Goal: Task Accomplishment & Management: Manage account settings

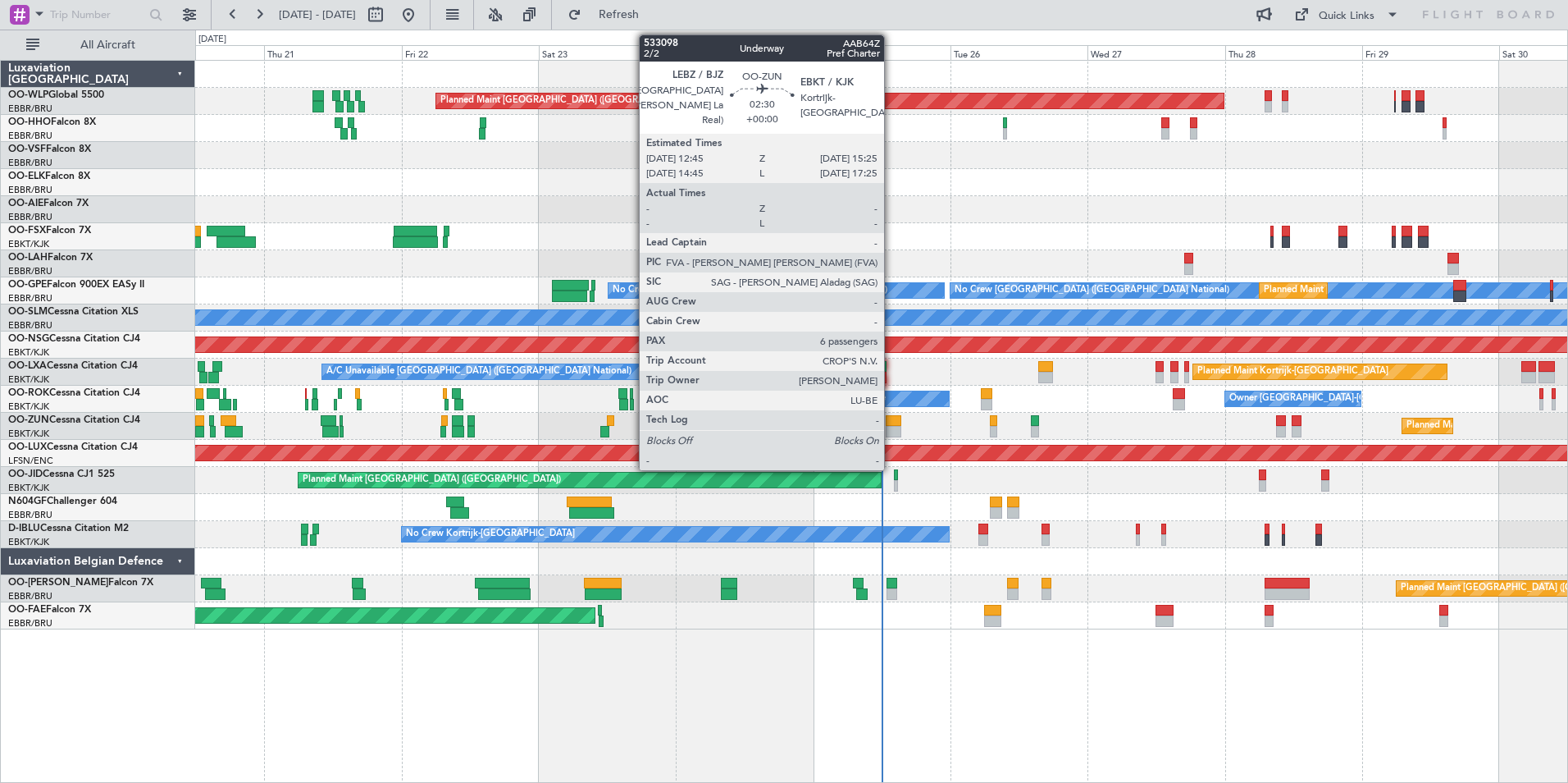
click at [892, 418] on div at bounding box center [893, 421] width 16 height 11
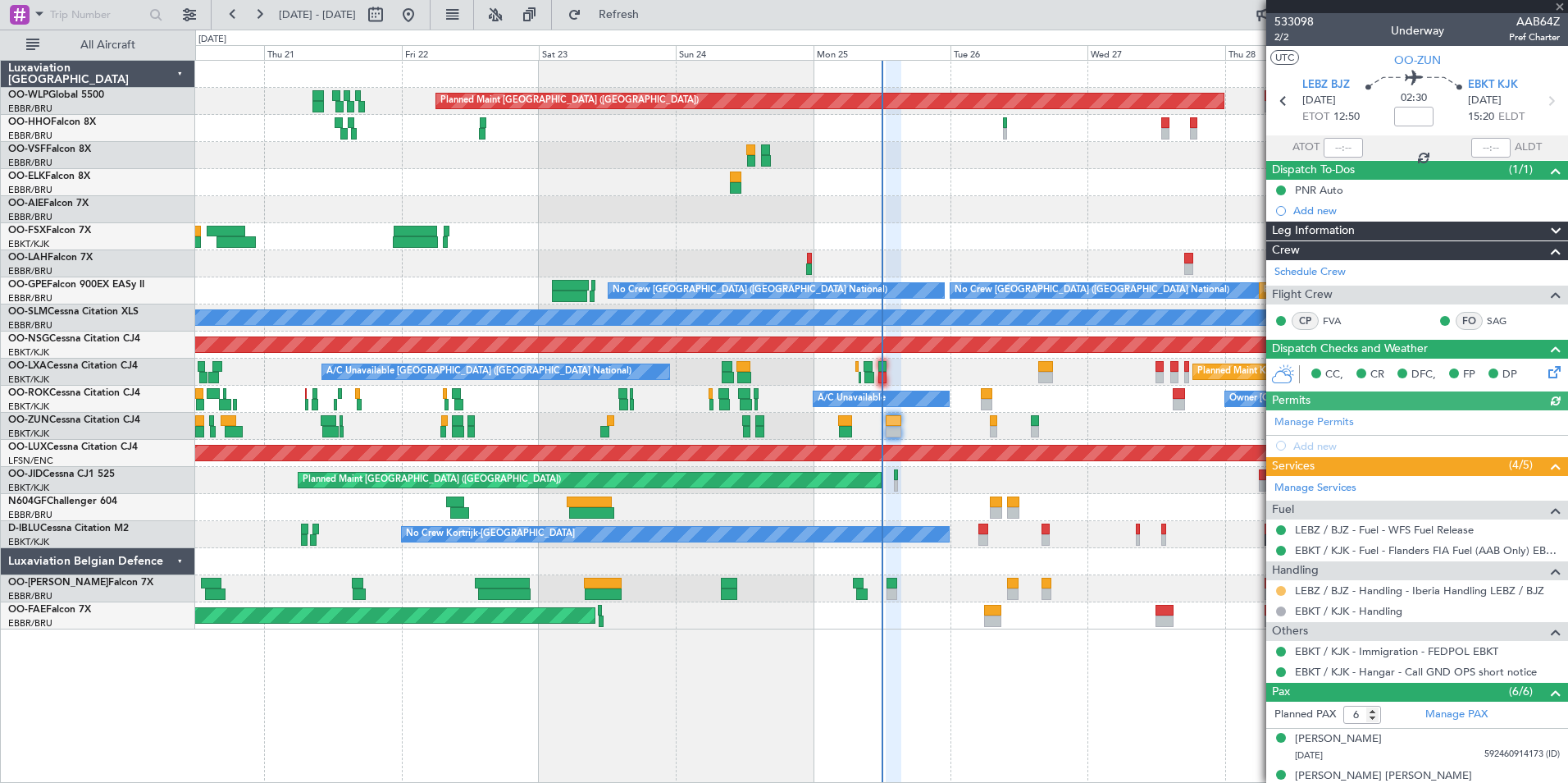
click at [1281, 593] on button at bounding box center [1281, 591] width 10 height 10
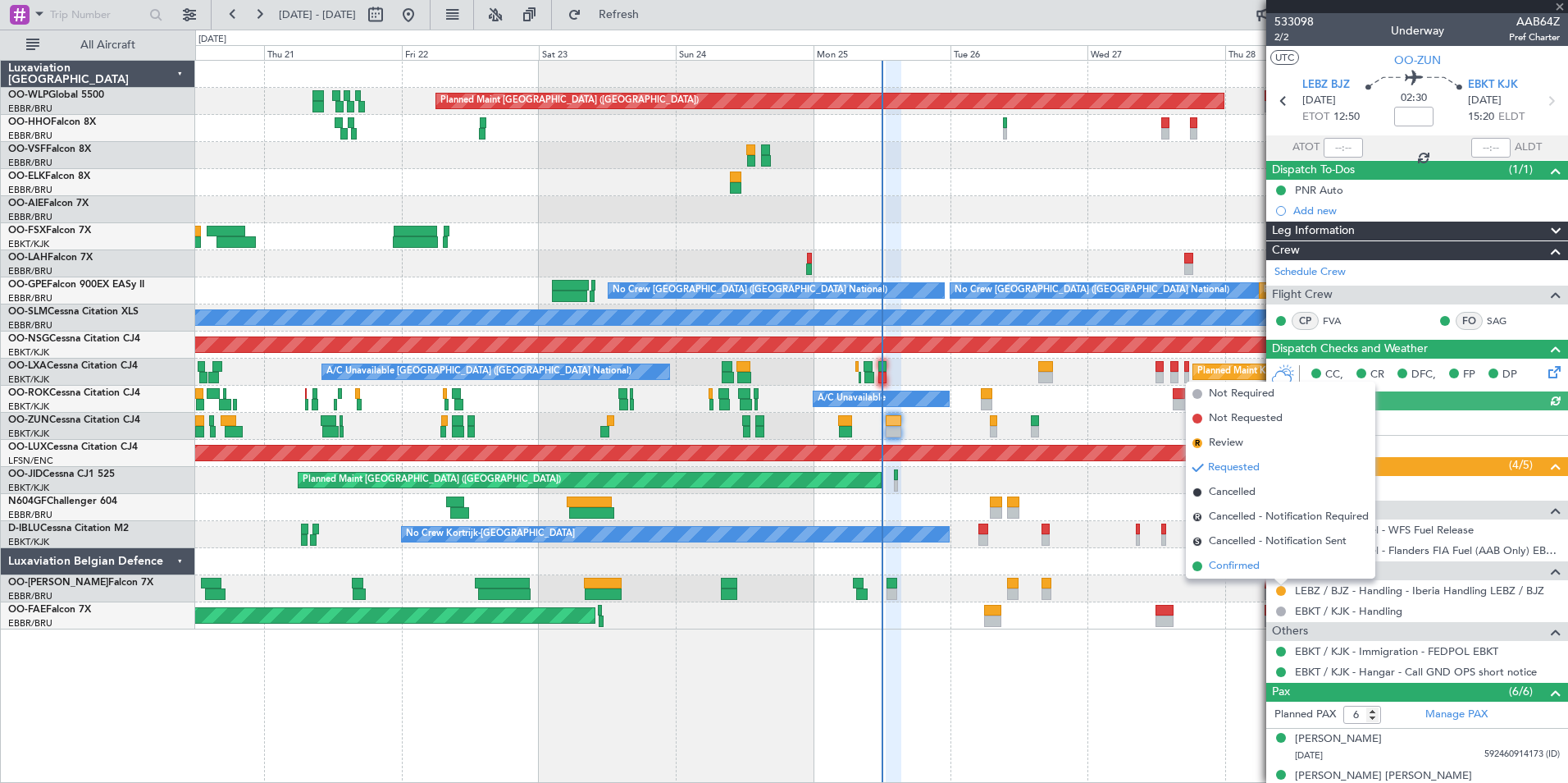
click at [1243, 554] on li "Confirmed" at bounding box center [1281, 566] width 189 height 25
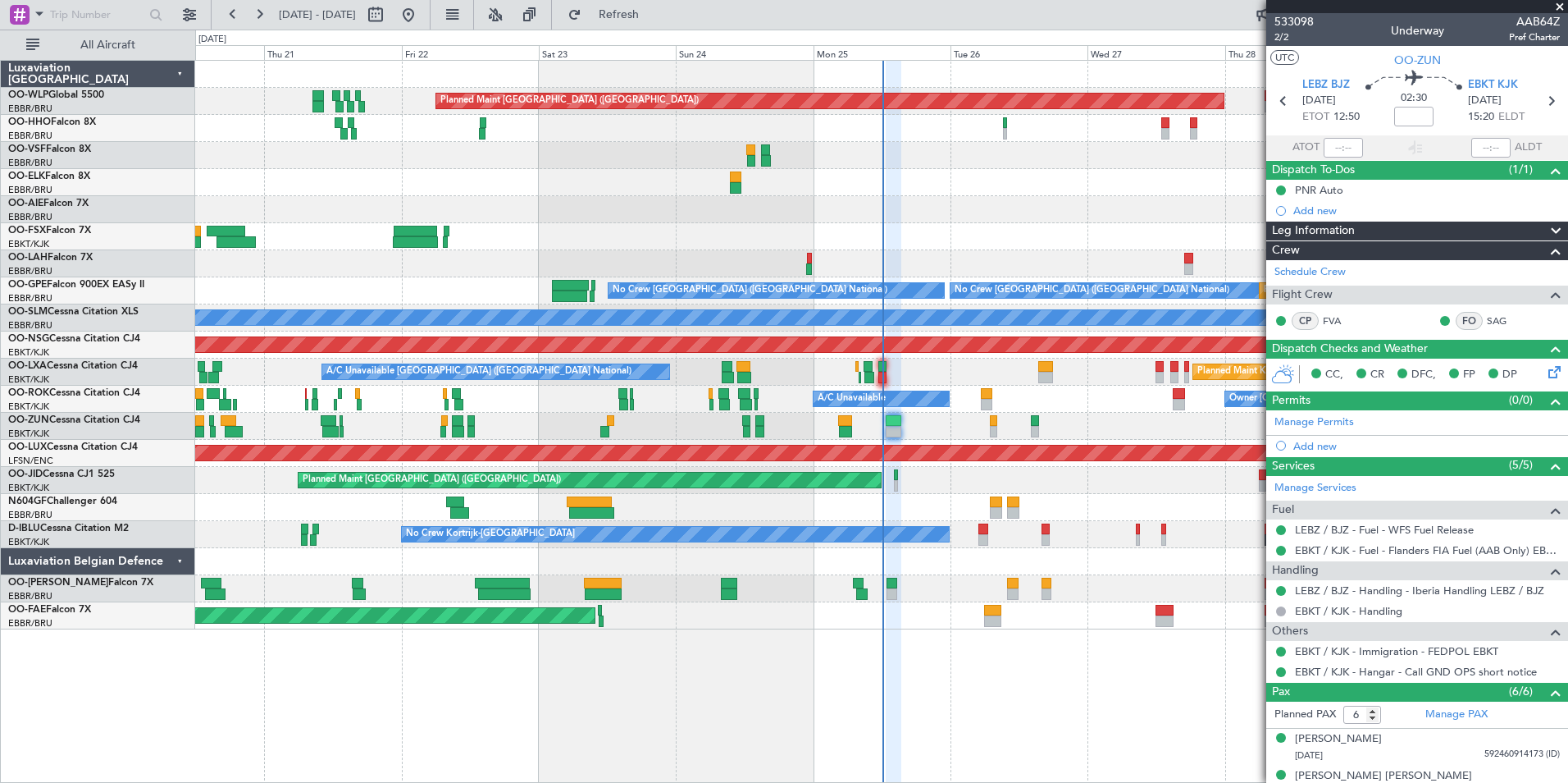
click at [932, 247] on div "Planned Maint [GEOGRAPHIC_DATA] ([GEOGRAPHIC_DATA]) Planned Maint [GEOGRAPHIC_D…" at bounding box center [882, 344] width 1372 height 569
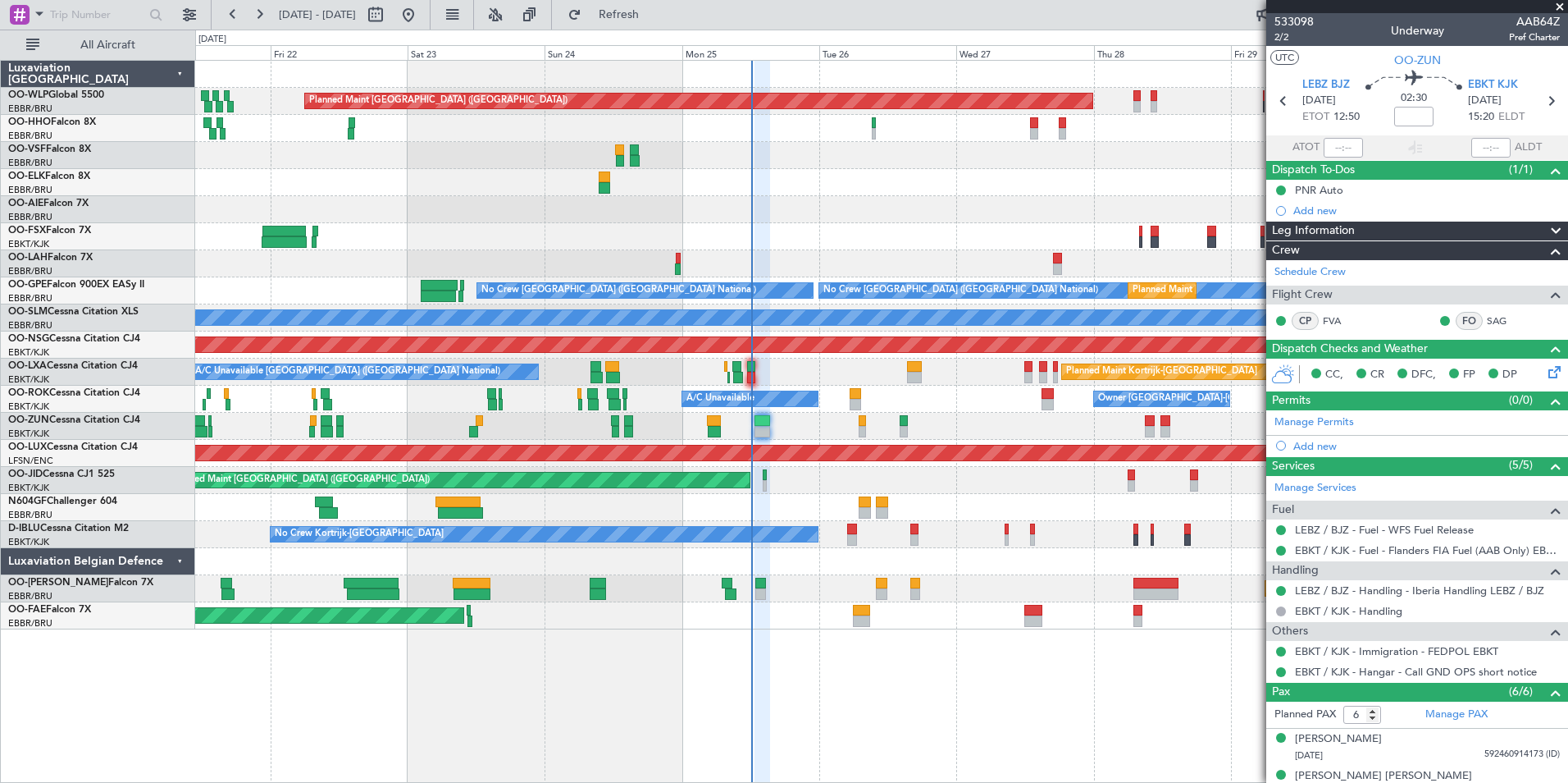
click at [714, 249] on div "Planned Maint Kortrijk-[GEOGRAPHIC_DATA]" at bounding box center [882, 237] width 1372 height 27
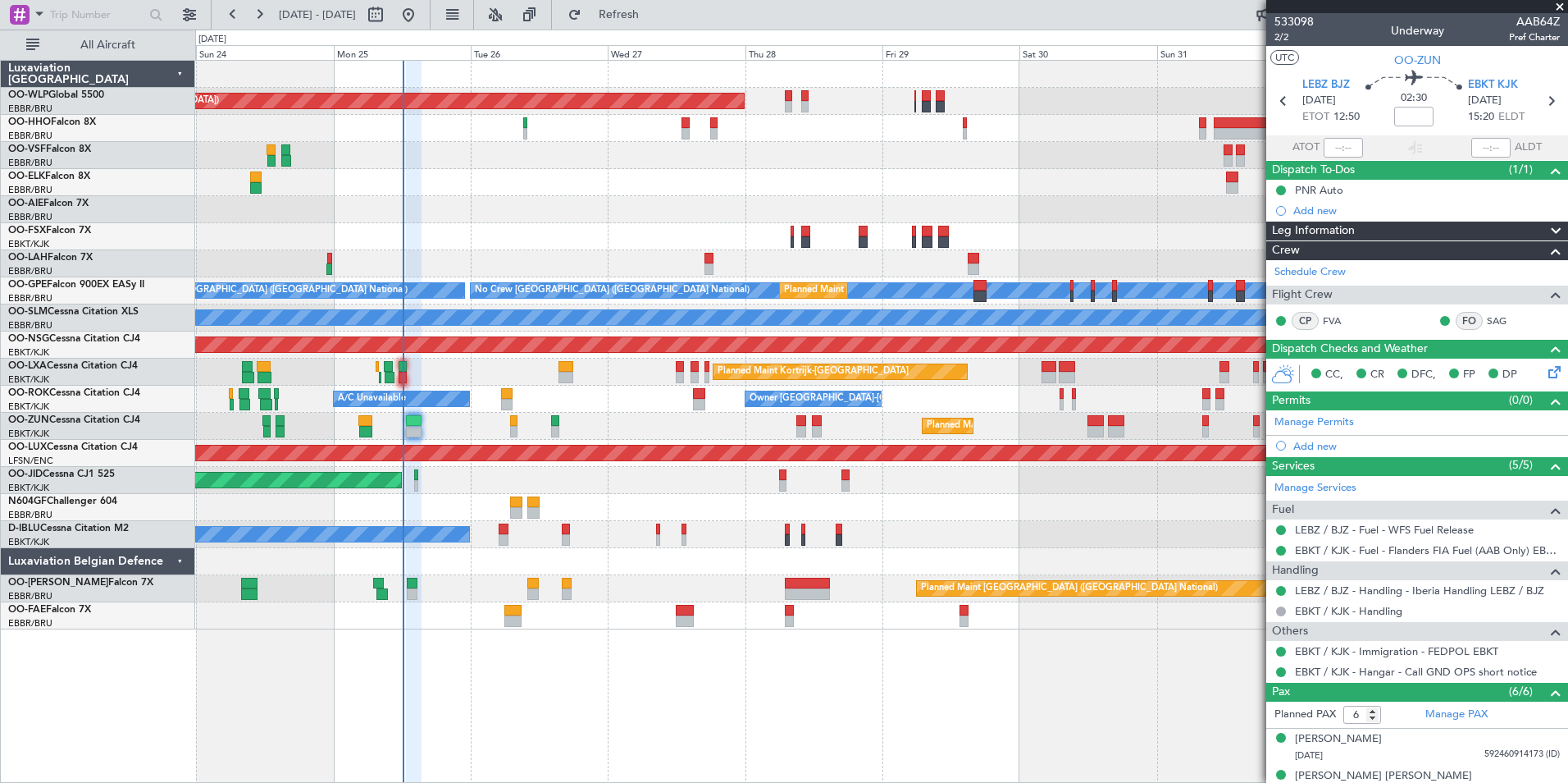
click at [920, 465] on div "Planned Maint [GEOGRAPHIC_DATA] ([GEOGRAPHIC_DATA]) Planned Maint [GEOGRAPHIC_D…" at bounding box center [882, 344] width 1372 height 569
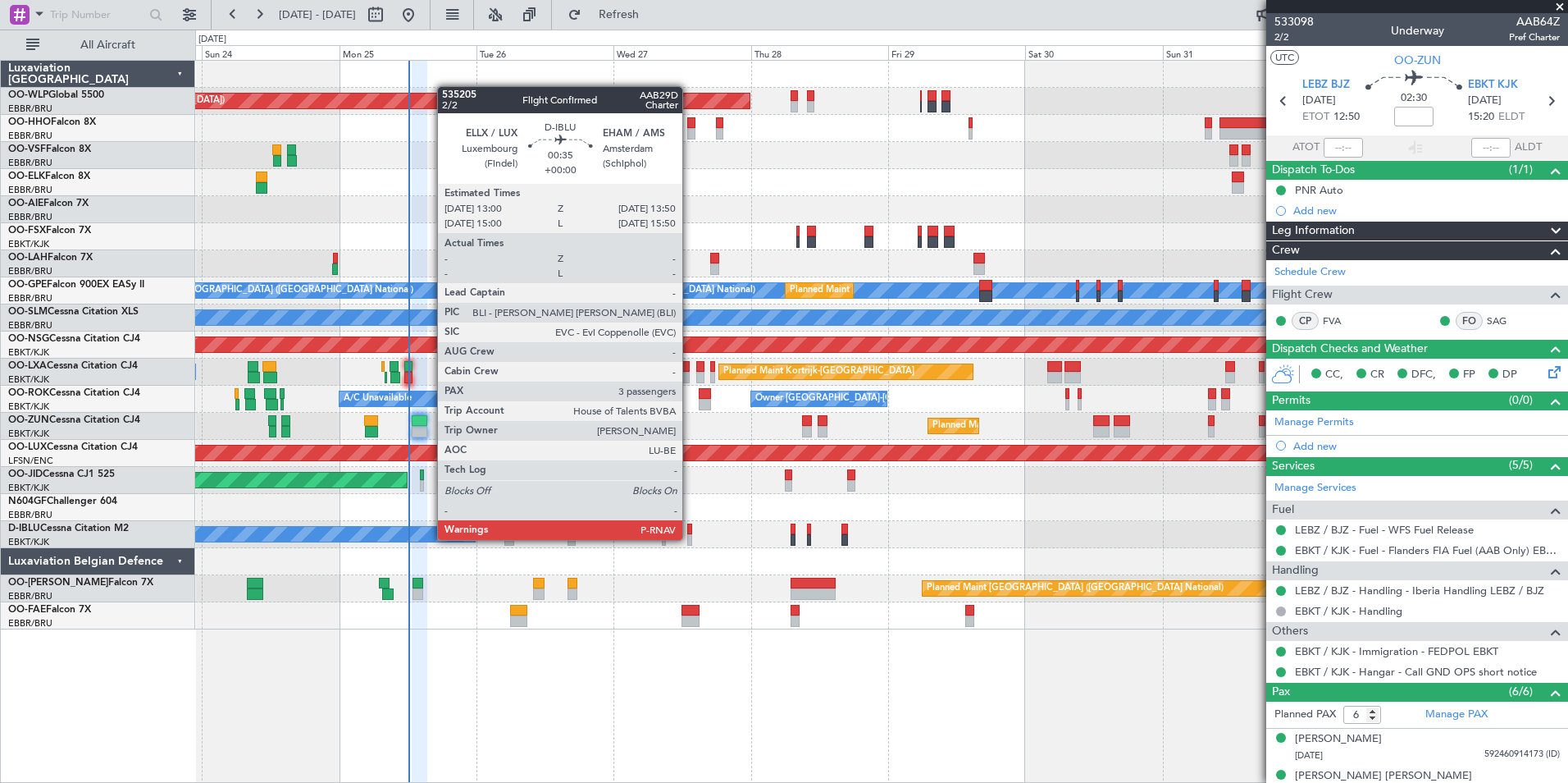
click at [690, 538] on div at bounding box center [689, 540] width 5 height 11
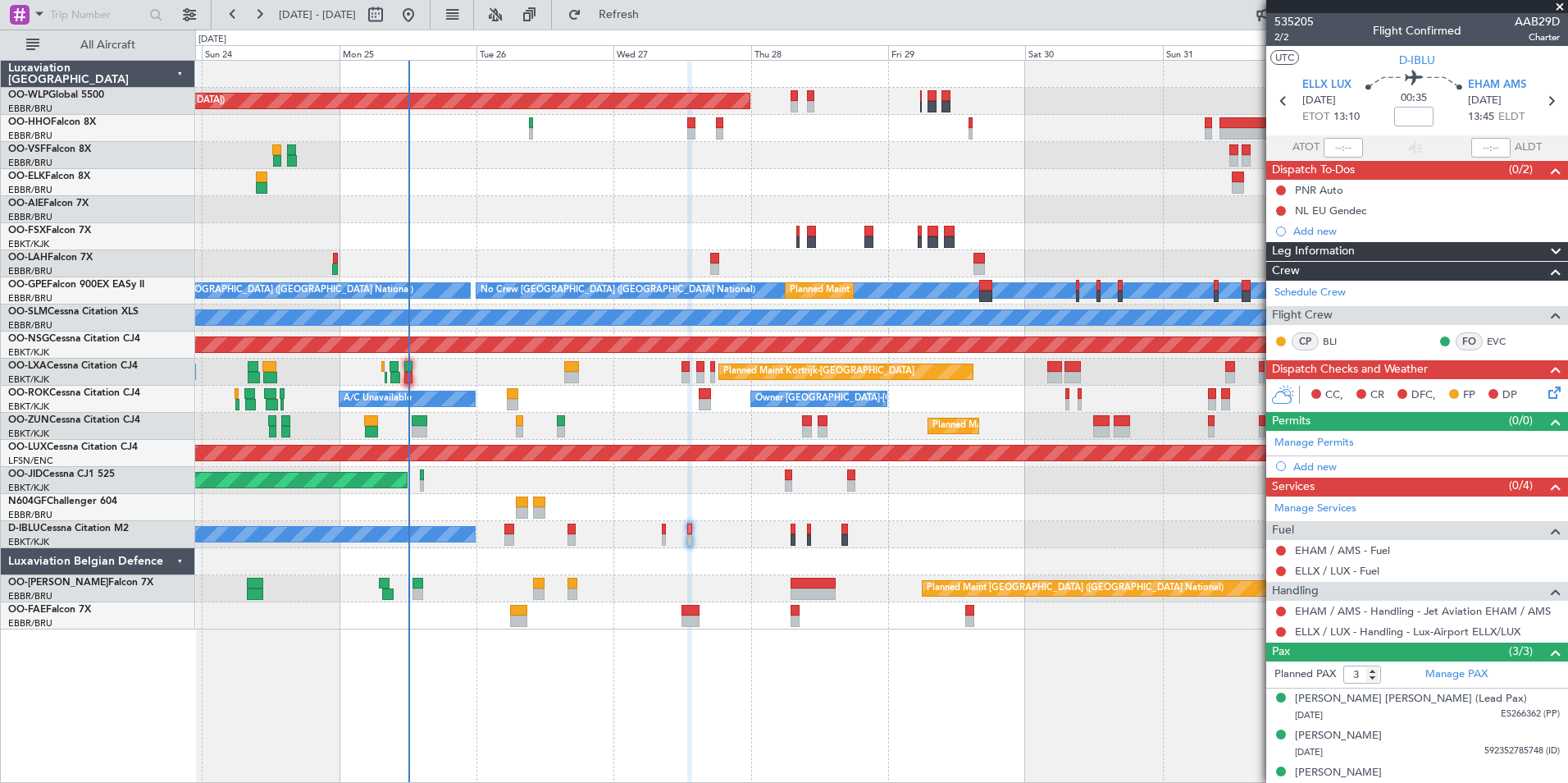
click at [759, 188] on div "Planned Maint [GEOGRAPHIC_DATA] ([GEOGRAPHIC_DATA]) Planned Maint [GEOGRAPHIC_D…" at bounding box center [882, 344] width 1372 height 569
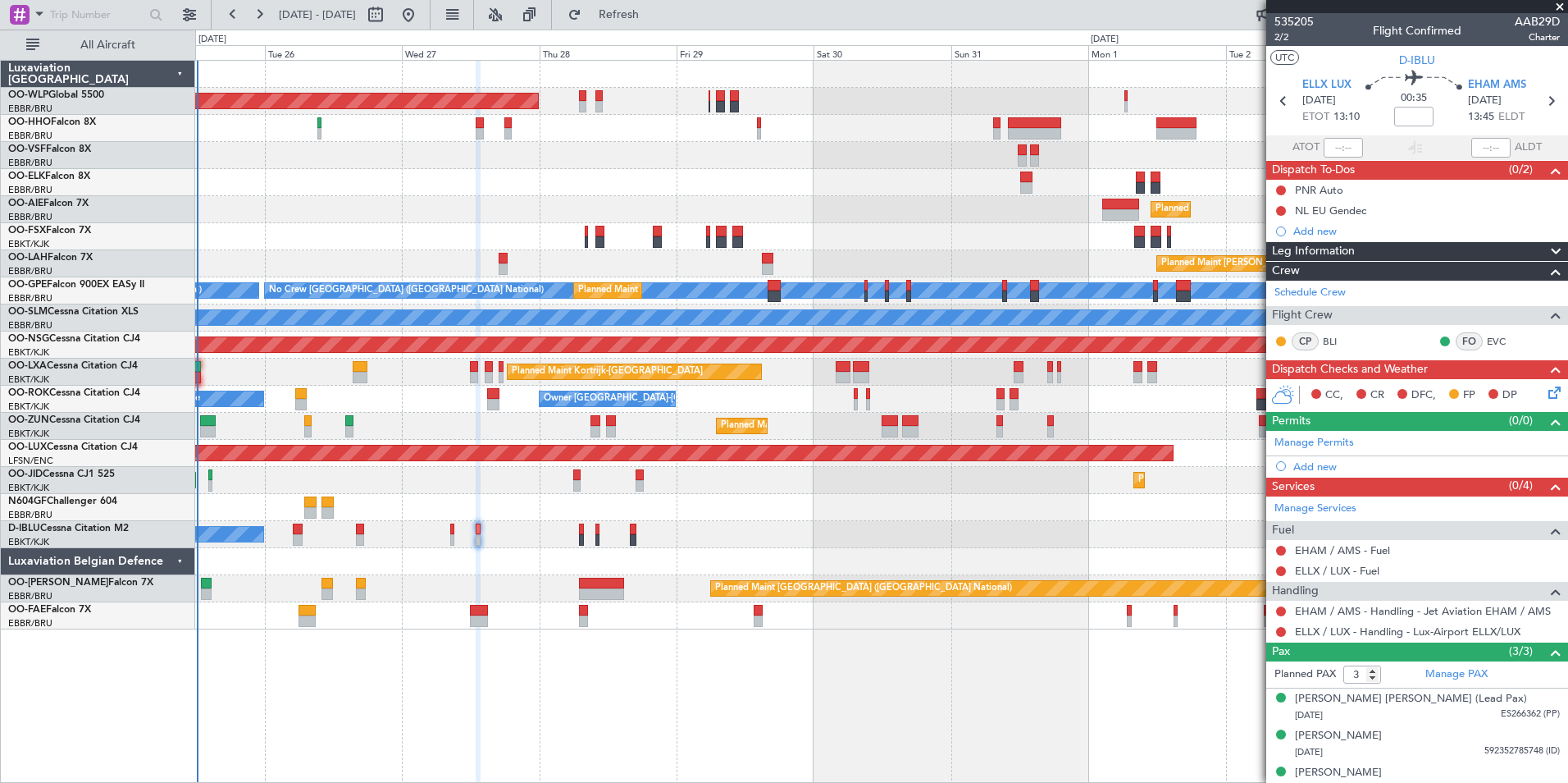
click at [609, 167] on div "Planned Maint [GEOGRAPHIC_DATA] ([GEOGRAPHIC_DATA]) Planned Maint [GEOGRAPHIC_D…" at bounding box center [882, 344] width 1372 height 569
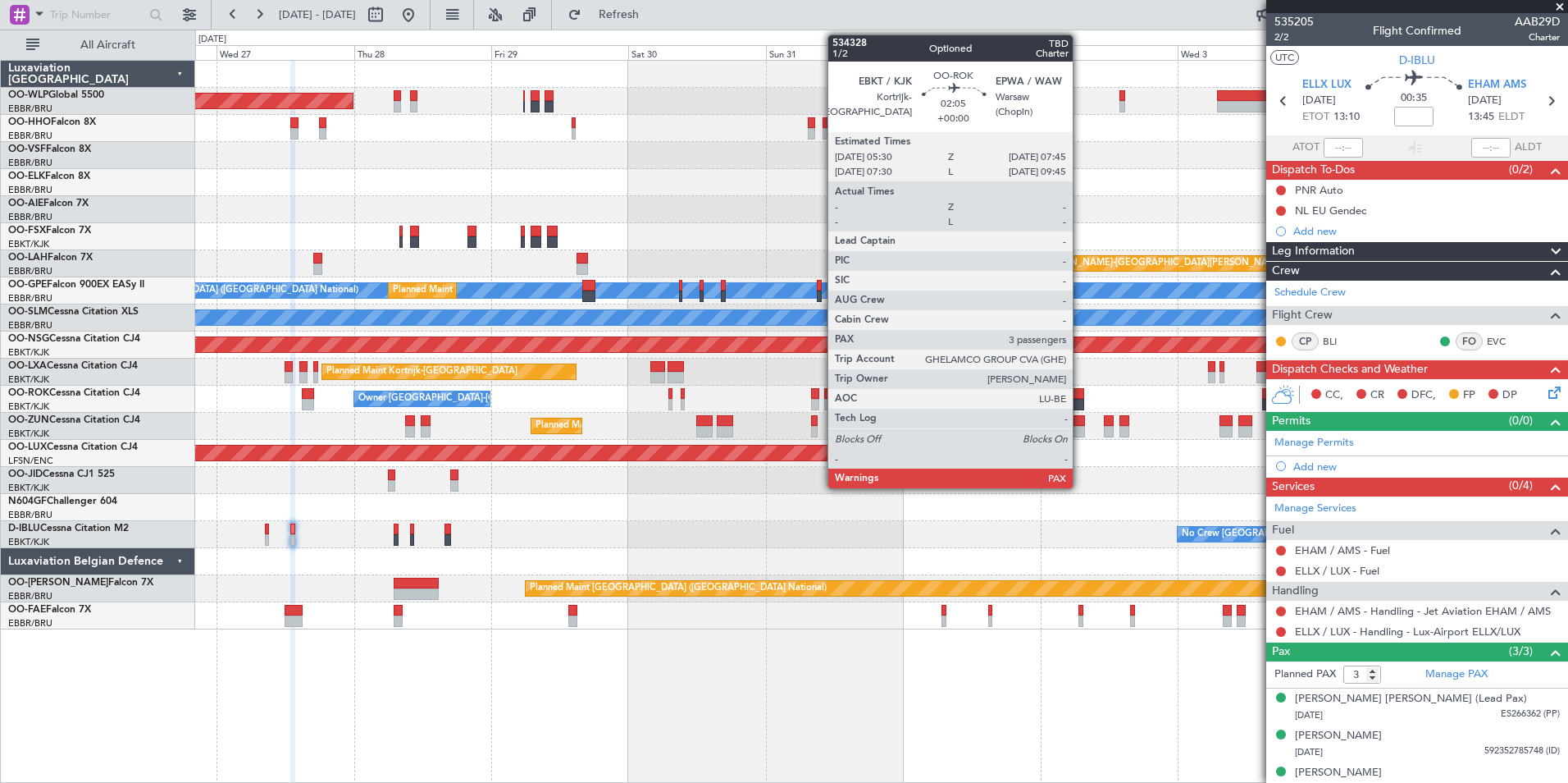
click at [1080, 392] on div at bounding box center [1077, 393] width 13 height 11
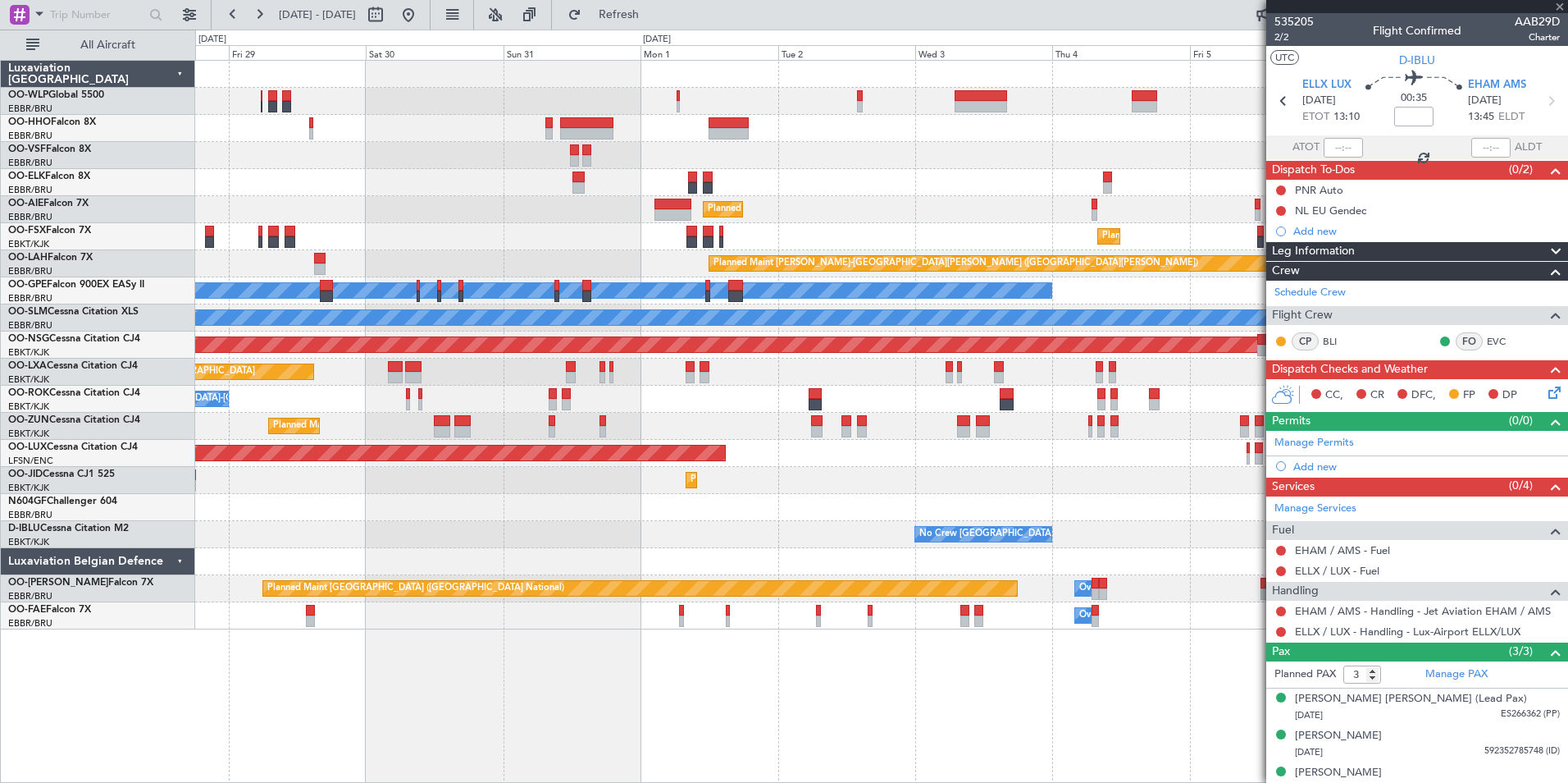
click at [854, 402] on div "Owner [GEOGRAPHIC_DATA]-[GEOGRAPHIC_DATA]" at bounding box center [882, 399] width 1372 height 27
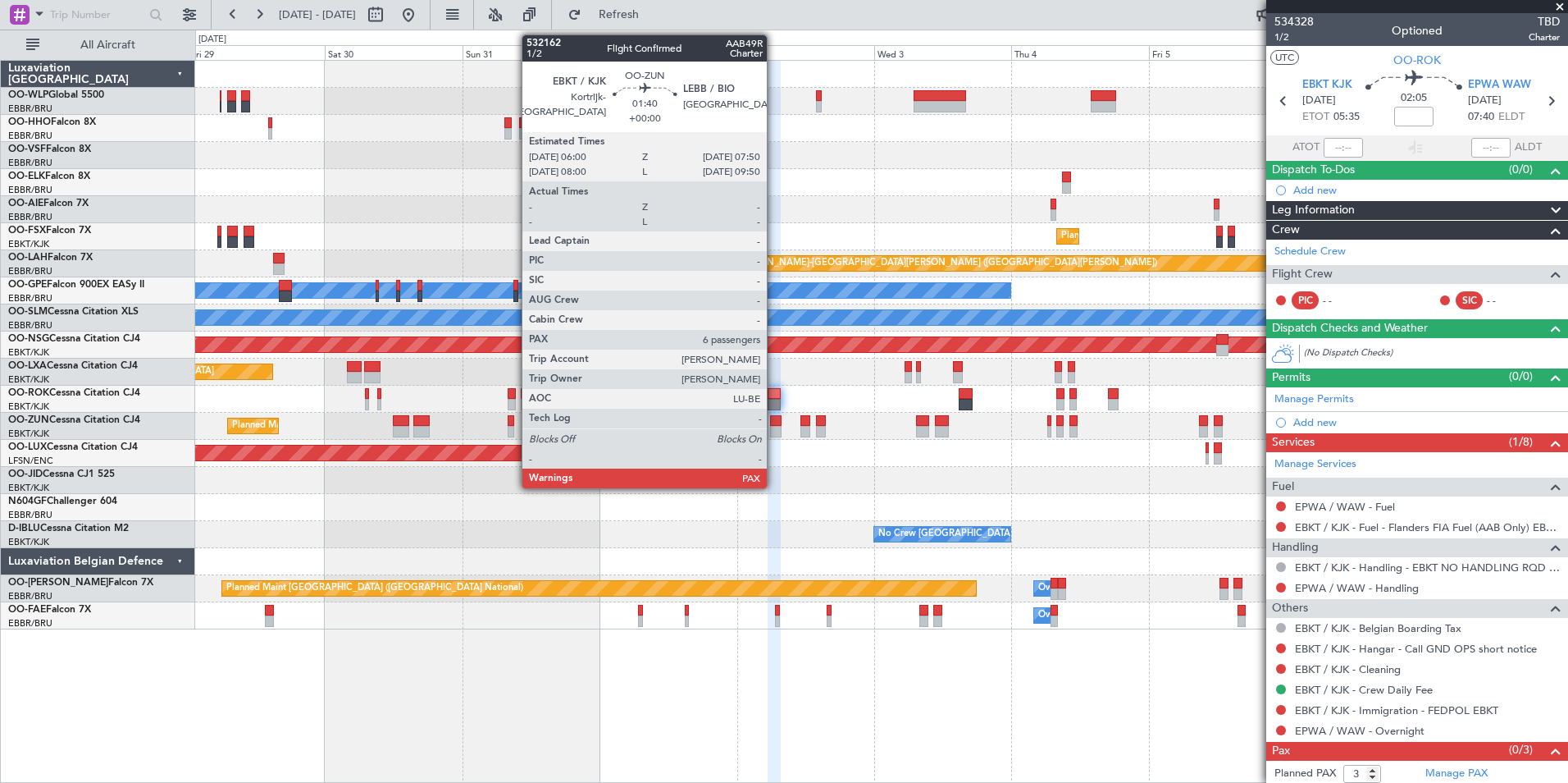
click at [774, 430] on div at bounding box center [775, 431] width 10 height 11
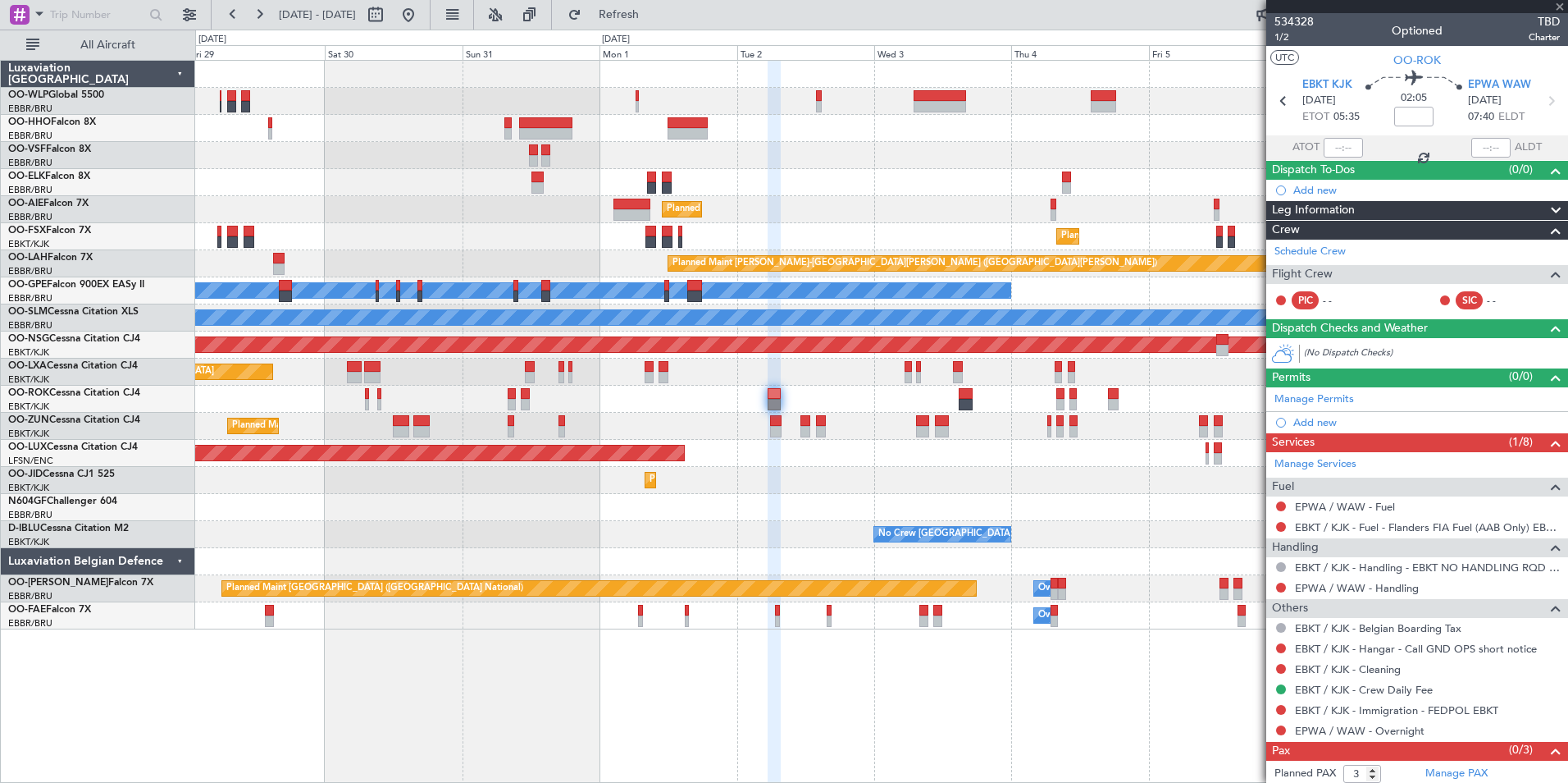
type input "7"
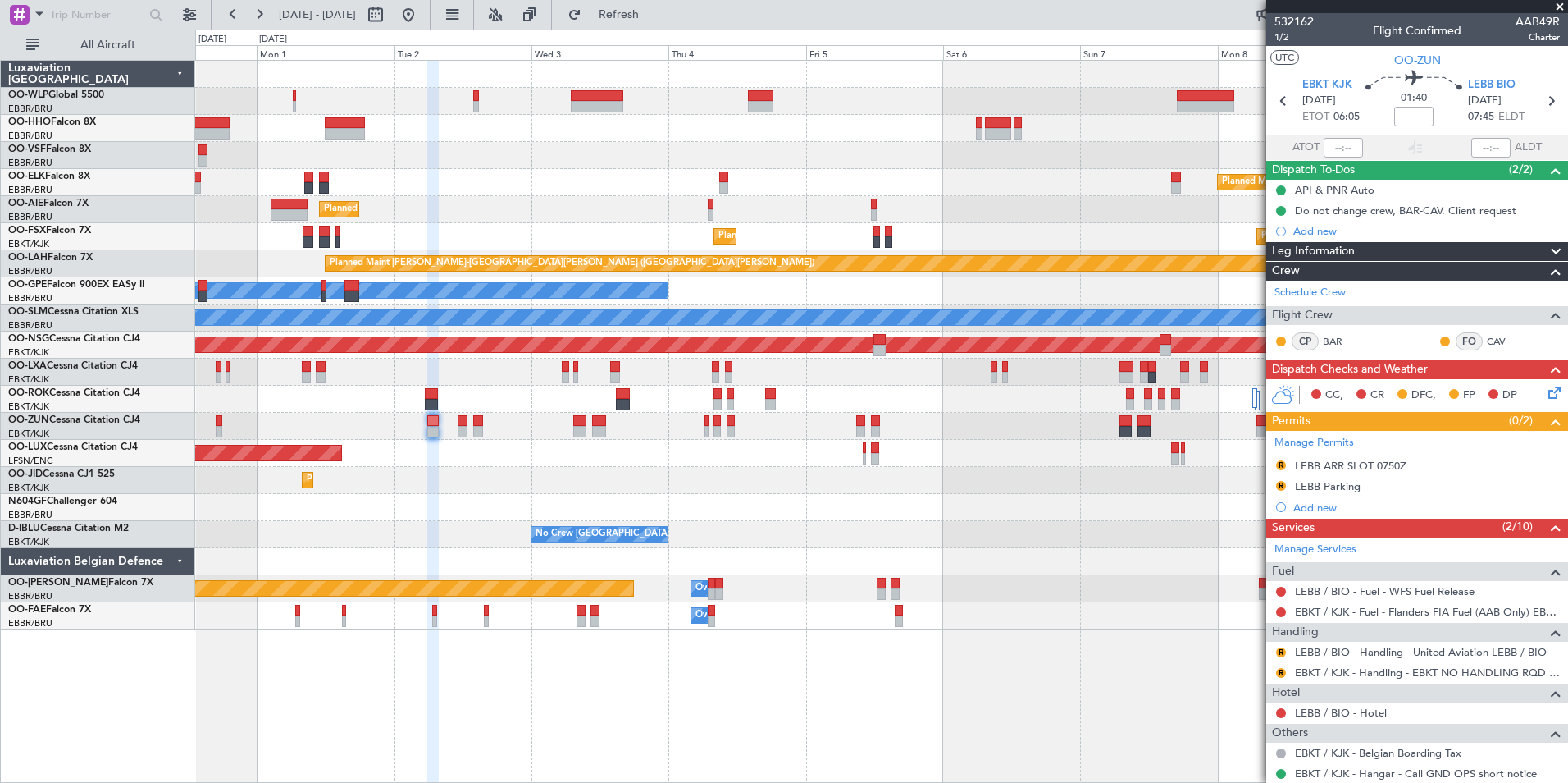
click at [692, 199] on div "Planned Maint Kortrijk-[GEOGRAPHIC_DATA] Planned Maint [GEOGRAPHIC_DATA] ([GEOG…" at bounding box center [882, 344] width 1372 height 569
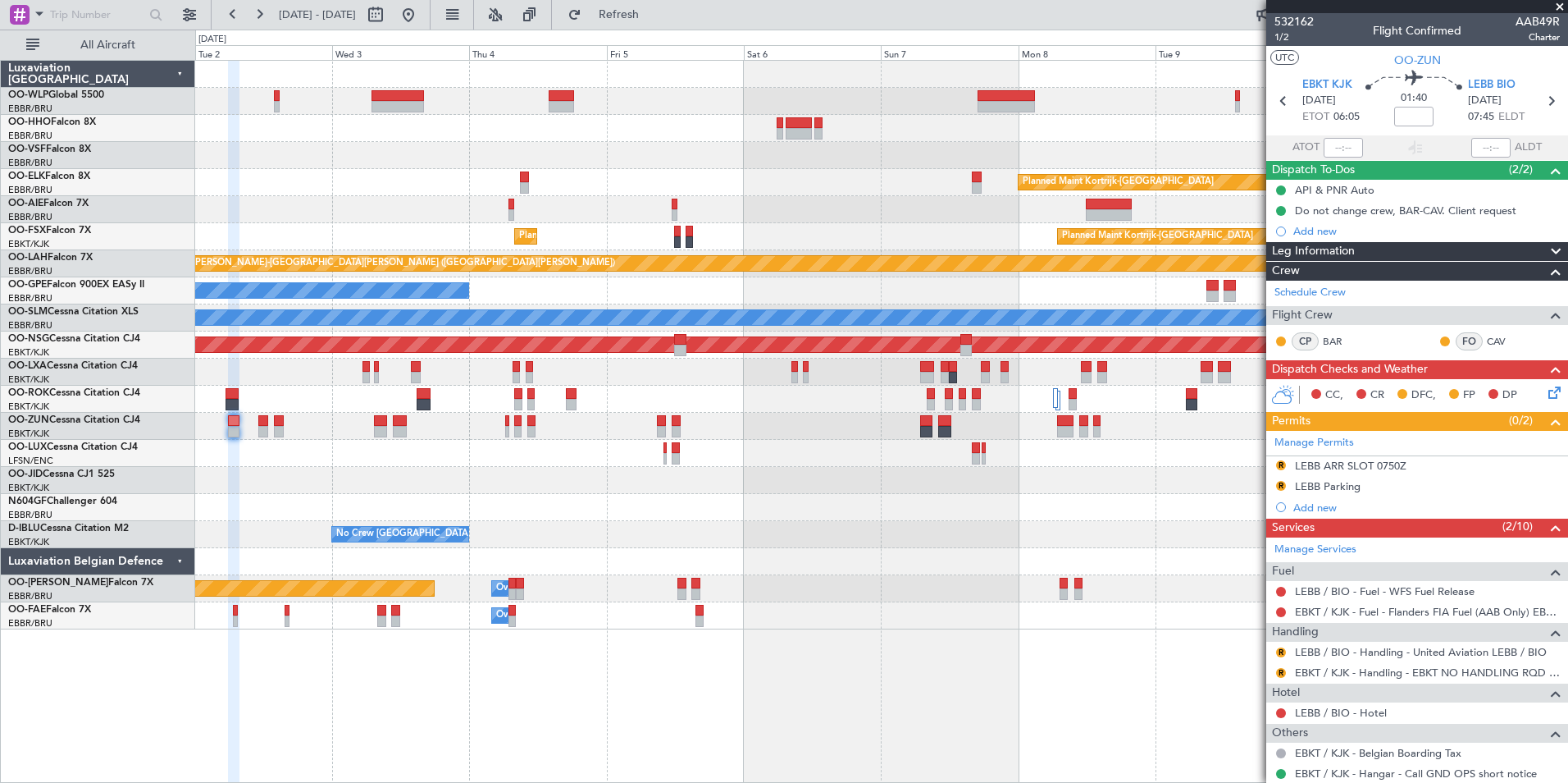
click at [906, 474] on div "Planned Maint Kortrijk-[GEOGRAPHIC_DATA]" at bounding box center [882, 480] width 1372 height 27
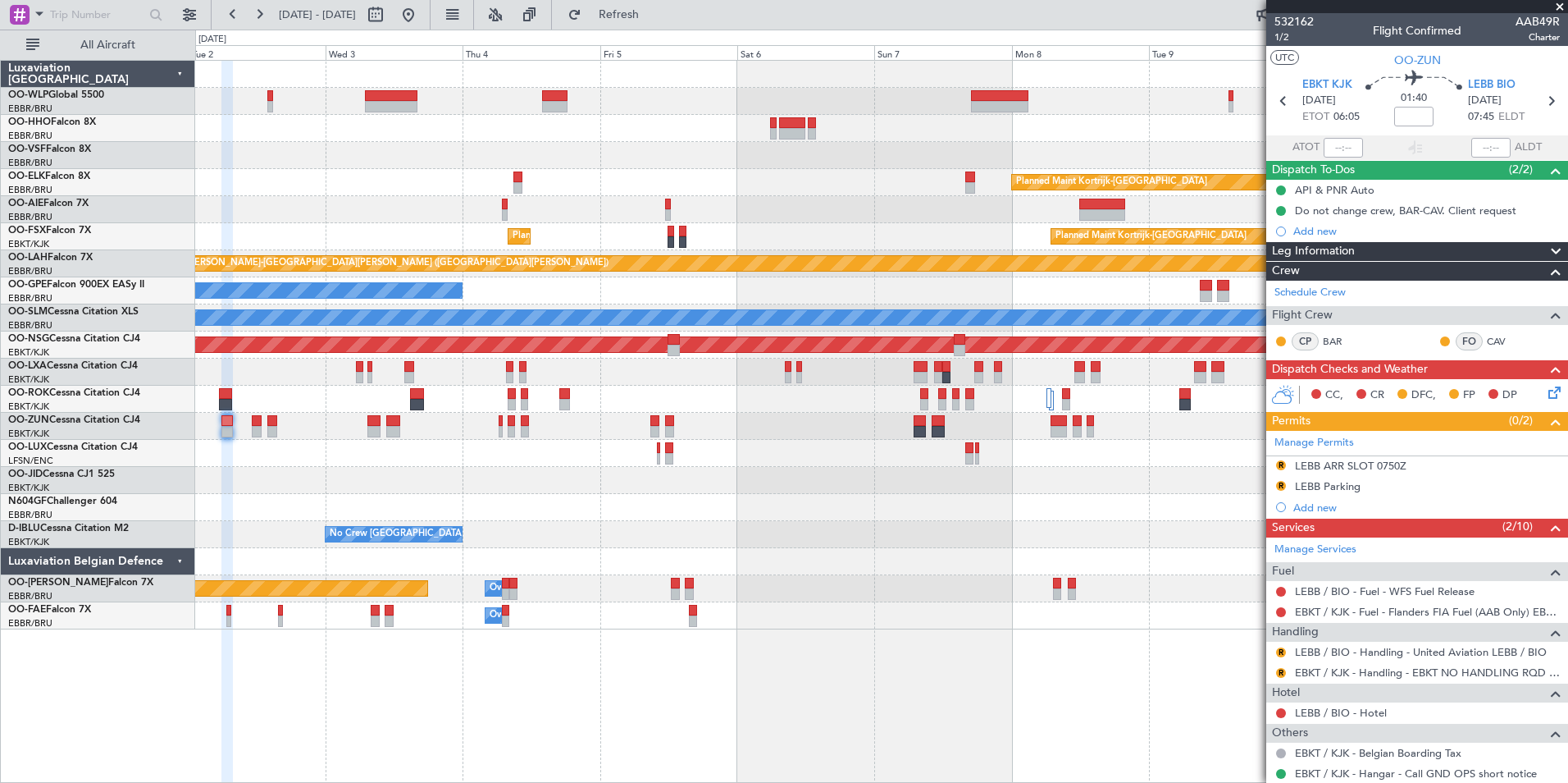
click at [835, 569] on div "Planned Maint Kortrijk-[GEOGRAPHIC_DATA] Planned Maint [GEOGRAPHIC_DATA] ([GEOG…" at bounding box center [882, 344] width 1372 height 569
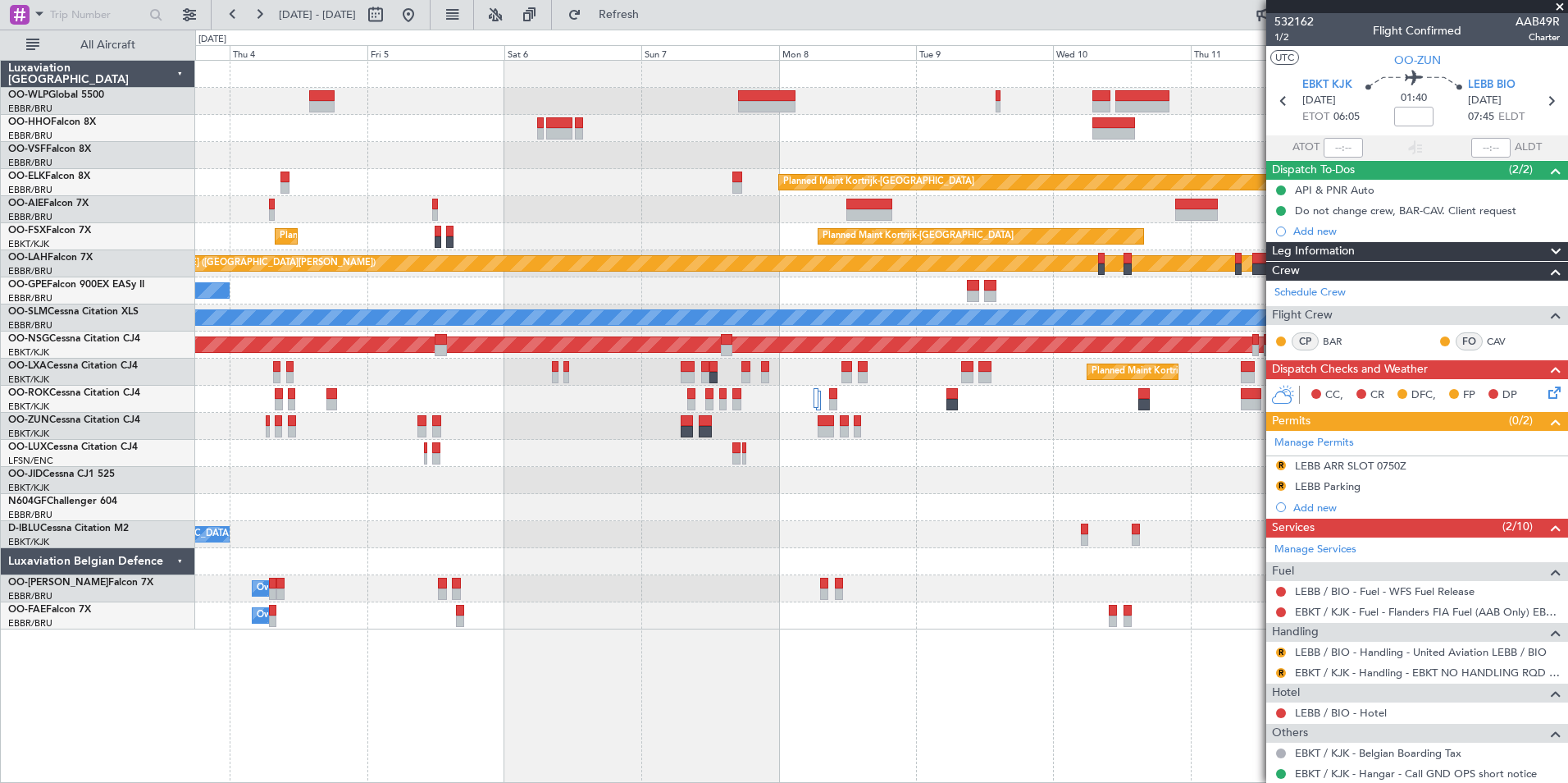
click at [803, 575] on div "Owner Melsbroek Air Base Planned Maint [GEOGRAPHIC_DATA] ([GEOGRAPHIC_DATA])" at bounding box center [882, 588] width 1372 height 27
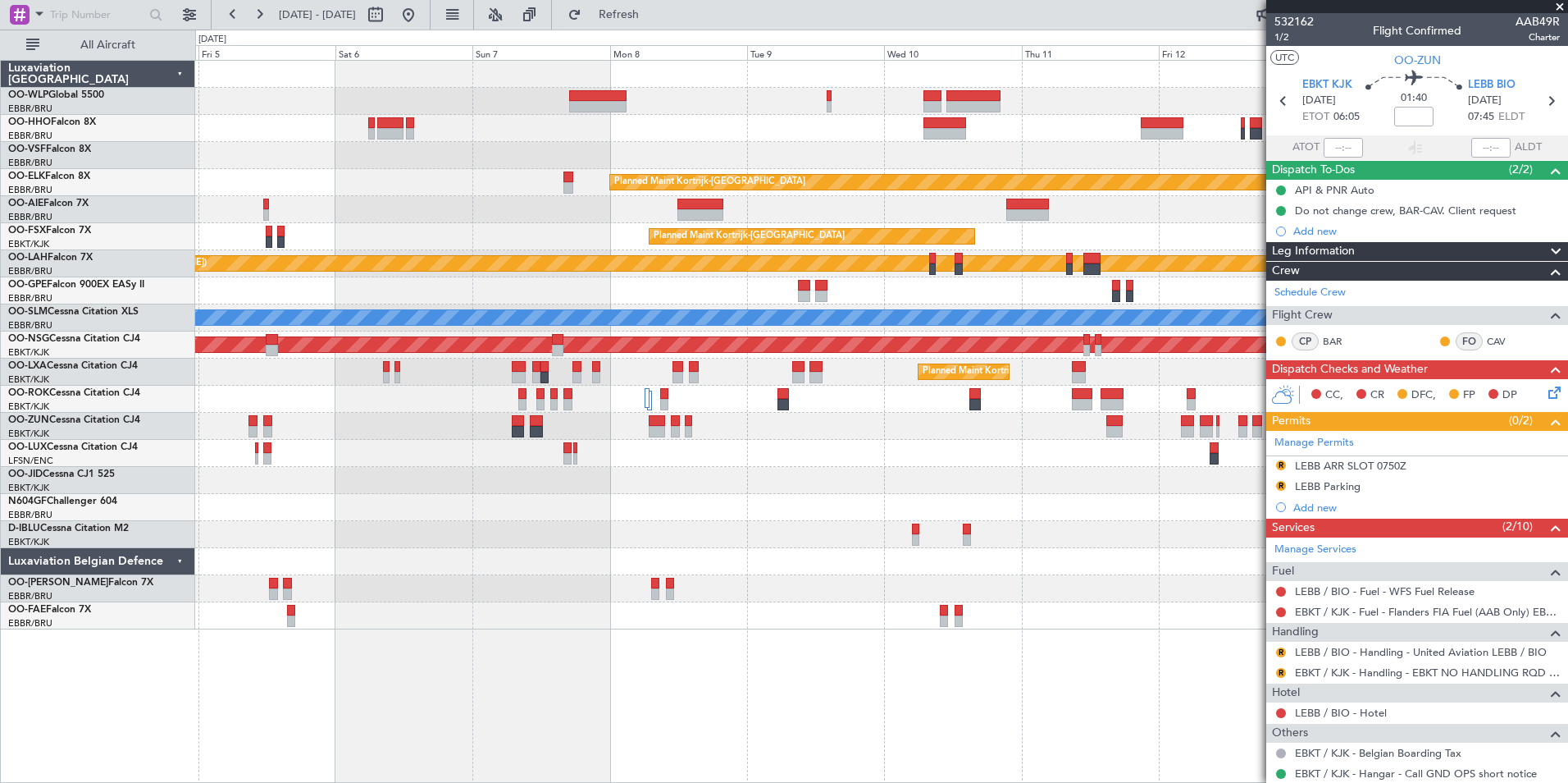
click at [657, 612] on div "Owner Melsbroek Air Base" at bounding box center [882, 615] width 1372 height 27
click at [721, 223] on div at bounding box center [882, 209] width 1372 height 27
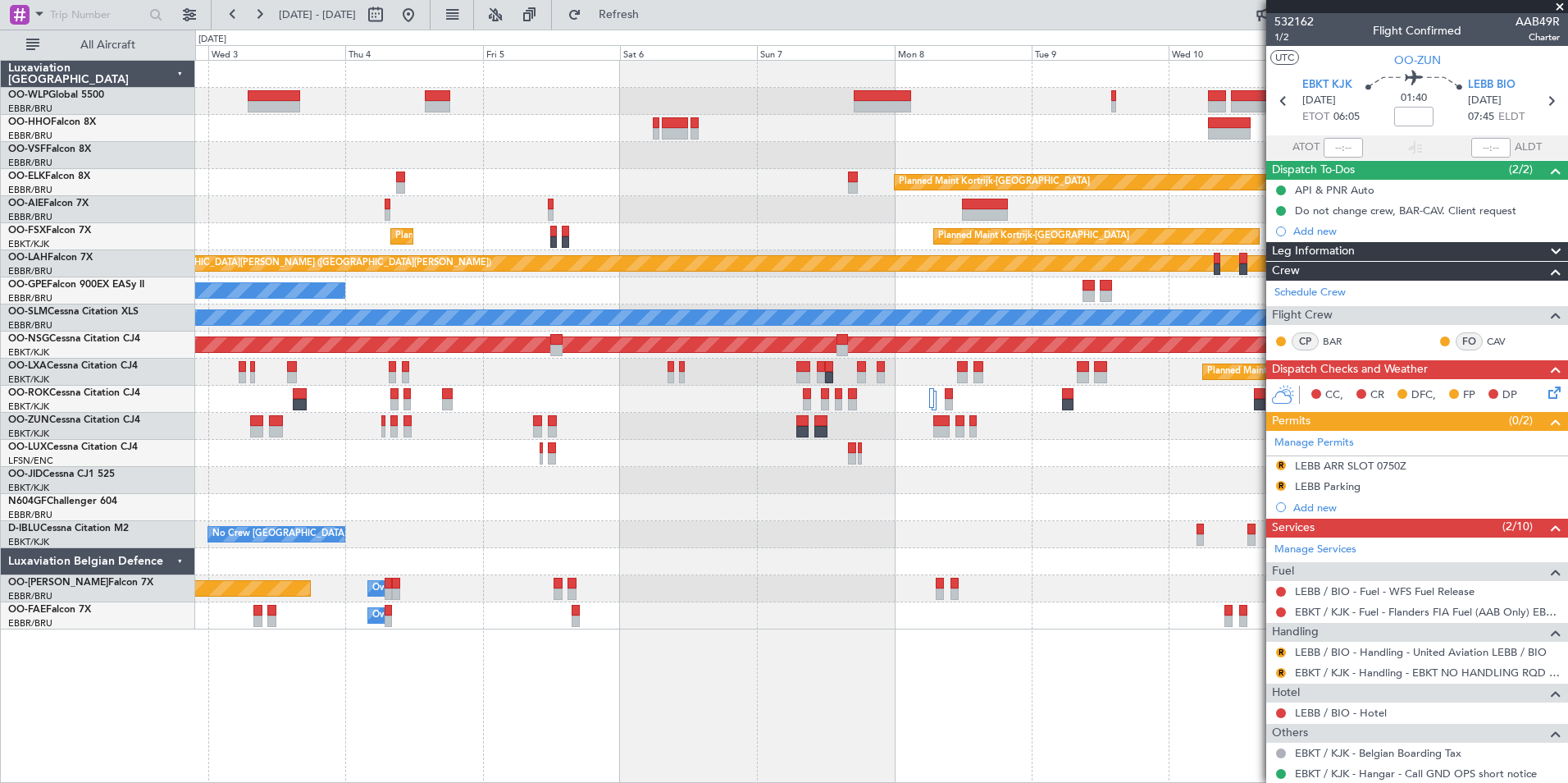
click at [965, 259] on div "Planned Maint [PERSON_NAME]-[GEOGRAPHIC_DATA][PERSON_NAME] ([GEOGRAPHIC_DATA][P…" at bounding box center [1471, 263] width 2938 height 17
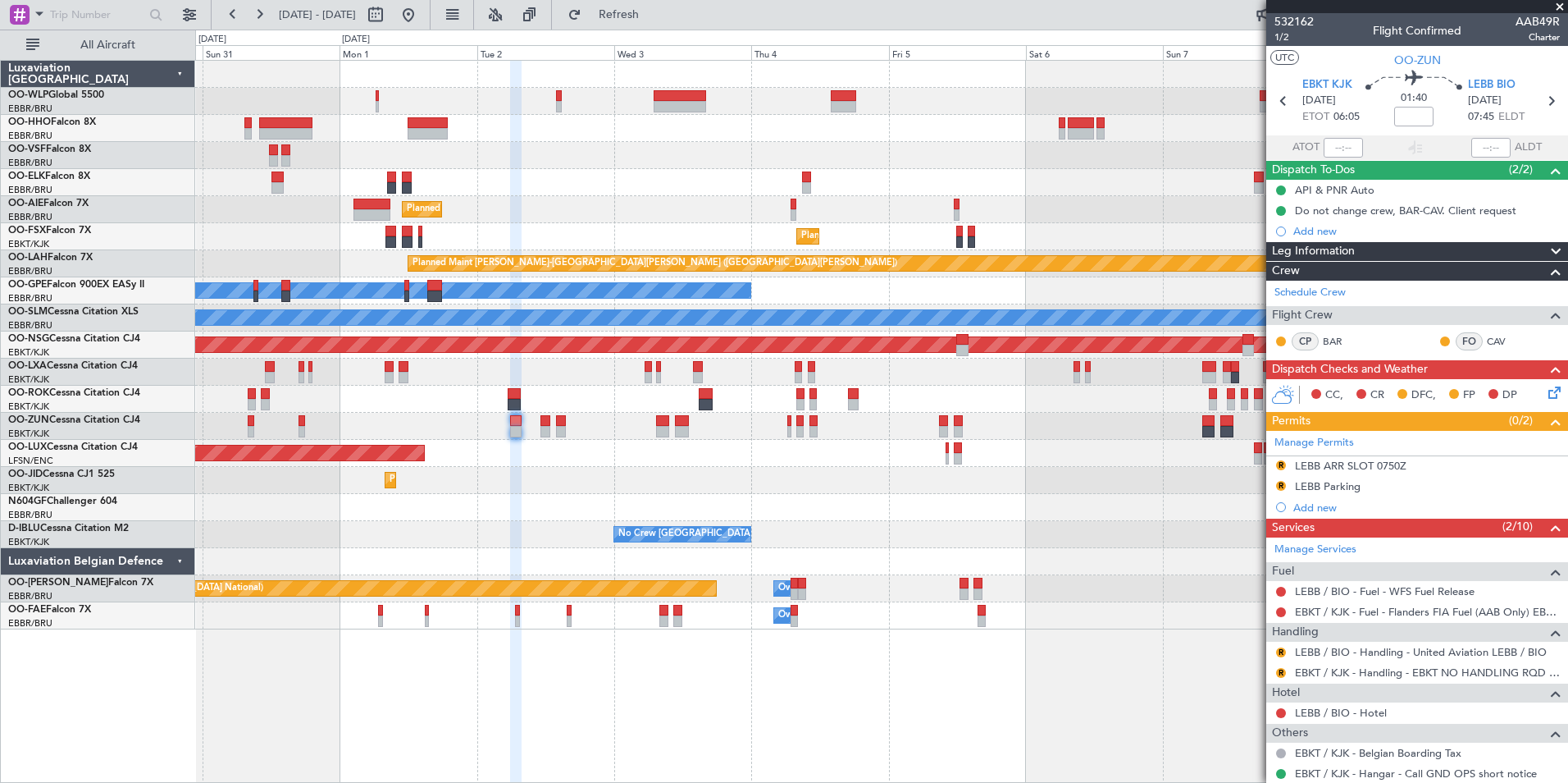
click at [879, 343] on div "Planned Maint [GEOGRAPHIC_DATA] ([GEOGRAPHIC_DATA])" at bounding box center [882, 345] width 4116 height 15
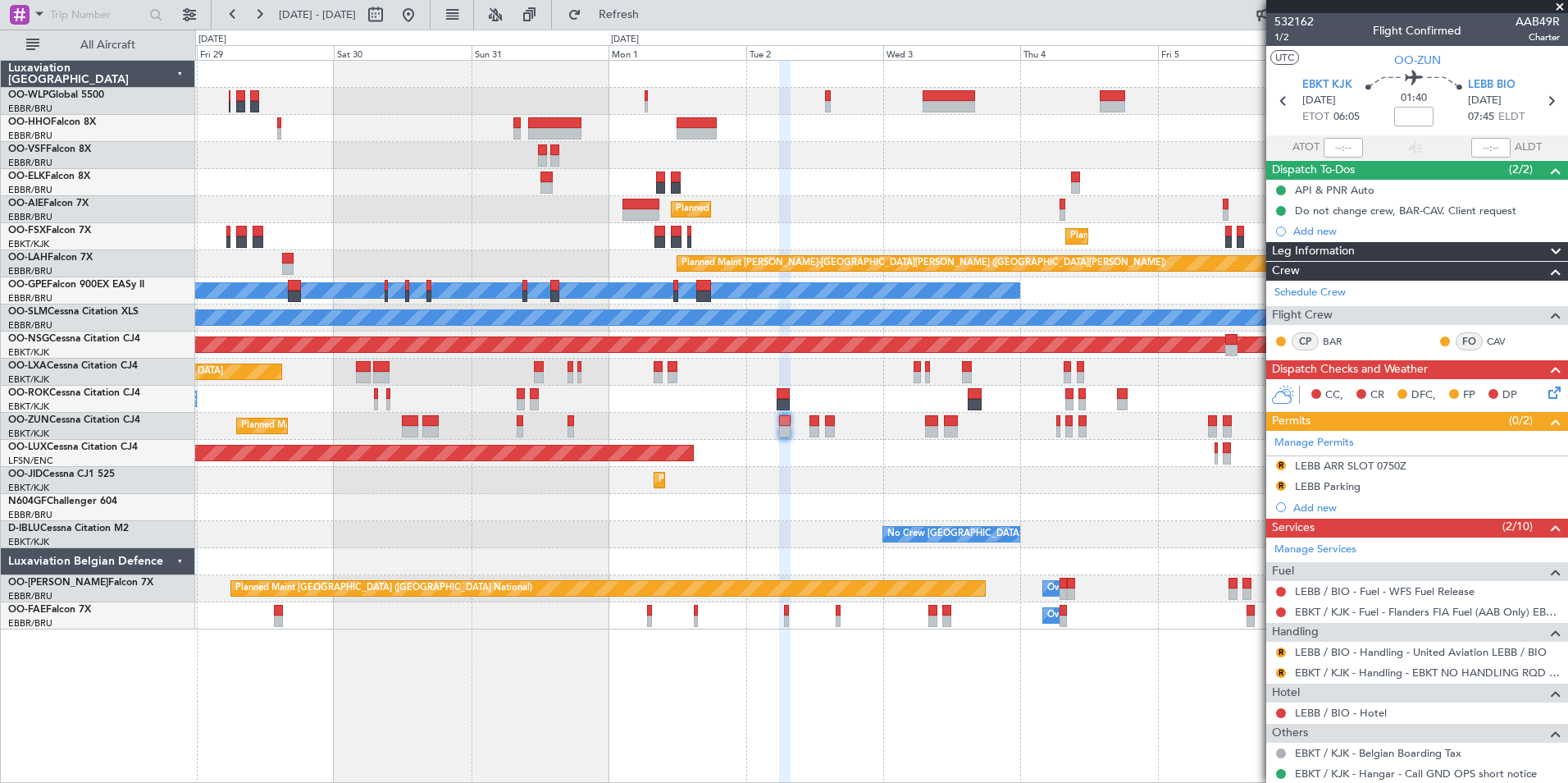
click at [920, 363] on div "Planned Maint Kortrijk-[GEOGRAPHIC_DATA] Planned Maint [GEOGRAPHIC_DATA]-[GEOGR…" at bounding box center [882, 372] width 1372 height 27
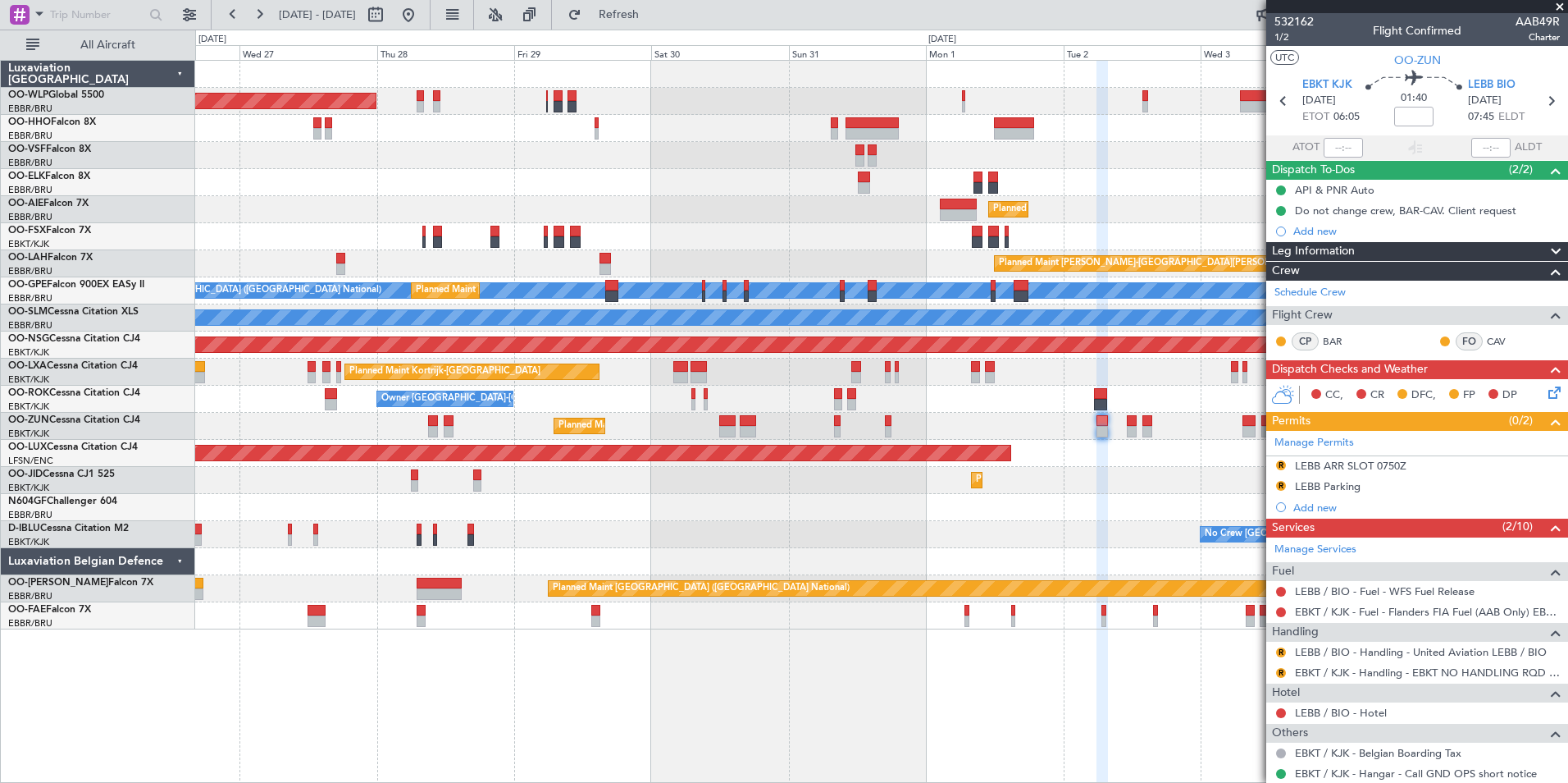
click at [993, 193] on div "Planned Maint [GEOGRAPHIC_DATA] ([GEOGRAPHIC_DATA]) Planned Maint [GEOGRAPHIC_D…" at bounding box center [882, 344] width 1372 height 569
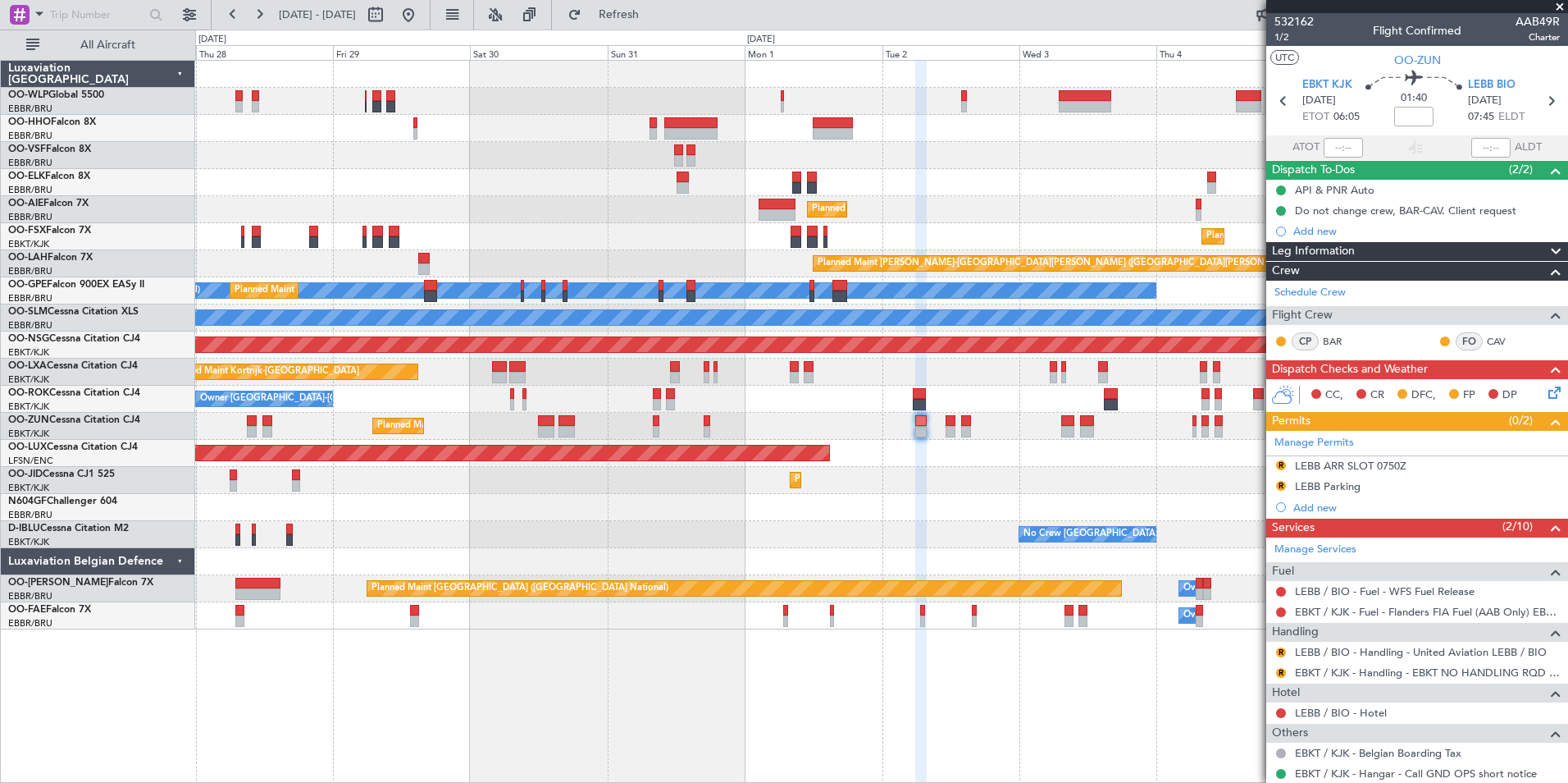
click at [1055, 395] on div "Owner [GEOGRAPHIC_DATA]-[GEOGRAPHIC_DATA] A/C Unavailable" at bounding box center [882, 399] width 1372 height 27
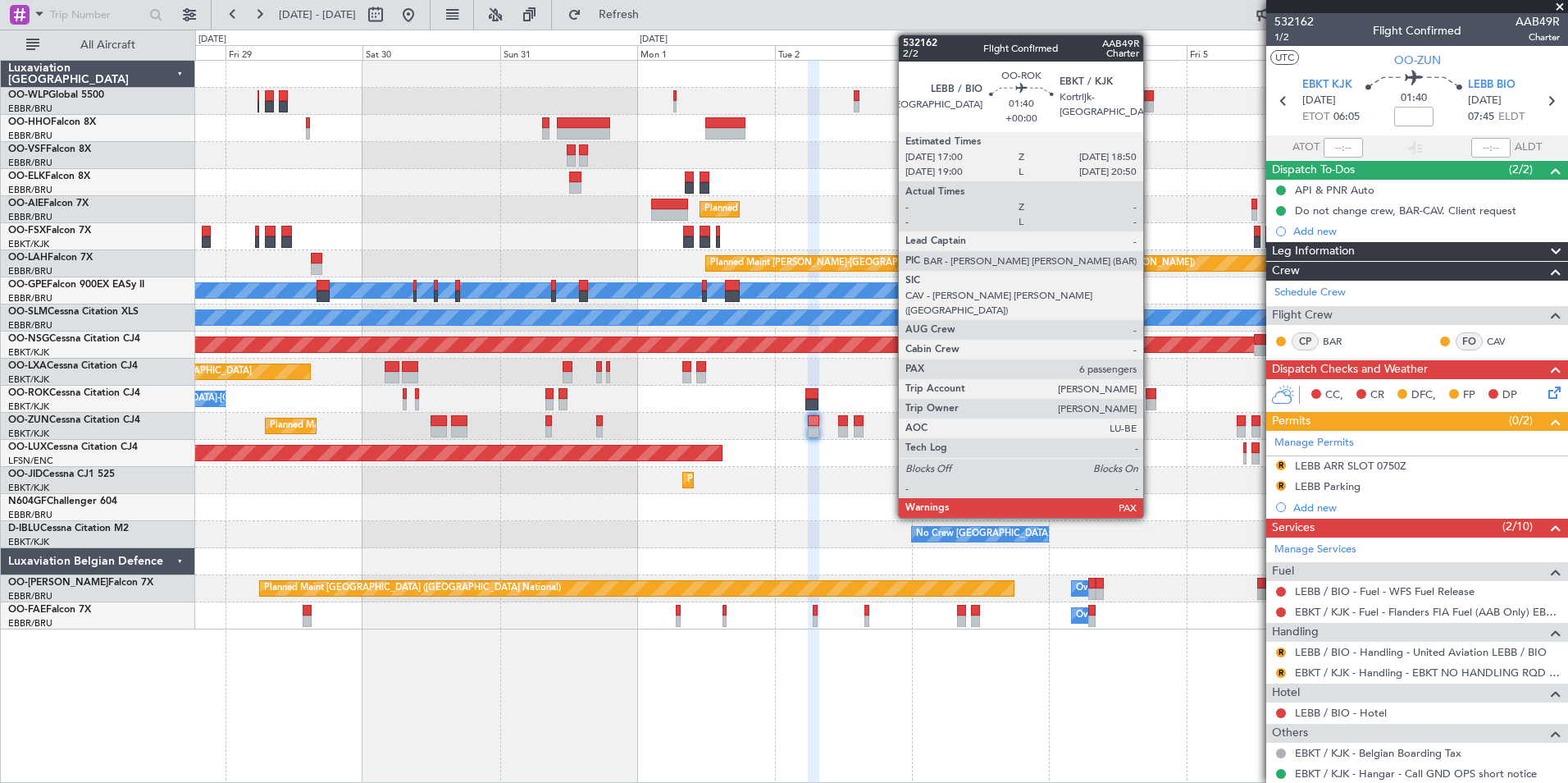
click at [1151, 402] on div at bounding box center [1151, 404] width 10 height 11
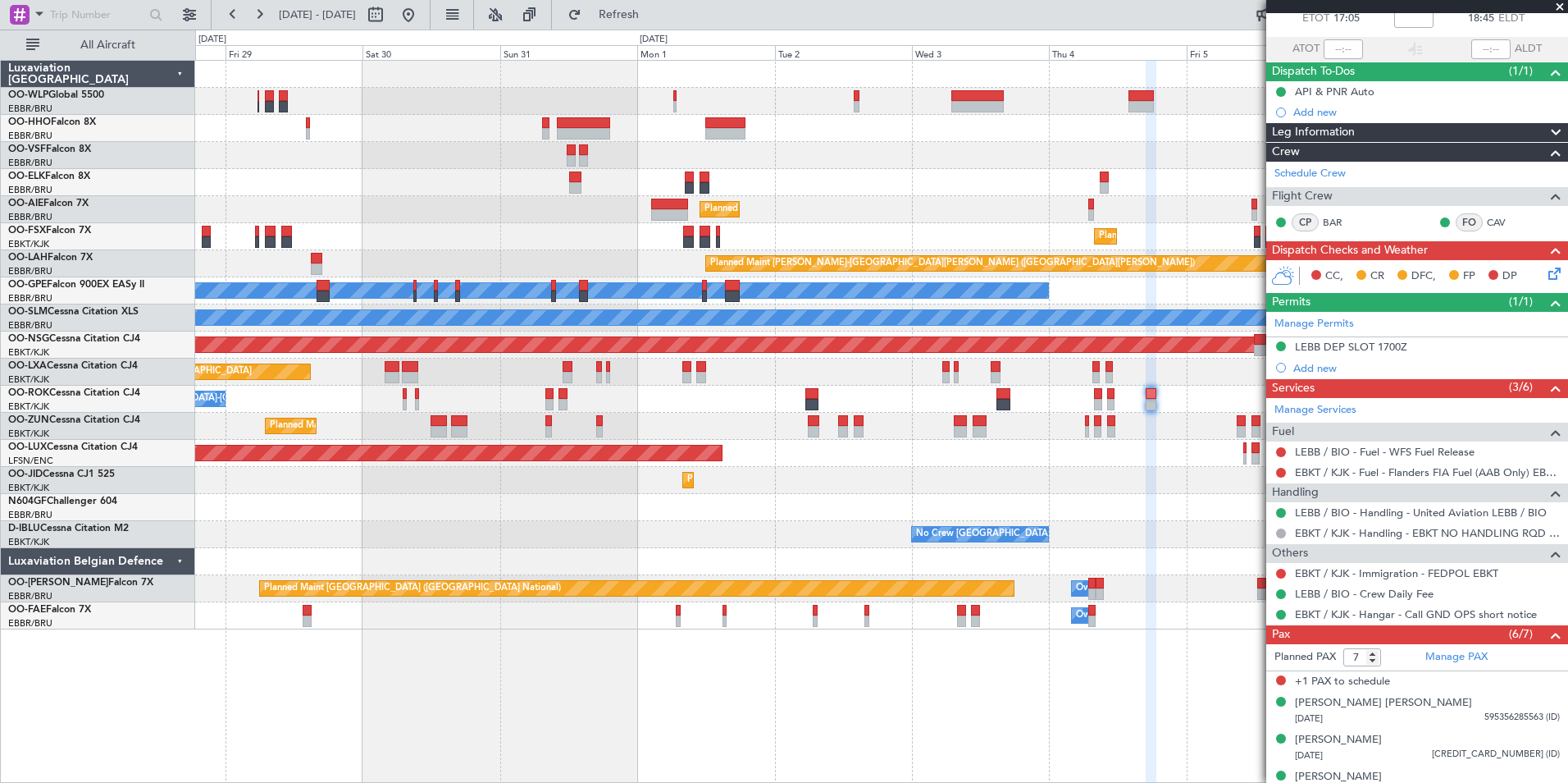
scroll to position [229, 0]
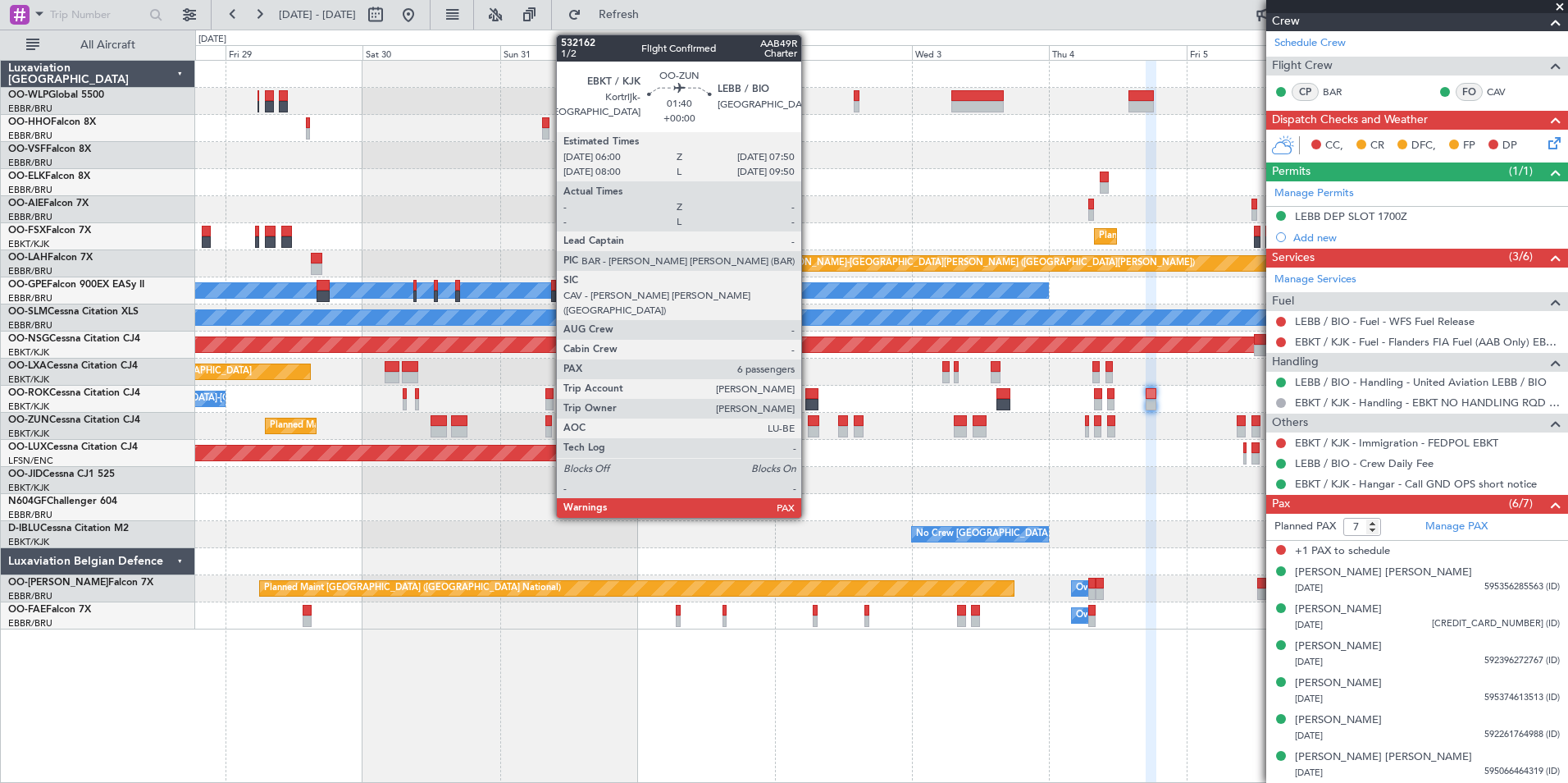
click at [809, 430] on div at bounding box center [812, 431] width 10 height 11
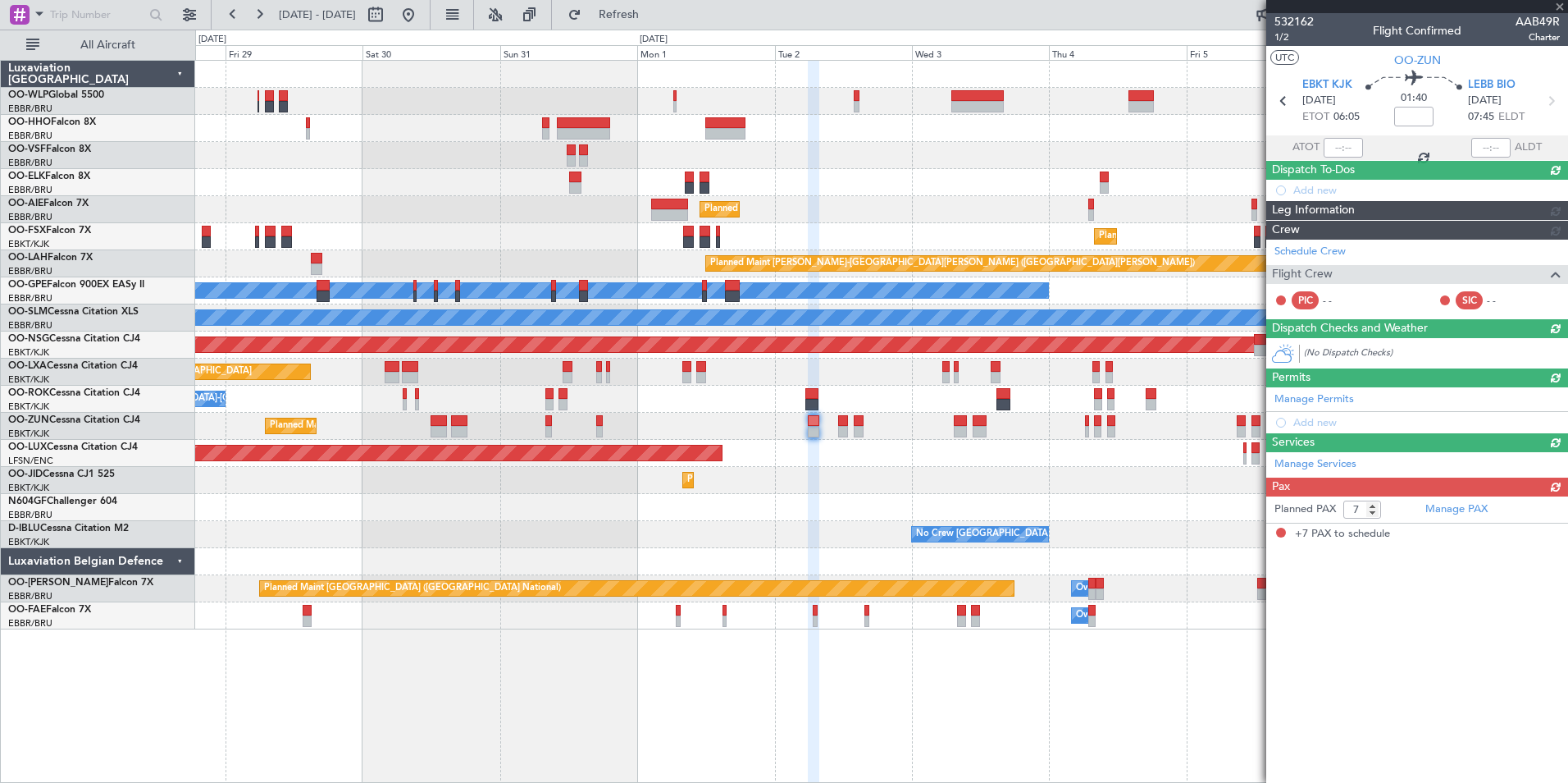
scroll to position [0, 0]
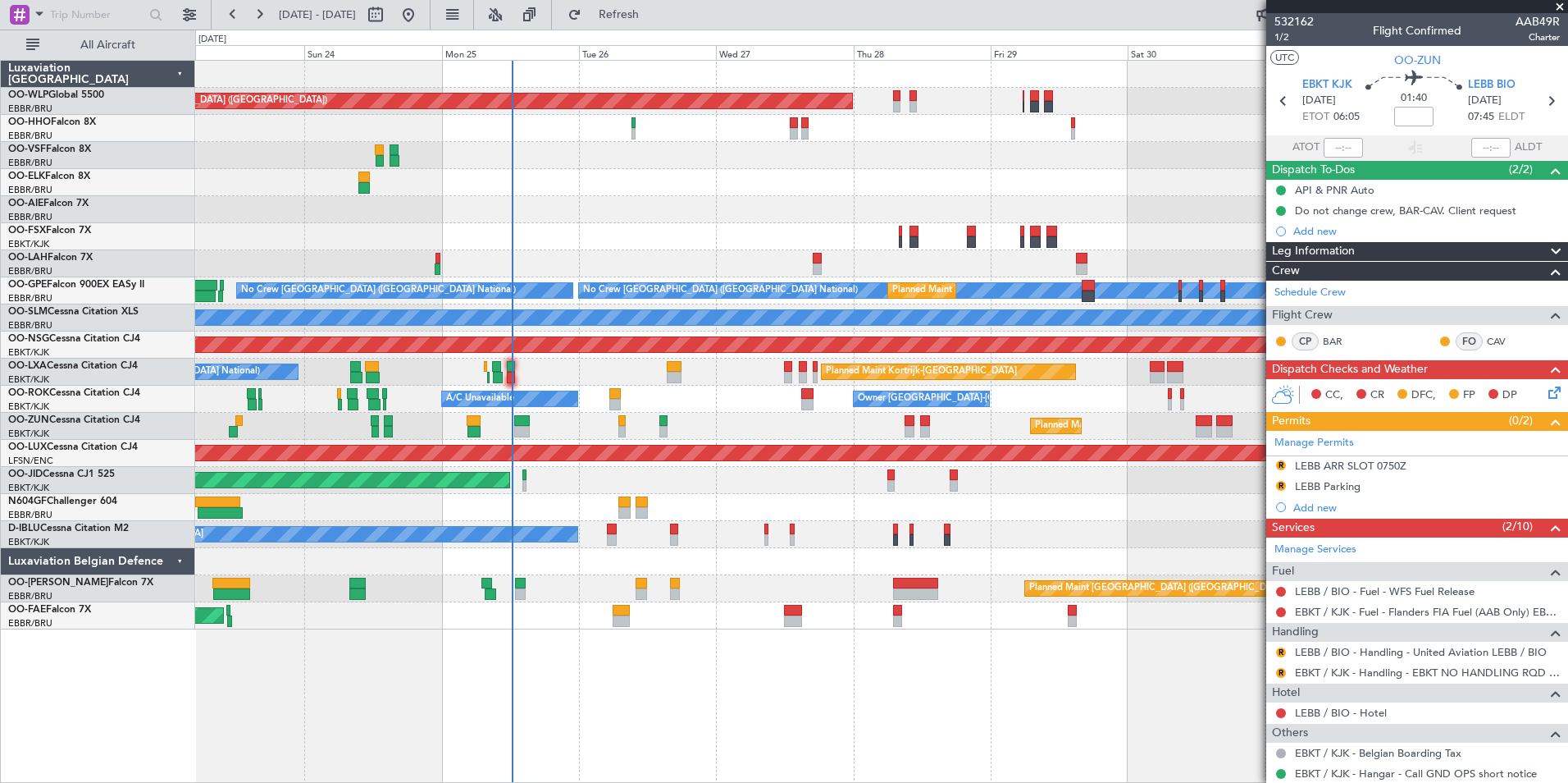
click at [1296, 558] on fb-app "[DATE] - [DATE] Refresh Quick Links All Aircraft Planned Maint [GEOGRAPHIC_DATA…" at bounding box center [784, 397] width 1568 height 771
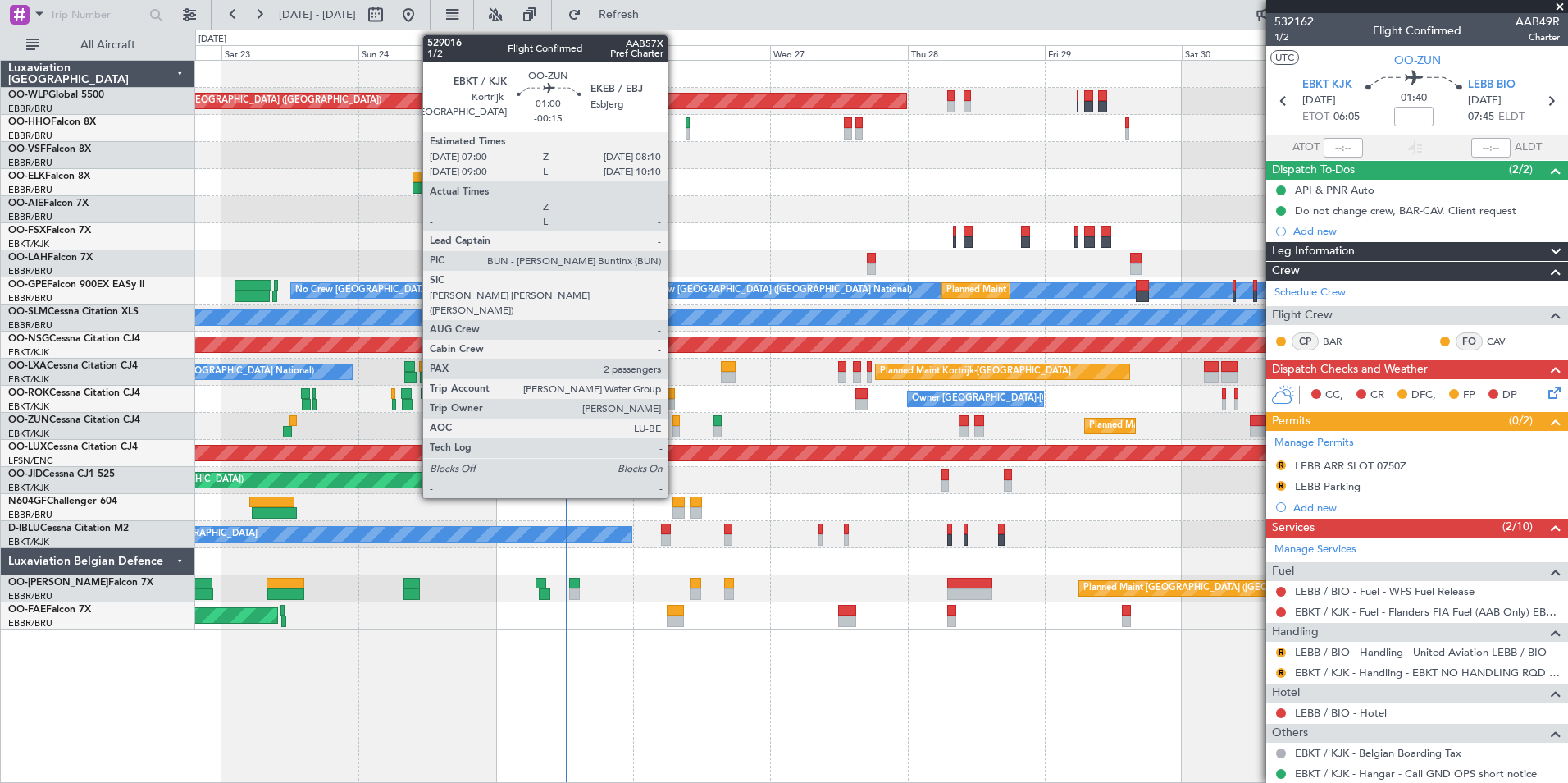
click at [675, 427] on div at bounding box center [676, 431] width 7 height 11
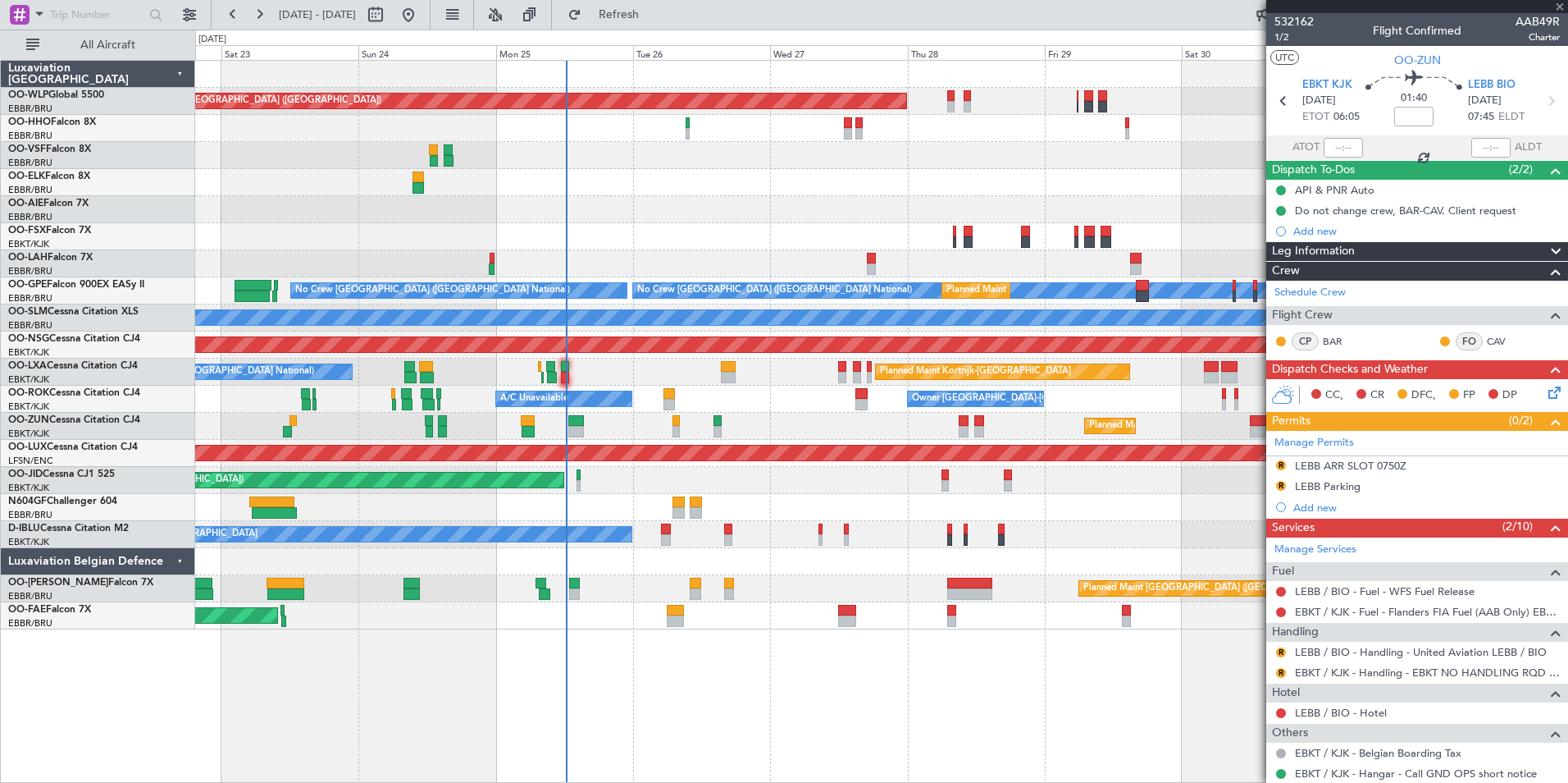
type input "-00:15"
type input "2"
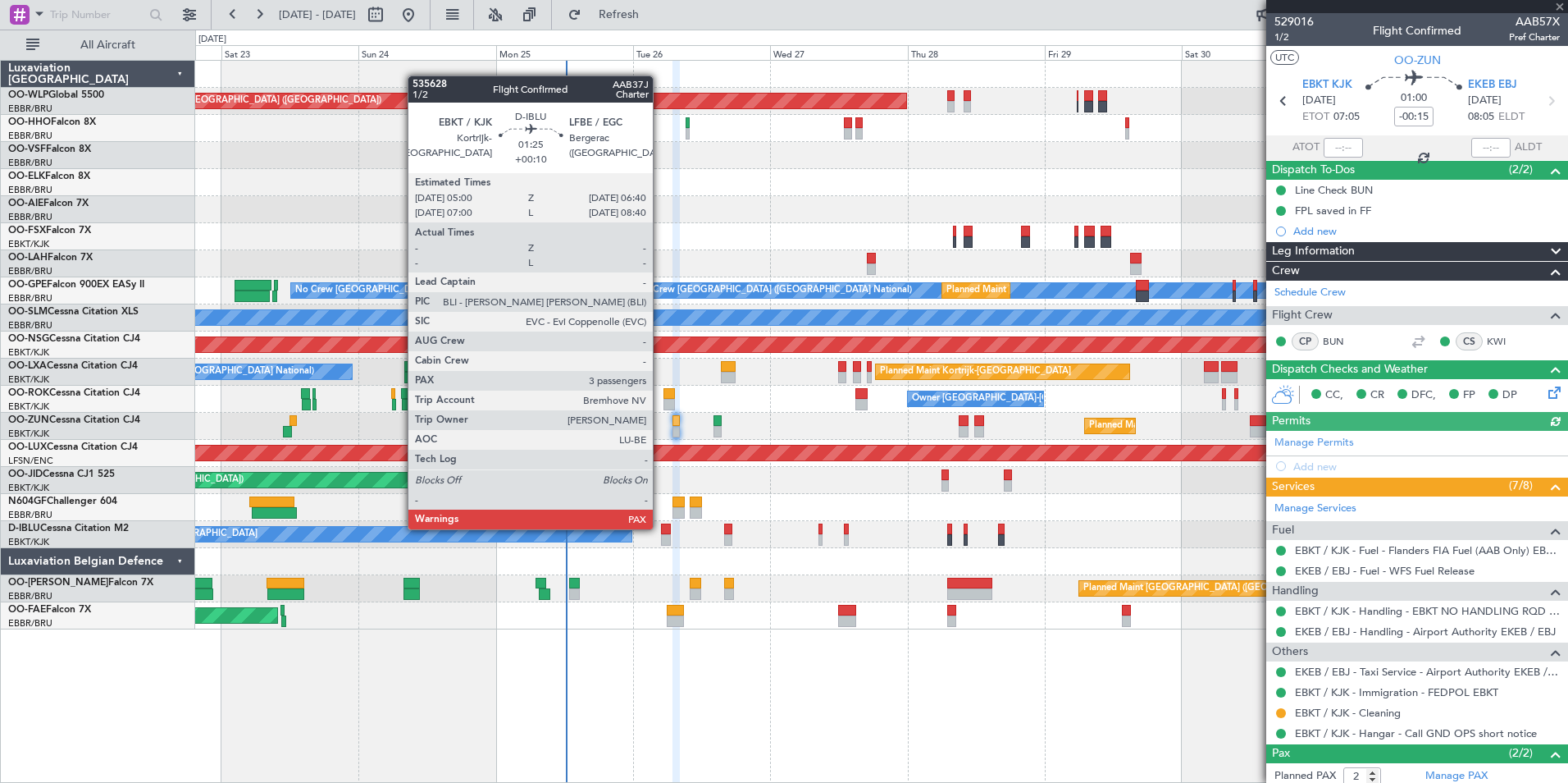
click at [661, 528] on div at bounding box center [666, 529] width 10 height 11
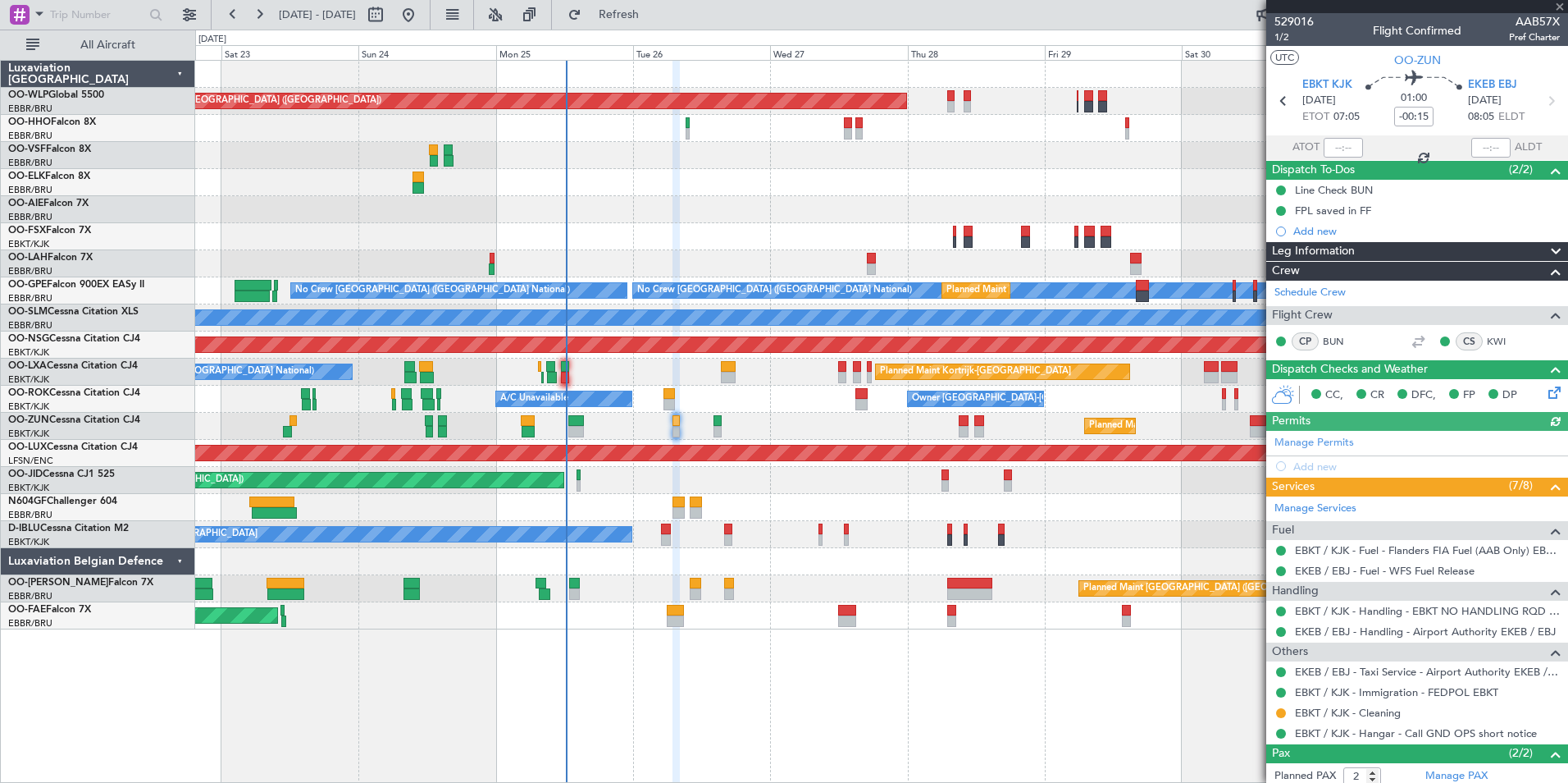
type input "+00:10"
type input "3"
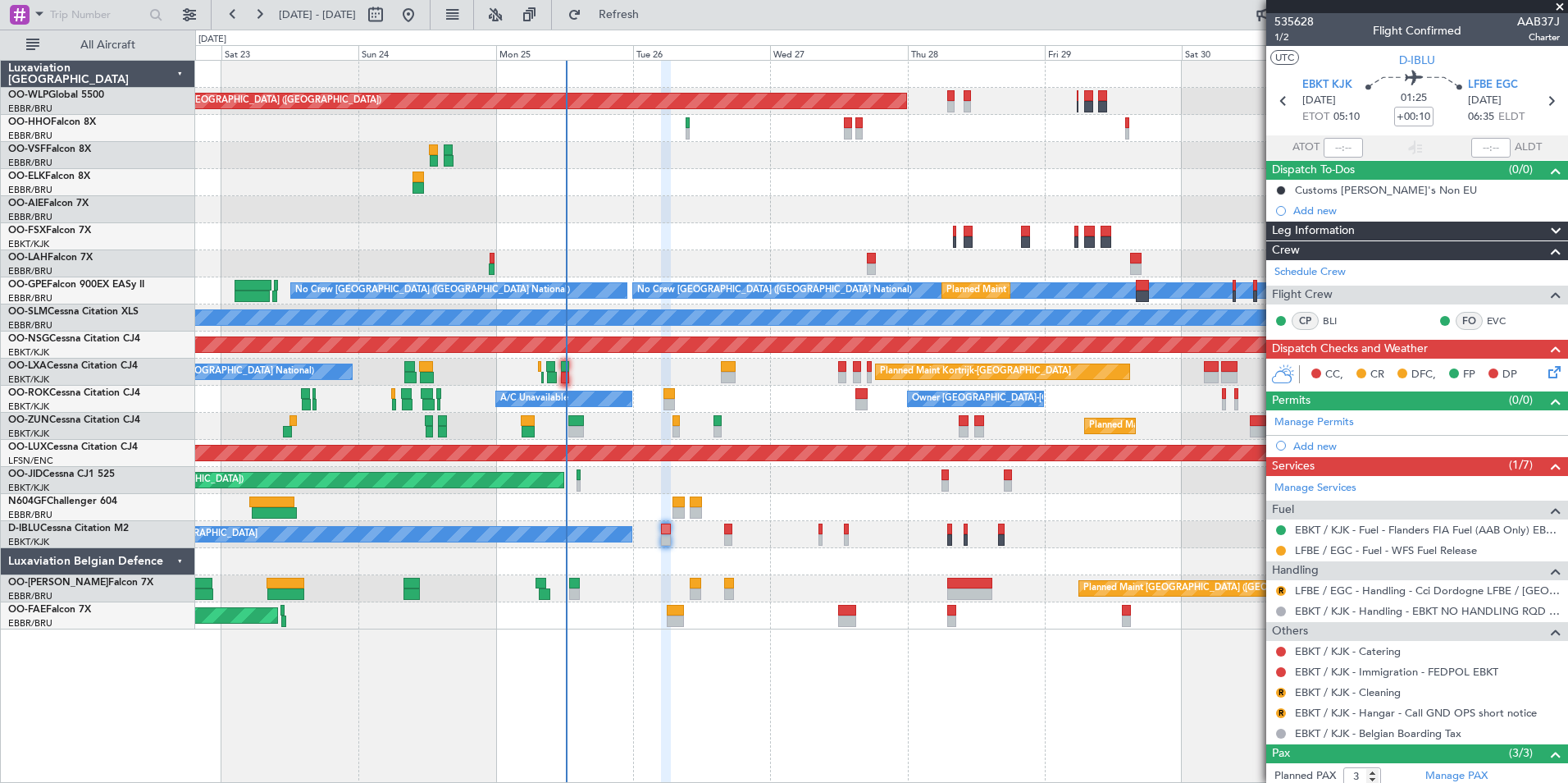
click at [777, 188] on div at bounding box center [882, 182] width 1372 height 27
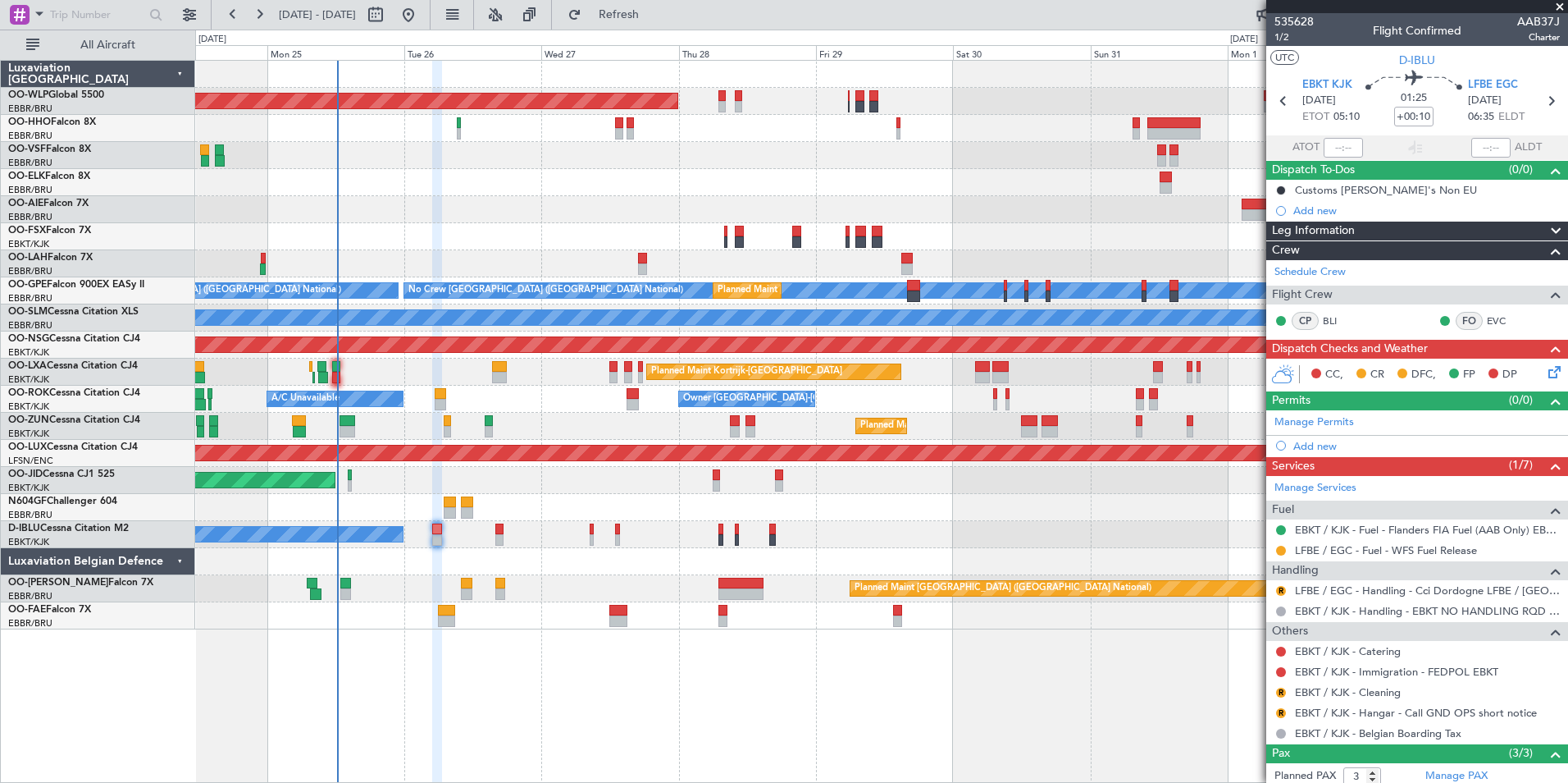
click at [988, 195] on div at bounding box center [882, 182] width 1372 height 27
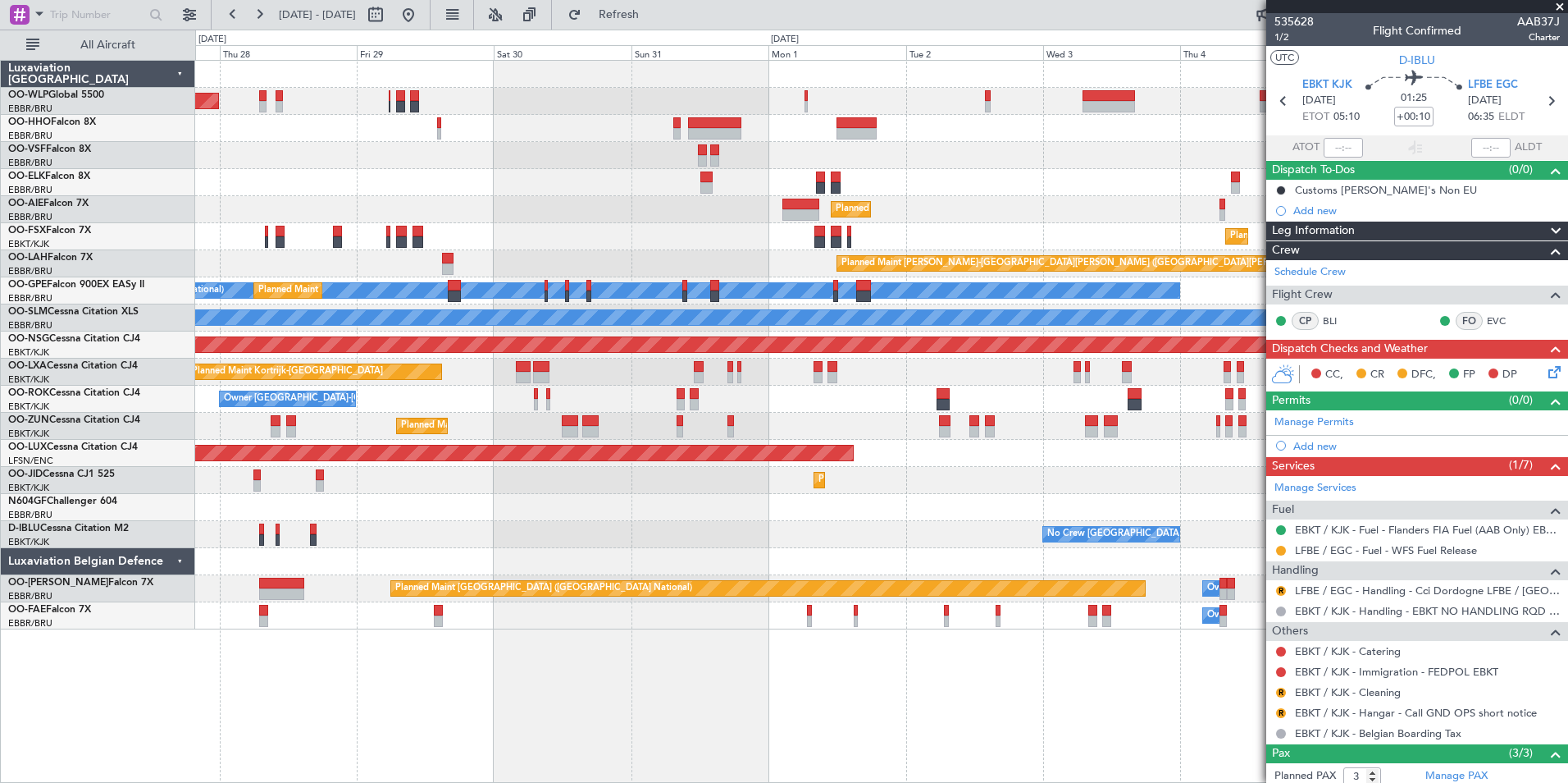
click at [682, 183] on div "Planned Maint [GEOGRAPHIC_DATA] ([GEOGRAPHIC_DATA]) Planned Maint [GEOGRAPHIC_D…" at bounding box center [882, 344] width 1372 height 569
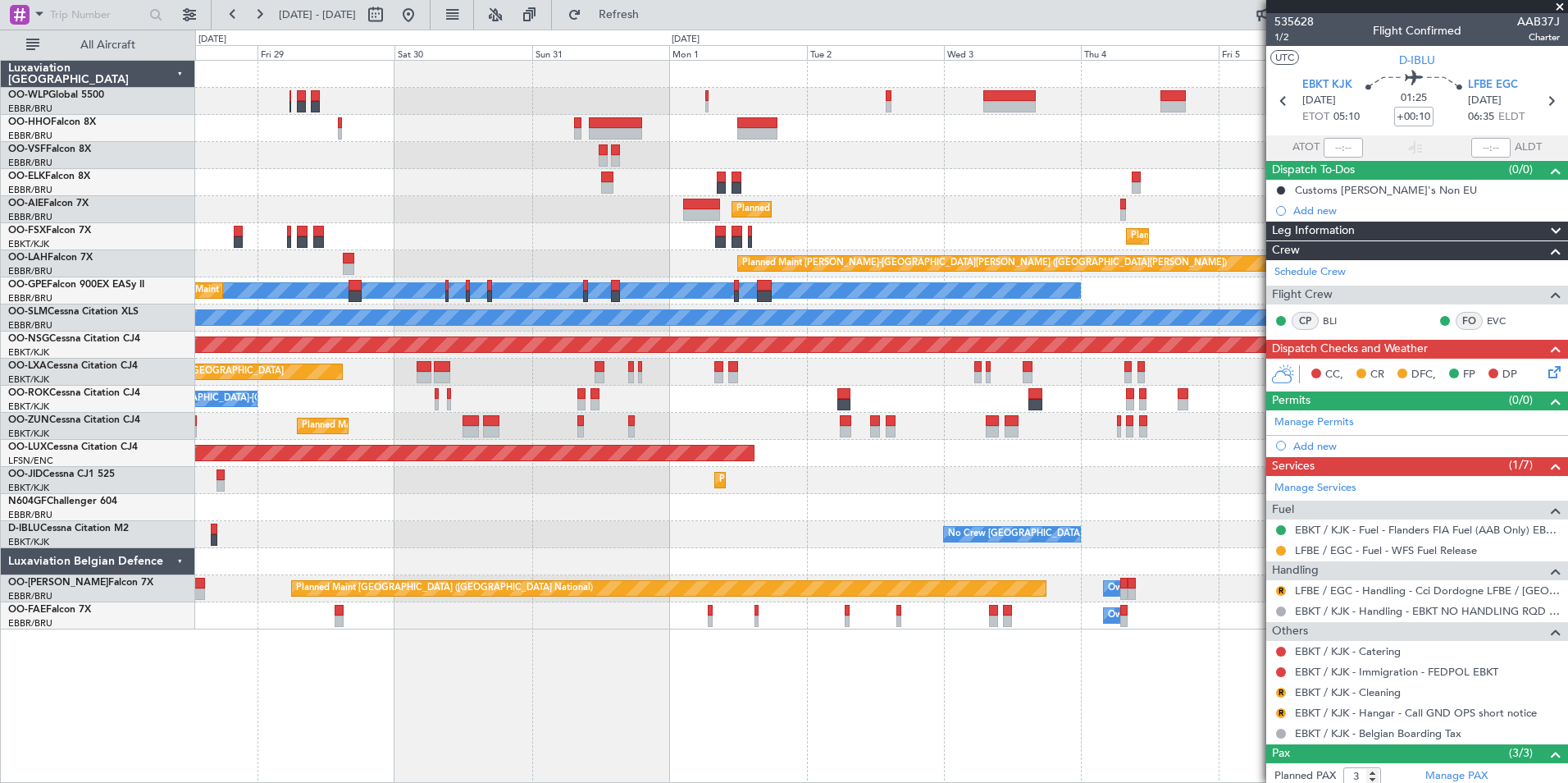
click at [778, 209] on div "Planned Maint [GEOGRAPHIC_DATA] ([GEOGRAPHIC_DATA])" at bounding box center [882, 209] width 1372 height 27
click at [892, 210] on div "Planned Maint [GEOGRAPHIC_DATA] ([GEOGRAPHIC_DATA])" at bounding box center [882, 209] width 1372 height 27
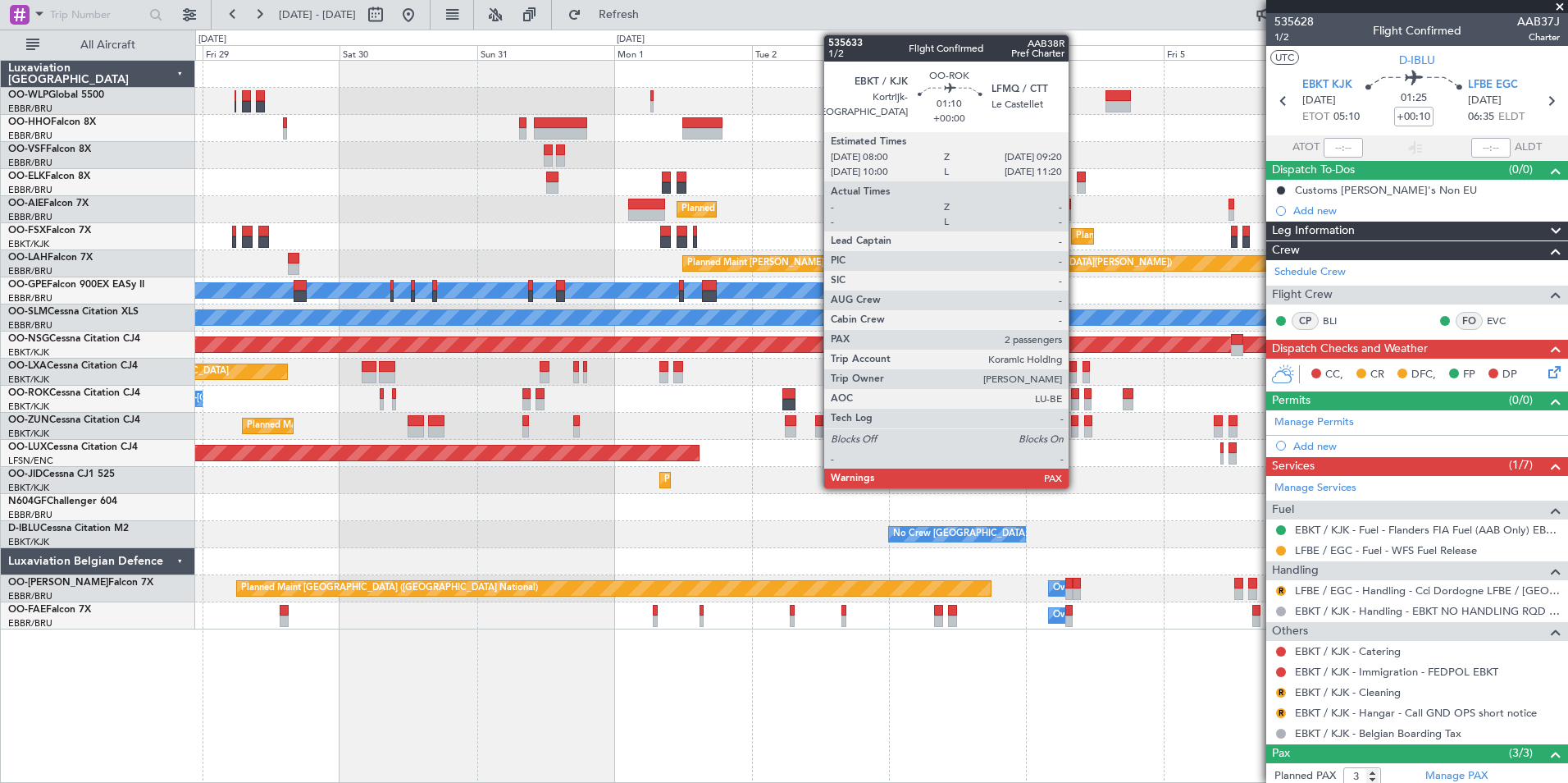
click at [1077, 396] on div at bounding box center [1075, 393] width 8 height 11
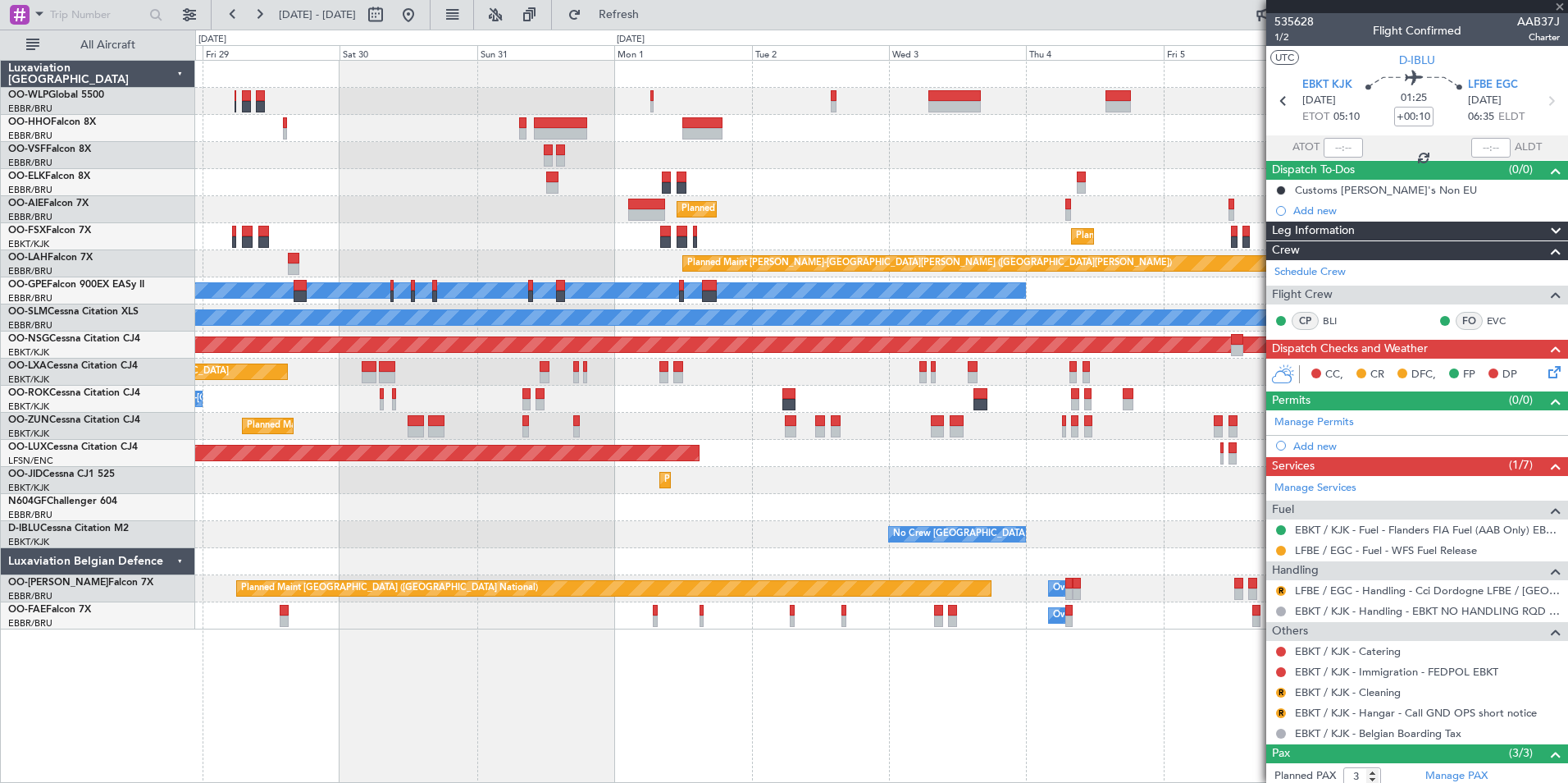
type input "2"
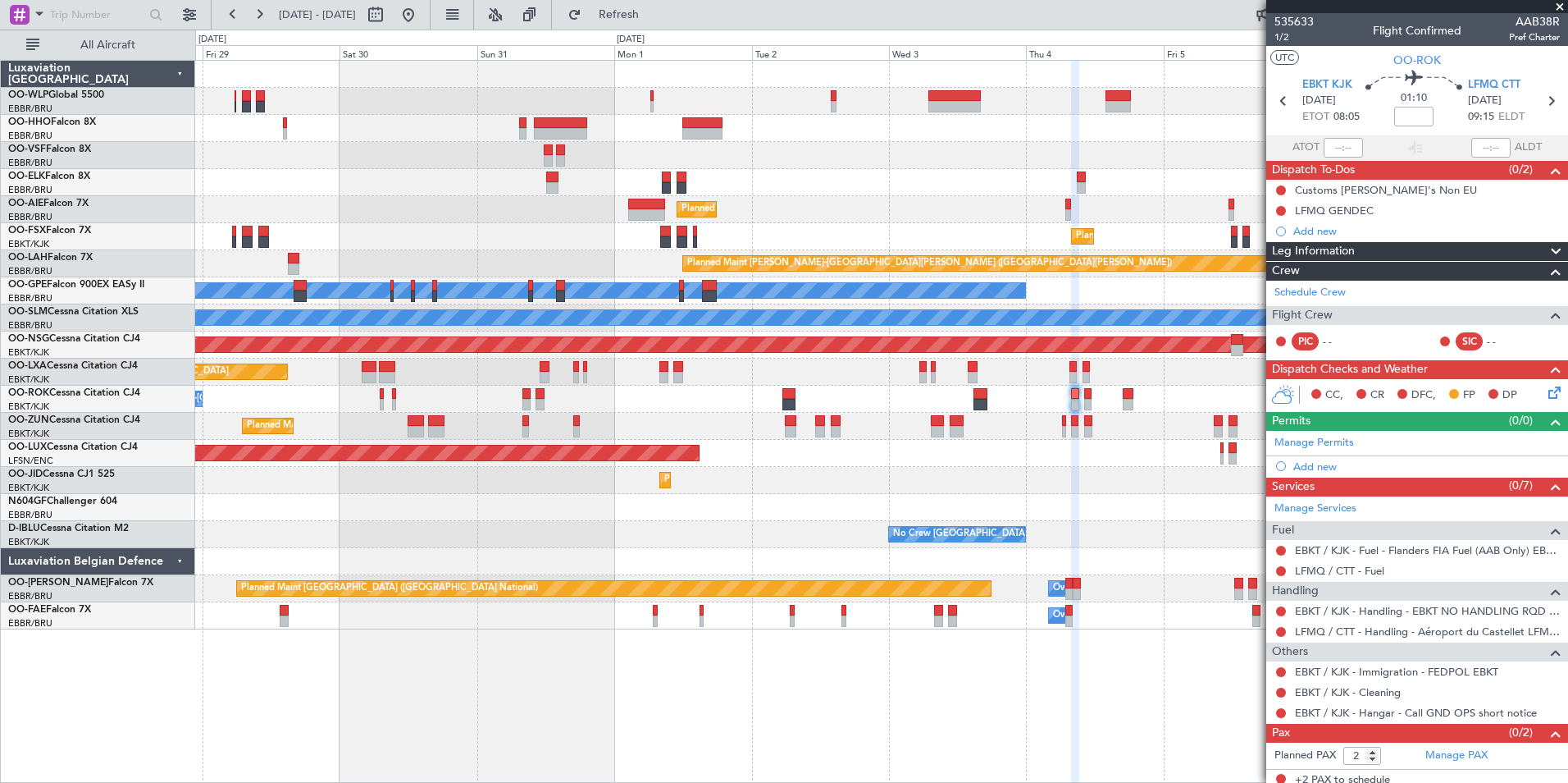
click at [1275, 610] on div at bounding box center [1281, 611] width 13 height 13
click at [1278, 610] on button at bounding box center [1281, 611] width 10 height 10
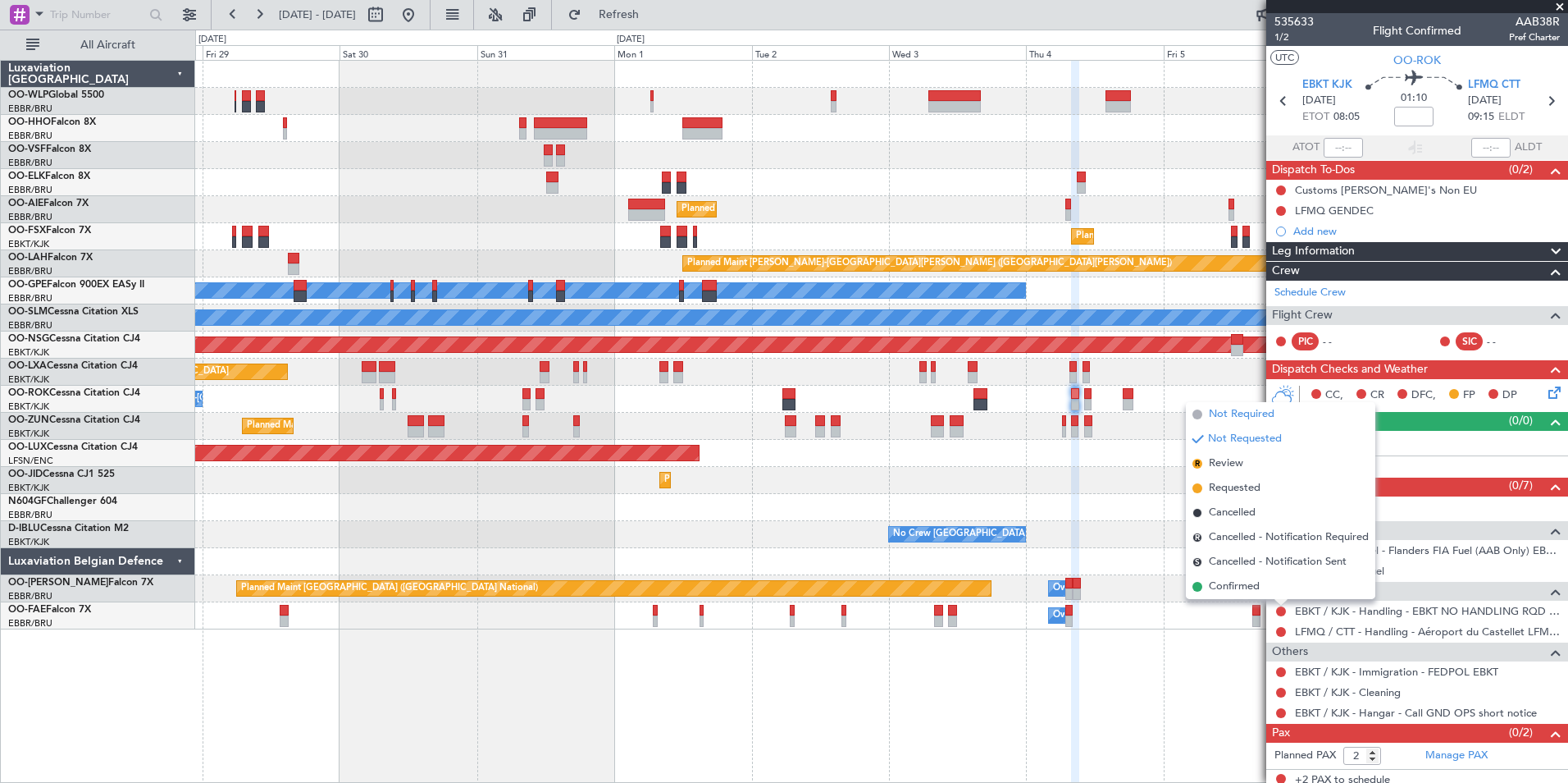
click at [1227, 413] on span "Not Required" at bounding box center [1242, 415] width 66 height 17
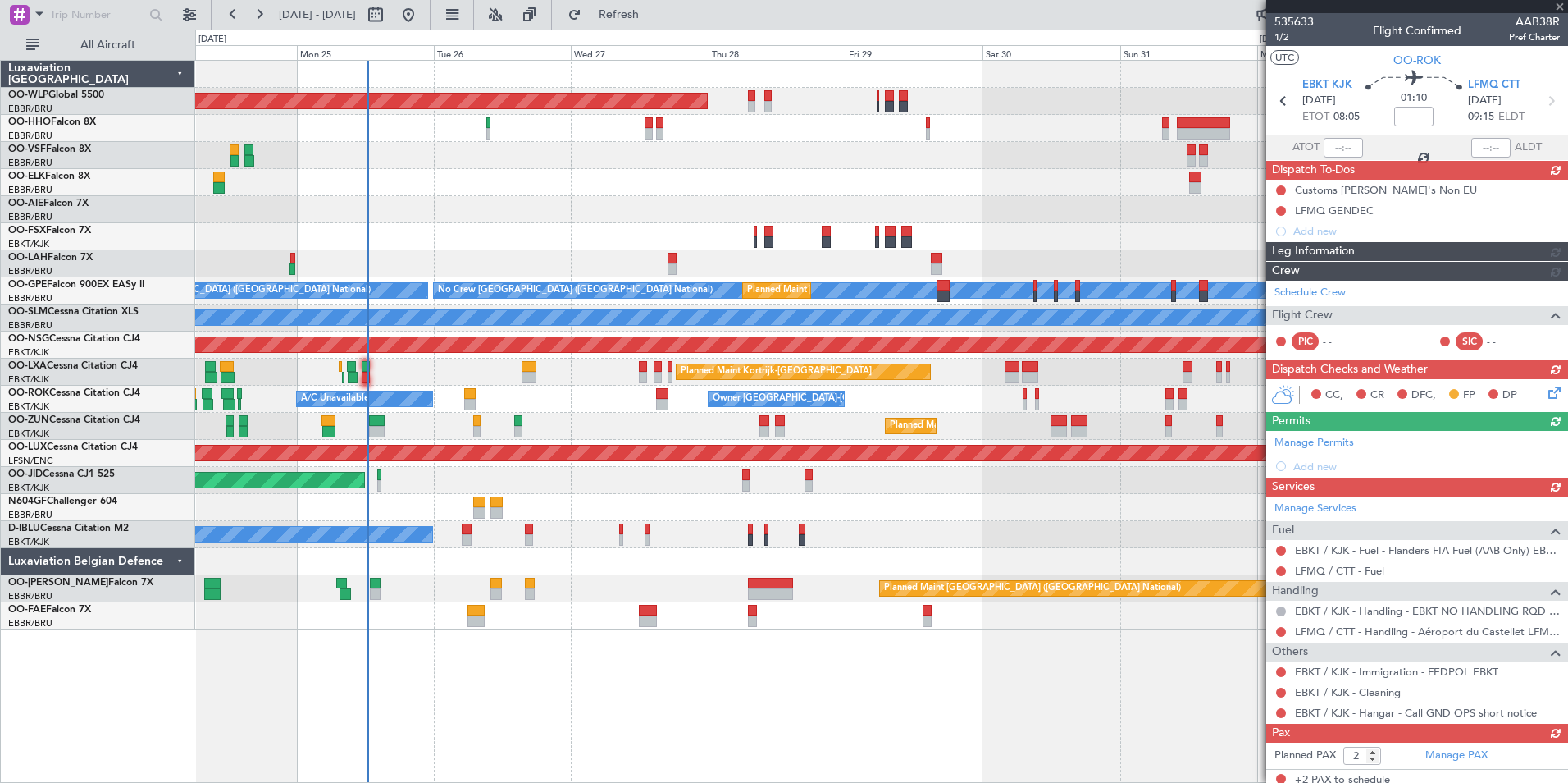
click at [1052, 419] on div at bounding box center [1059, 421] width 17 height 11
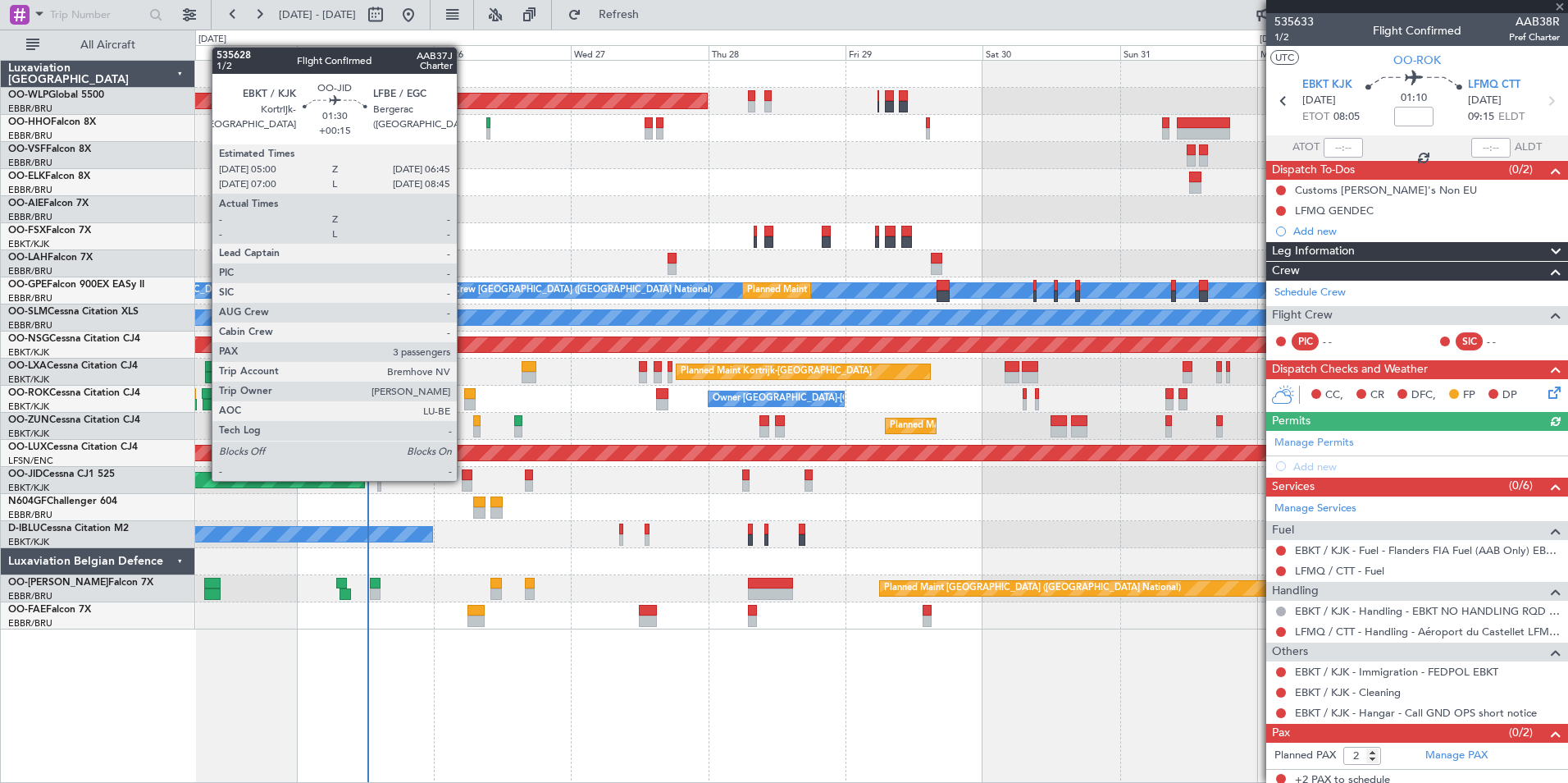
click at [465, 480] on div at bounding box center [466, 475] width 10 height 11
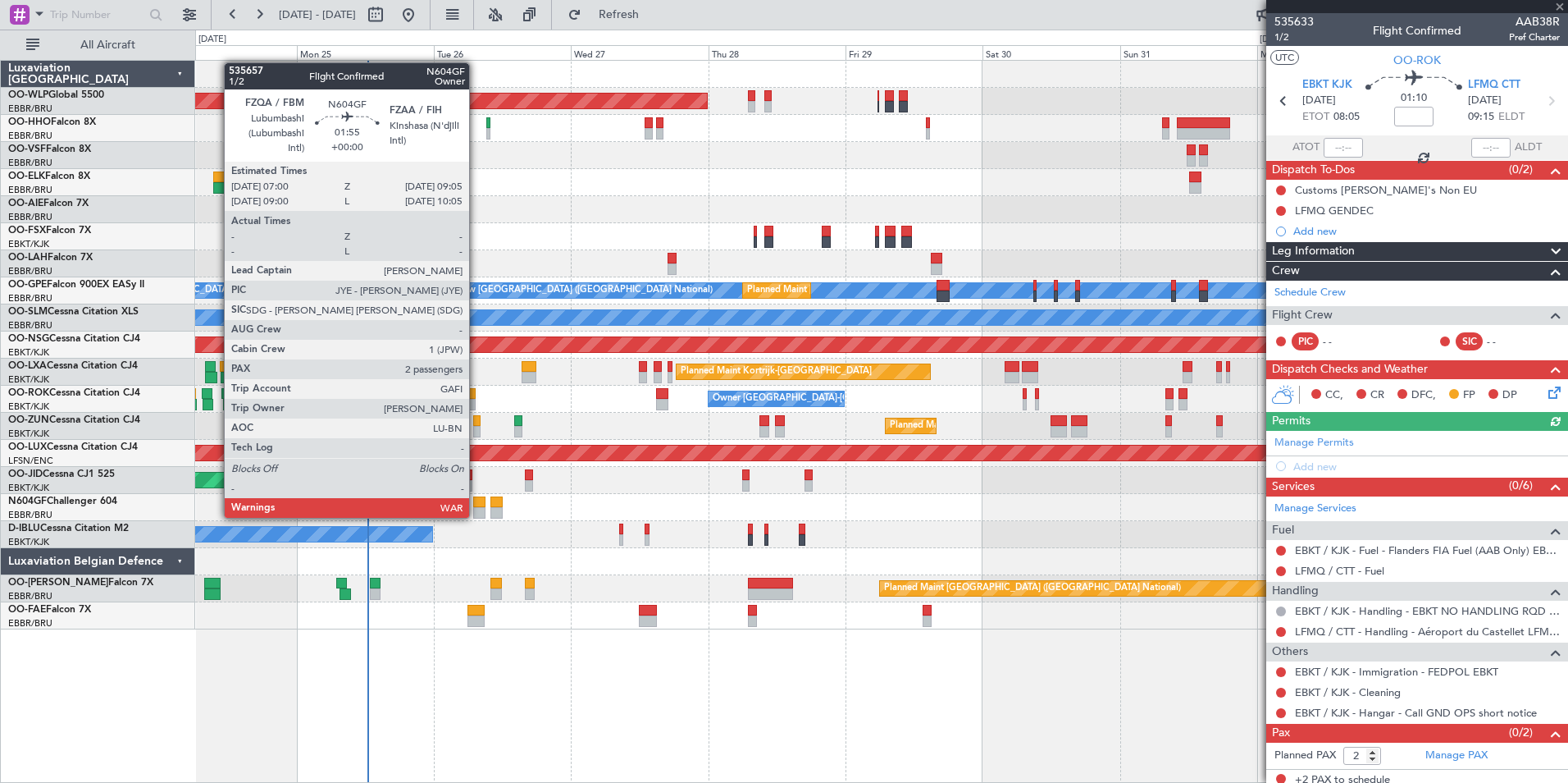
type input "+00:15"
type input "3"
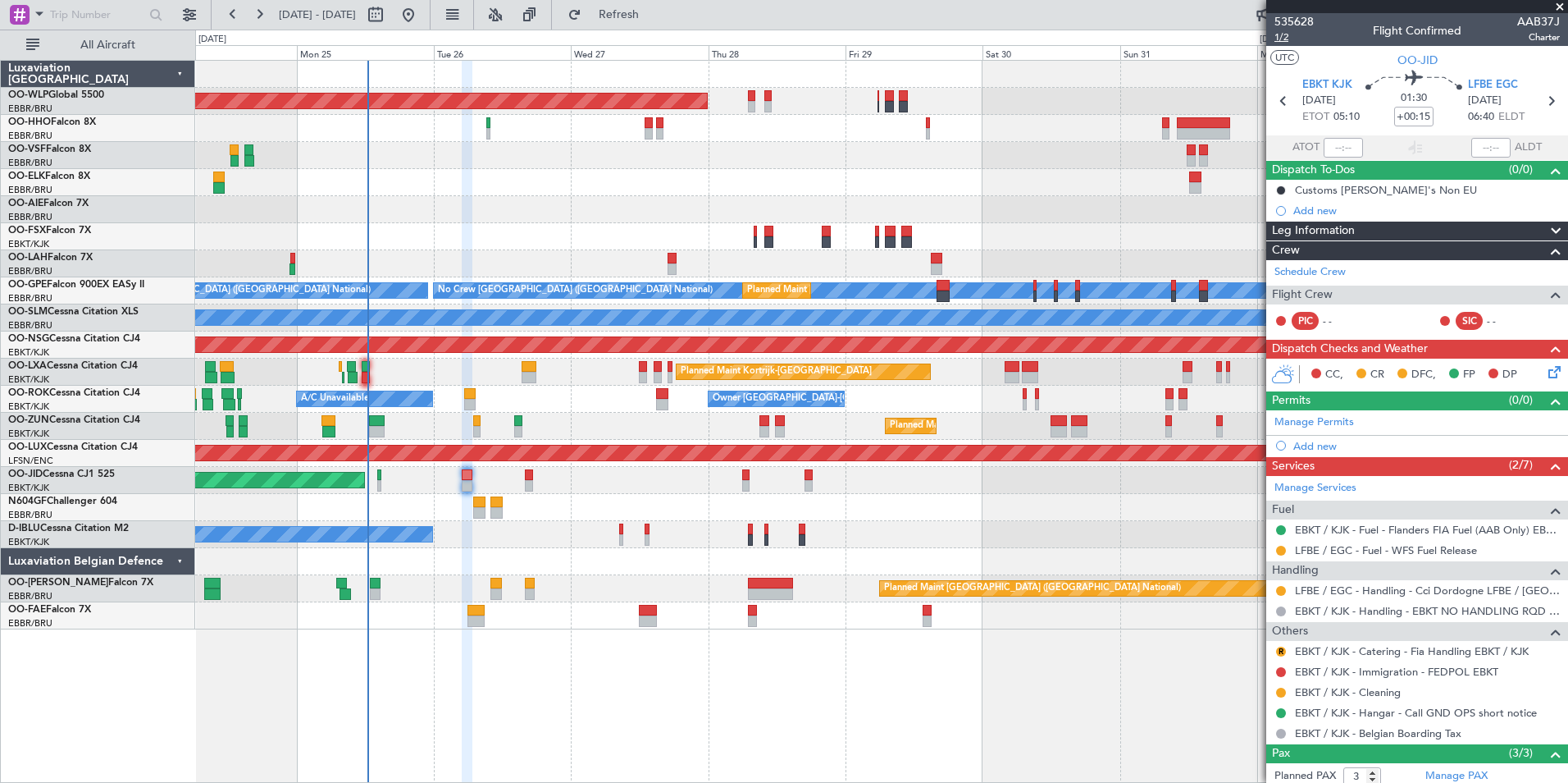
click at [1286, 35] on span "1/2" at bounding box center [1294, 37] width 39 height 14
click at [898, 400] on div "A/C Unavailable Owner [GEOGRAPHIC_DATA]-[GEOGRAPHIC_DATA]" at bounding box center [882, 399] width 1372 height 27
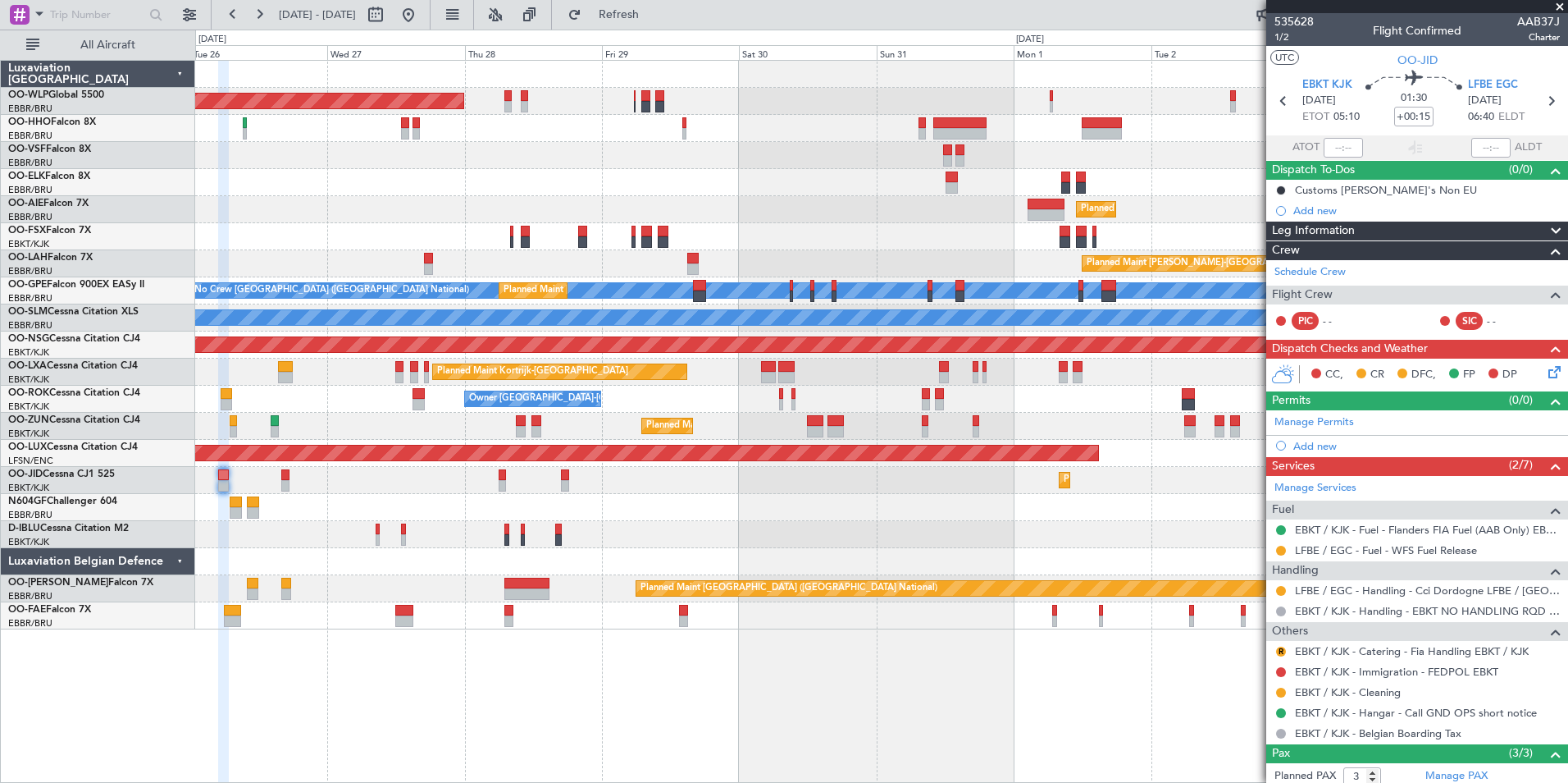
click at [796, 404] on div "Owner [GEOGRAPHIC_DATA]-[GEOGRAPHIC_DATA] A/C Unavailable" at bounding box center [882, 399] width 1372 height 27
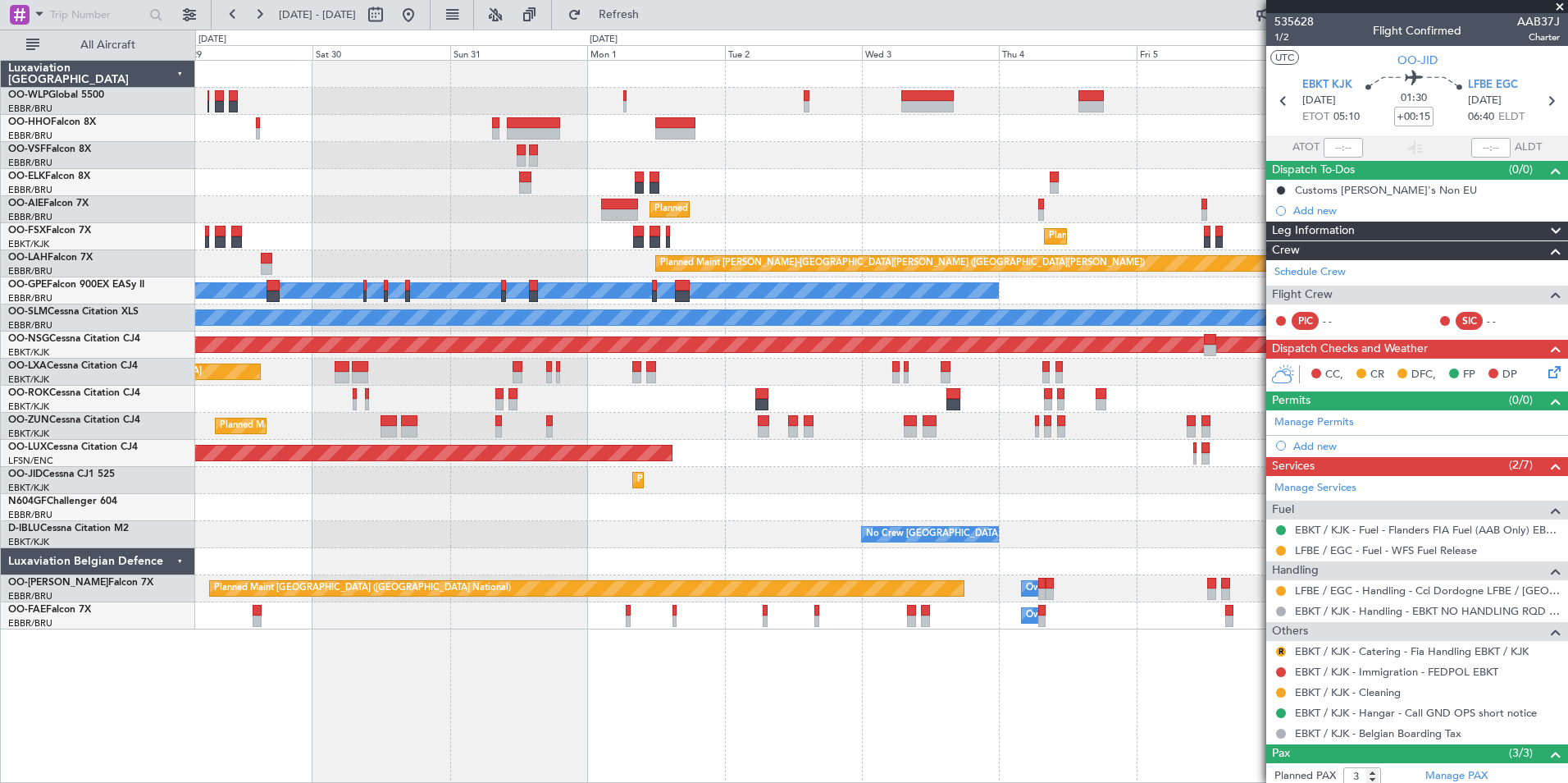
click at [743, 423] on div "Planned Maint [GEOGRAPHIC_DATA] ([GEOGRAPHIC_DATA]) Planned Maint [GEOGRAPHIC_D…" at bounding box center [882, 344] width 1372 height 569
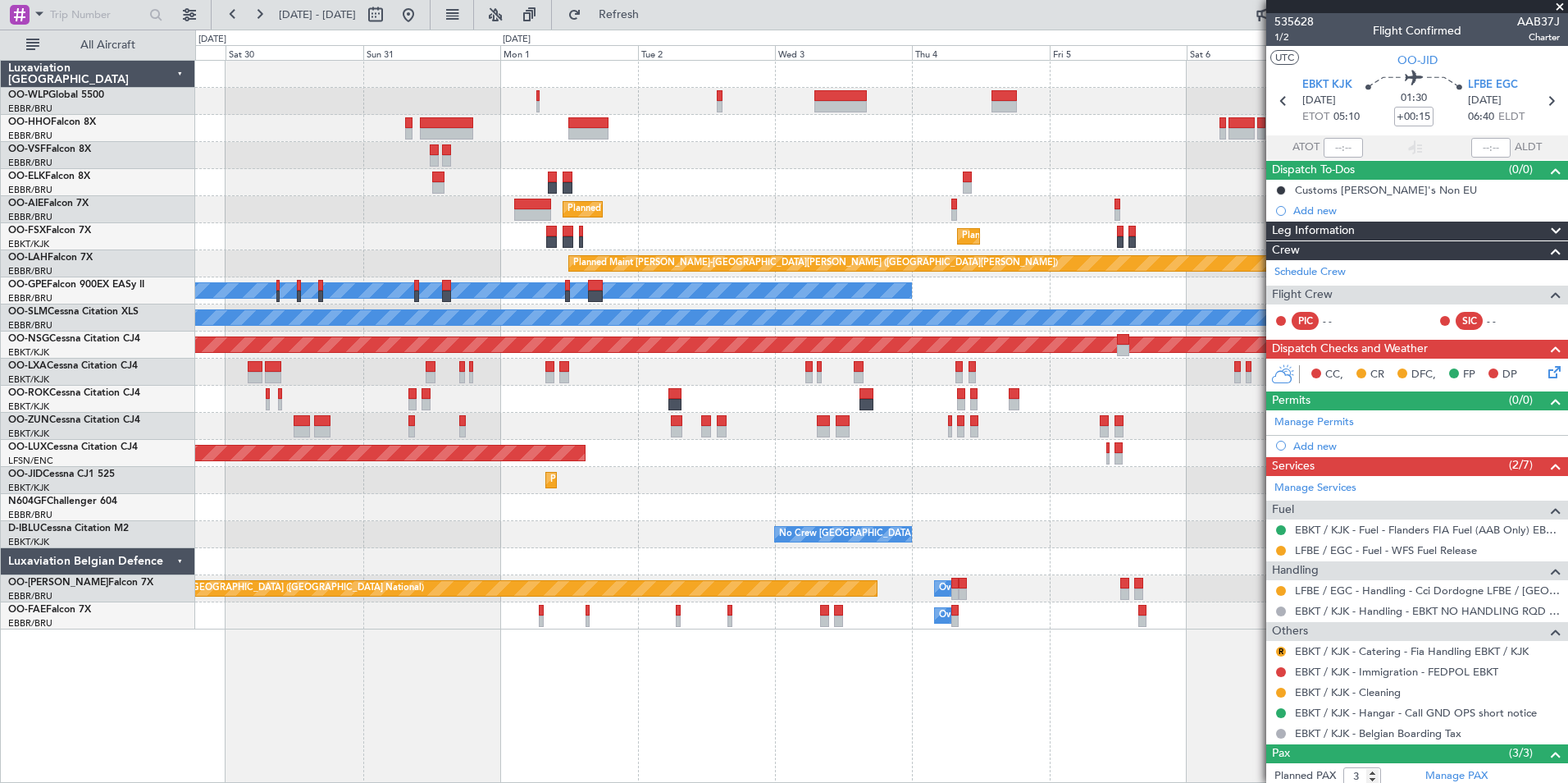
click at [875, 440] on div "Planned Maint [GEOGRAPHIC_DATA] ([GEOGRAPHIC_DATA]) Planned Maint [GEOGRAPHIC_D…" at bounding box center [882, 344] width 1372 height 569
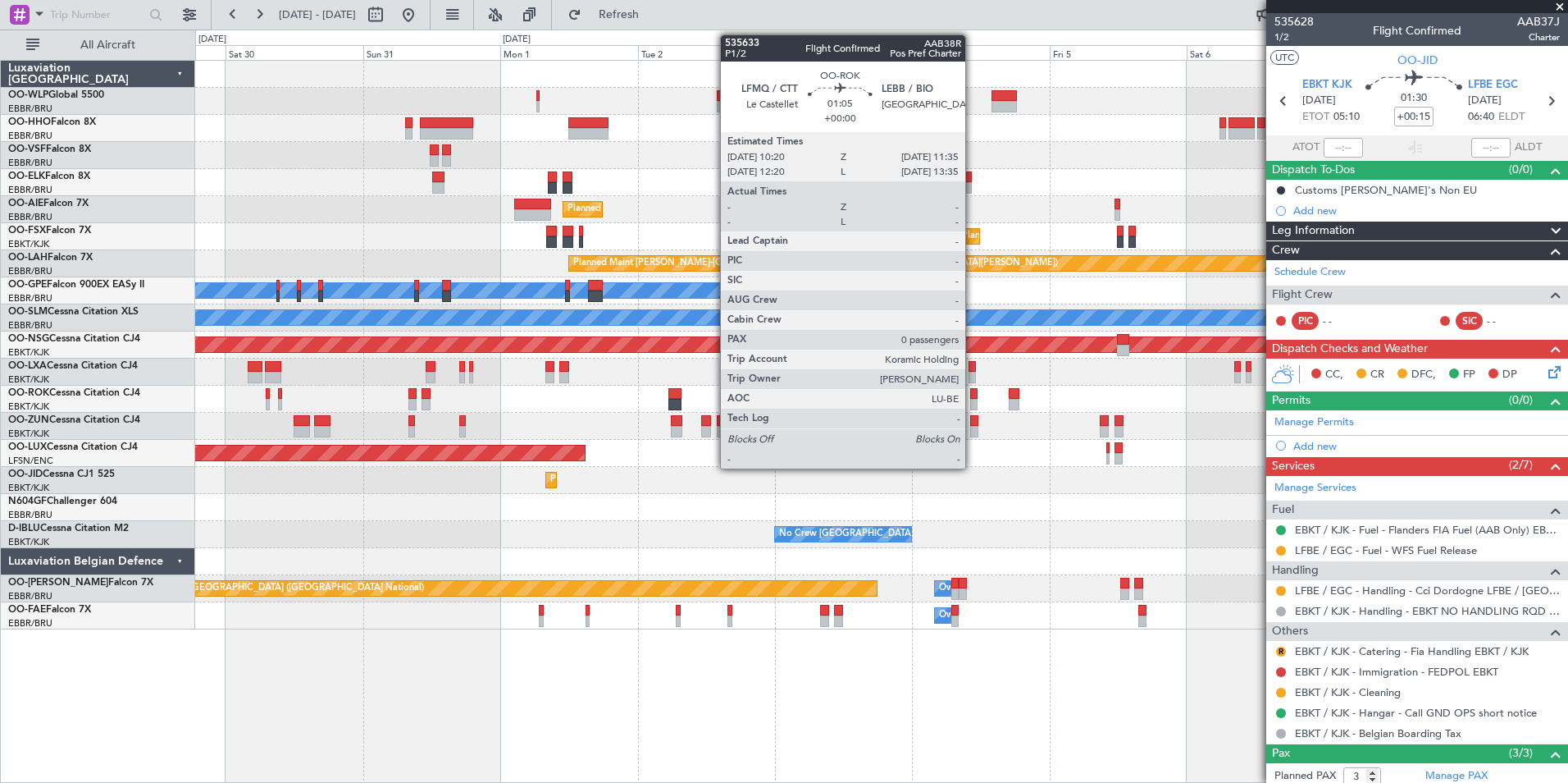
click at [973, 396] on div at bounding box center [974, 393] width 7 height 11
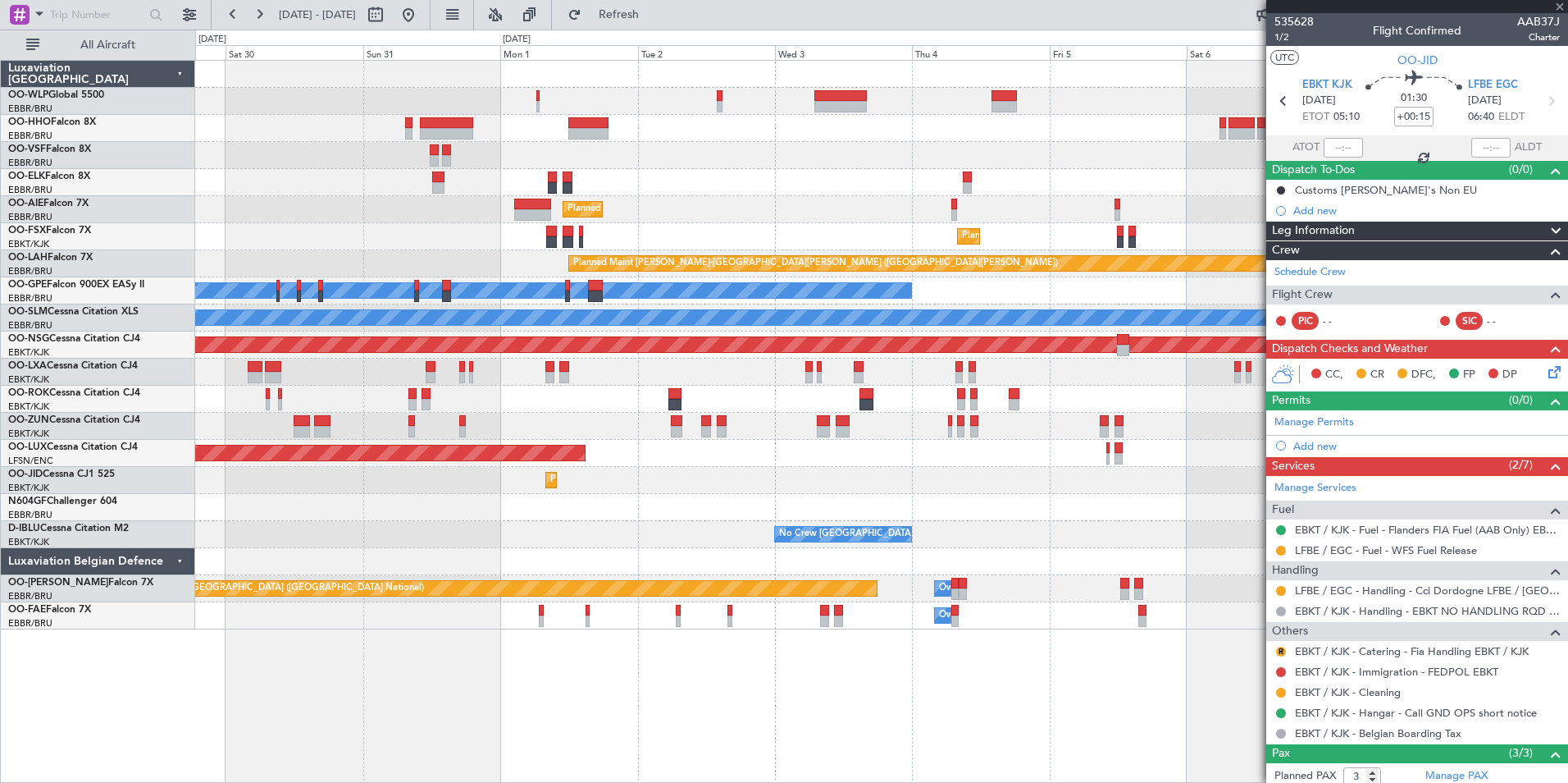
type input "0"
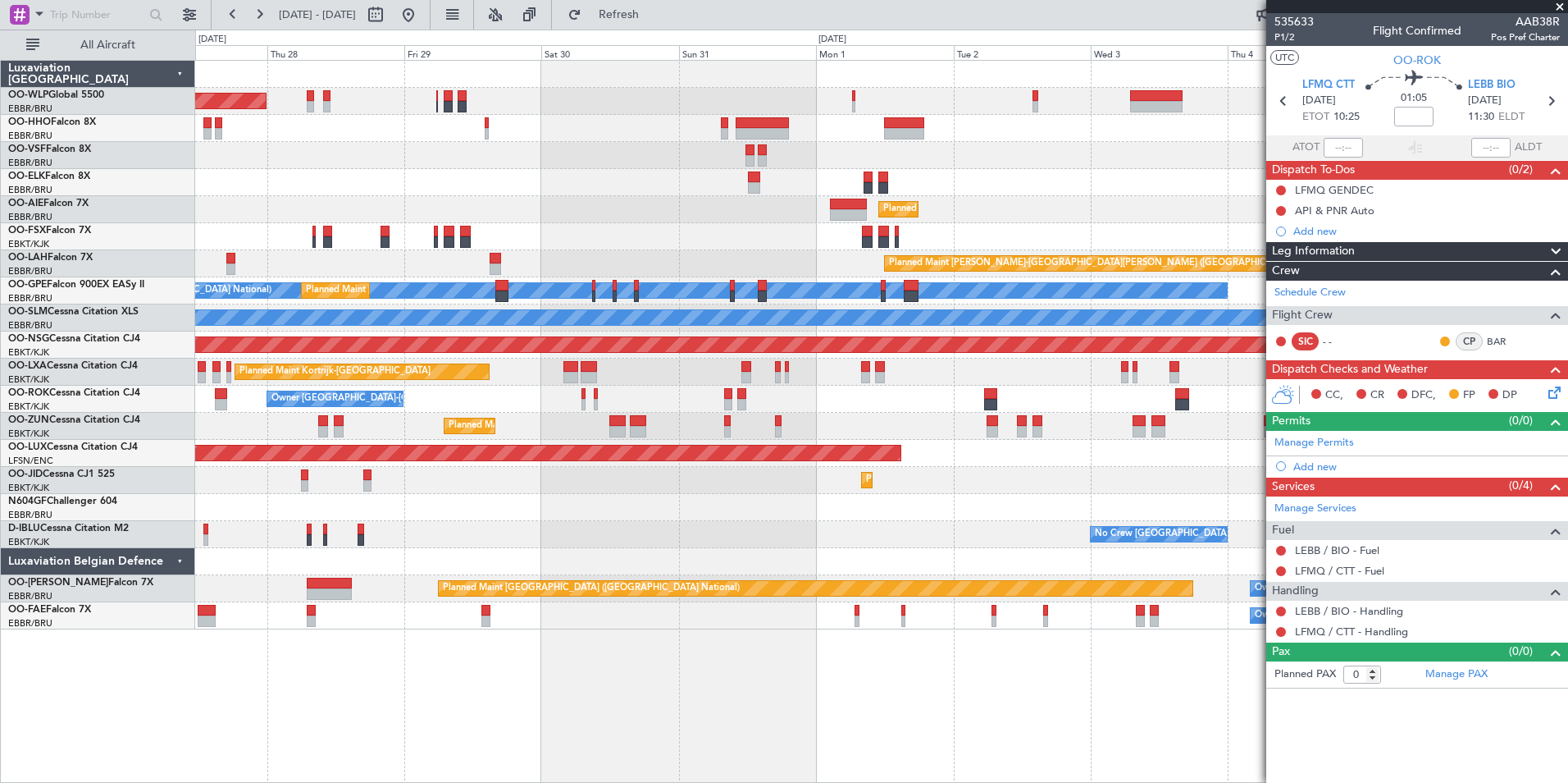
click at [1103, 204] on div "Planned Maint [GEOGRAPHIC_DATA] ([GEOGRAPHIC_DATA])" at bounding box center [882, 209] width 1372 height 27
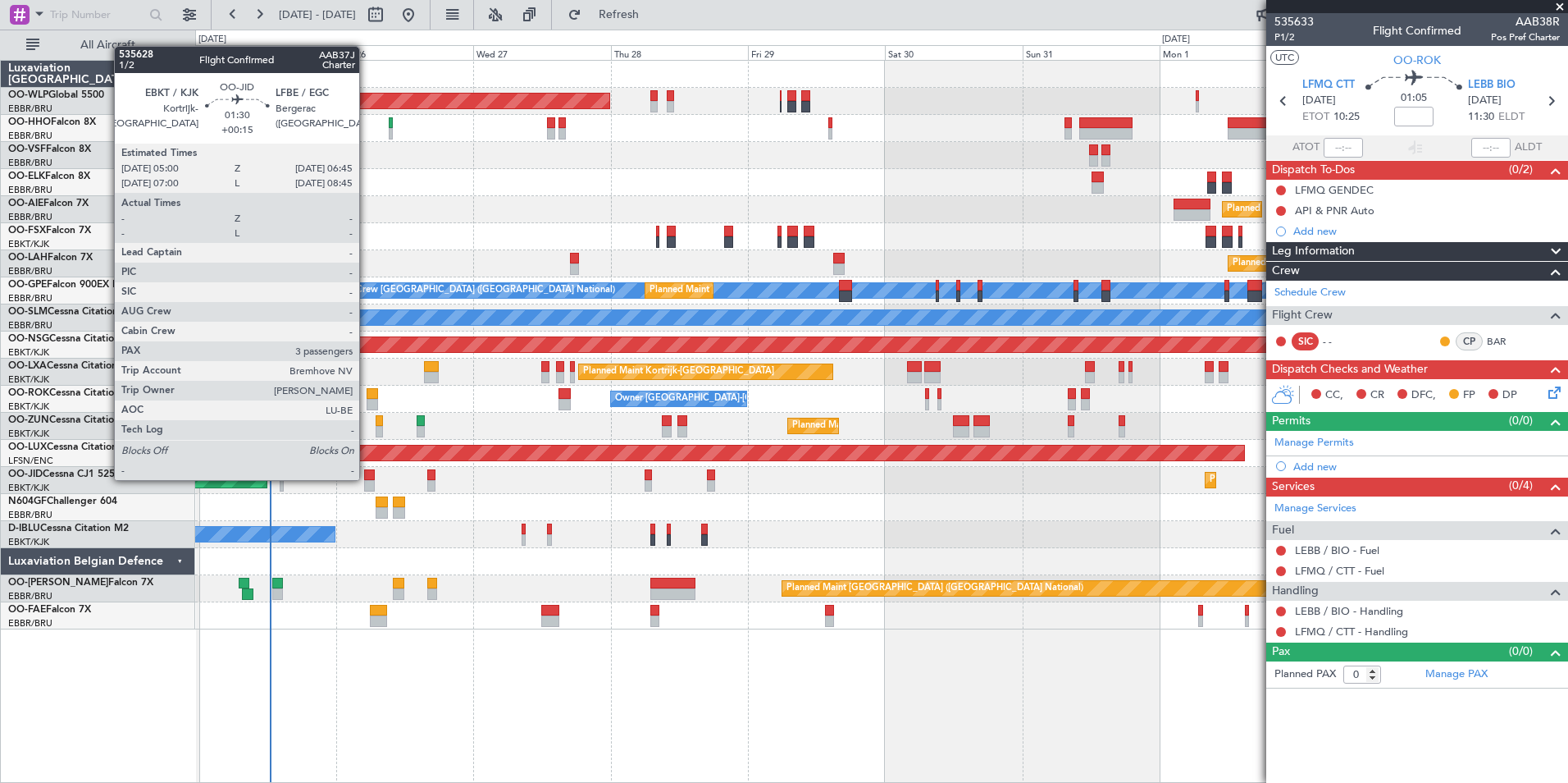
click at [366, 479] on div at bounding box center [369, 475] width 10 height 11
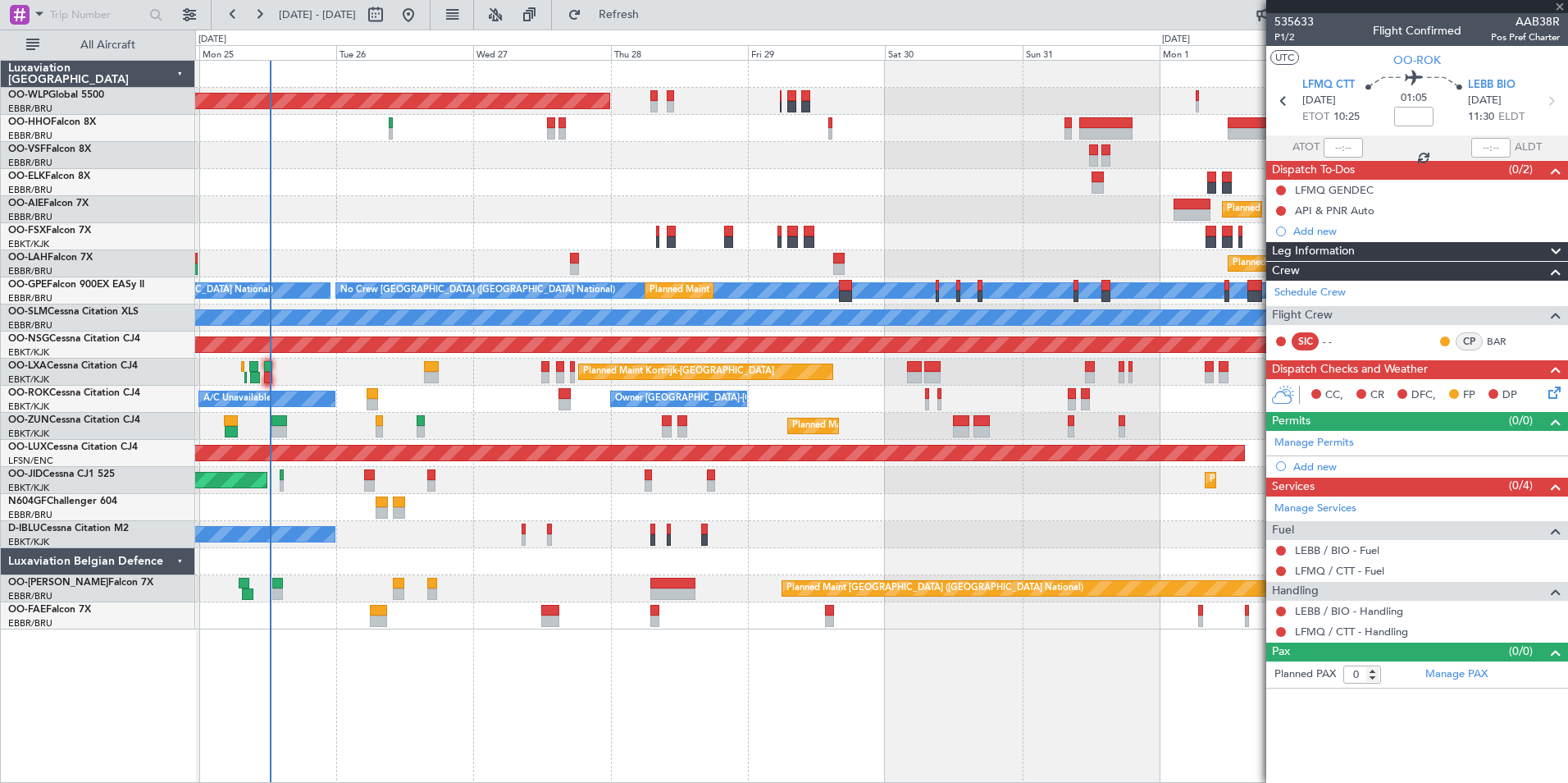
type input "+00:15"
type input "3"
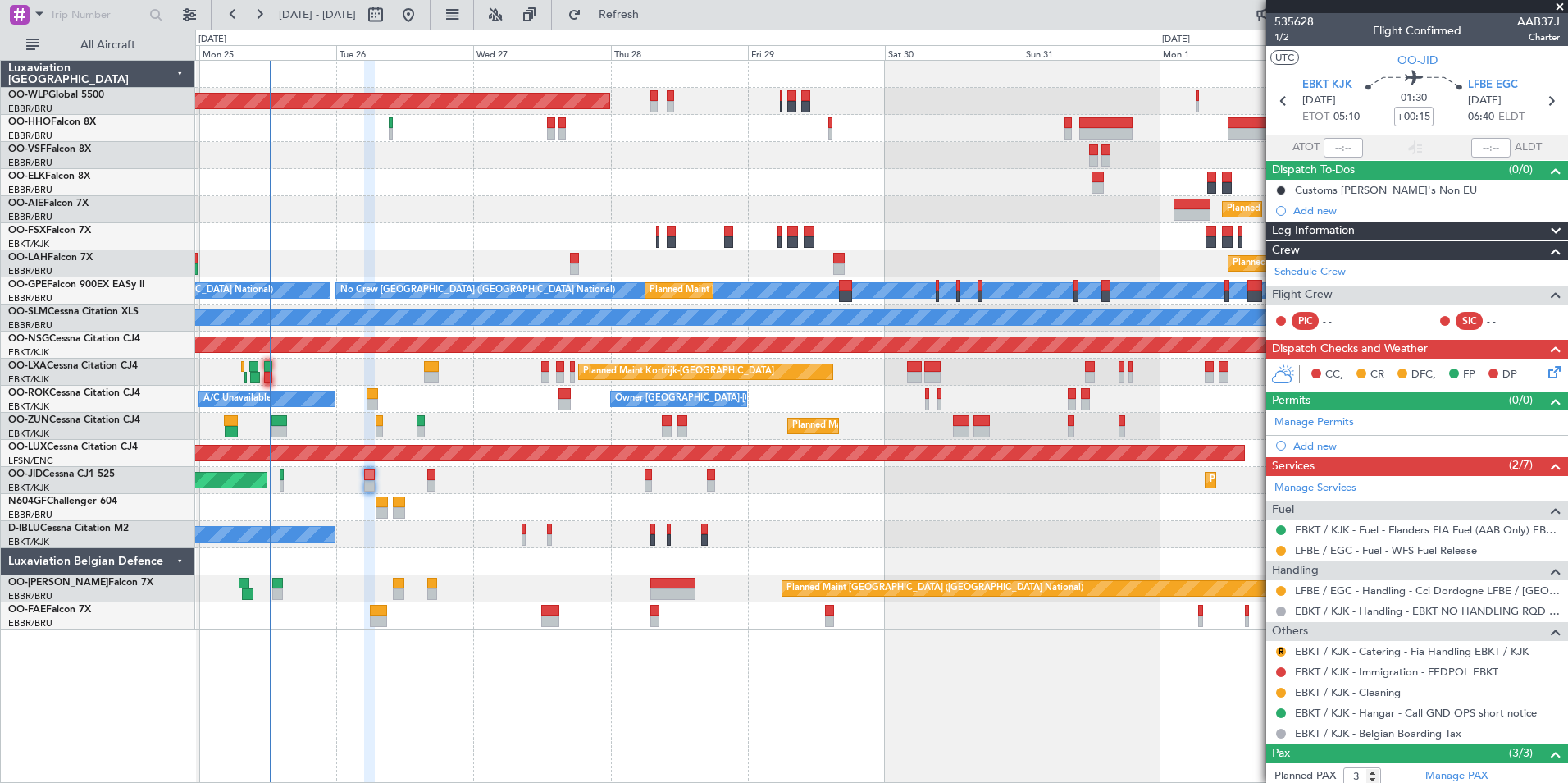
click at [816, 263] on div "Planned Maint [GEOGRAPHIC_DATA] ([GEOGRAPHIC_DATA]) Planned Maint [GEOGRAPHIC_D…" at bounding box center [882, 344] width 1372 height 569
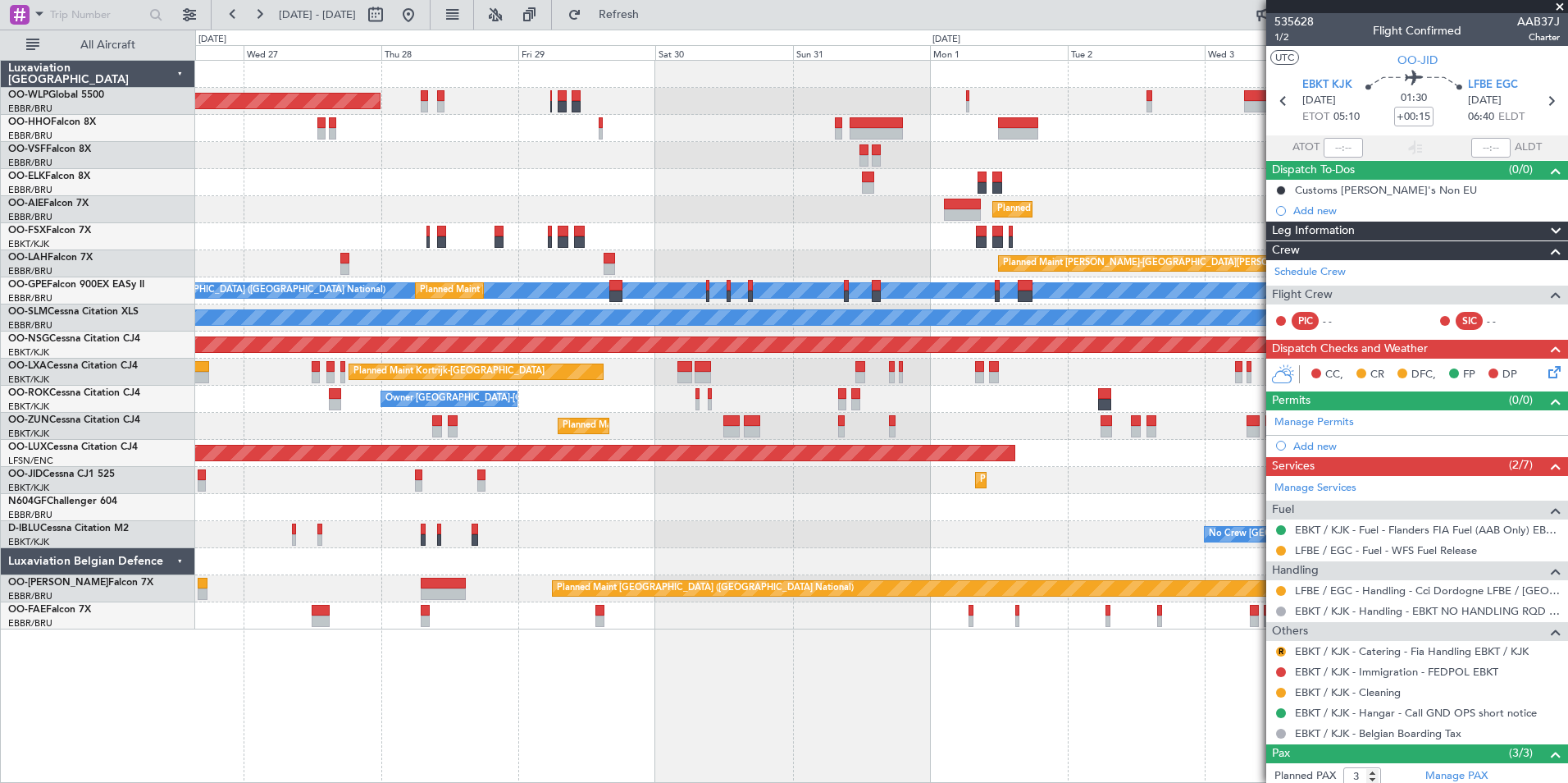
click at [946, 243] on div "Planned Maint Kortrijk-[GEOGRAPHIC_DATA]" at bounding box center [882, 237] width 1372 height 27
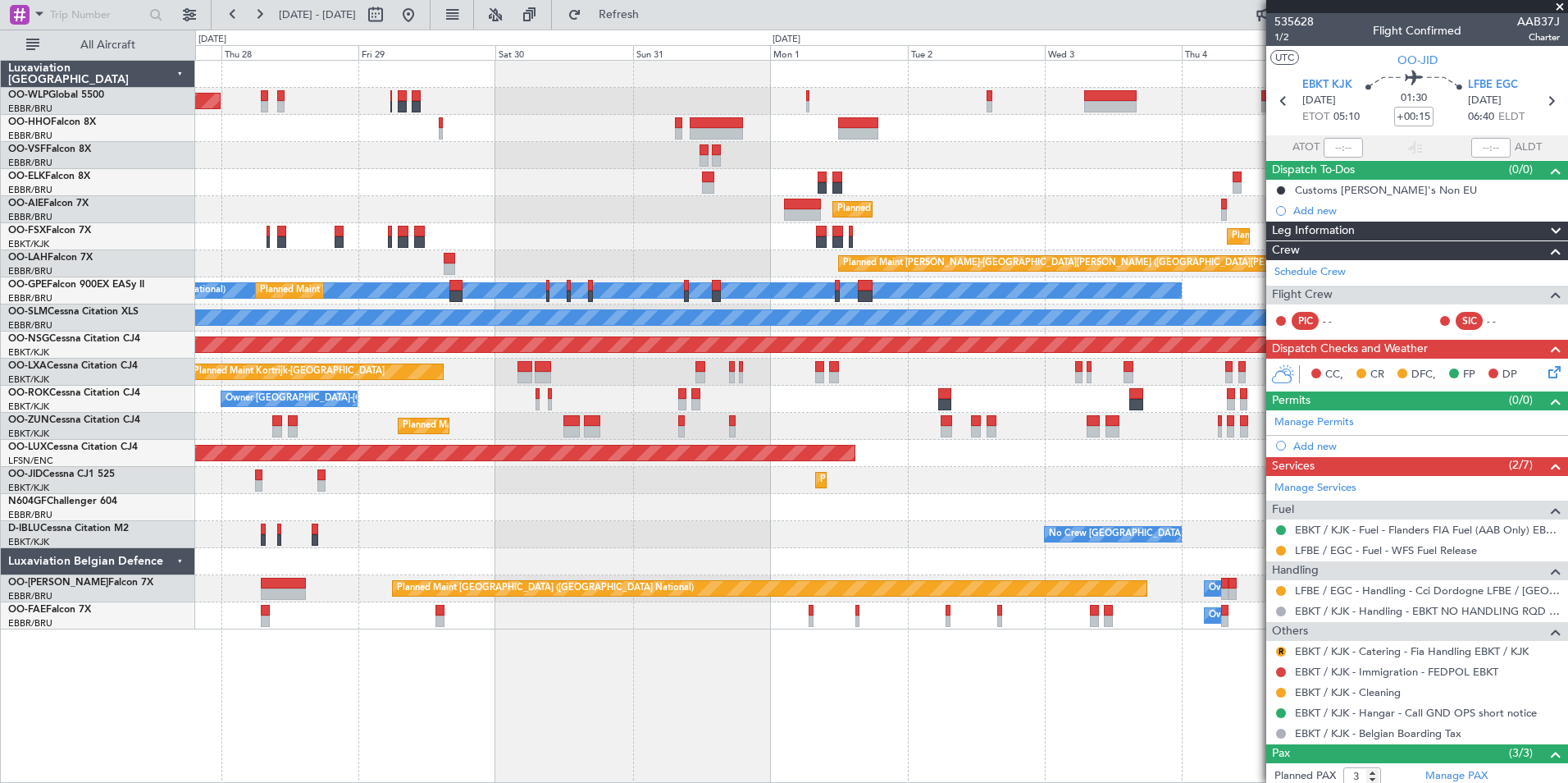
click at [865, 218] on div "Planned Maint [GEOGRAPHIC_DATA] ([GEOGRAPHIC_DATA])" at bounding box center [882, 209] width 1372 height 27
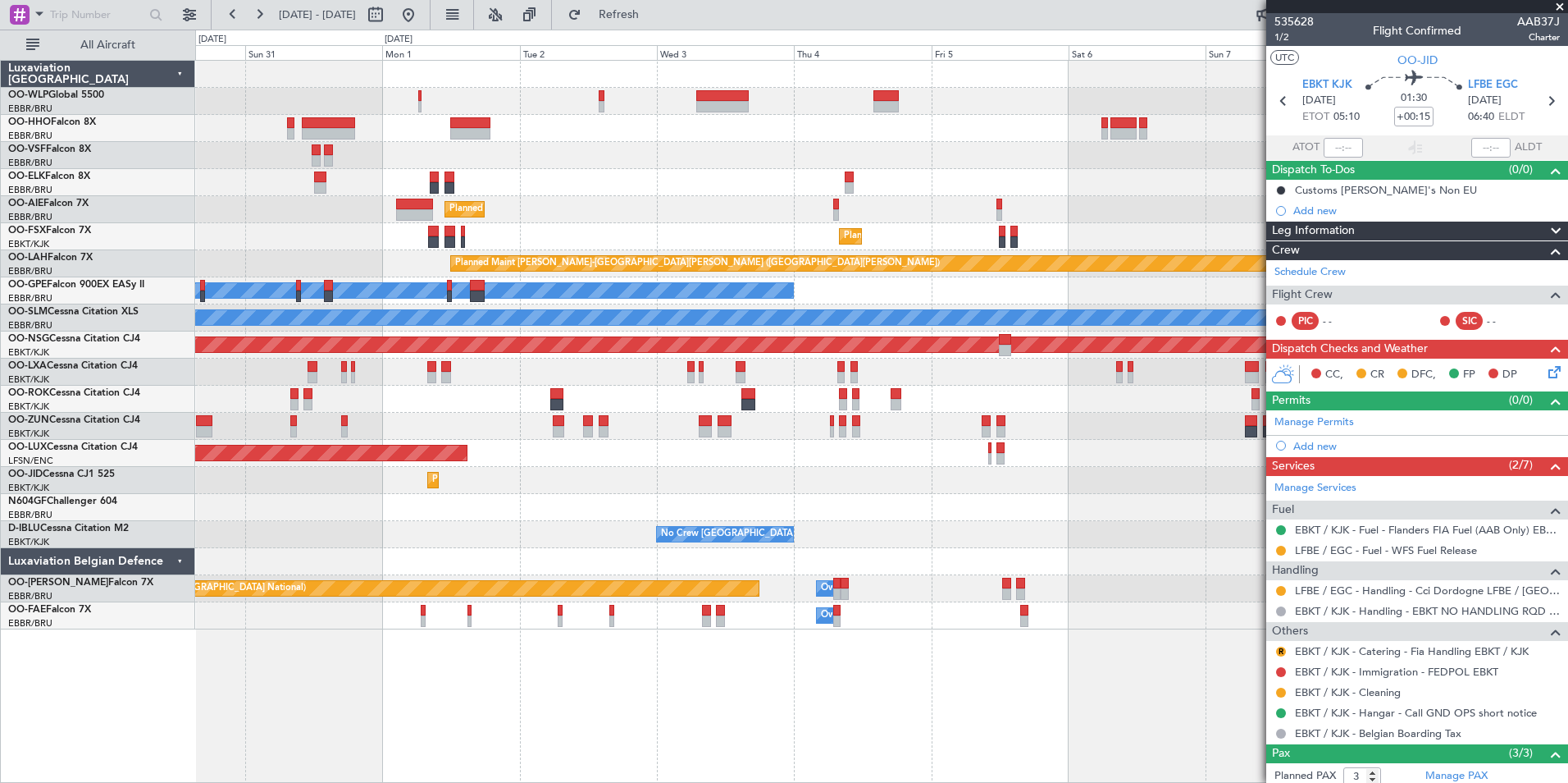
click at [782, 232] on div "Planned Maint Kortrijk-[GEOGRAPHIC_DATA] Planned Maint [GEOGRAPHIC_DATA] ([GEOG…" at bounding box center [882, 344] width 1372 height 569
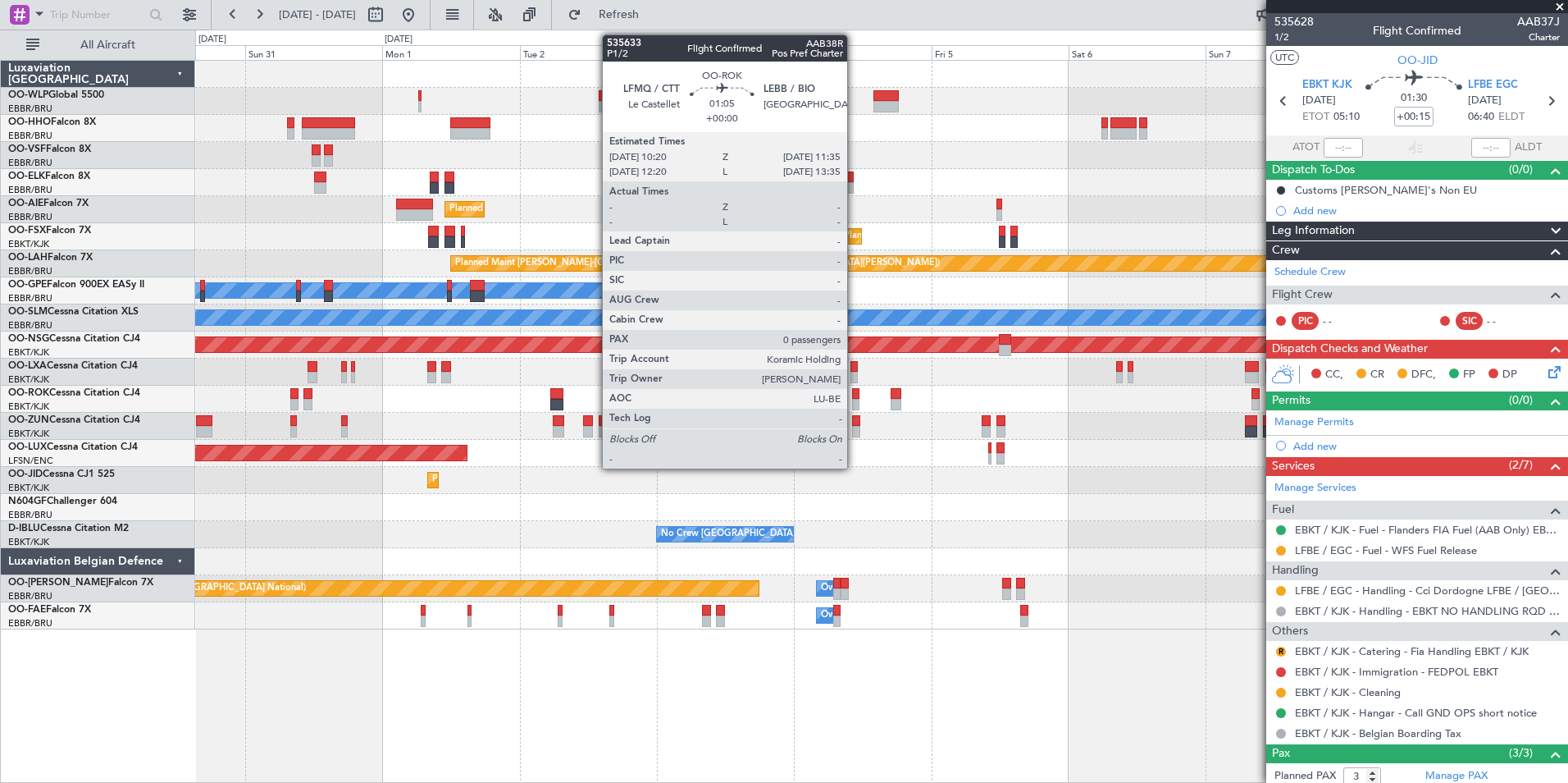
click at [855, 403] on div at bounding box center [856, 404] width 7 height 11
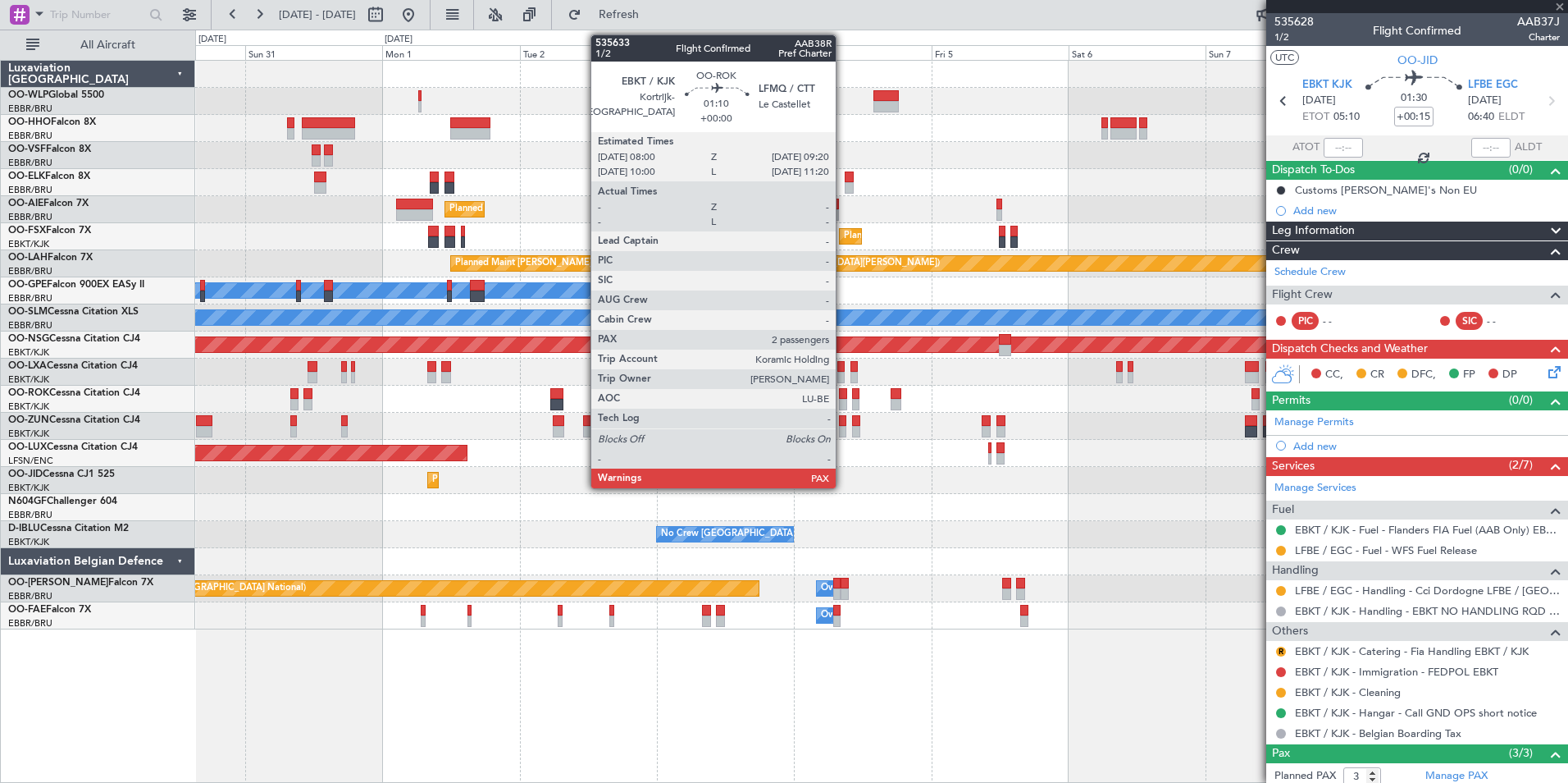
click at [843, 398] on div at bounding box center [843, 393] width 8 height 11
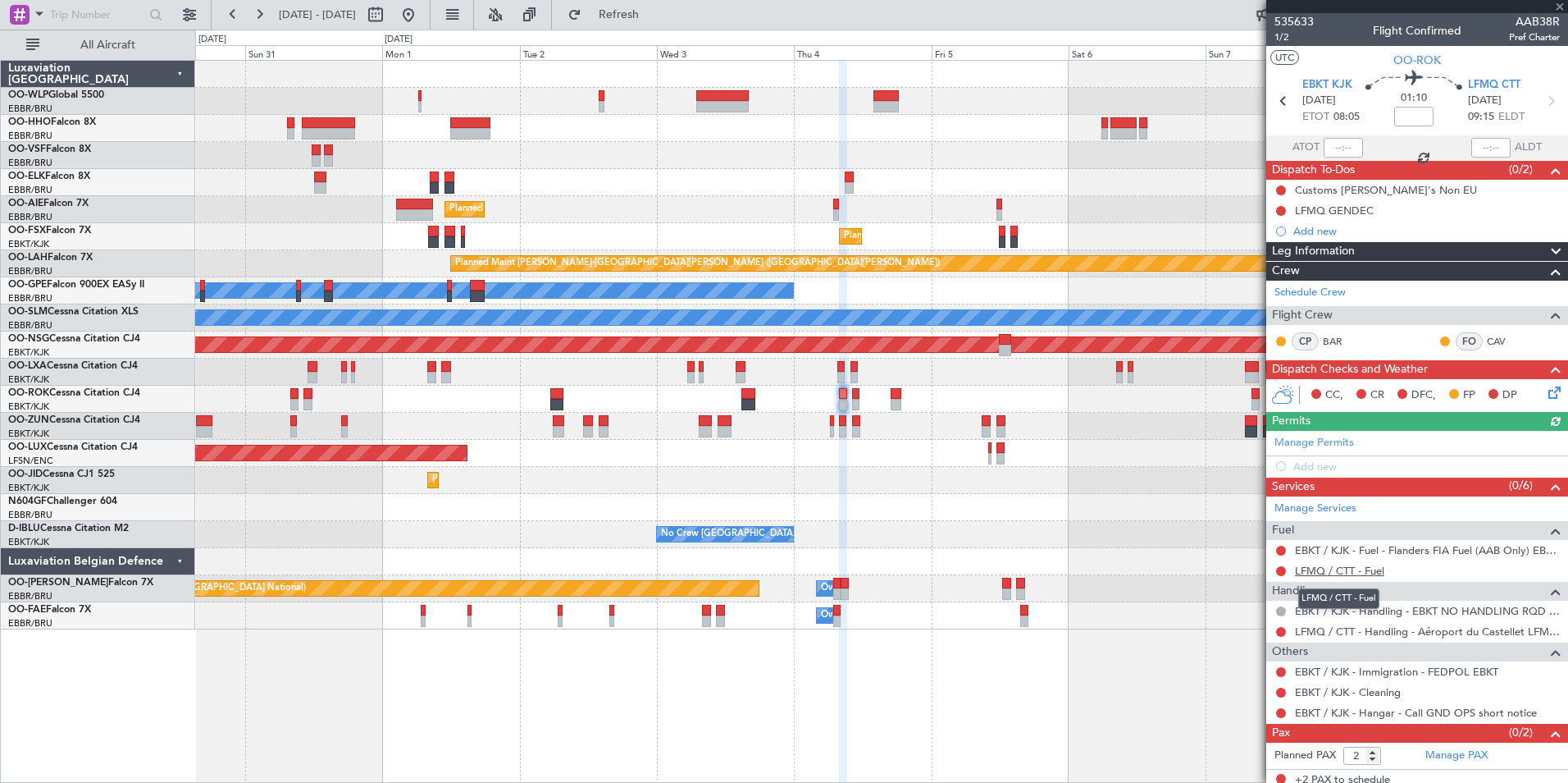
click at [1323, 571] on link "LFMQ / CTT - Fuel" at bounding box center [1340, 571] width 89 height 14
click at [1279, 714] on button at bounding box center [1281, 712] width 10 height 10
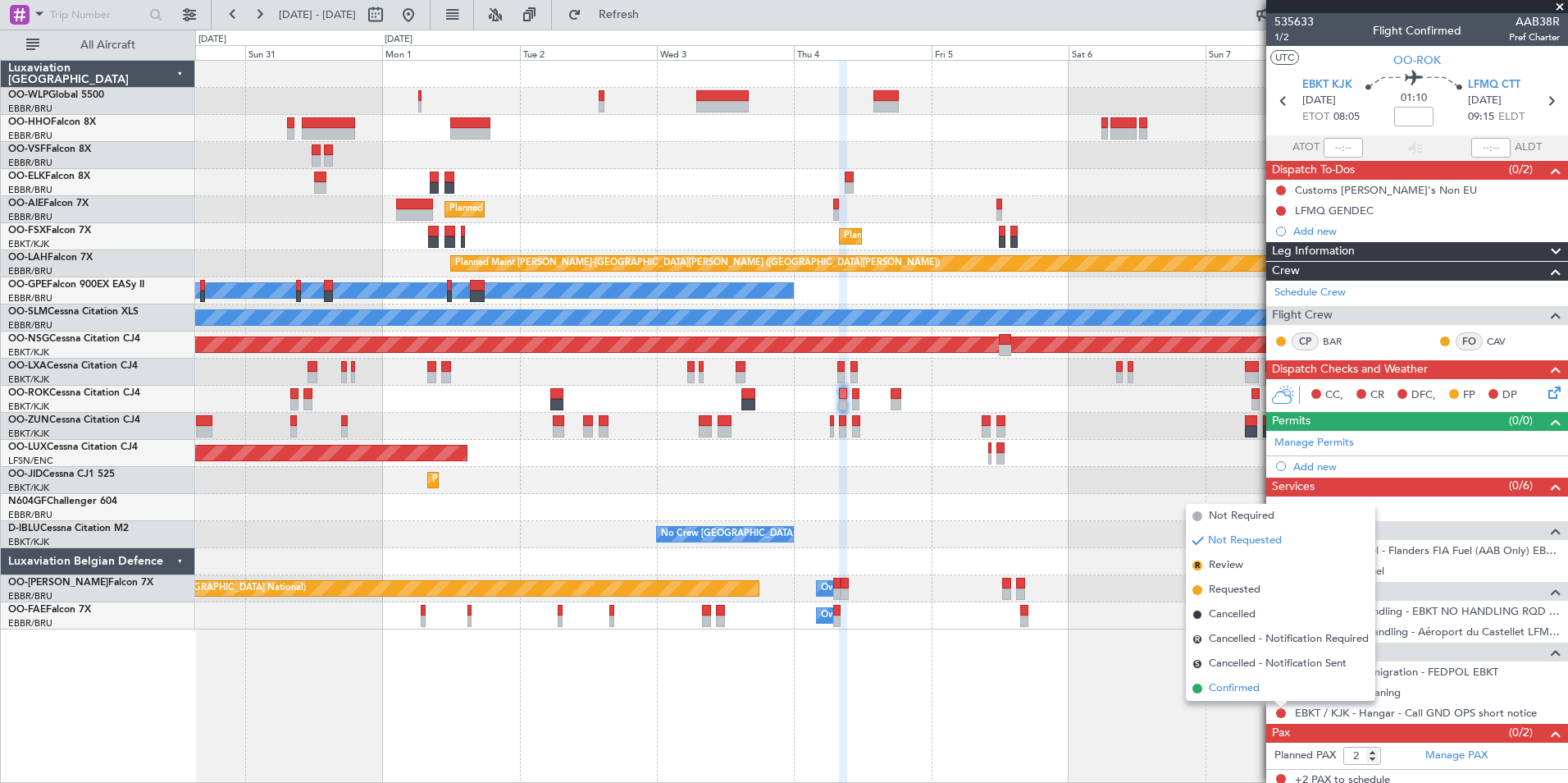
click at [1246, 693] on span "Confirmed" at bounding box center [1234, 688] width 51 height 17
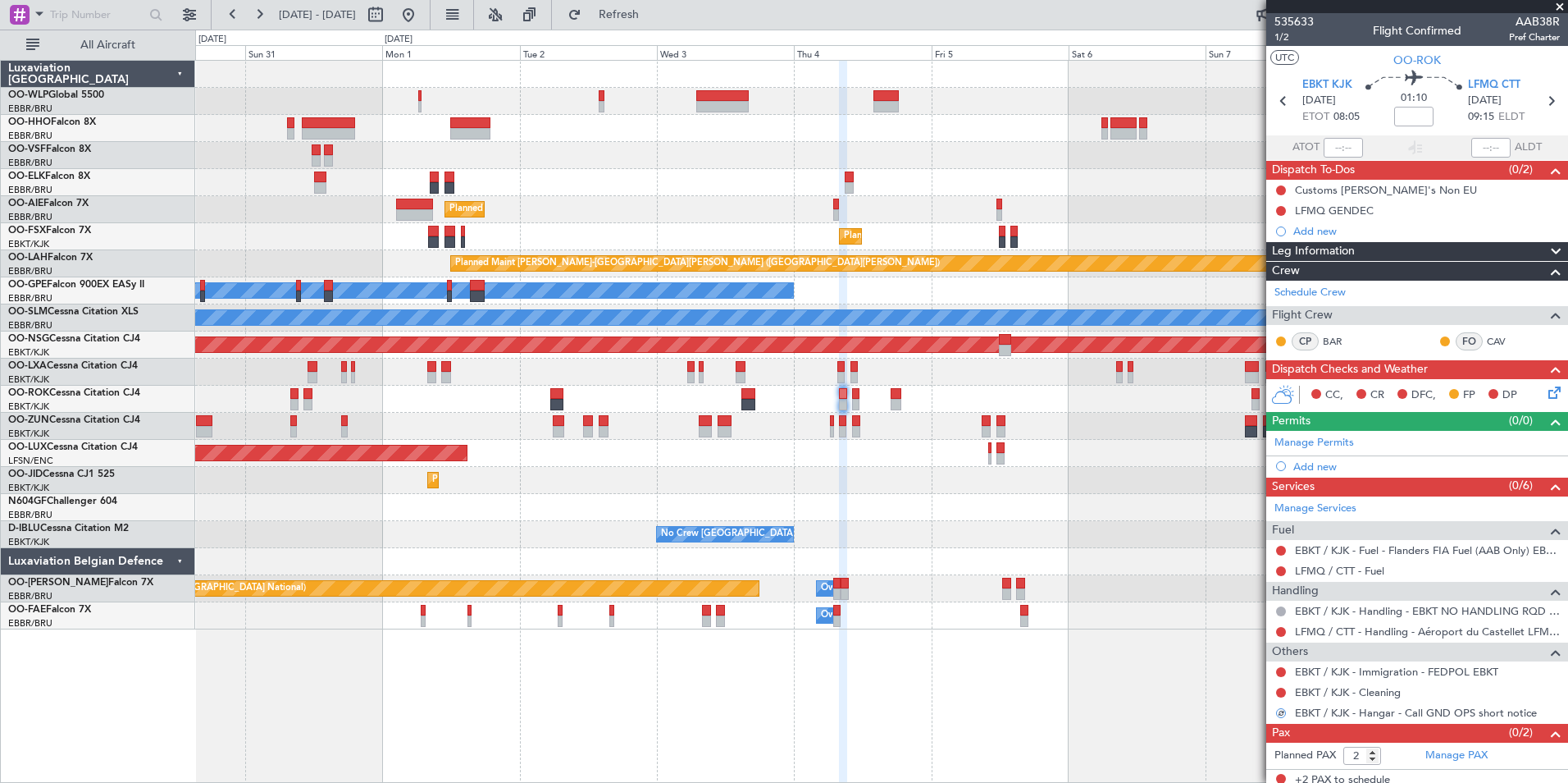
click at [1546, 394] on icon at bounding box center [1552, 390] width 13 height 13
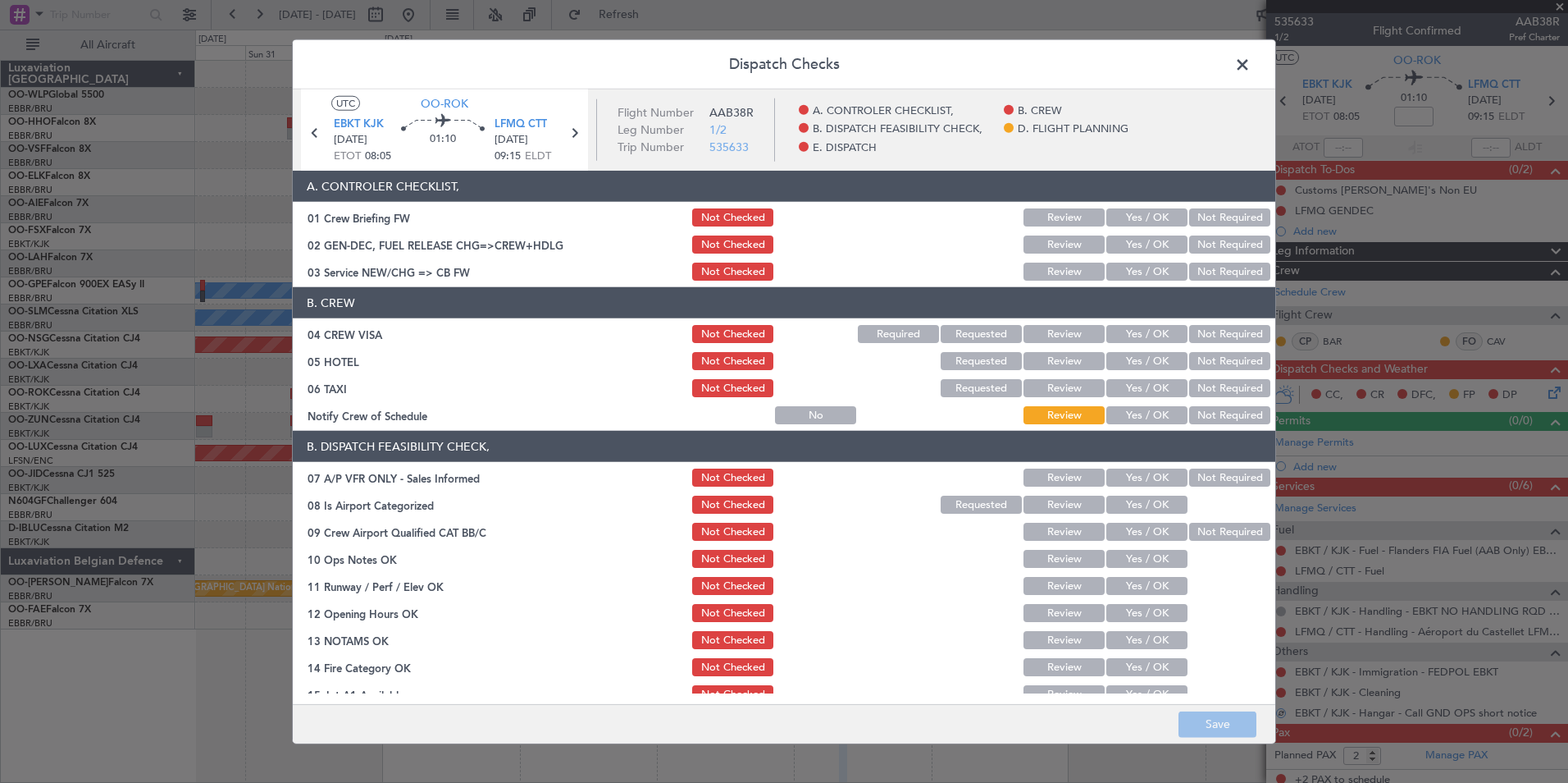
click at [1146, 270] on button "Yes / OK" at bounding box center [1147, 271] width 82 height 18
click at [1226, 333] on button "Not Required" at bounding box center [1230, 333] width 82 height 18
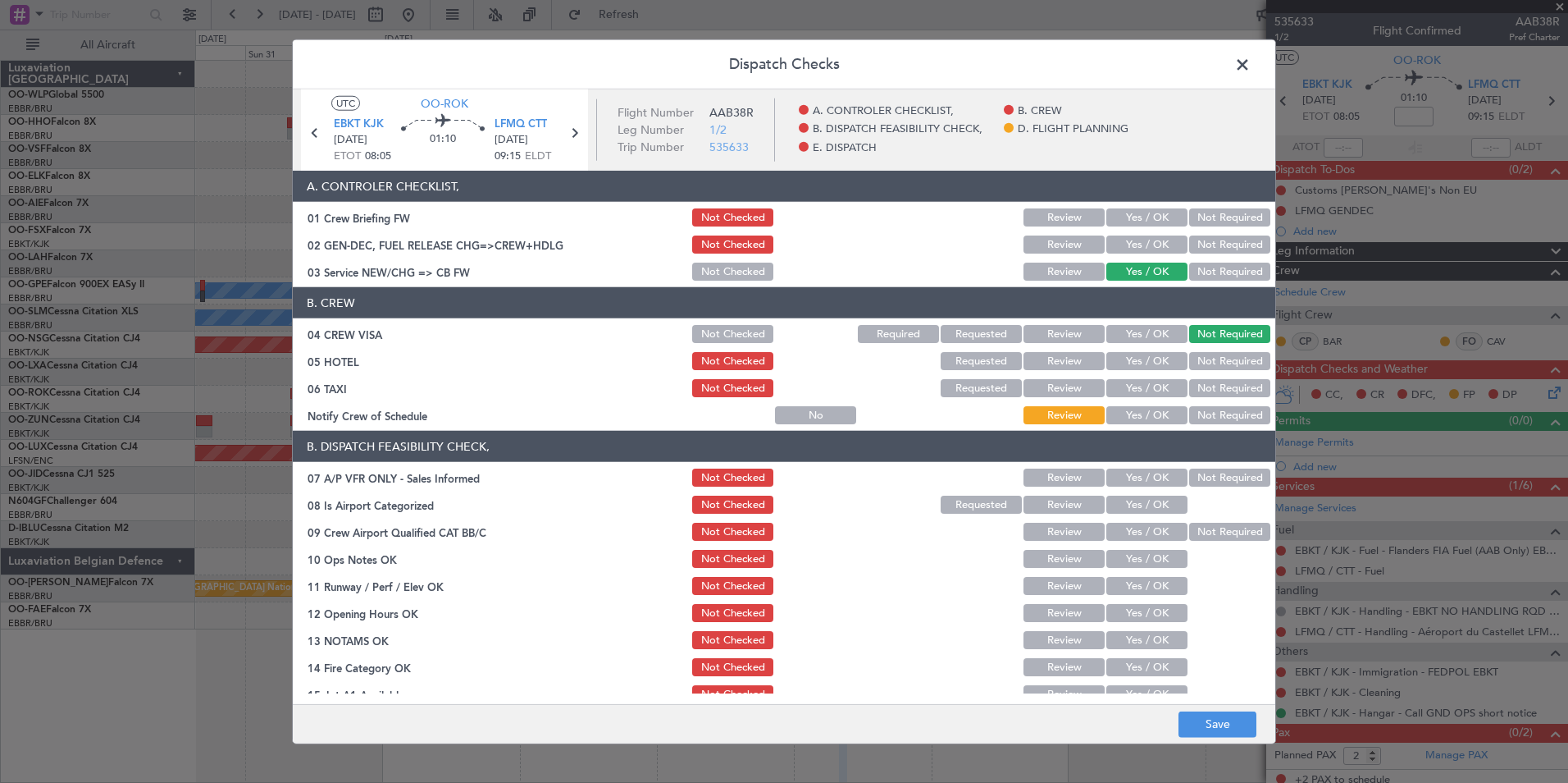
click at [1221, 363] on button "Not Required" at bounding box center [1230, 360] width 82 height 18
click at [1195, 391] on button "Not Required" at bounding box center [1230, 388] width 82 height 18
click at [1107, 412] on button "Yes / OK" at bounding box center [1147, 415] width 82 height 18
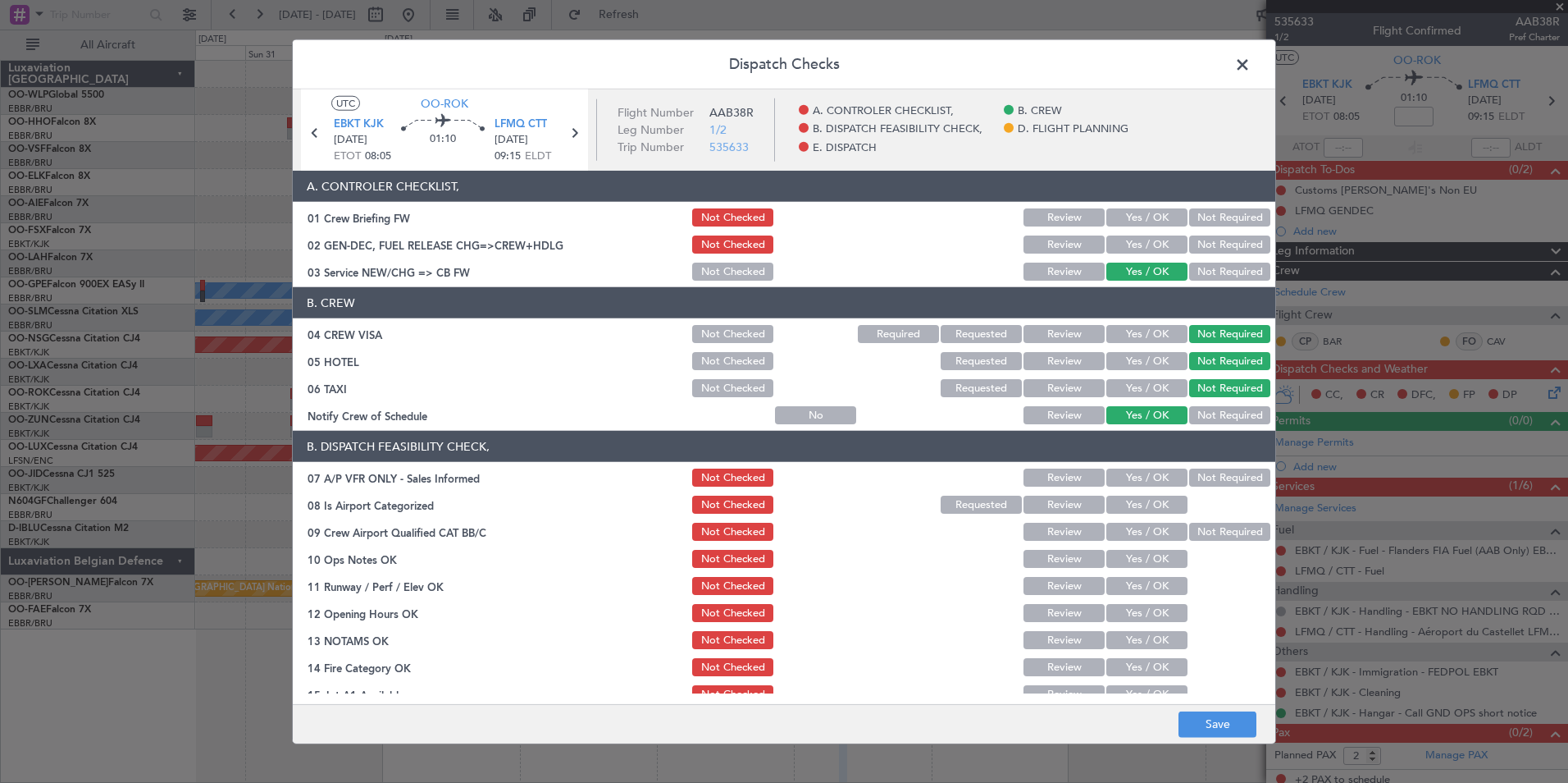
click at [1203, 457] on header "B. DISPATCH FEASIBILITY CHECK," at bounding box center [784, 446] width 983 height 32
click at [1198, 474] on button "Not Required" at bounding box center [1230, 477] width 82 height 18
click at [1134, 507] on button "Yes / OK" at bounding box center [1147, 504] width 82 height 18
click at [1130, 526] on button "Yes / OK" at bounding box center [1147, 531] width 82 height 18
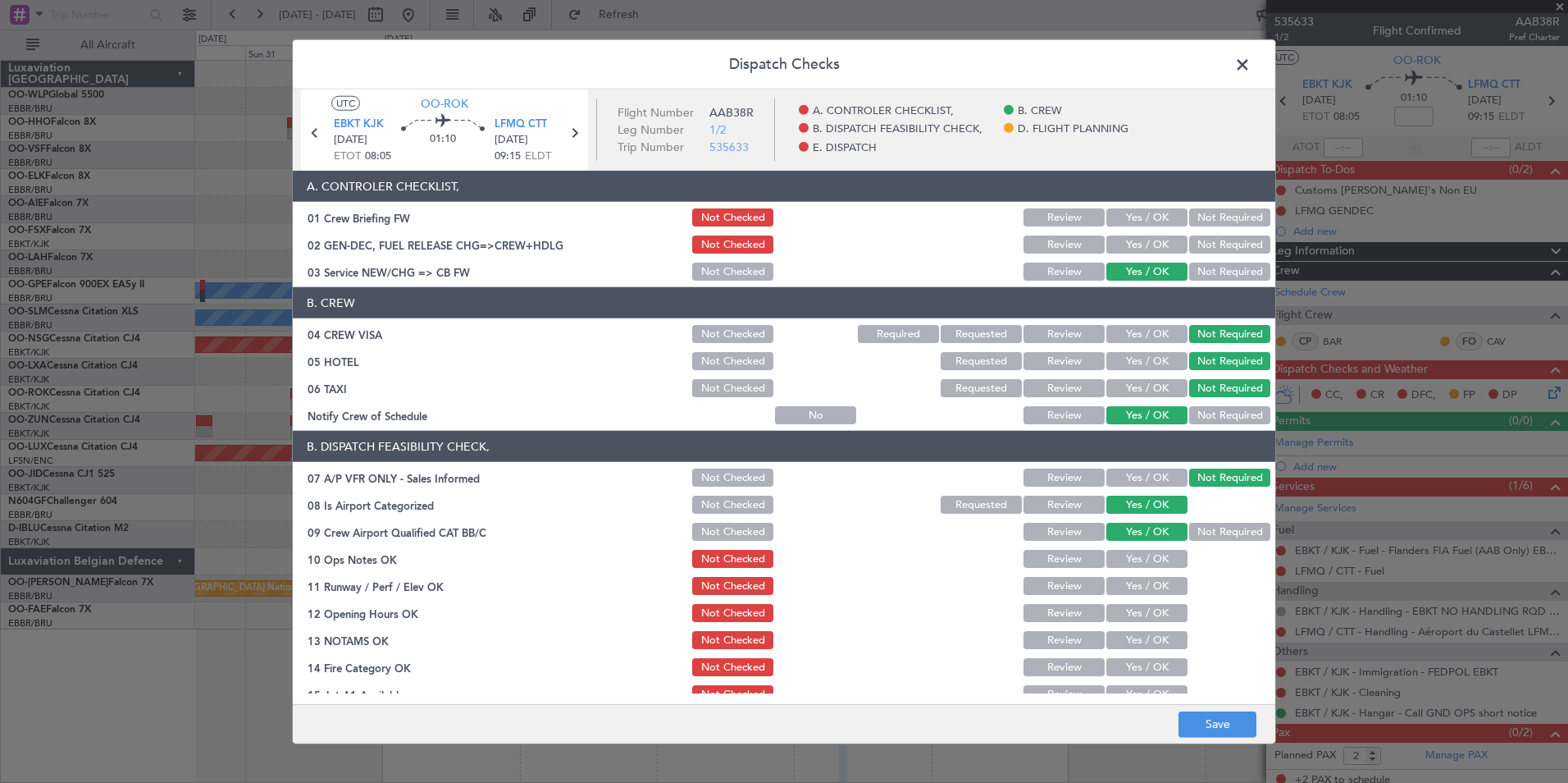
click at [1126, 559] on button "Yes / OK" at bounding box center [1147, 558] width 82 height 18
click at [1119, 592] on button "Yes / OK" at bounding box center [1147, 585] width 82 height 18
click at [1110, 621] on button "Yes / OK" at bounding box center [1147, 612] width 82 height 18
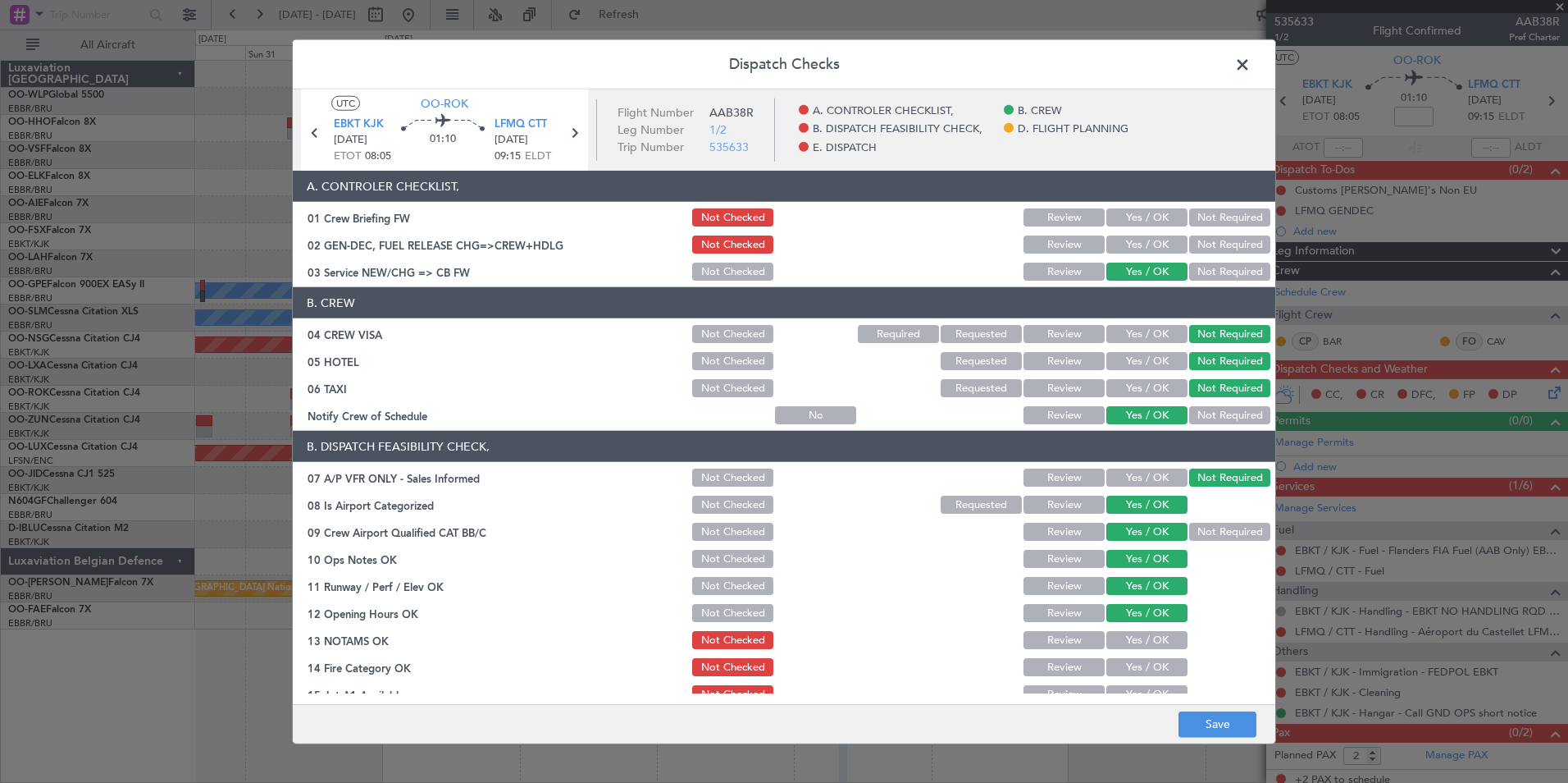
click at [1063, 644] on button "Review" at bounding box center [1064, 639] width 82 height 18
click at [1128, 674] on button "Yes / OK" at bounding box center [1147, 666] width 82 height 18
click at [1118, 694] on main "UTC OO-ROK EBKT KJK [DATE] ETOT 08:05 01:10 LFMQ CTT [DATE] 09:15 ELDT Flight N…" at bounding box center [784, 400] width 983 height 622
click at [1118, 682] on section "B. DISPATCH FEASIBILITY CHECK, 07 A/P VFR ONLY - Sales Informed Not Checked Rev…" at bounding box center [784, 609] width 983 height 356
click at [1115, 693] on button "Yes / OK" at bounding box center [1147, 694] width 82 height 18
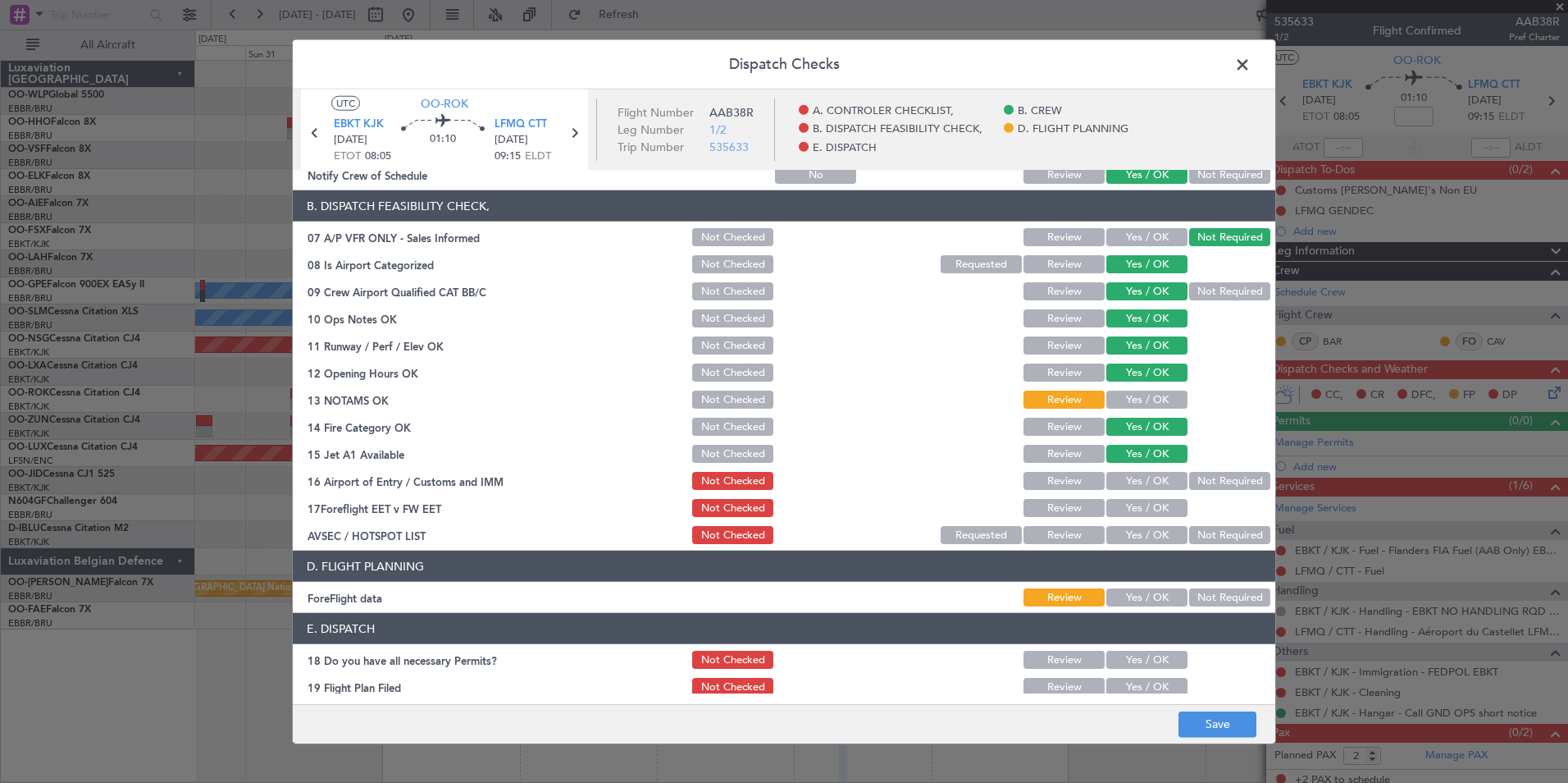
scroll to position [246, 0]
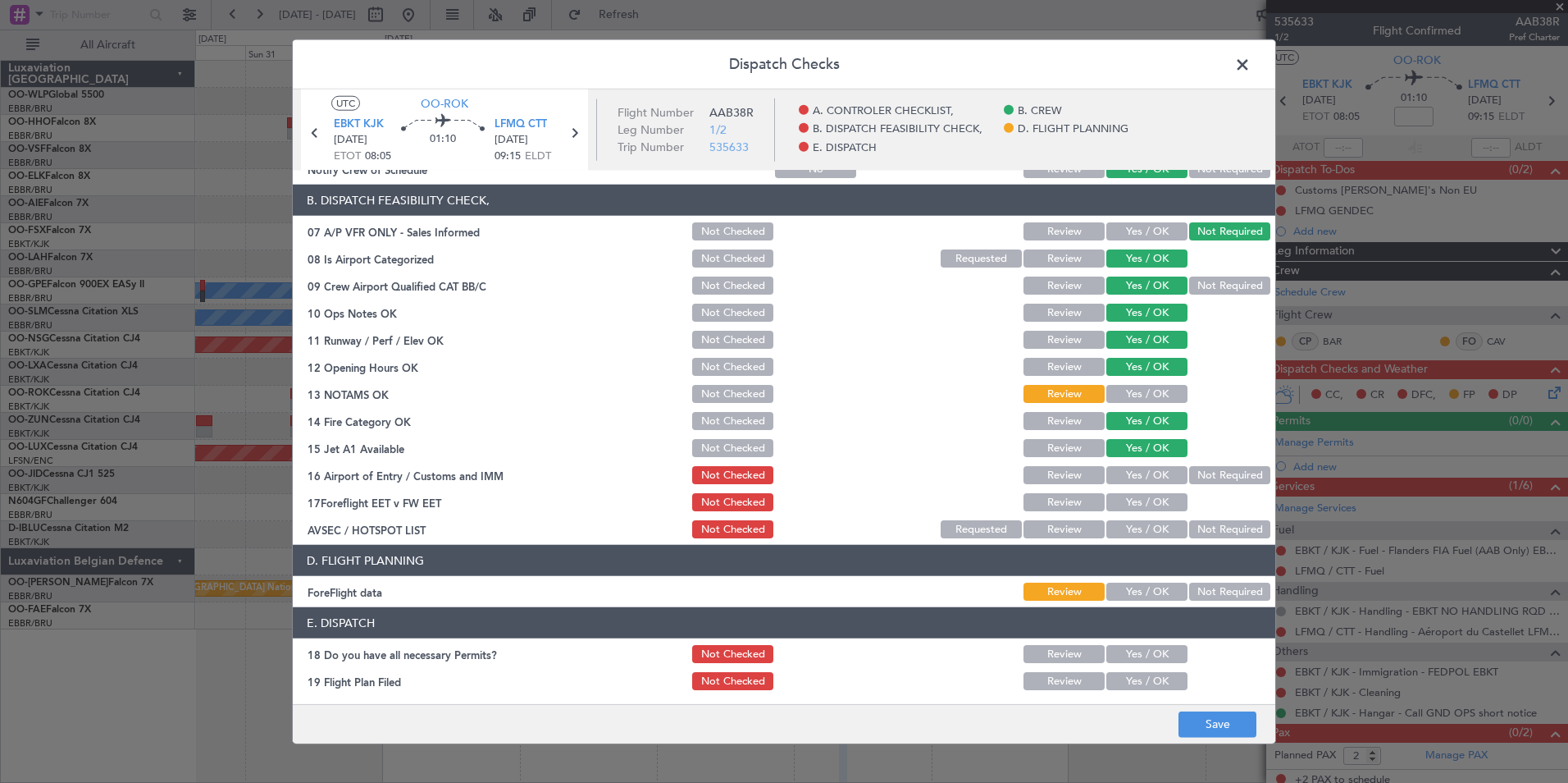
click at [1202, 471] on button "Not Required" at bounding box center [1230, 474] width 82 height 18
click at [1062, 498] on button "Review" at bounding box center [1064, 502] width 82 height 18
click at [1199, 534] on button "Not Required" at bounding box center [1230, 529] width 82 height 18
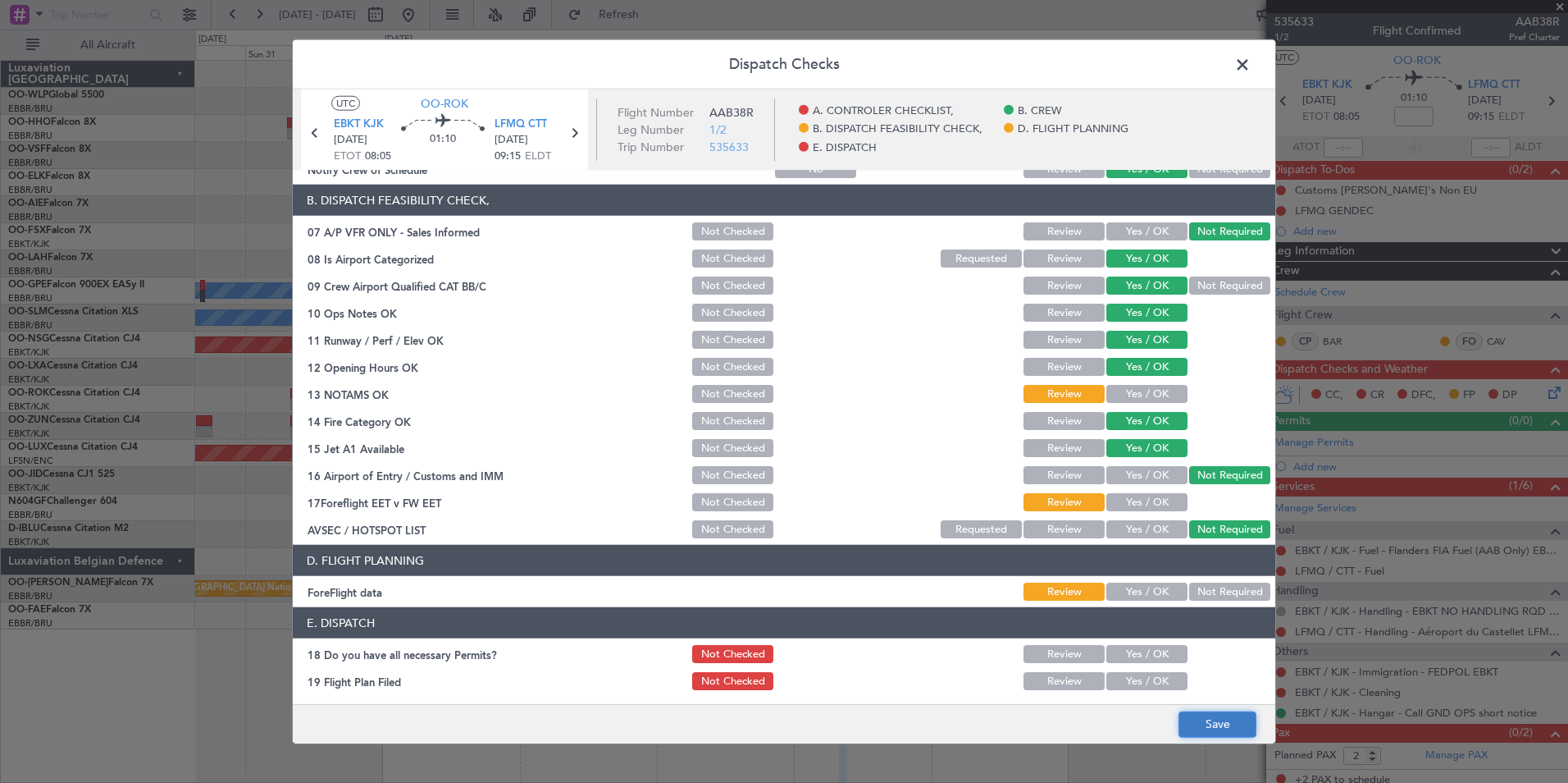
click at [1217, 733] on button "Save" at bounding box center [1217, 724] width 78 height 26
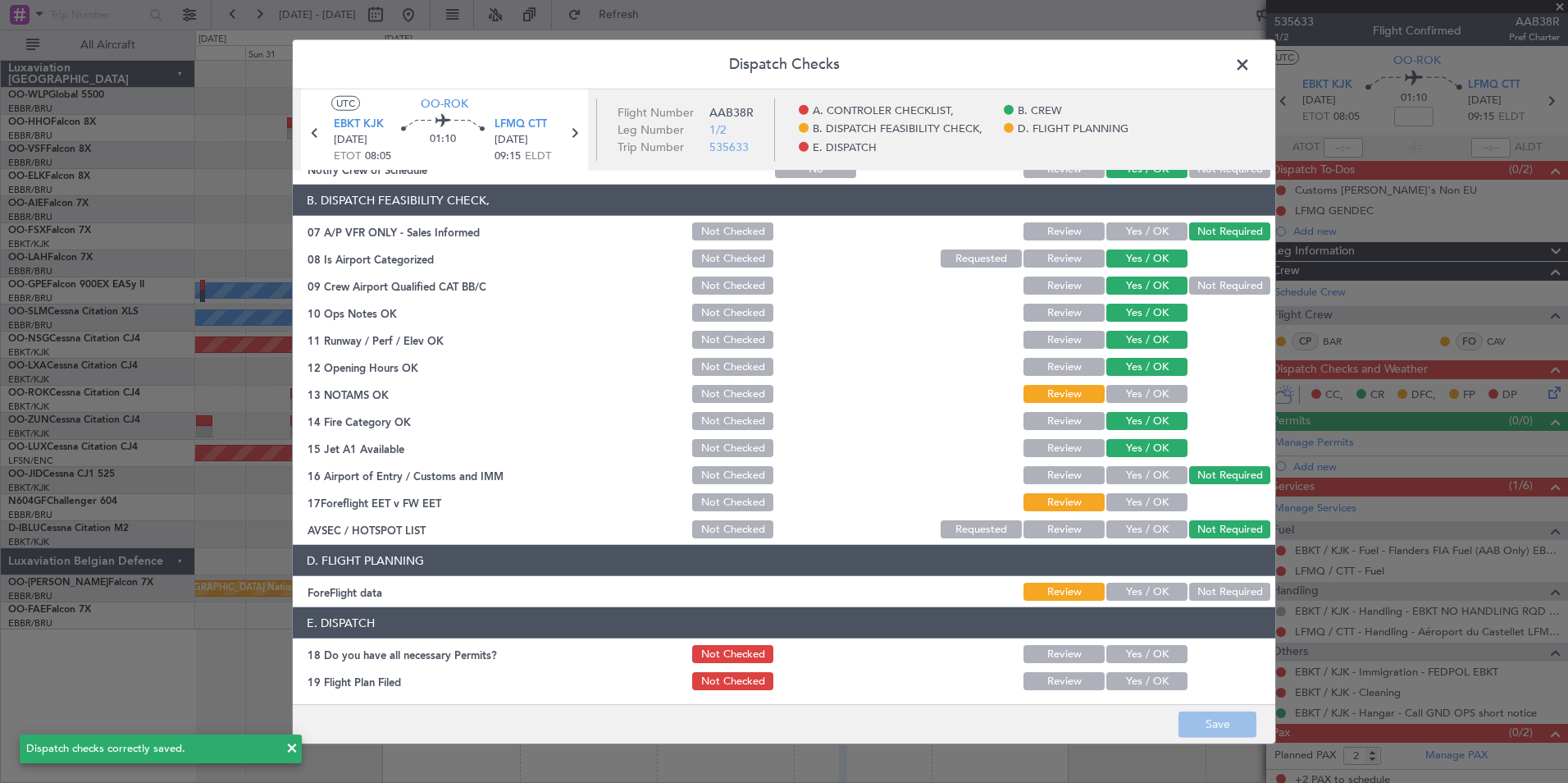
click at [1251, 74] on span at bounding box center [1251, 69] width 0 height 32
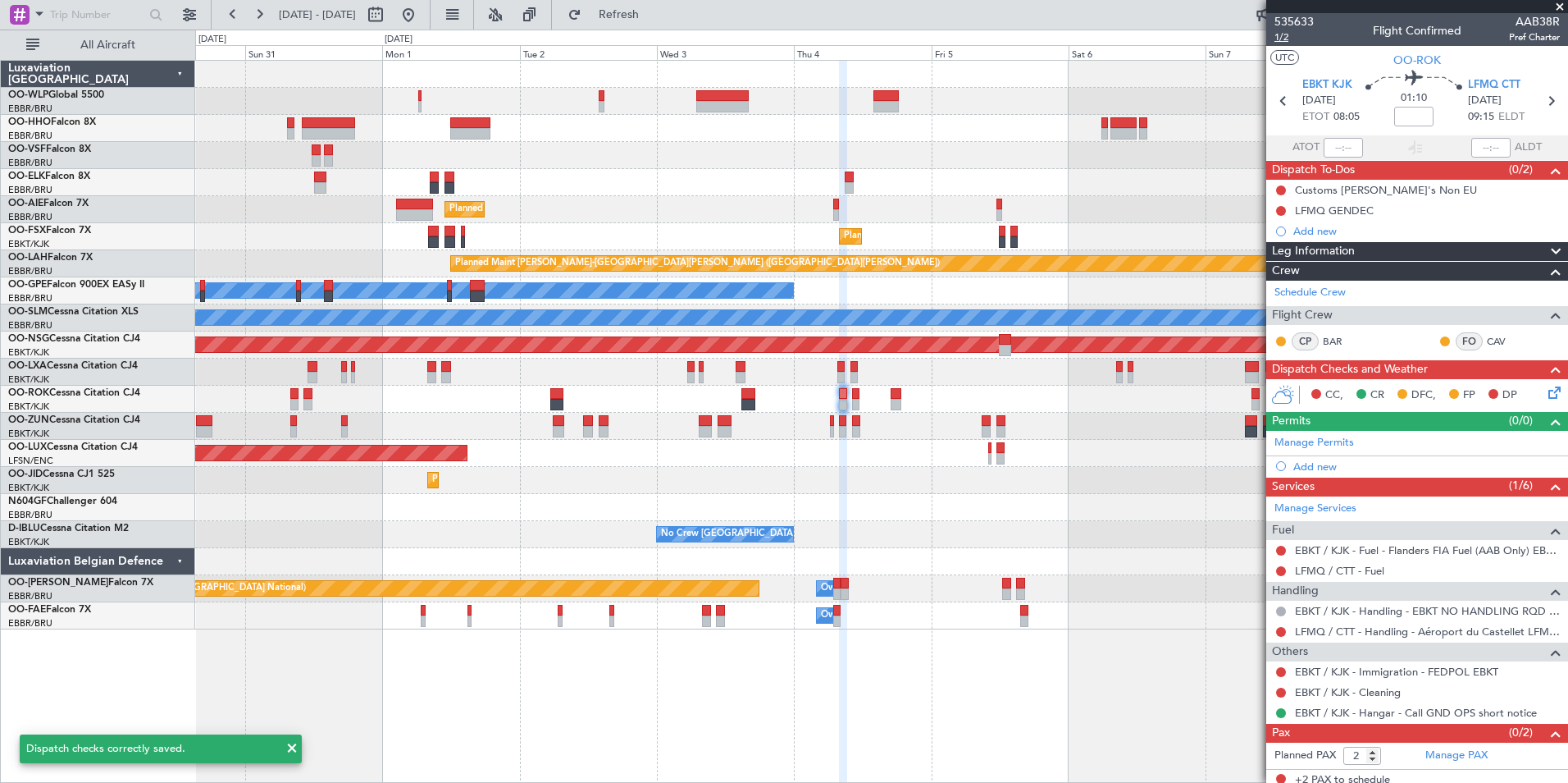
click at [1282, 34] on span "1/2" at bounding box center [1294, 37] width 39 height 14
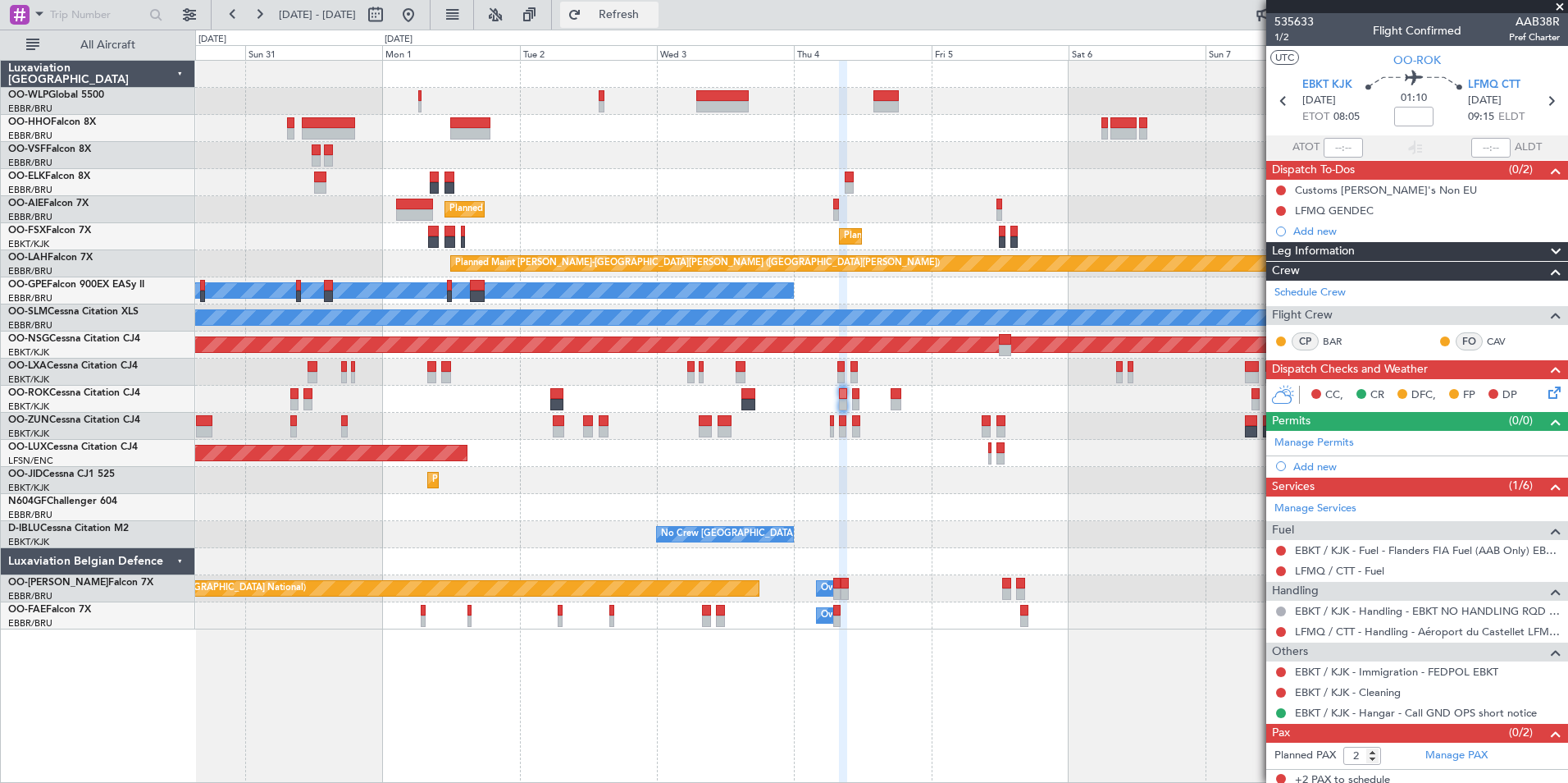
click at [641, 14] on span "Refresh" at bounding box center [619, 15] width 69 height 11
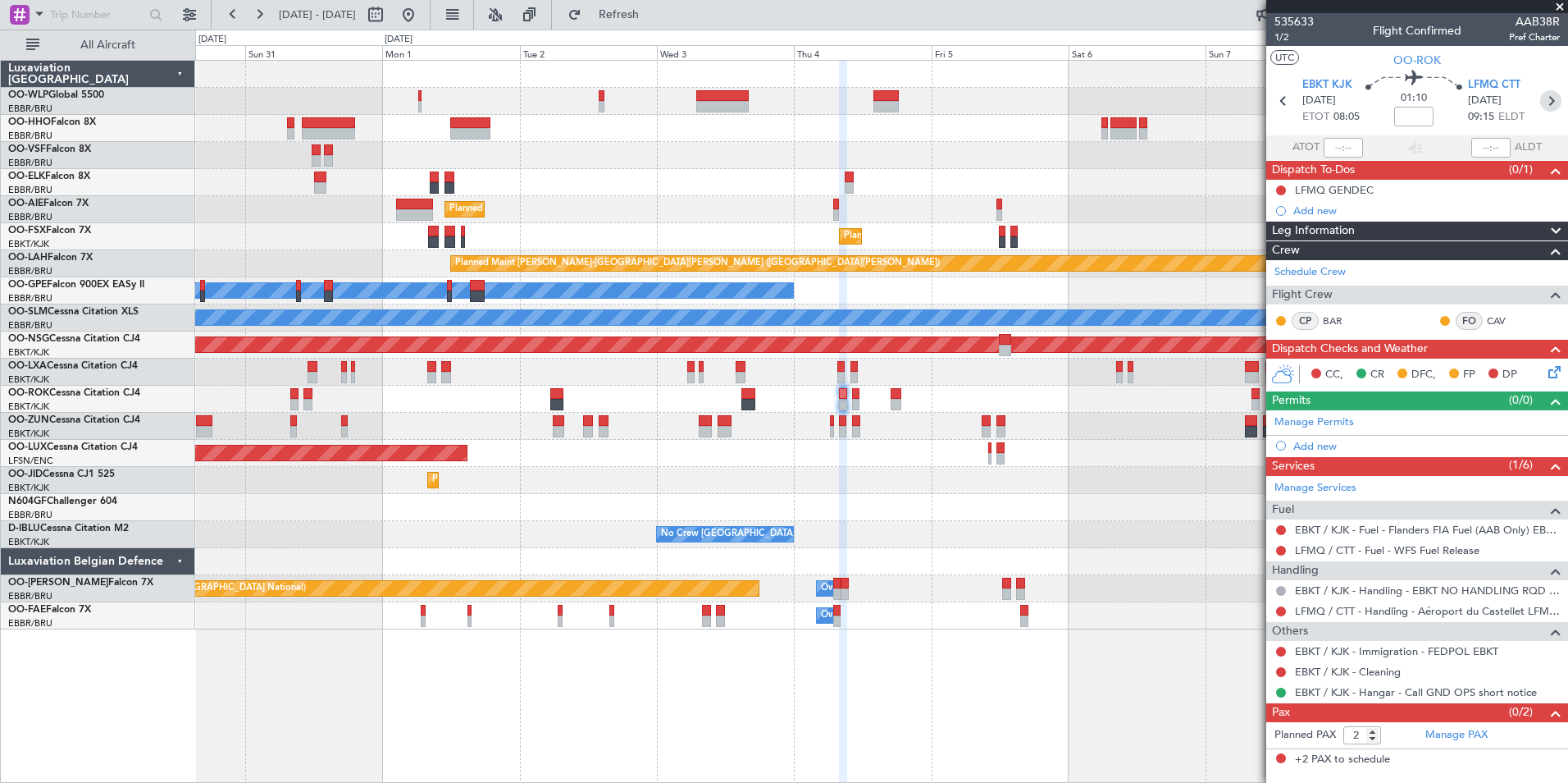
click at [1557, 108] on icon at bounding box center [1550, 100] width 21 height 21
type input "0"
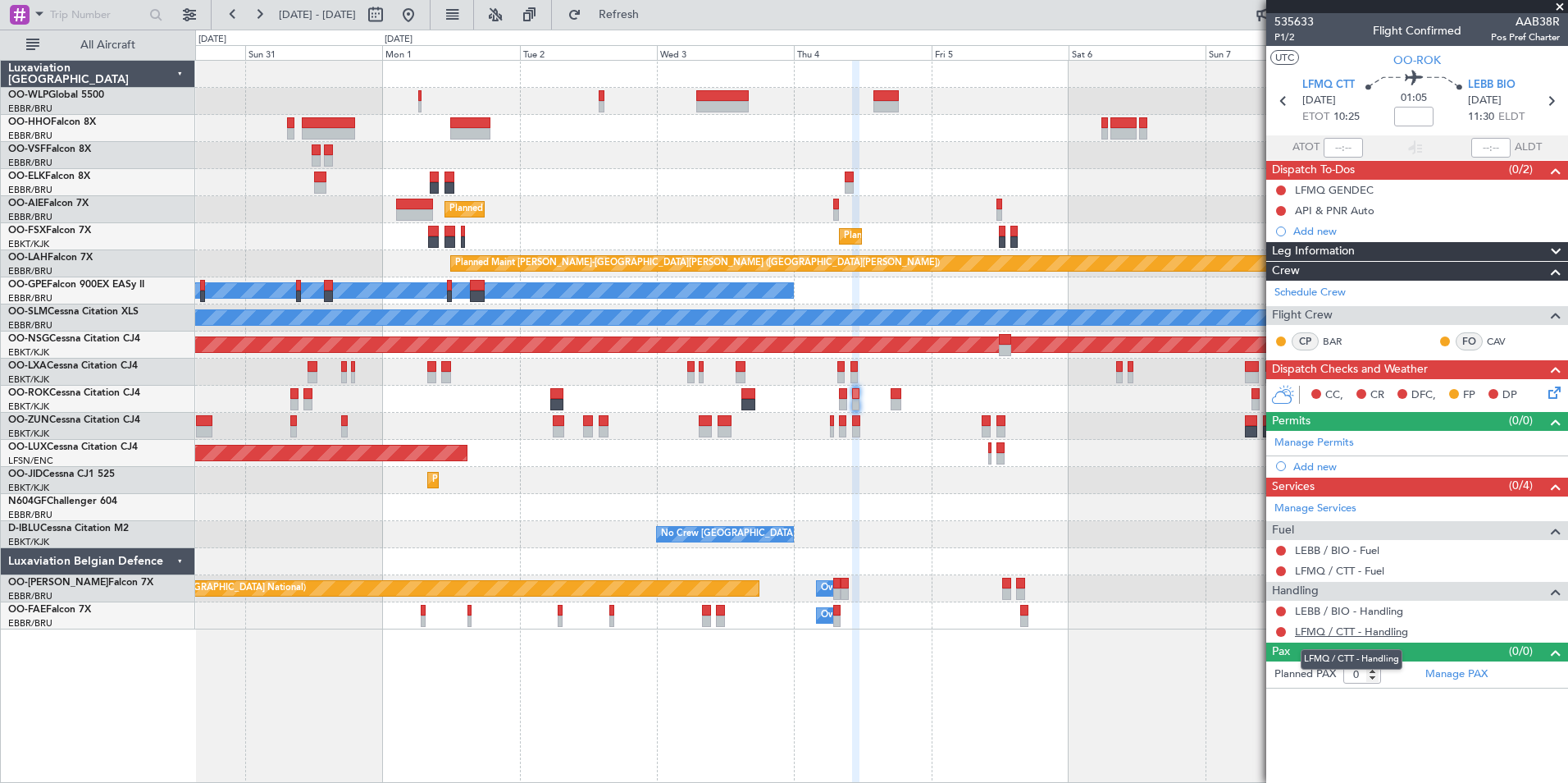
click at [1355, 636] on link "LFMQ / CTT - Handling" at bounding box center [1352, 631] width 113 height 14
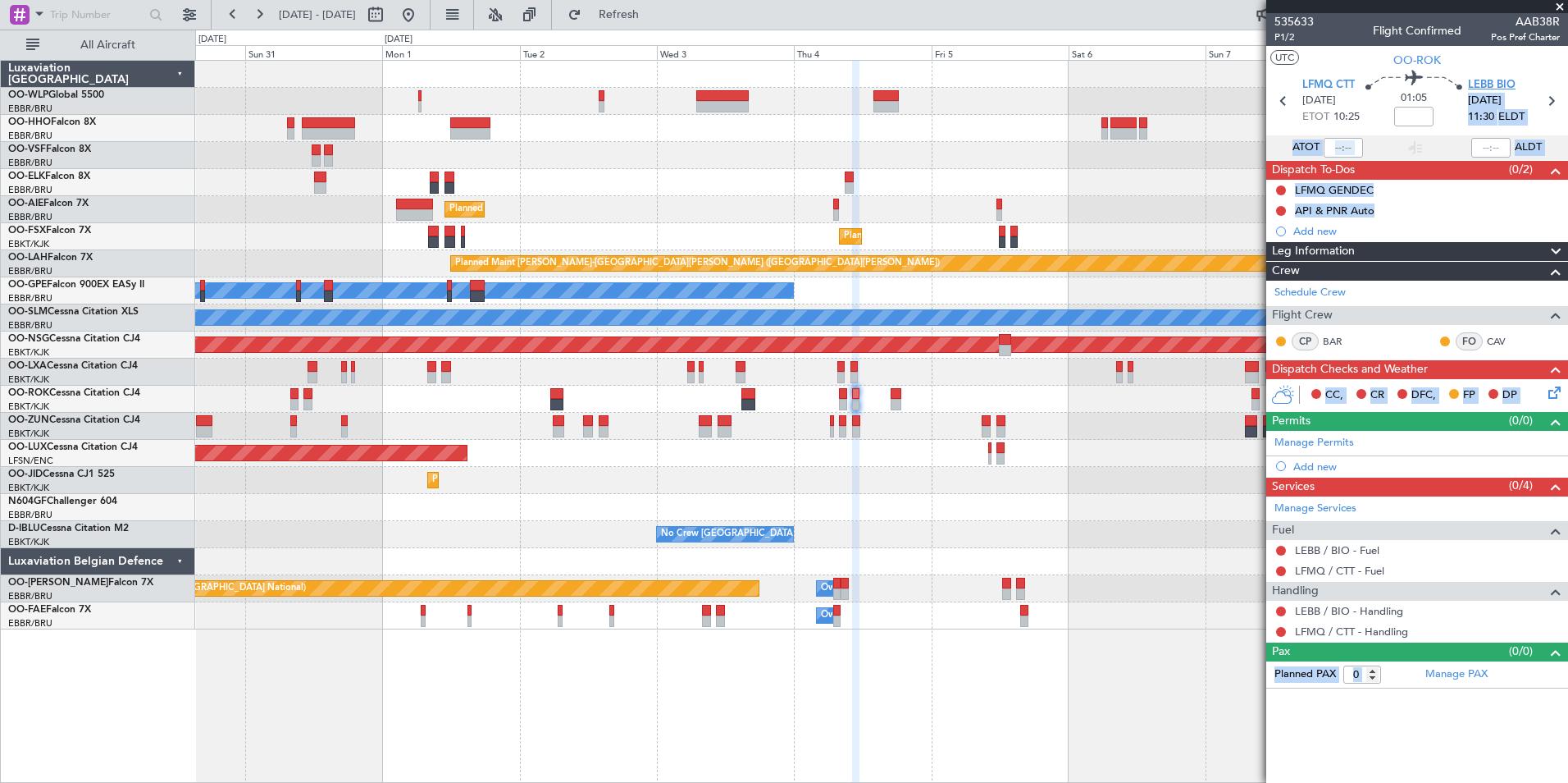
click at [1490, 83] on span "LEBB BIO" at bounding box center [1491, 85] width 47 height 17
click at [1324, 610] on link "LEBB / BIO - Handling" at bounding box center [1349, 610] width 108 height 14
click at [1329, 463] on div "Add new" at bounding box center [1420, 466] width 252 height 14
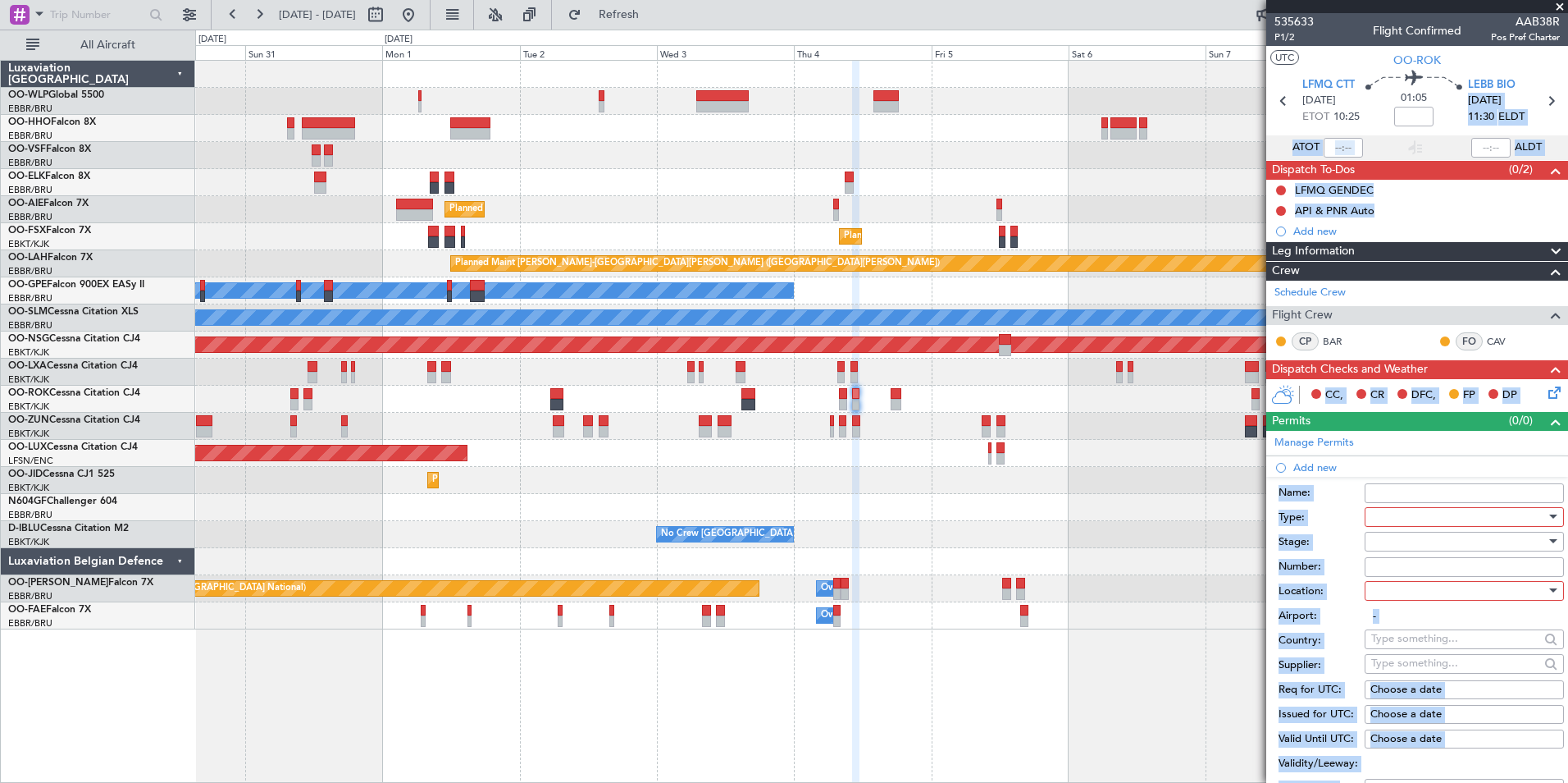
click at [1371, 516] on span at bounding box center [1371, 517] width 1 height 15
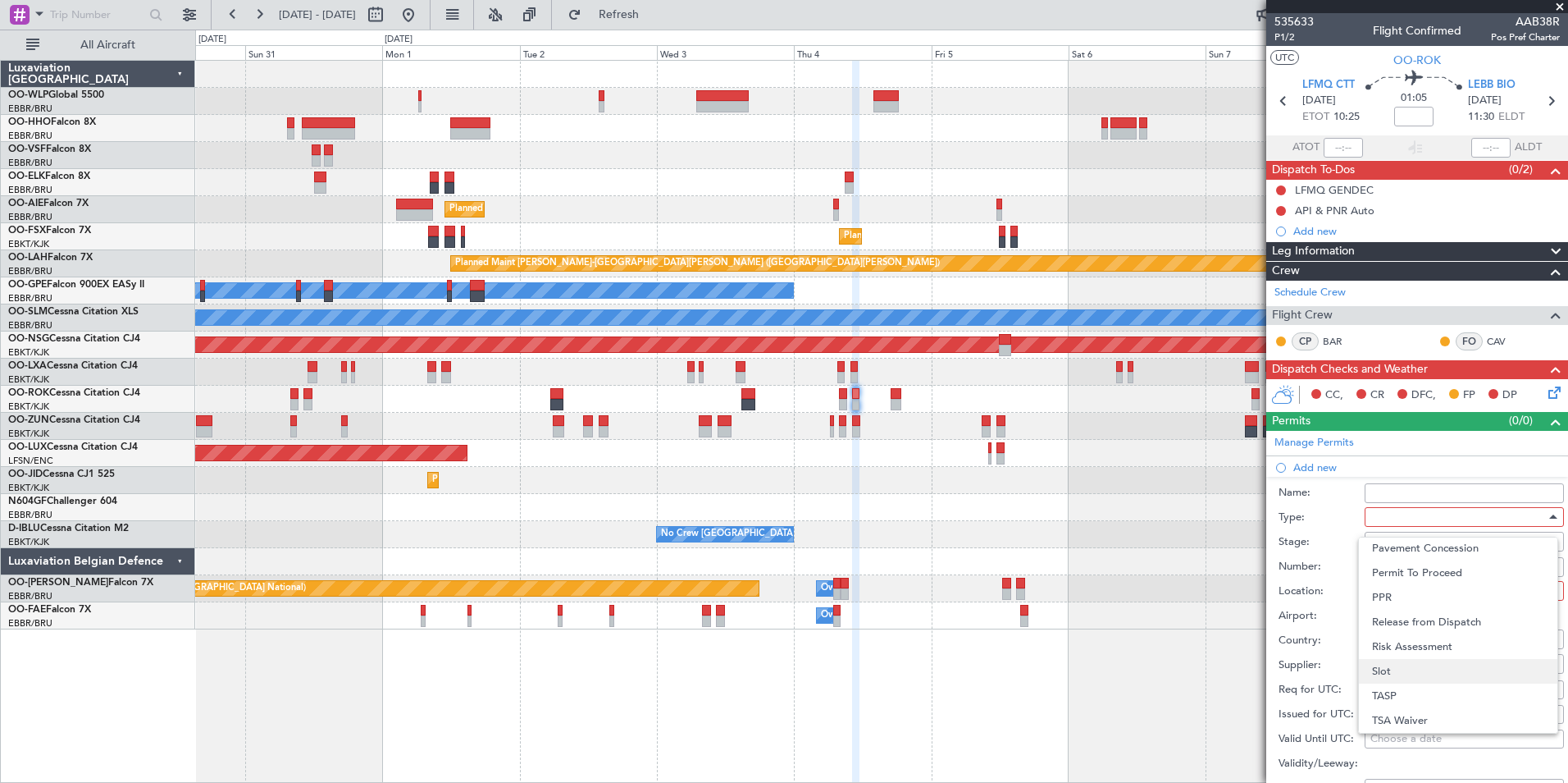
click at [1396, 668] on span "Slot" at bounding box center [1459, 671] width 172 height 25
click at [1393, 536] on div at bounding box center [1459, 542] width 174 height 25
click at [1391, 600] on span "Not Requested" at bounding box center [1459, 598] width 172 height 25
click at [1389, 600] on div at bounding box center [1459, 591] width 174 height 25
click at [1396, 671] on span "Arrival" at bounding box center [1459, 673] width 172 height 25
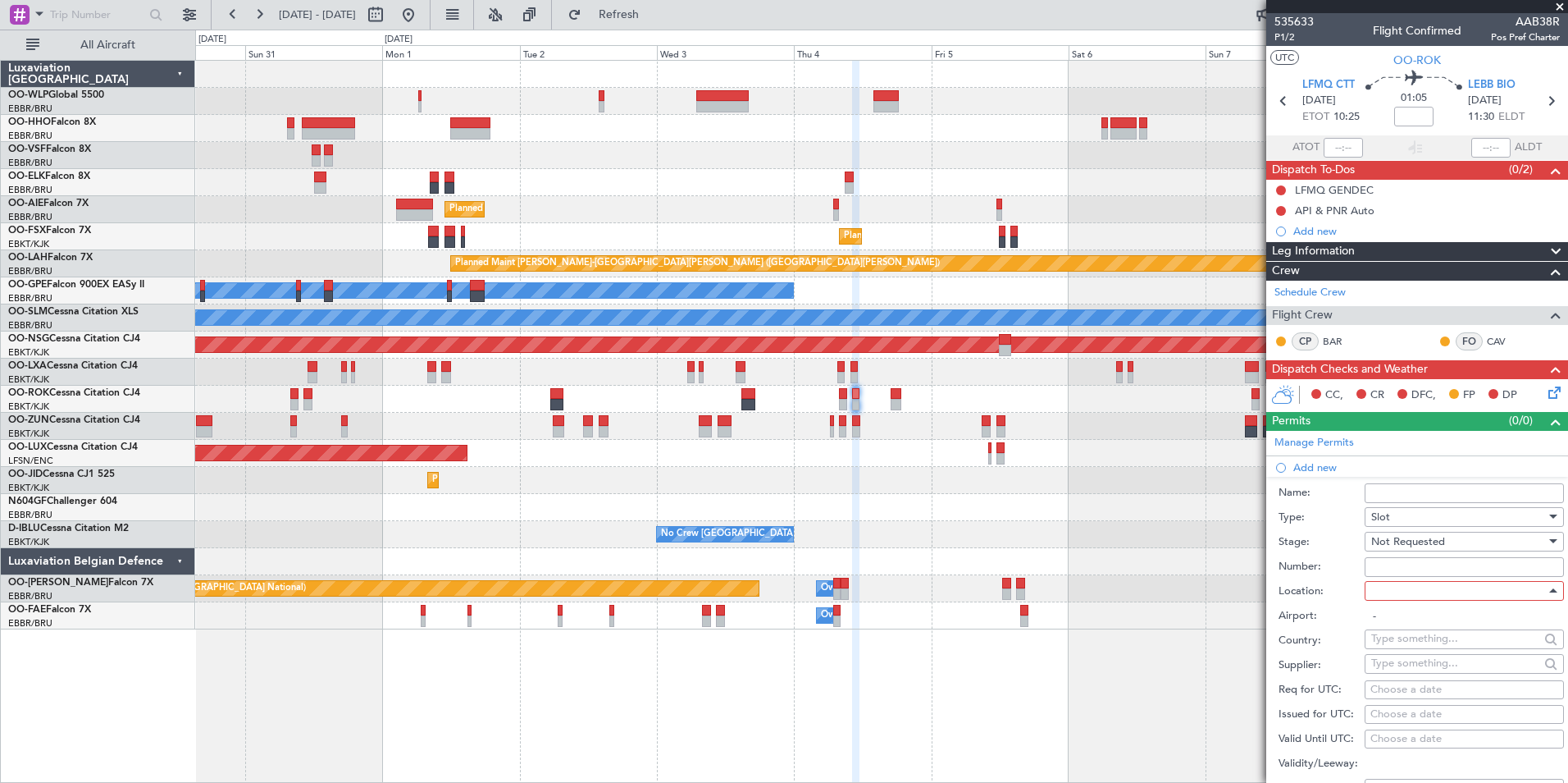
type input "LEBB / BIO"
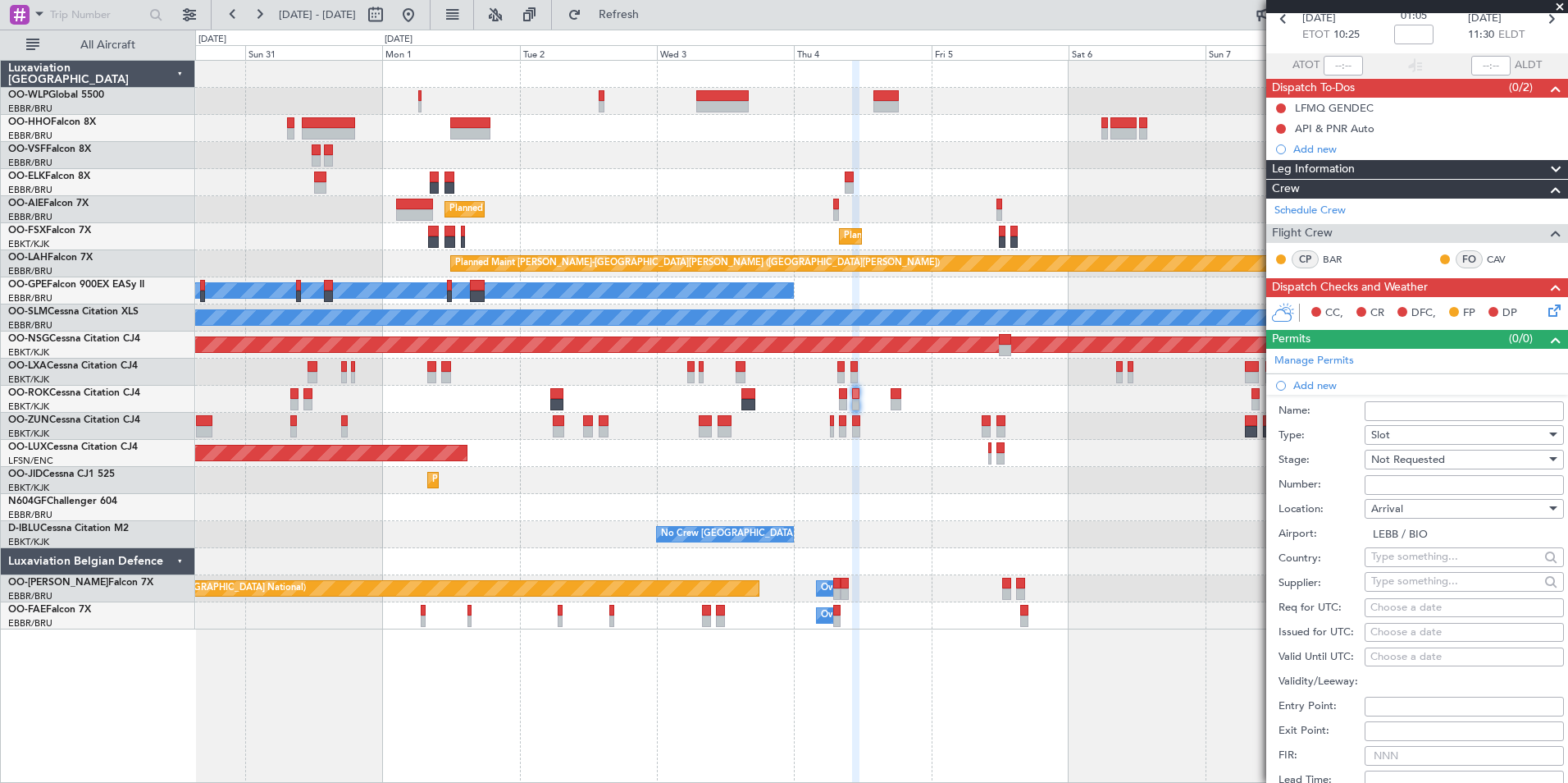
click at [1439, 605] on div "Choose a date" at bounding box center [1464, 609] width 188 height 17
select select "8"
select select "2025"
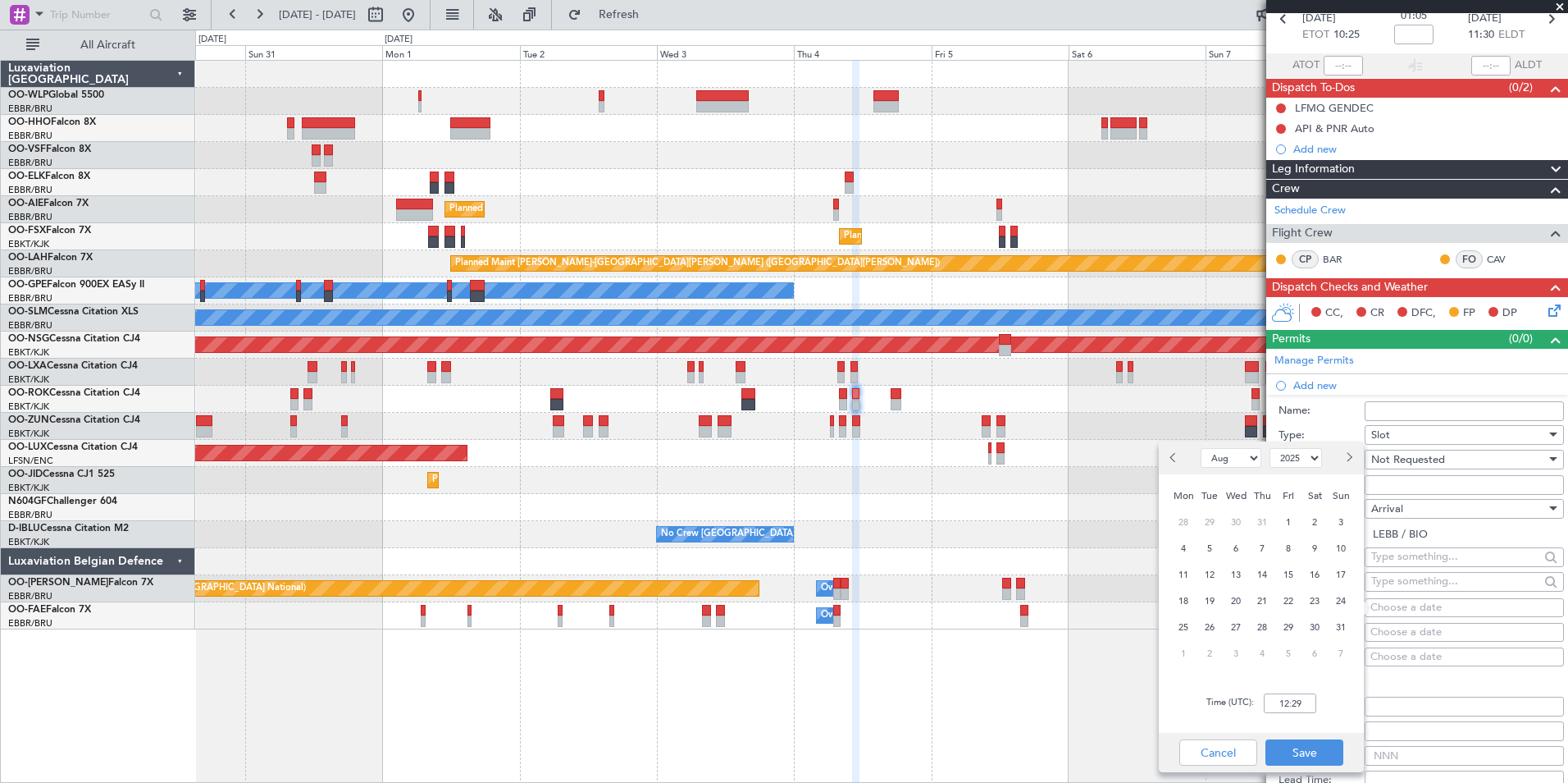
click at [1343, 458] on button "Next month" at bounding box center [1347, 457] width 18 height 26
select select "9"
click at [1258, 517] on span "4" at bounding box center [1263, 522] width 20 height 20
click at [1260, 693] on div "Time (UTC): 00:00" at bounding box center [1261, 703] width 205 height 59
click at [1292, 701] on input "00:00" at bounding box center [1290, 702] width 53 height 19
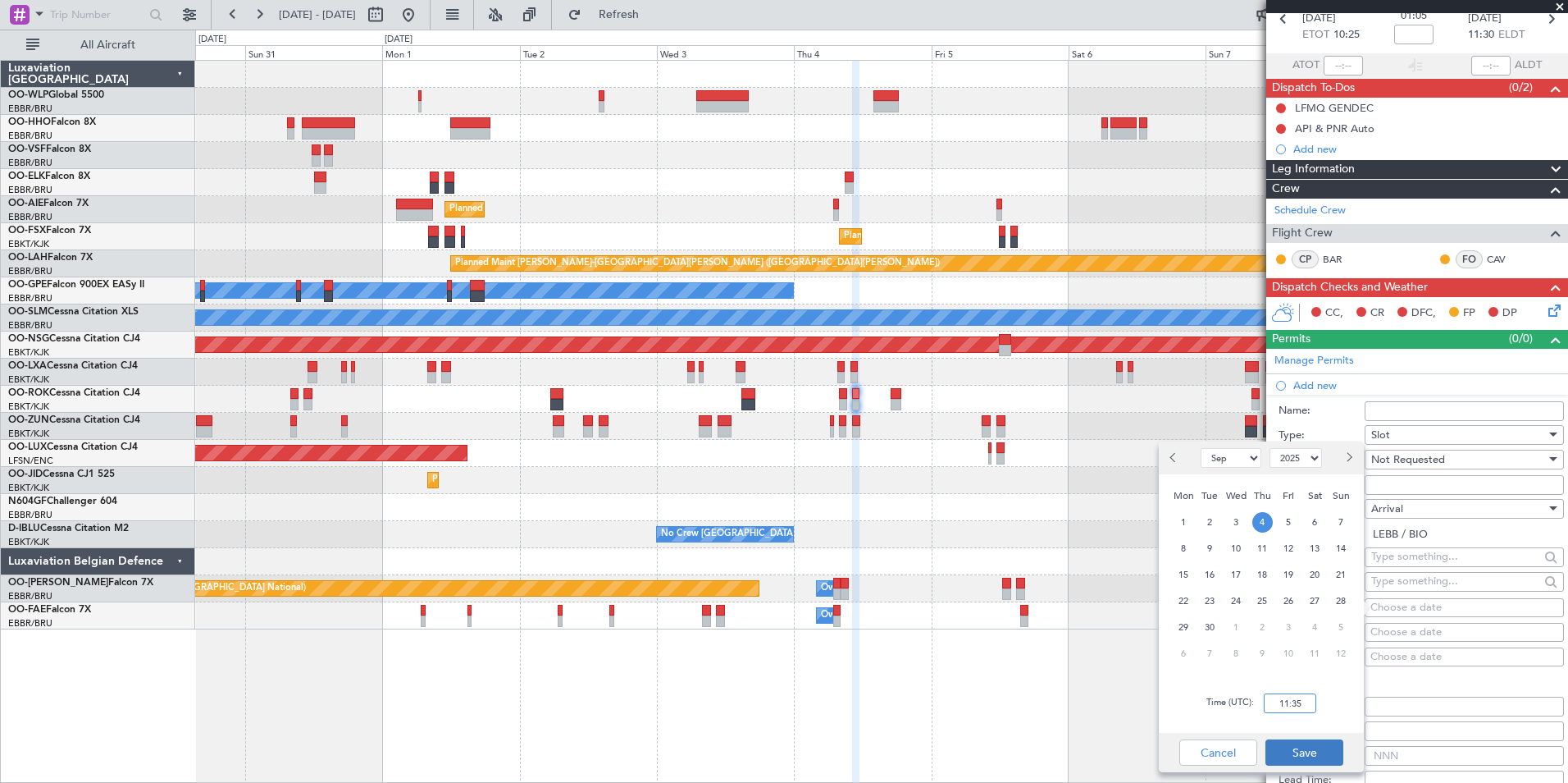
type input "11:35"
click at [1311, 750] on button "Save" at bounding box center [1305, 752] width 78 height 26
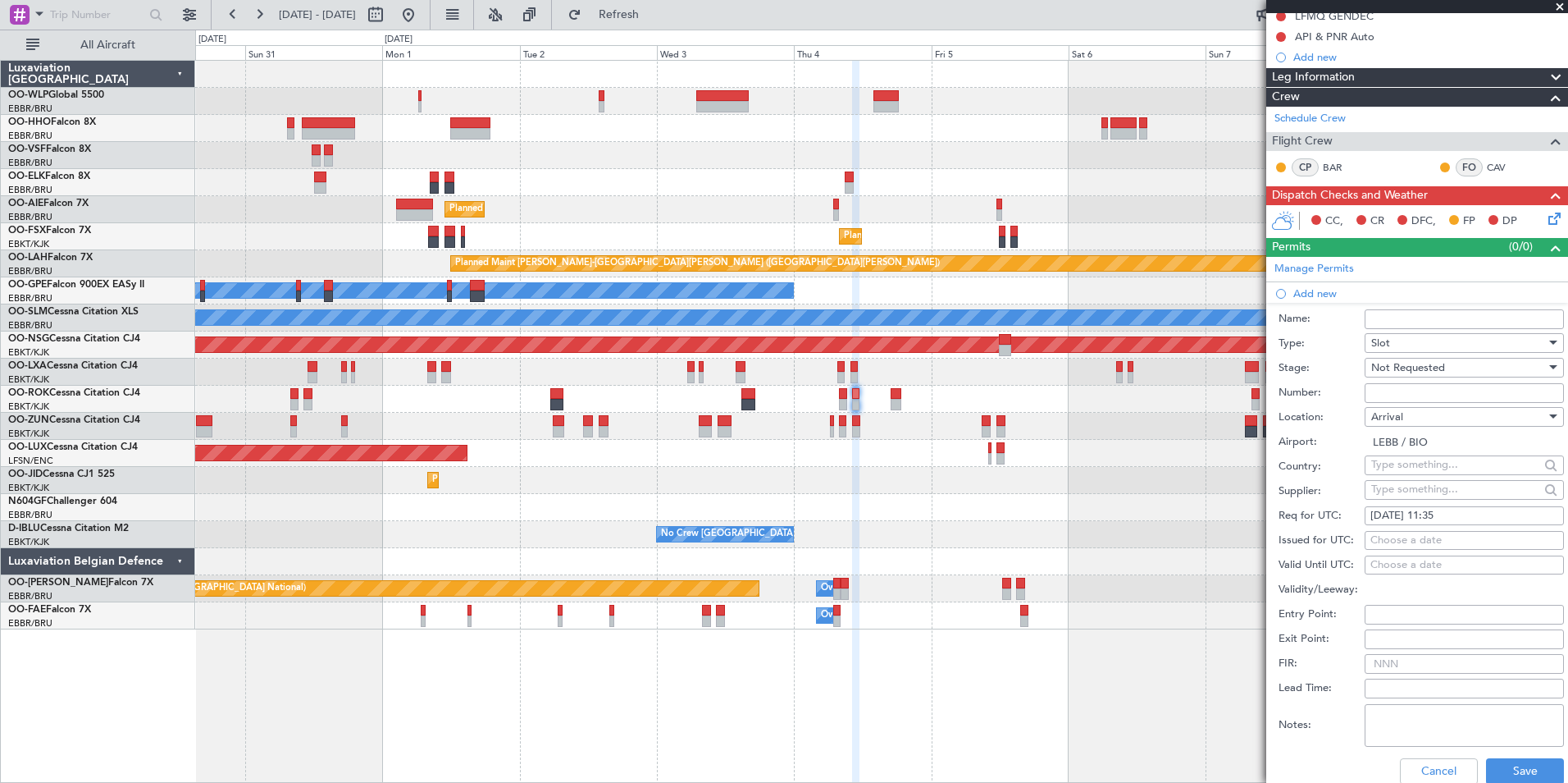
scroll to position [246, 0]
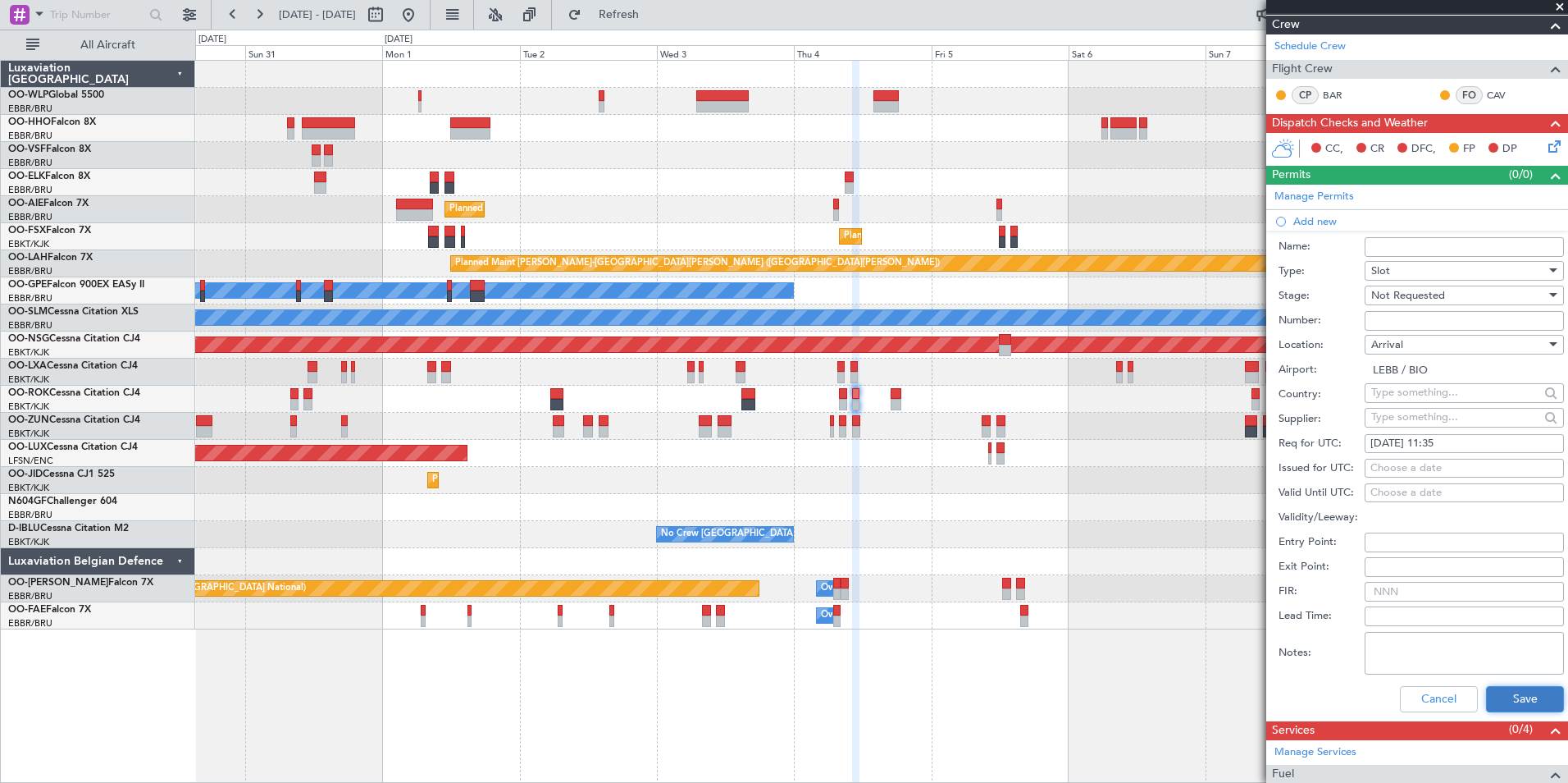
click at [1512, 698] on button "Save" at bounding box center [1525, 699] width 78 height 26
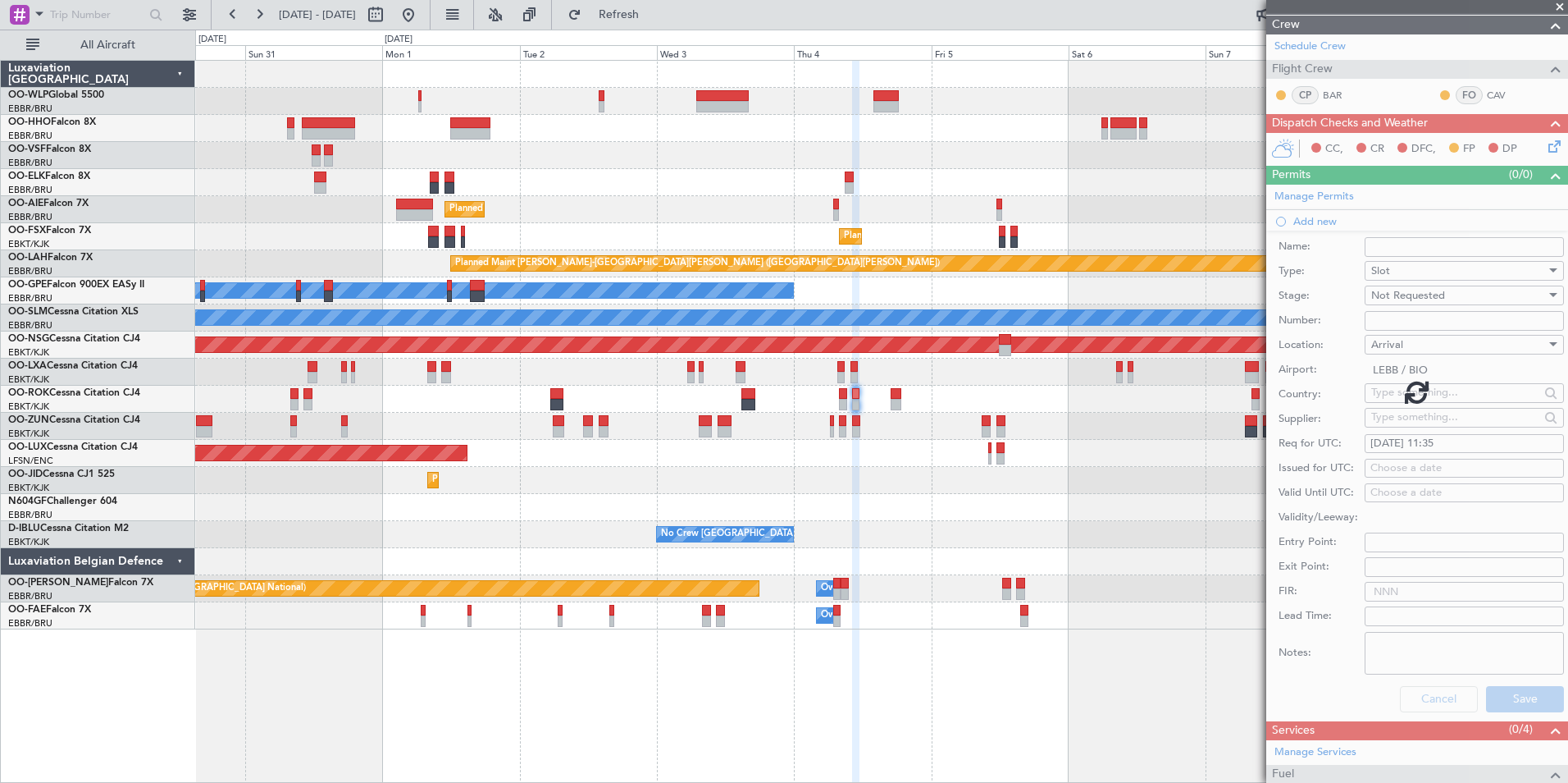
scroll to position [0, 0]
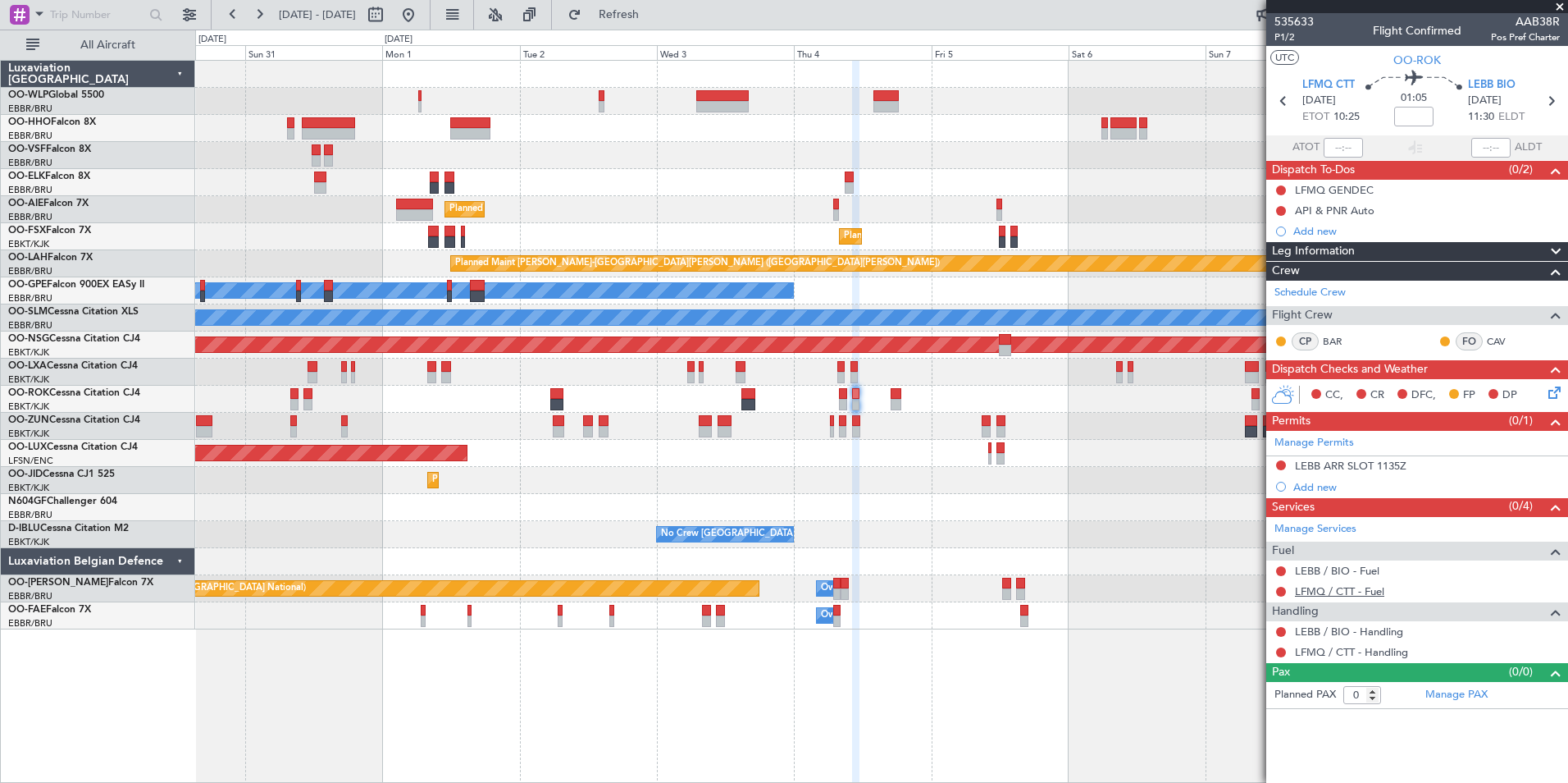
click at [1329, 589] on link "LFMQ / CTT - Fuel" at bounding box center [1340, 591] width 89 height 14
click at [1321, 570] on link "LEBB / BIO - Fuel" at bounding box center [1337, 571] width 84 height 14
click at [654, 16] on span "Refresh" at bounding box center [619, 15] width 69 height 11
click at [1559, 392] on icon at bounding box center [1552, 390] width 13 height 13
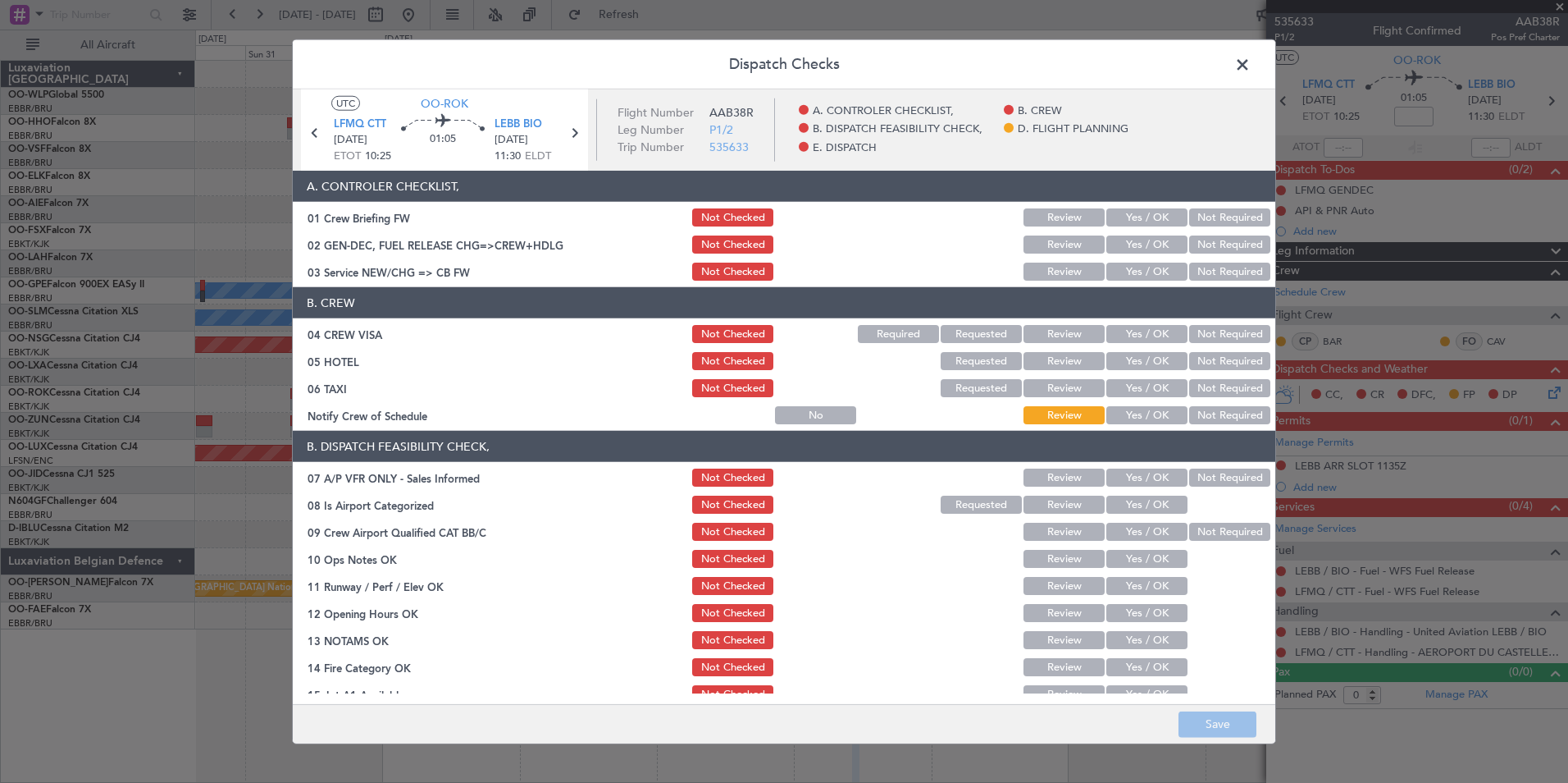
click at [1120, 267] on button "Yes / OK" at bounding box center [1147, 271] width 82 height 18
click at [1251, 62] on span at bounding box center [1251, 69] width 0 height 32
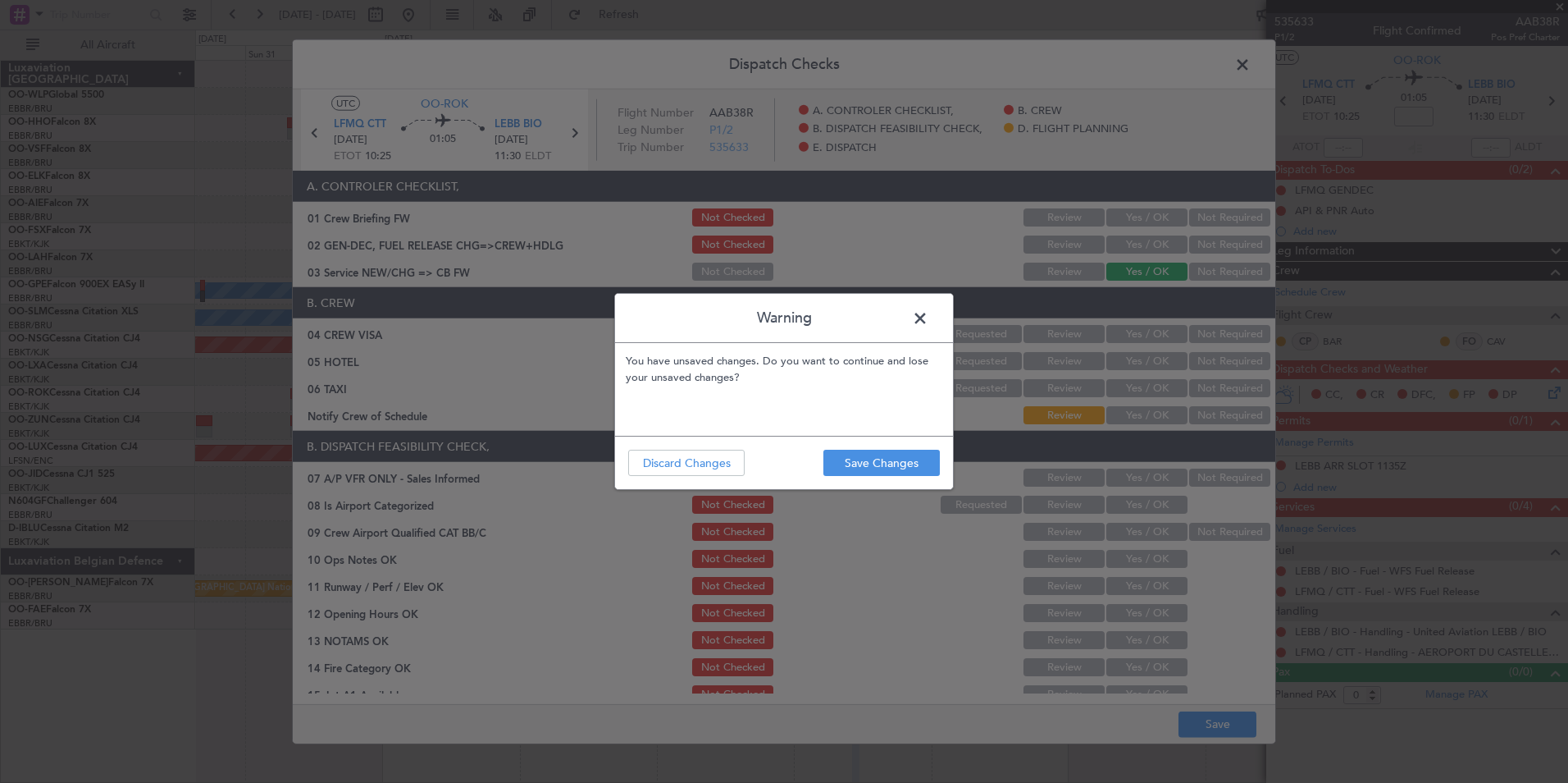
click at [872, 497] on div "Warning You have unsaved changes. Do you want to continue and lose your unsaved…" at bounding box center [784, 392] width 1568 height 783
click at [877, 452] on button "Save Changes" at bounding box center [882, 463] width 117 height 26
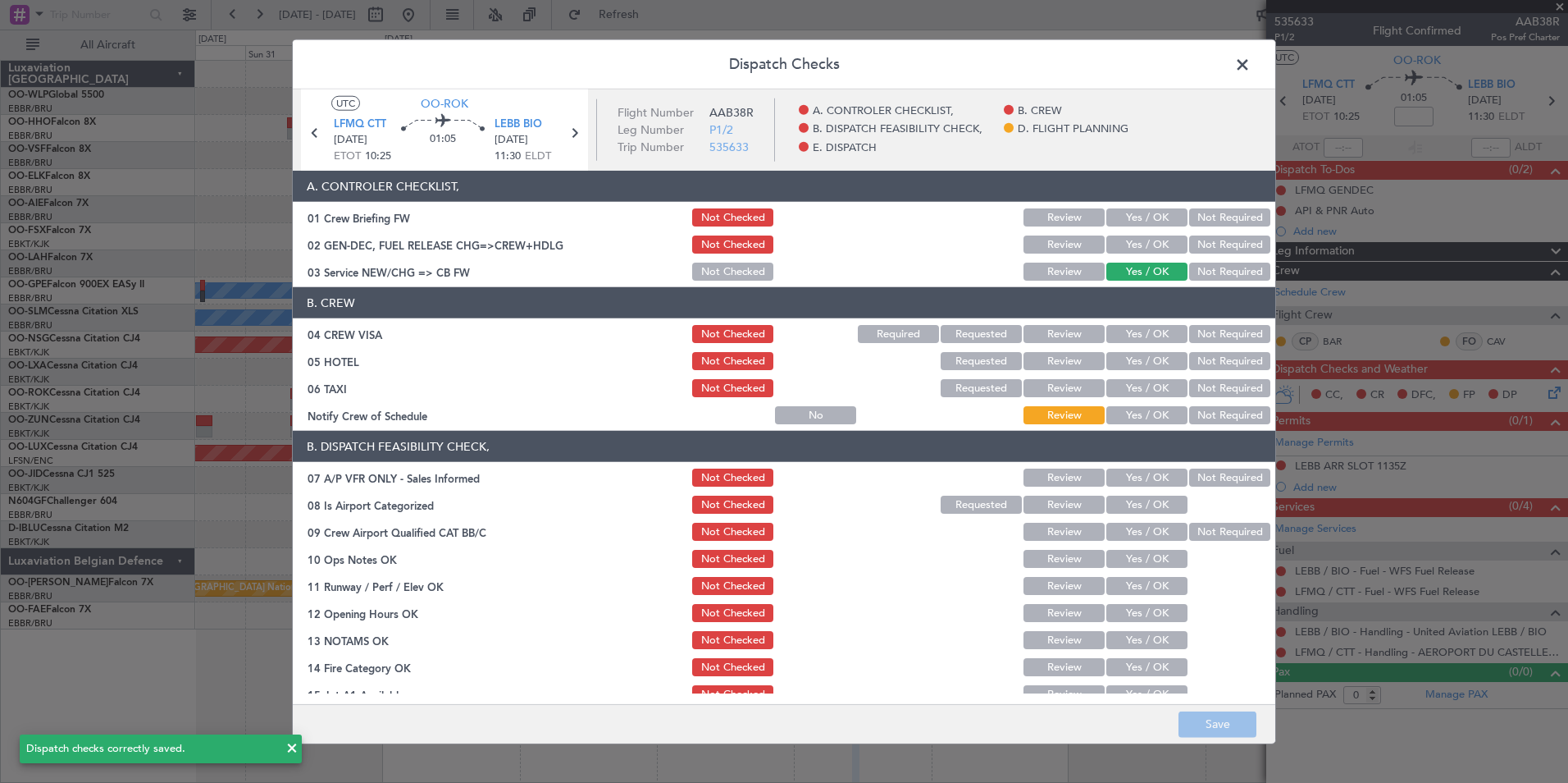
click at [1251, 74] on span at bounding box center [1251, 69] width 0 height 32
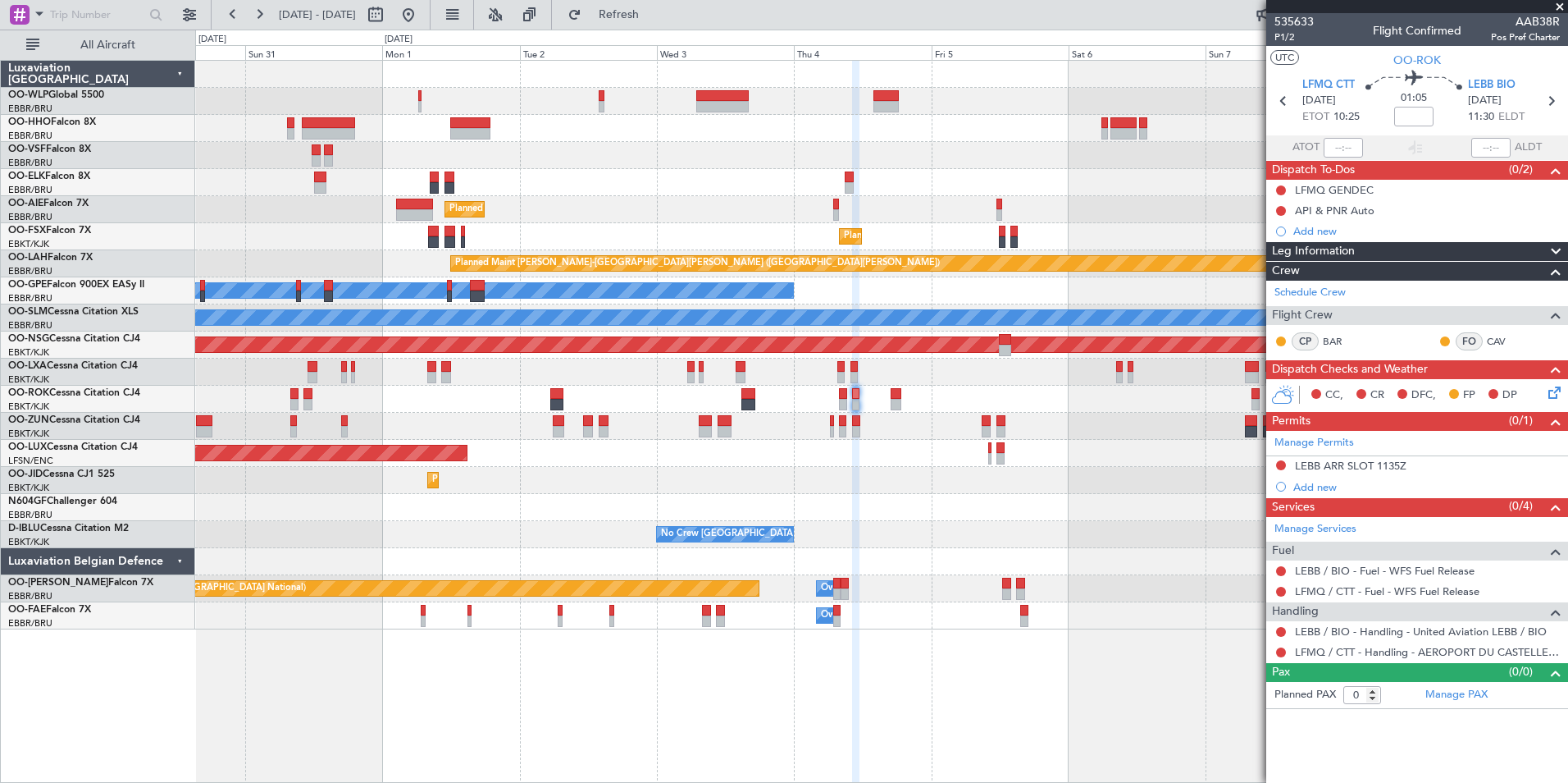
click at [1559, 396] on icon at bounding box center [1552, 390] width 13 height 13
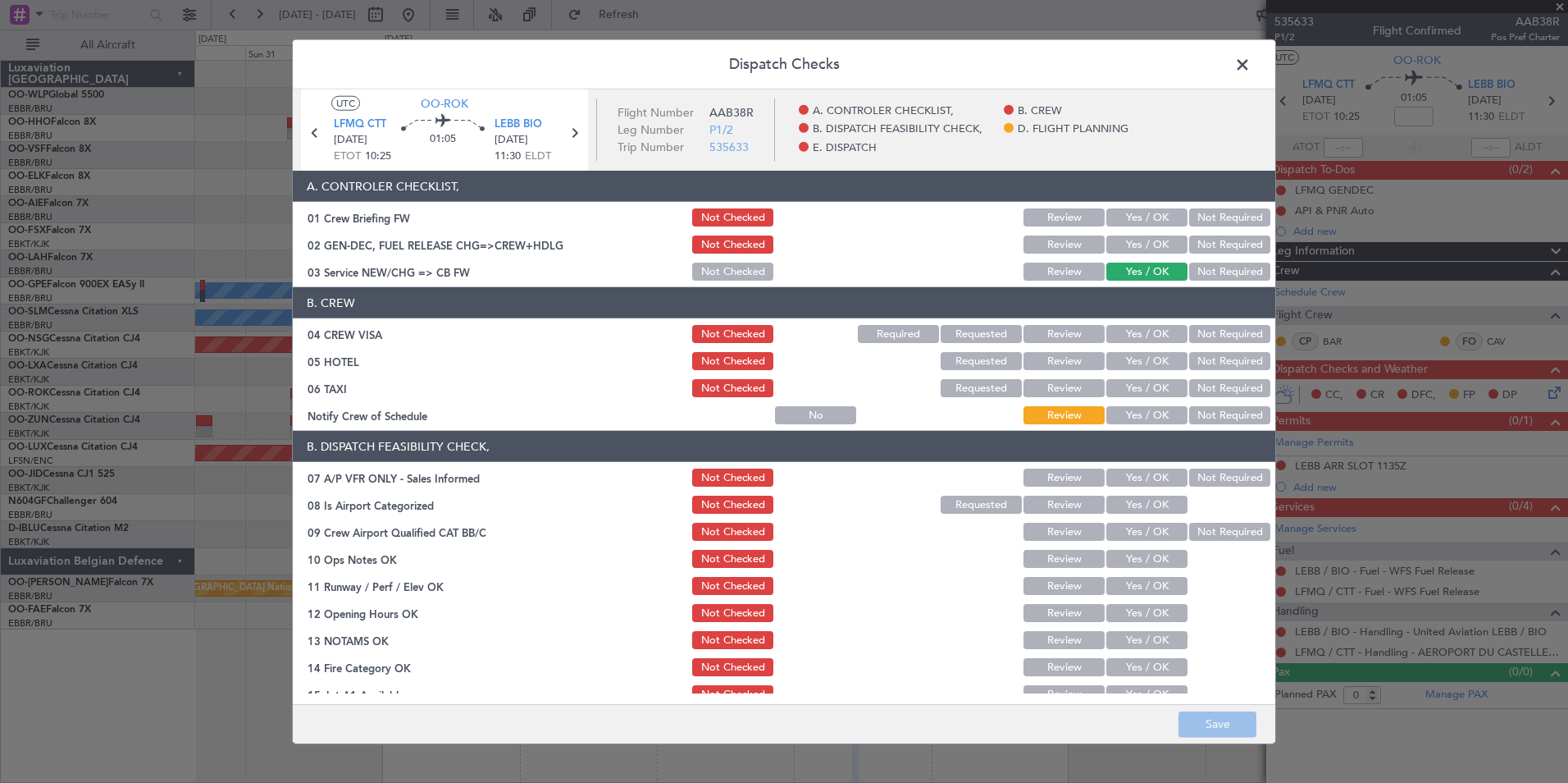
click at [1201, 334] on button "Not Required" at bounding box center [1230, 333] width 82 height 18
click at [1201, 366] on button "Not Required" at bounding box center [1230, 360] width 82 height 18
click at [1199, 388] on button "Not Required" at bounding box center [1230, 388] width 82 height 18
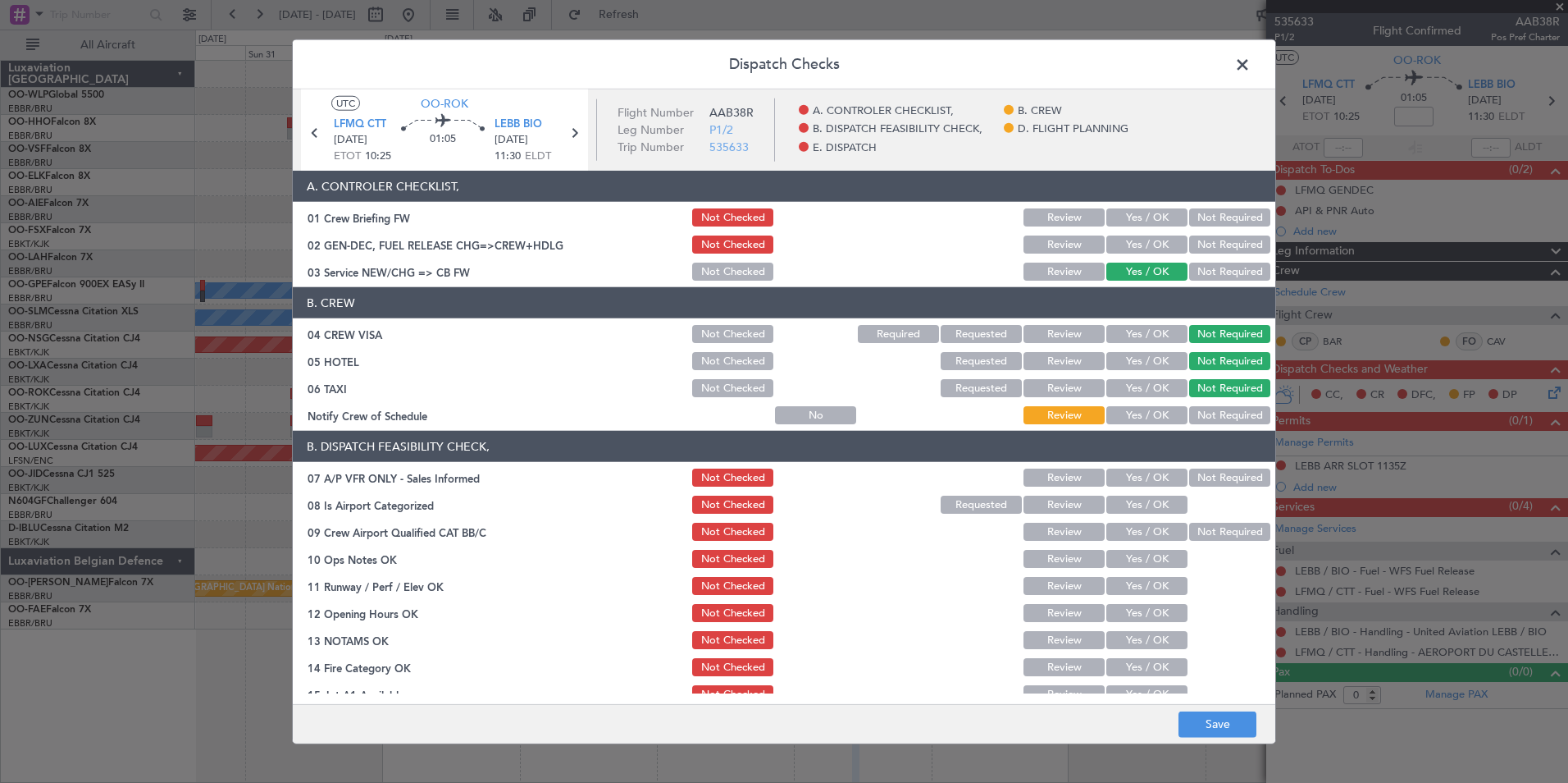
click at [1141, 418] on button "Yes / OK" at bounding box center [1147, 415] width 82 height 18
click at [1218, 481] on button "Not Required" at bounding box center [1230, 477] width 82 height 18
click at [1117, 494] on div "Yes / OK" at bounding box center [1145, 505] width 83 height 23
click at [1139, 507] on button "Yes / OK" at bounding box center [1147, 504] width 82 height 18
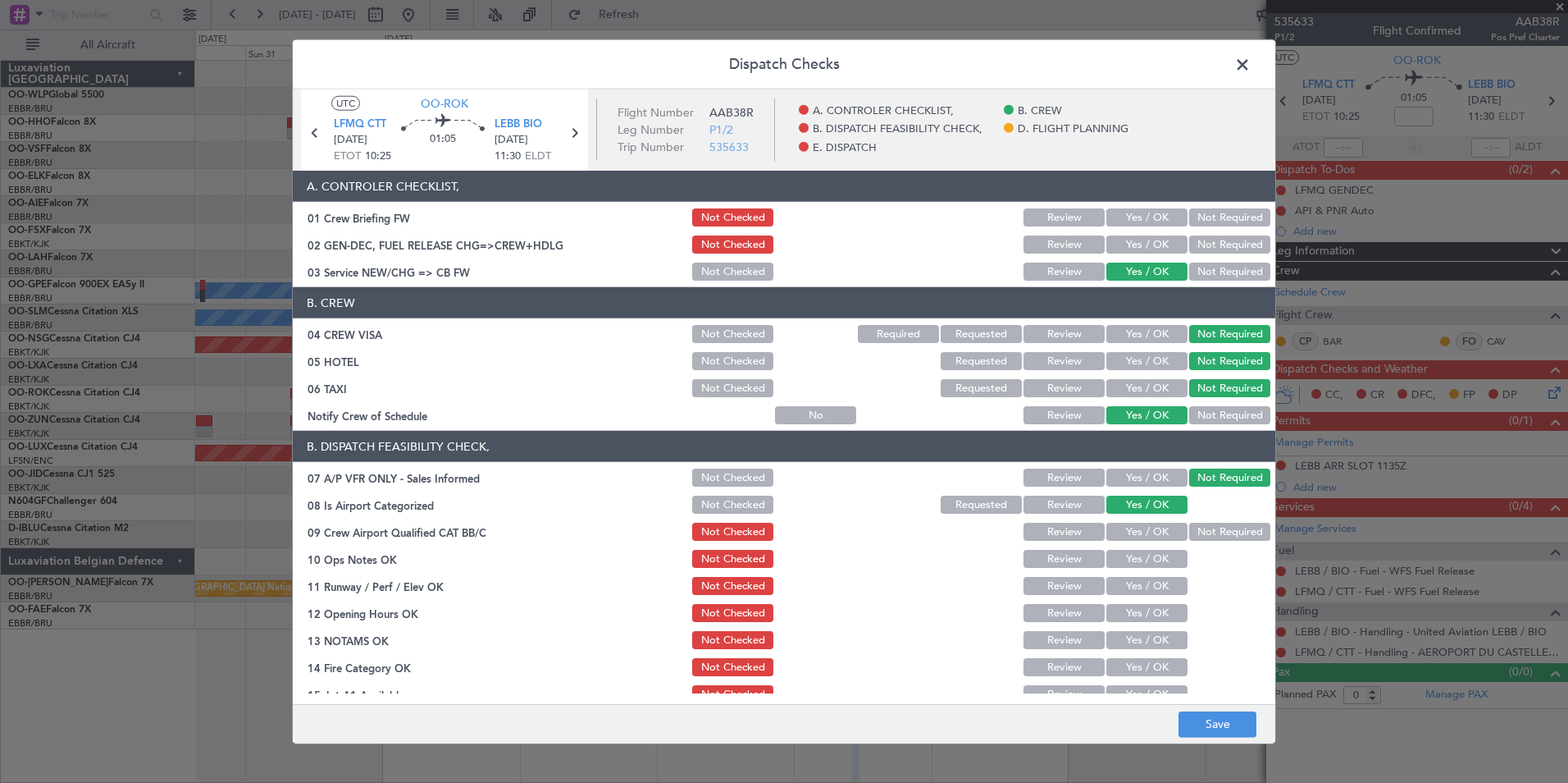
click at [1139, 546] on section "B. DISPATCH FEASIBILITY CHECK, 07 A/P VFR ONLY - Sales Informed Not Checked Rev…" at bounding box center [784, 609] width 983 height 356
click at [1138, 528] on button "Yes / OK" at bounding box center [1147, 531] width 82 height 18
drag, startPoint x: 1129, startPoint y: 581, endPoint x: 1126, endPoint y: 565, distance: 16.3
click at [1127, 580] on button "Yes / OK" at bounding box center [1147, 585] width 82 height 18
click at [1124, 556] on button "Yes / OK" at bounding box center [1147, 558] width 82 height 18
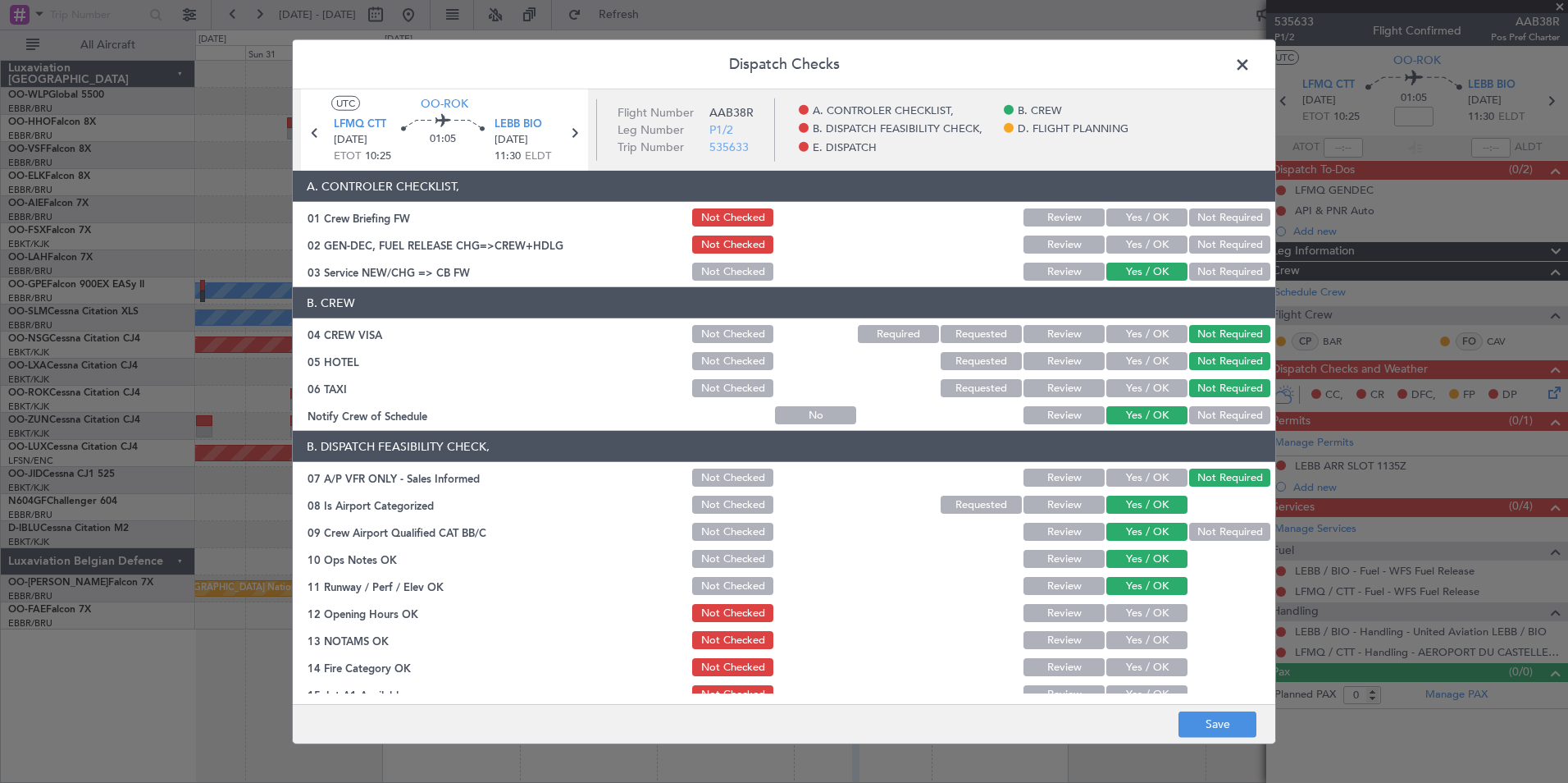
click at [1106, 615] on button "Yes / OK" at bounding box center [1147, 612] width 82 height 18
click at [1052, 634] on button "Review" at bounding box center [1064, 639] width 82 height 18
click at [1128, 670] on button "Yes / OK" at bounding box center [1147, 666] width 82 height 18
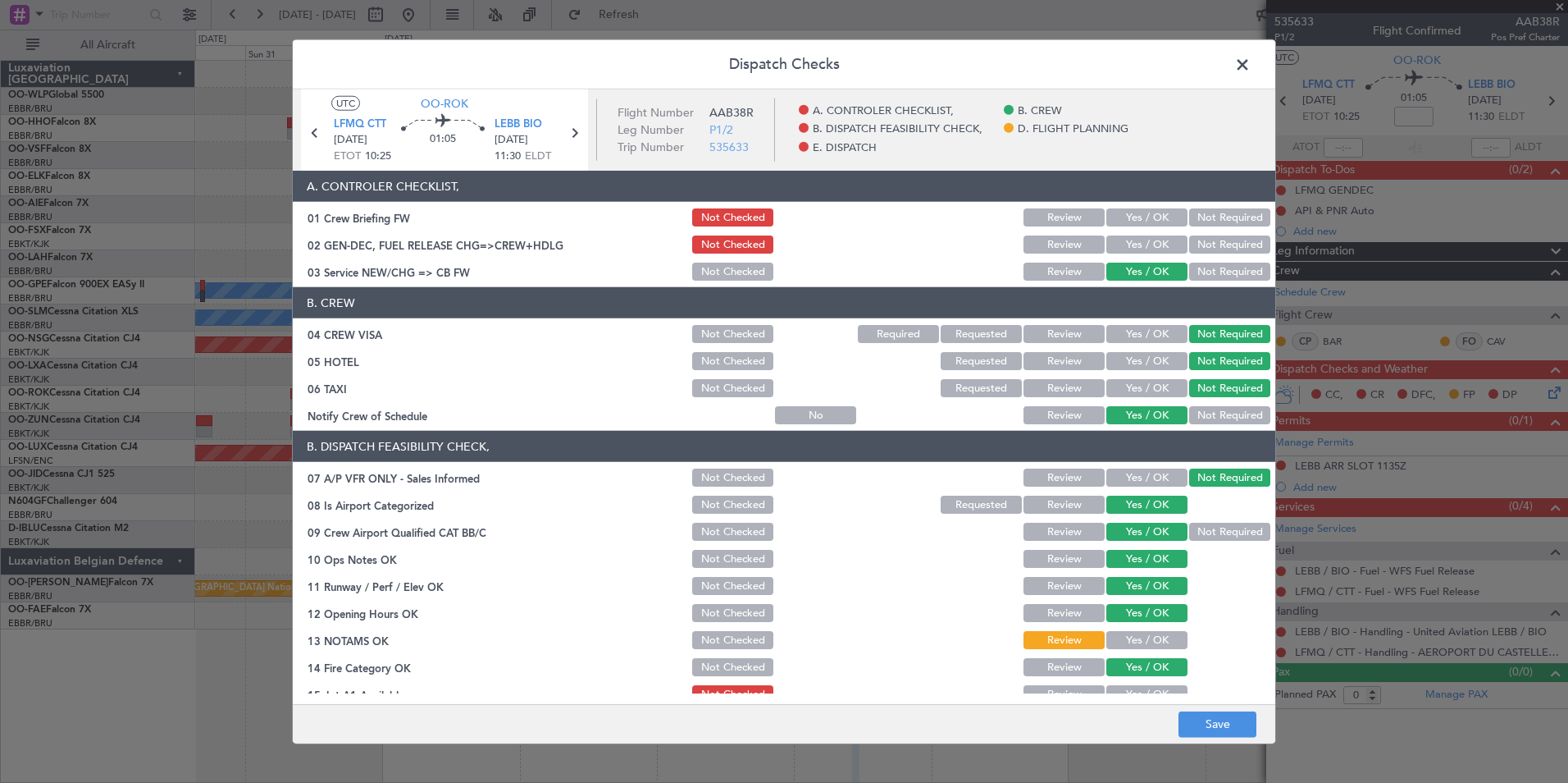
click at [1129, 691] on button "Yes / OK" at bounding box center [1147, 694] width 82 height 18
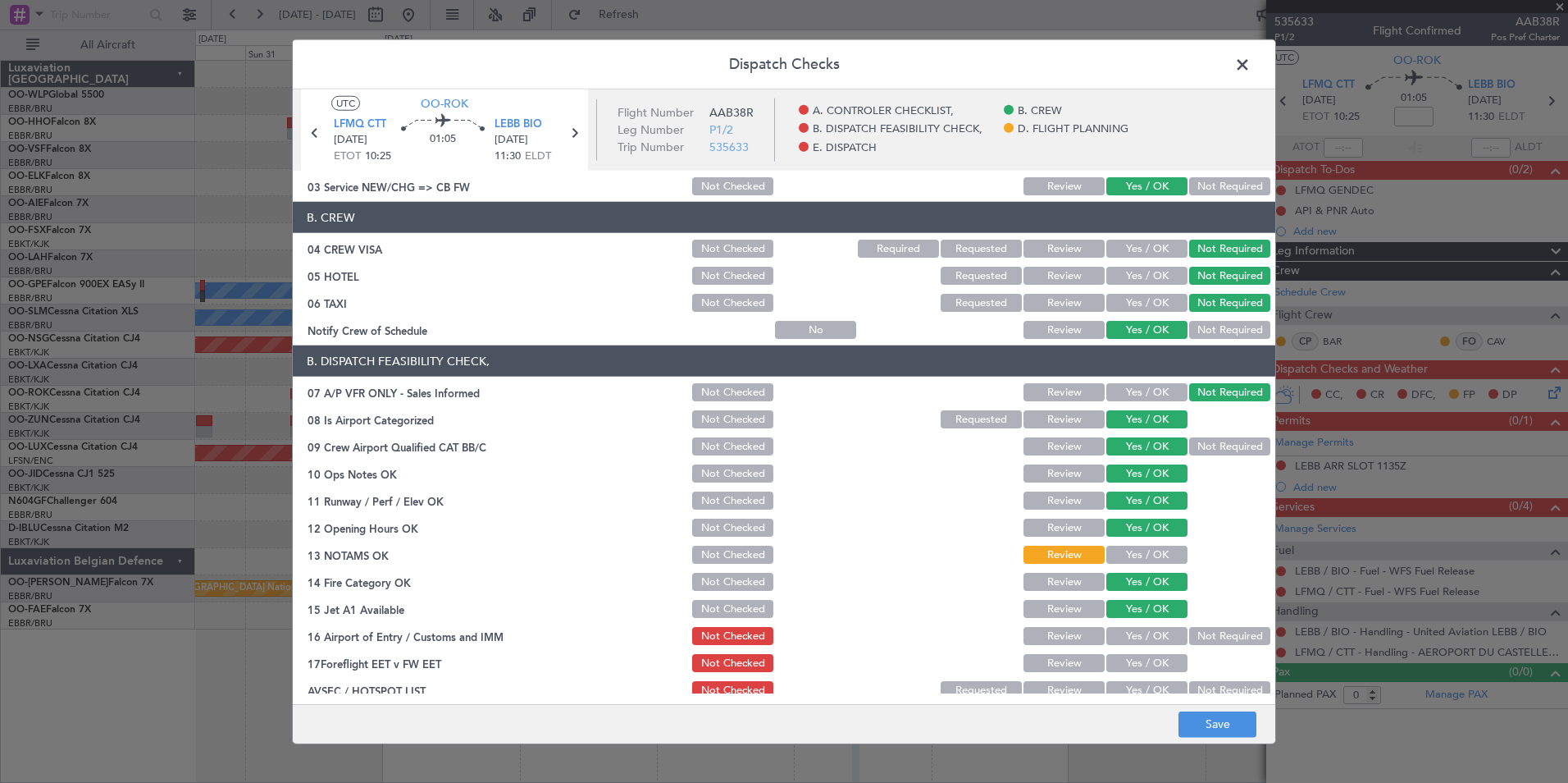
scroll to position [246, 0]
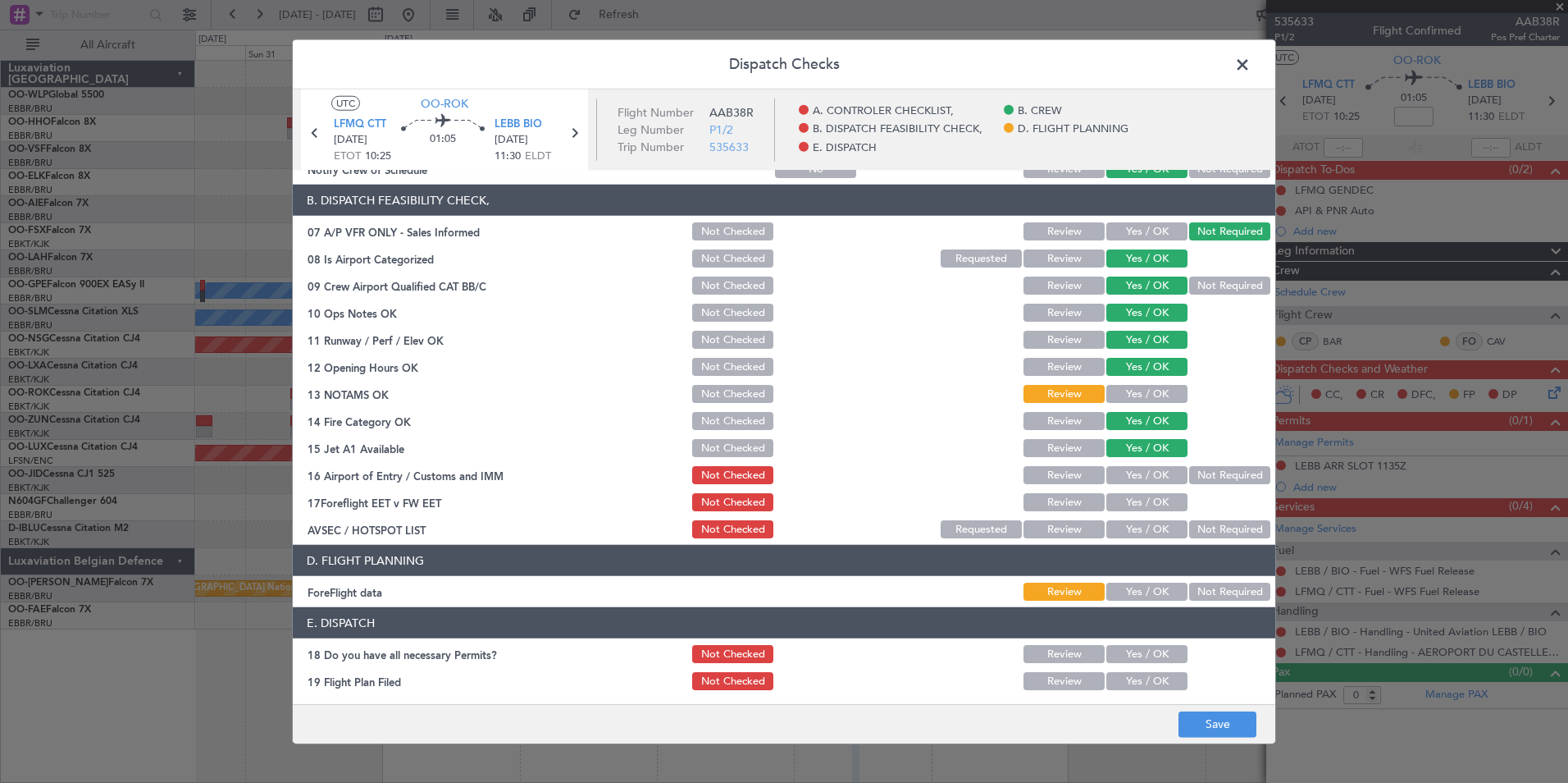
click at [1205, 483] on button "Not Required" at bounding box center [1230, 474] width 82 height 18
click at [1072, 502] on button "Review" at bounding box center [1064, 502] width 82 height 18
click at [1192, 528] on button "Not Required" at bounding box center [1230, 529] width 82 height 18
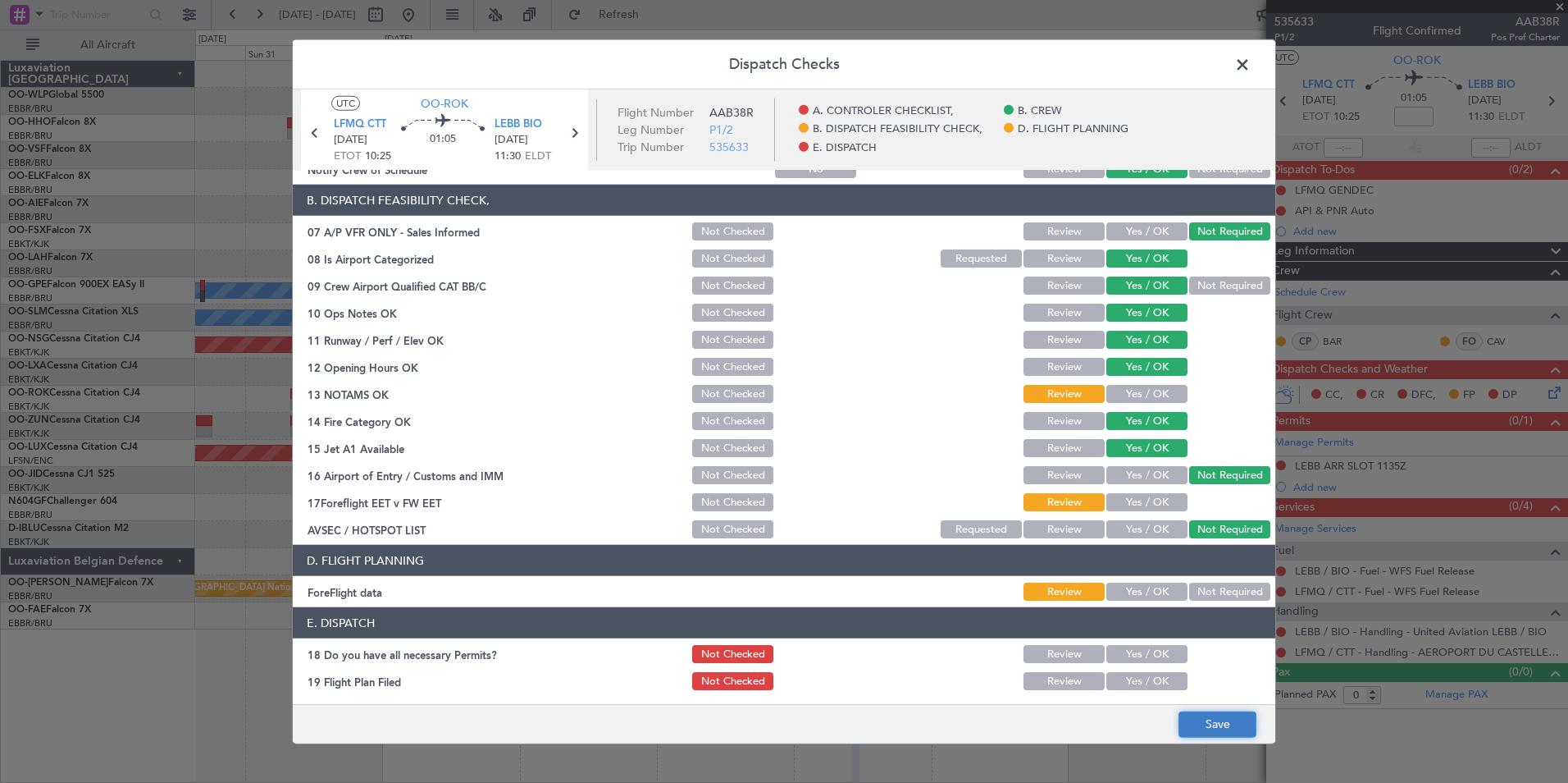
click at [1215, 715] on button "Save" at bounding box center [1217, 724] width 78 height 26
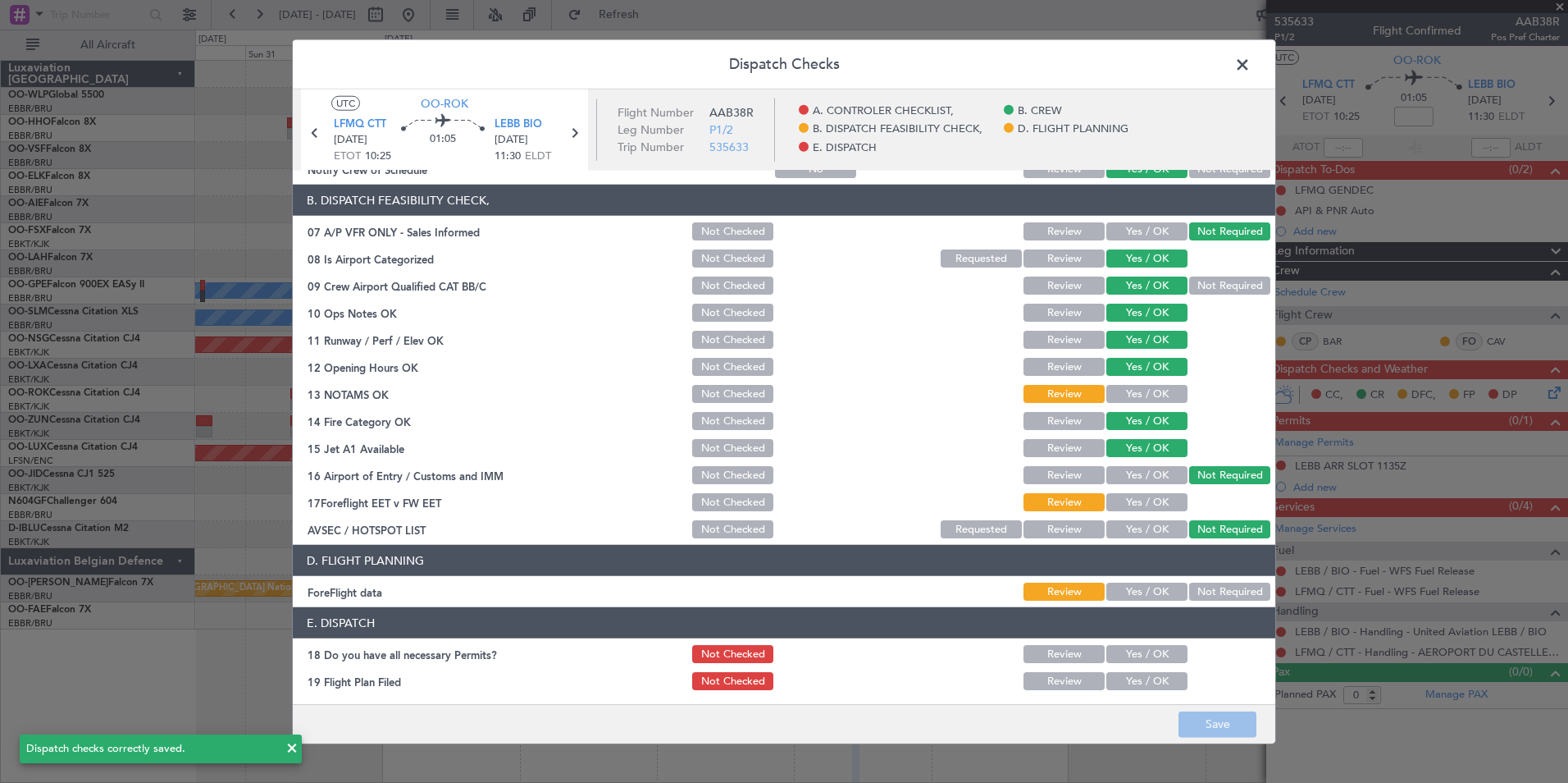
click at [1251, 63] on span at bounding box center [1251, 69] width 0 height 32
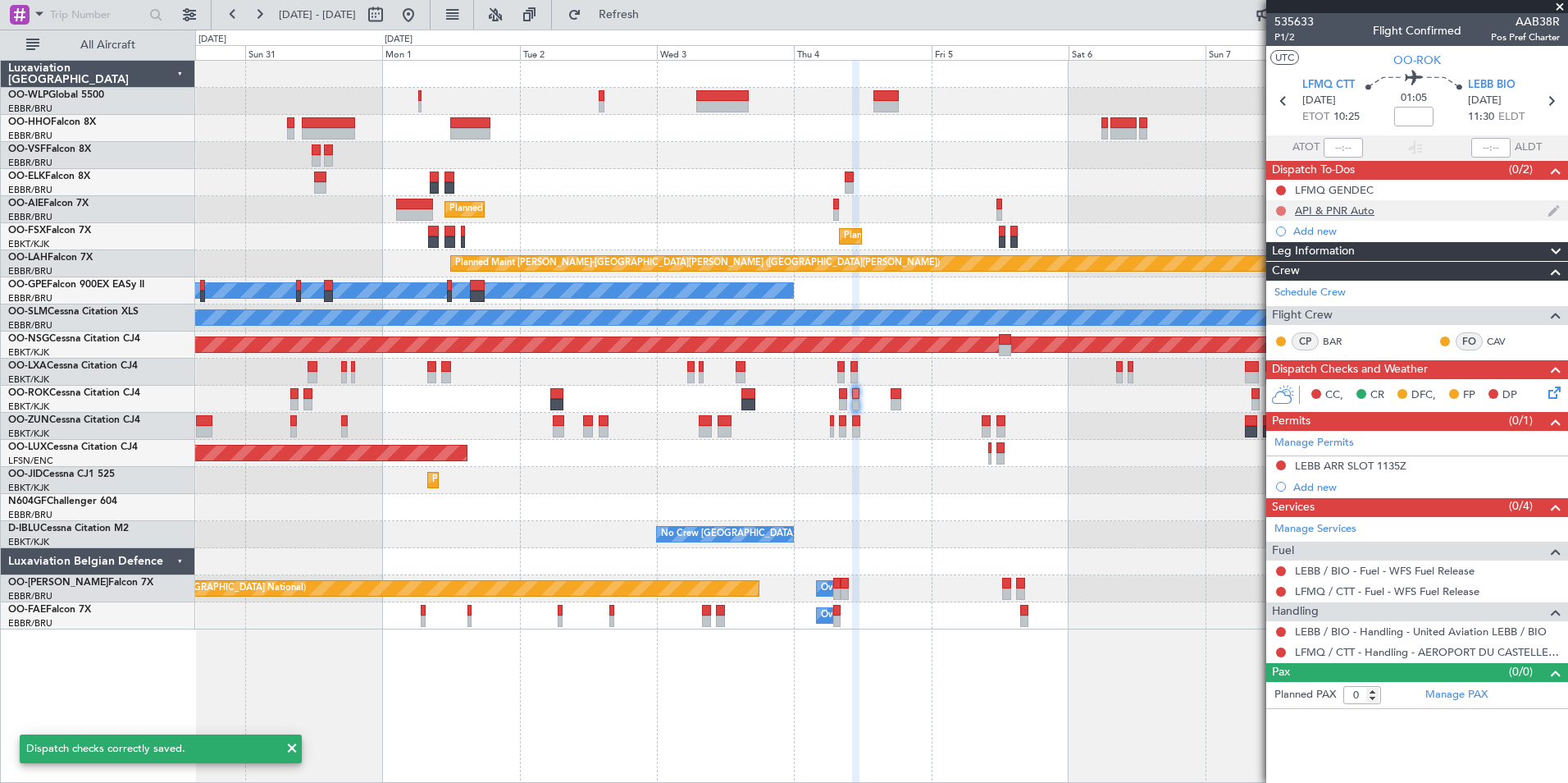
click at [1281, 210] on button at bounding box center [1281, 211] width 10 height 10
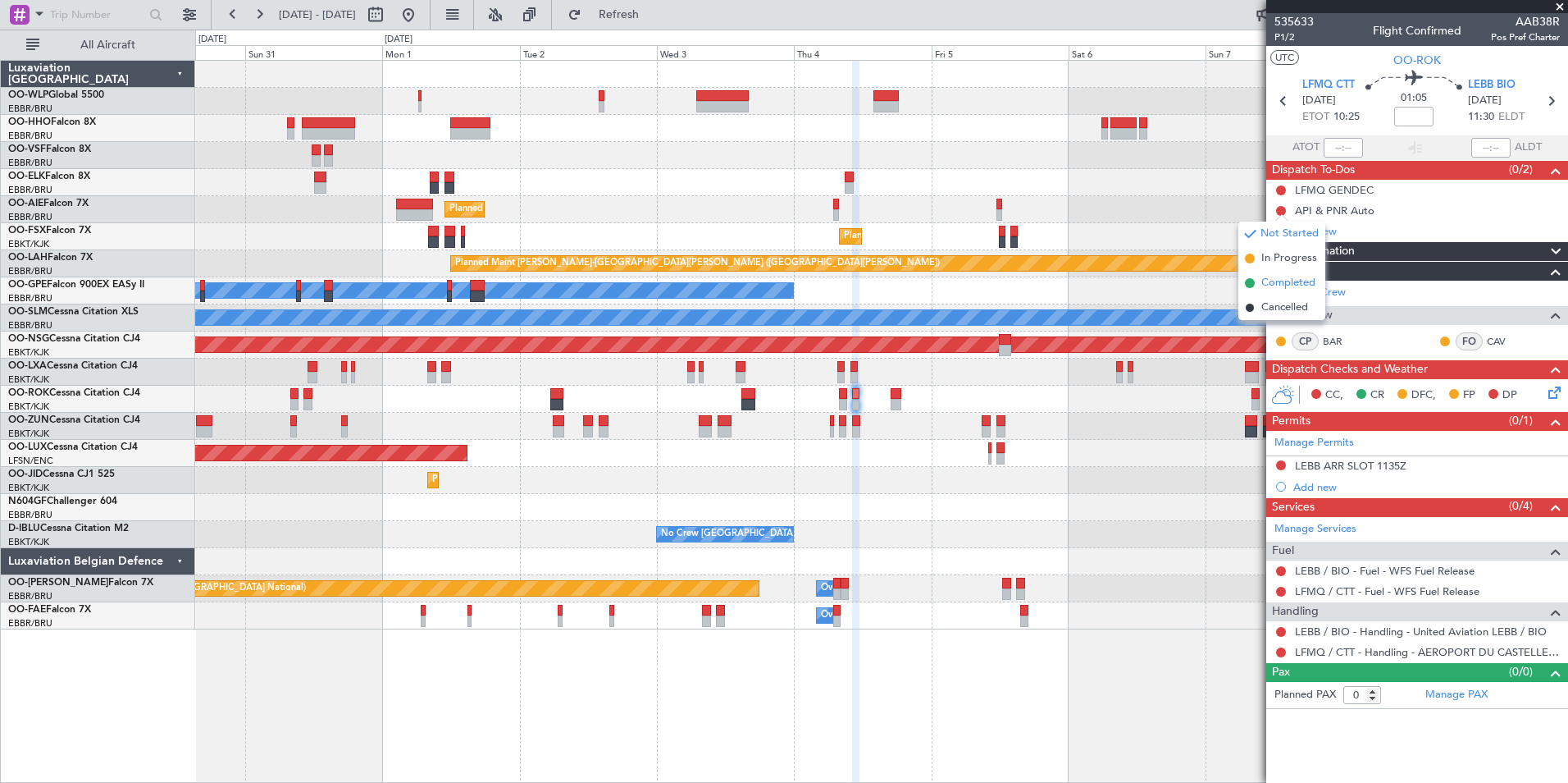
click at [1270, 281] on span "Completed" at bounding box center [1288, 283] width 54 height 17
click at [1559, 97] on icon at bounding box center [1550, 100] width 21 height 21
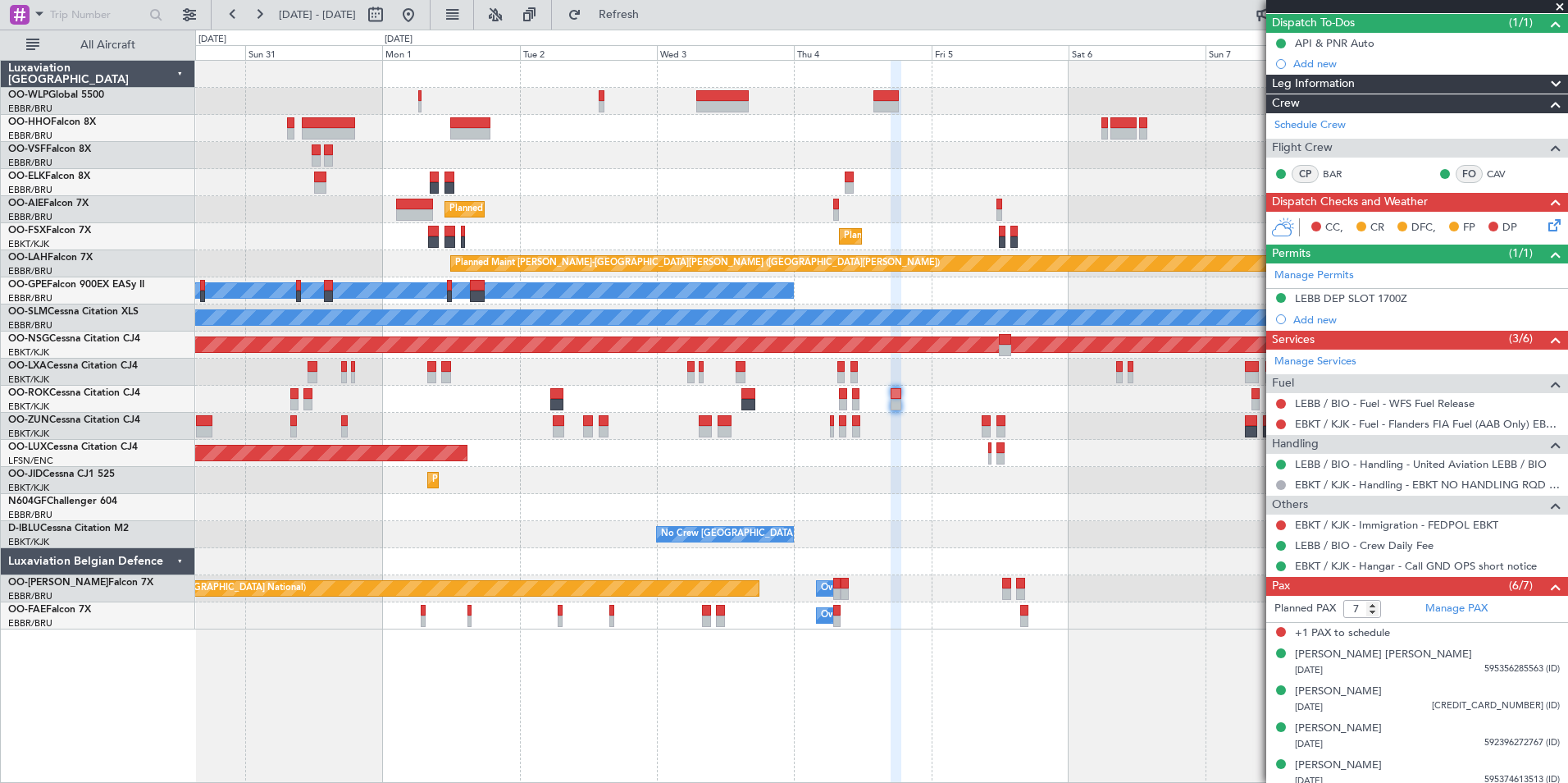
scroll to position [229, 0]
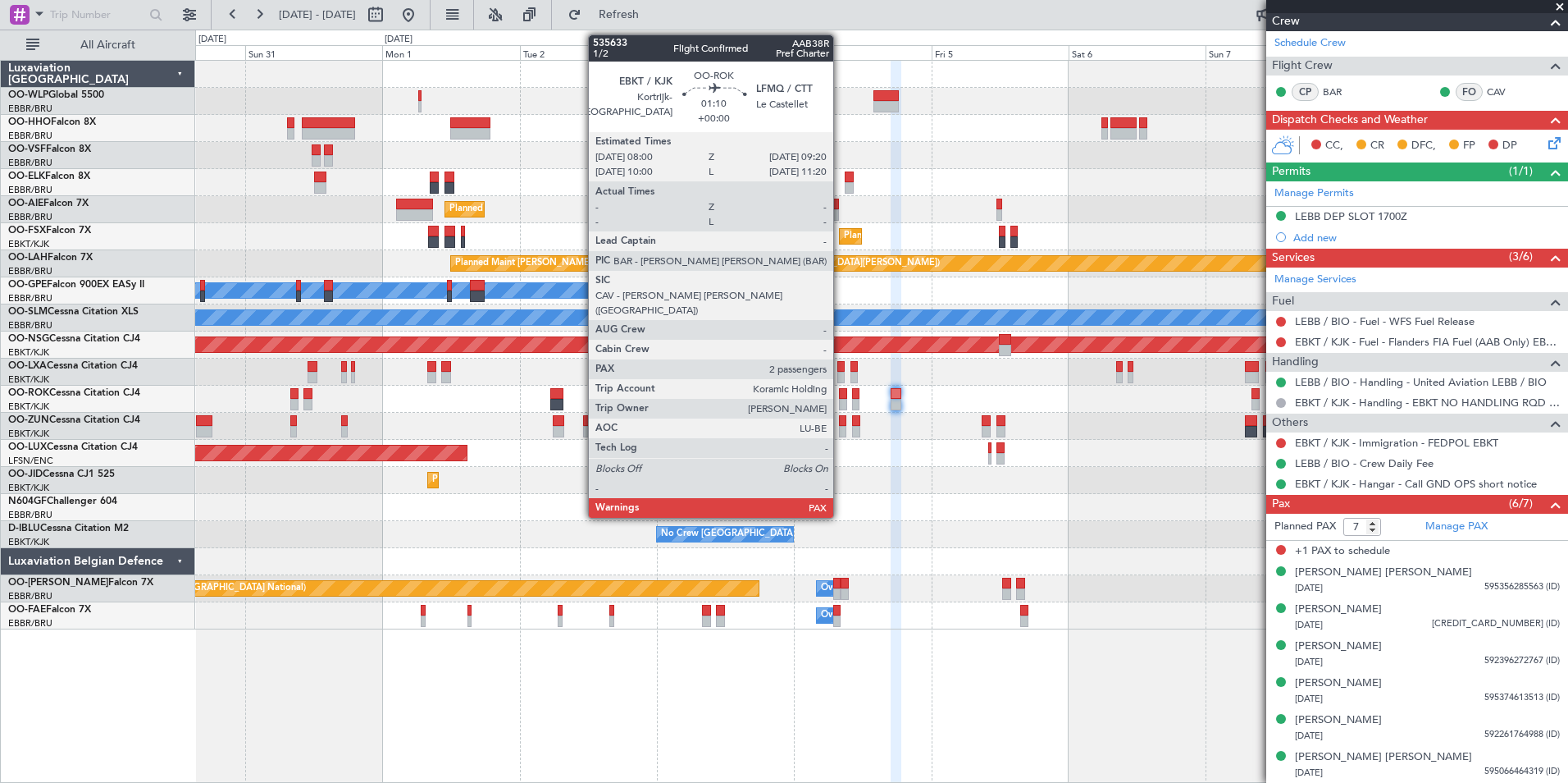
click at [841, 400] on div at bounding box center [843, 404] width 8 height 11
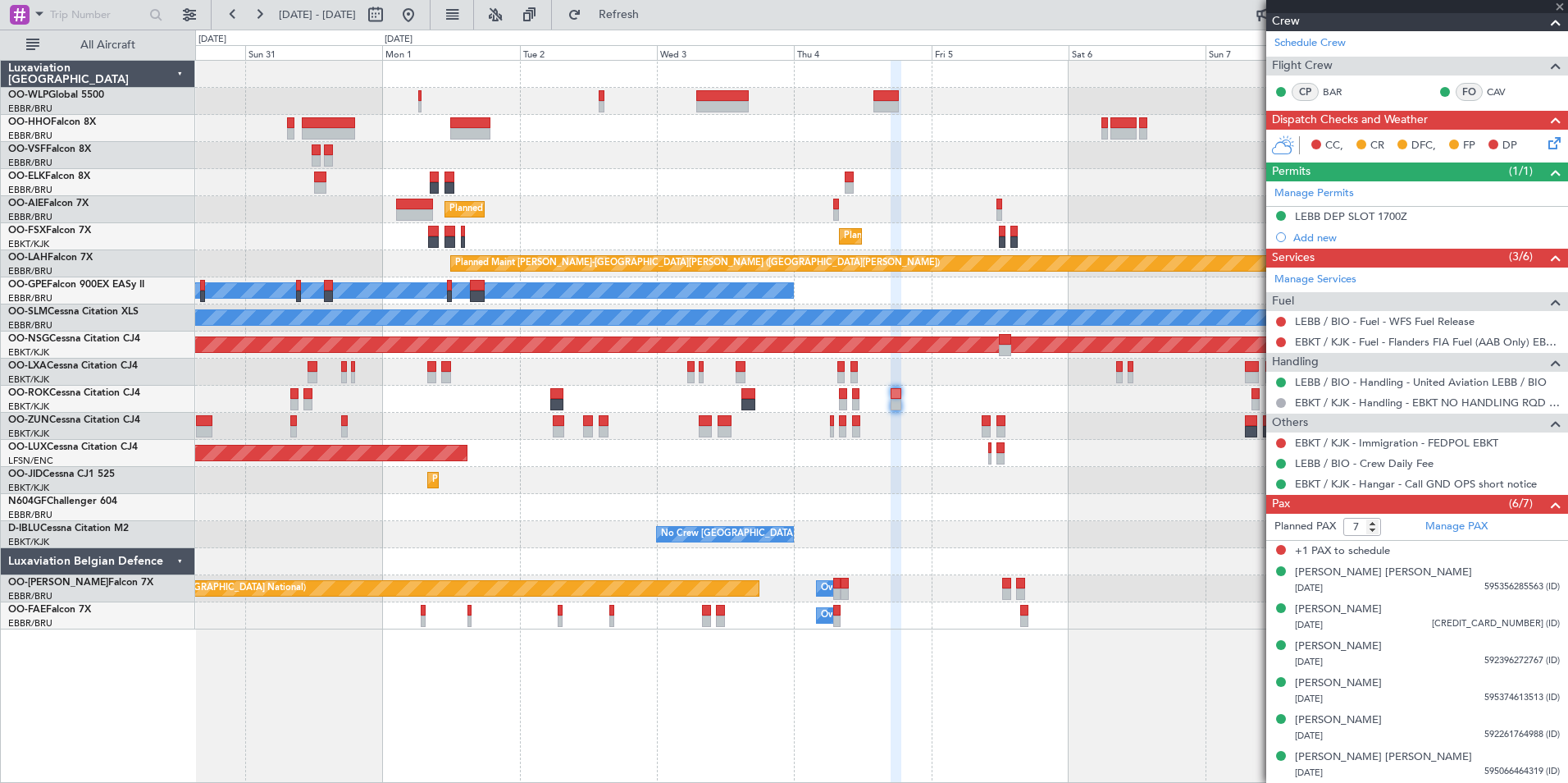
type input "2"
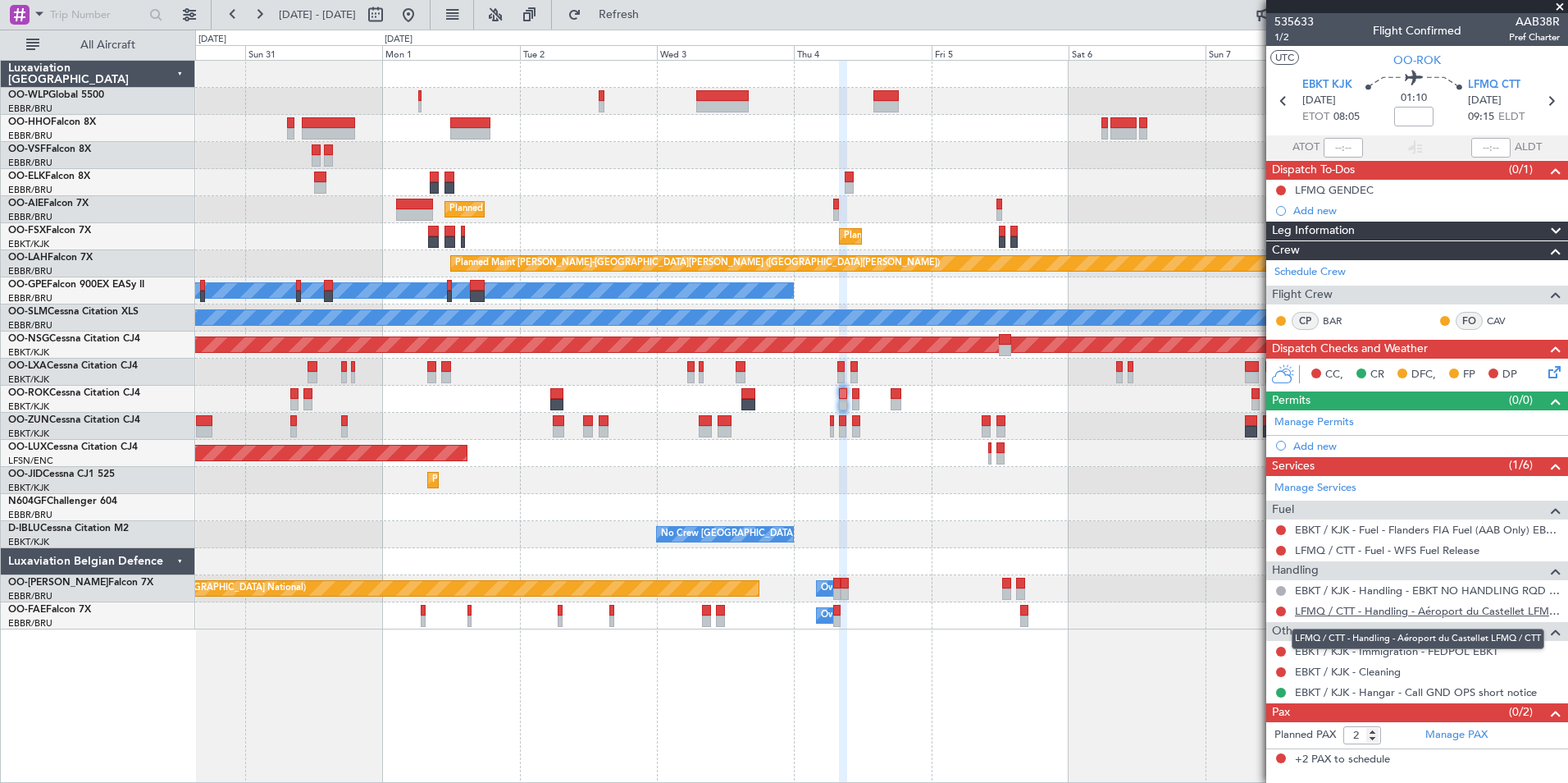
click at [1319, 616] on link "LFMQ / CTT - Handling - Aéroport du Castellet LFMQ / CTT" at bounding box center [1428, 610] width 265 height 14
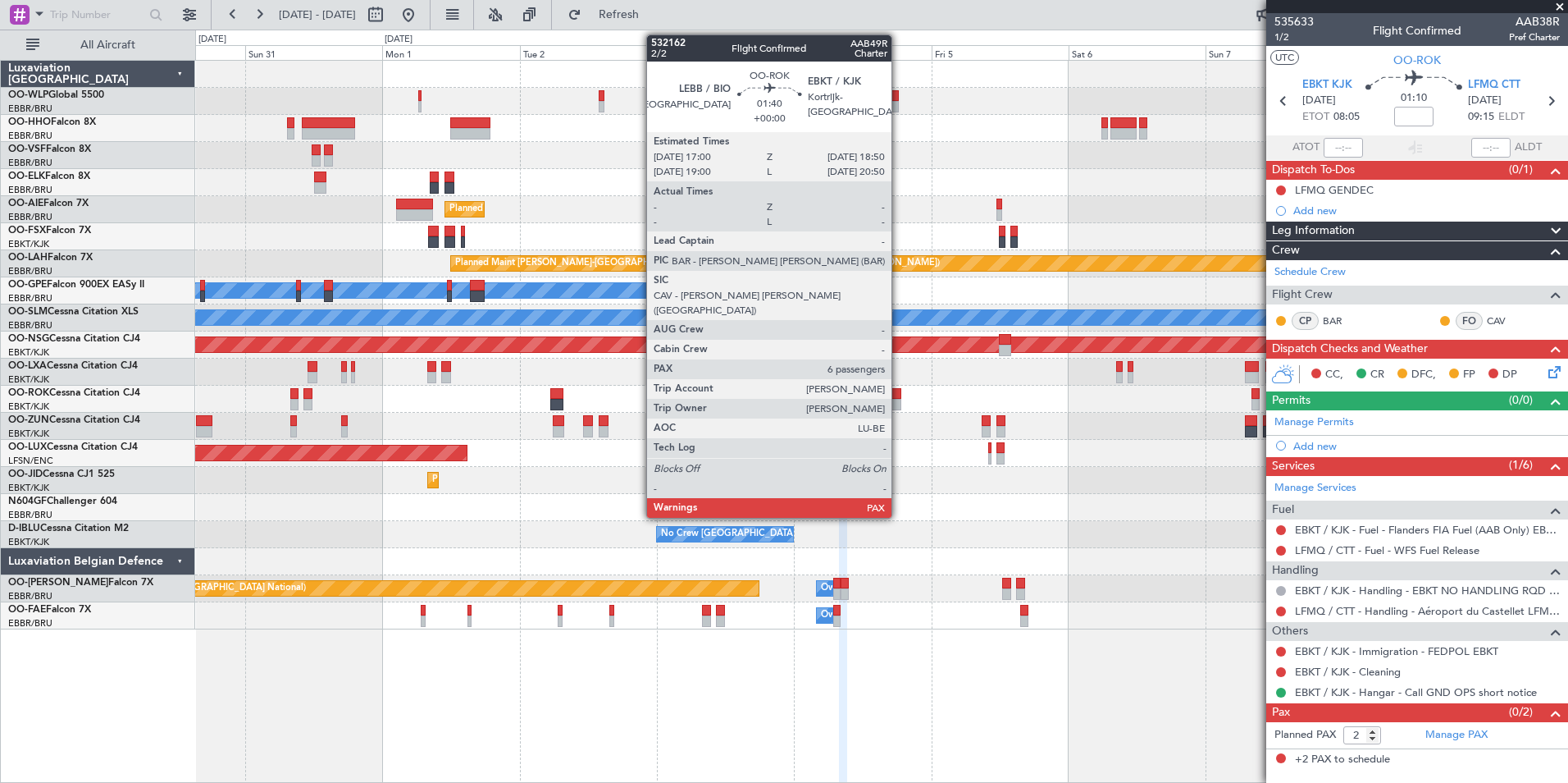
click at [899, 398] on div at bounding box center [896, 393] width 10 height 11
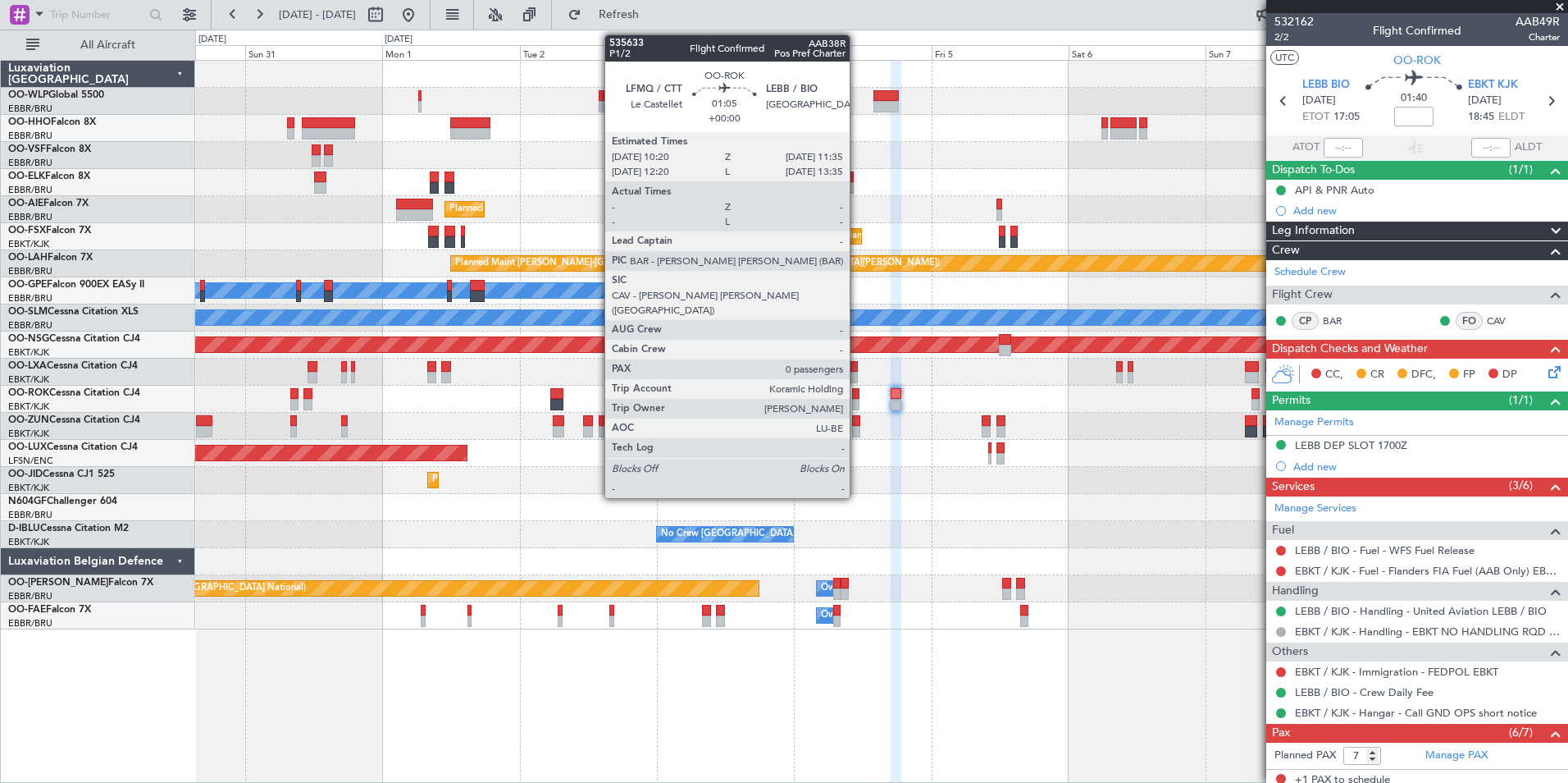
click at [857, 402] on div at bounding box center [856, 404] width 7 height 11
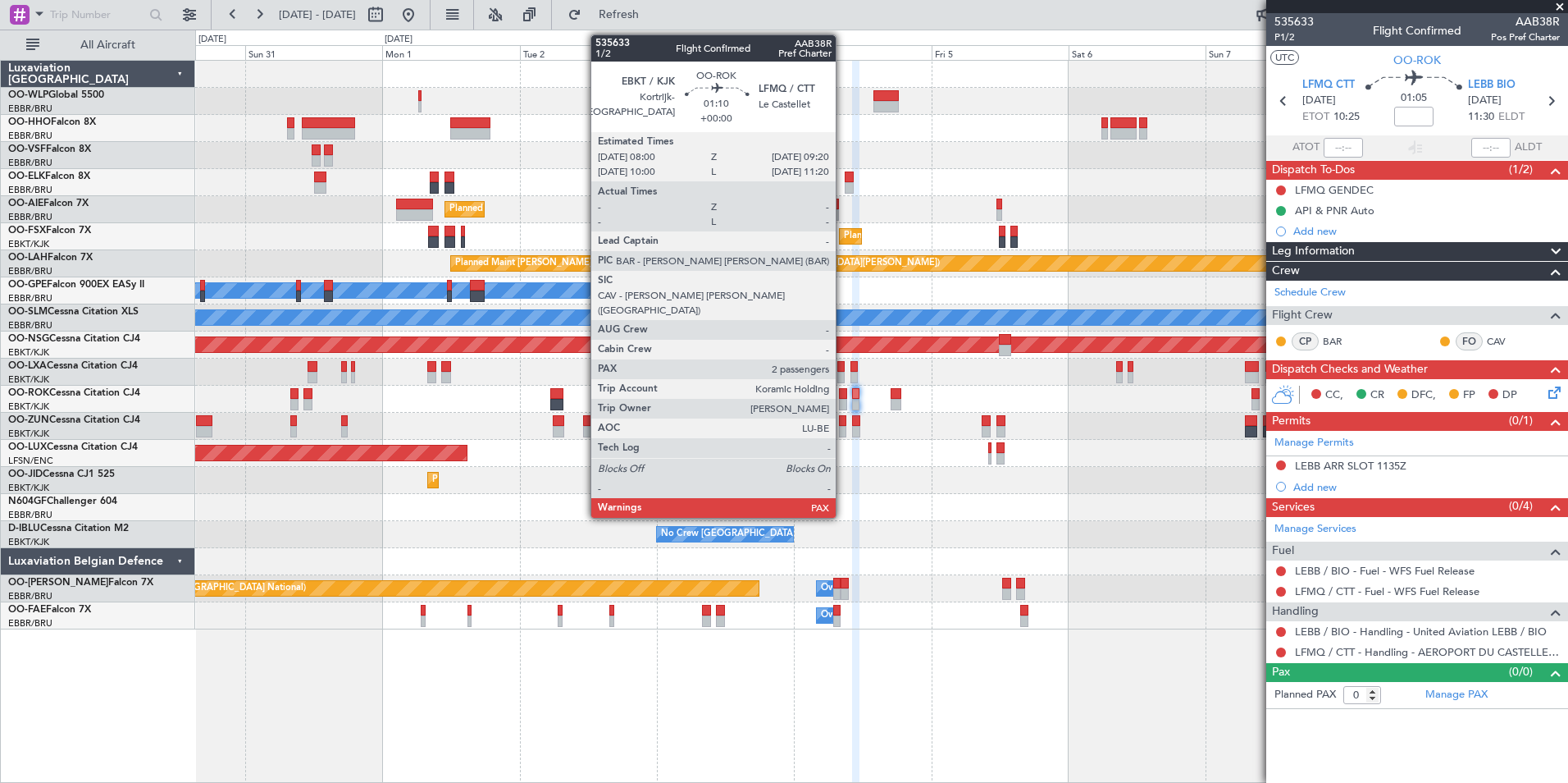
click at [843, 400] on div at bounding box center [843, 404] width 8 height 11
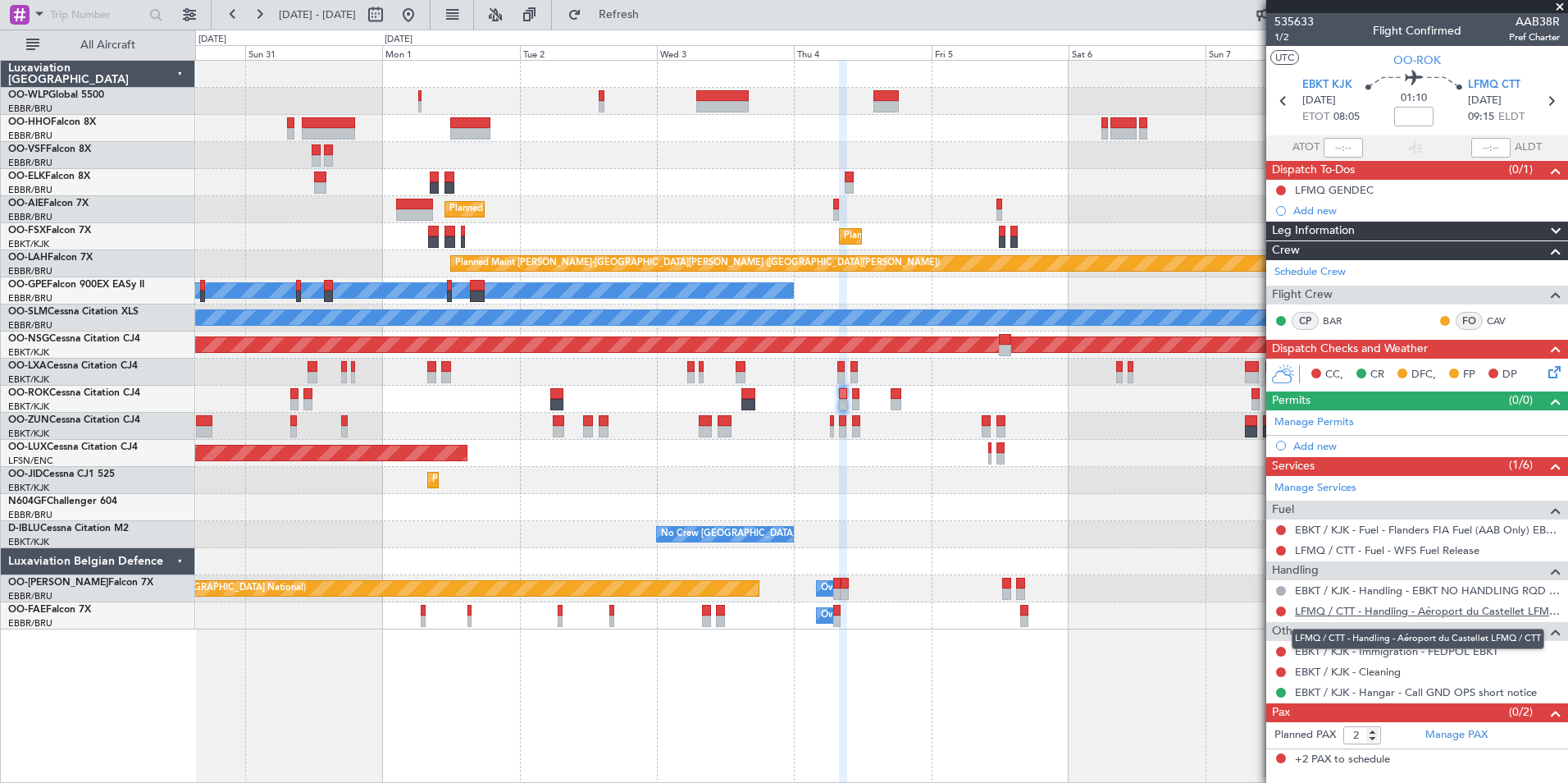
click at [1461, 614] on link "LFMQ / CTT - Handling - Aéroport du Castellet LFMQ / CTT" at bounding box center [1428, 610] width 265 height 14
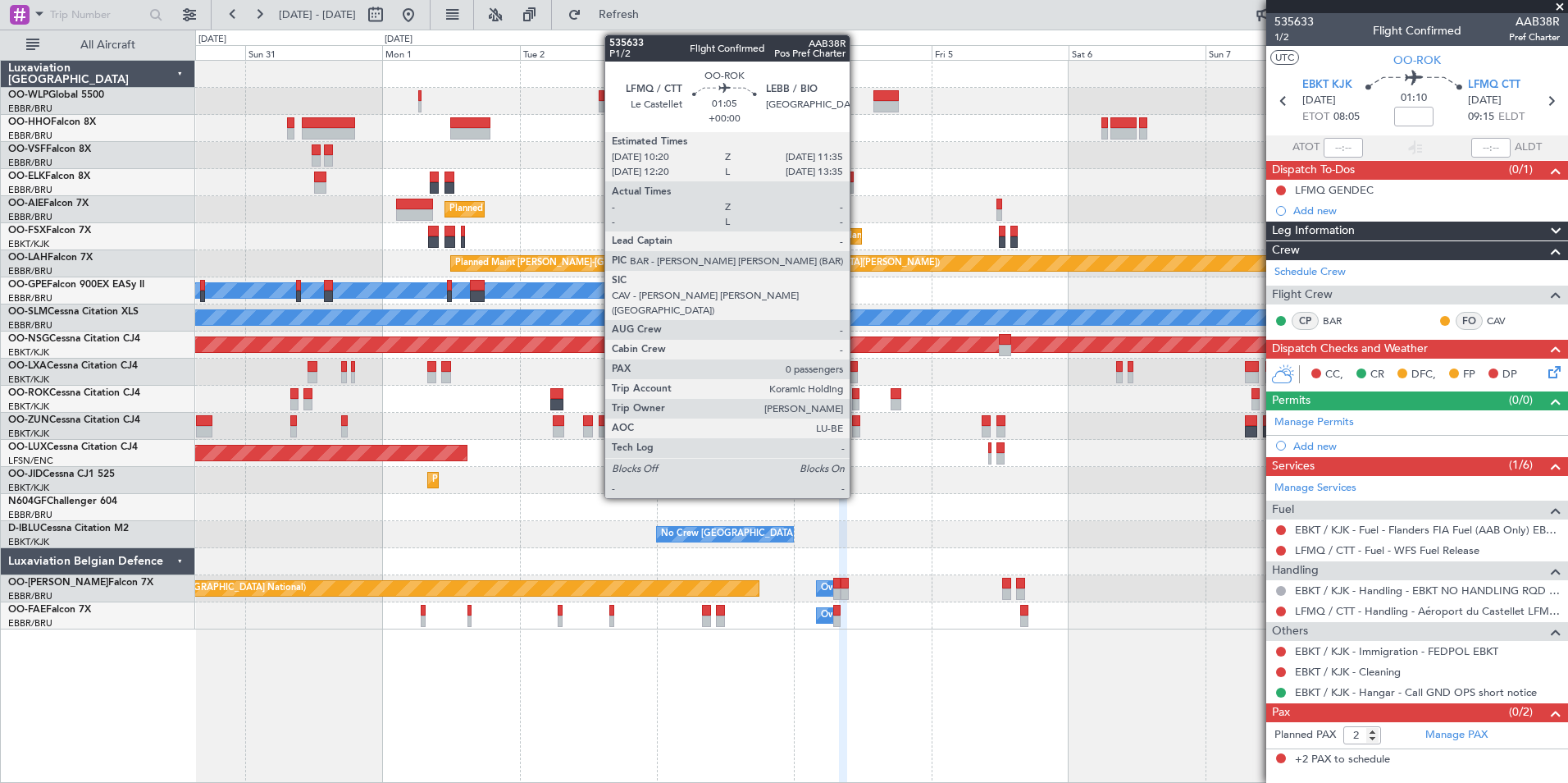
click at [857, 398] on div at bounding box center [856, 393] width 7 height 11
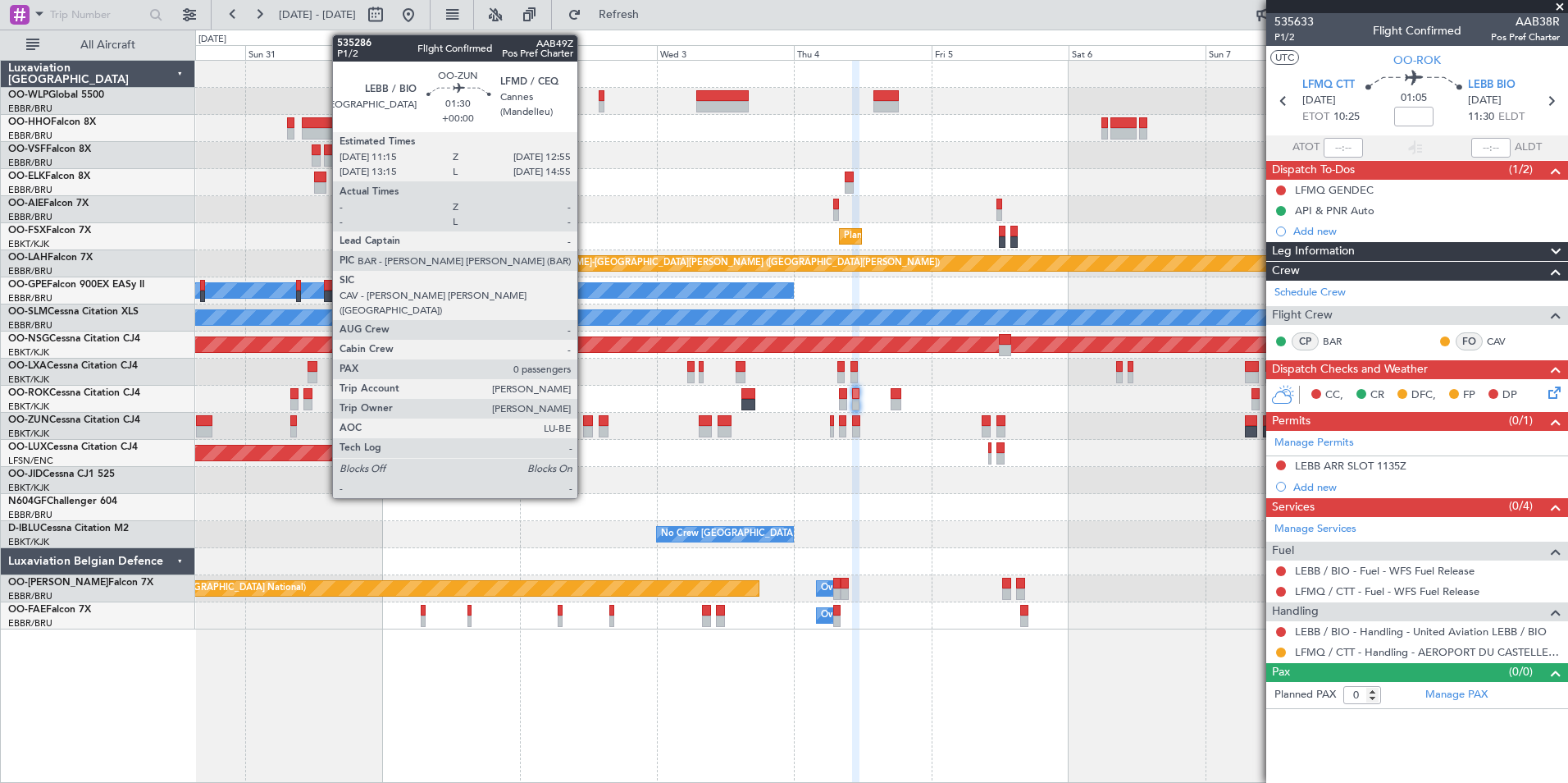
click at [585, 419] on div at bounding box center [588, 421] width 10 height 11
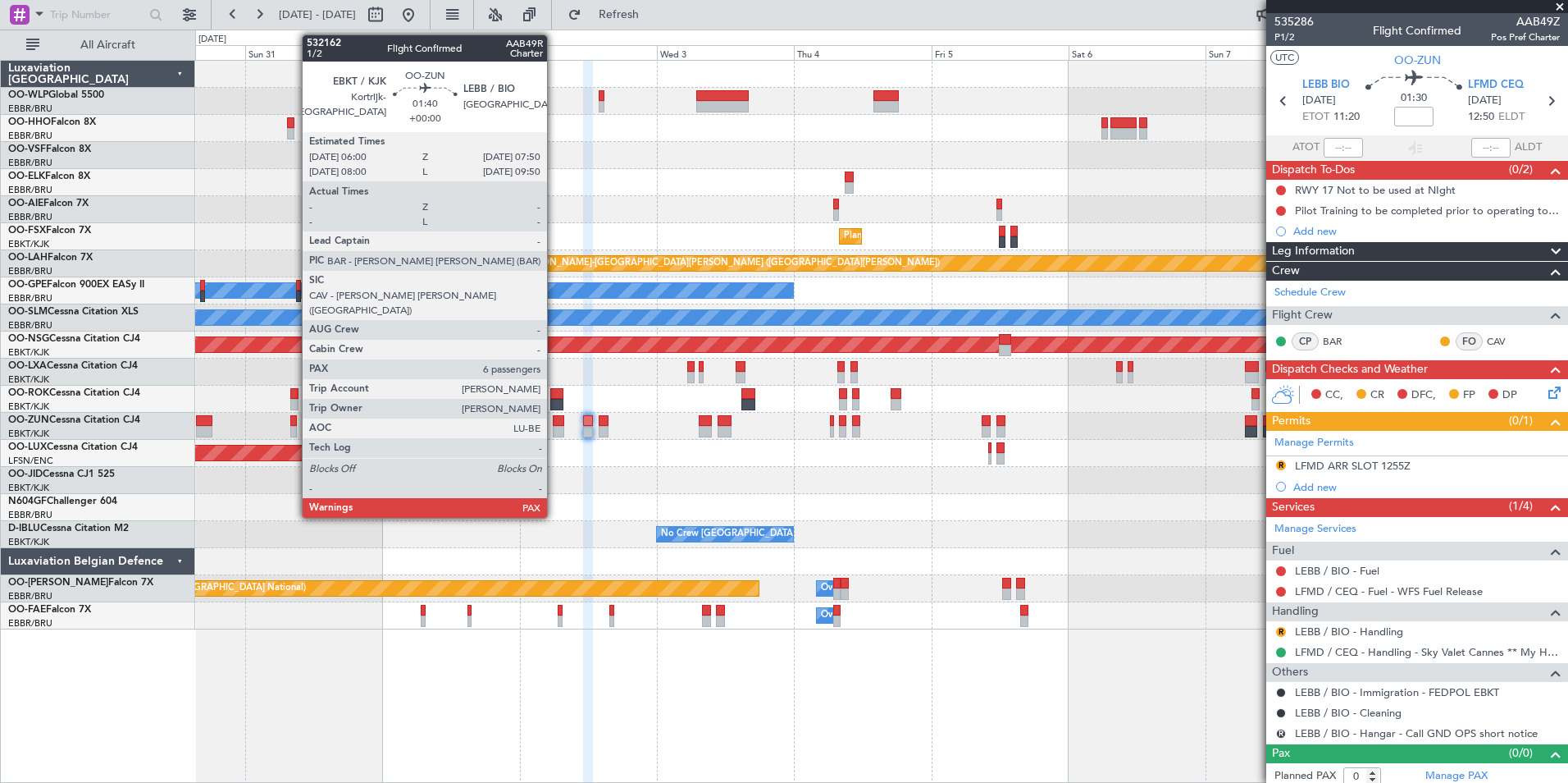
click at [556, 417] on div at bounding box center [557, 421] width 10 height 11
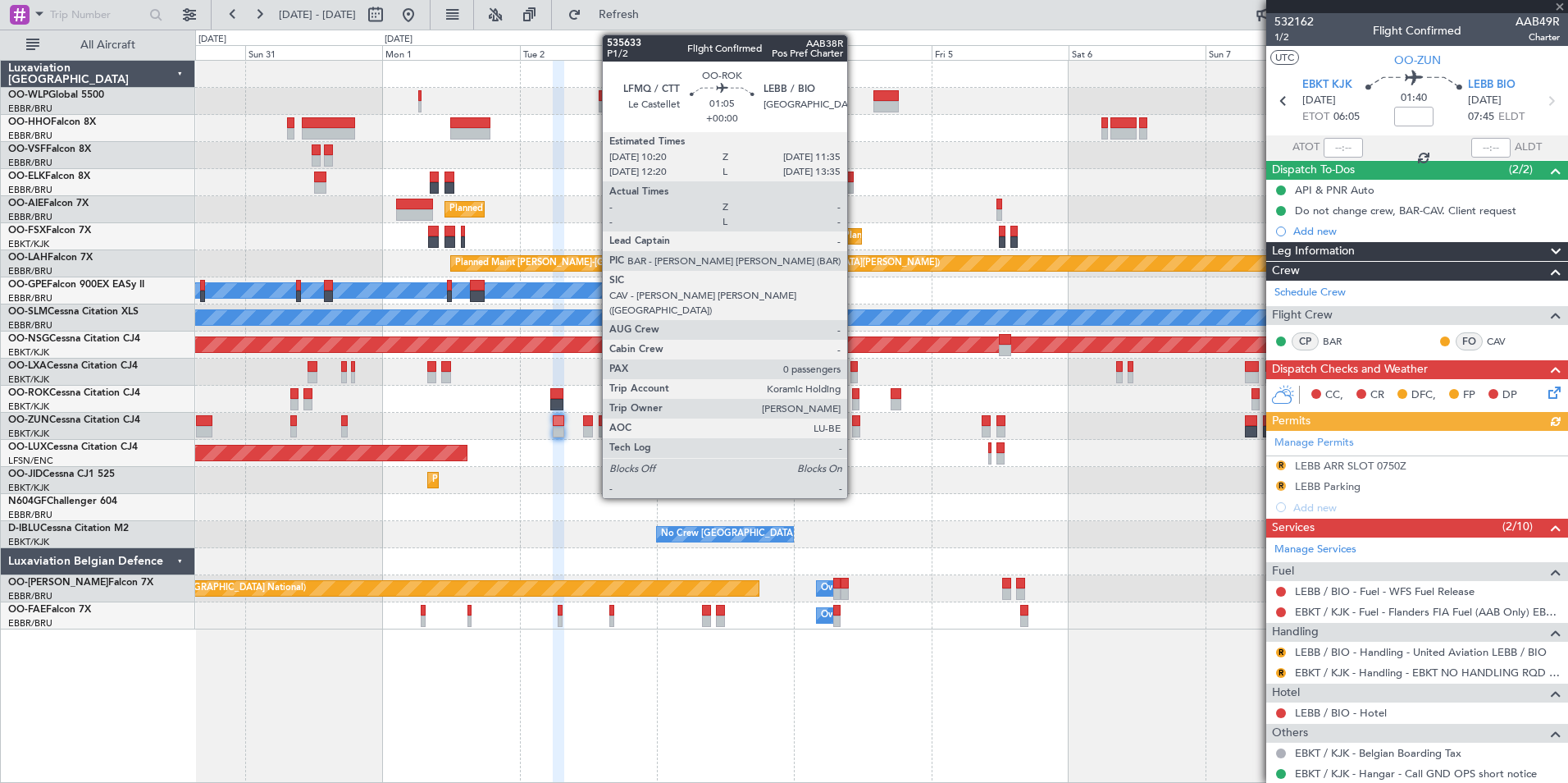
click at [855, 394] on div at bounding box center [856, 393] width 7 height 11
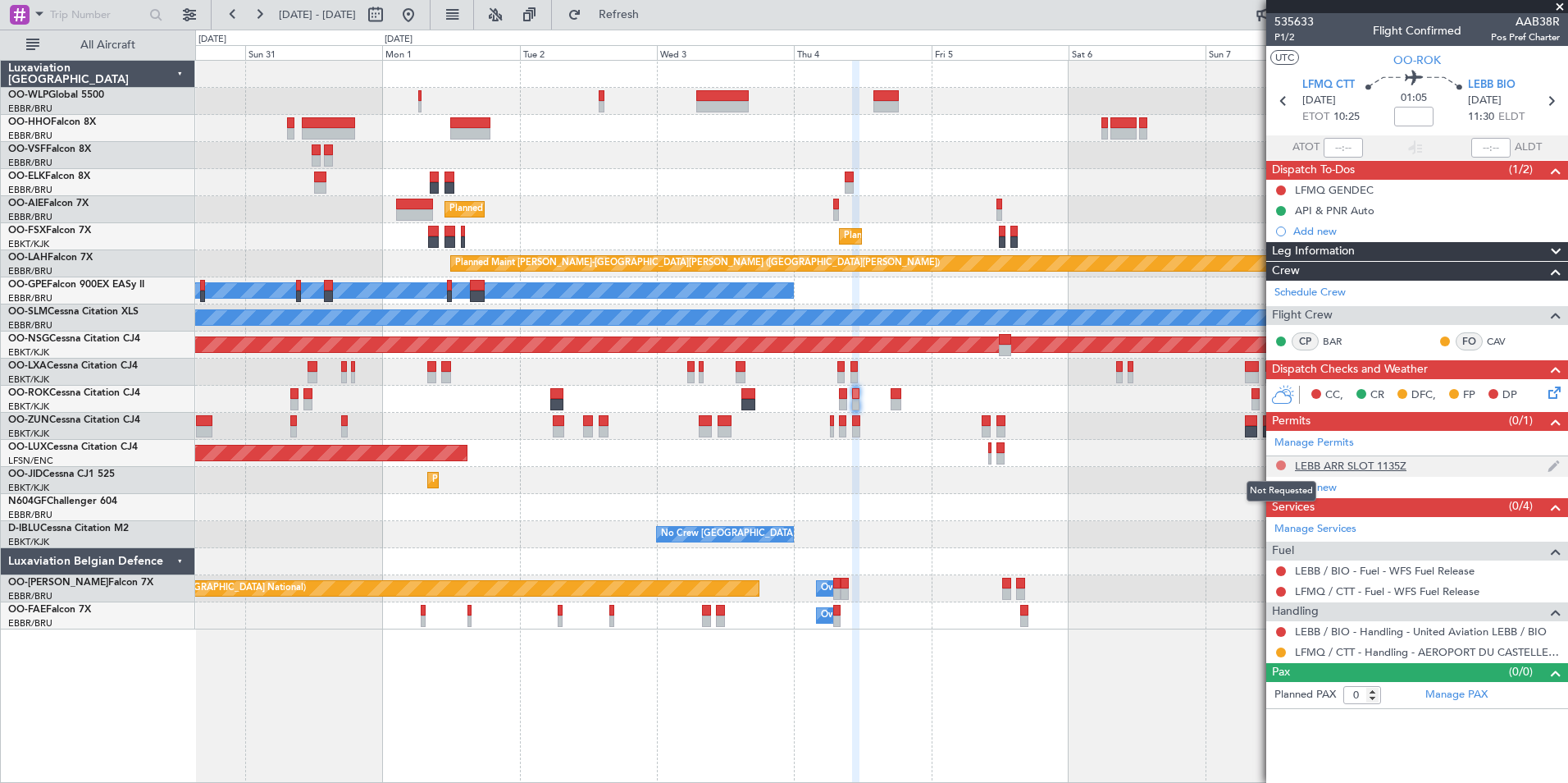
click at [1279, 467] on button at bounding box center [1281, 465] width 10 height 10
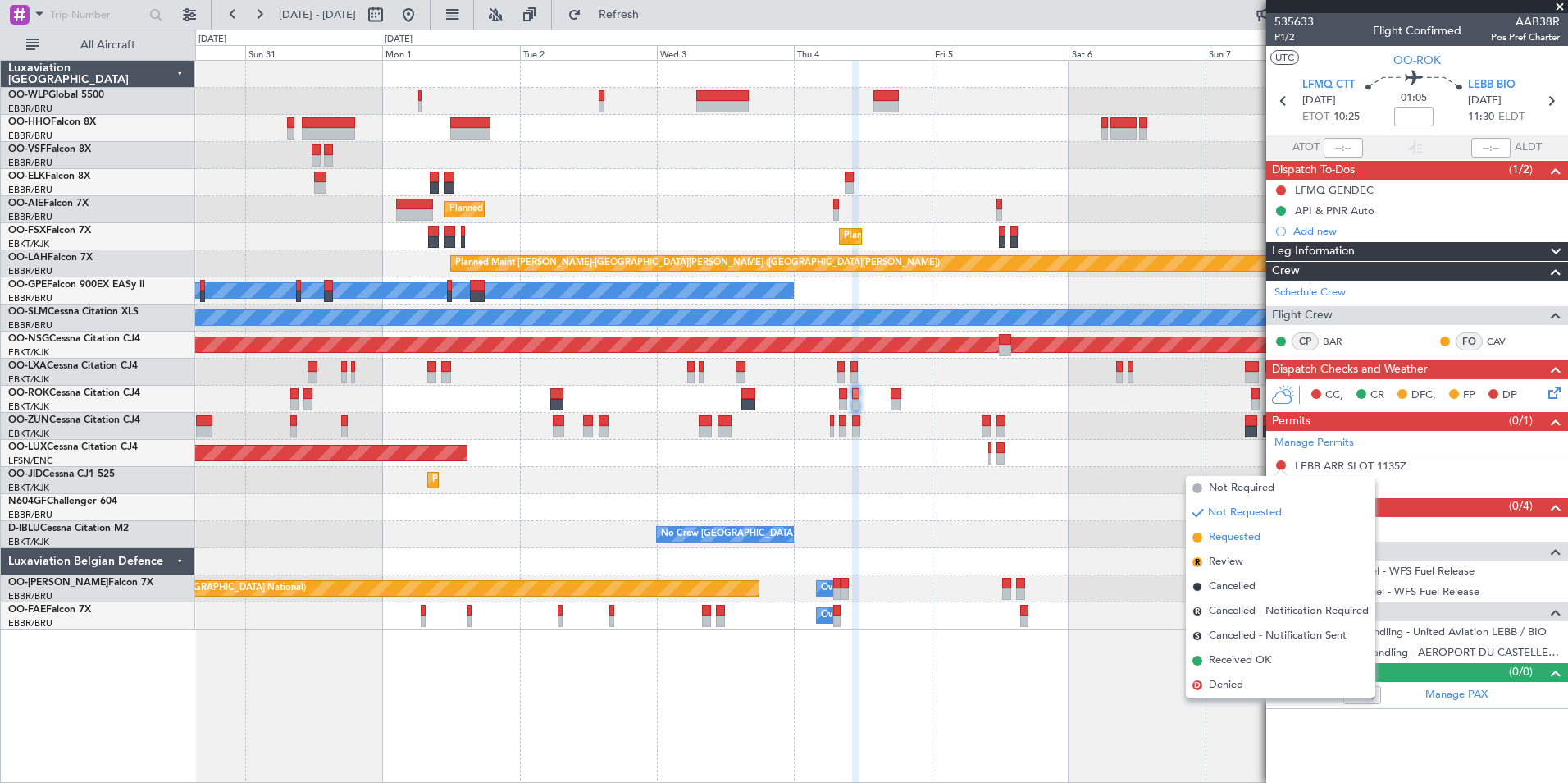
click at [1217, 536] on span "Requested" at bounding box center [1235, 538] width 52 height 17
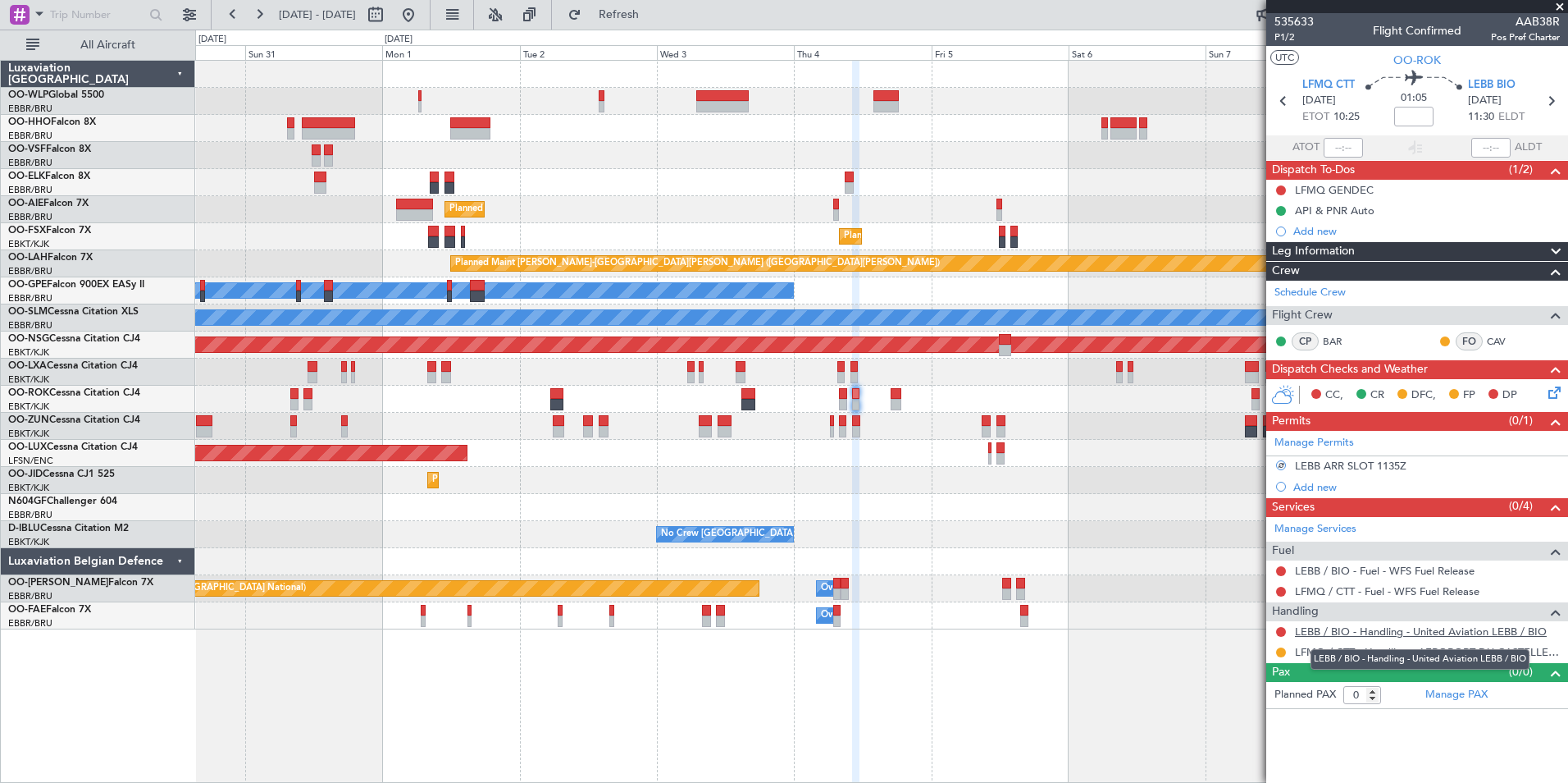
click at [1332, 629] on link "LEBB / BIO - Handling - United Aviation LEBB / BIO" at bounding box center [1421, 631] width 252 height 14
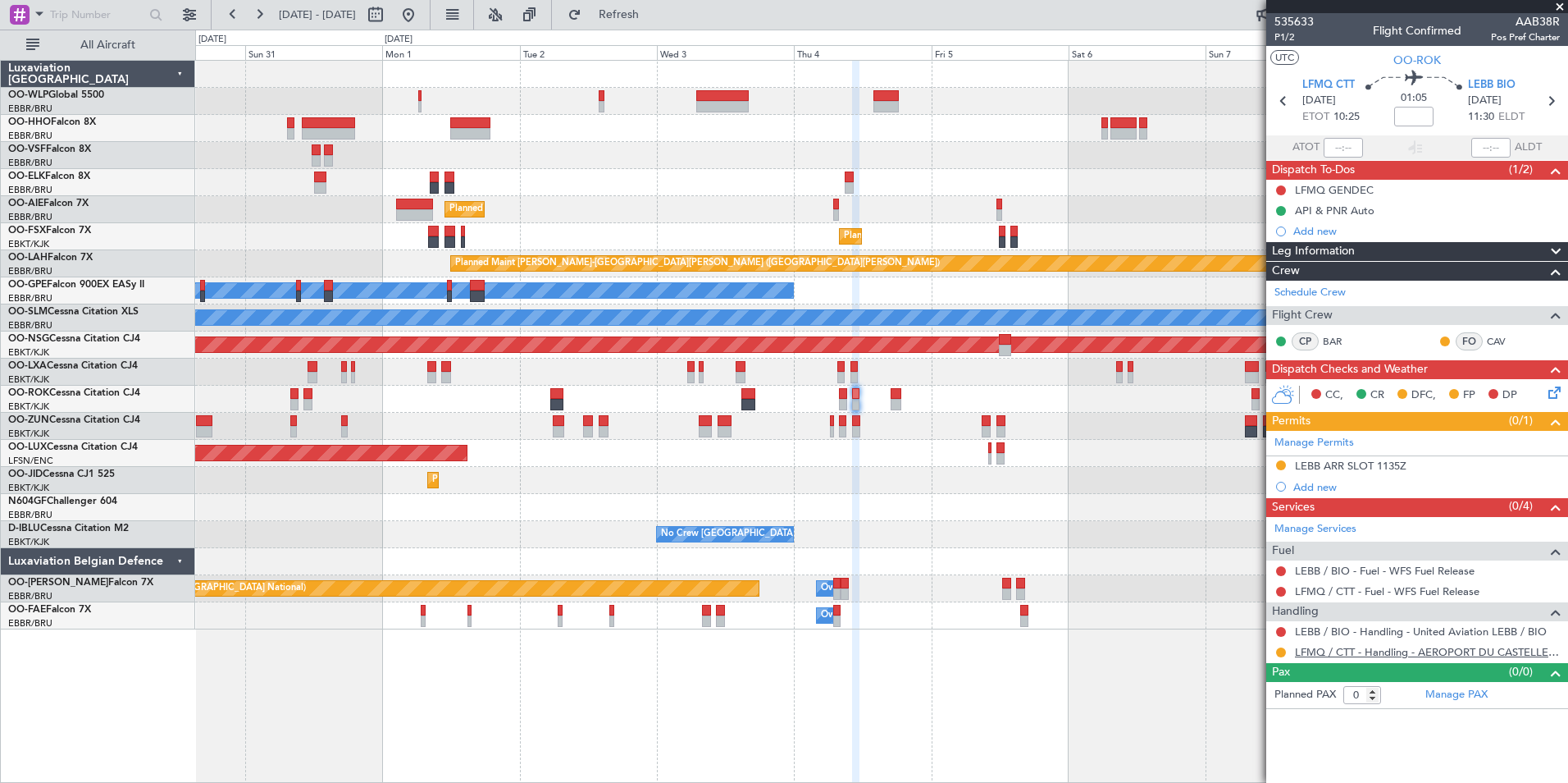
click at [1411, 651] on link "LFMQ / CTT - Handling - AEROPORT DU CASTELLET LFMQ / CTT" at bounding box center [1428, 651] width 265 height 14
click at [1288, 102] on icon at bounding box center [1283, 100] width 21 height 21
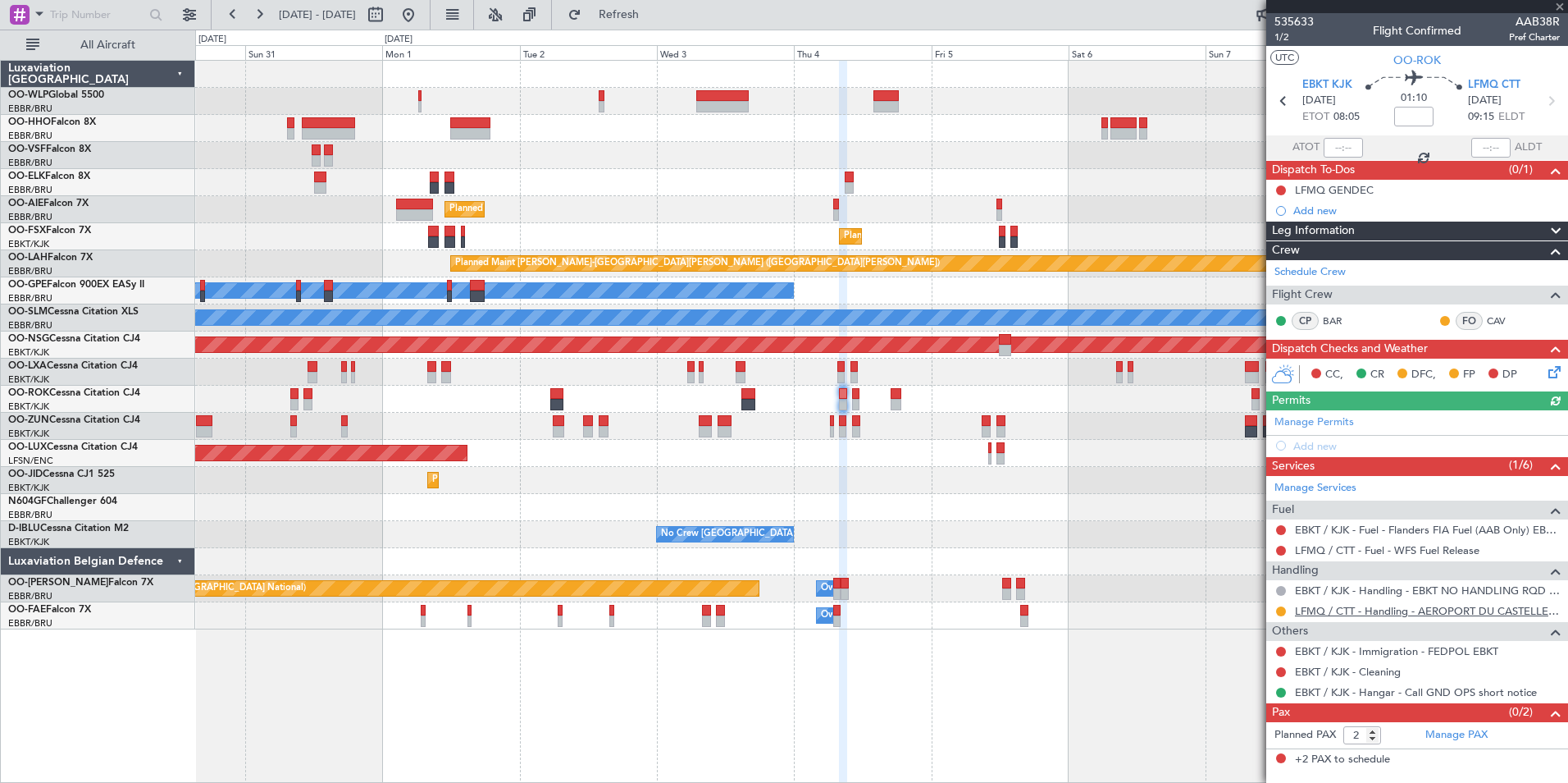
click at [1324, 609] on link "LFMQ / CTT - Handling - AEROPORT DU CASTELLET LFMQ / CTT" at bounding box center [1428, 610] width 265 height 14
click at [1548, 106] on icon at bounding box center [1550, 100] width 21 height 21
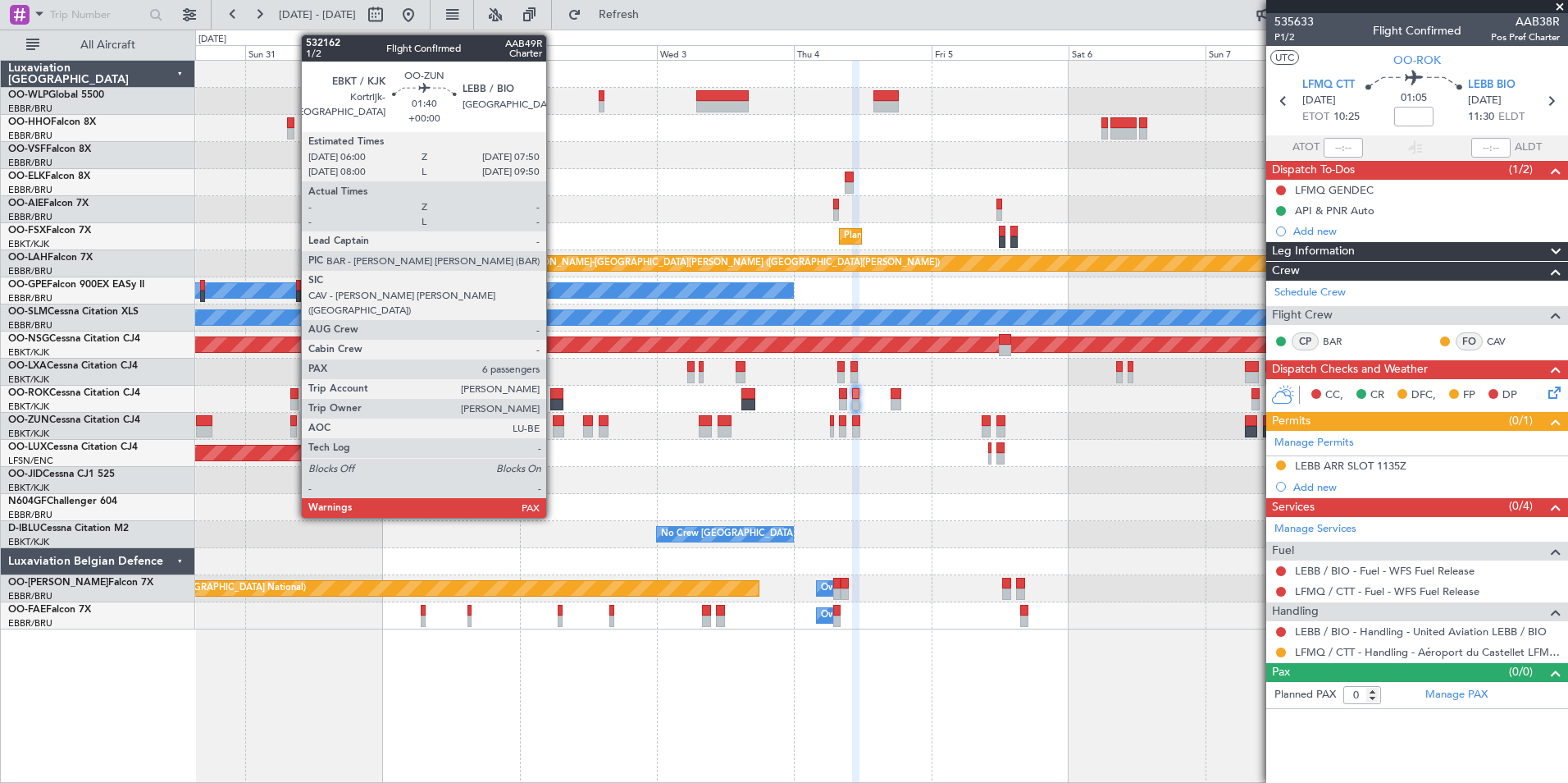
click at [554, 430] on div at bounding box center [557, 431] width 10 height 11
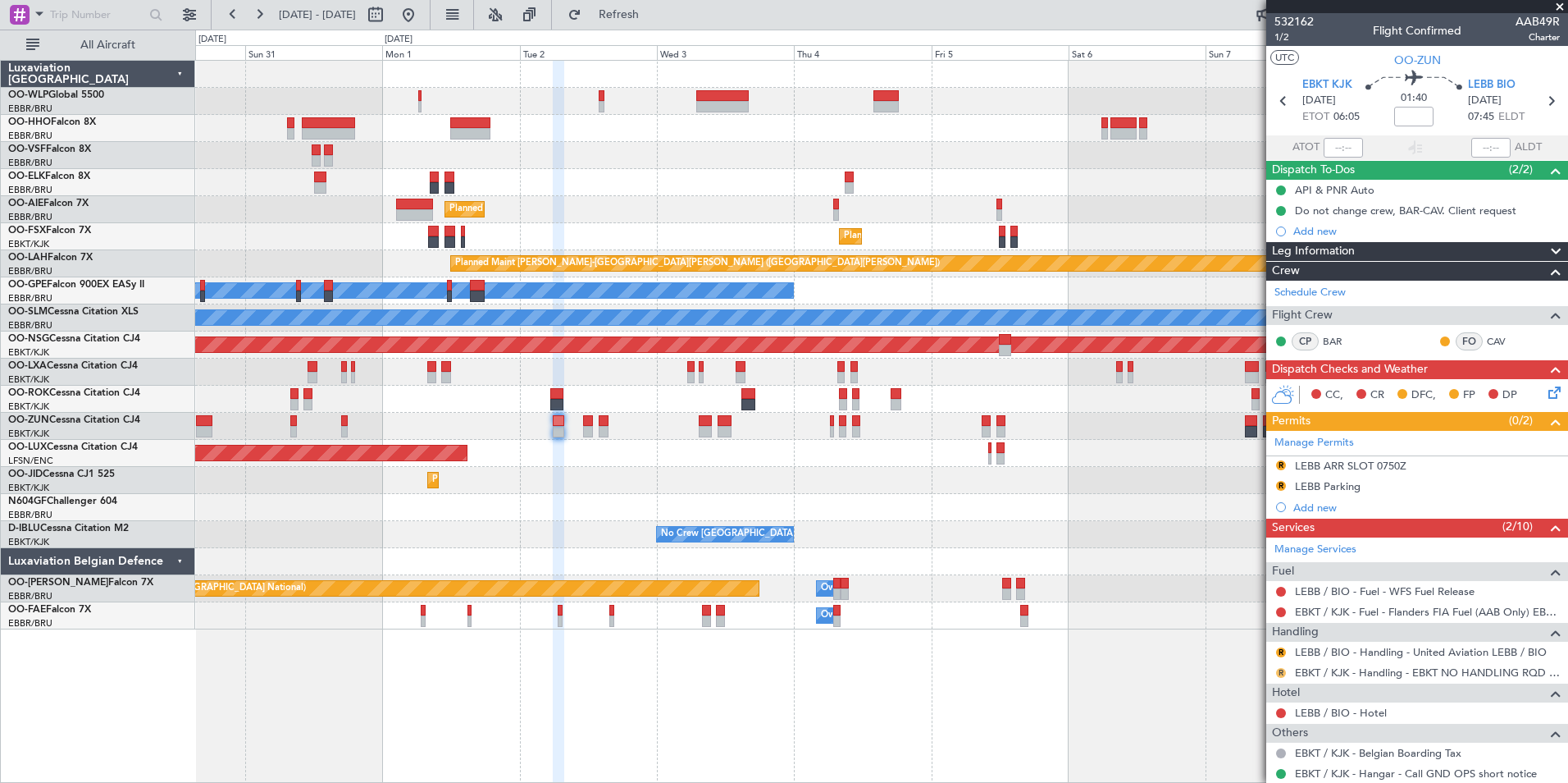
click at [1279, 672] on button "R" at bounding box center [1281, 673] width 10 height 10
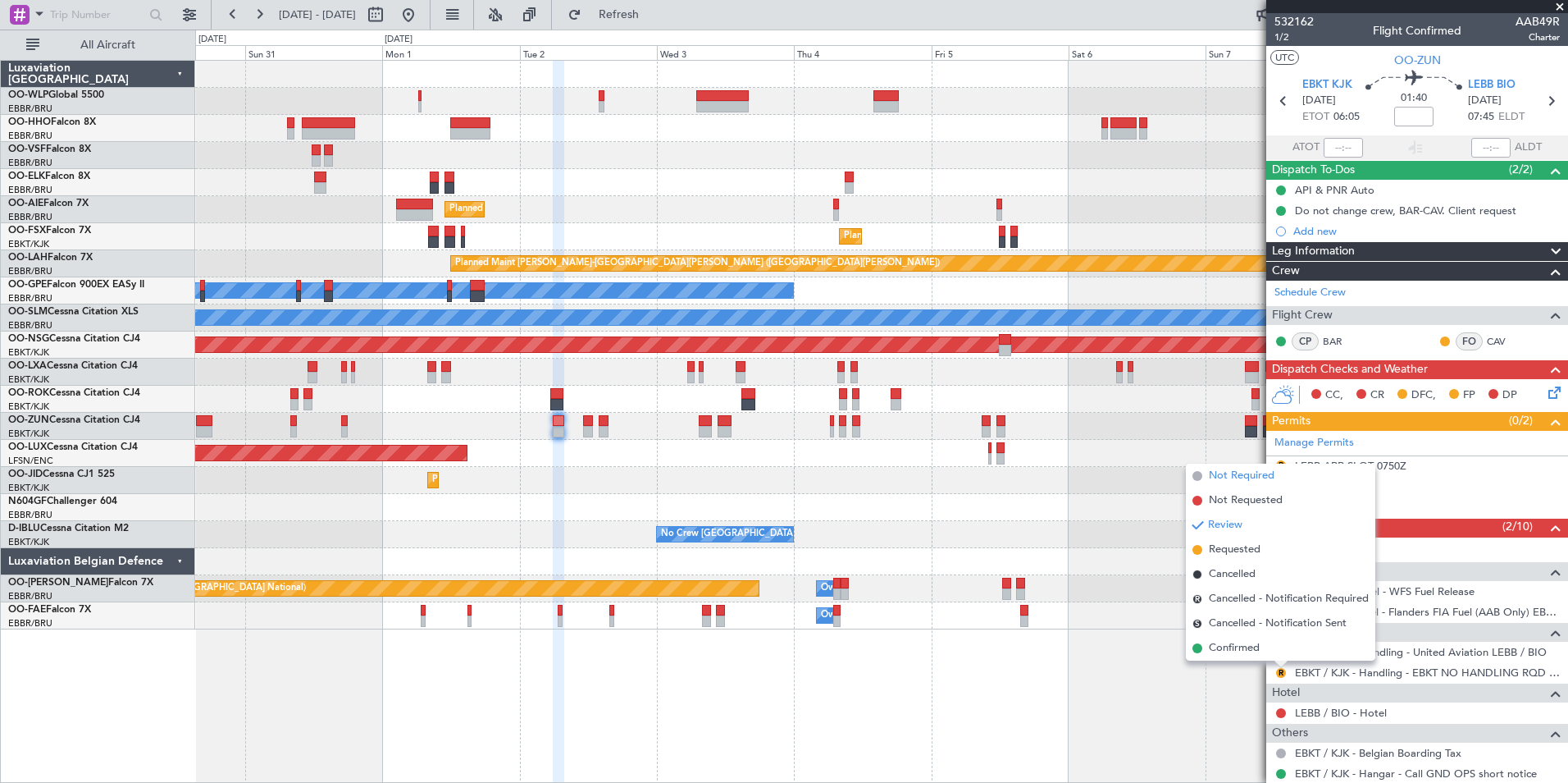
click at [1236, 475] on span "Not Required" at bounding box center [1242, 476] width 66 height 17
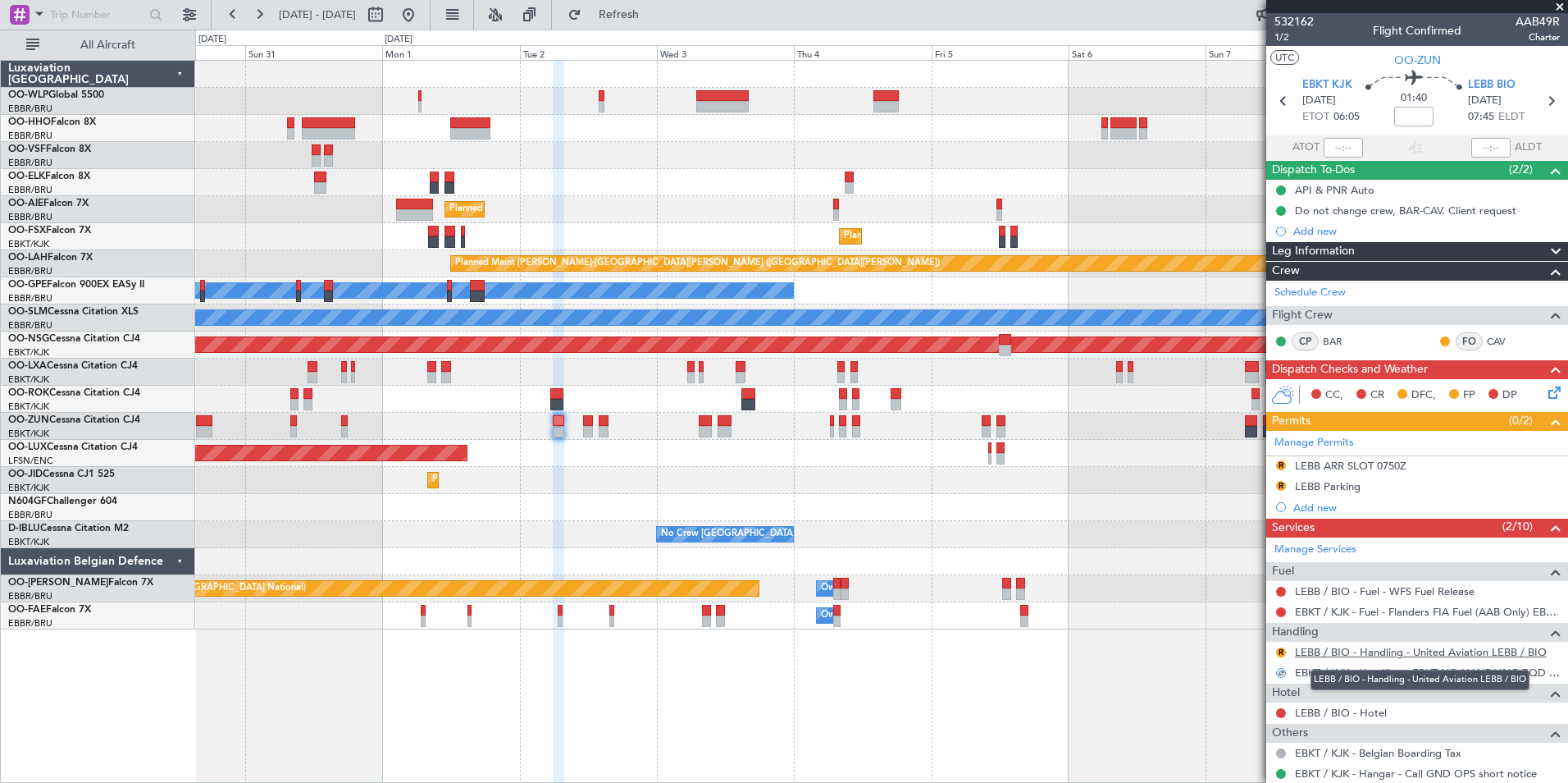
click at [1333, 650] on link "LEBB / BIO - Handling - United Aviation LEBB / BIO" at bounding box center [1421, 651] width 252 height 14
click at [1540, 103] on icon at bounding box center [1550, 100] width 21 height 21
type input "0"
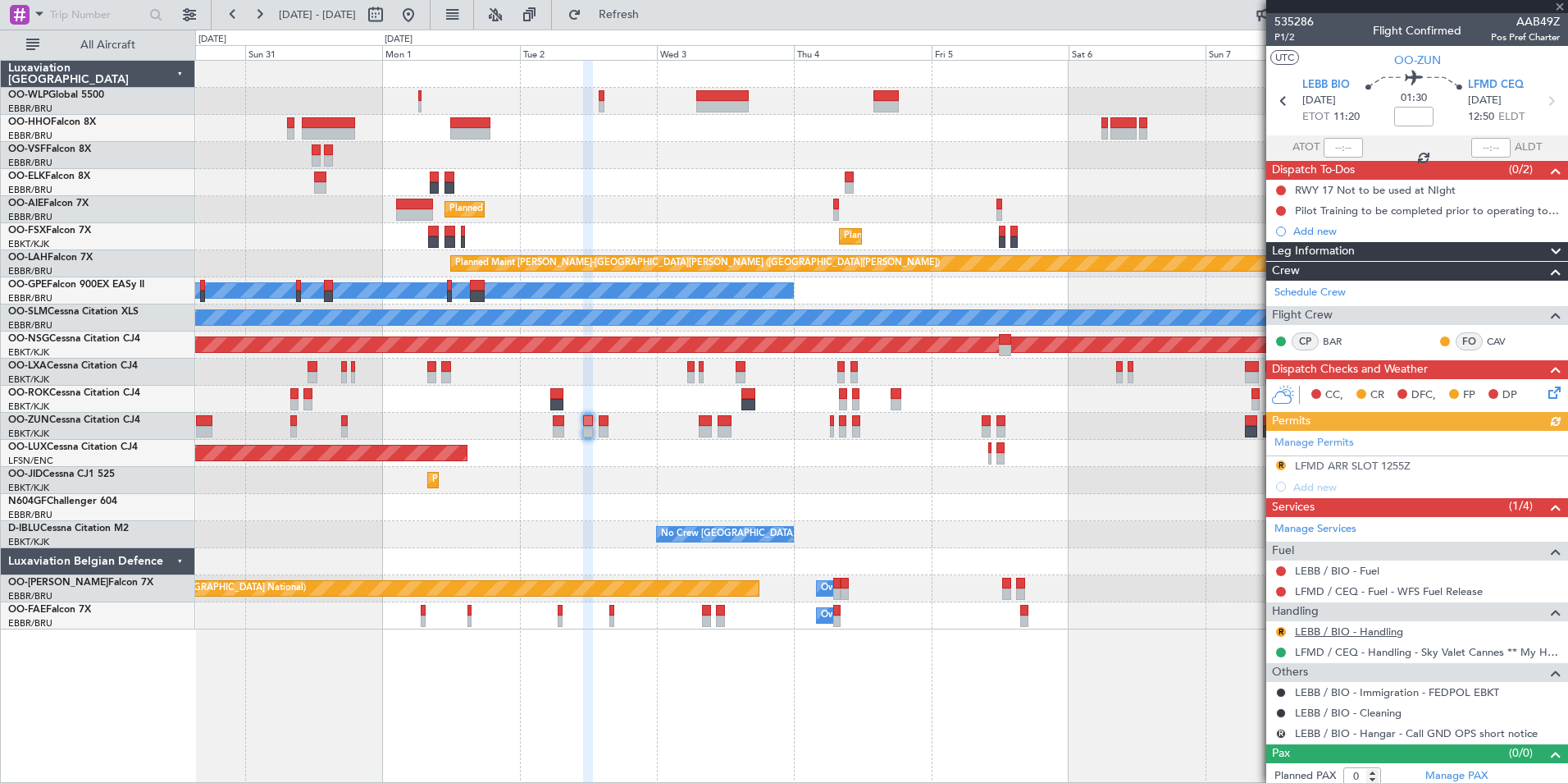
click at [1337, 625] on link "LEBB / BIO - Handling" at bounding box center [1349, 631] width 108 height 14
click at [1312, 489] on div "Add new" at bounding box center [1420, 486] width 252 height 14
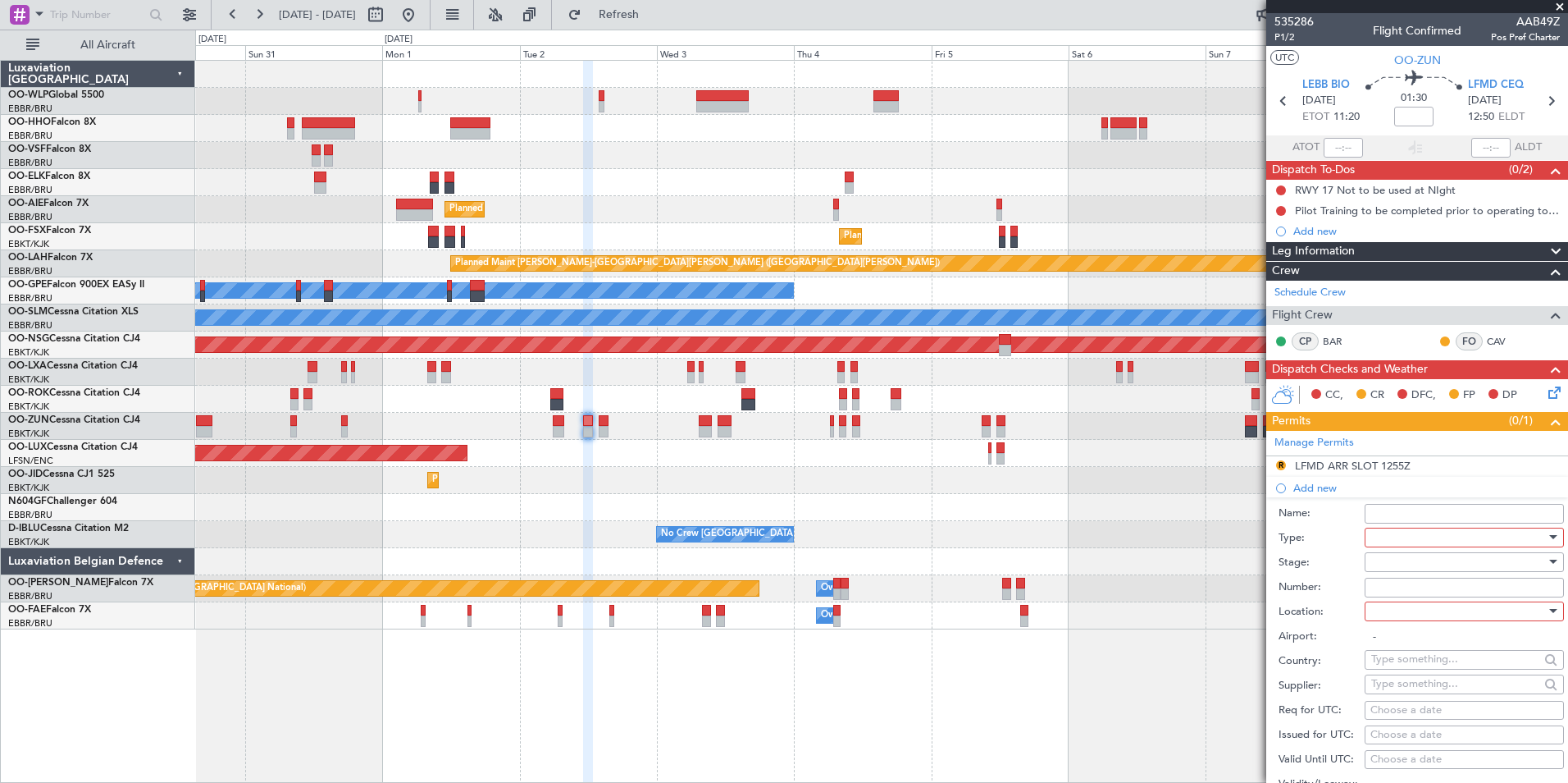
click at [1396, 536] on div at bounding box center [1459, 537] width 174 height 25
click at [1412, 685] on span "Slot" at bounding box center [1459, 691] width 172 height 25
click at [1403, 555] on div at bounding box center [1459, 562] width 174 height 25
click at [1408, 621] on span "Not Requested" at bounding box center [1459, 620] width 172 height 25
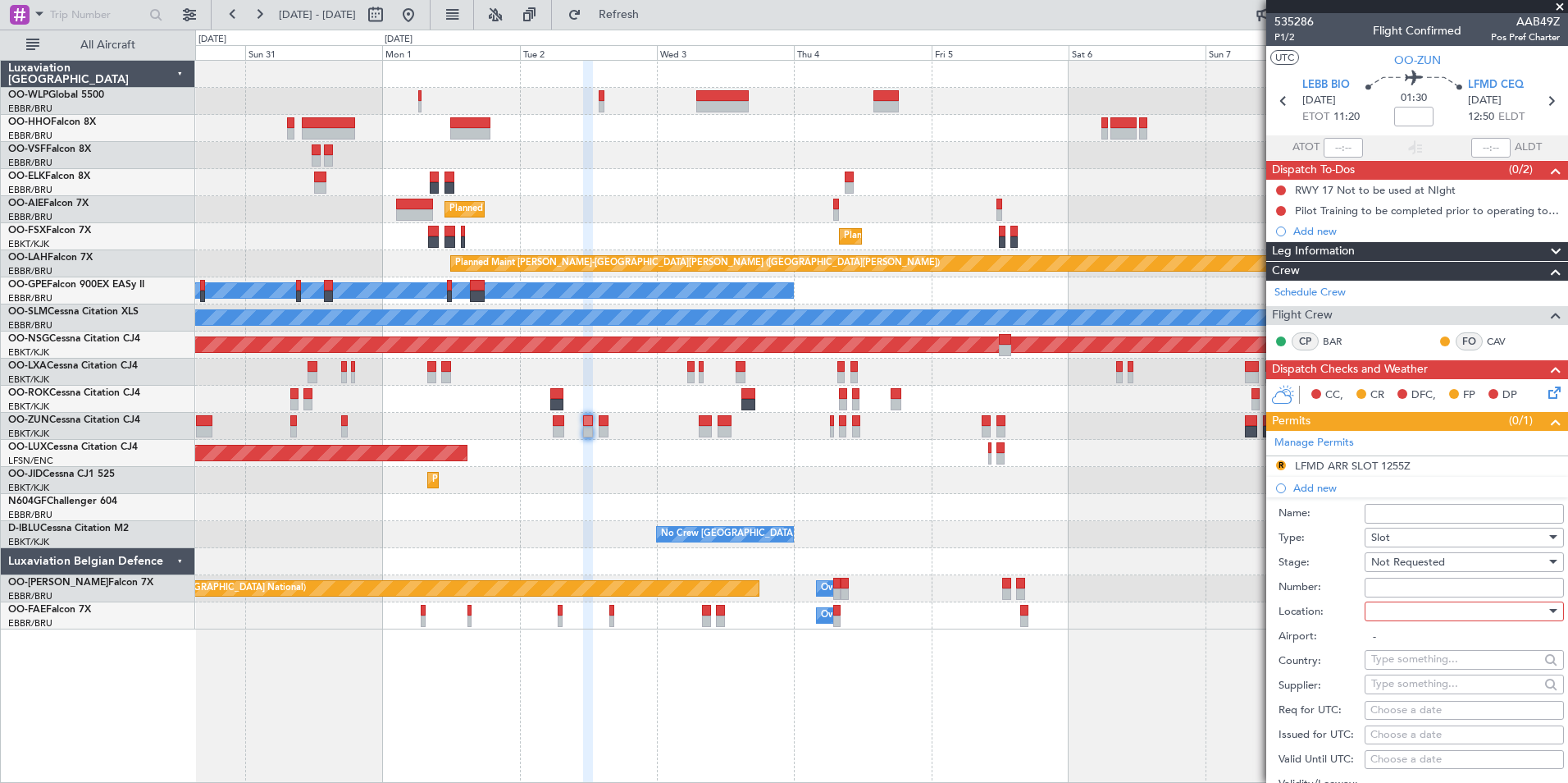
click at [1401, 600] on div at bounding box center [1459, 611] width 174 height 25
click at [1403, 645] on span "Departure" at bounding box center [1459, 644] width 172 height 25
type input "LEBB / BIO"
click at [1391, 561] on span "Not Requested" at bounding box center [1409, 562] width 74 height 15
click at [1403, 658] on span "Requested" at bounding box center [1459, 669] width 172 height 25
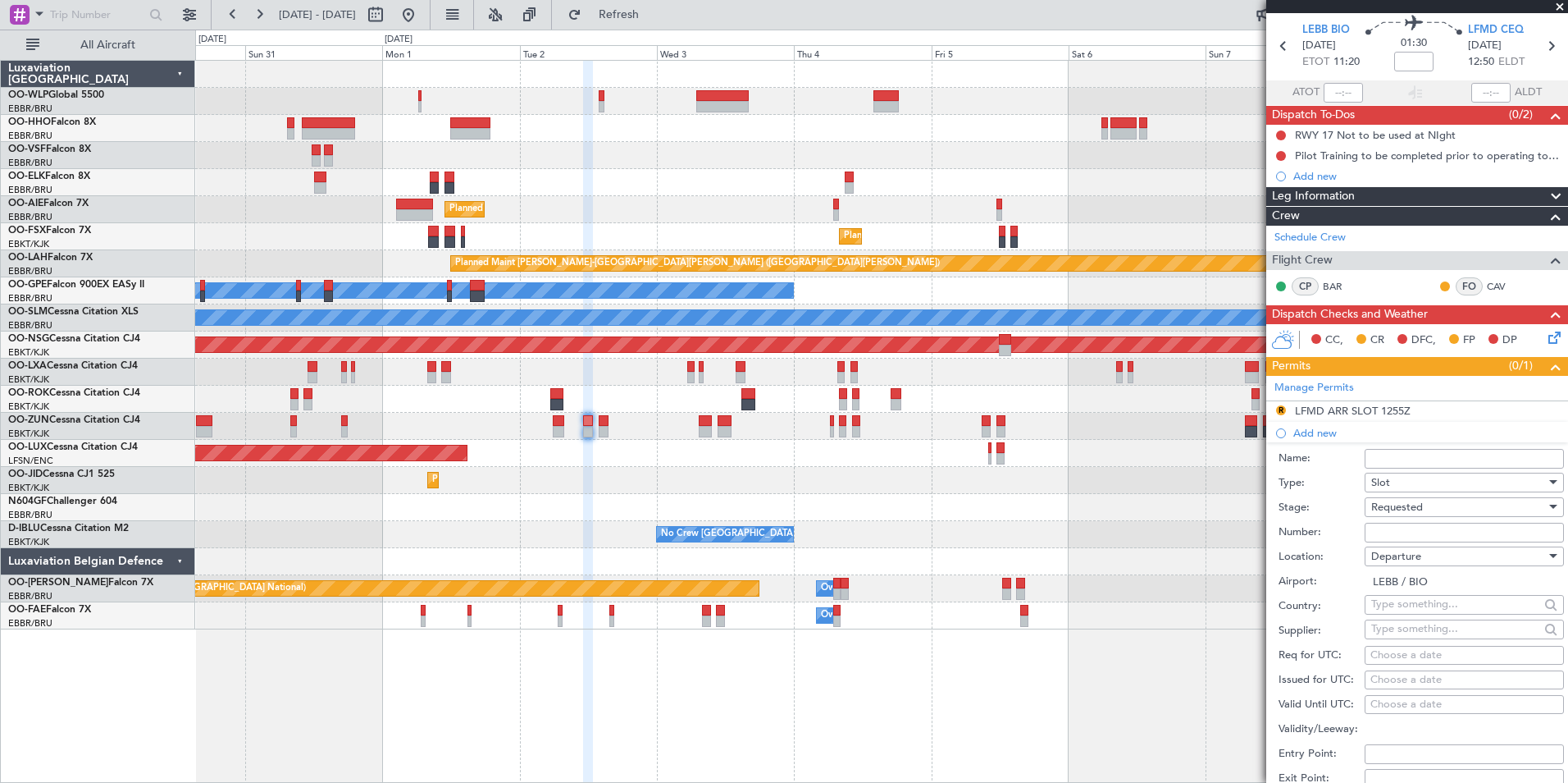
scroll to position [82, 0]
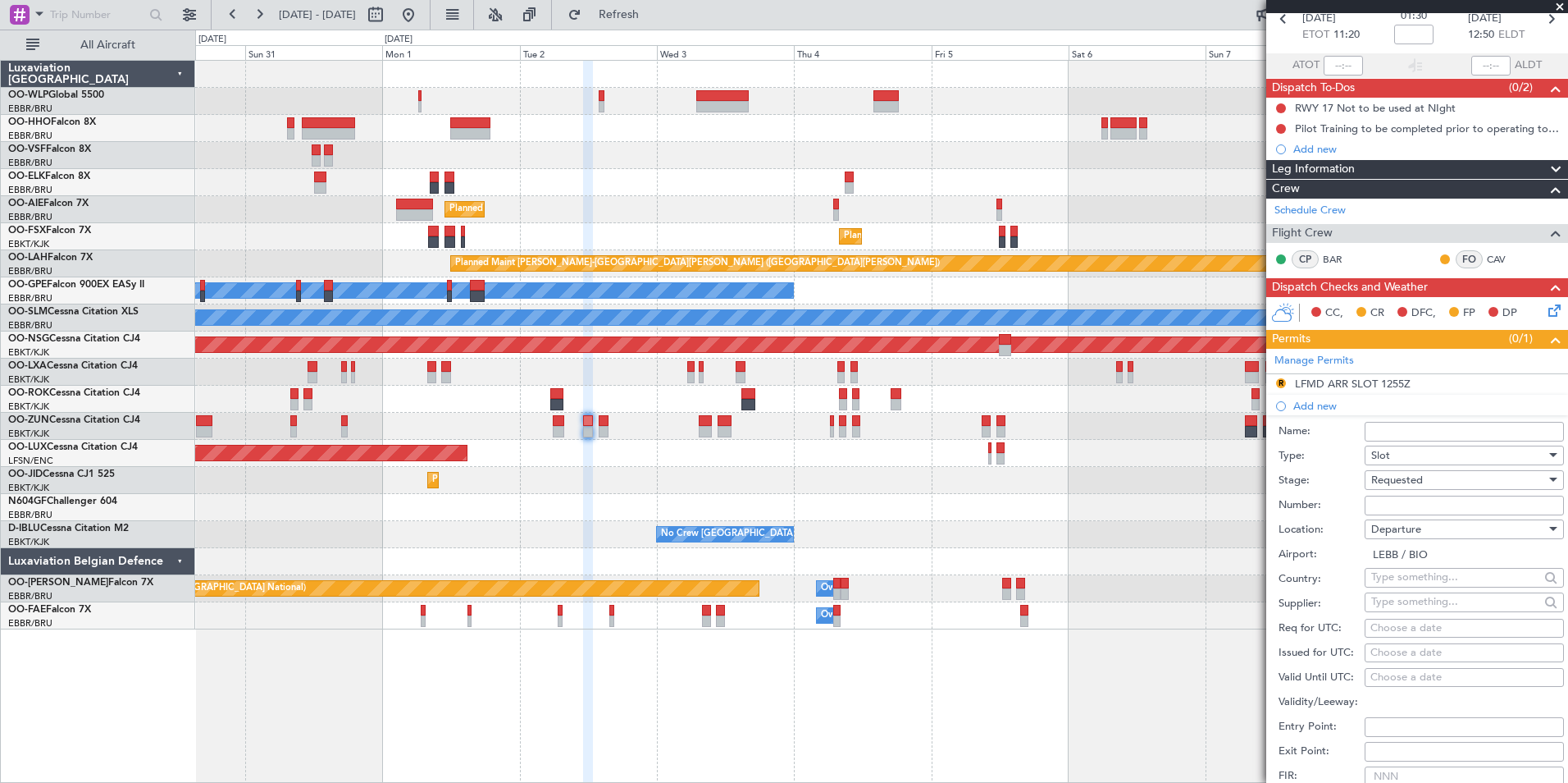
click at [1410, 626] on div "Choose a date" at bounding box center [1464, 629] width 188 height 17
select select "8"
select select "2025"
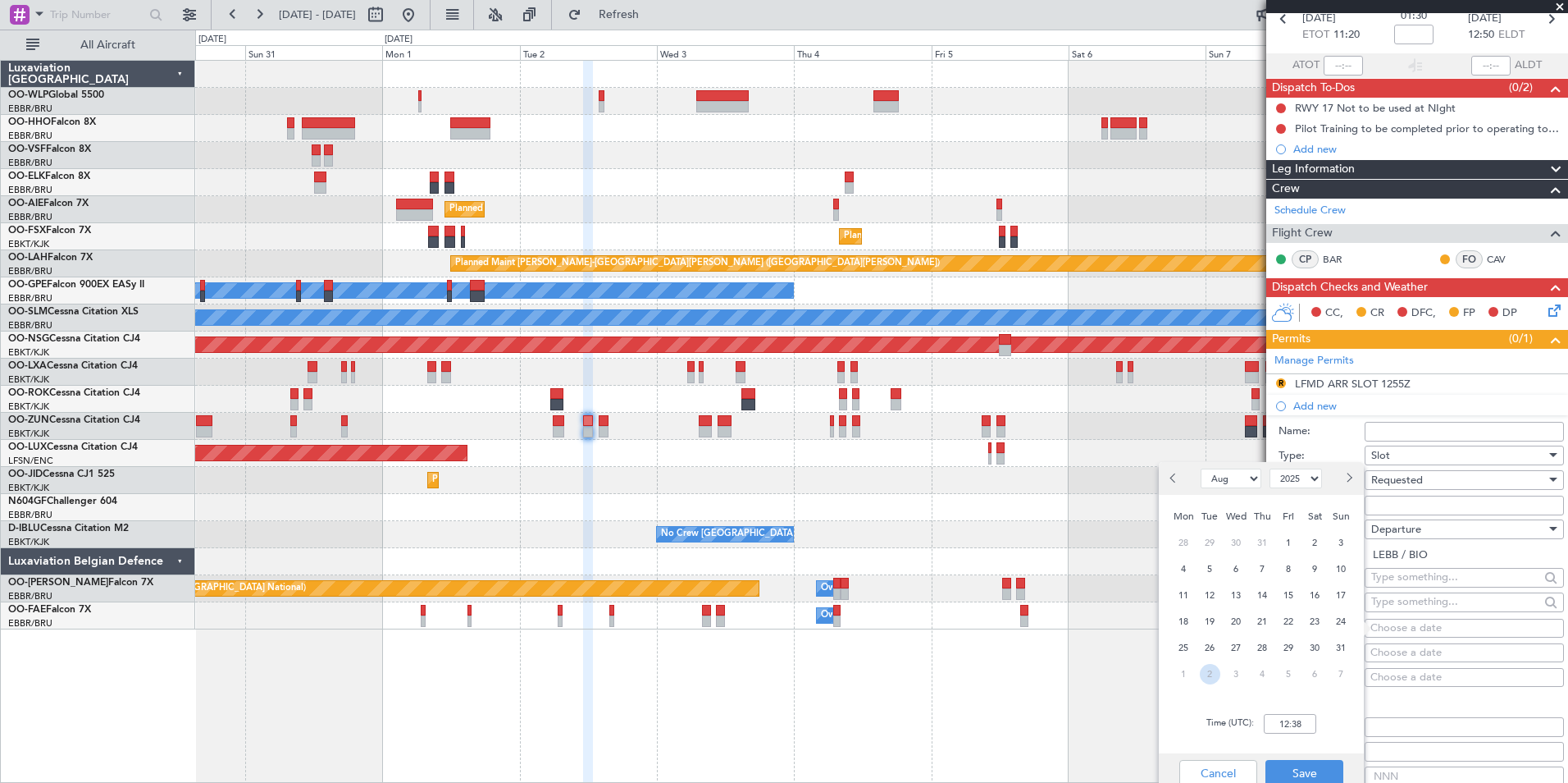
click at [1210, 673] on span "2" at bounding box center [1210, 674] width 20 height 20
select select "9"
click at [1296, 729] on input "00:00" at bounding box center [1290, 724] width 53 height 19
type input "11:15"
click at [1304, 769] on button "Save" at bounding box center [1305, 773] width 78 height 26
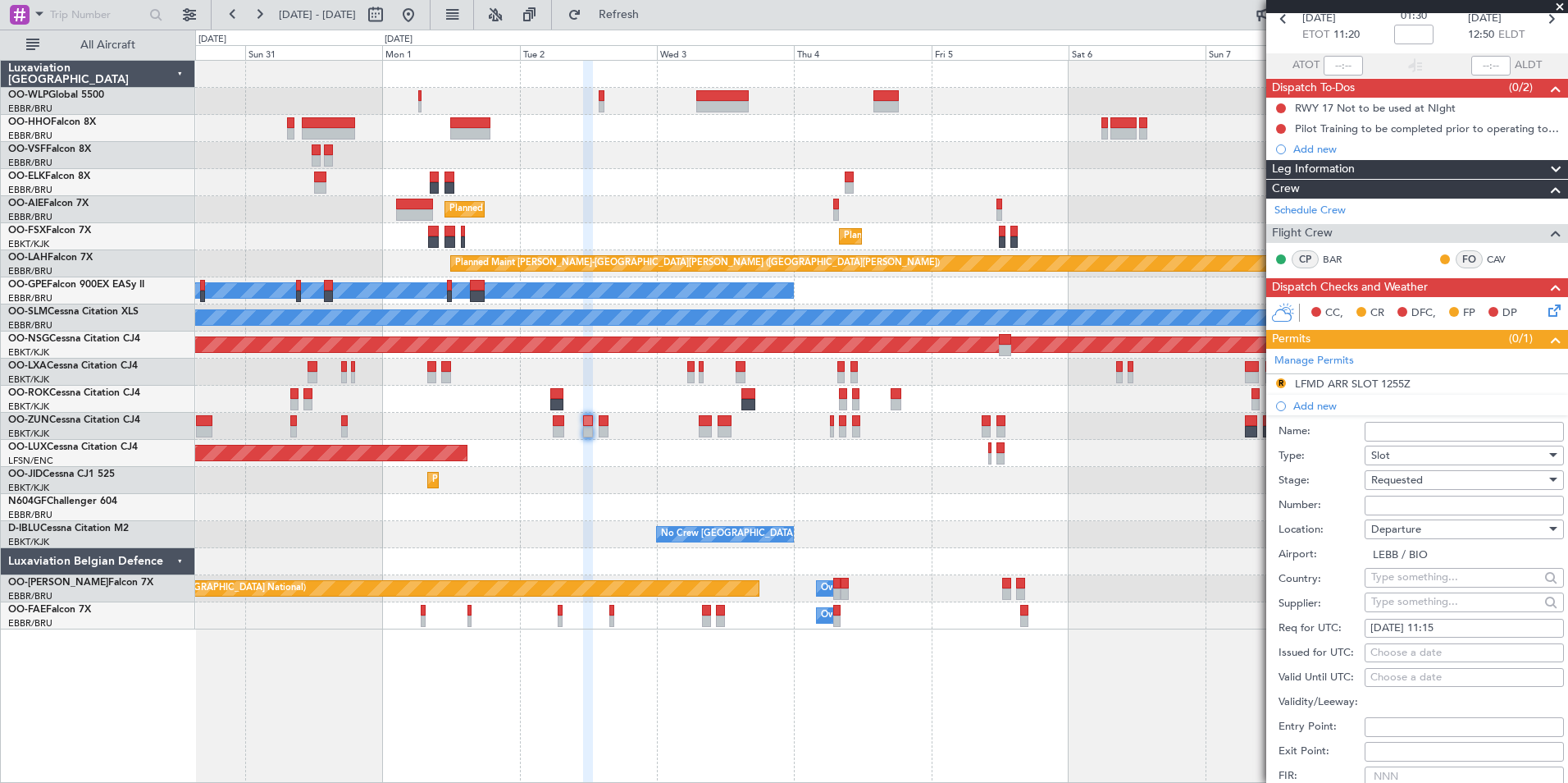
scroll to position [328, 0]
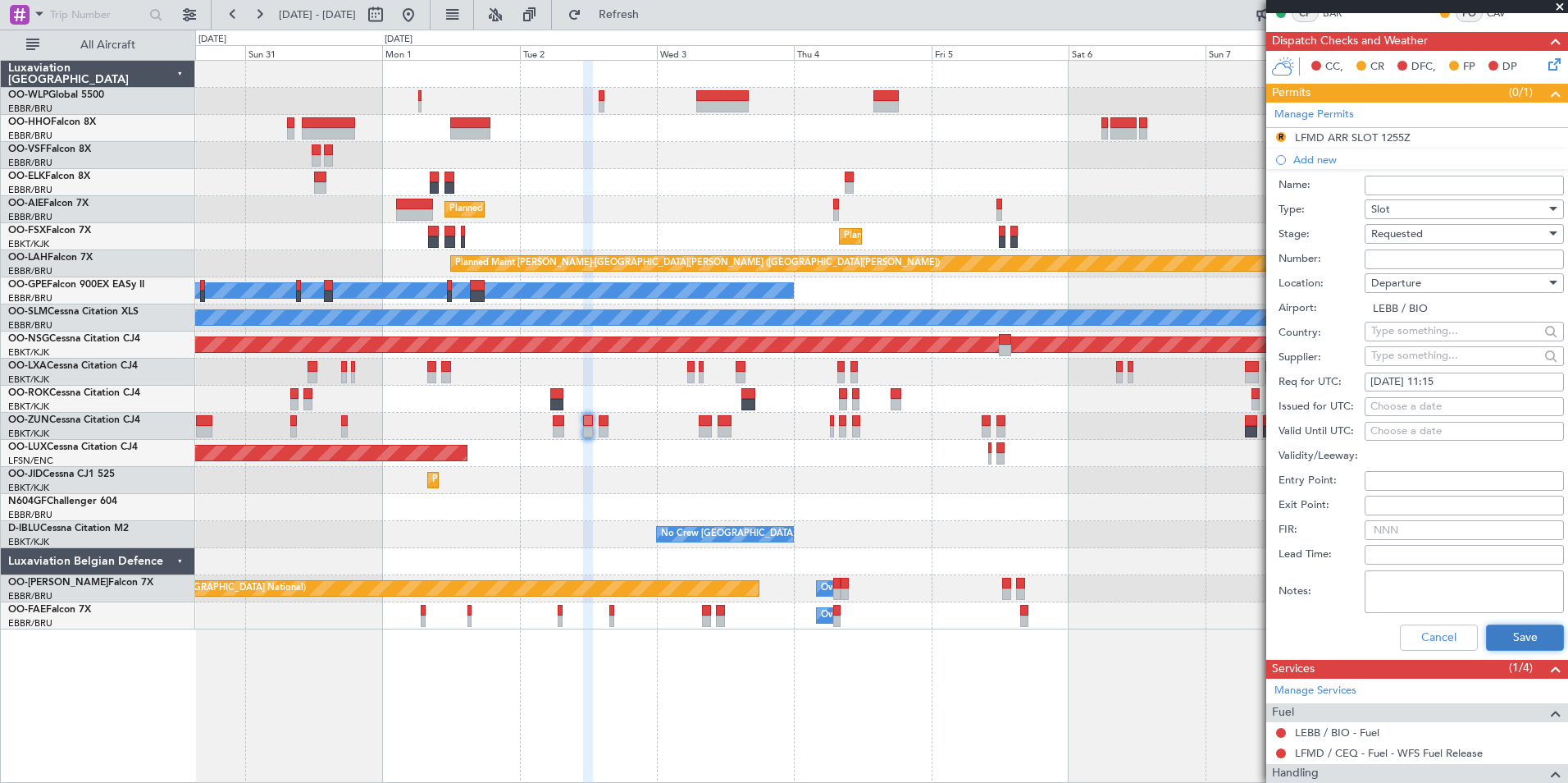
click at [1503, 635] on button "Save" at bounding box center [1525, 637] width 78 height 26
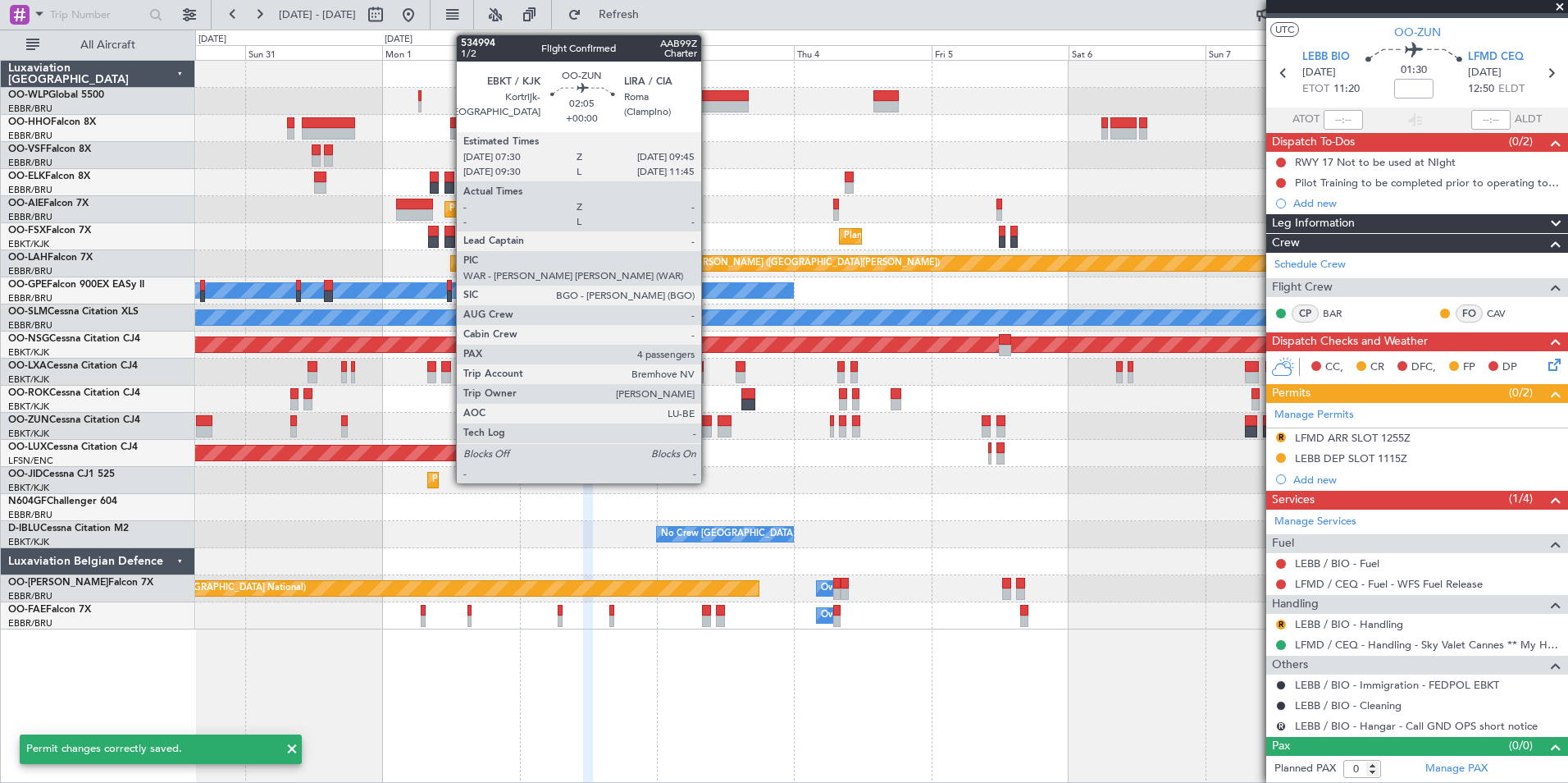
scroll to position [27, 0]
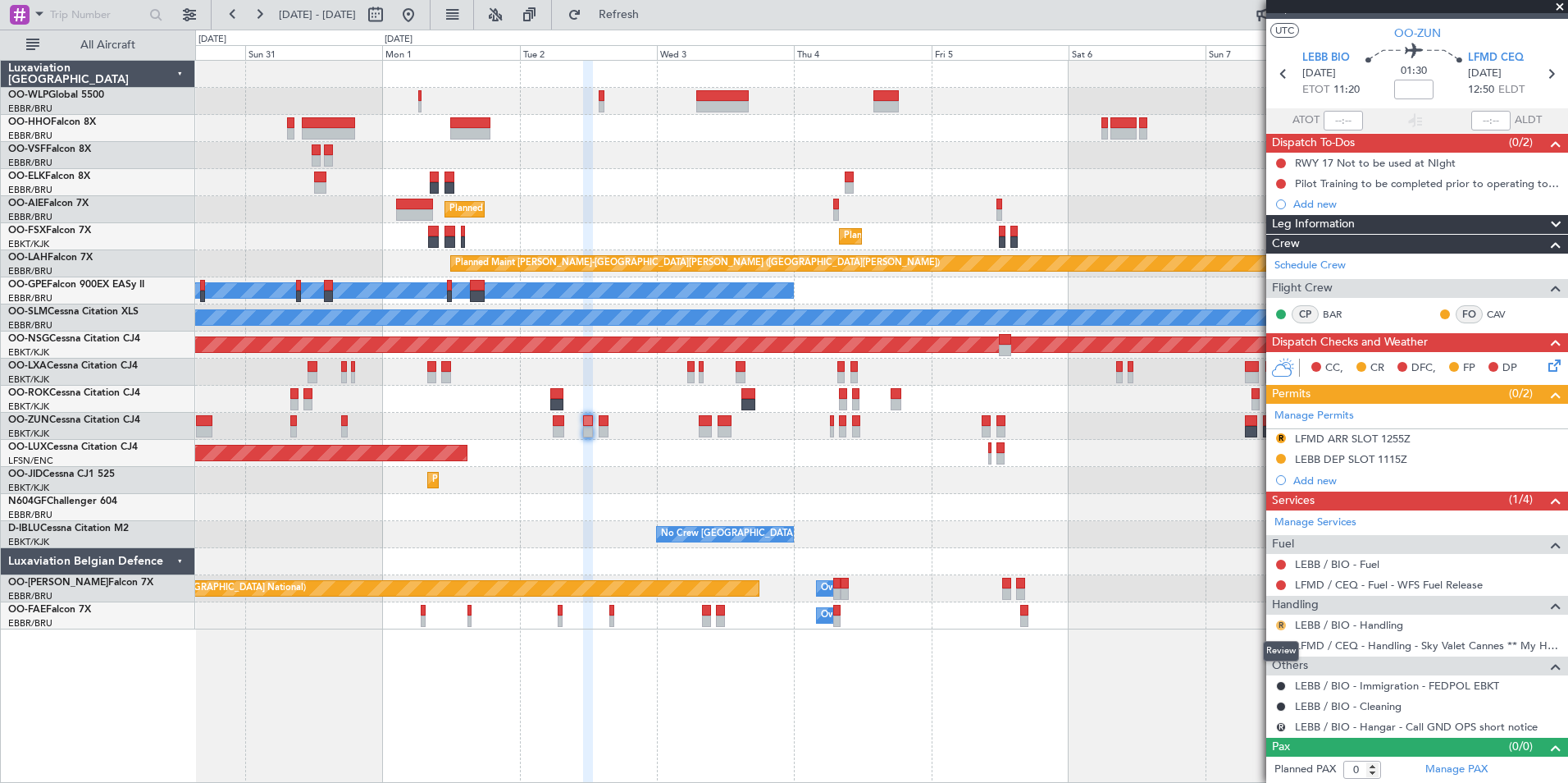
click at [1279, 627] on button "R" at bounding box center [1281, 625] width 10 height 10
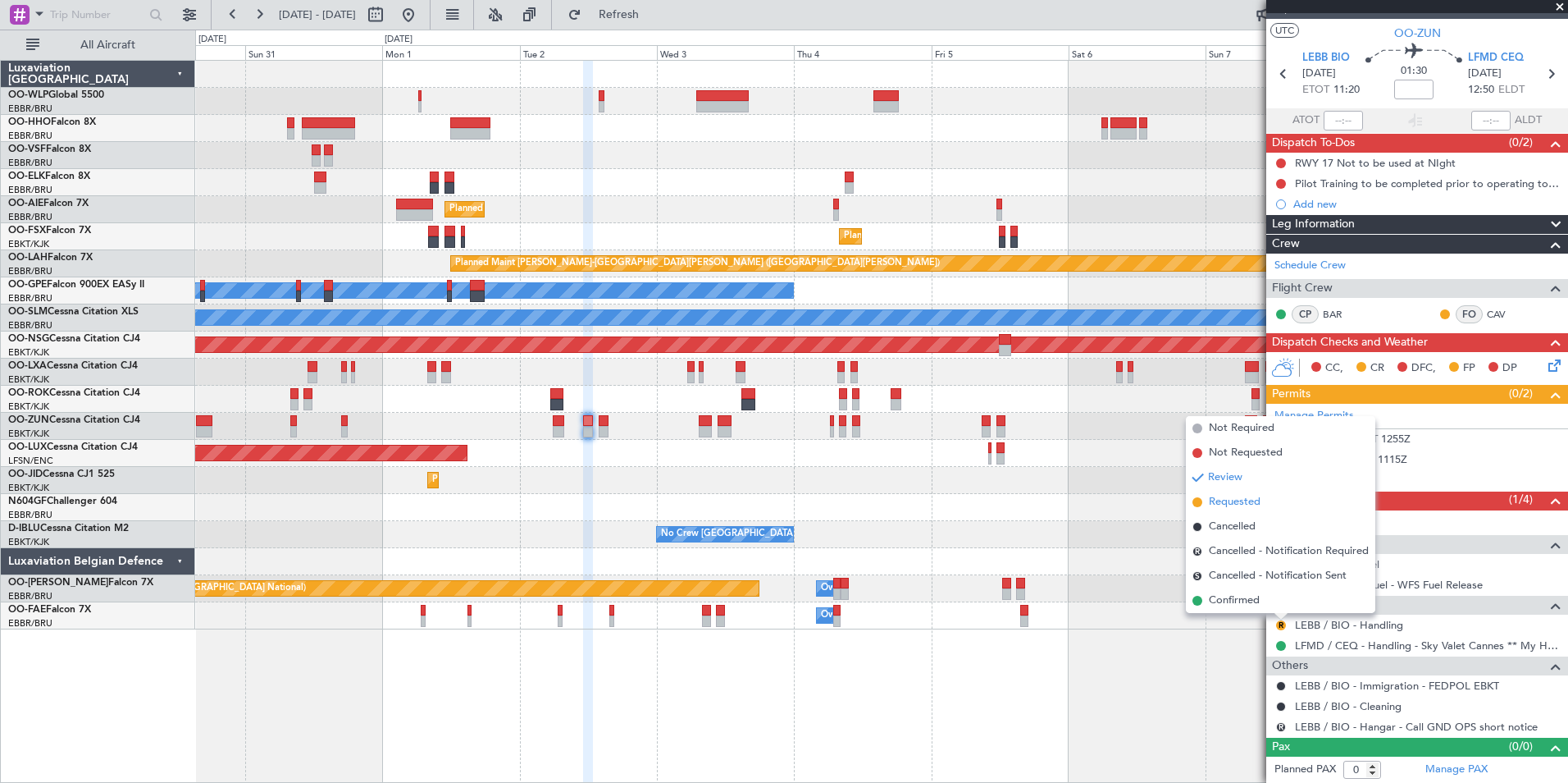
click at [1243, 501] on span "Requested" at bounding box center [1235, 503] width 52 height 17
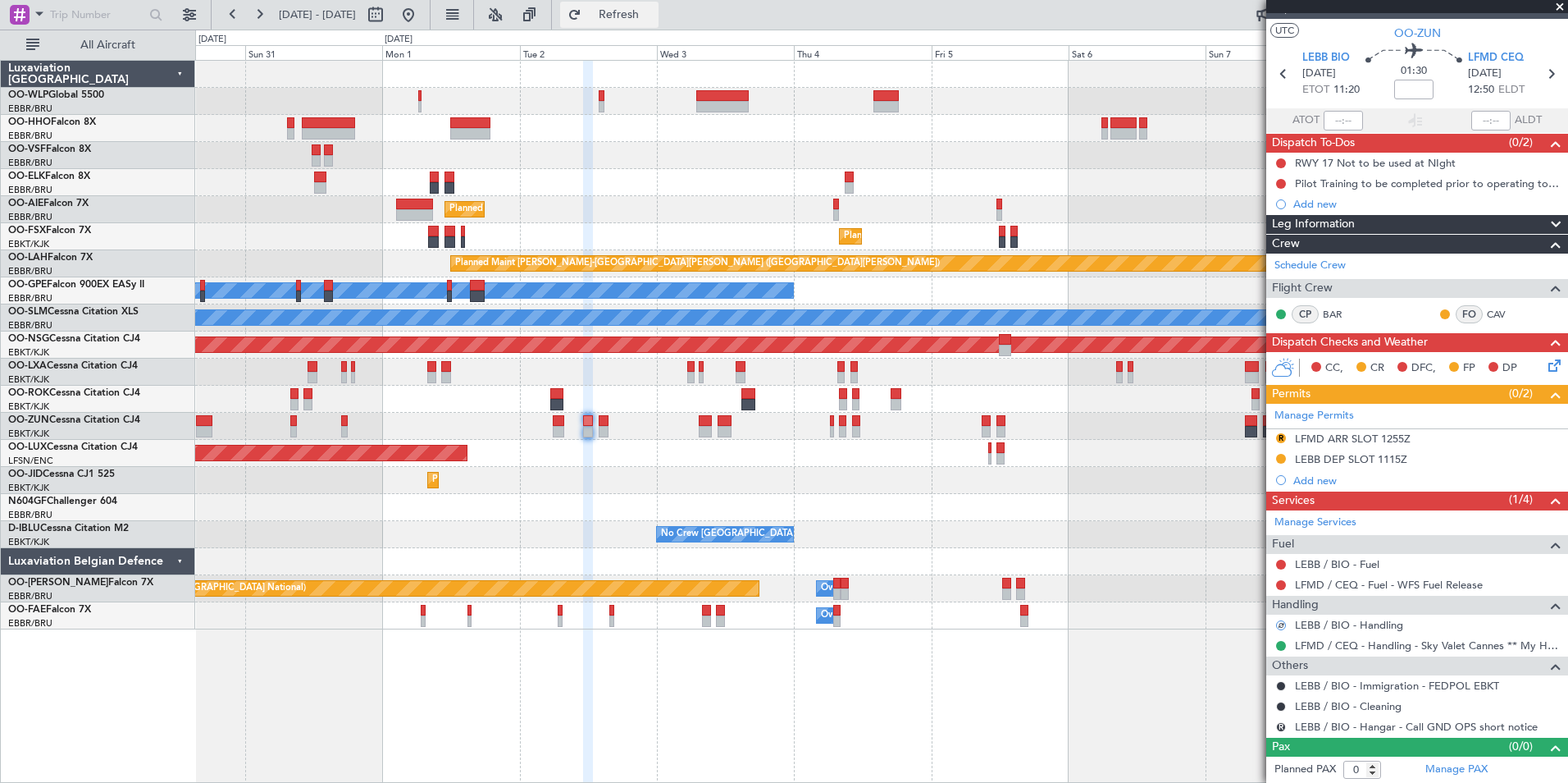
click at [658, 25] on button "Refresh" at bounding box center [609, 15] width 98 height 26
click at [1318, 623] on link "Handling Bilbao" at bounding box center [1374, 624] width 158 height 14
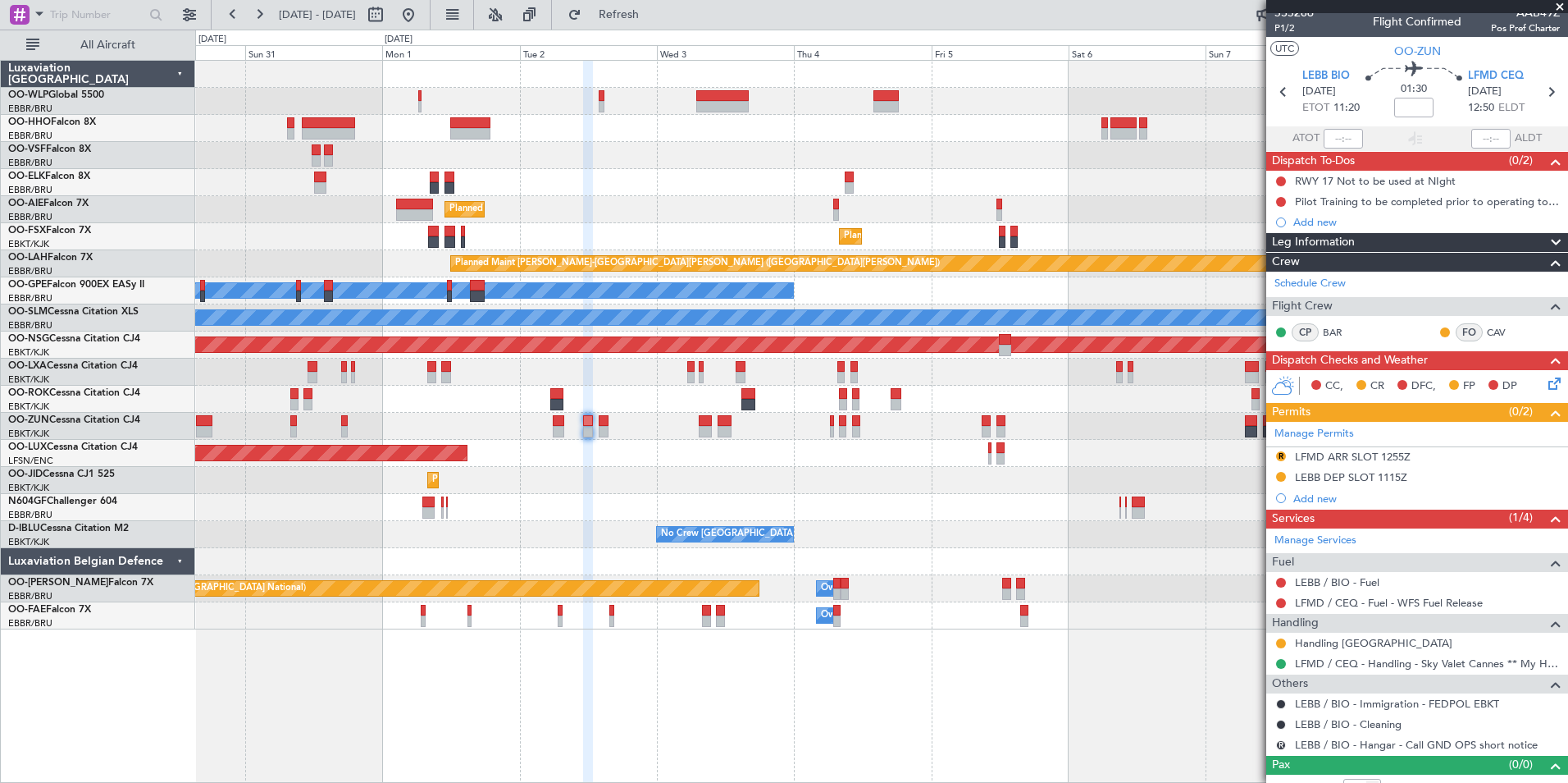
scroll to position [0, 0]
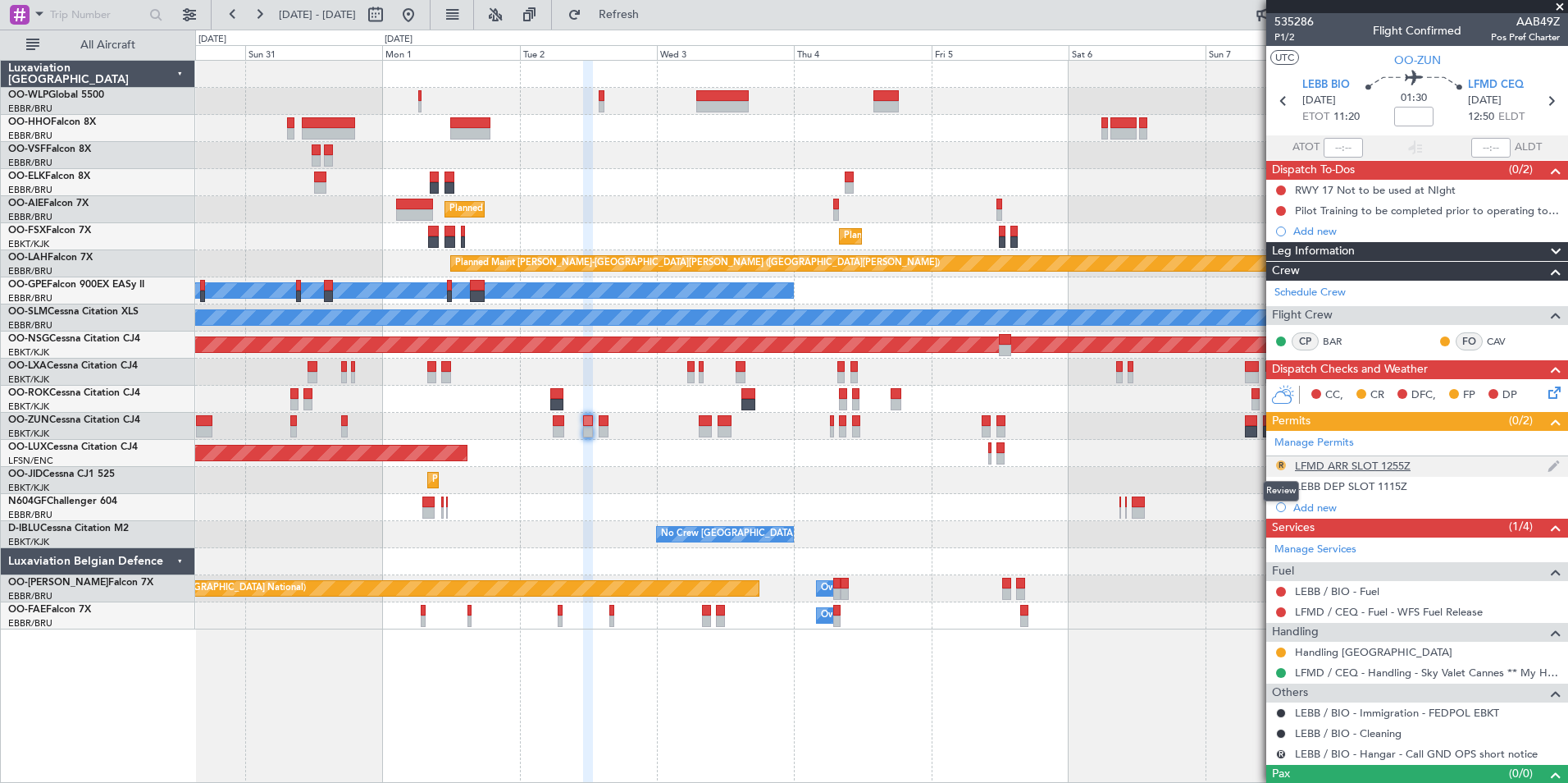
click at [1278, 466] on button "R" at bounding box center [1281, 465] width 10 height 10
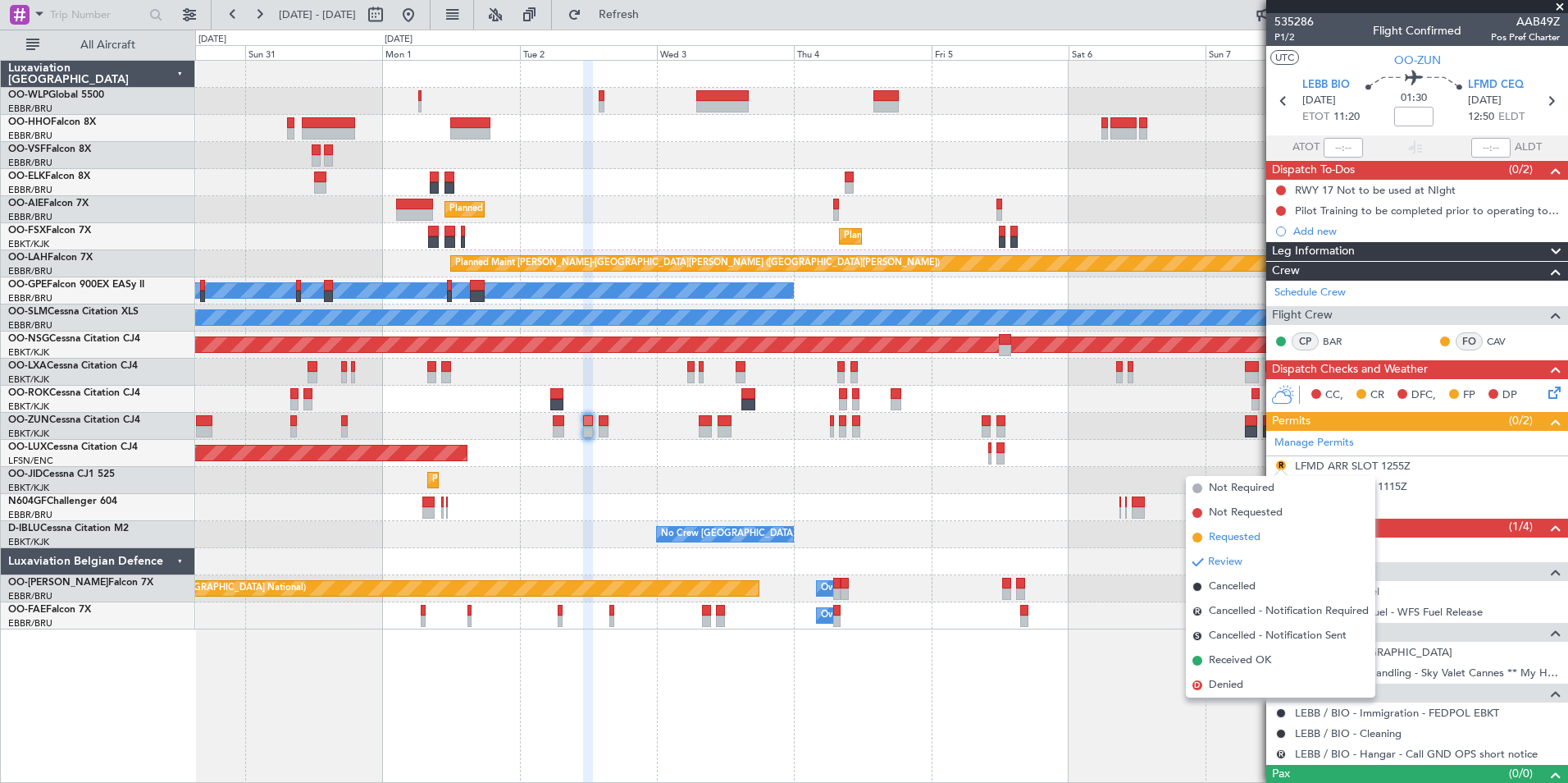
click at [1250, 535] on span "Requested" at bounding box center [1235, 538] width 52 height 17
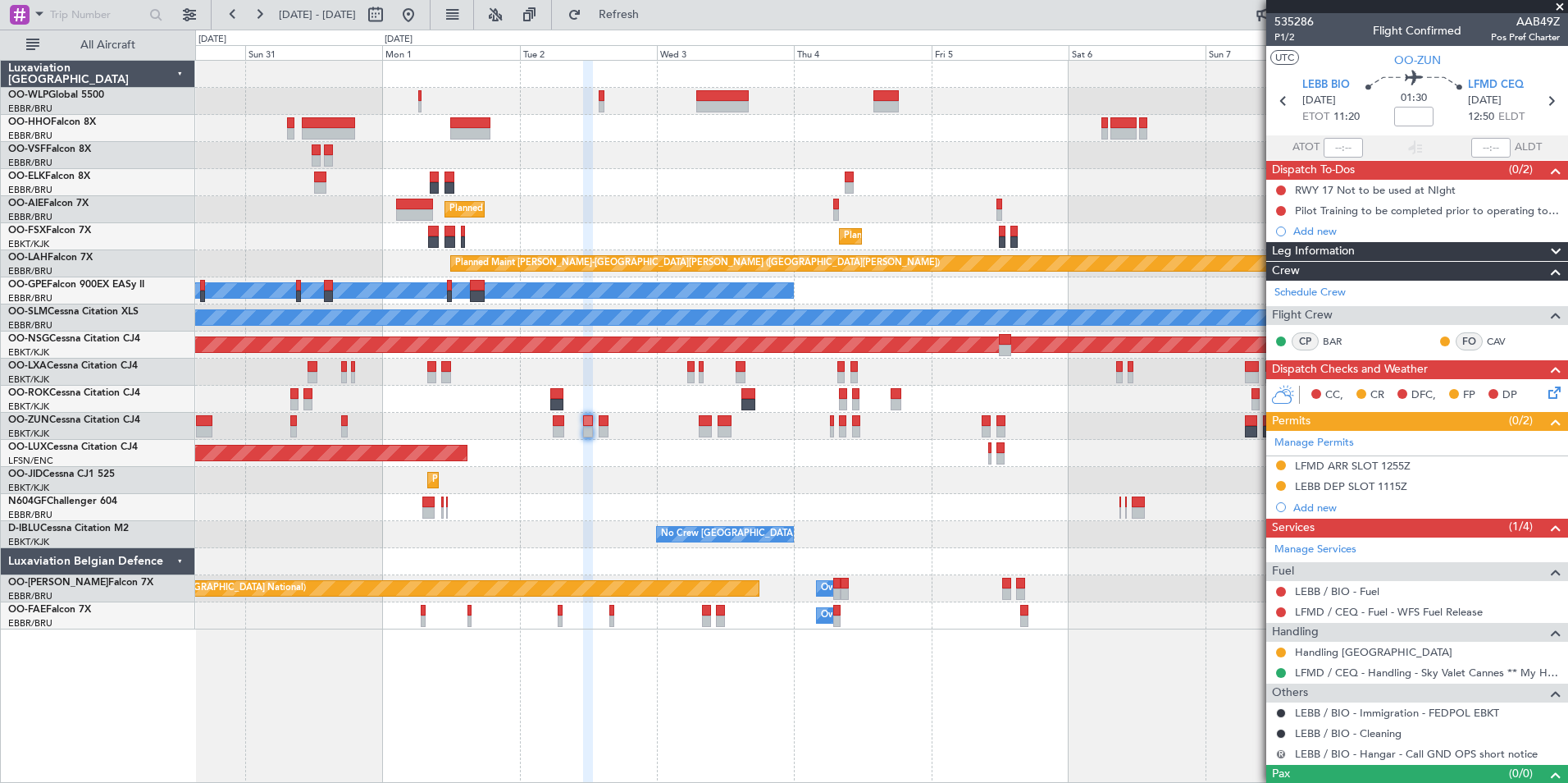
click at [1280, 752] on button "R" at bounding box center [1281, 754] width 10 height 10
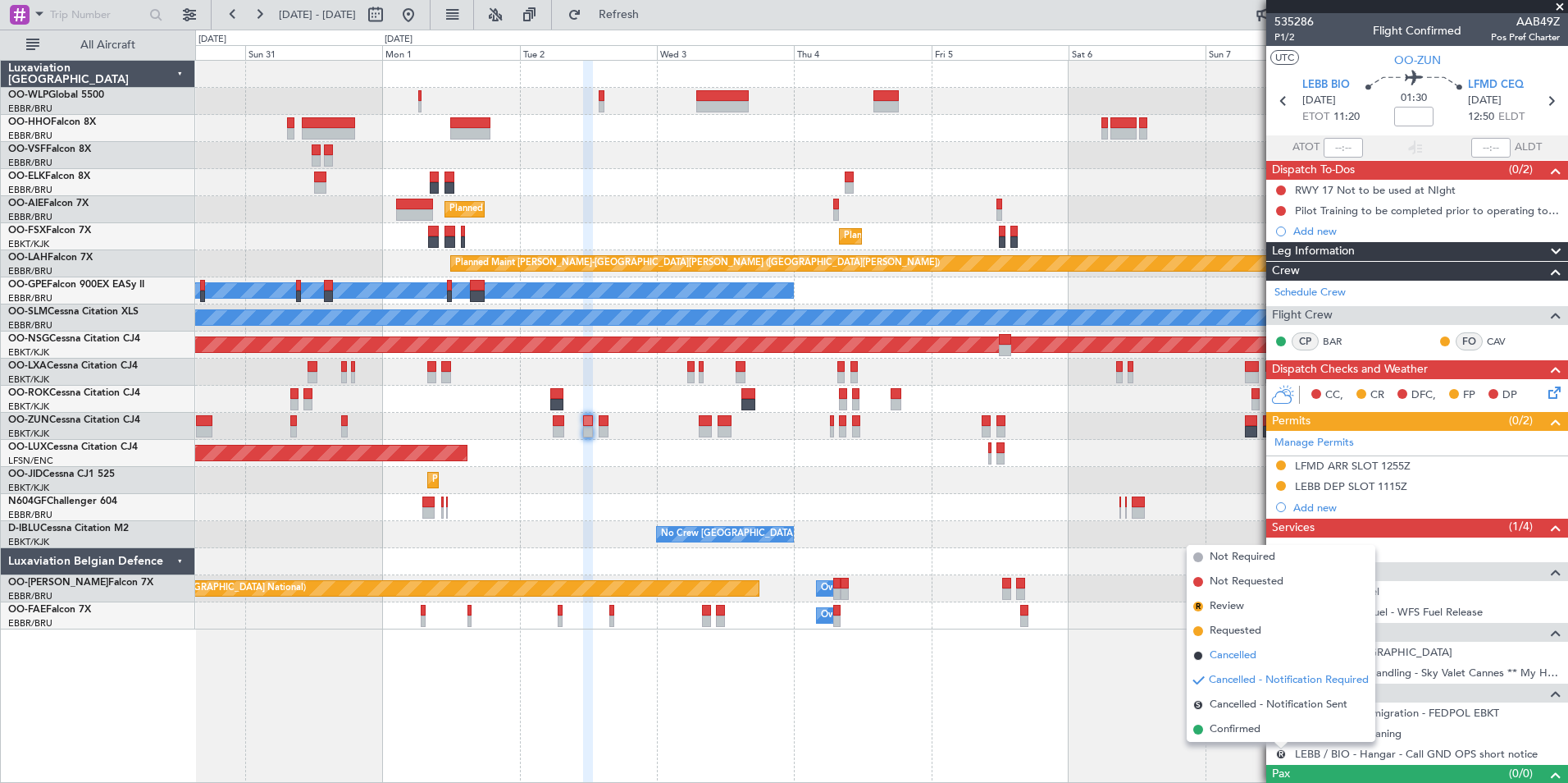
click at [1240, 661] on span "Cancelled" at bounding box center [1233, 656] width 46 height 17
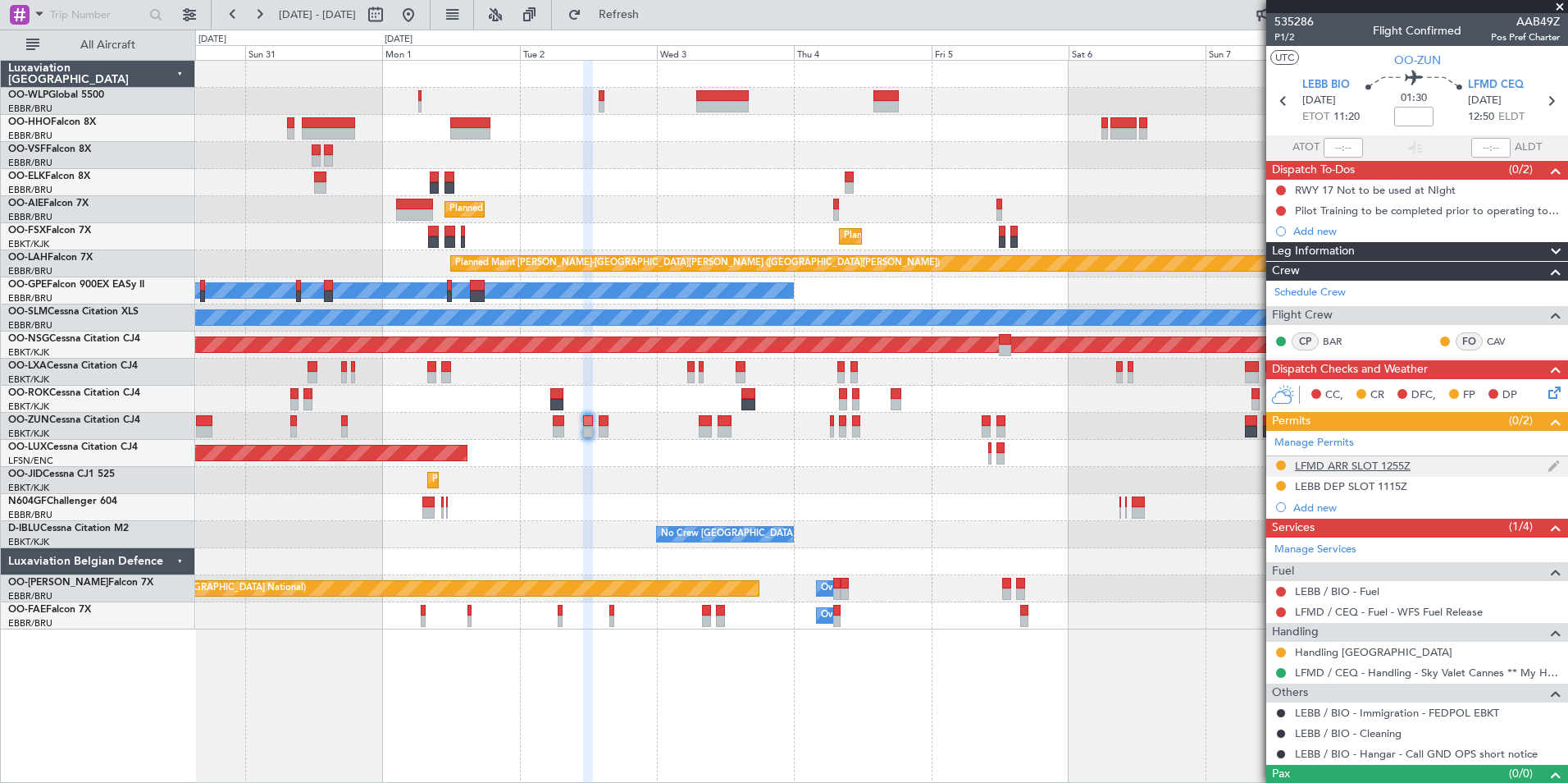
click at [1334, 465] on div "LFMD ARR SLOT 1255Z" at bounding box center [1353, 465] width 116 height 14
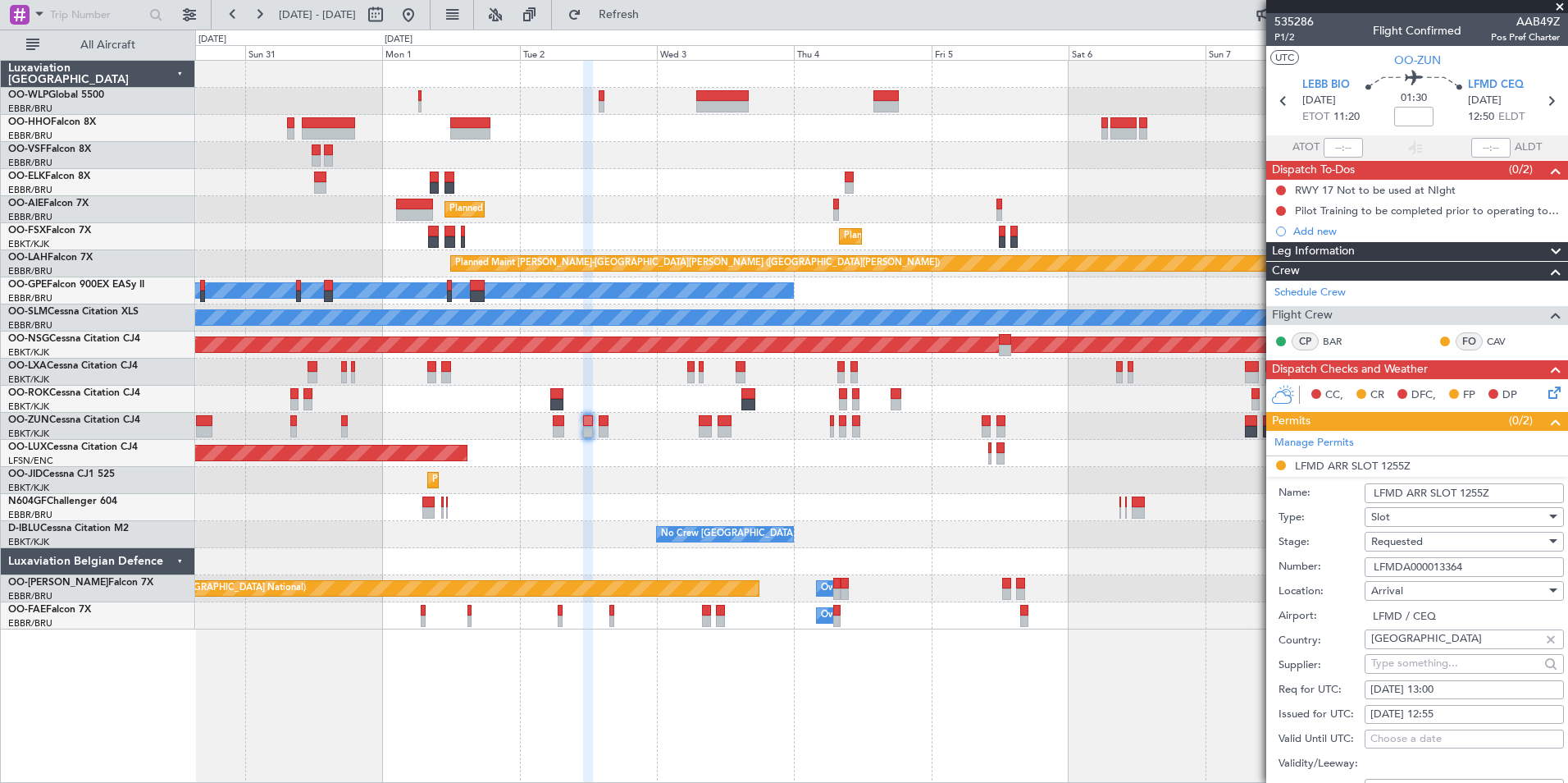
click at [1387, 533] on div "Requested" at bounding box center [1459, 542] width 174 height 25
click at [1411, 670] on span "Received OK" at bounding box center [1459, 665] width 172 height 25
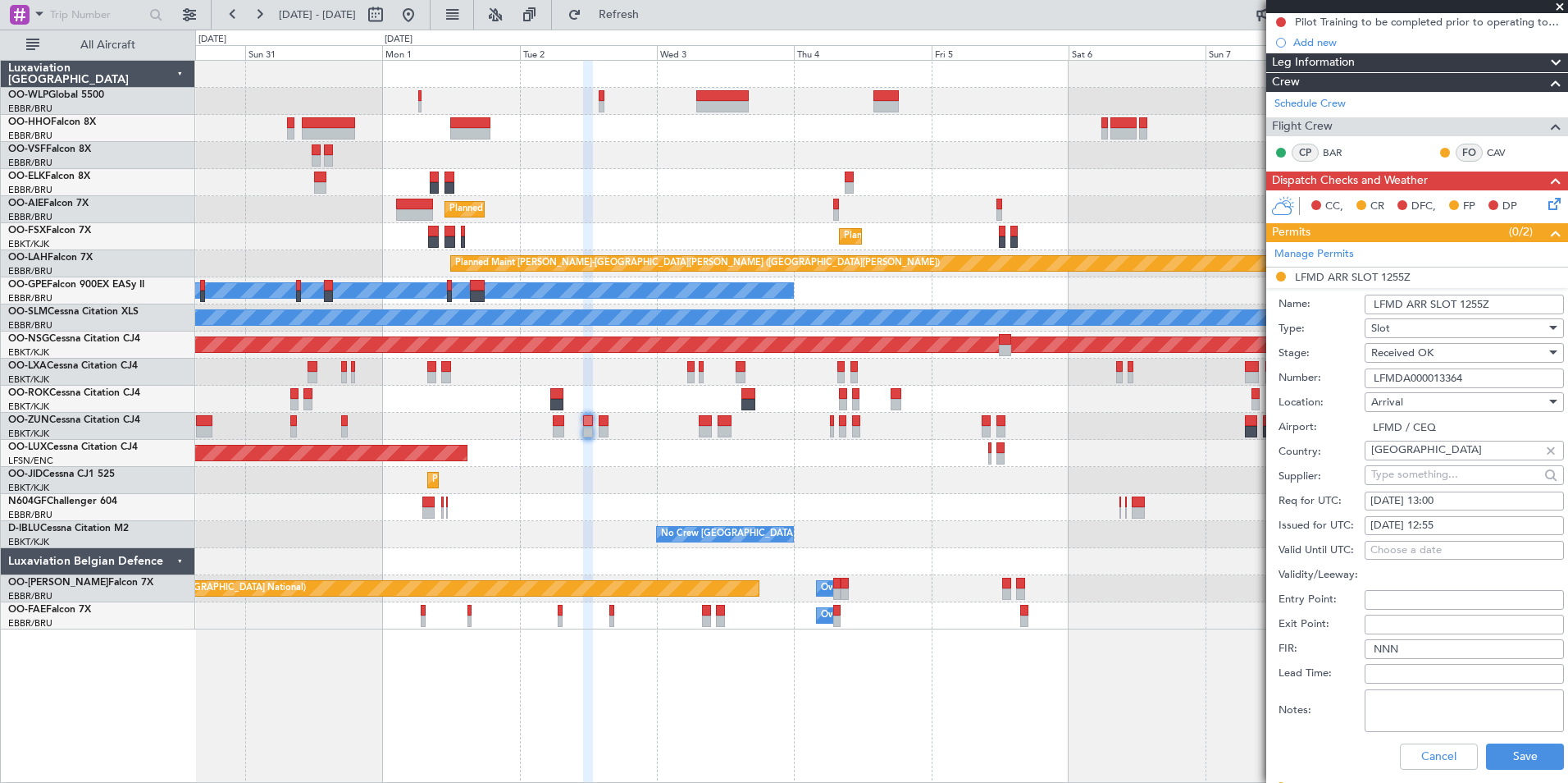
scroll to position [410, 0]
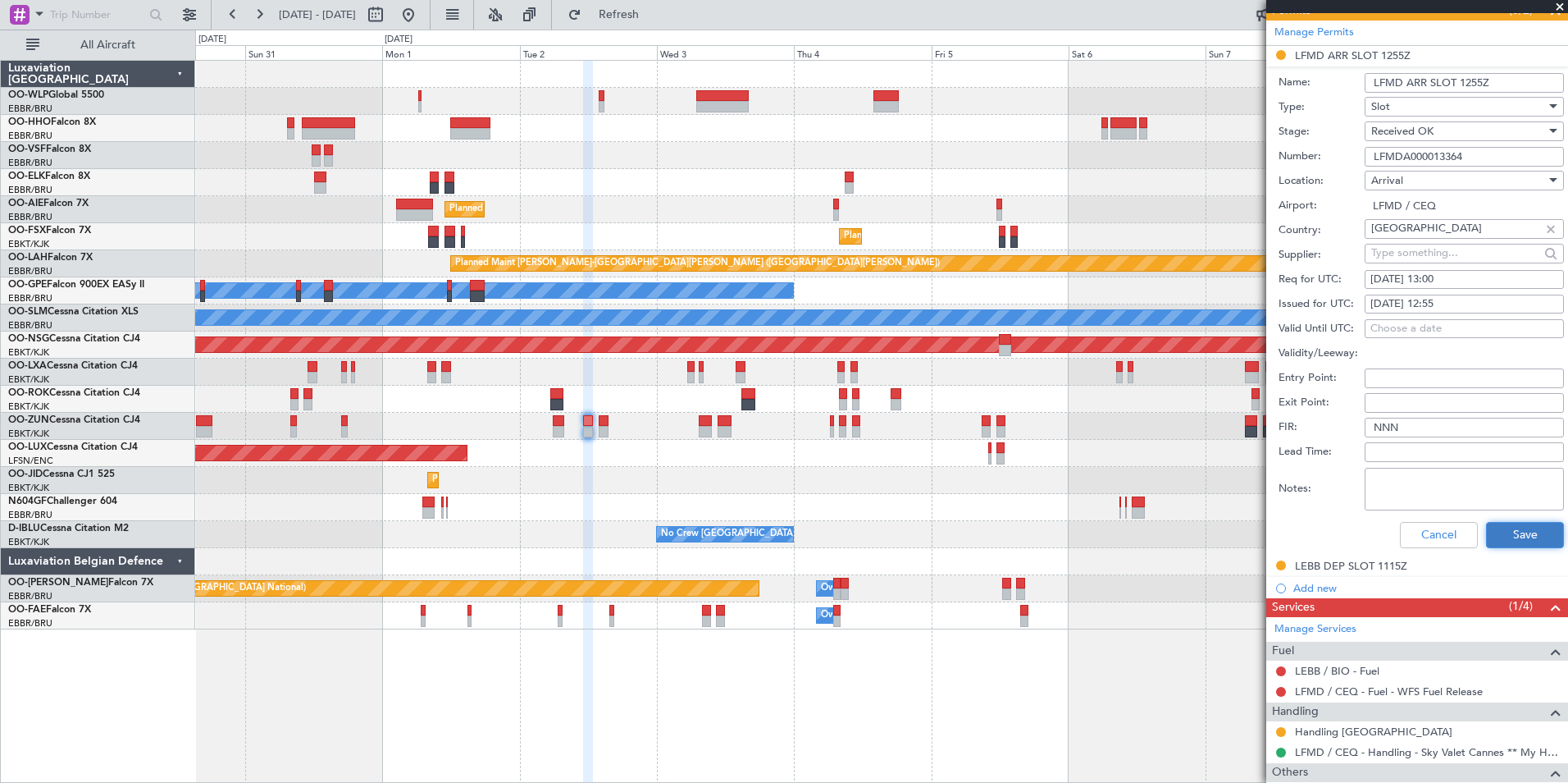
click at [1513, 537] on button "Save" at bounding box center [1525, 535] width 78 height 26
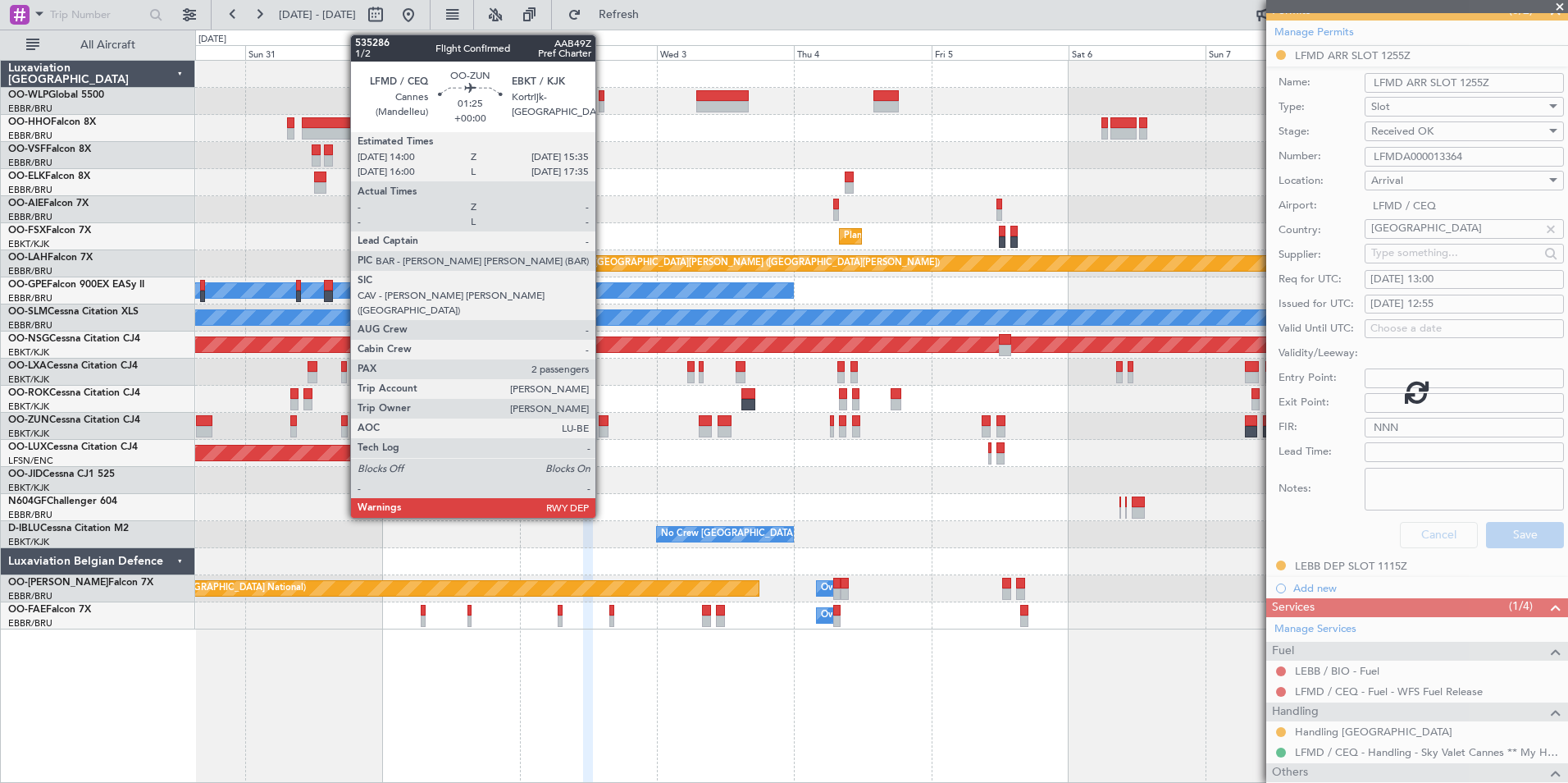
click at [603, 425] on div at bounding box center [604, 421] width 10 height 11
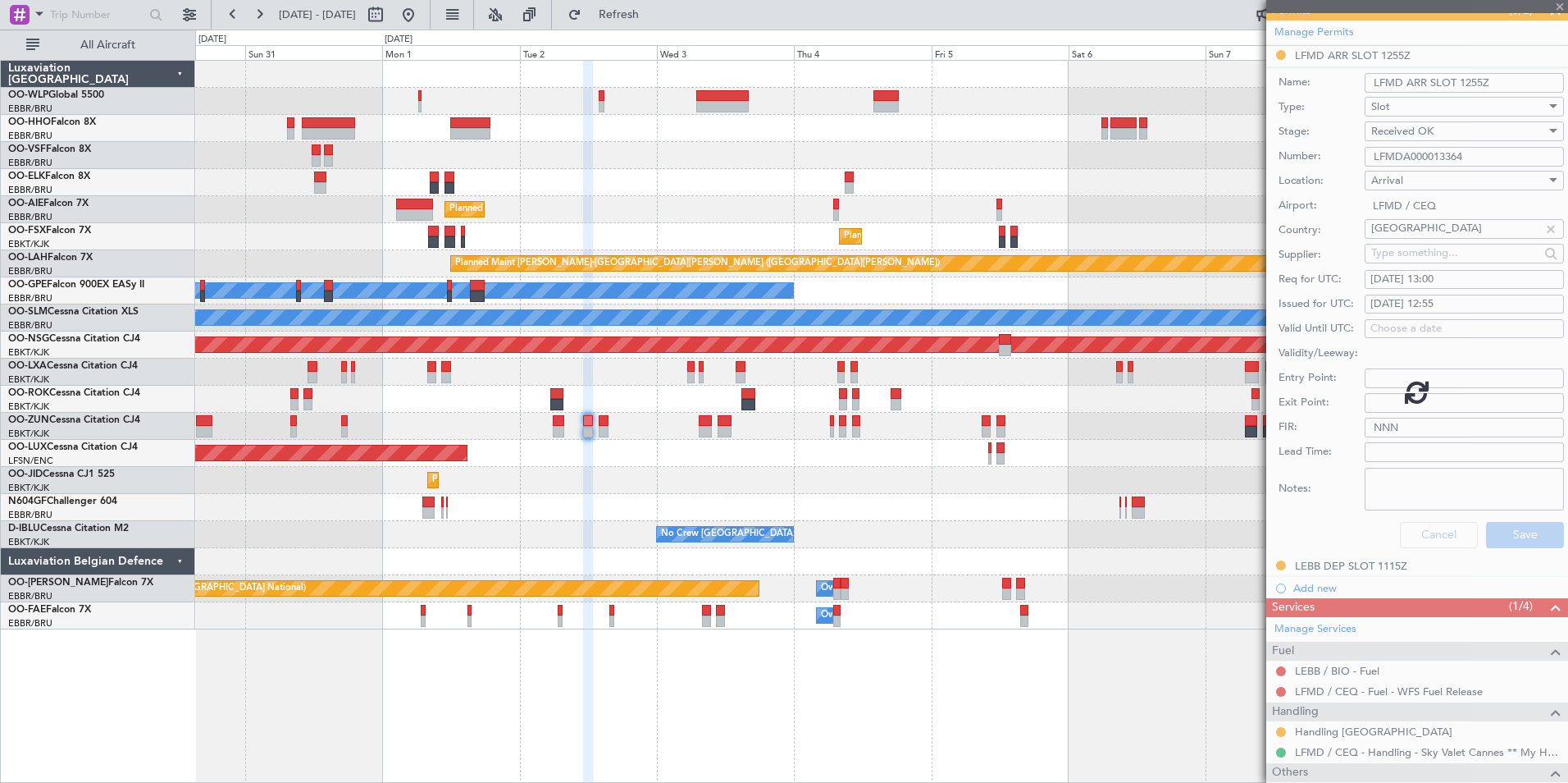
scroll to position [0, 0]
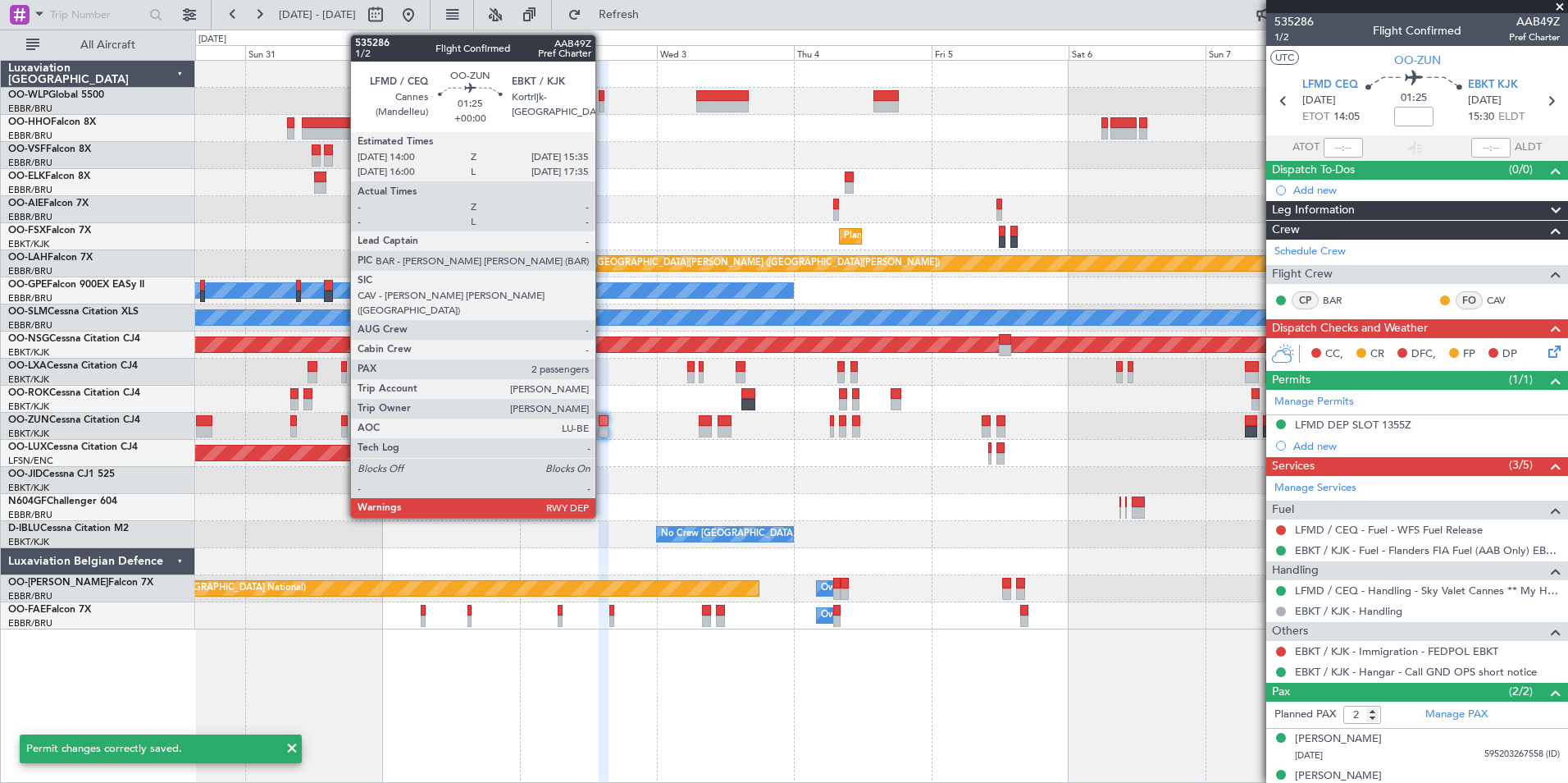
click at [603, 431] on div at bounding box center [604, 431] width 10 height 11
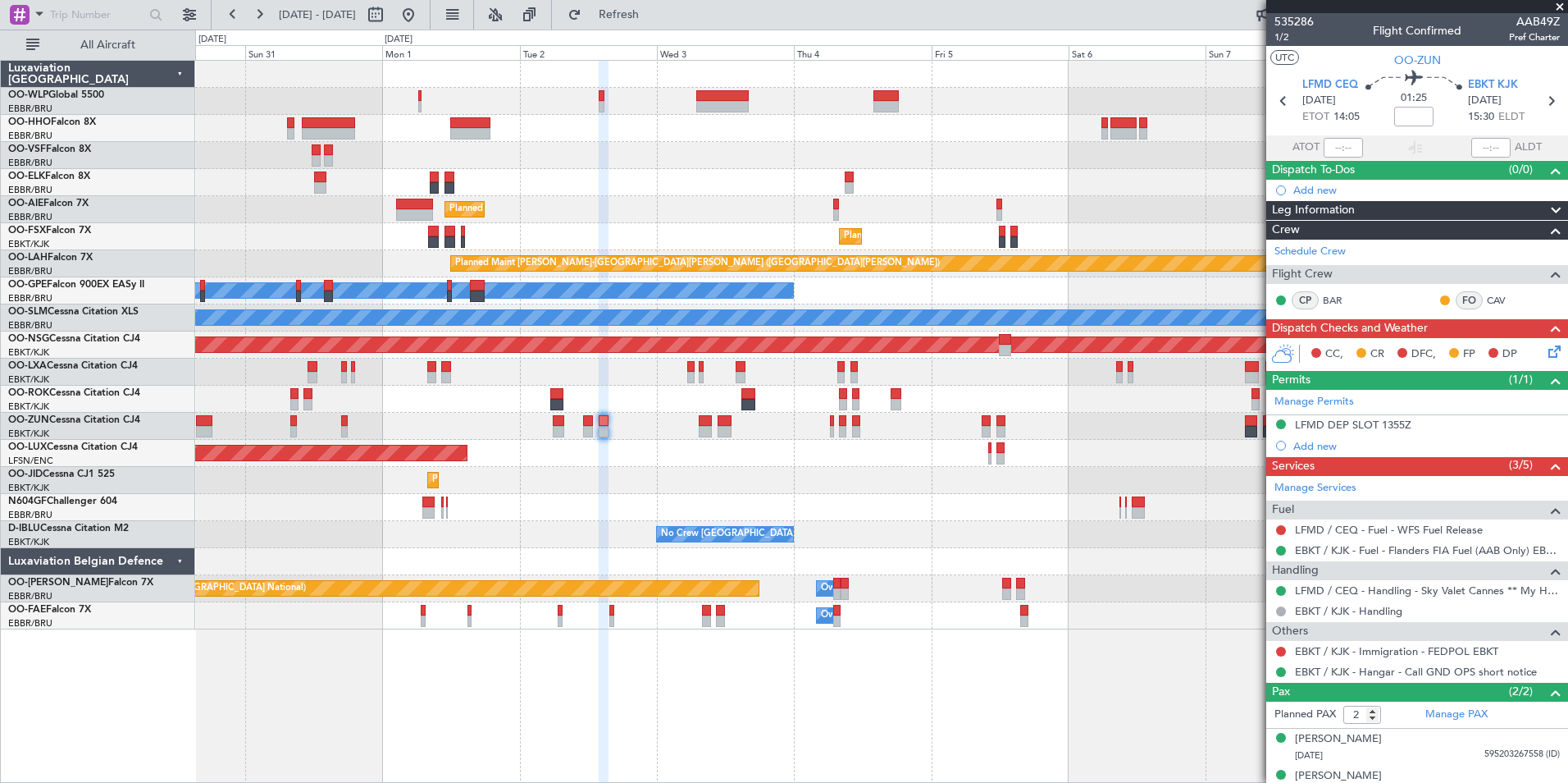
scroll to position [19, 0]
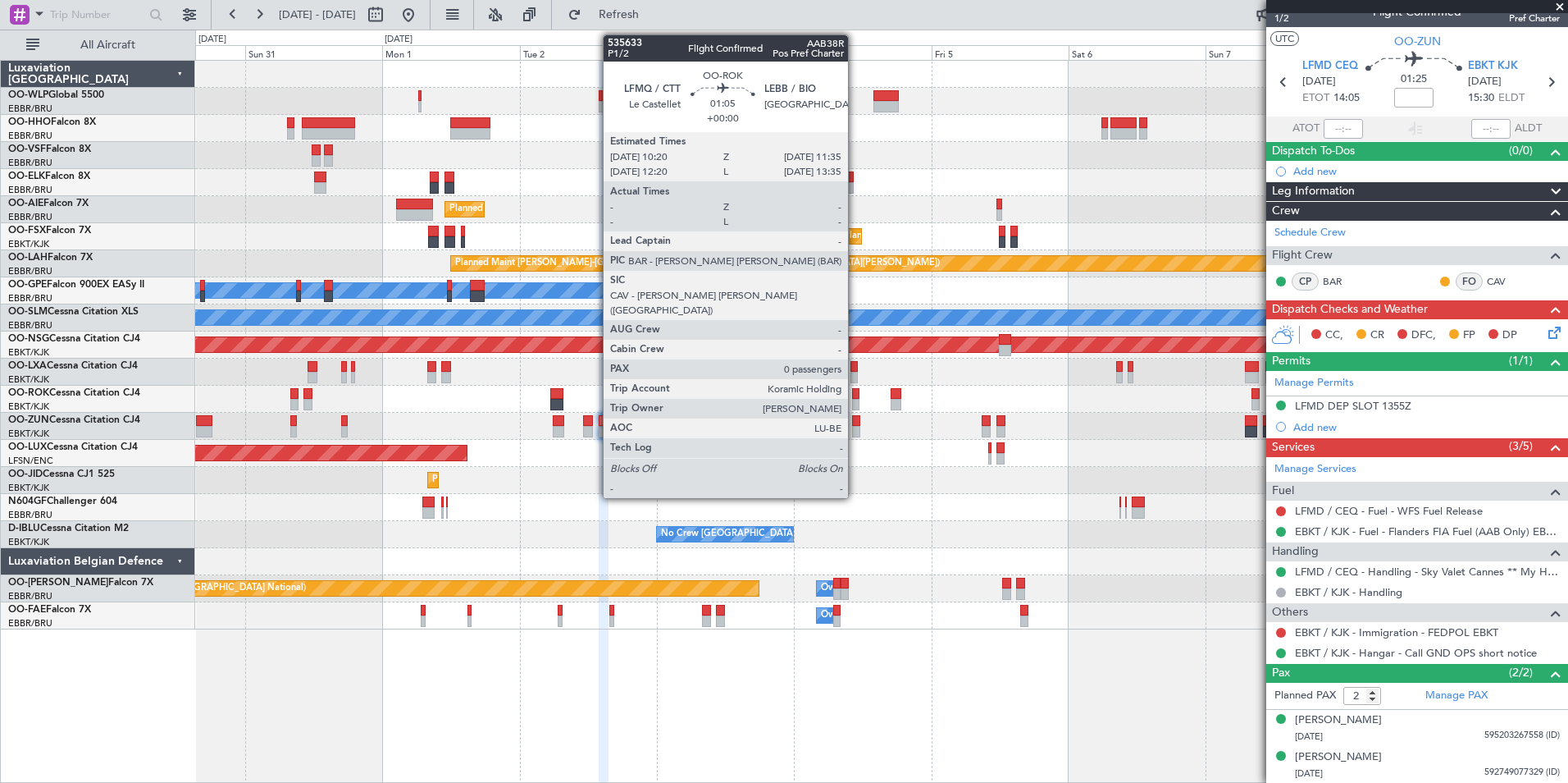
click at [856, 395] on div at bounding box center [856, 393] width 7 height 11
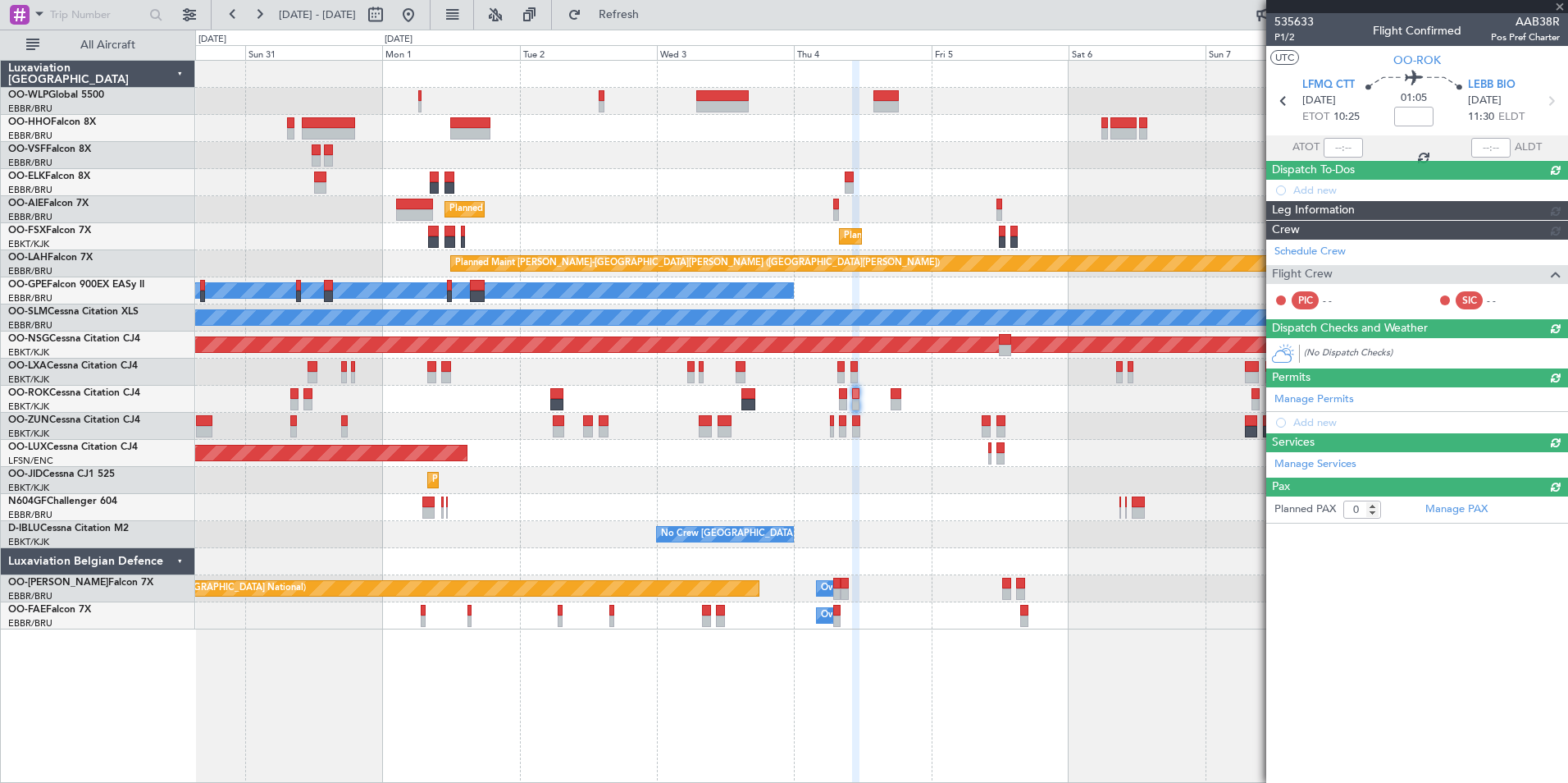
scroll to position [0, 0]
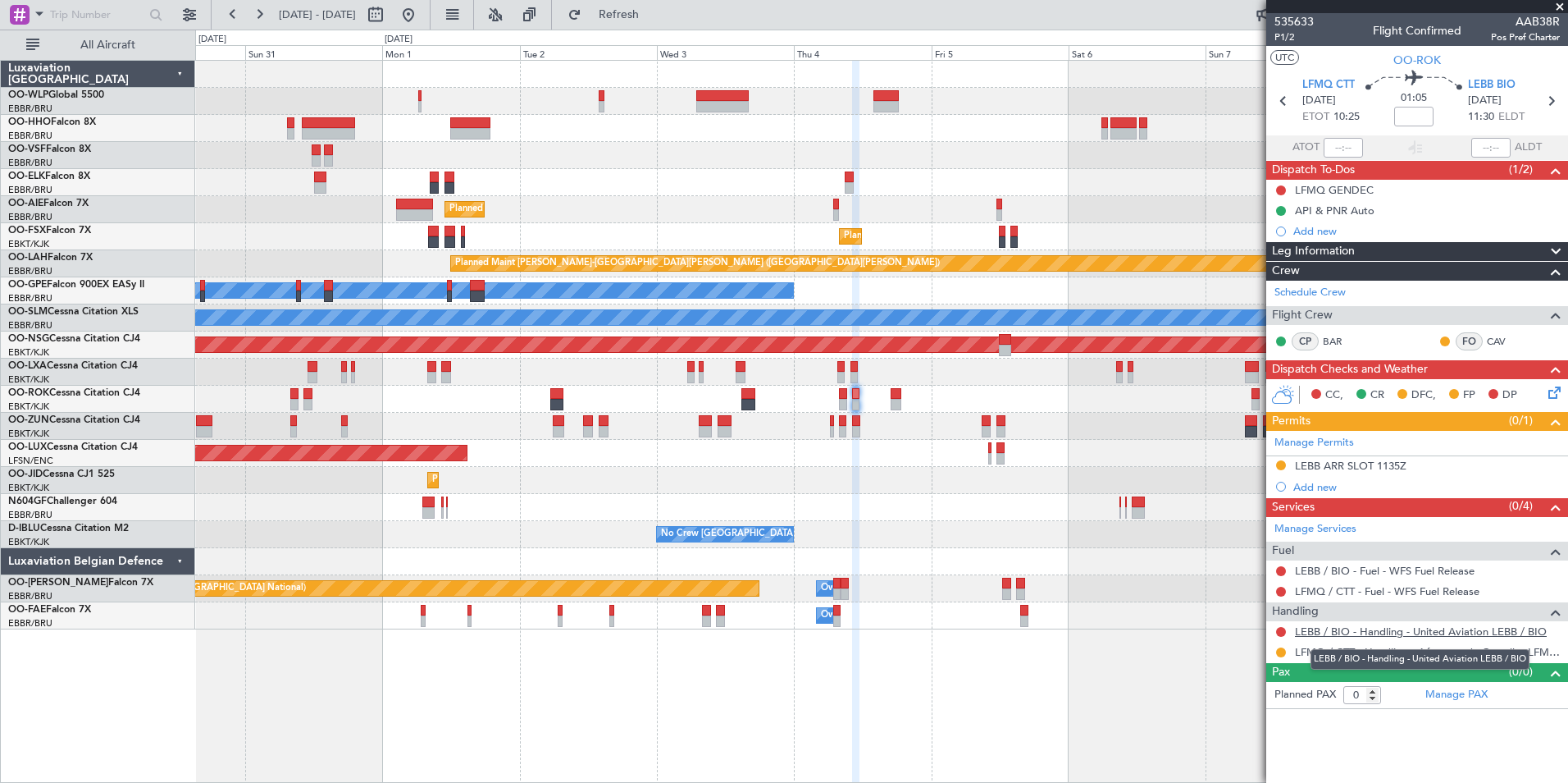
click at [1340, 627] on link "LEBB / BIO - Handling - United Aviation LEBB / BIO" at bounding box center [1421, 631] width 252 height 14
click at [1561, 99] on icon at bounding box center [1550, 100] width 21 height 21
type input "7"
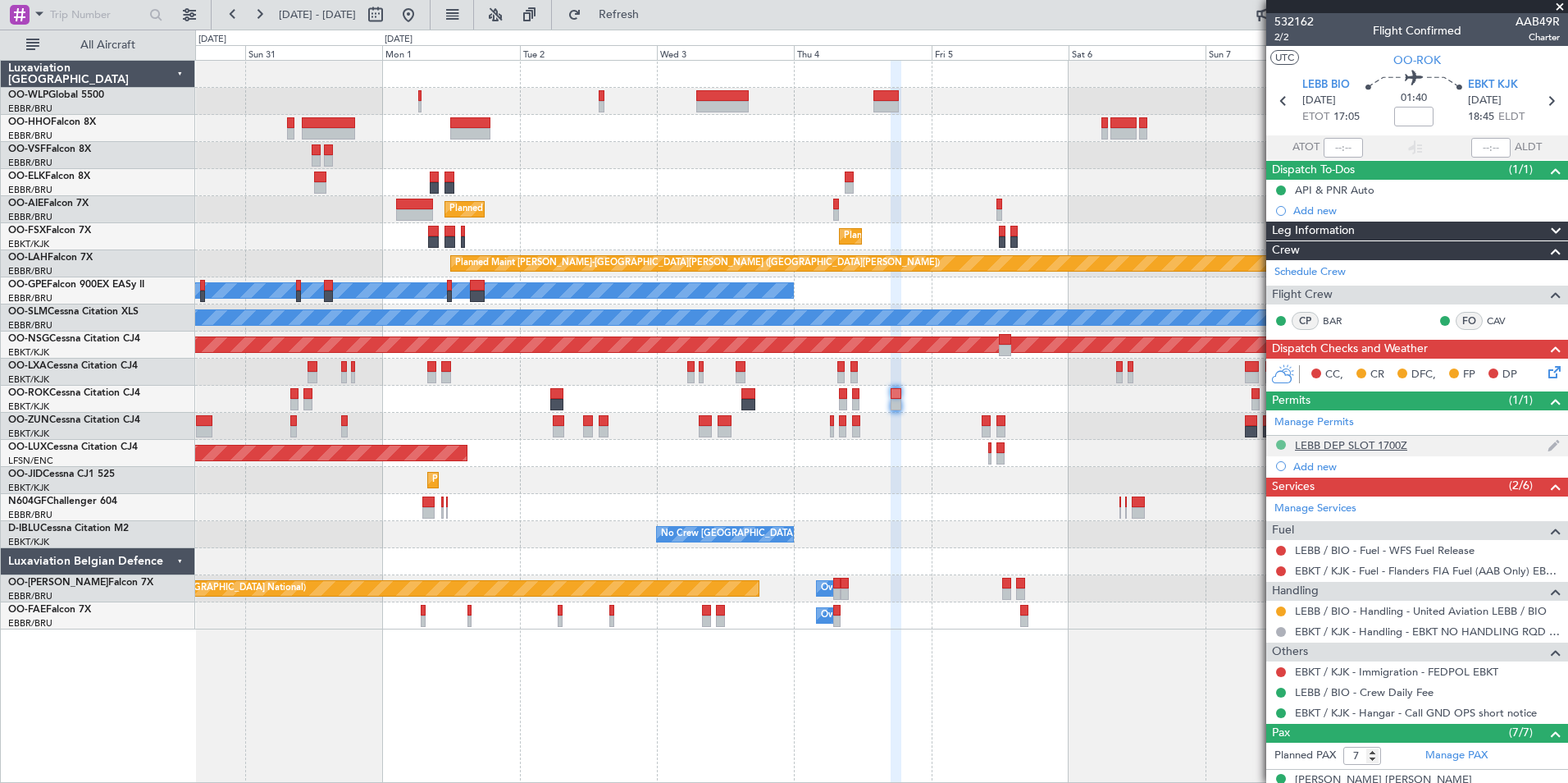
click at [1281, 447] on button at bounding box center [1281, 444] width 10 height 10
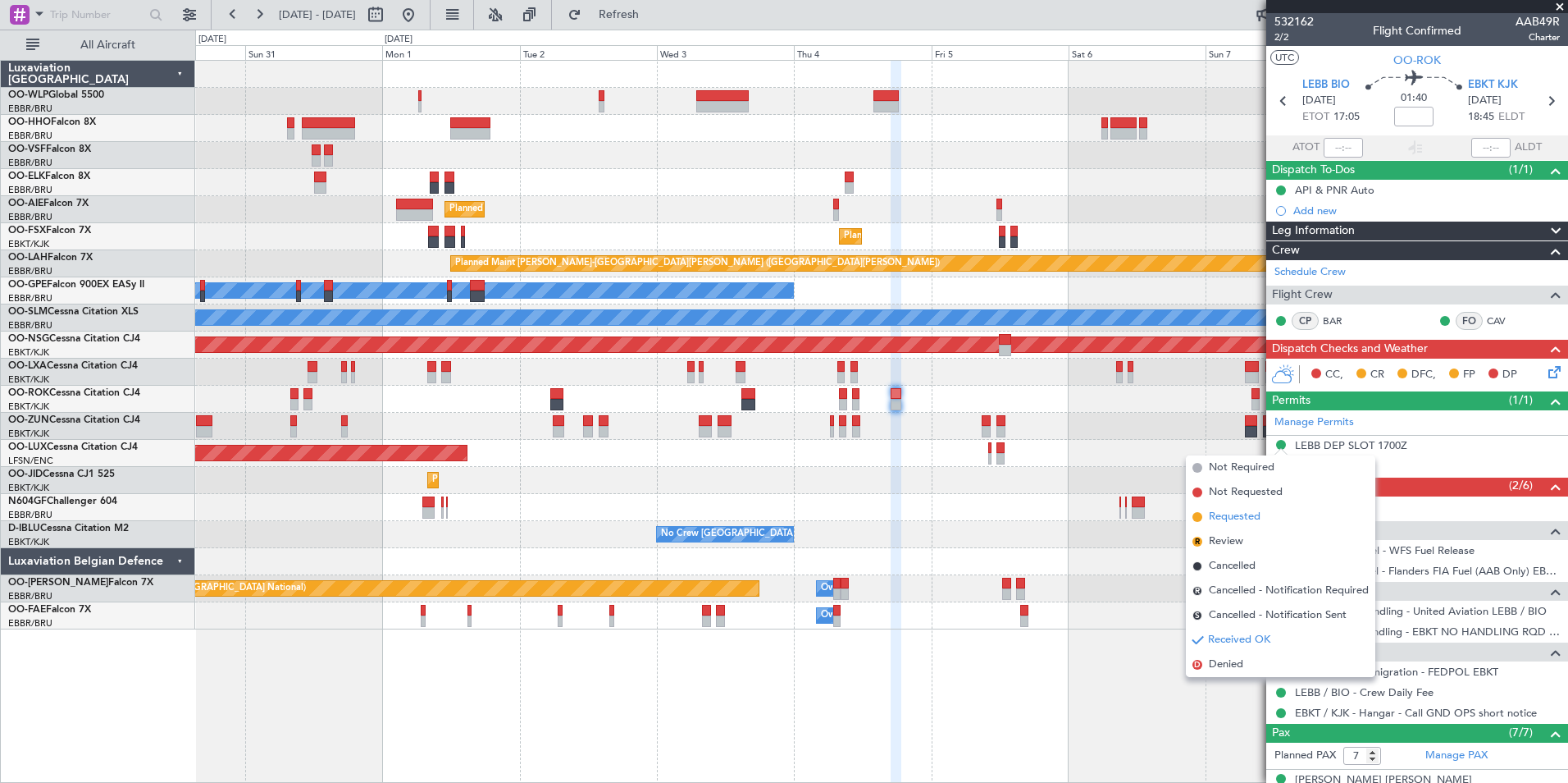
click at [1256, 515] on span "Requested" at bounding box center [1235, 517] width 52 height 17
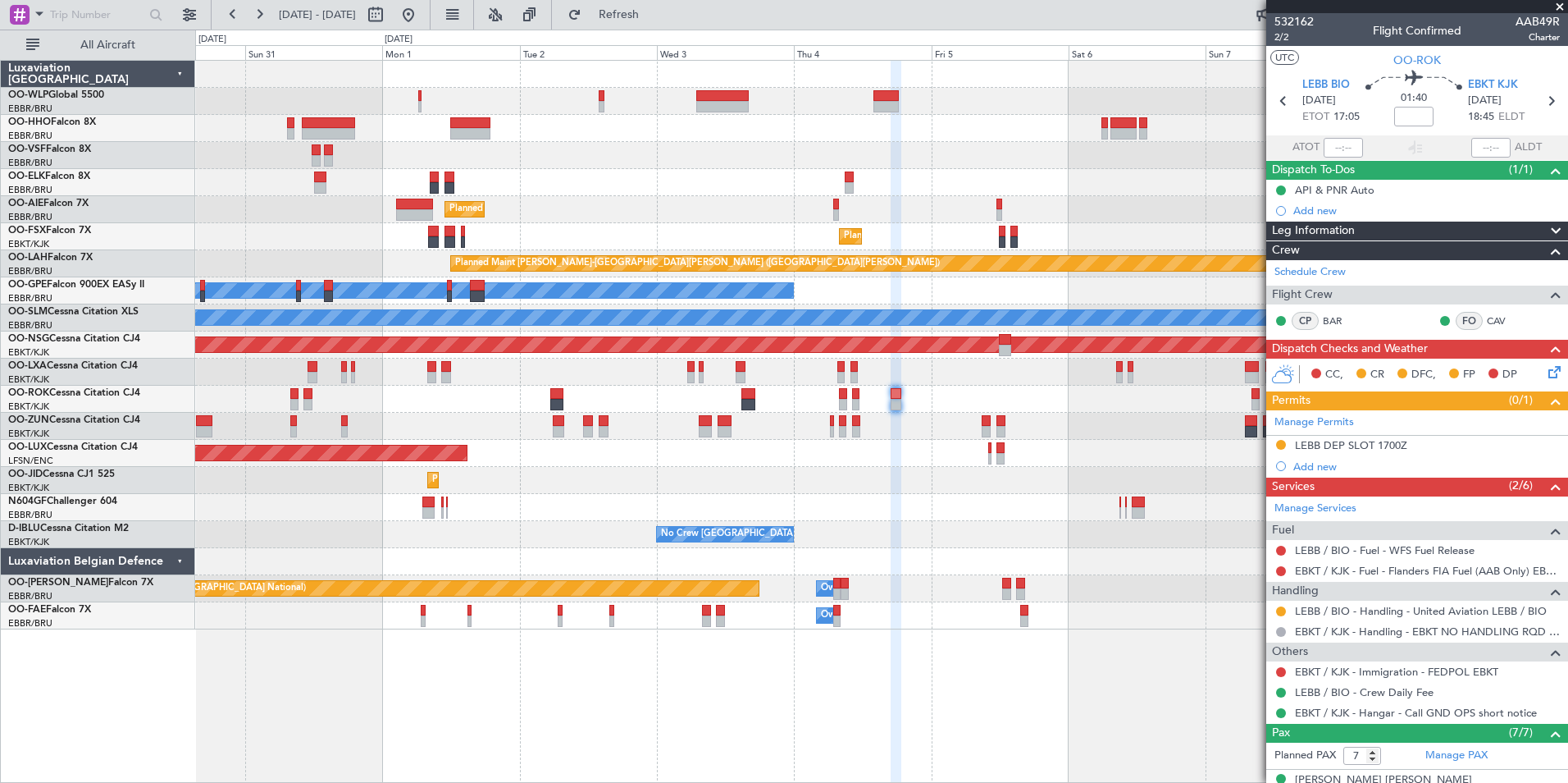
click at [1070, 423] on div "Planned Maint Kortrijk-[GEOGRAPHIC_DATA]" at bounding box center [882, 426] width 1372 height 27
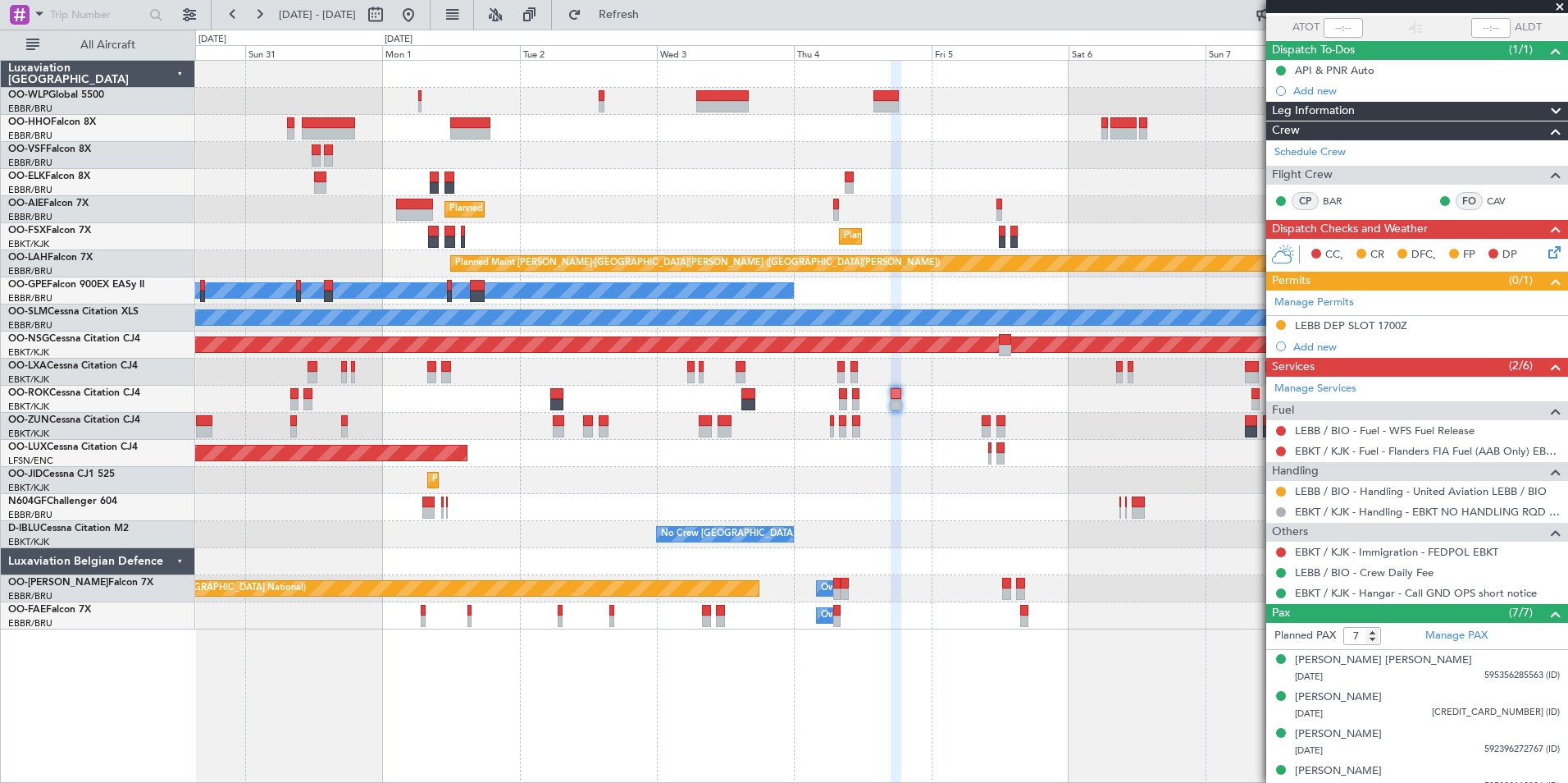
scroll to position [245, 0]
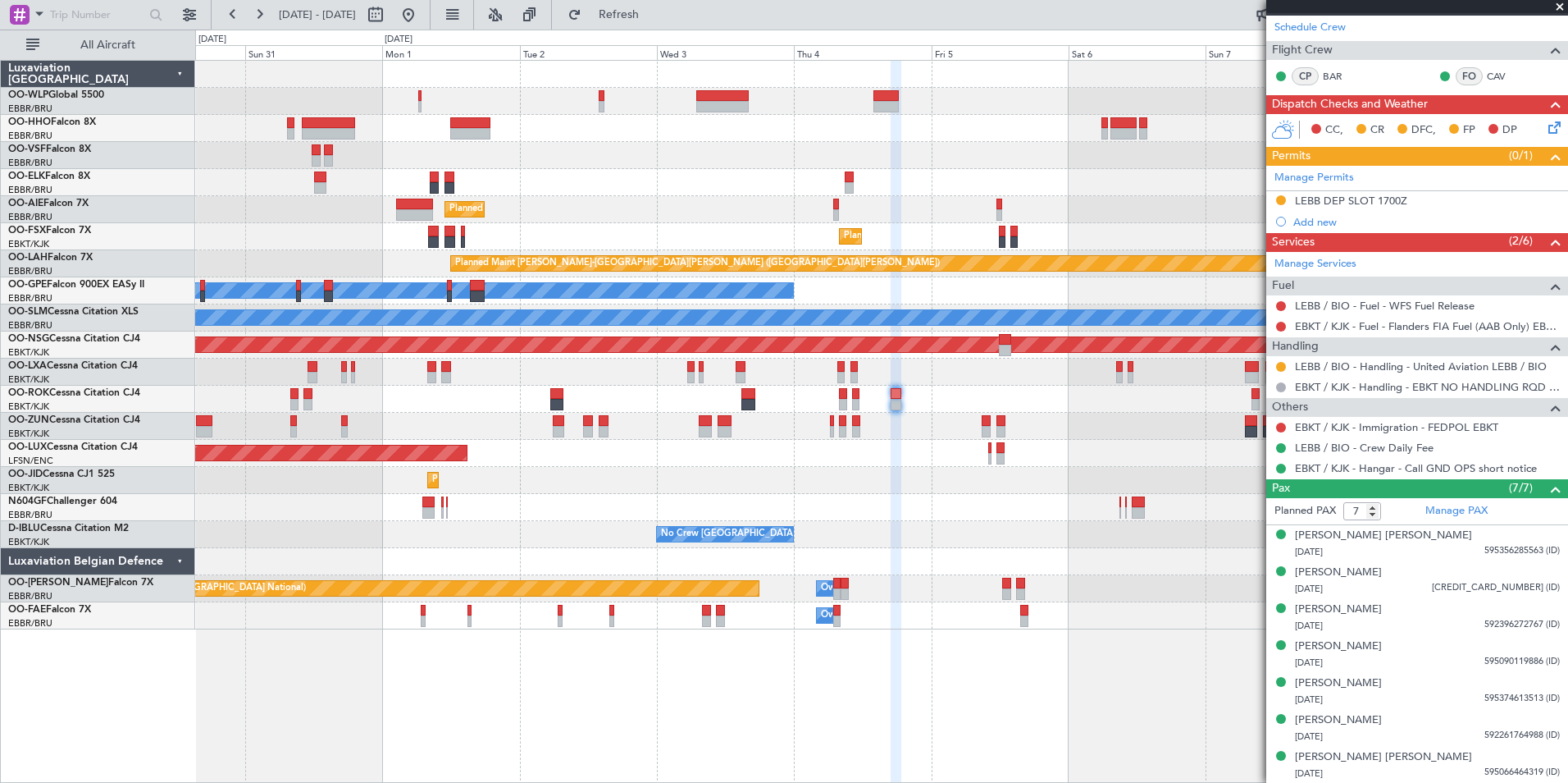
click at [880, 207] on div "Planned Maint [GEOGRAPHIC_DATA] ([GEOGRAPHIC_DATA])" at bounding box center [882, 209] width 1372 height 27
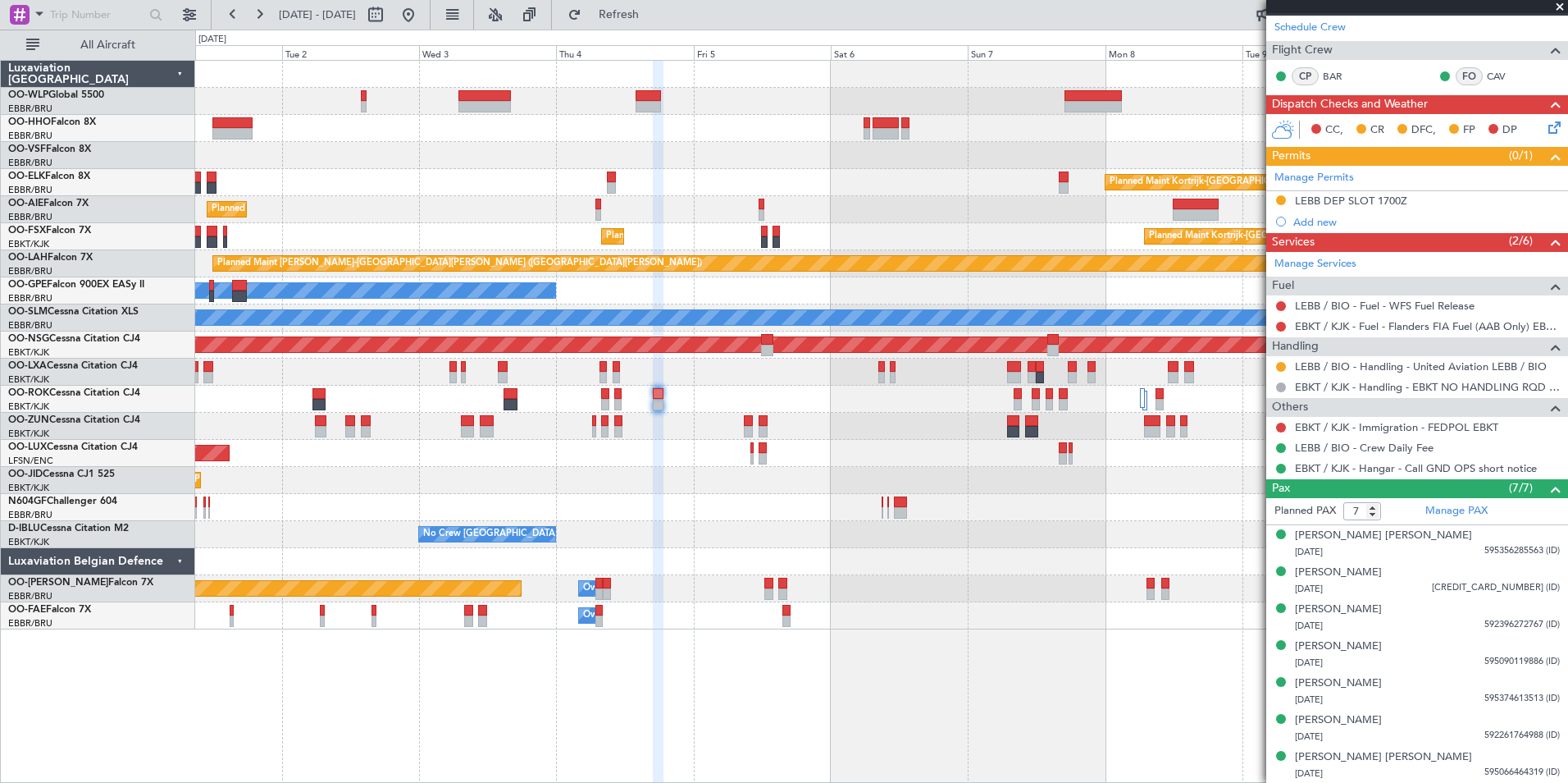
click at [732, 174] on div "Planned Maint Kortrijk-Wevelgem Planned Maint London (Farnborough) Planned Main…" at bounding box center [882, 344] width 1372 height 569
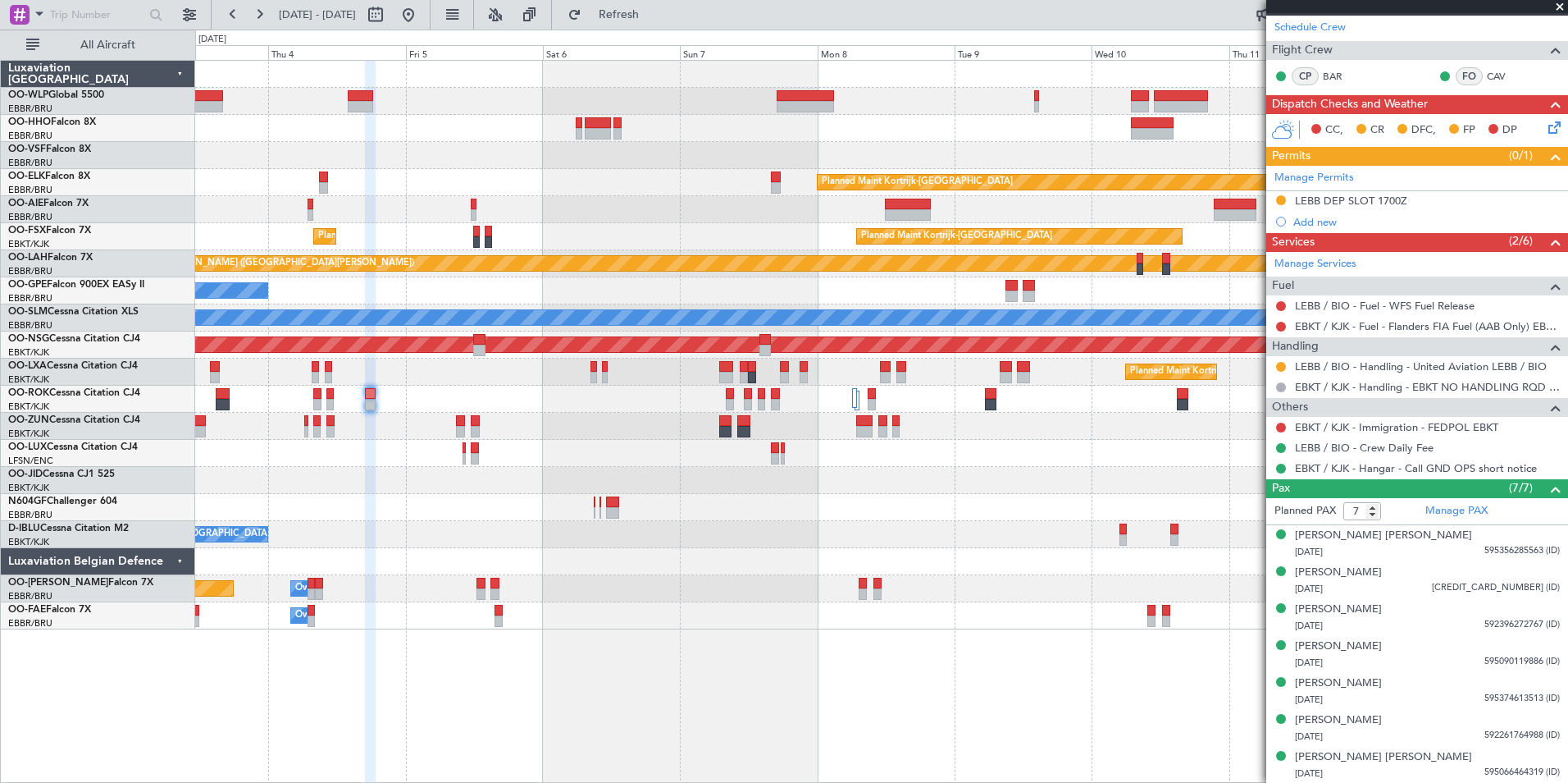
click at [486, 161] on div "Planned Maint Kortrijk-Wevelgem Planned Maint London (Farnborough) Planned Main…" at bounding box center [882, 344] width 1372 height 569
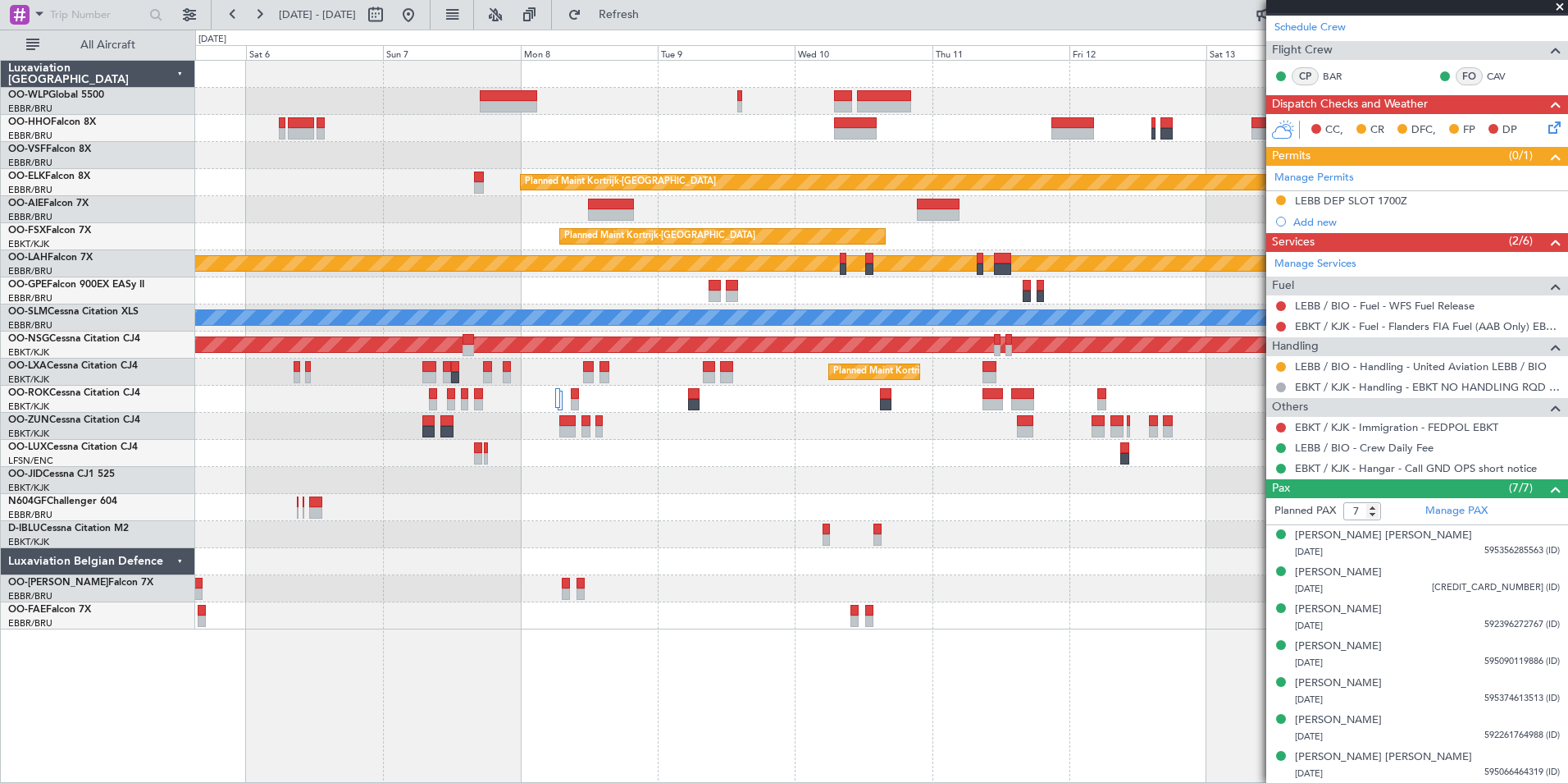
click at [635, 234] on div "Planned Maint Kortrijk-[GEOGRAPHIC_DATA] Planned Maint [GEOGRAPHIC_DATA]-[GEOGR…" at bounding box center [882, 237] width 1372 height 27
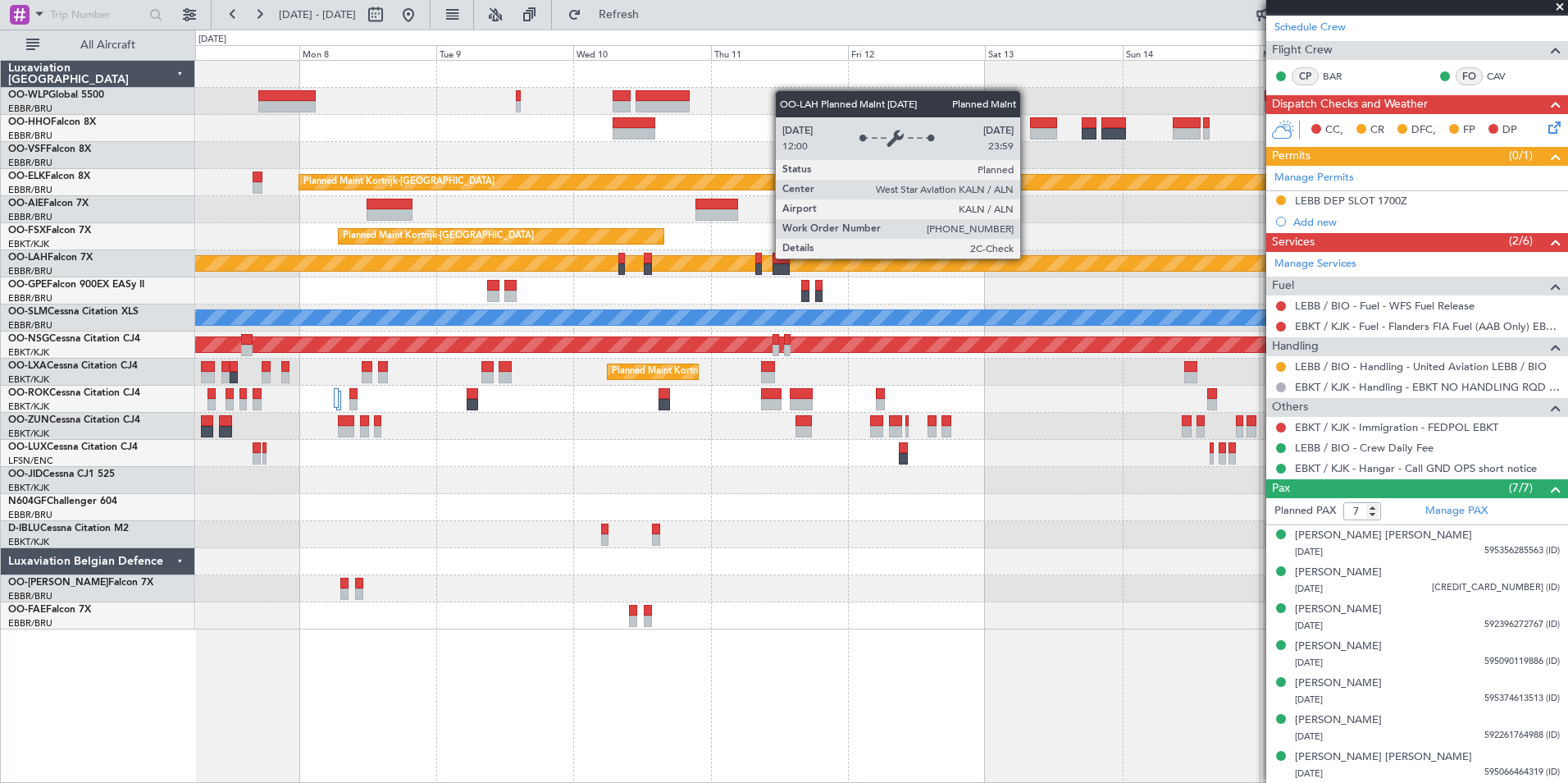
click at [859, 263] on div "Planned Maint [PERSON_NAME]-[GEOGRAPHIC_DATA][PERSON_NAME] ([GEOGRAPHIC_DATA][P…" at bounding box center [1173, 263] width 3533 height 15
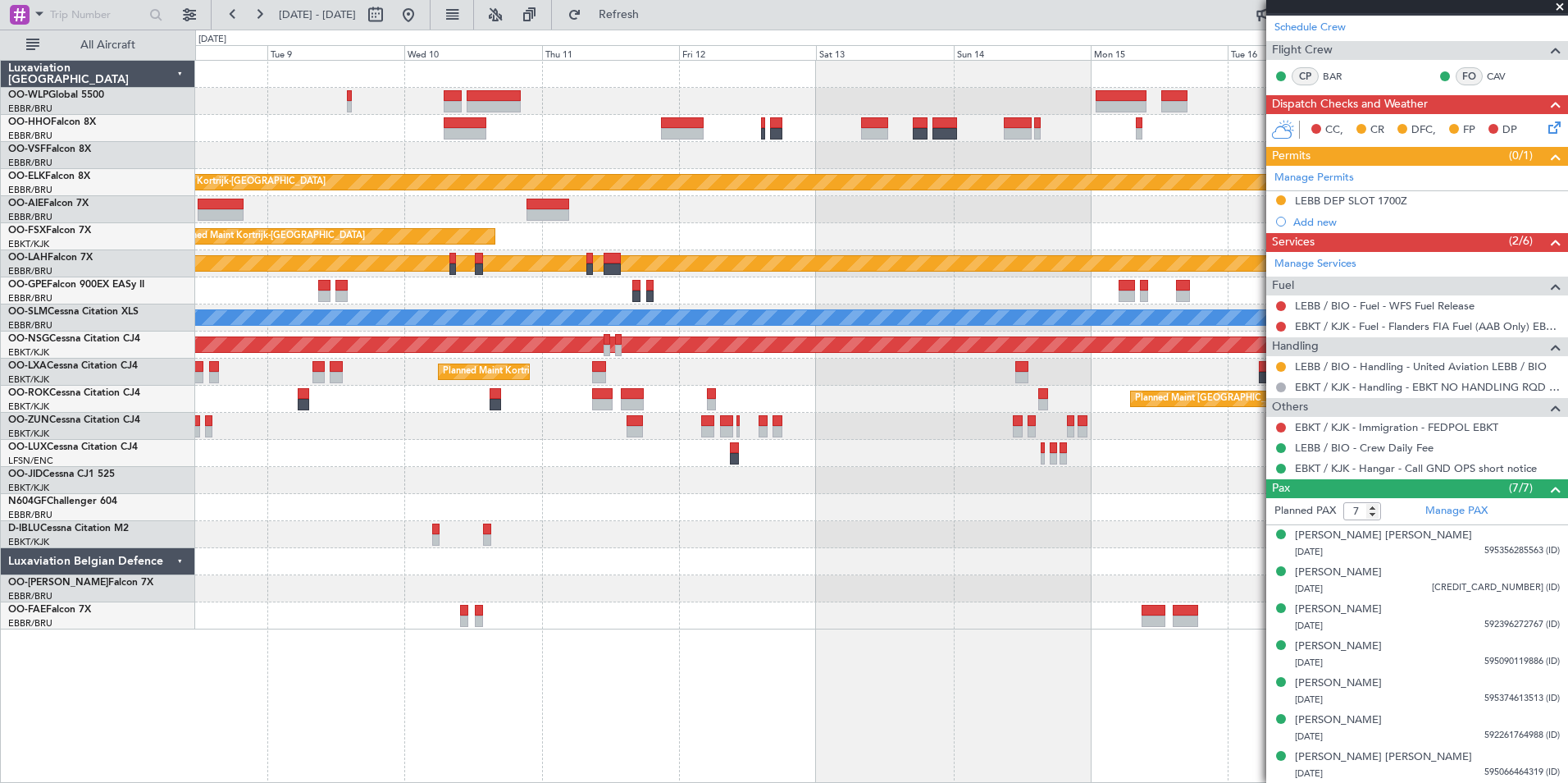
click at [840, 482] on div "Planned Maint Kortrijk-Wevelgem Planned Maint Kortrijk-Wevelgem EBKT 08:50 Z KL…" at bounding box center [882, 344] width 1372 height 569
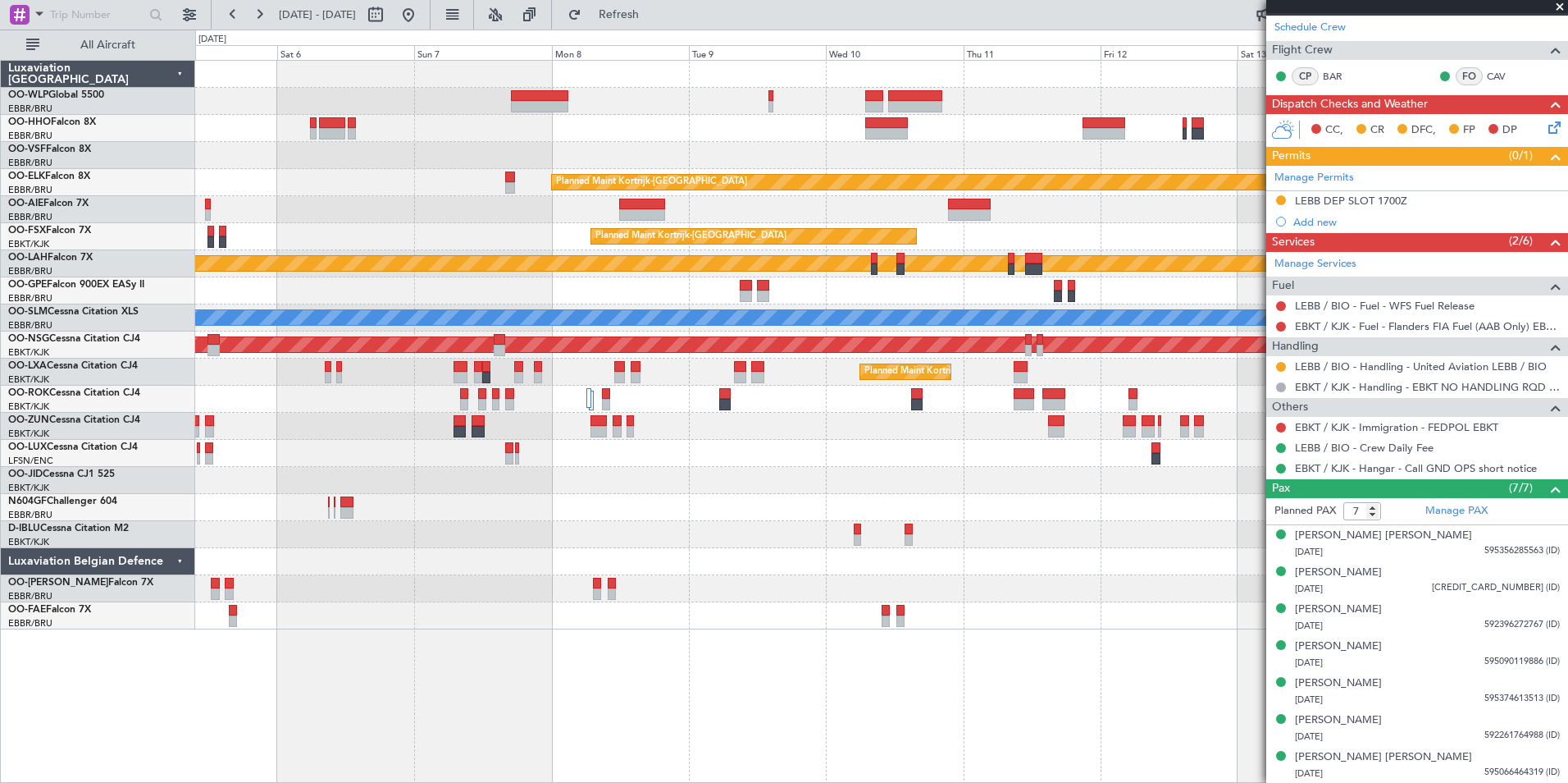
click at [1154, 521] on div "Planned Maint Kortrijk-Wevelgem Planned Maint Kortrijk-Wevelgem Planned Maint K…" at bounding box center [882, 344] width 1372 height 569
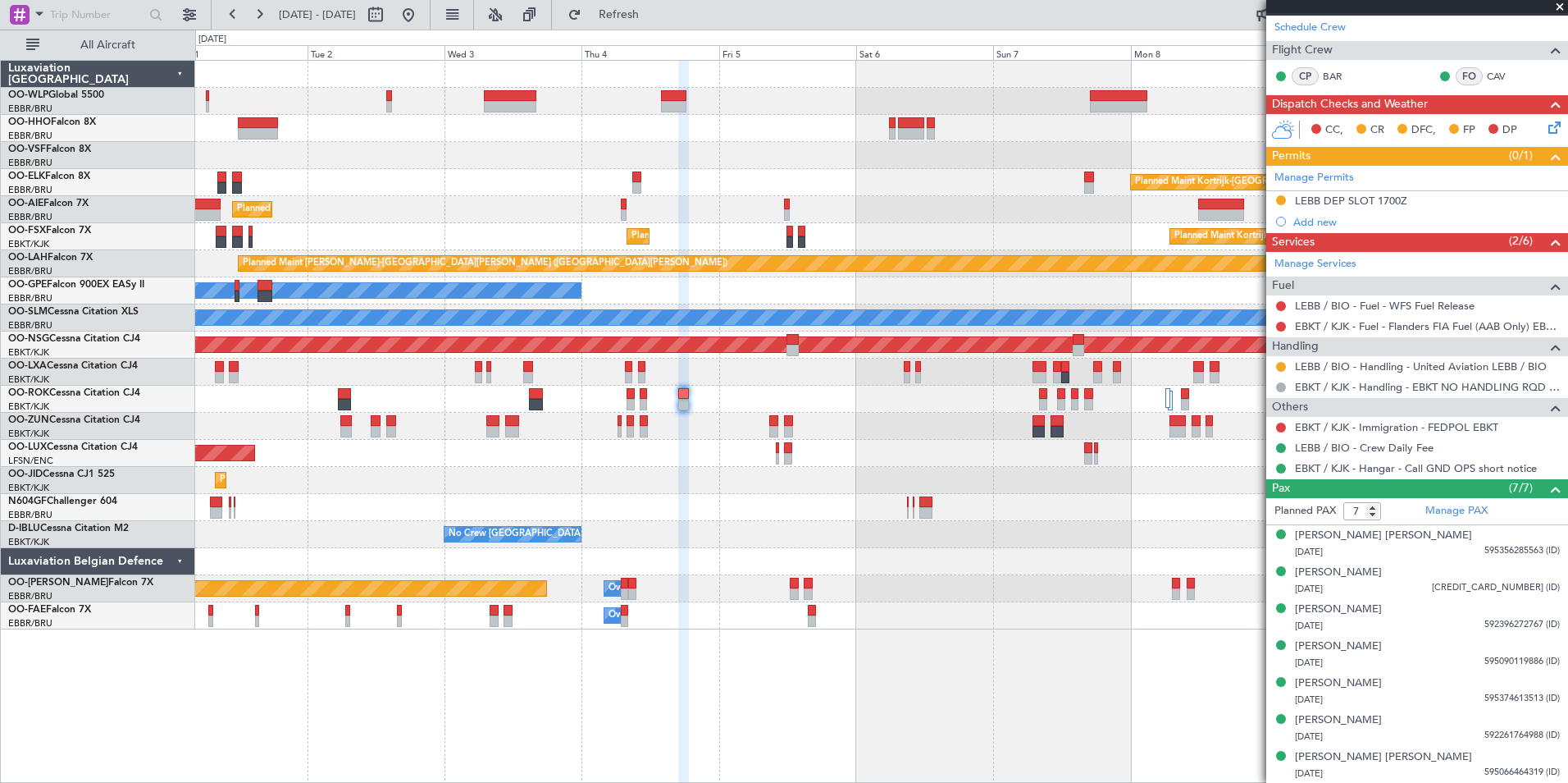
click at [1205, 520] on div at bounding box center [882, 507] width 1372 height 27
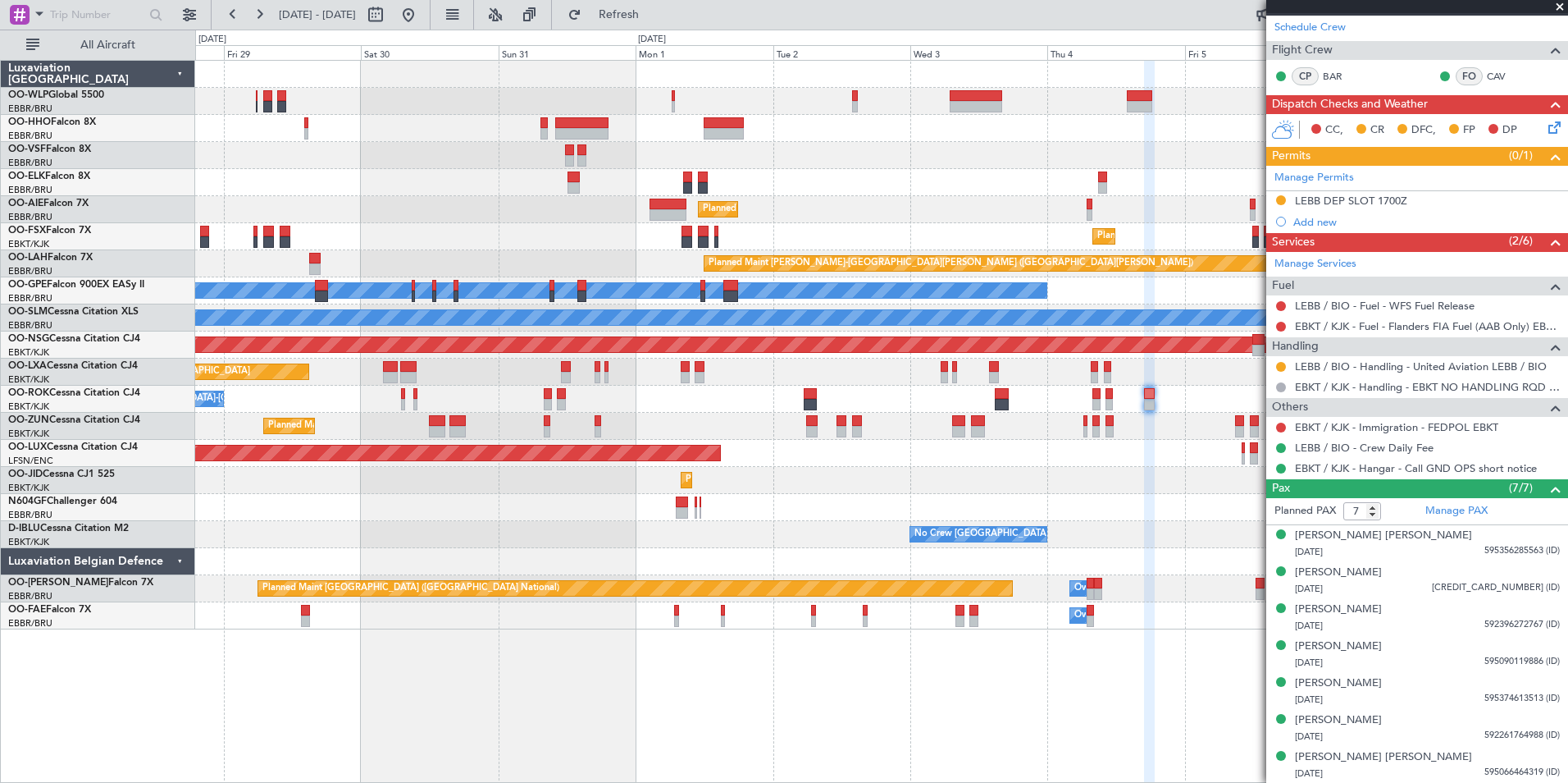
click at [422, 18] on div at bounding box center [392, 15] width 59 height 26
click at [422, 14] on button at bounding box center [408, 15] width 26 height 26
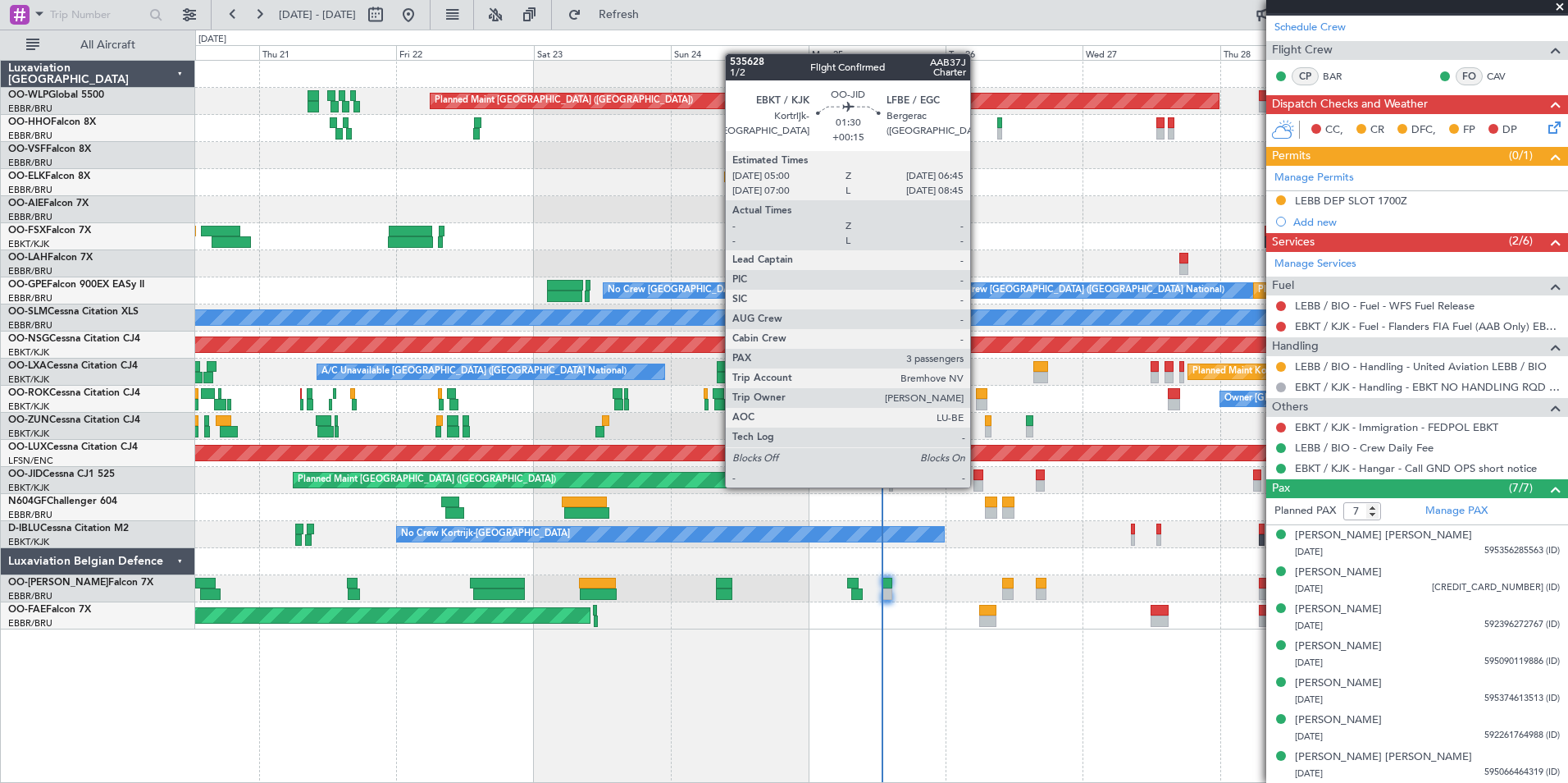
click at [977, 486] on div at bounding box center [978, 485] width 10 height 11
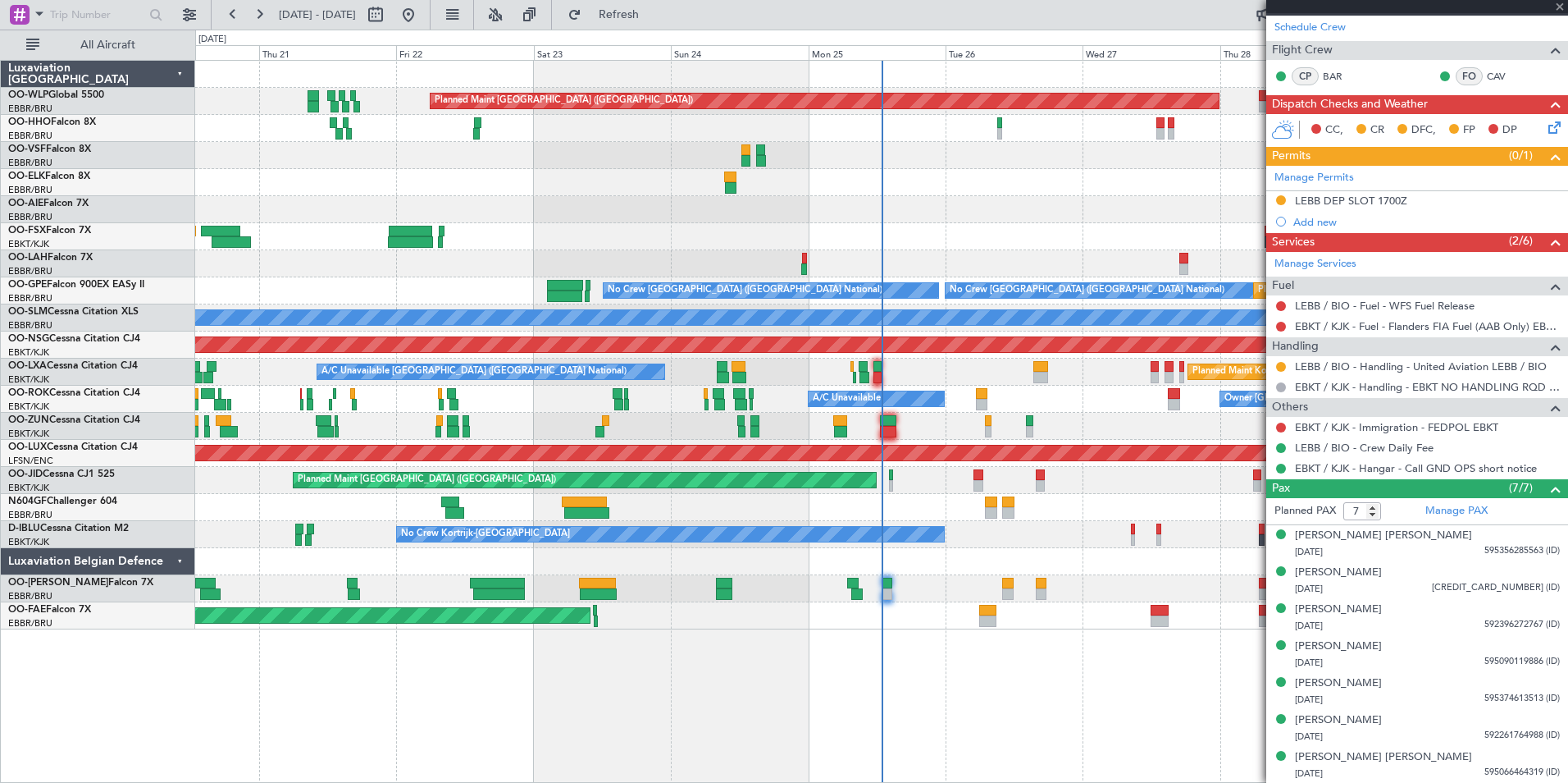
type input "+00:15"
type input "3"
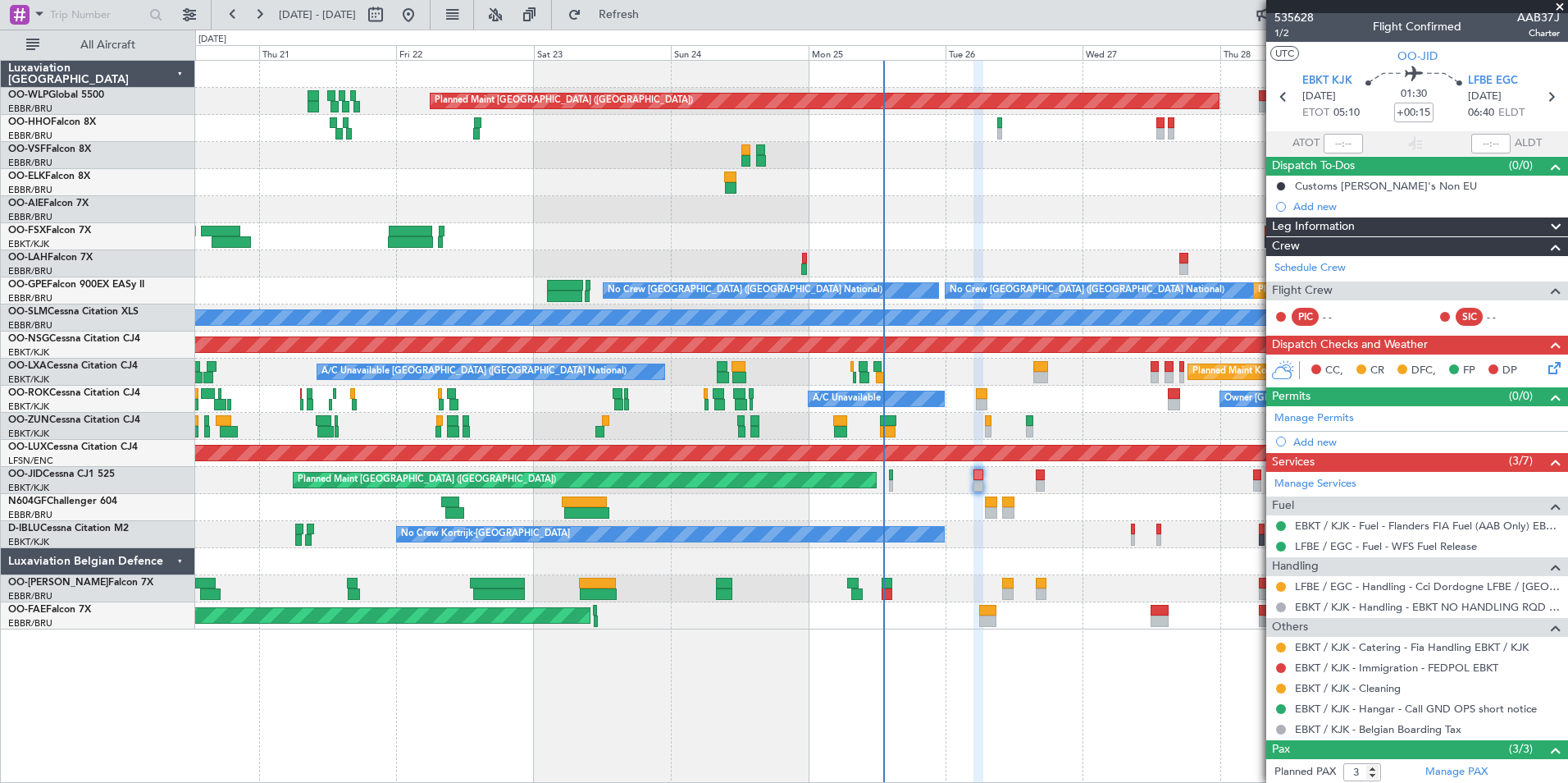
scroll to position [0, 0]
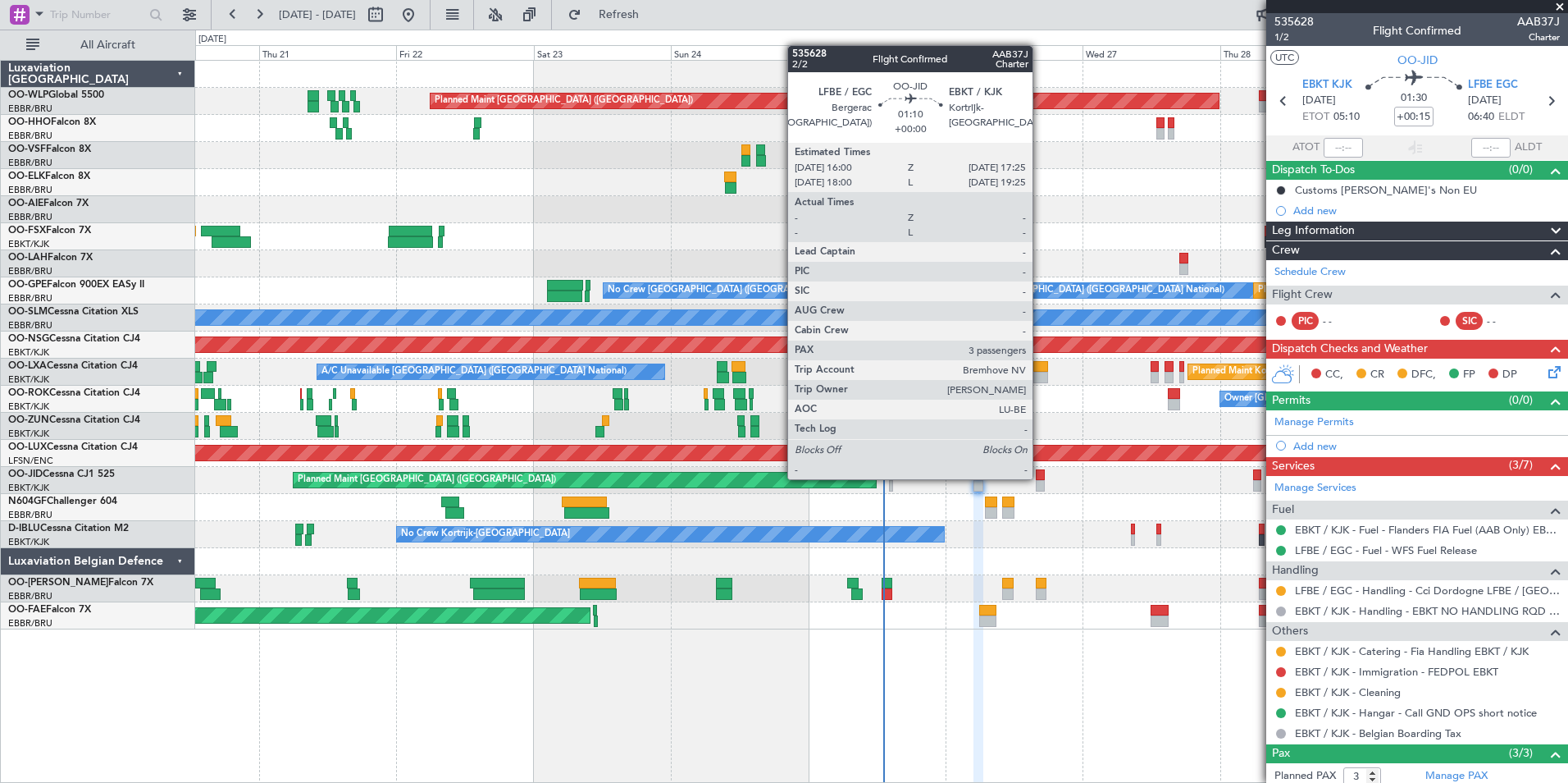
click at [1040, 478] on div at bounding box center [1039, 475] width 8 height 11
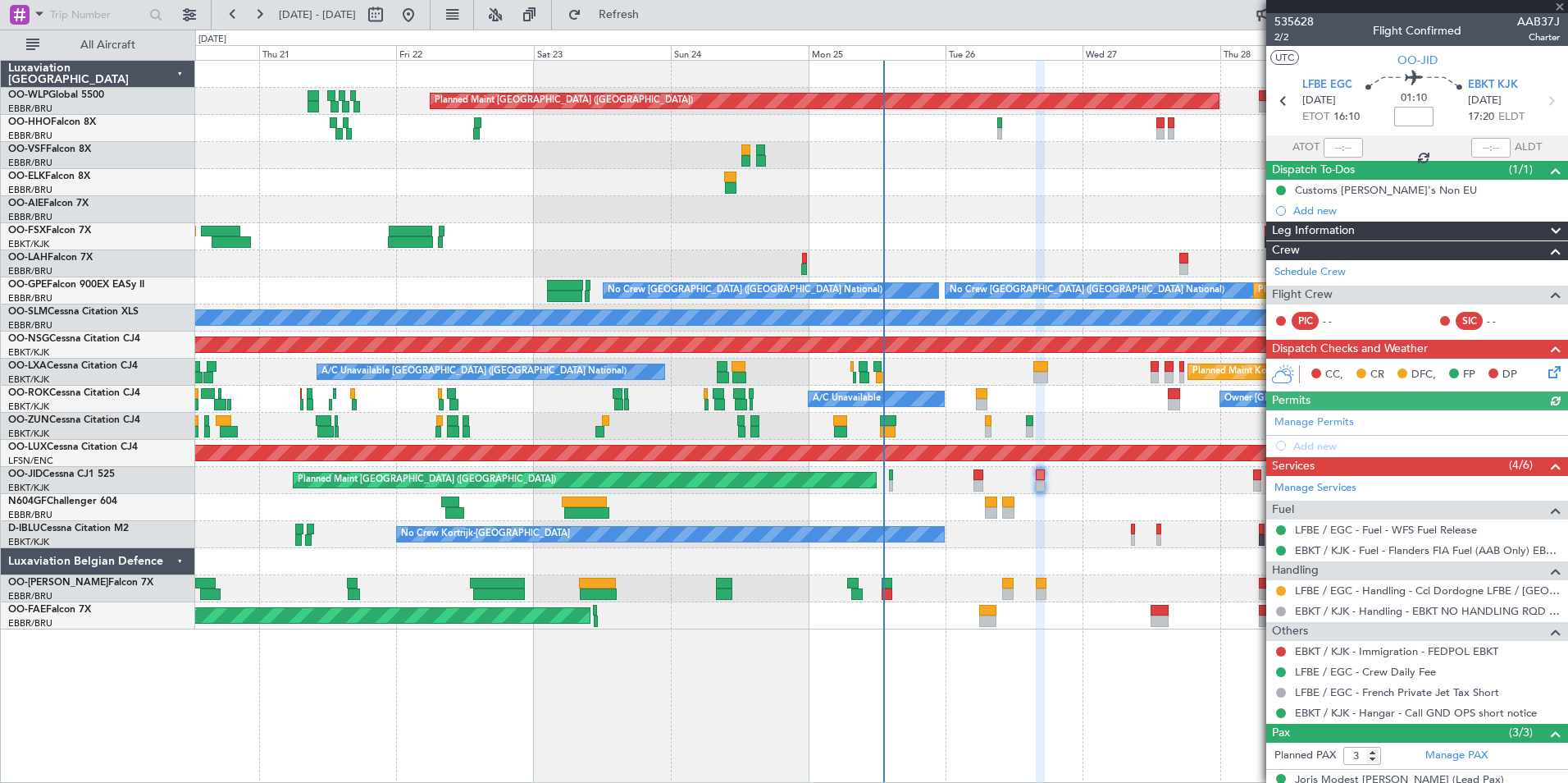
click at [1413, 115] on input at bounding box center [1414, 116] width 39 height 19
click at [1410, 121] on input at bounding box center [1414, 116] width 39 height 19
click at [1170, 181] on div at bounding box center [882, 182] width 1372 height 27
click at [1372, 717] on link "EBKT / KJK - Hangar - Call GND OPS short notice" at bounding box center [1416, 712] width 242 height 14
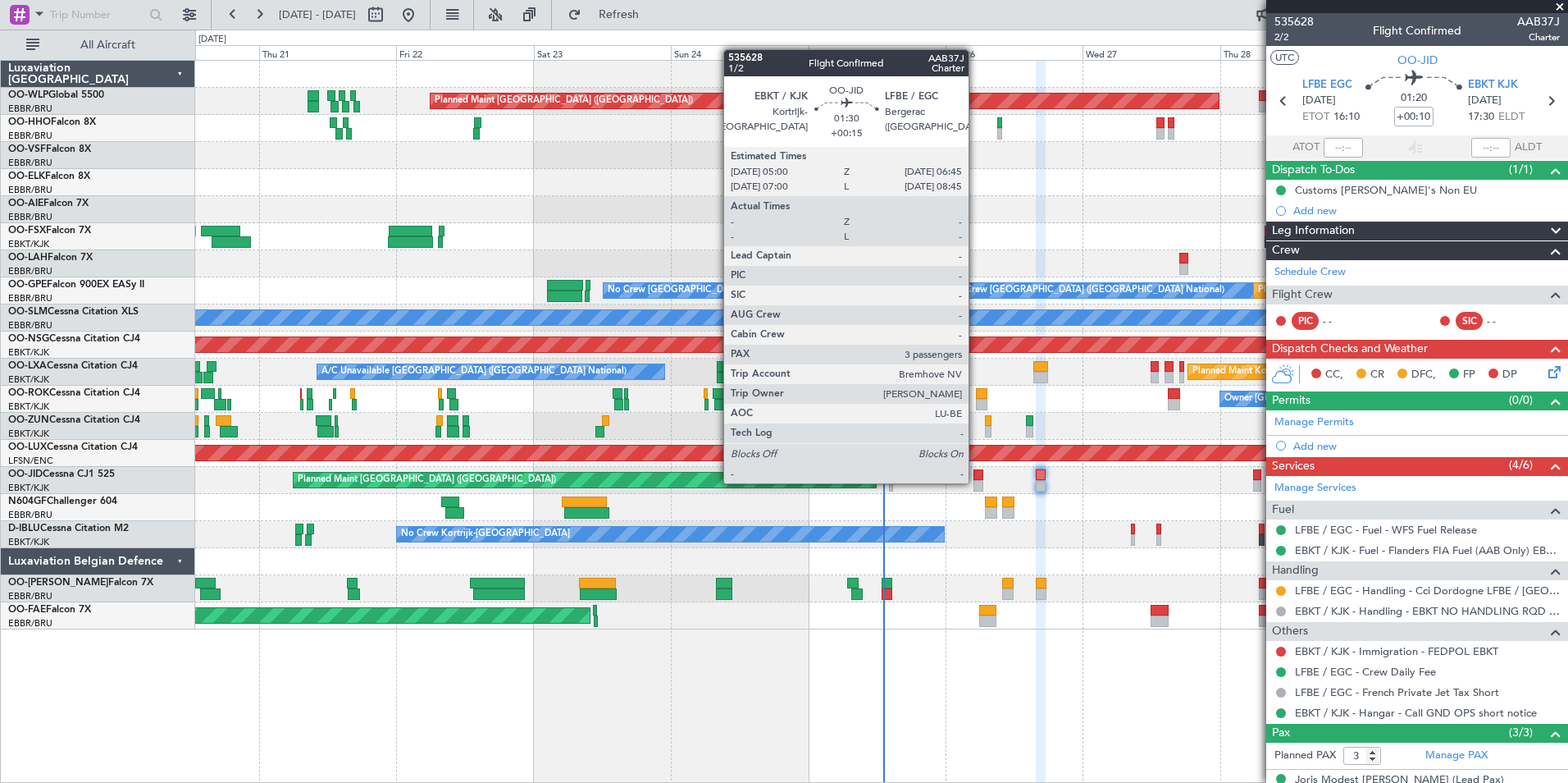
click at [976, 481] on div at bounding box center [978, 485] width 10 height 11
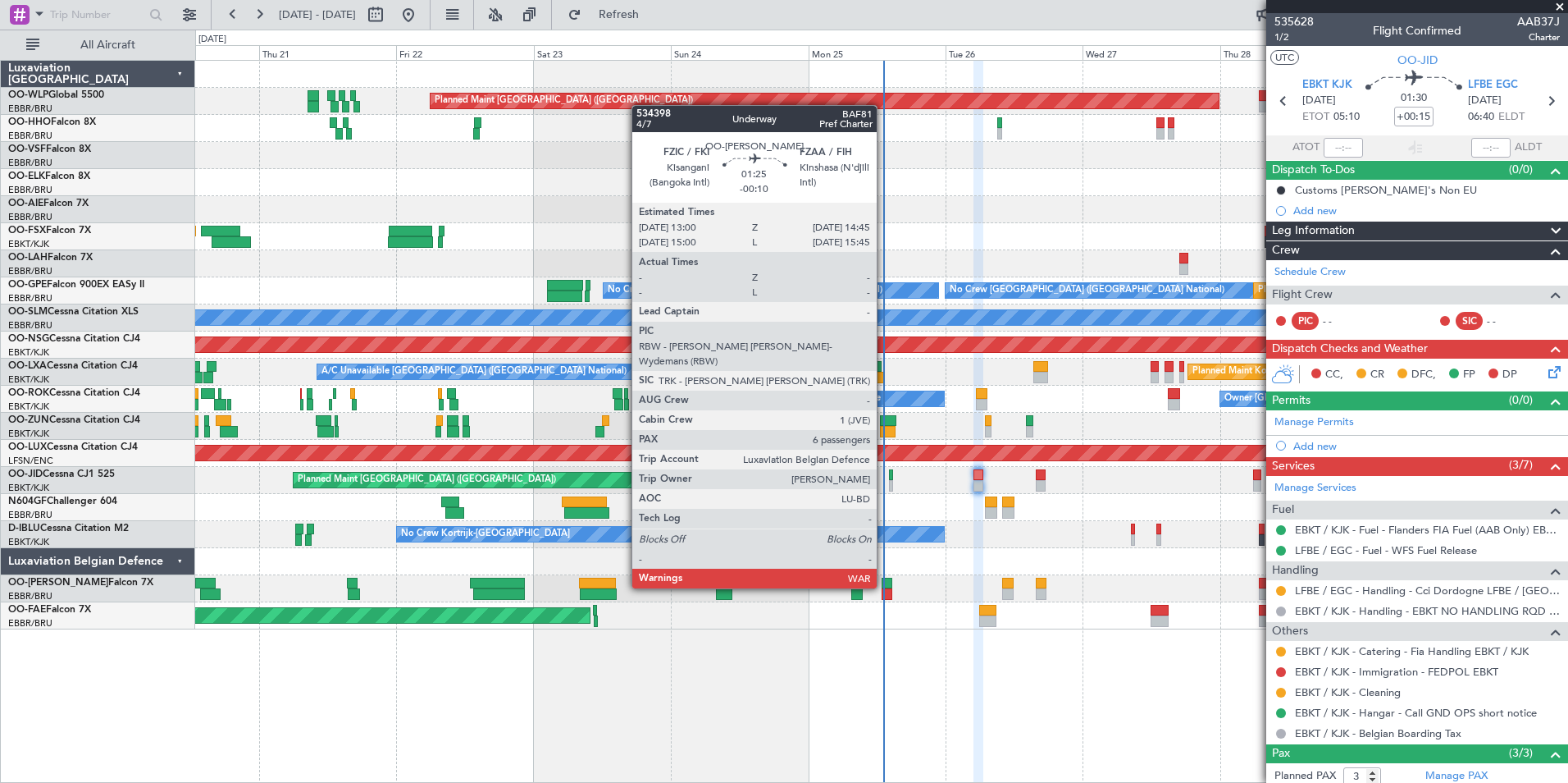
click at [885, 586] on div at bounding box center [886, 584] width 10 height 11
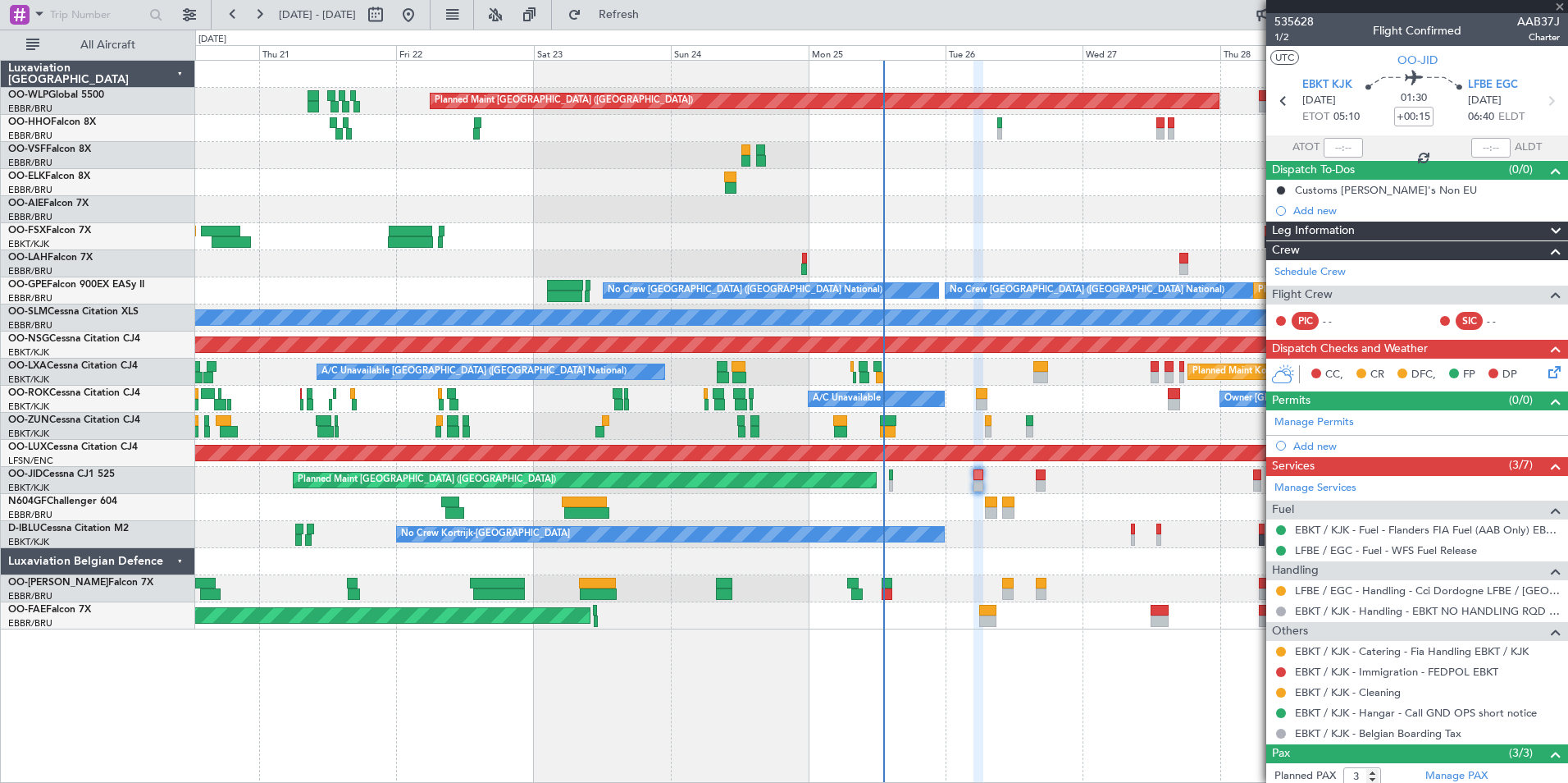
type input "-00:10"
type input "6"
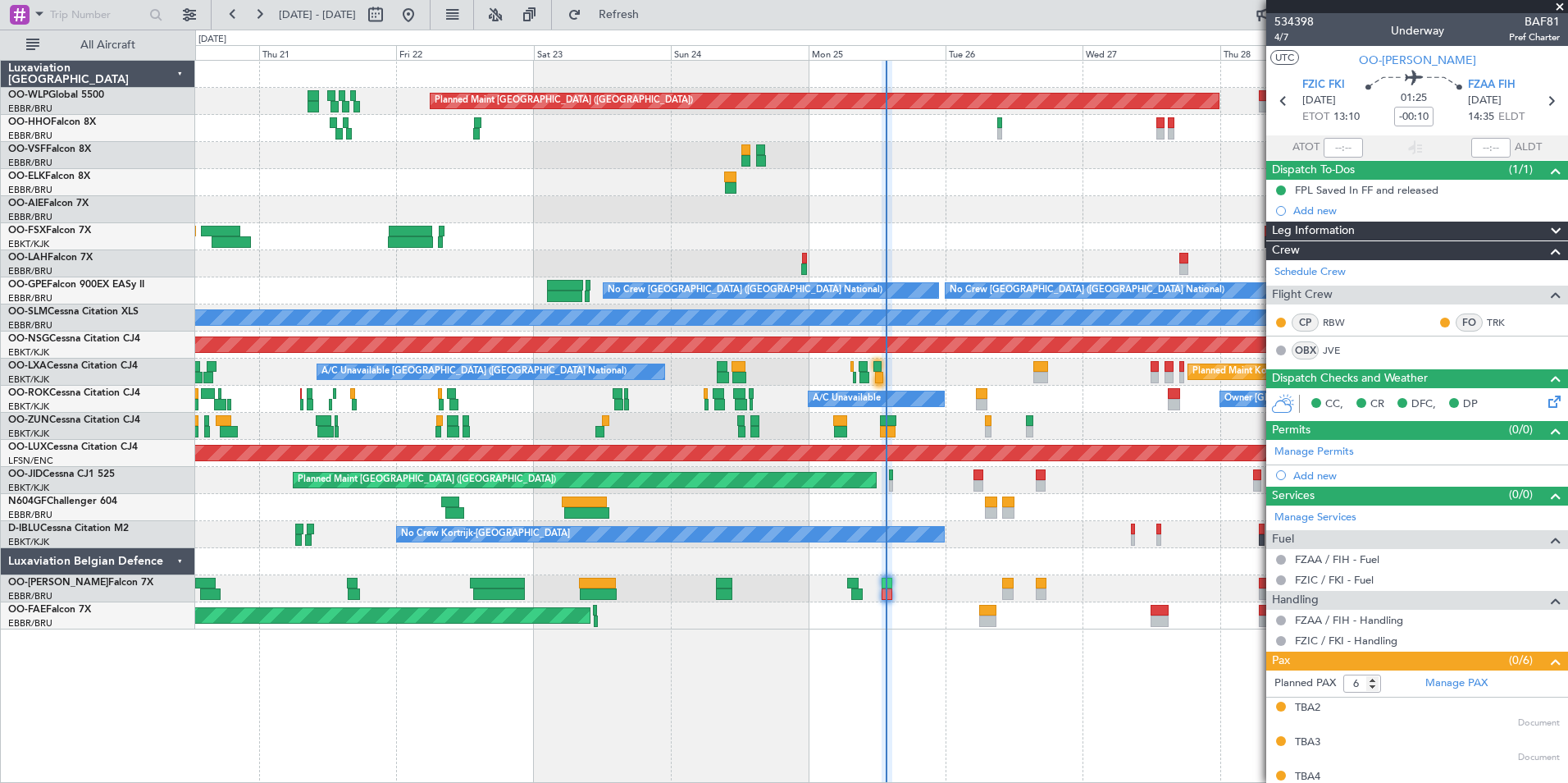
click at [939, 247] on div "Planned Maint Kortrijk-[GEOGRAPHIC_DATA]" at bounding box center [882, 237] width 1372 height 27
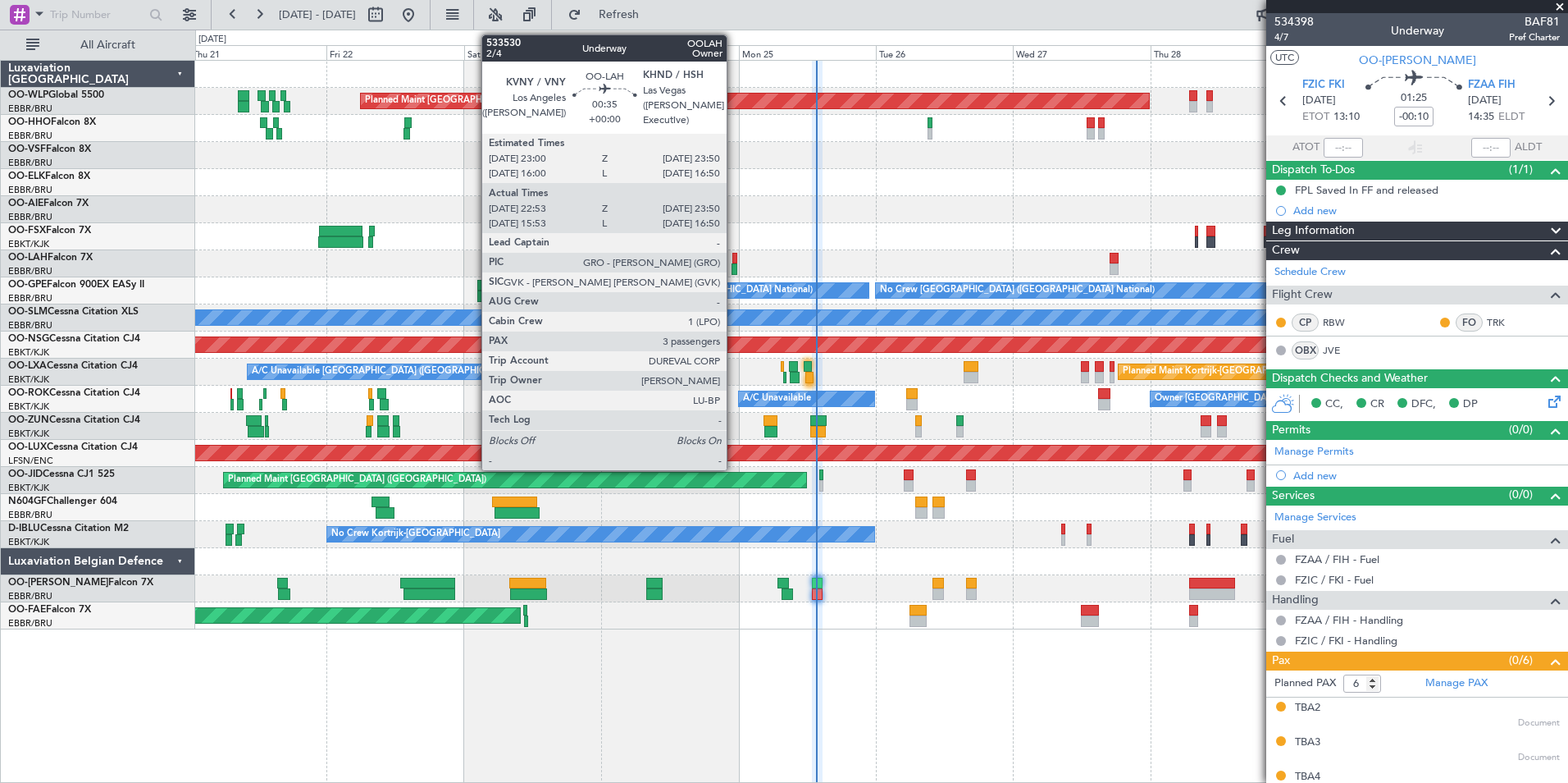
click at [734, 270] on div at bounding box center [734, 269] width 6 height 11
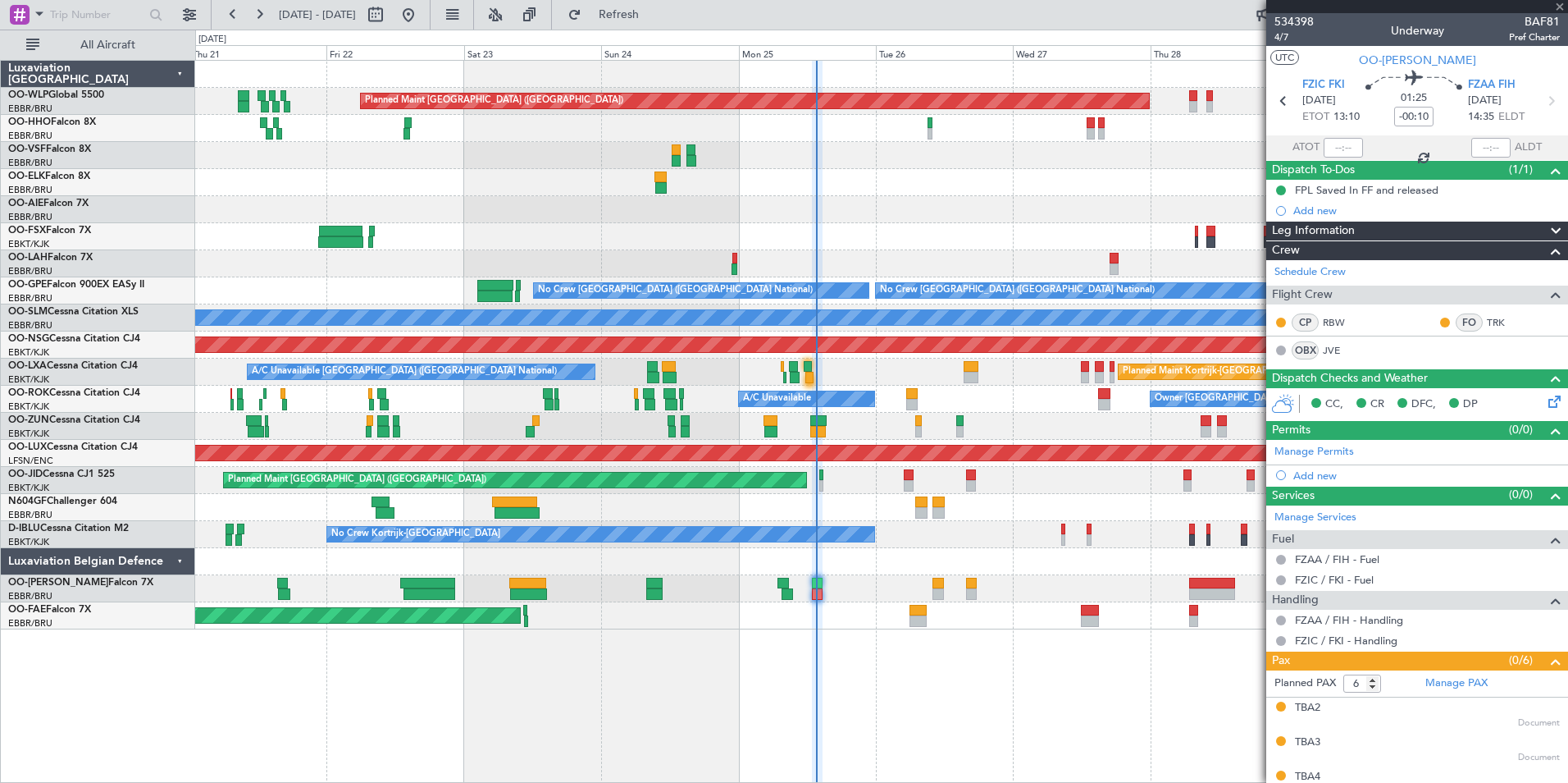
type input "23:03"
type input "23:45"
type input "3"
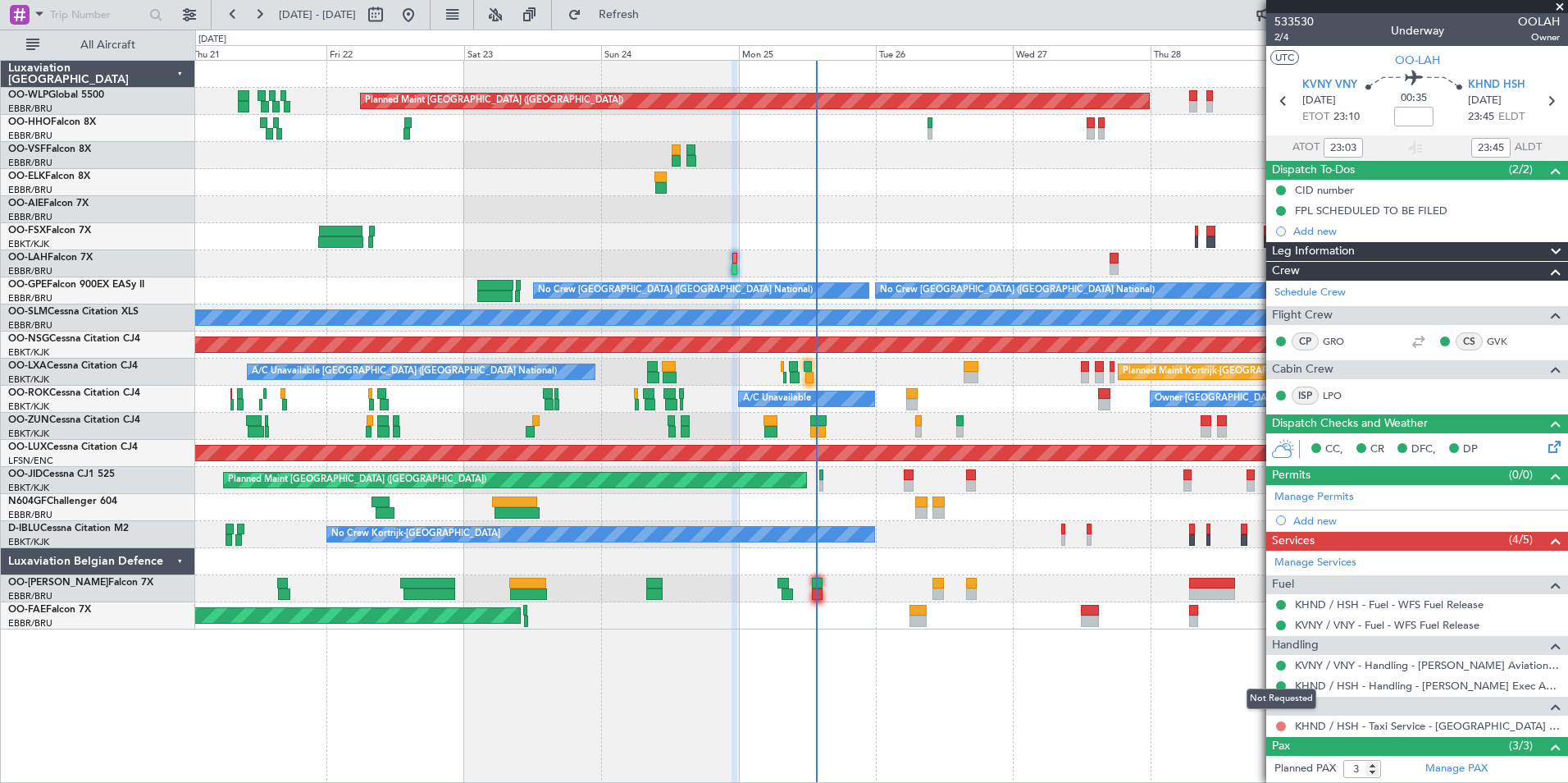
click at [1280, 728] on button at bounding box center [1281, 726] width 10 height 10
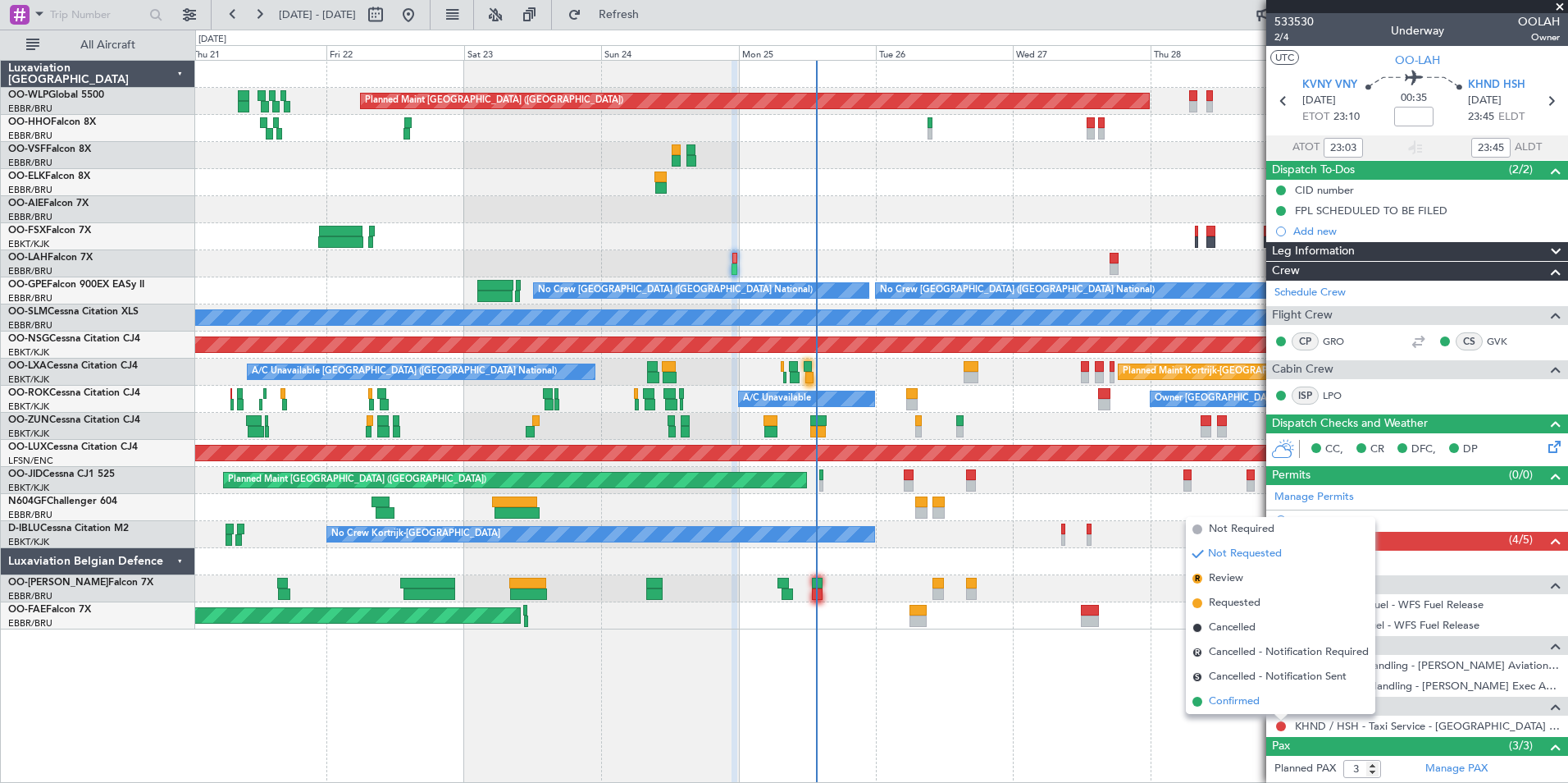
click at [1214, 697] on span "Confirmed" at bounding box center [1234, 701] width 51 height 17
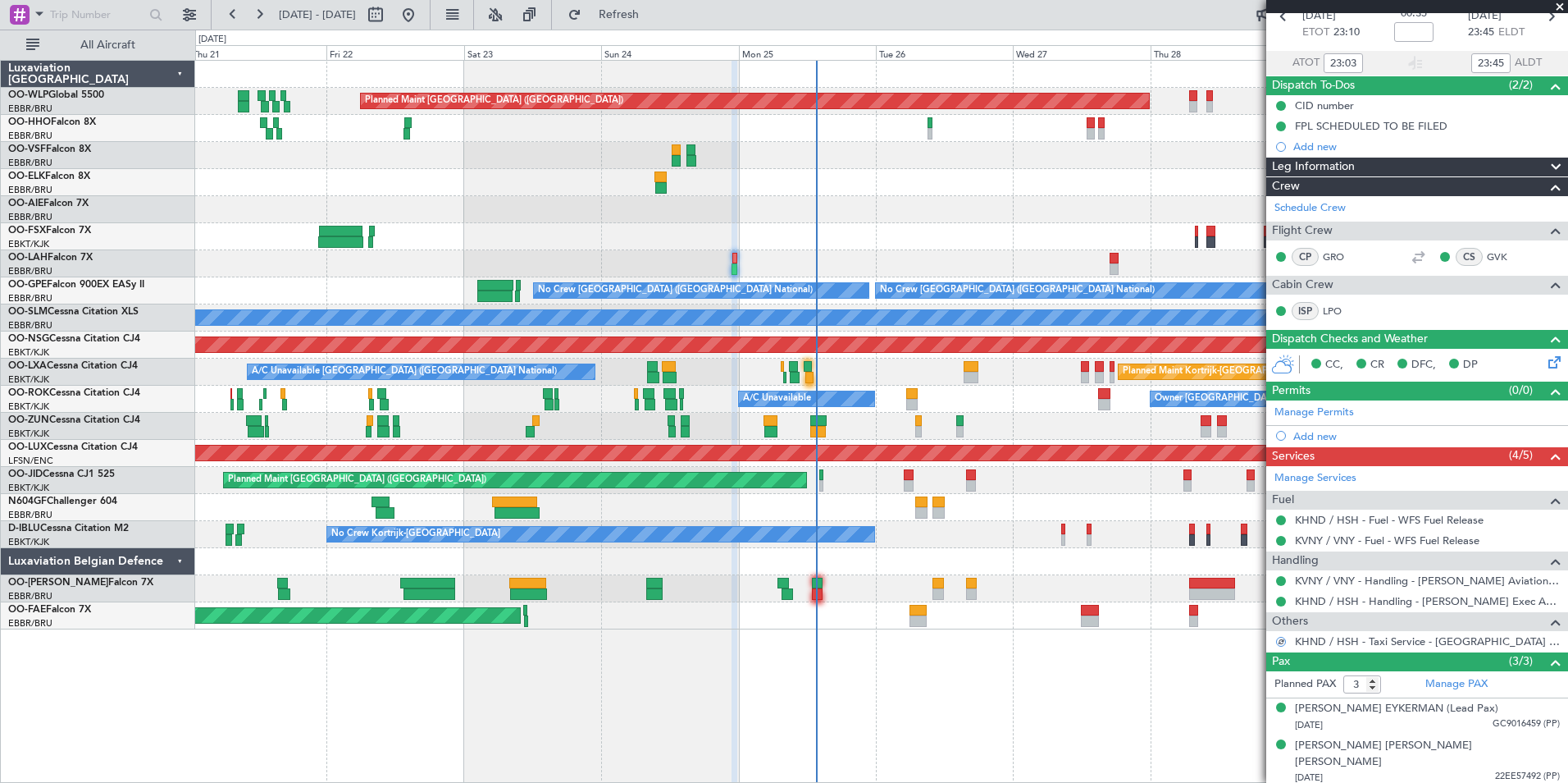
scroll to position [110, 0]
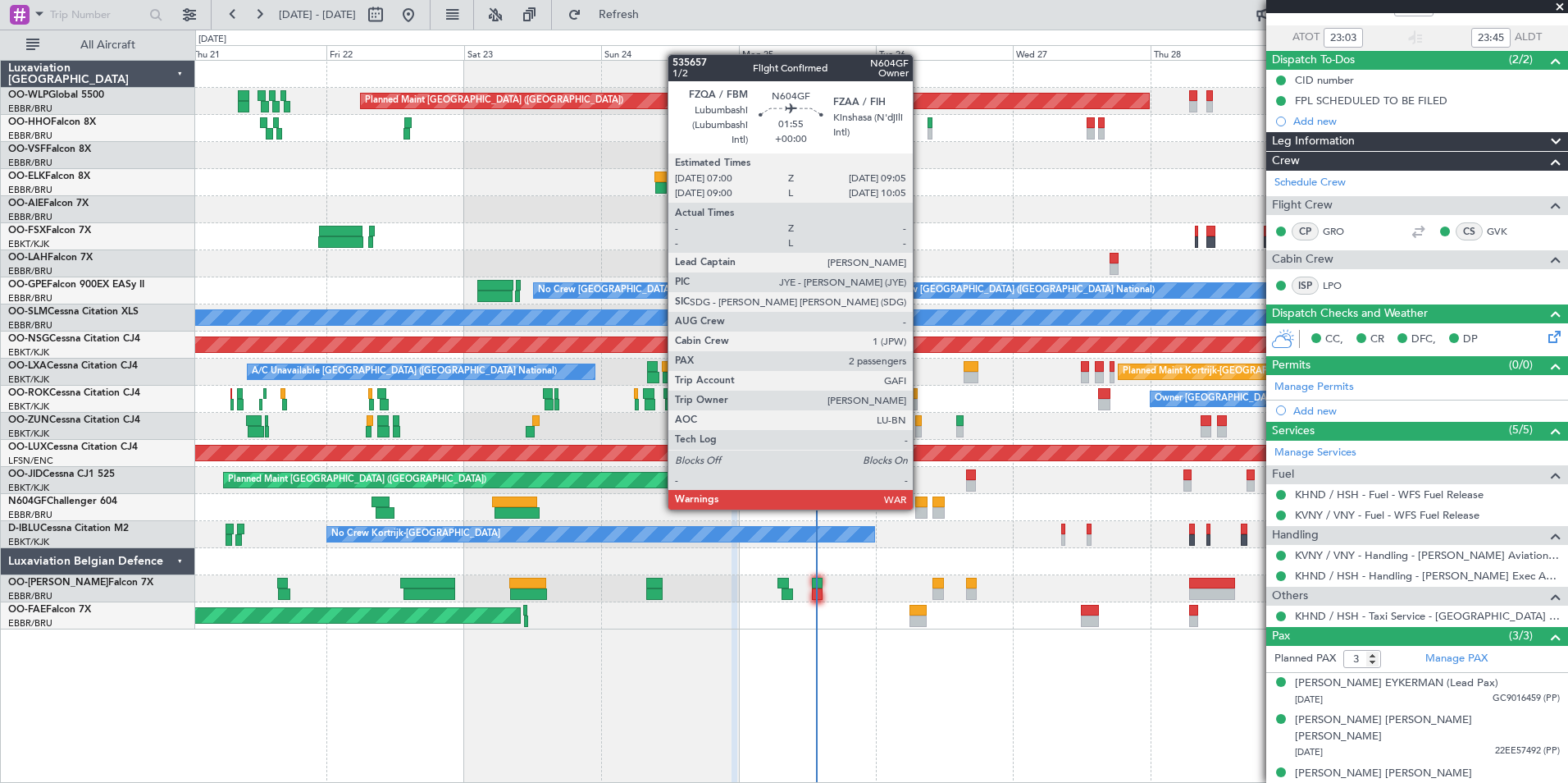
click at [920, 508] on div at bounding box center [921, 513] width 12 height 11
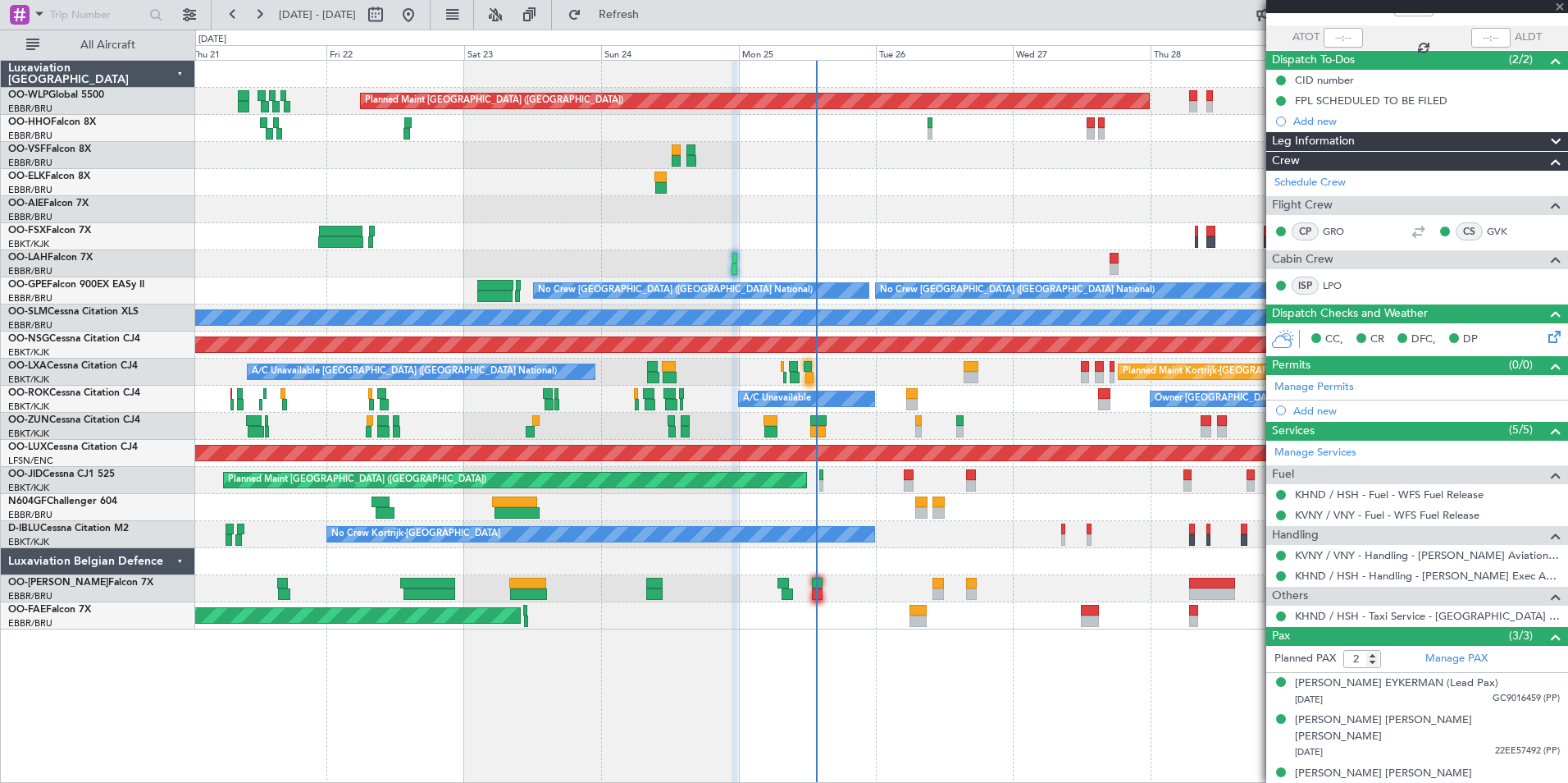
scroll to position [0, 0]
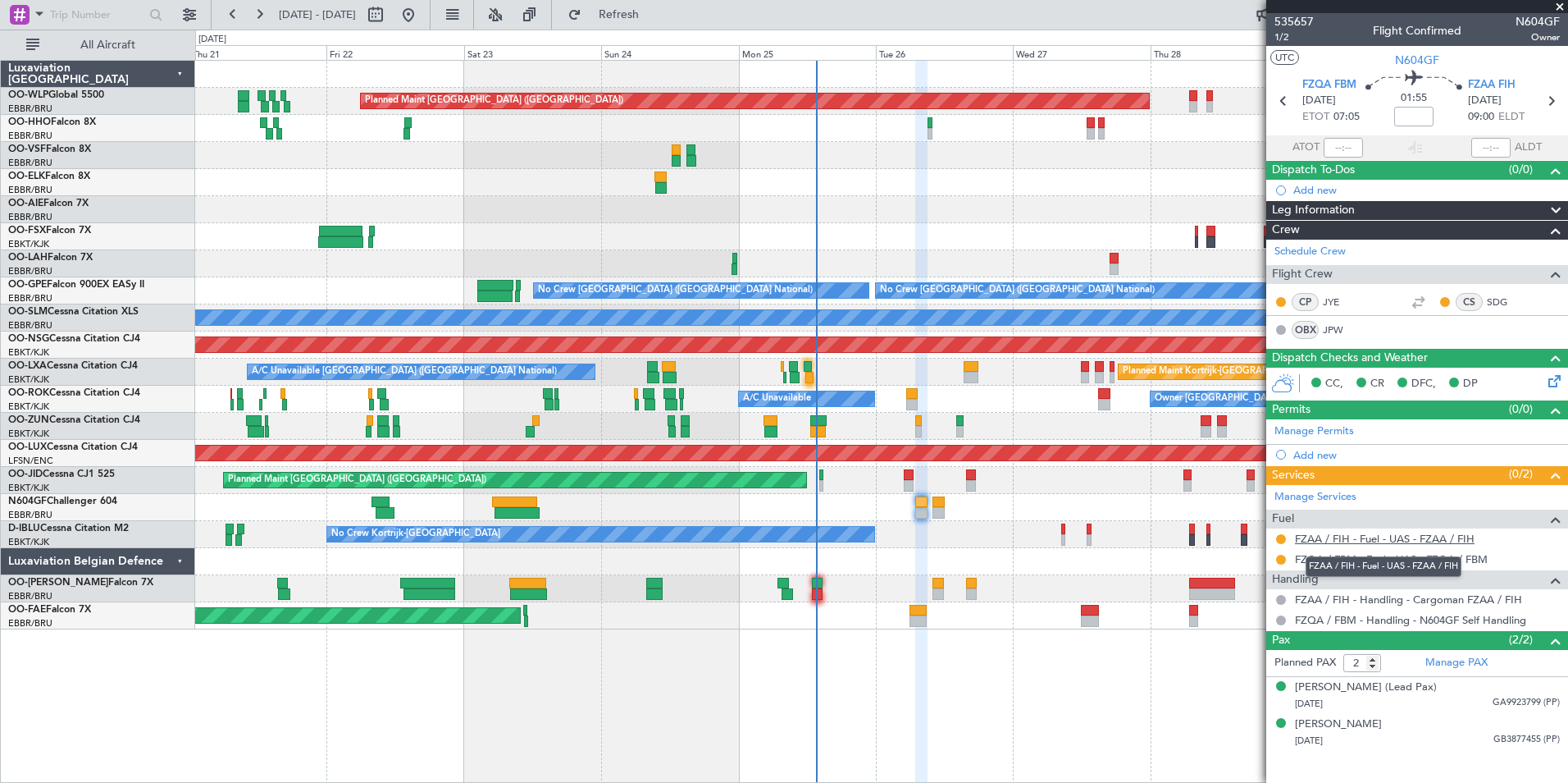
click at [1376, 534] on link "FZAA / FIH - Fuel - UAS - FZAA / FIH" at bounding box center [1385, 538] width 180 height 14
click at [1372, 557] on link "FZQA / FBM - Fuel - UAS - FZQA / FBM" at bounding box center [1392, 558] width 193 height 14
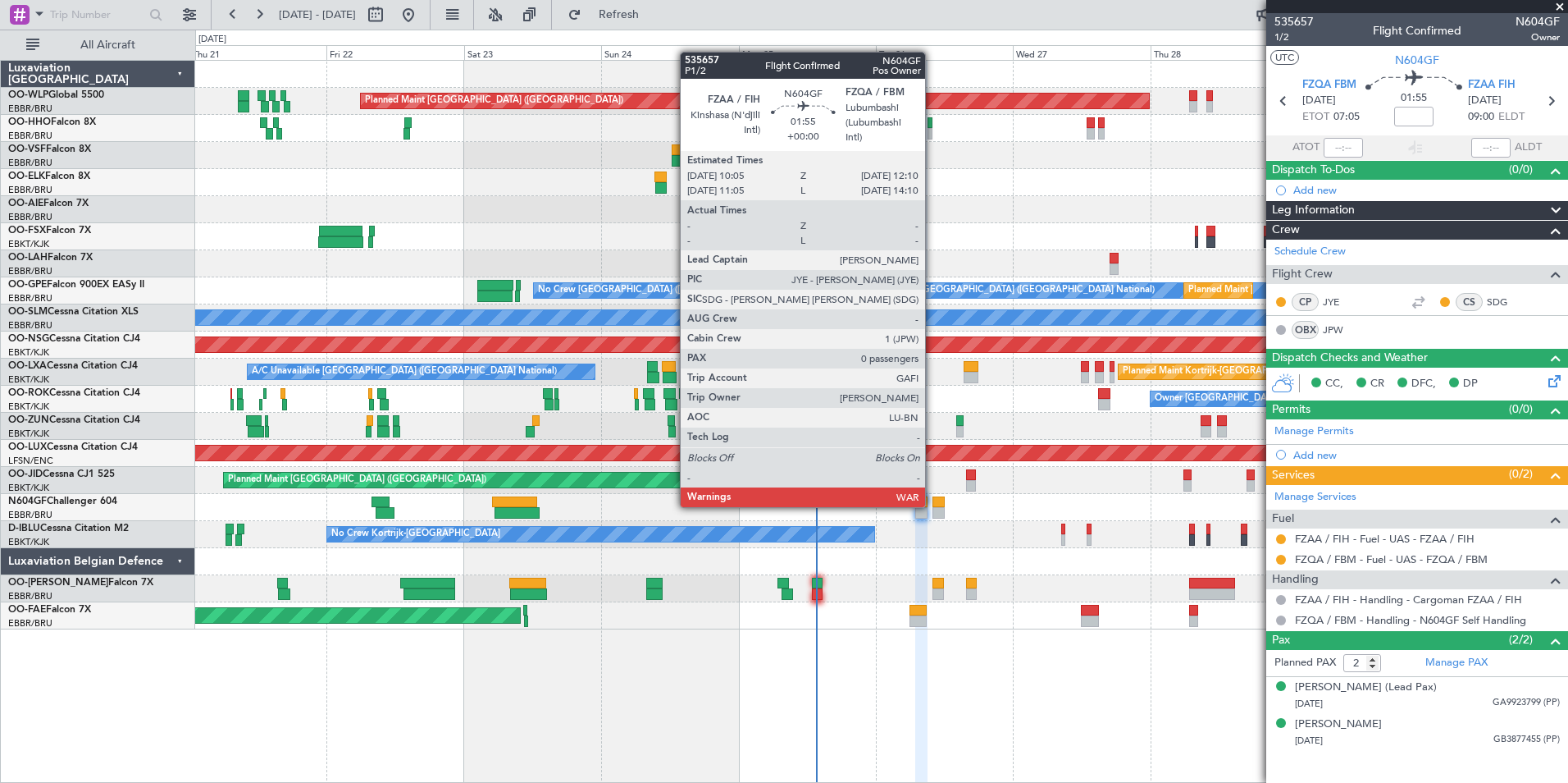
click at [933, 506] on div at bounding box center [938, 502] width 12 height 11
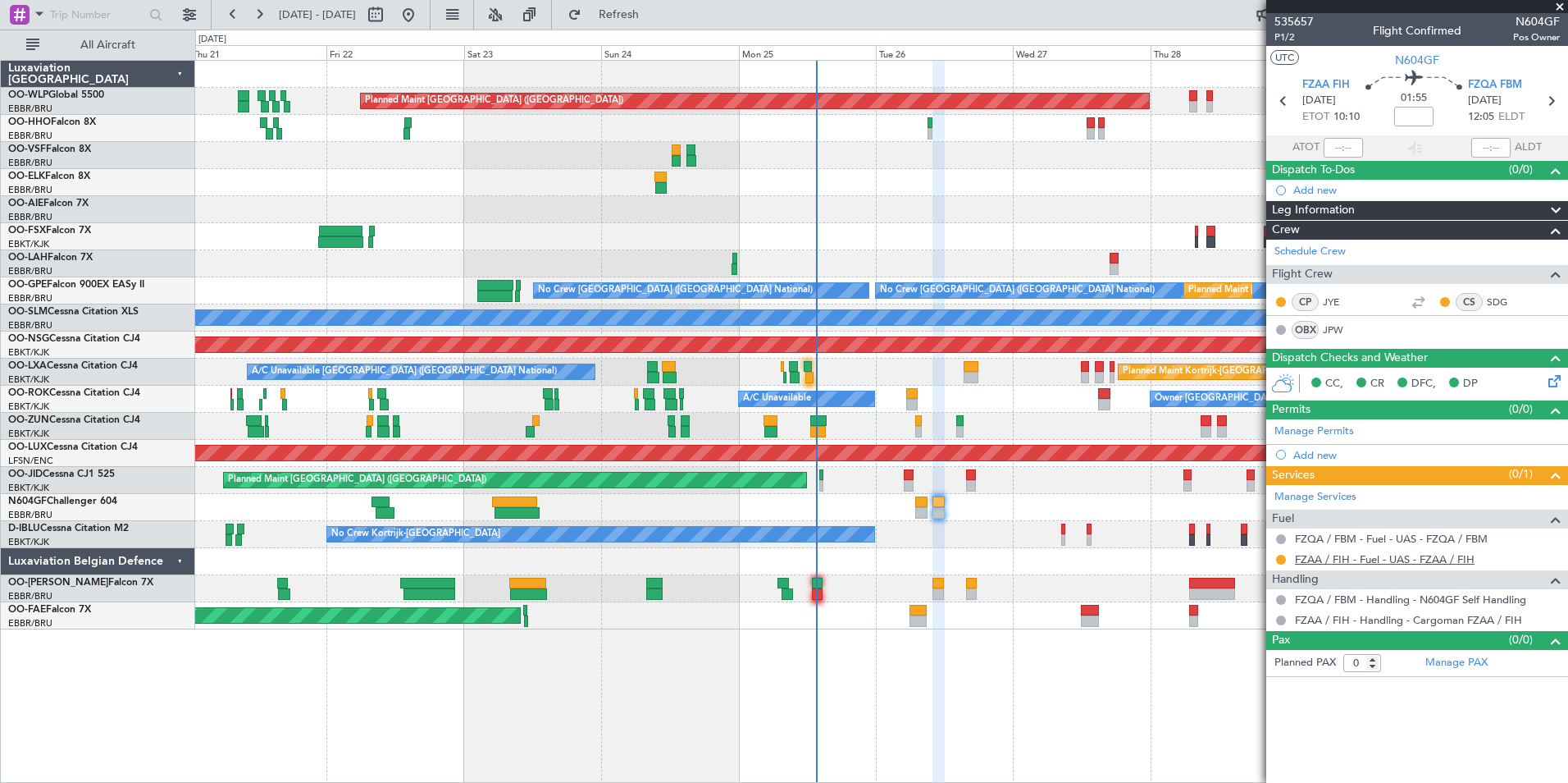
click at [1367, 554] on link "FZAA / FIH - Fuel - UAS - FZAA / FIH" at bounding box center [1385, 558] width 180 height 14
click at [1282, 107] on icon at bounding box center [1283, 100] width 21 height 21
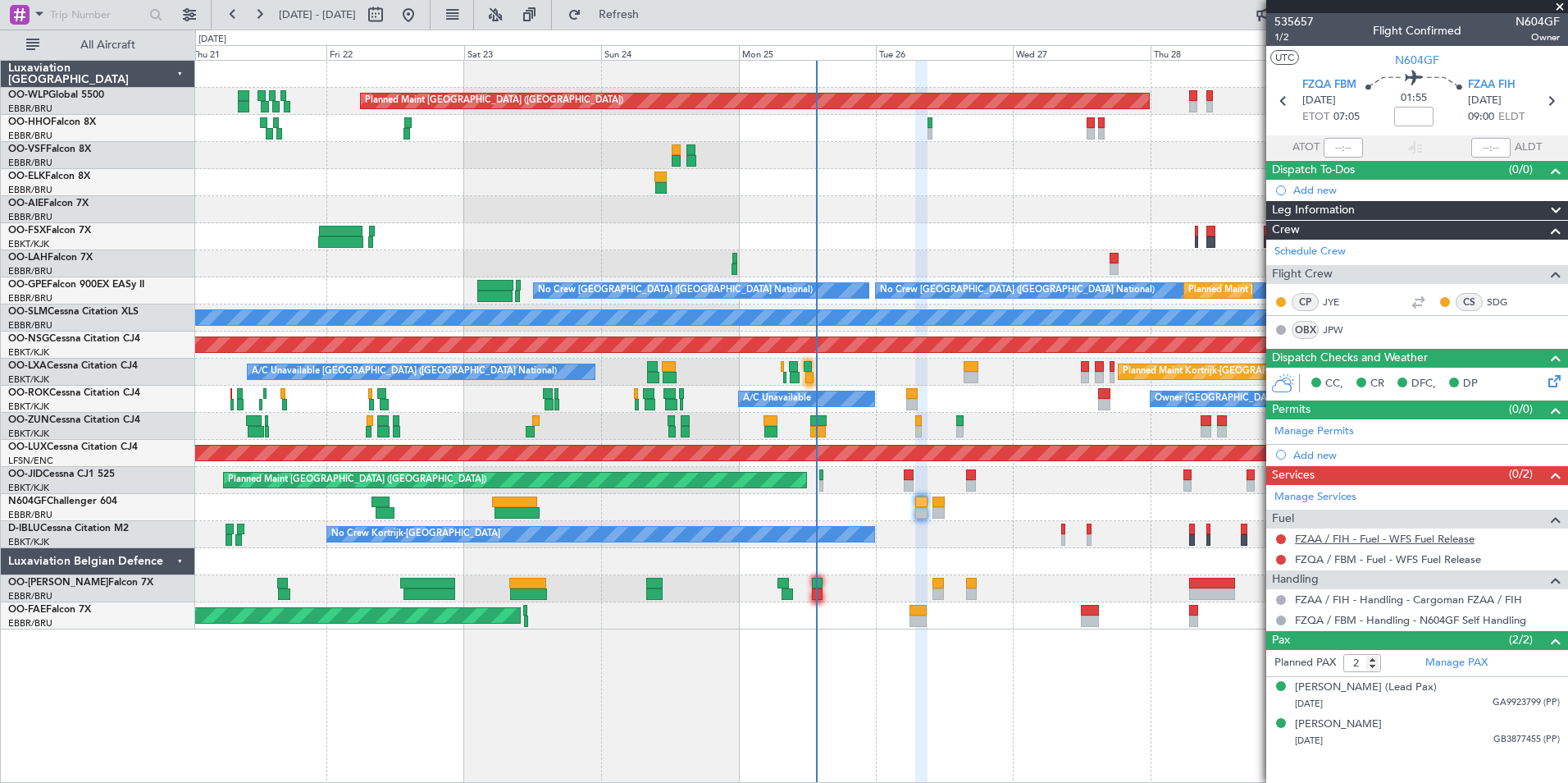
click at [1337, 537] on link "FZAA / FIH - Fuel - WFS Fuel Release" at bounding box center [1385, 538] width 180 height 14
click at [1351, 558] on link "FZQA / FBM - Fuel - WFS Fuel Release" at bounding box center [1388, 558] width 186 height 14
click at [654, 10] on span "Refresh" at bounding box center [619, 15] width 69 height 11
click at [1281, 537] on button at bounding box center [1281, 539] width 10 height 10
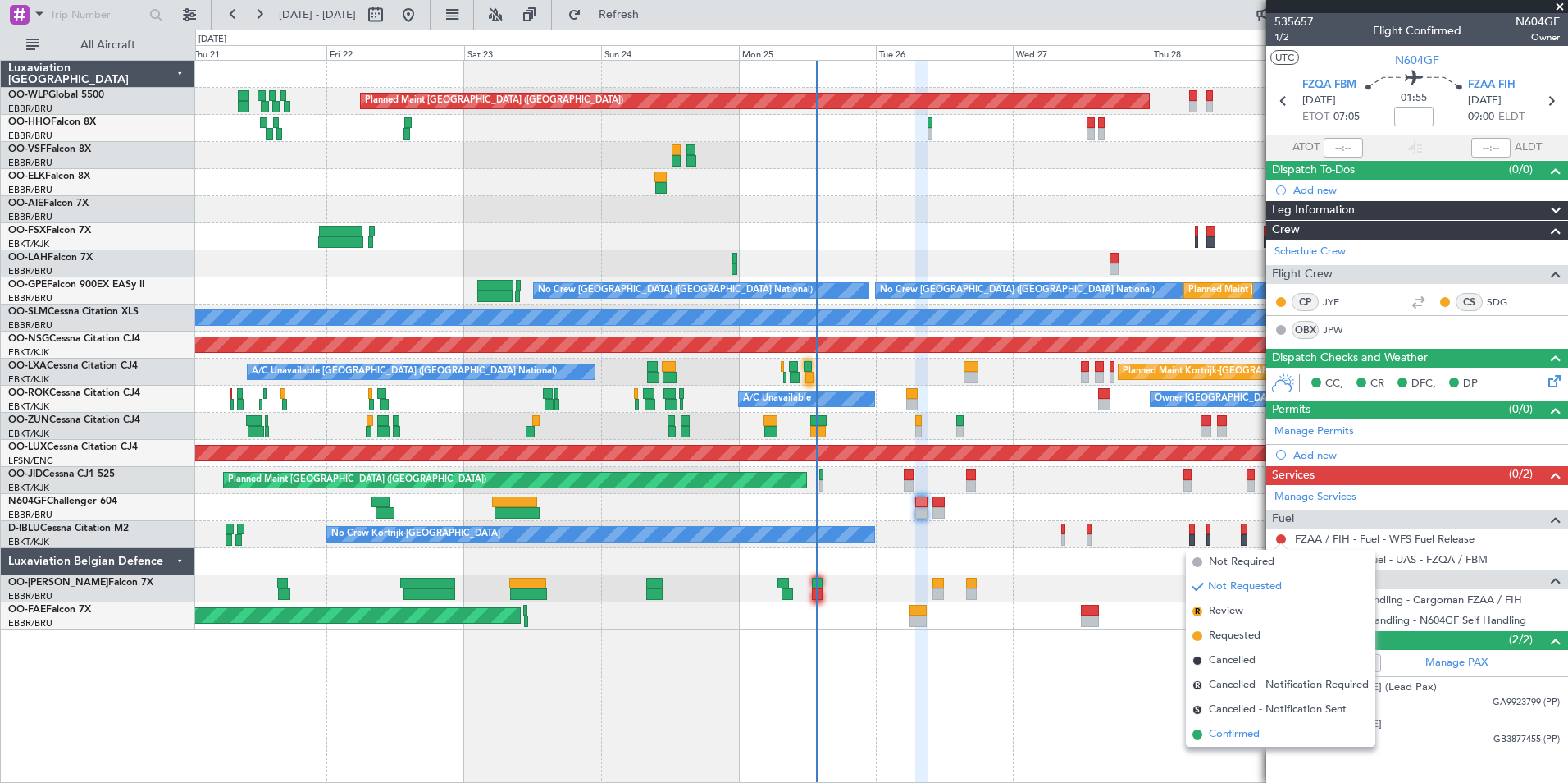
click at [1247, 737] on span "Confirmed" at bounding box center [1234, 735] width 51 height 17
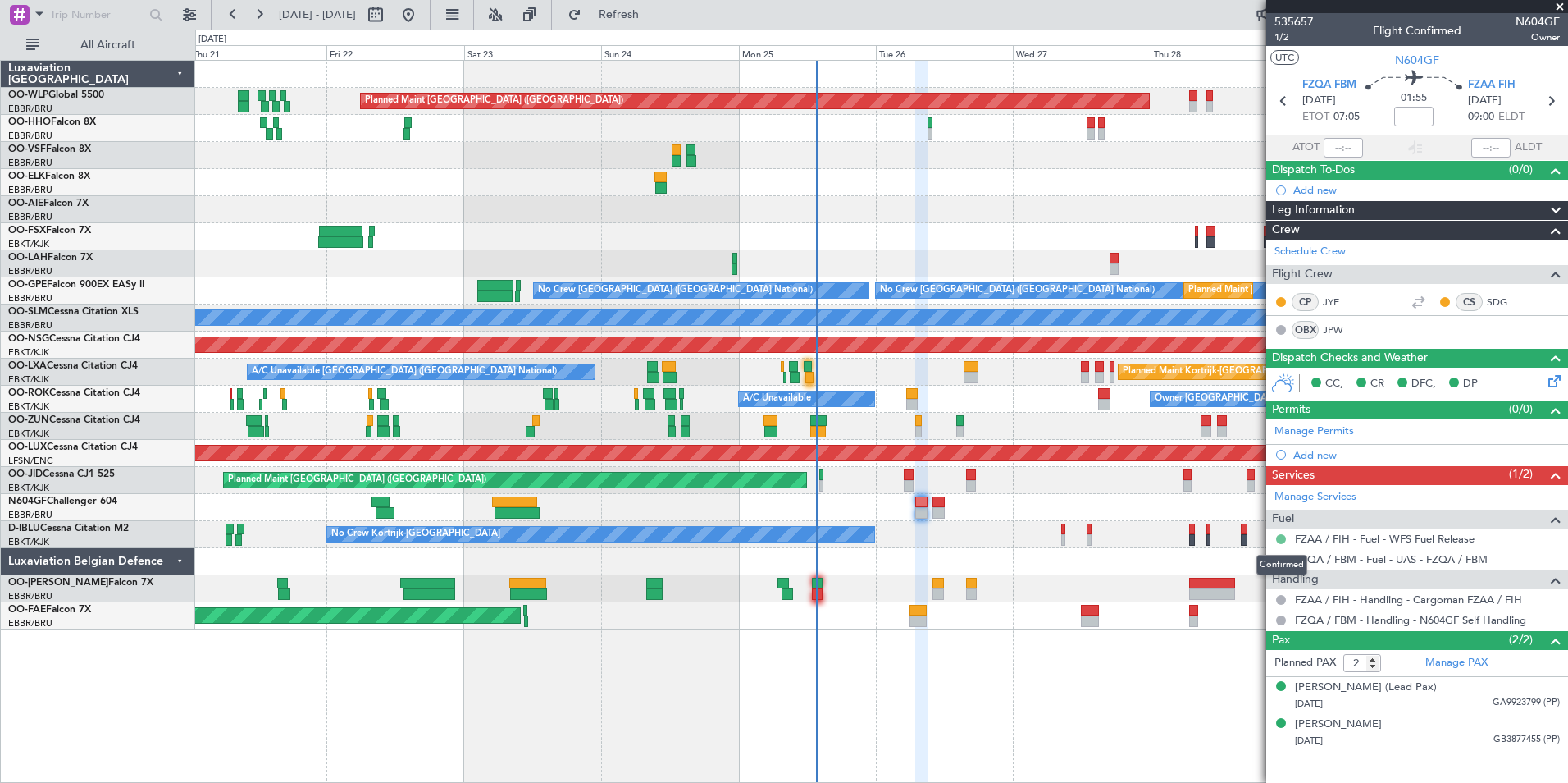
click at [1283, 540] on button at bounding box center [1281, 539] width 10 height 10
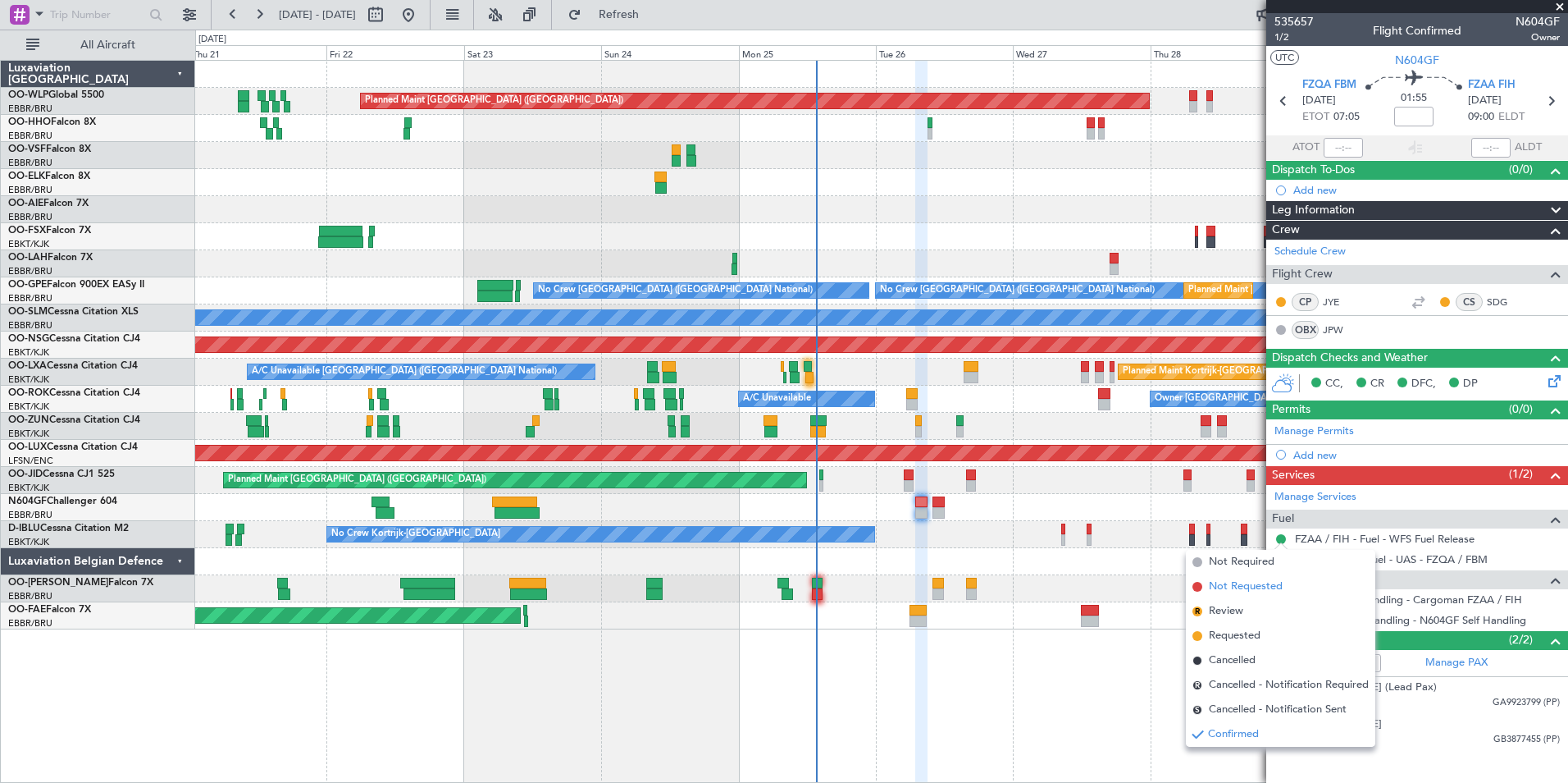
click at [1255, 586] on span "Not Requested" at bounding box center [1246, 587] width 74 height 17
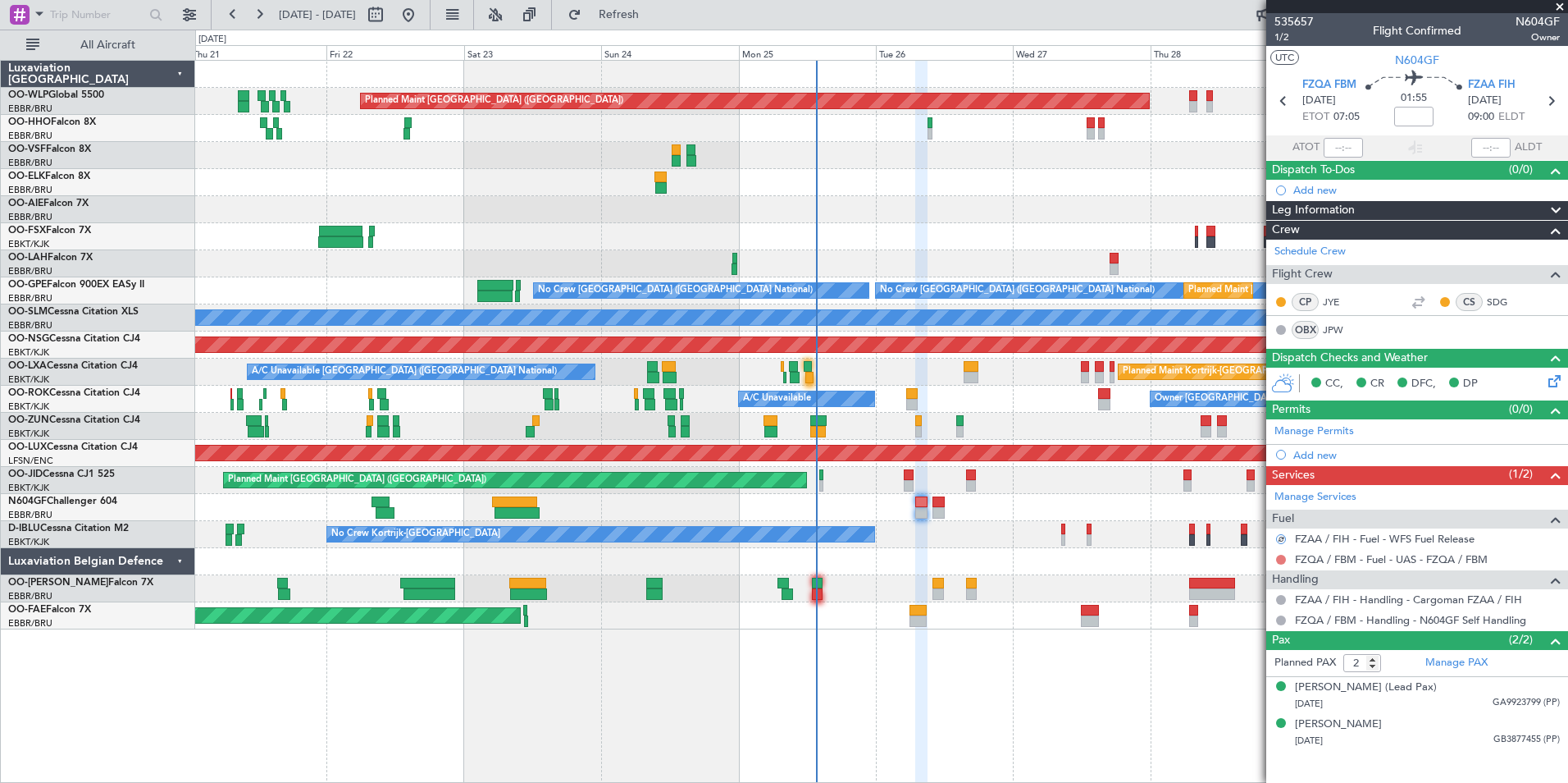
click at [1282, 559] on button at bounding box center [1281, 559] width 10 height 10
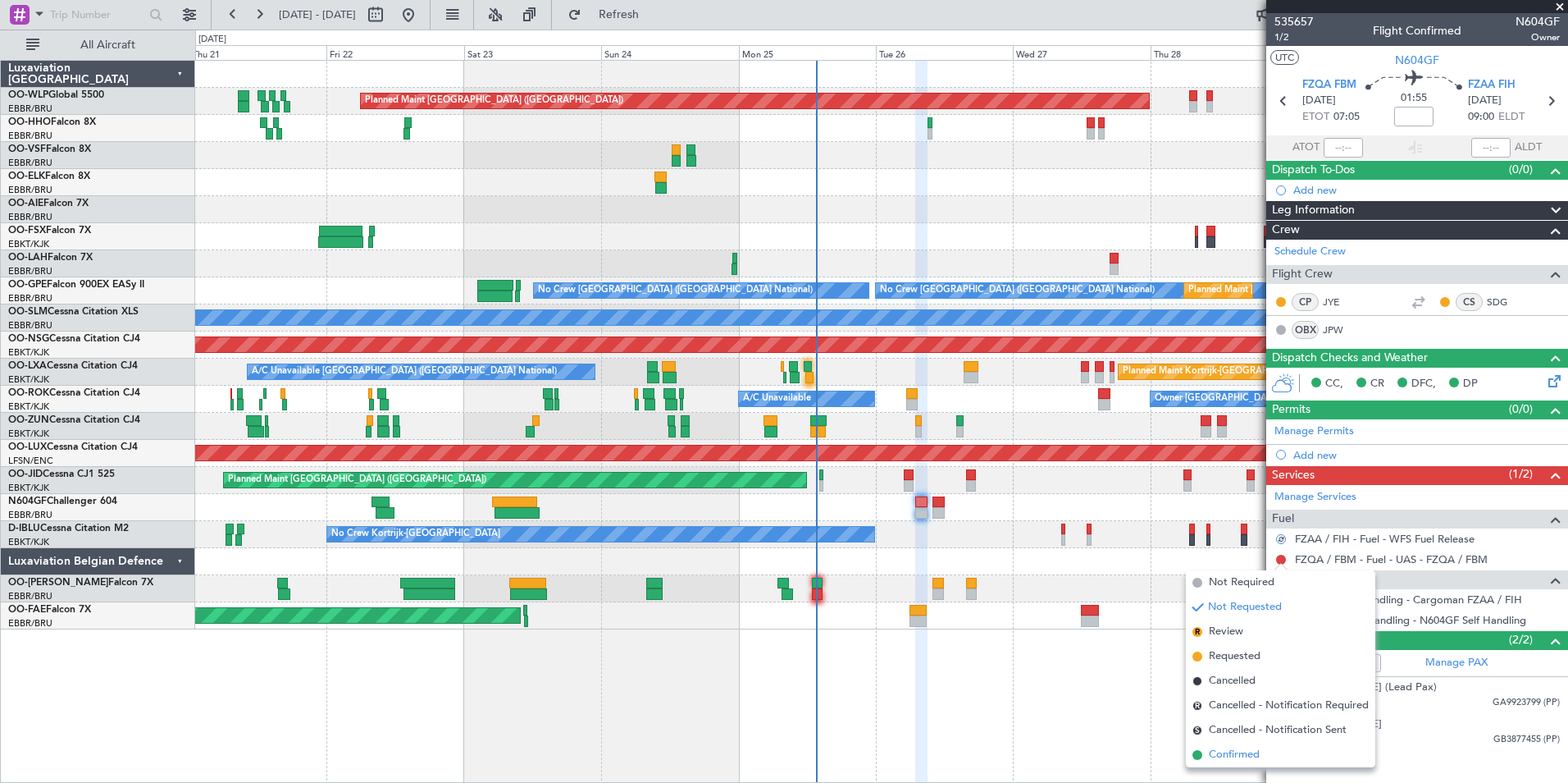
click at [1243, 750] on span "Confirmed" at bounding box center [1234, 755] width 51 height 17
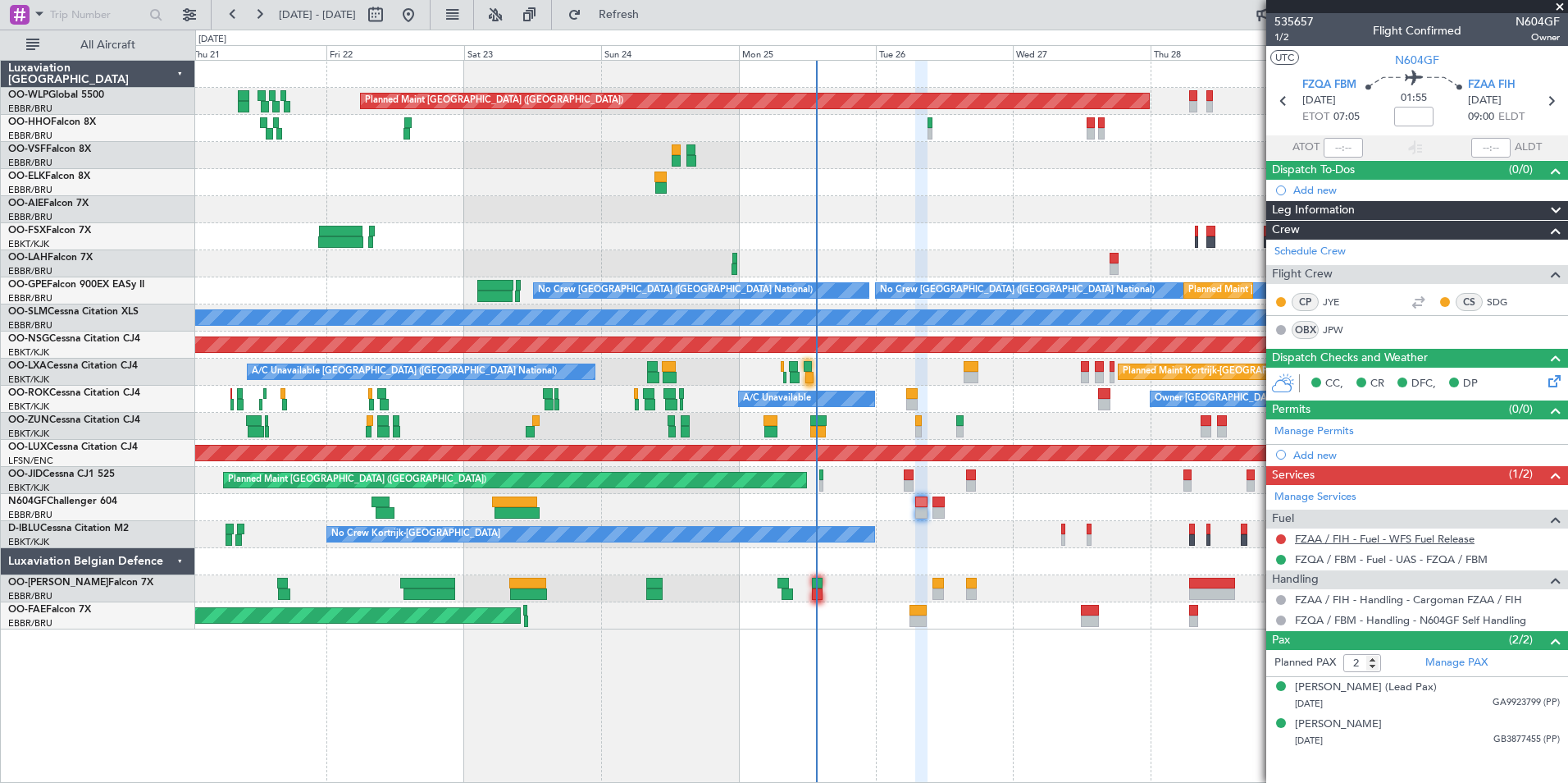
click at [1348, 538] on link "FZAA / FIH - Fuel - WFS Fuel Release" at bounding box center [1385, 538] width 180 height 14
click at [1560, 106] on icon at bounding box center [1550, 100] width 21 height 21
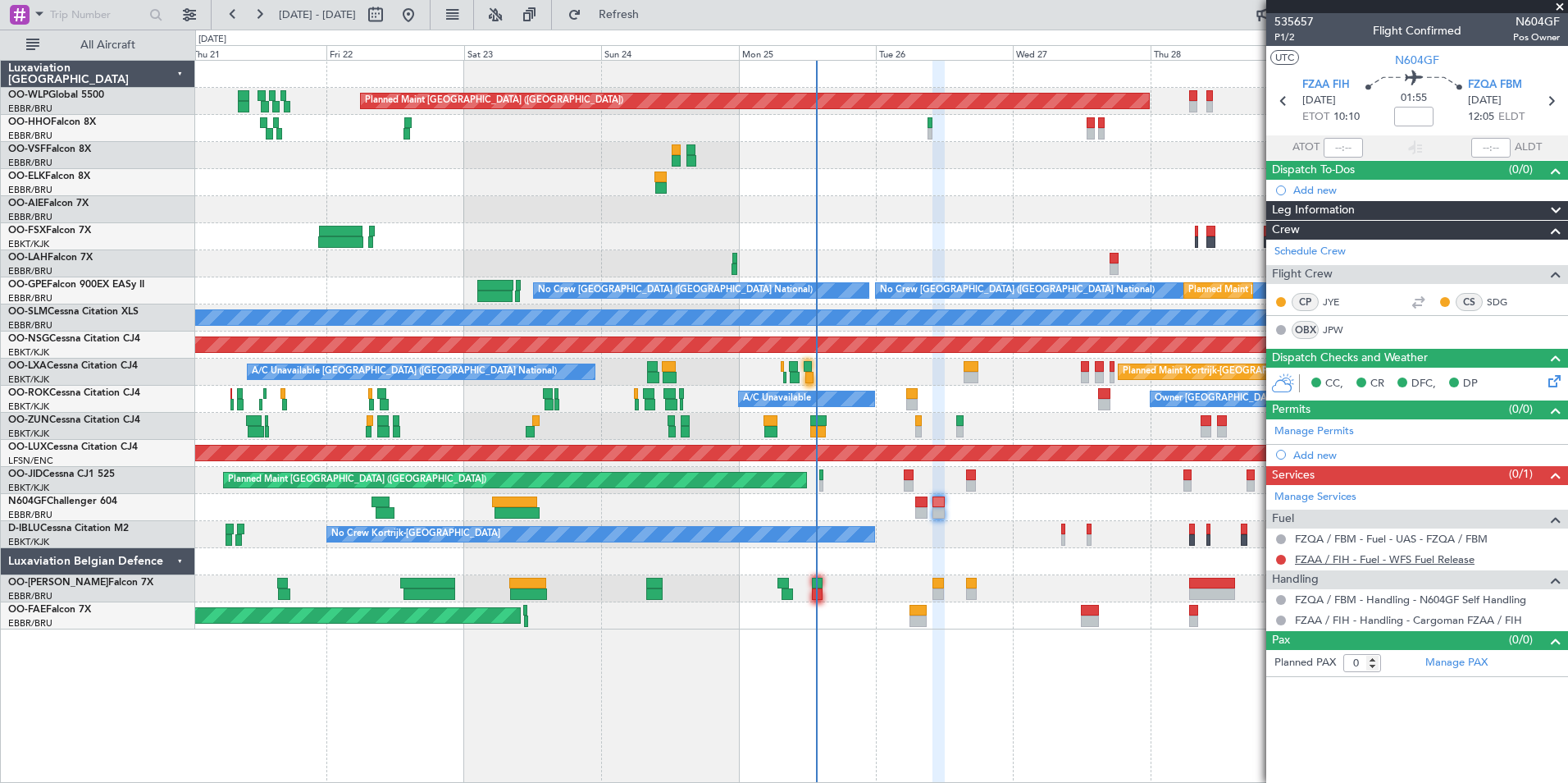
click at [1311, 559] on link "FZAA / FIH - Fuel - WFS Fuel Release" at bounding box center [1385, 558] width 180 height 14
click at [702, 30] on div "Planned Maint Berlin (Brandenburg) Planned Maint London (Farnborough) Planned M…" at bounding box center [784, 406] width 1568 height 753
click at [654, 19] on span "Refresh" at bounding box center [619, 15] width 69 height 11
click at [1277, 558] on button at bounding box center [1281, 559] width 10 height 10
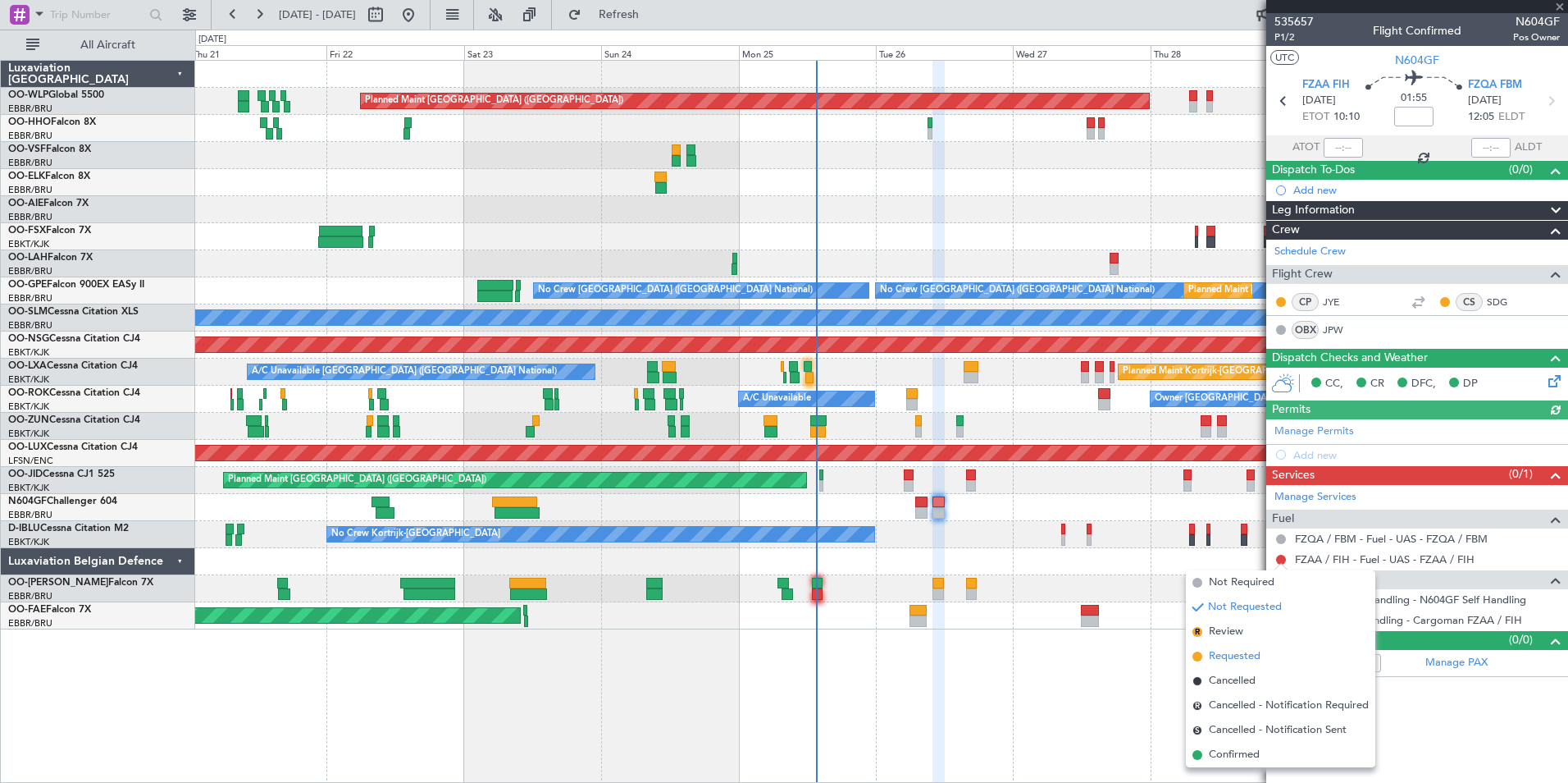
click at [1232, 652] on span "Requested" at bounding box center [1235, 657] width 52 height 17
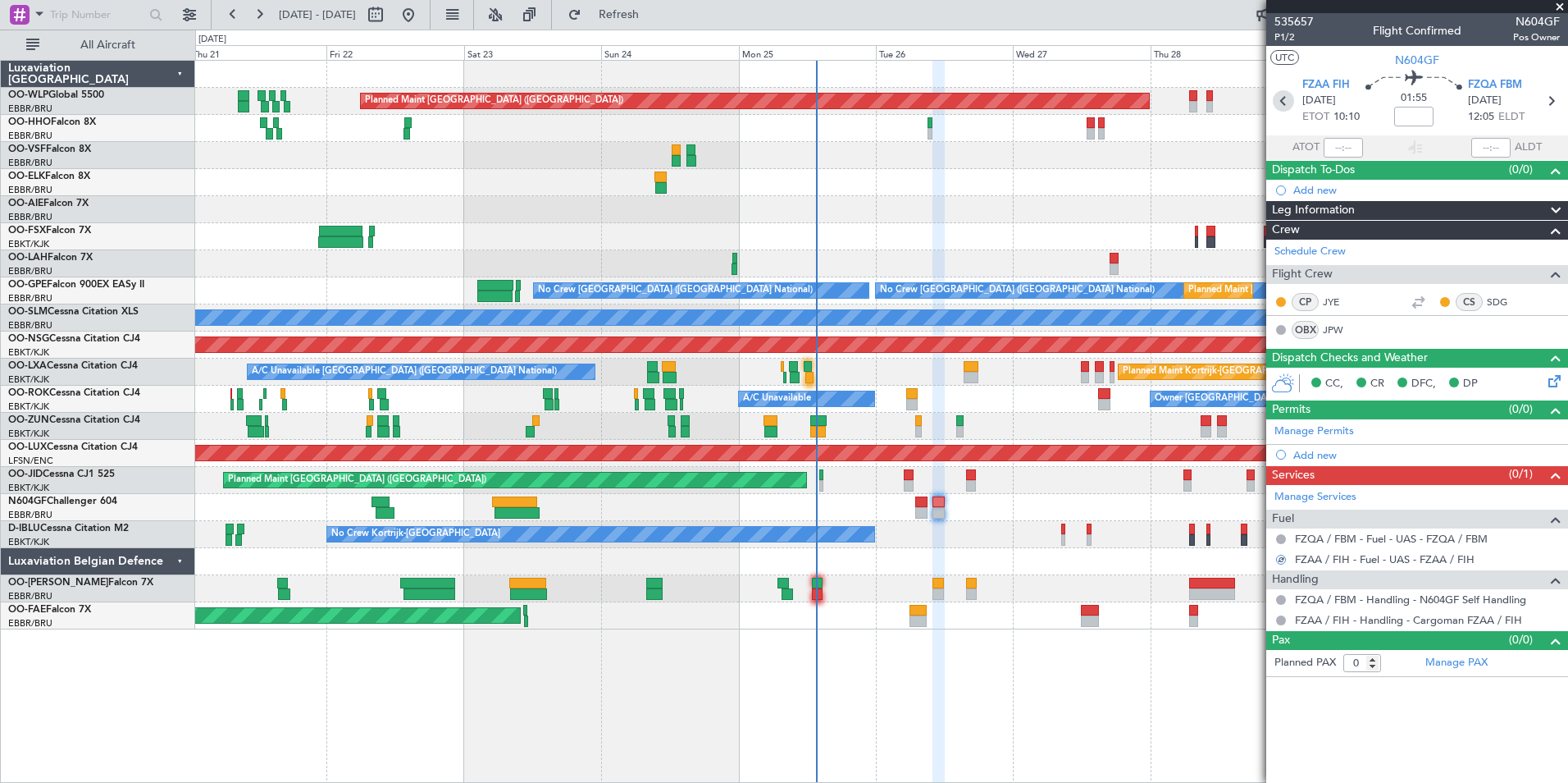
click at [1281, 109] on icon at bounding box center [1283, 100] width 21 height 21
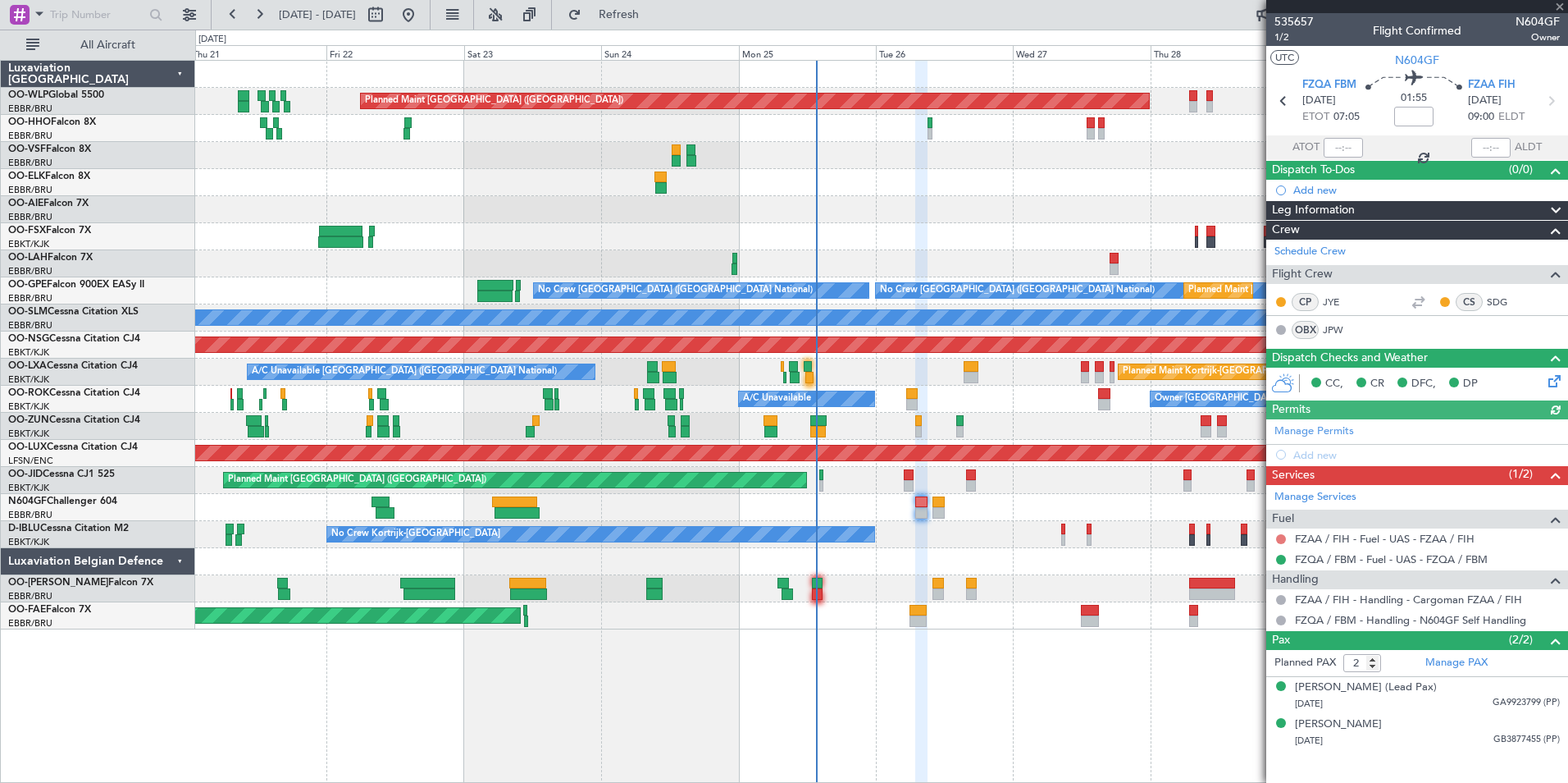
click at [1281, 537] on button at bounding box center [1281, 539] width 10 height 10
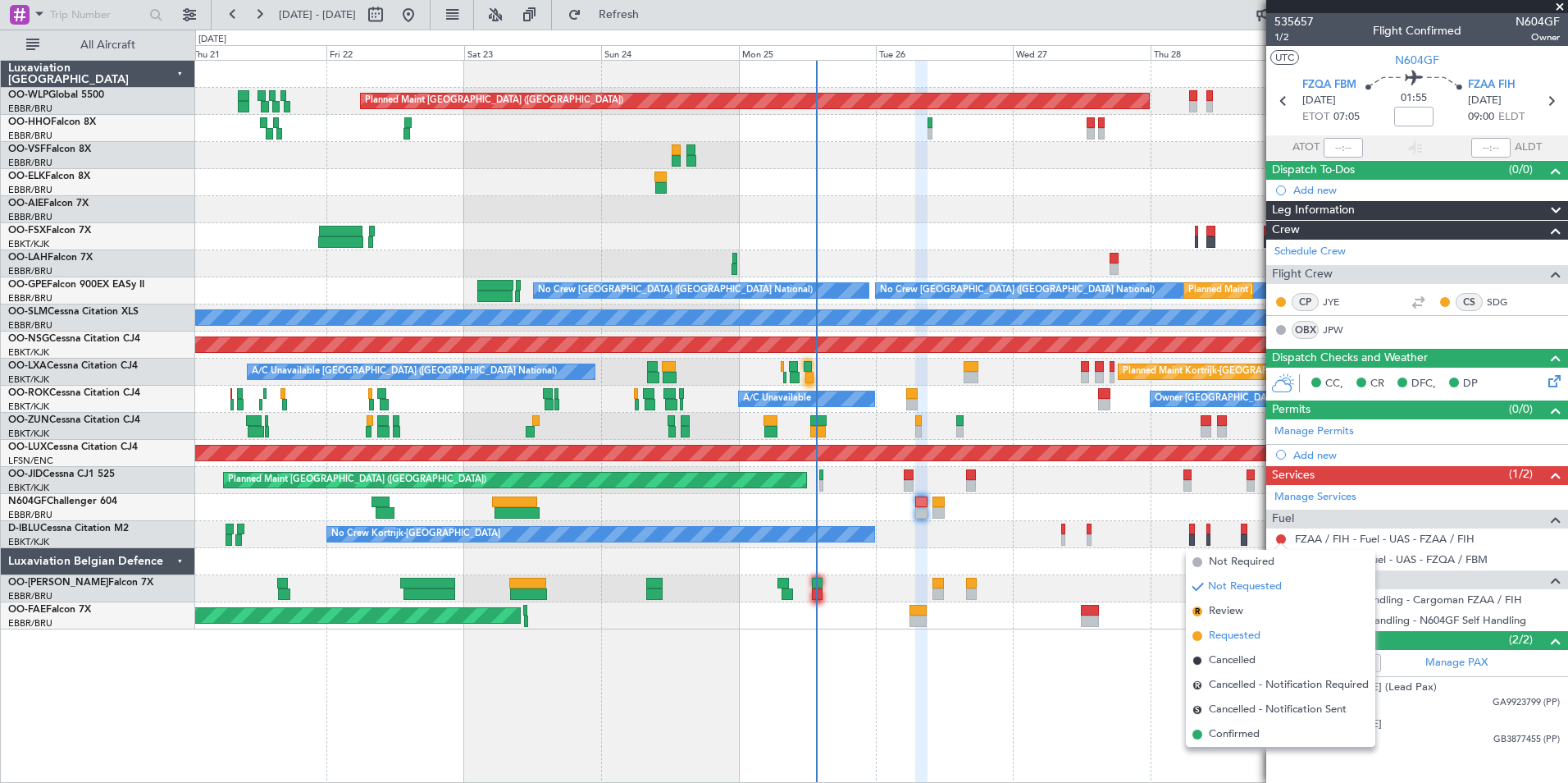
click at [1233, 631] on span "Requested" at bounding box center [1235, 636] width 52 height 17
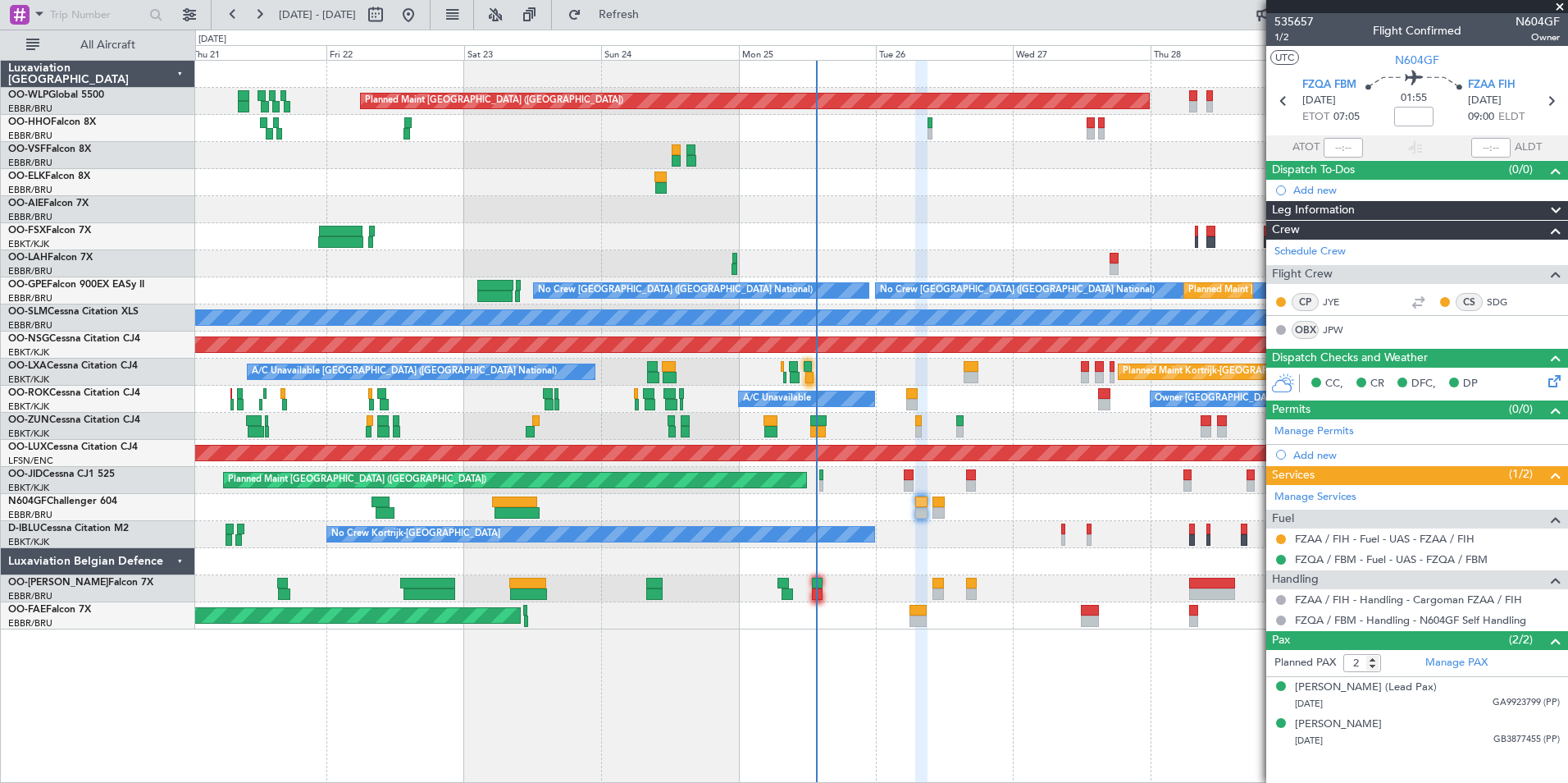
click at [734, 196] on div at bounding box center [882, 182] width 1372 height 27
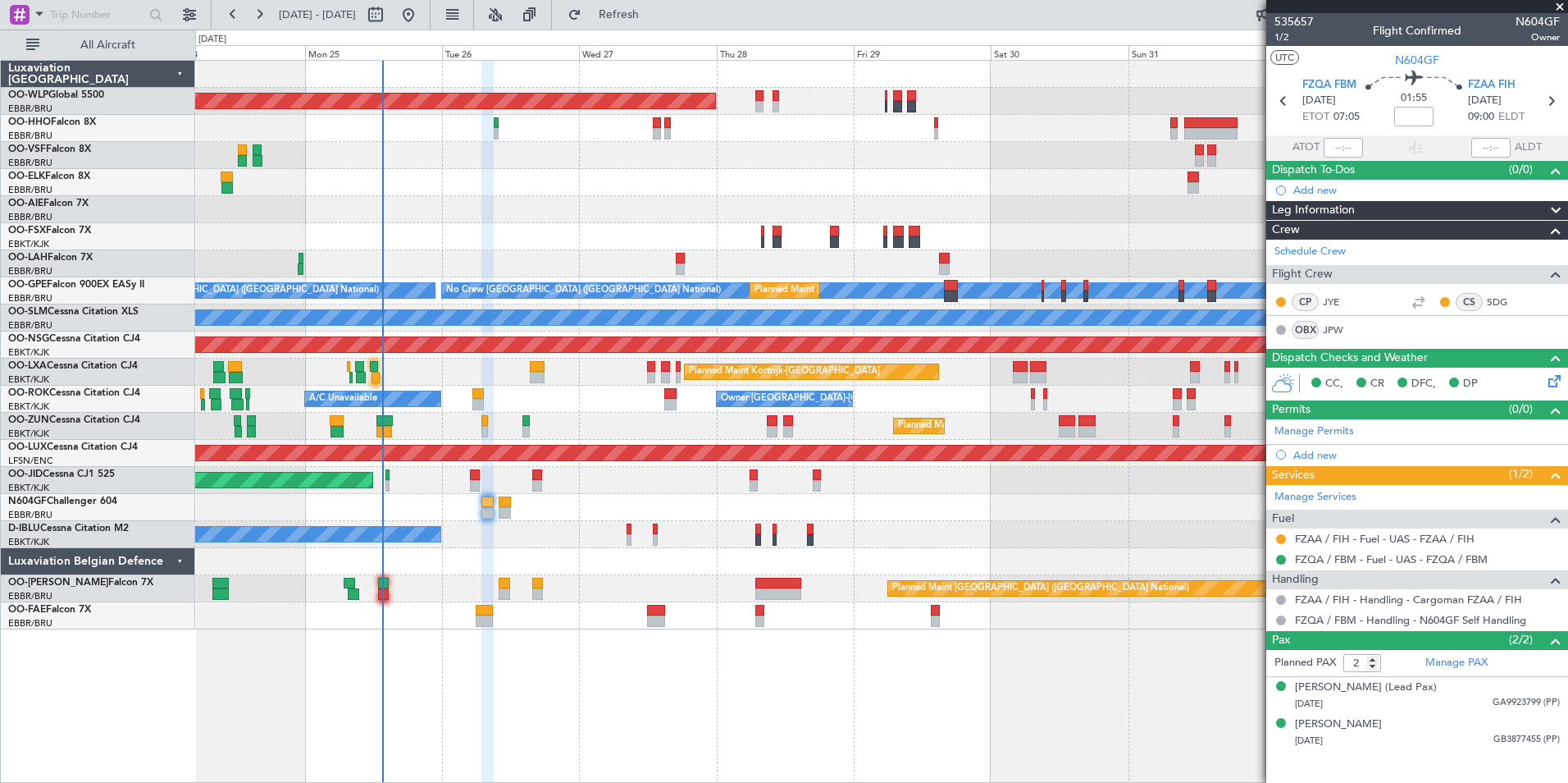
click at [738, 190] on div at bounding box center [882, 182] width 1372 height 27
click at [729, 174] on div at bounding box center [882, 182] width 1372 height 27
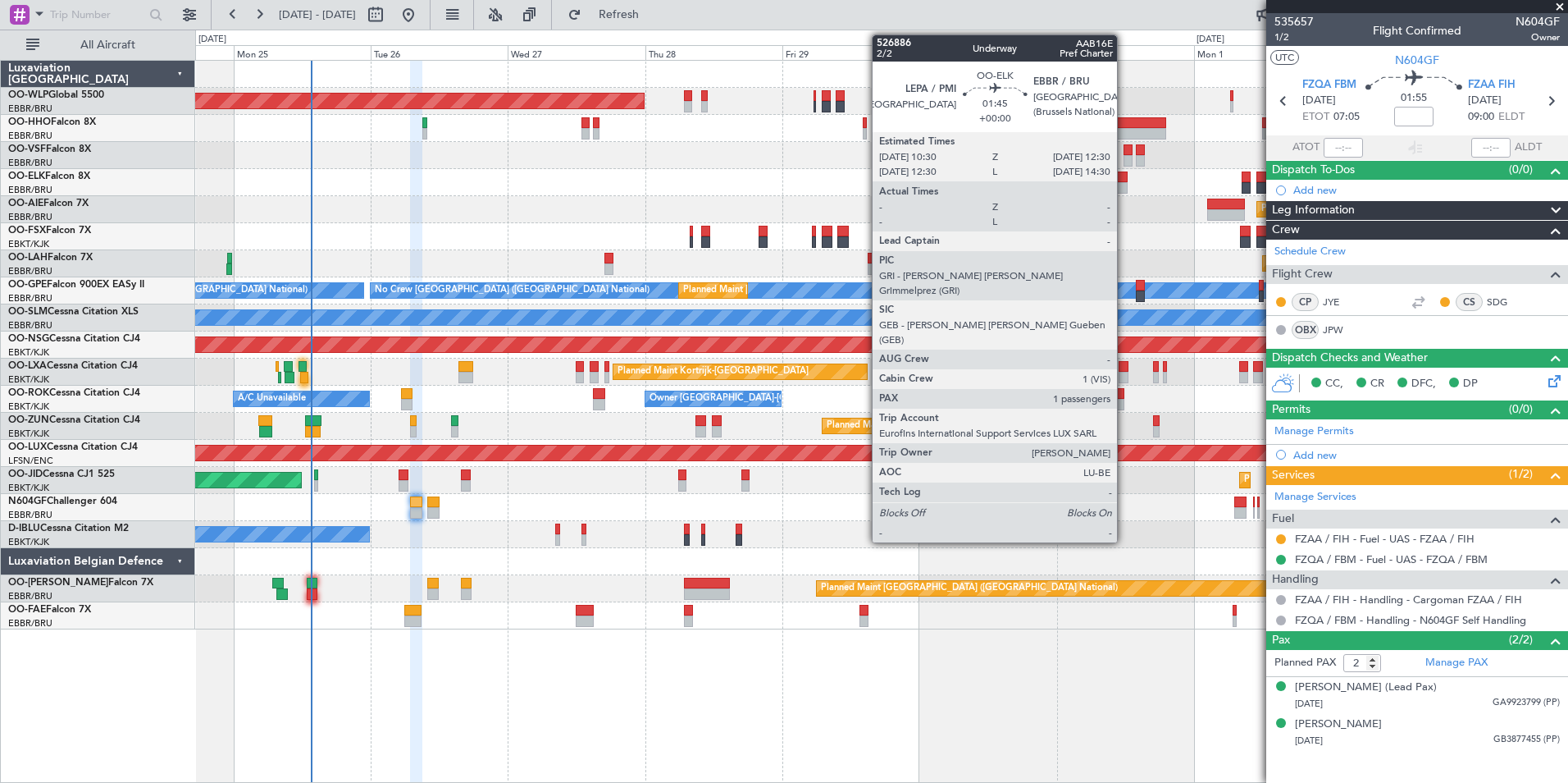
click at [1125, 183] on div at bounding box center [1122, 187] width 11 height 11
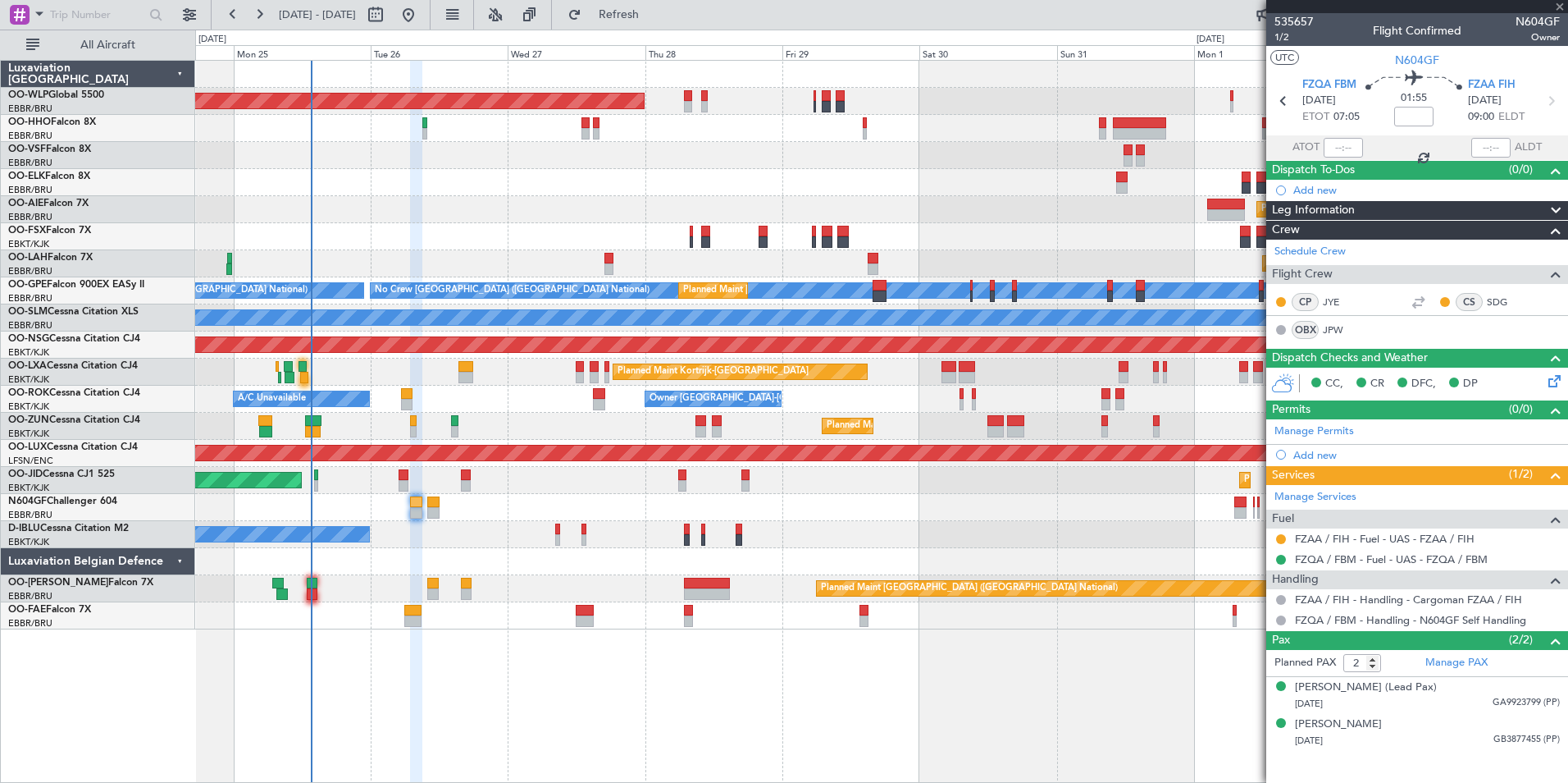
type input "1"
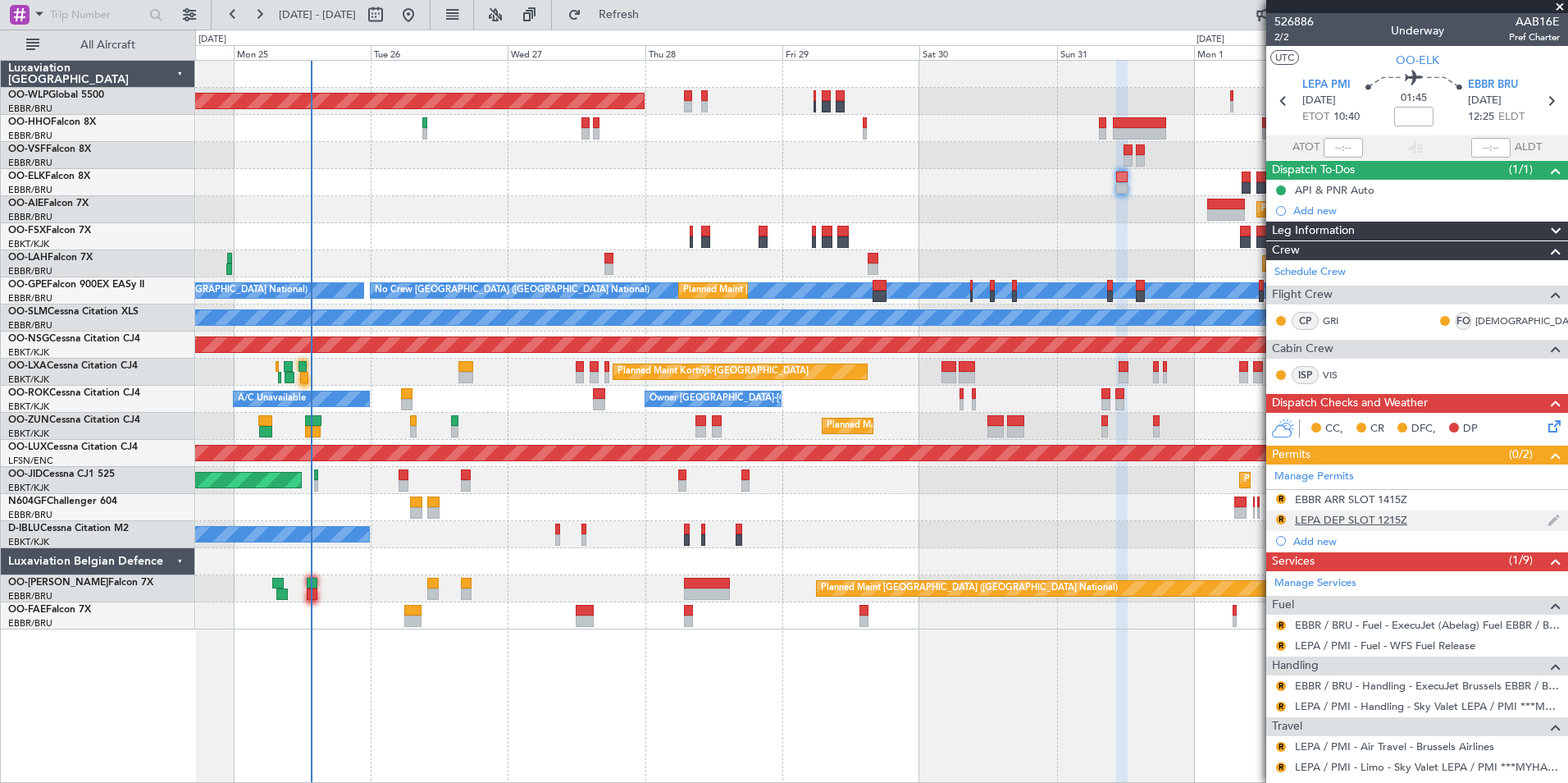
click at [1347, 519] on div "LEPA DEP SLOT 1215Z" at bounding box center [1351, 520] width 112 height 14
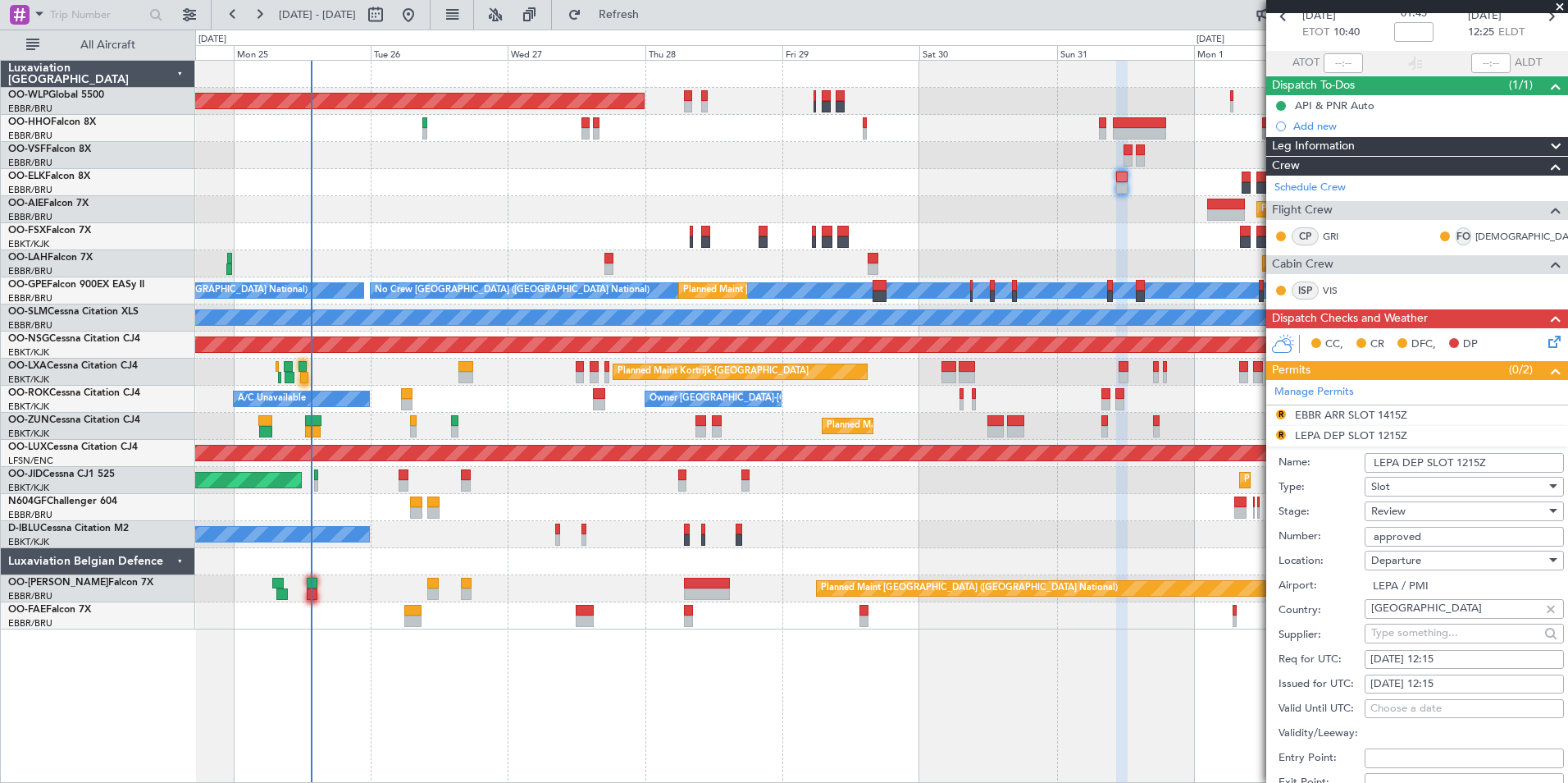
scroll to position [164, 0]
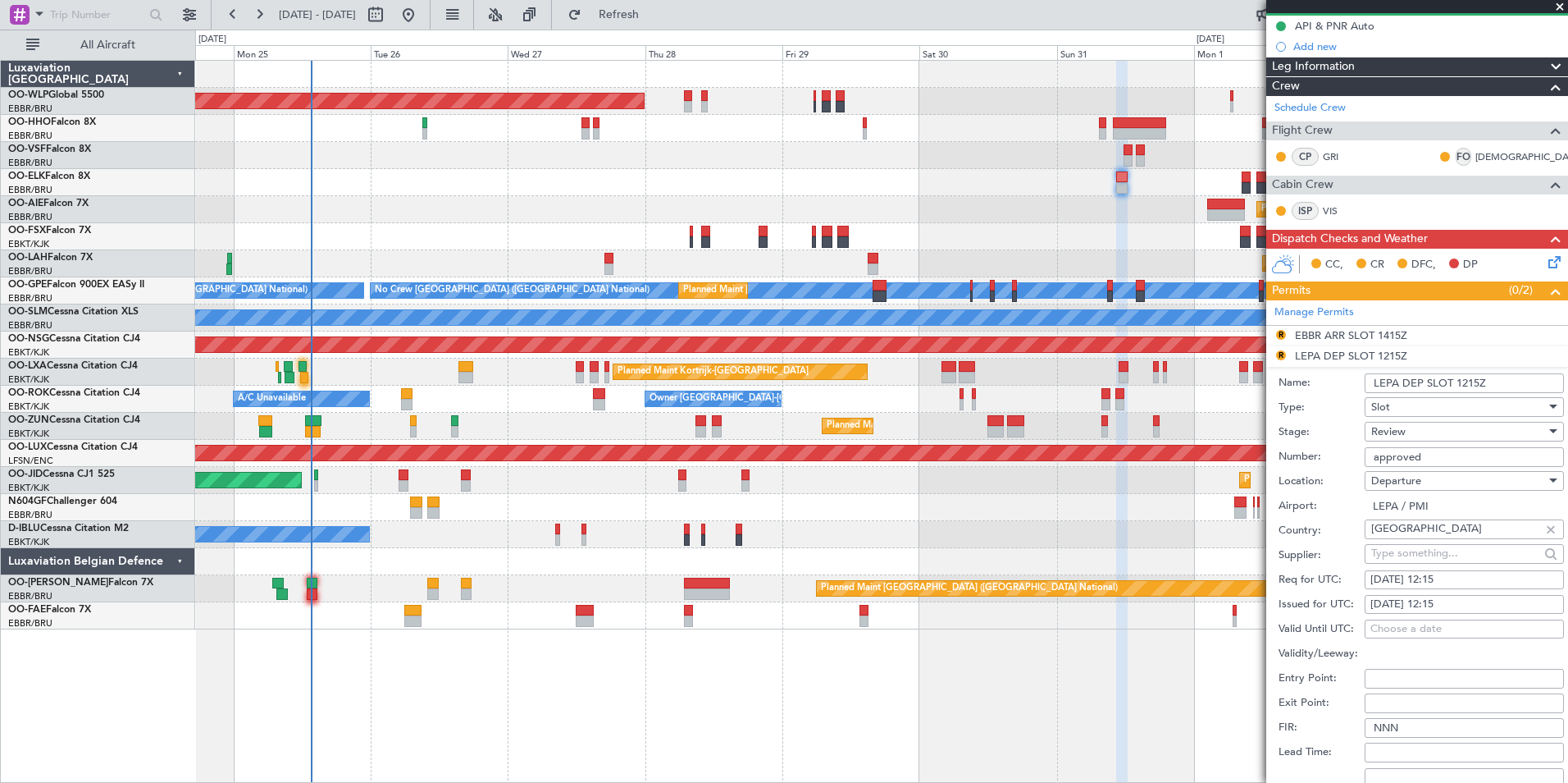
click at [1451, 576] on div "31/08/2025 12:15" at bounding box center [1464, 581] width 188 height 17
select select "8"
select select "2025"
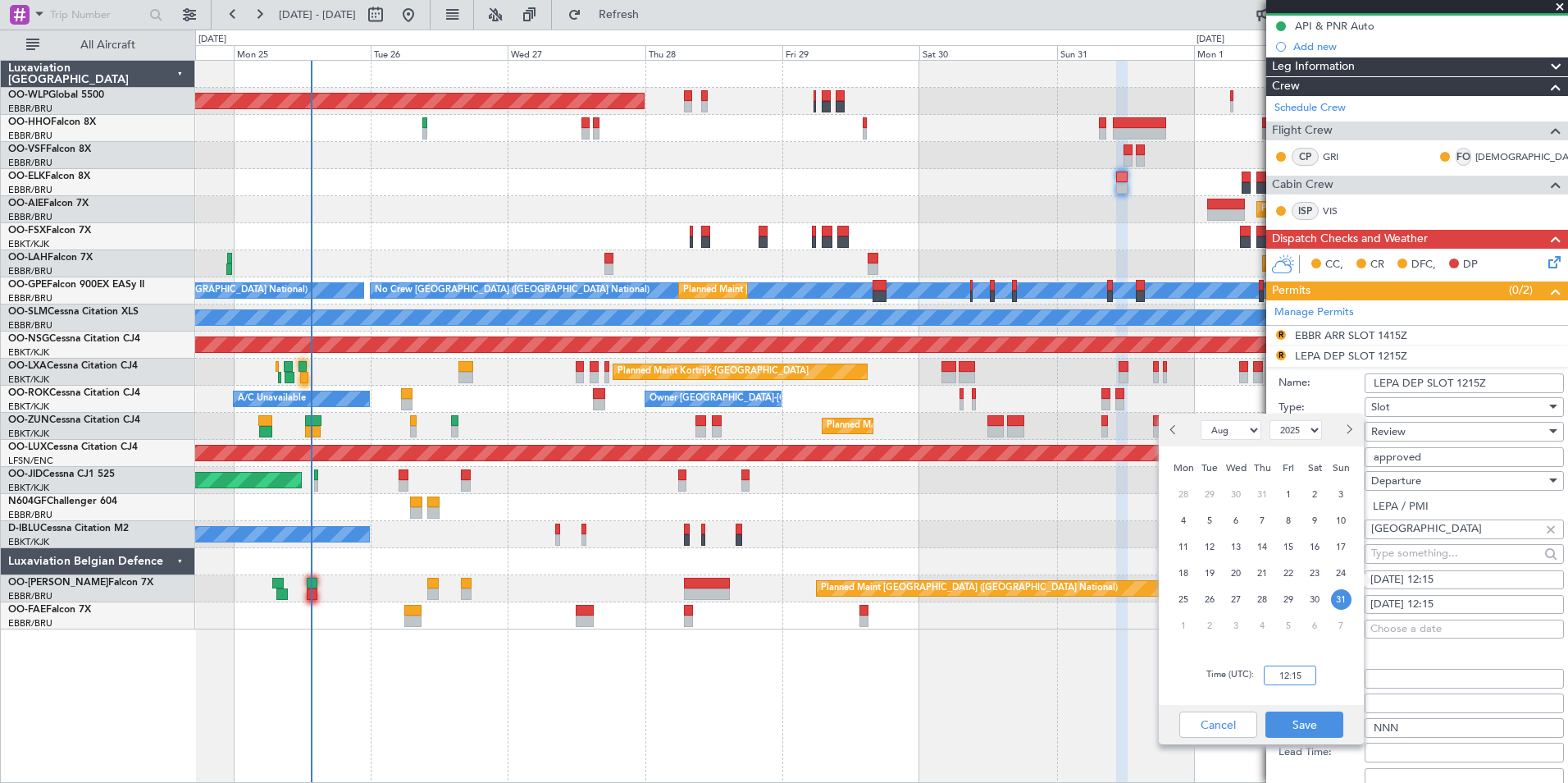
click at [1274, 672] on input "12:15" at bounding box center [1290, 674] width 53 height 19
type input "10:30"
click at [1311, 724] on button "Save" at bounding box center [1305, 725] width 78 height 26
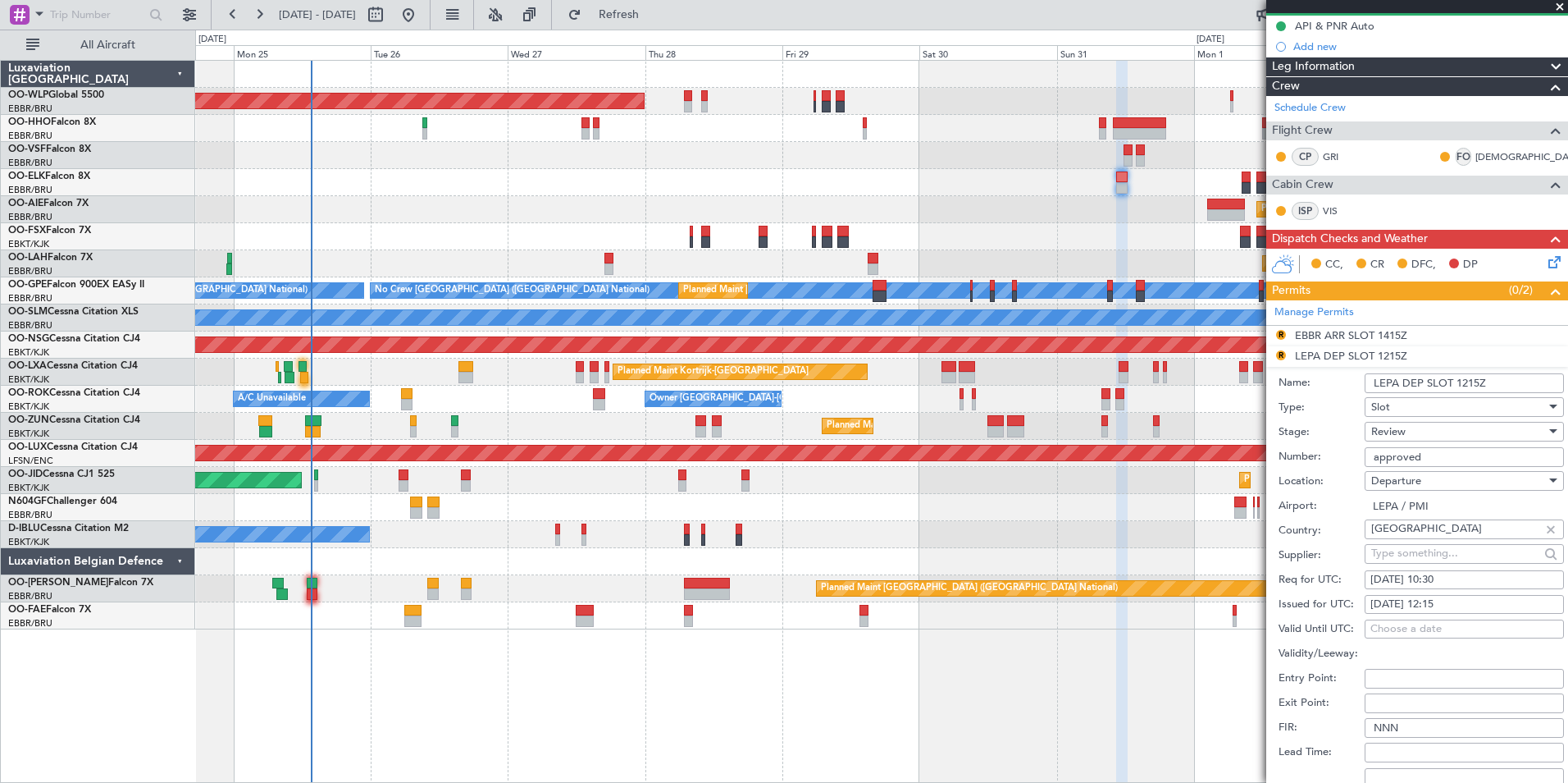
click at [1456, 604] on div "31/08/2025 12:15" at bounding box center [1464, 605] width 188 height 17
select select "8"
select select "2025"
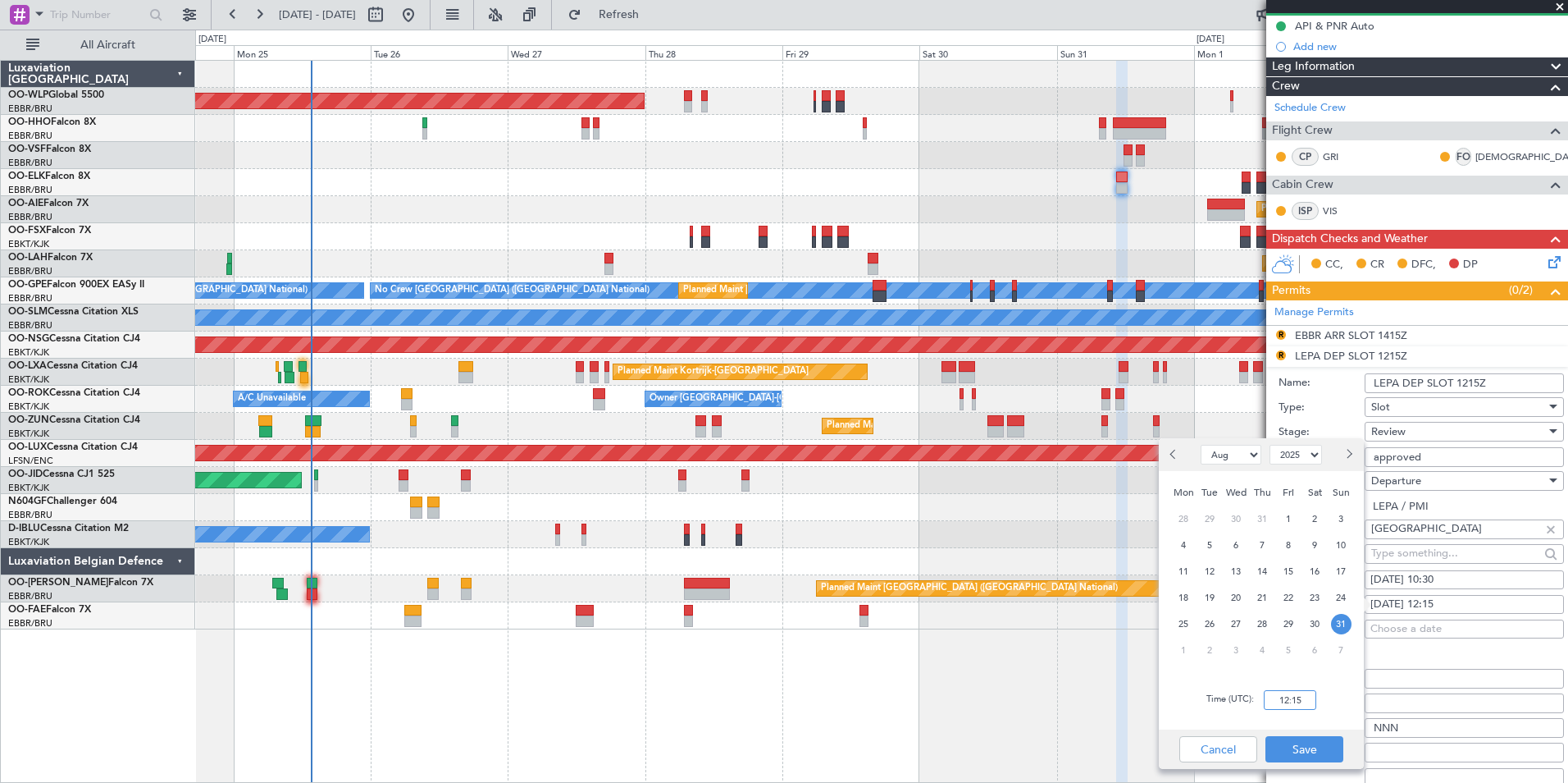
click at [1286, 697] on input "12:15" at bounding box center [1290, 700] width 53 height 19
type input "10:30"
click at [1296, 744] on button "Save" at bounding box center [1305, 749] width 78 height 26
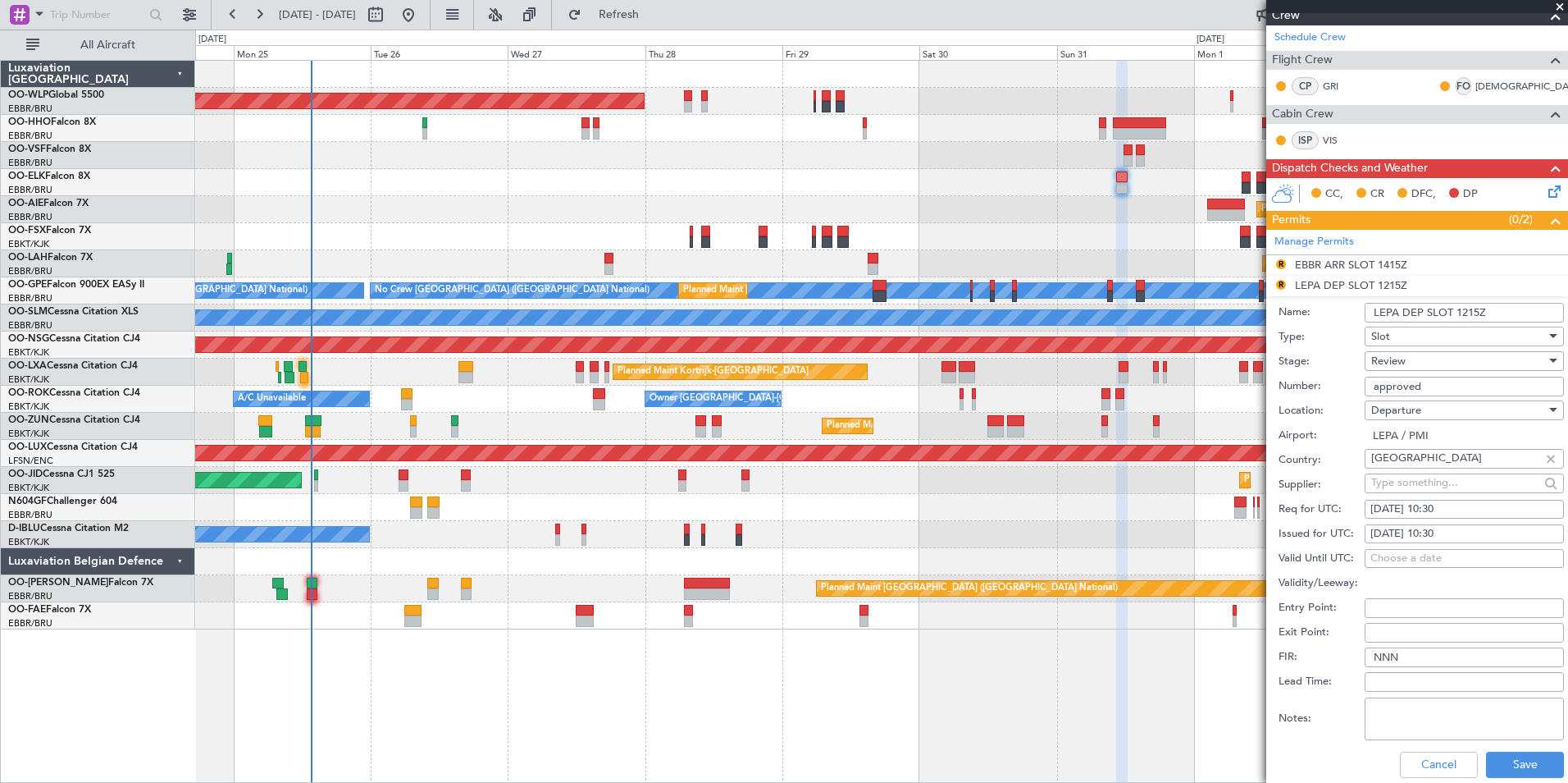
scroll to position [328, 0]
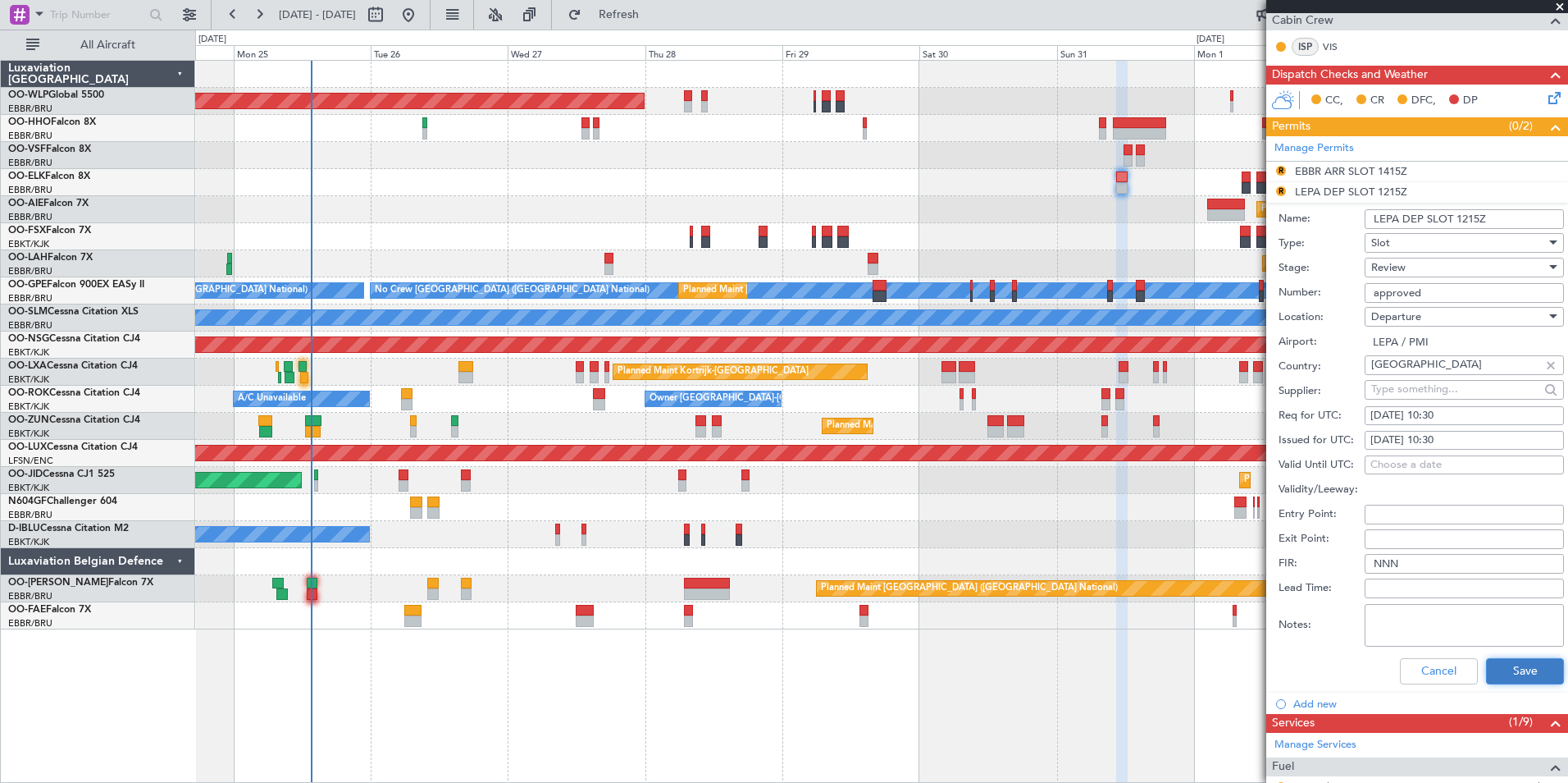
click at [1500, 678] on button "Save" at bounding box center [1525, 671] width 78 height 26
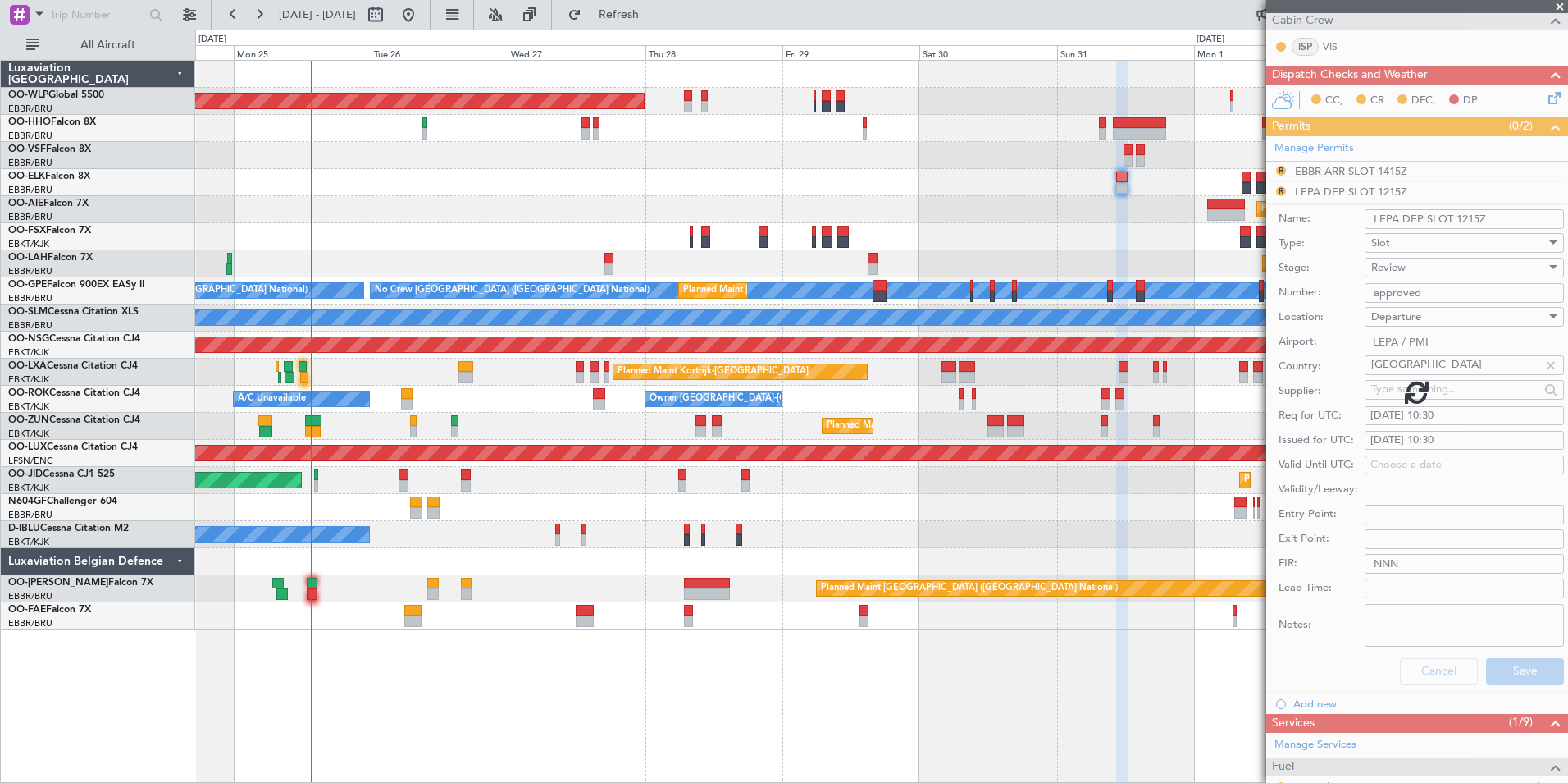
scroll to position [179, 0]
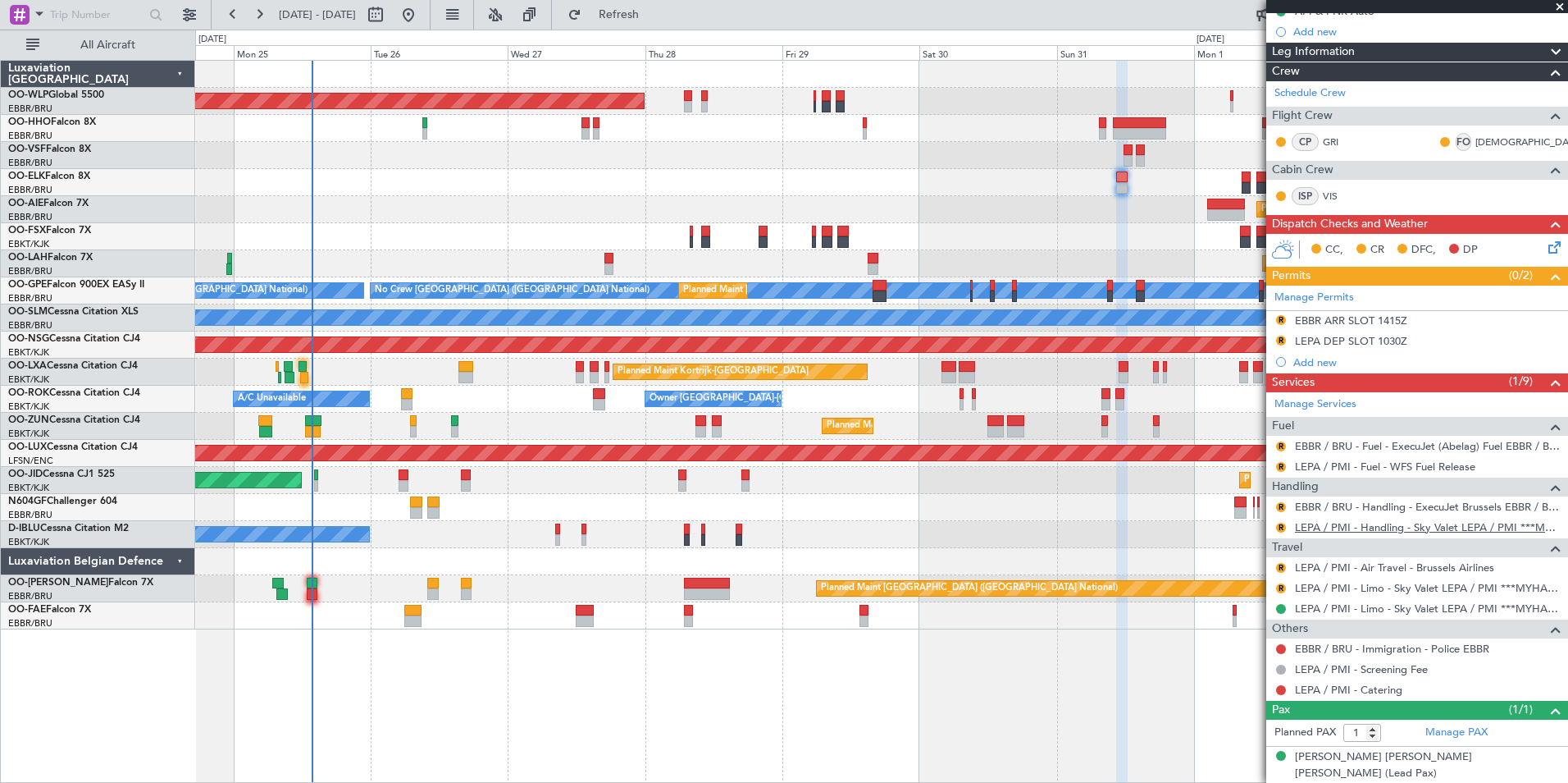
click at [1316, 525] on link "LEPA / PMI - Handling - Sky Valet LEPA / PMI ***MYHANDLING***" at bounding box center [1428, 527] width 265 height 14
click at [1281, 568] on button "R" at bounding box center [1281, 568] width 10 height 10
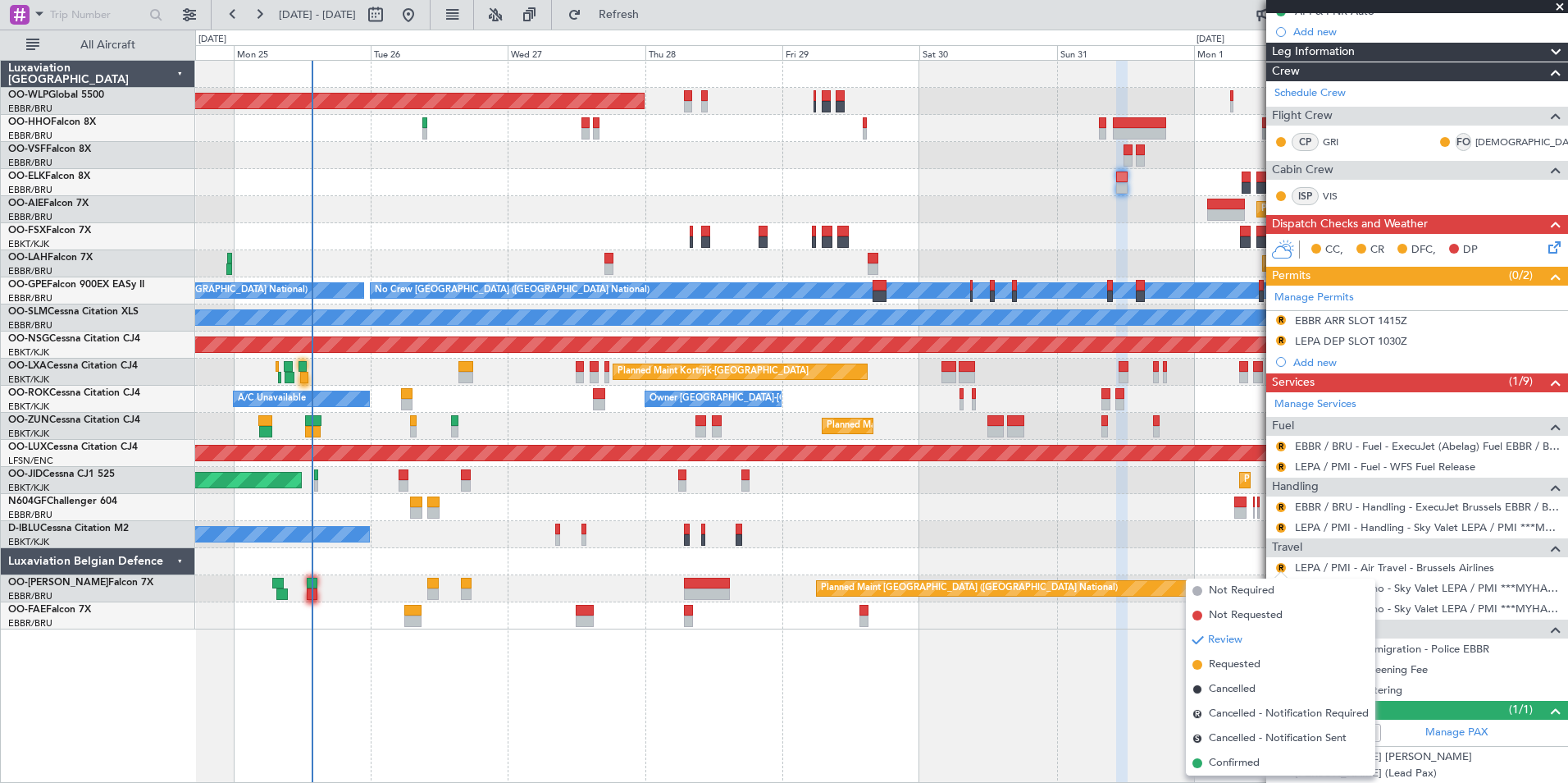
click at [1421, 558] on div "R LEPA / PMI - Air Travel - Brussels Airlines" at bounding box center [1418, 568] width 302 height 20
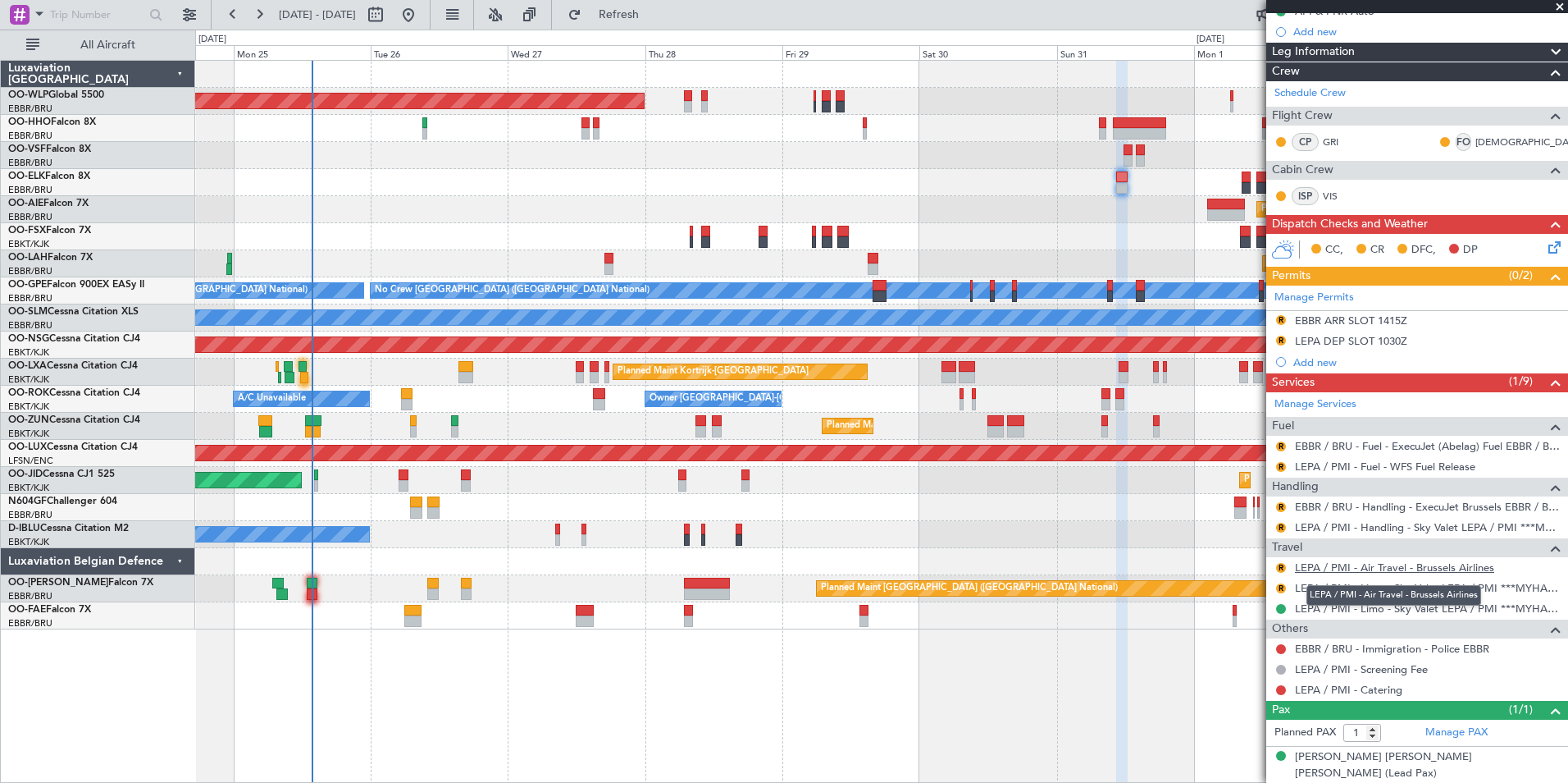
click at [1417, 568] on link "LEPA / PMI - Air Travel - Brussels Airlines" at bounding box center [1395, 567] width 199 height 14
click at [1281, 565] on button "R" at bounding box center [1281, 568] width 10 height 10
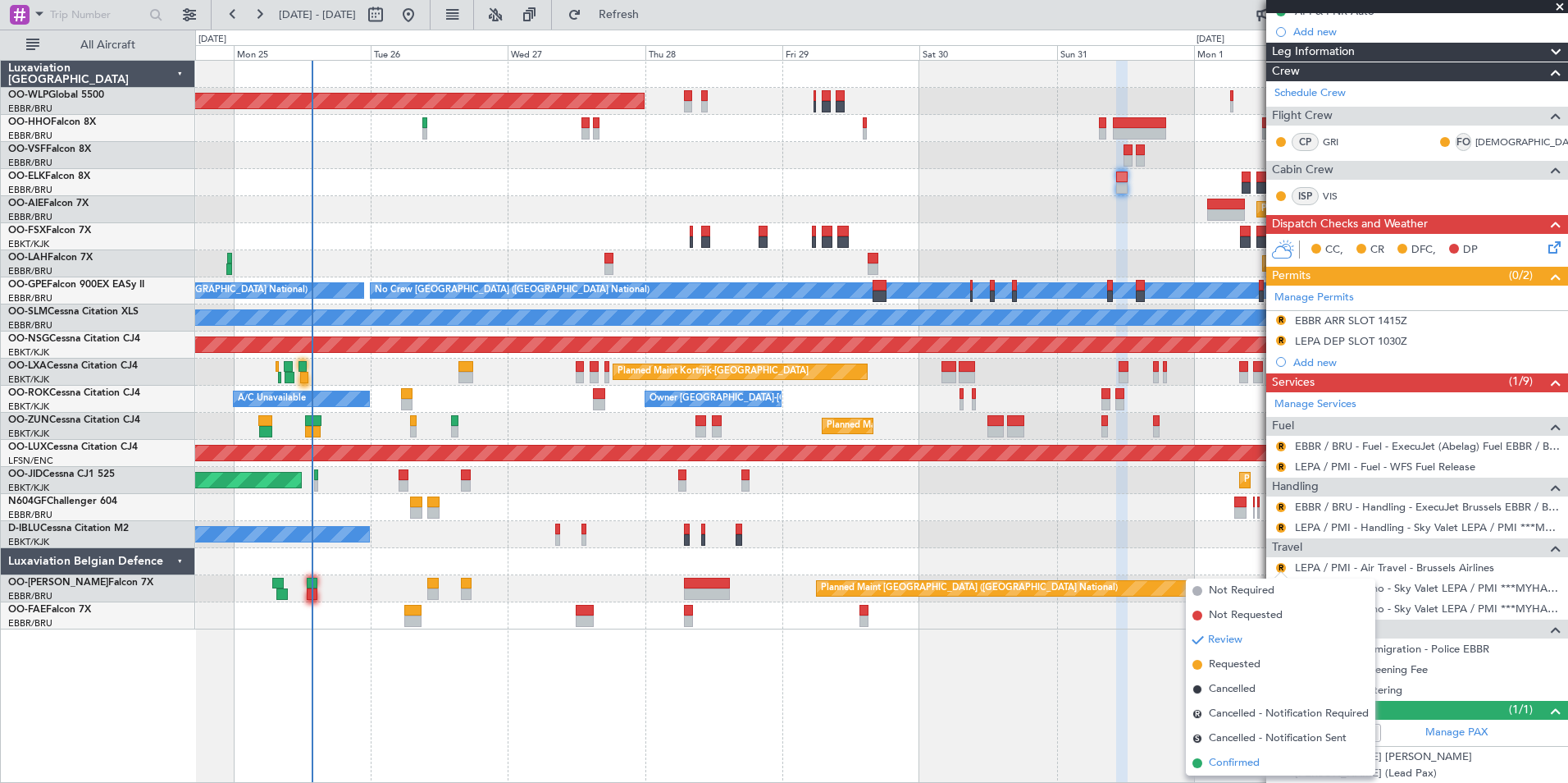
click at [1238, 764] on span "Confirmed" at bounding box center [1234, 764] width 51 height 17
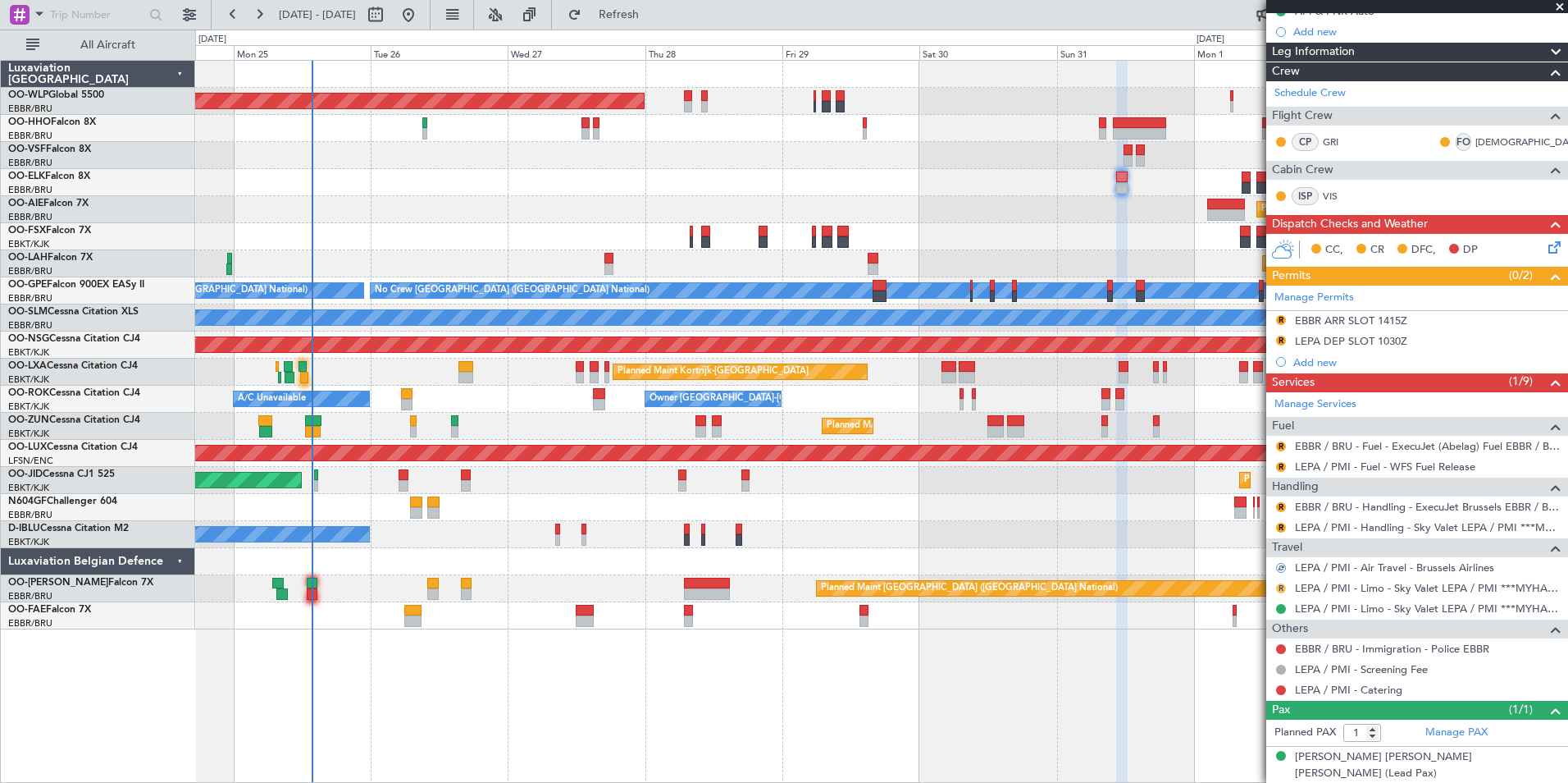
click at [1281, 585] on button "R" at bounding box center [1281, 588] width 10 height 10
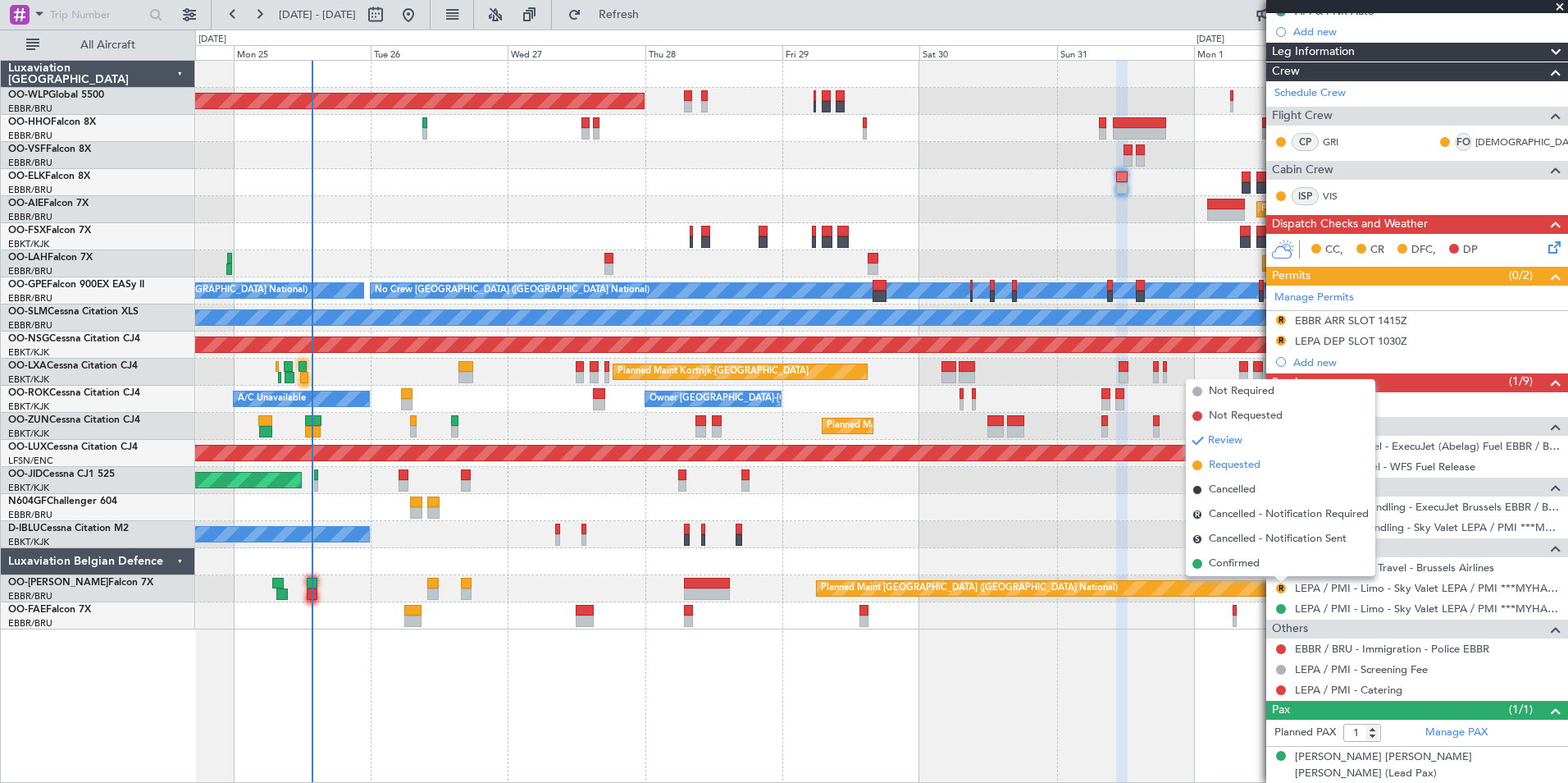
click at [1223, 470] on span "Requested" at bounding box center [1235, 466] width 52 height 17
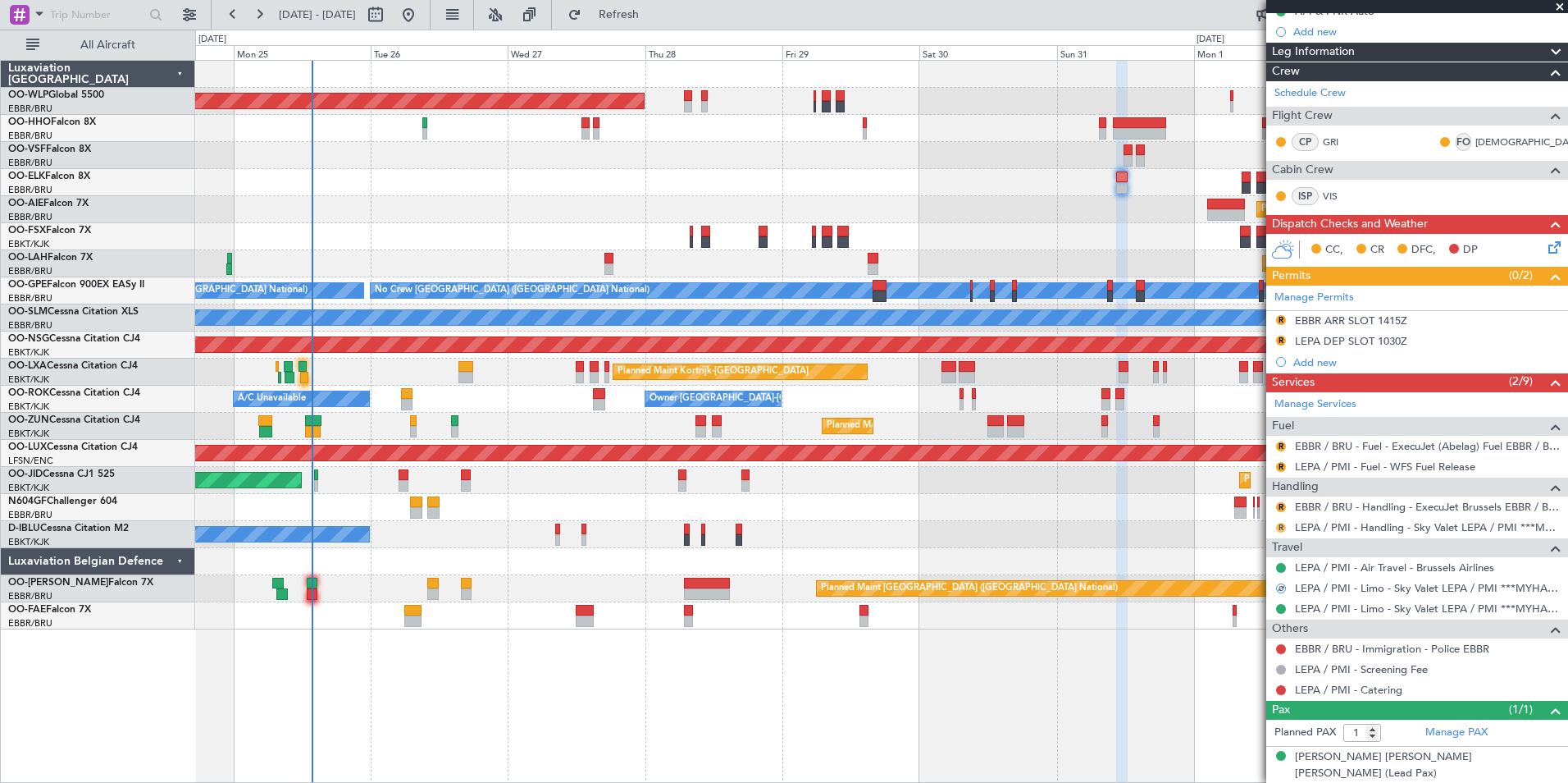
click at [1282, 524] on button "R" at bounding box center [1281, 527] width 10 height 10
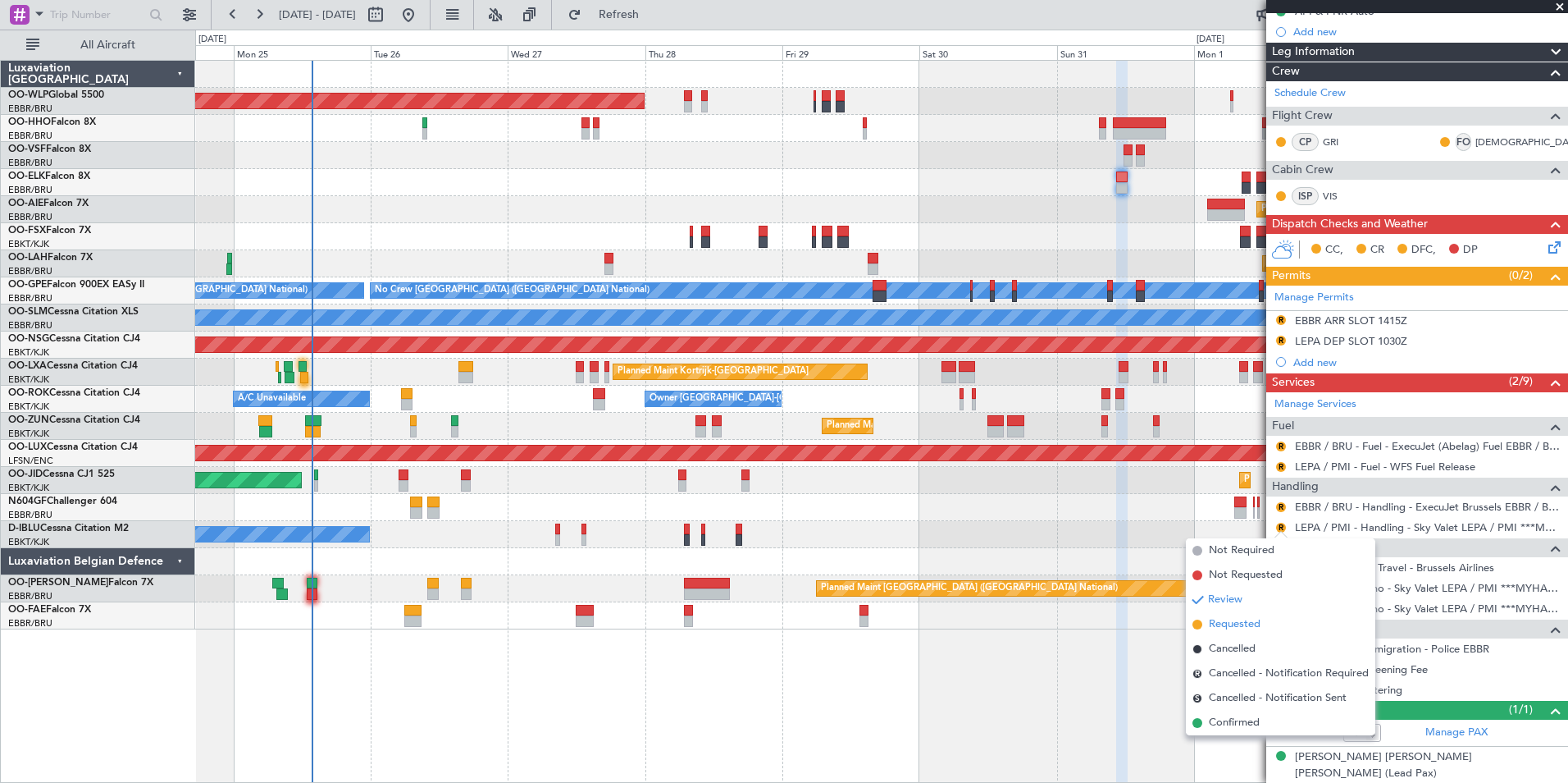
click at [1230, 621] on span "Requested" at bounding box center [1235, 624] width 52 height 17
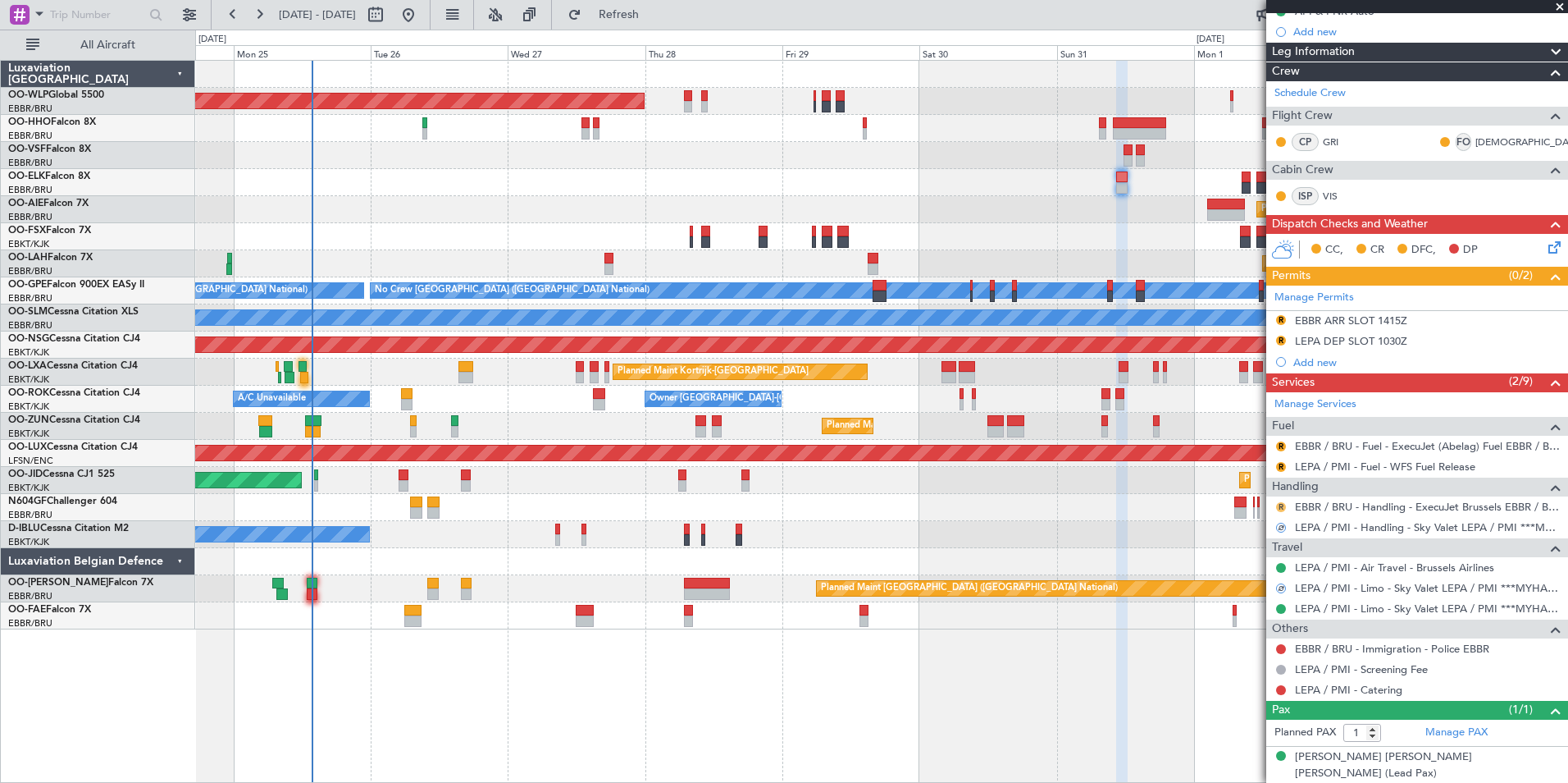
click at [1277, 507] on button "R" at bounding box center [1281, 507] width 10 height 10
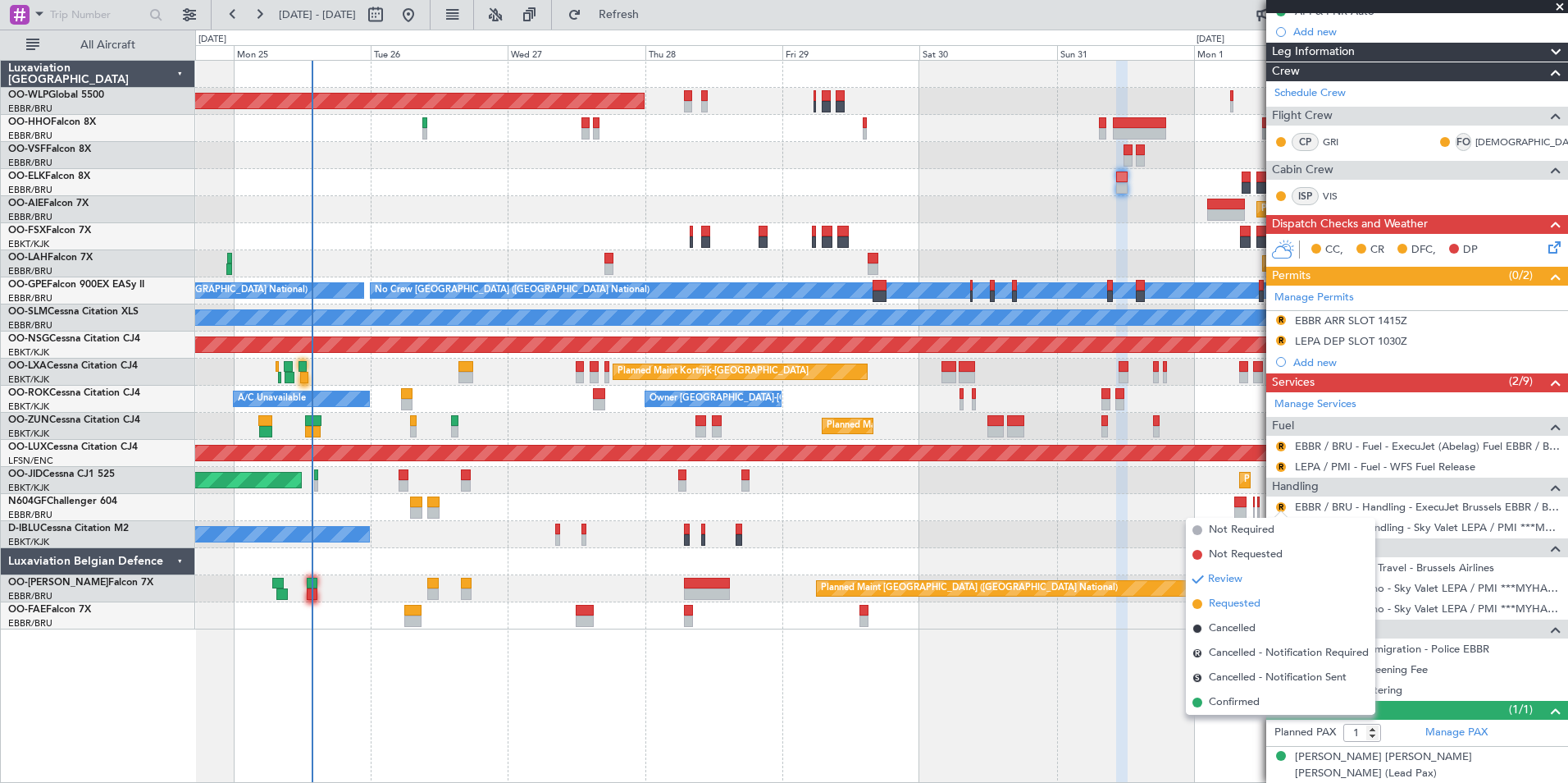
click at [1227, 597] on span "Requested" at bounding box center [1235, 604] width 52 height 17
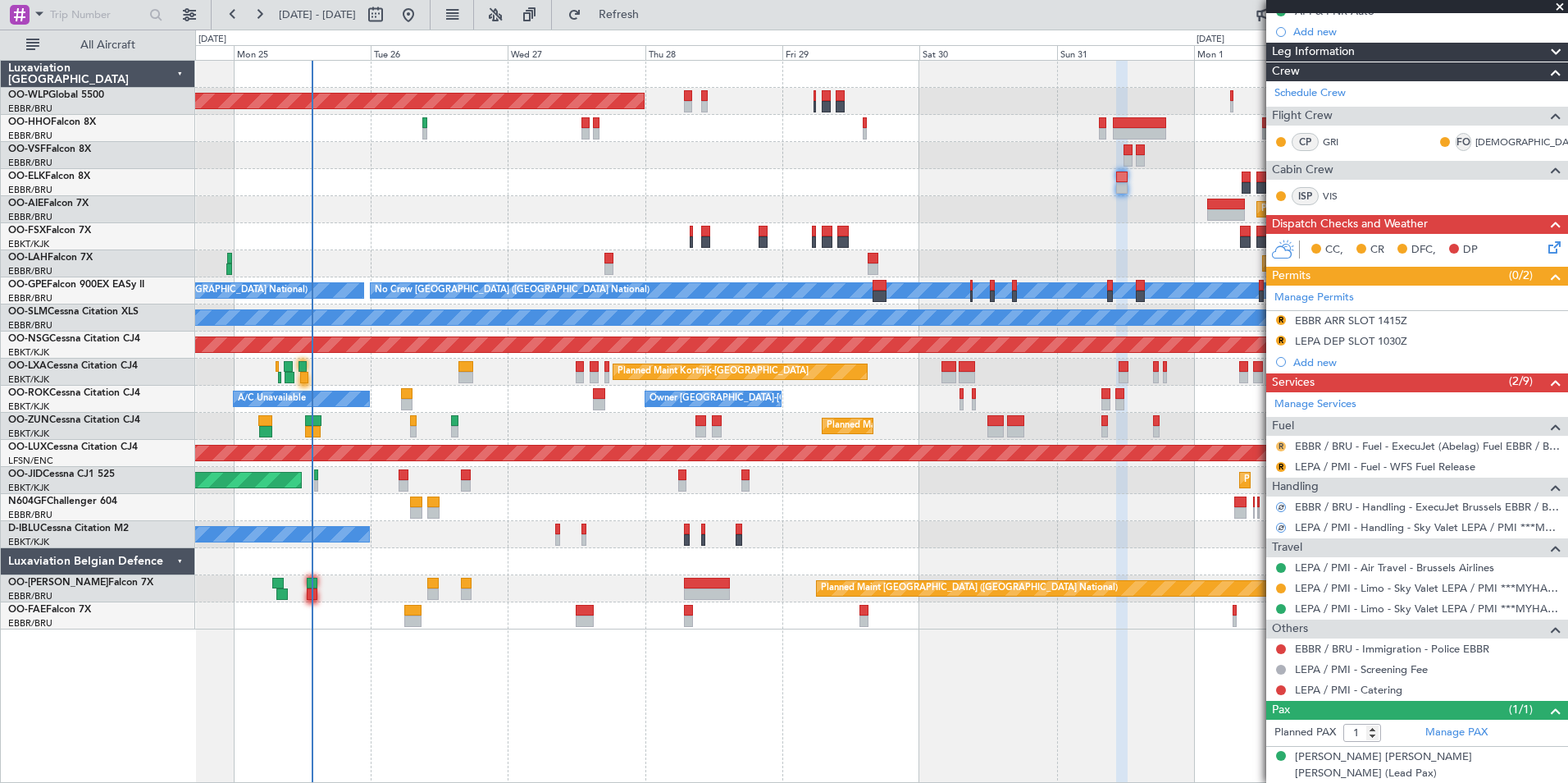
click at [1282, 444] on button "R" at bounding box center [1281, 446] width 10 height 10
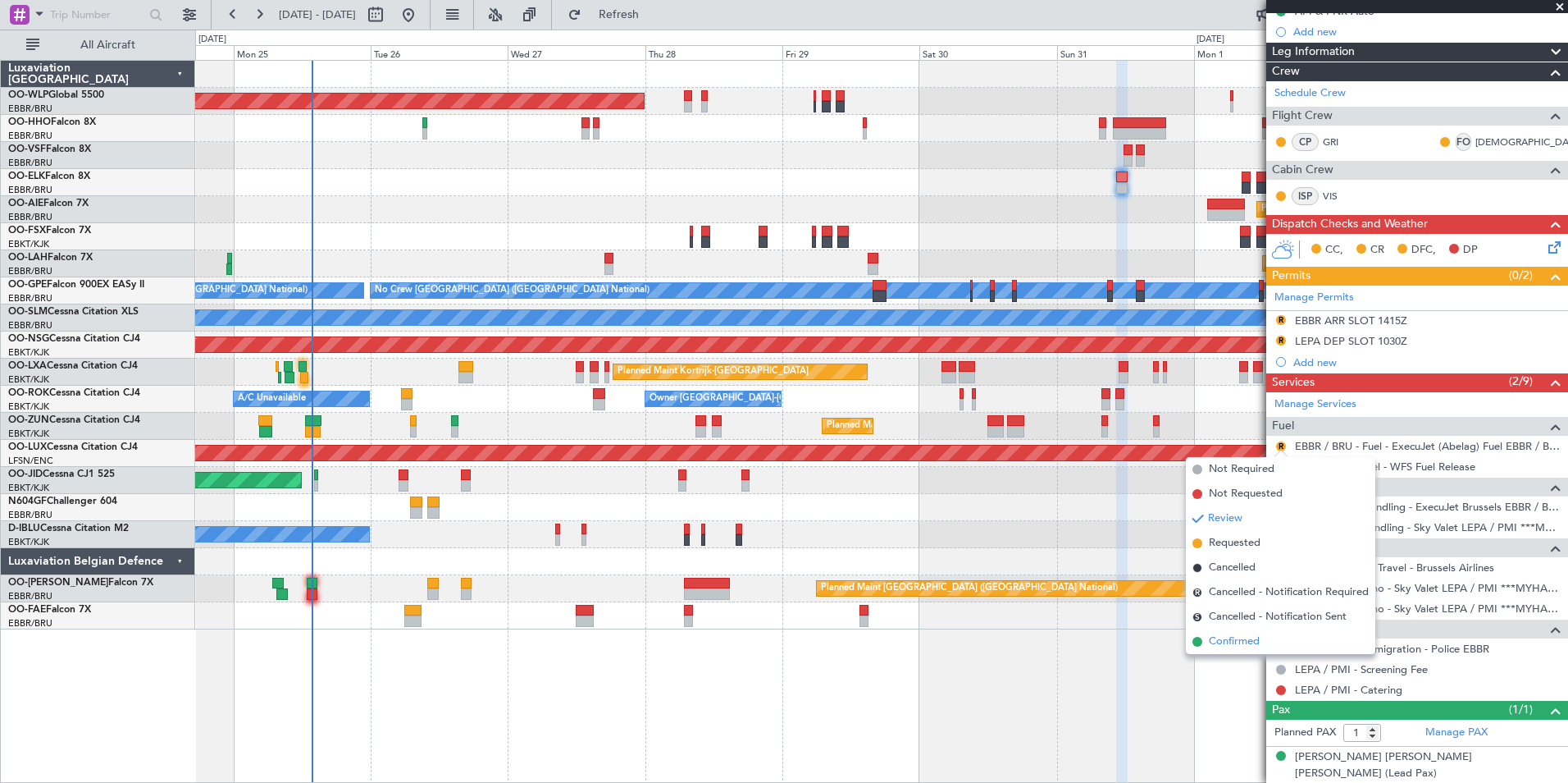
click at [1243, 641] on span "Confirmed" at bounding box center [1234, 642] width 51 height 17
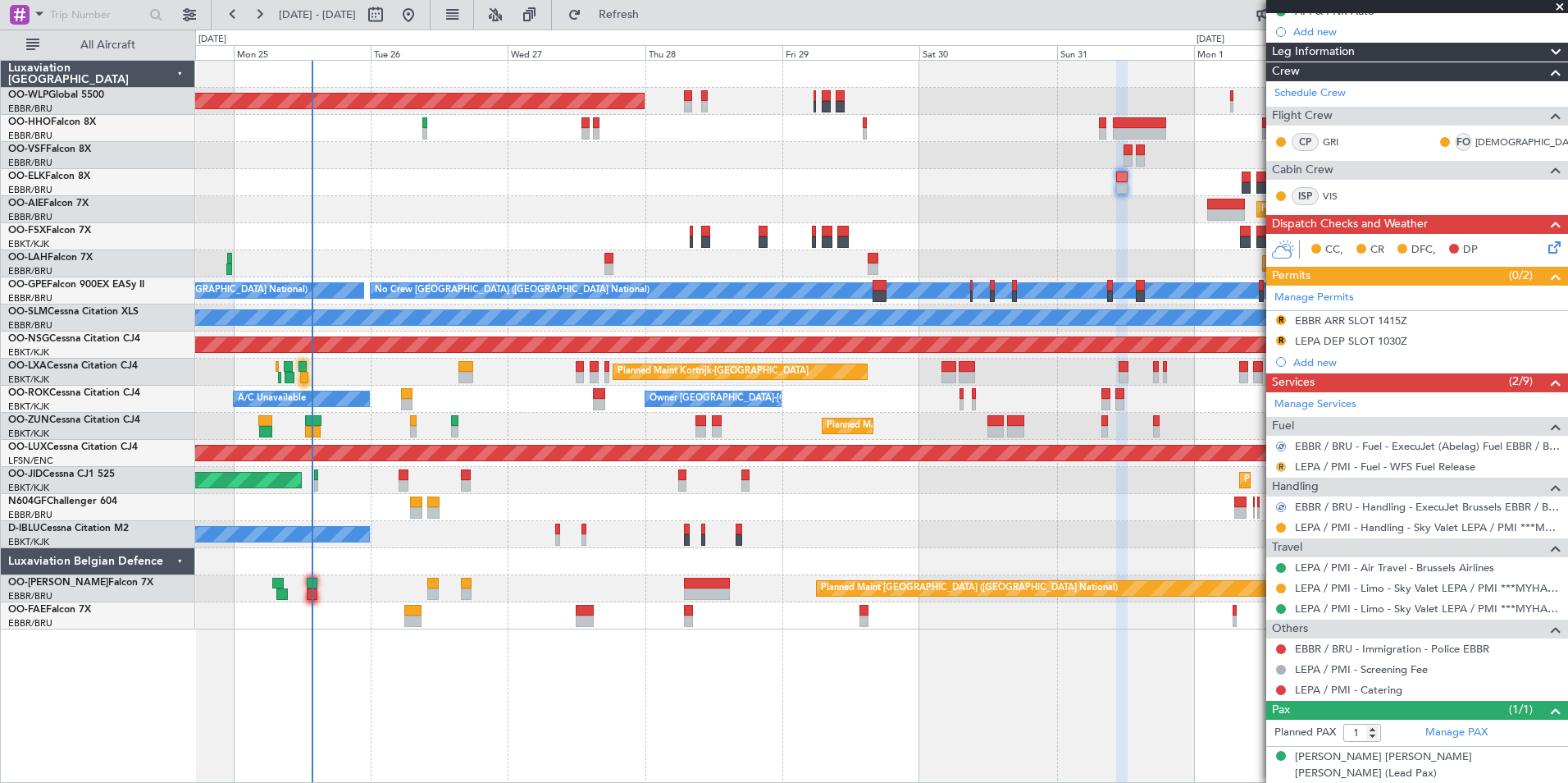
click at [1281, 468] on button "R" at bounding box center [1281, 467] width 10 height 10
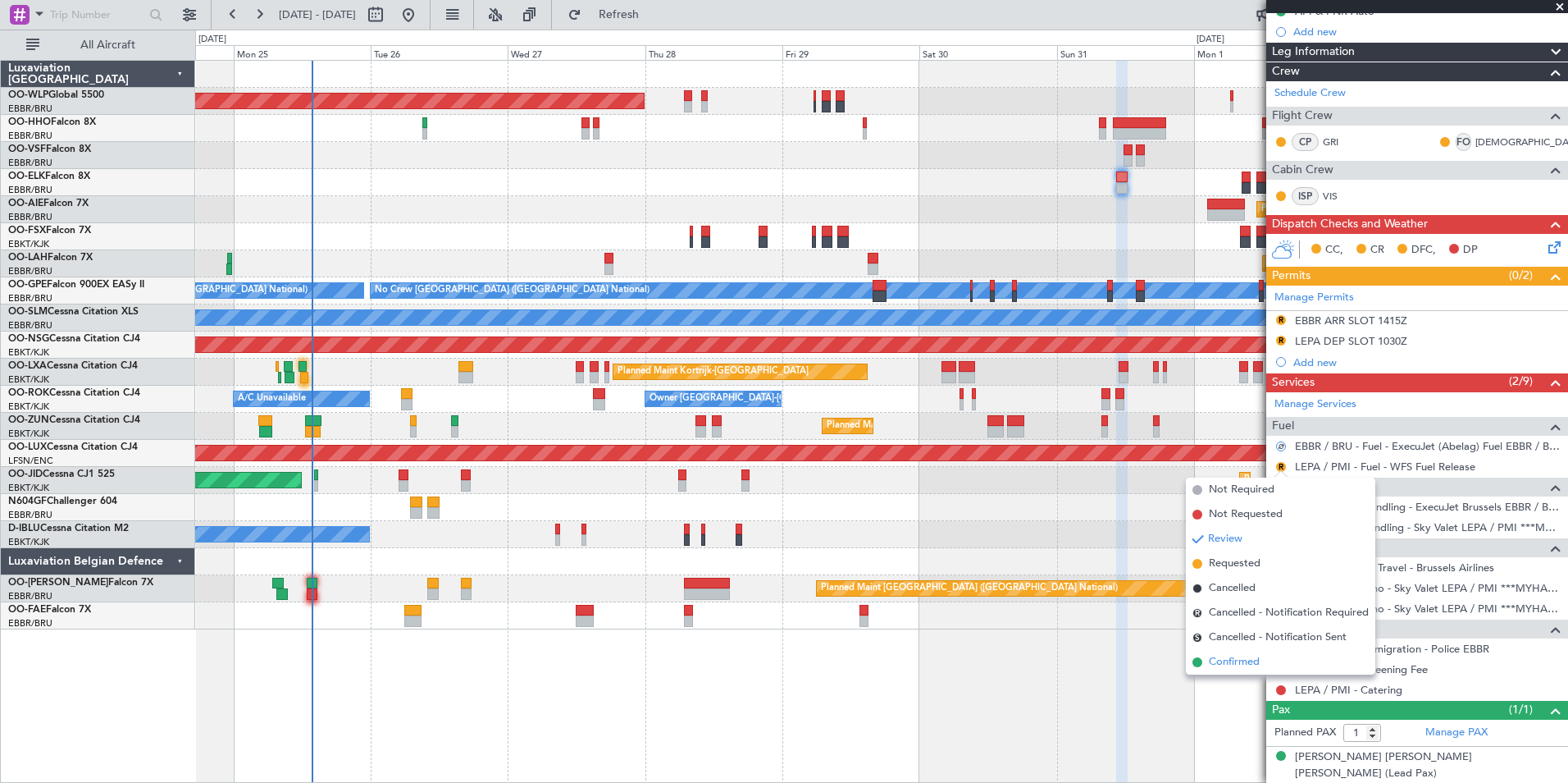
click at [1240, 661] on span "Confirmed" at bounding box center [1234, 662] width 51 height 17
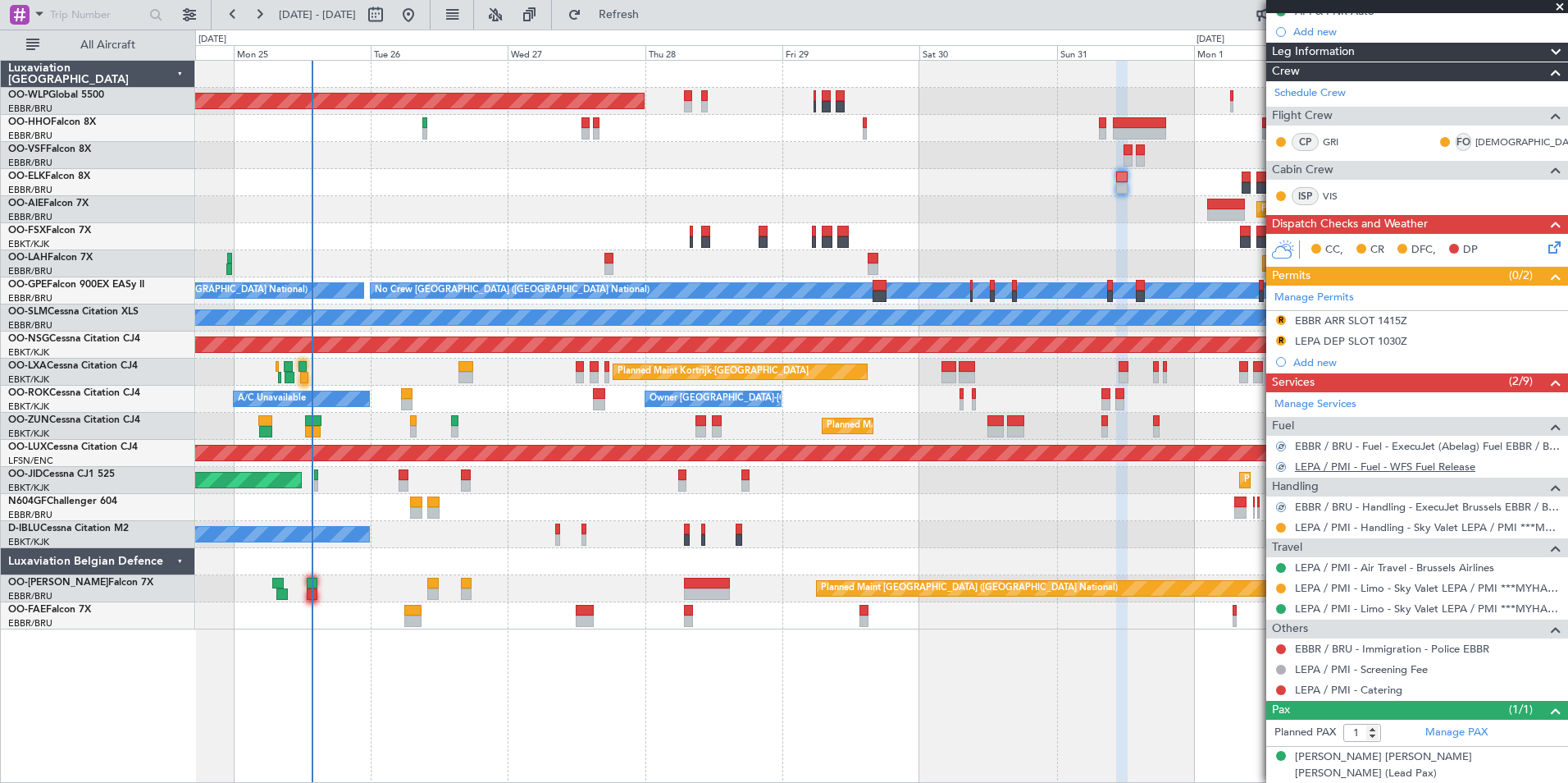
click at [1368, 468] on link "LEPA / PMI - Fuel - WFS Fuel Release" at bounding box center [1385, 466] width 181 height 14
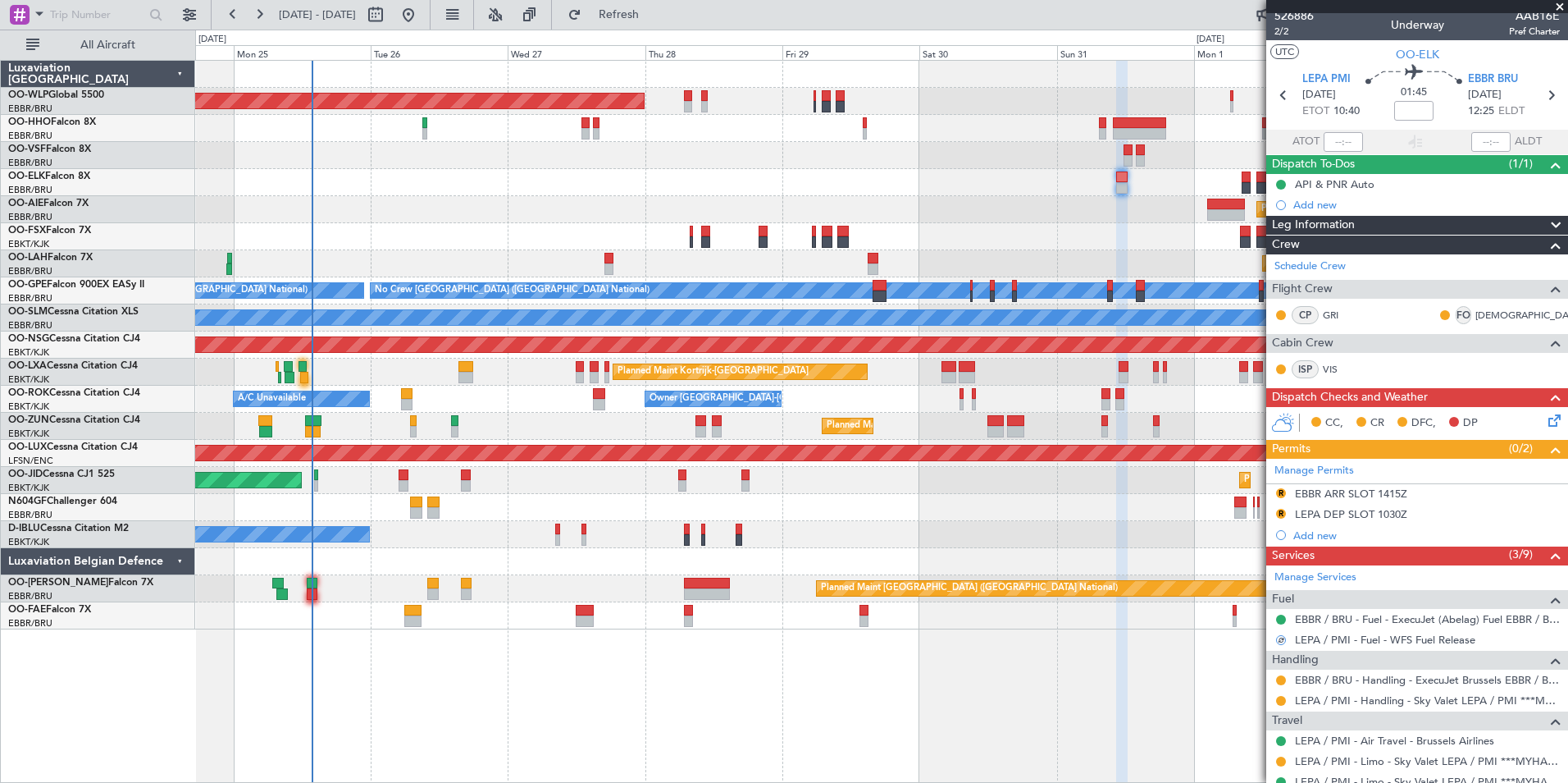
scroll to position [0, 0]
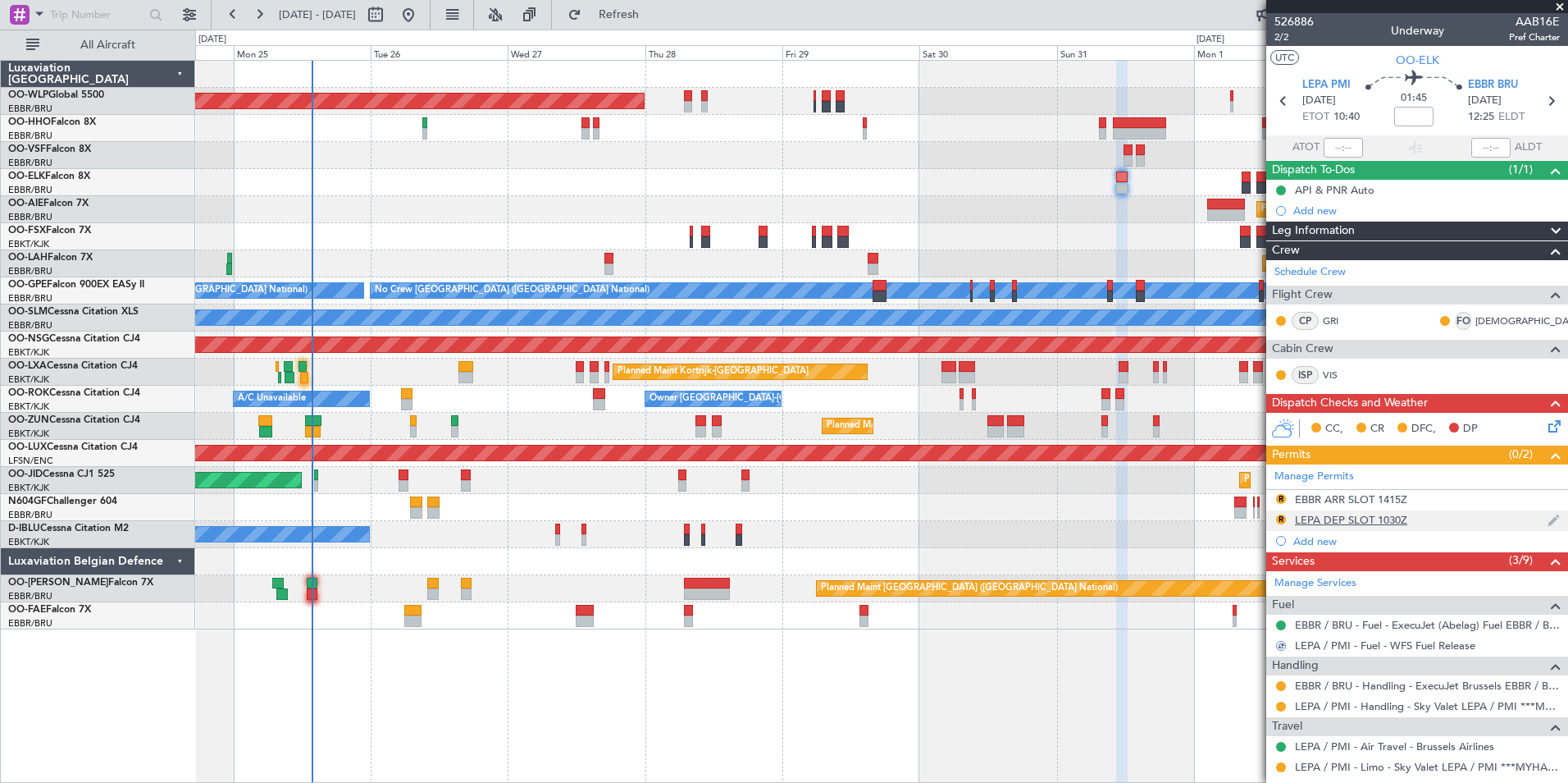
click at [1322, 521] on div "LEPA DEP SLOT 1030Z" at bounding box center [1351, 520] width 112 height 14
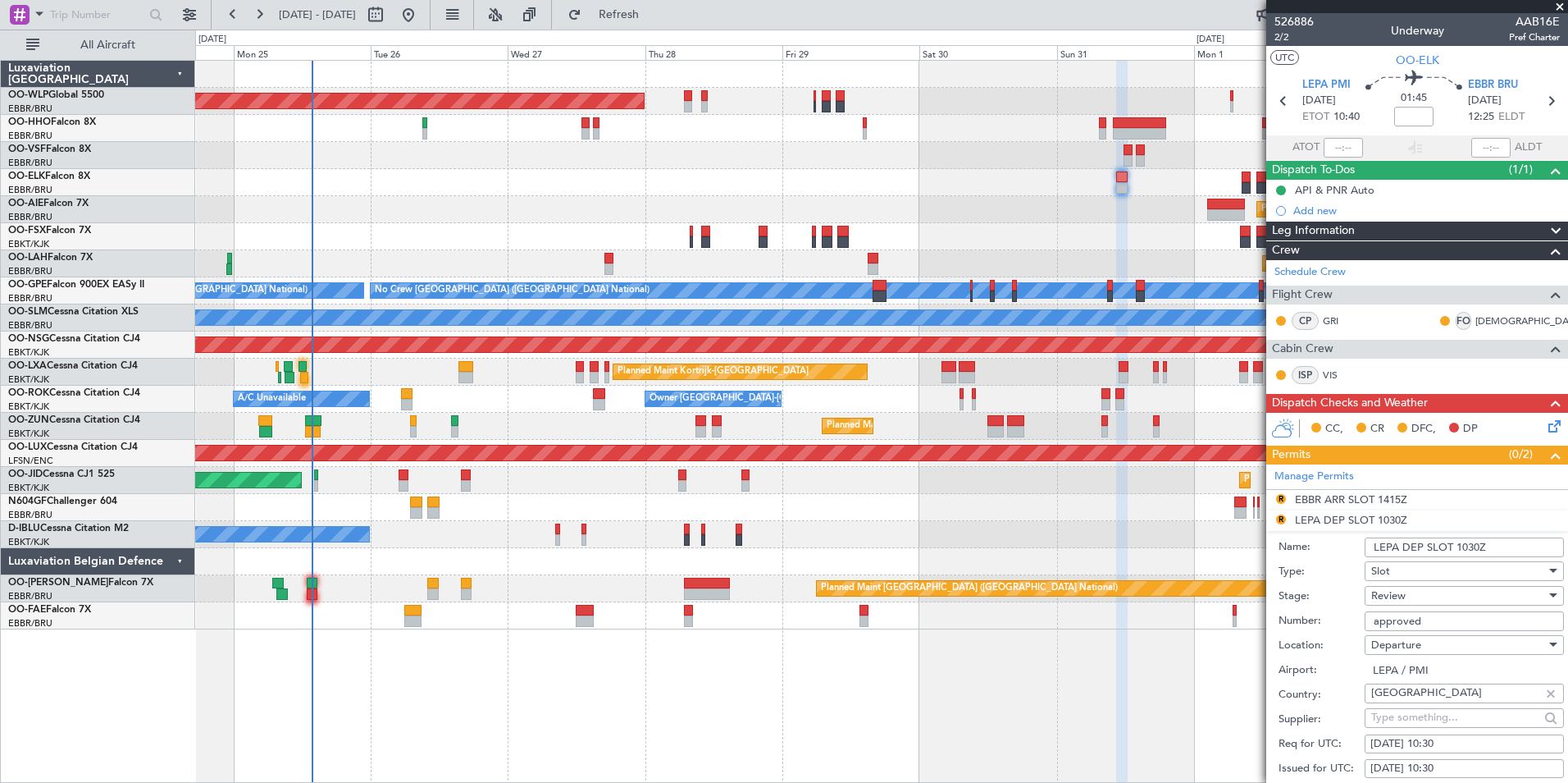
scroll to position [82, 0]
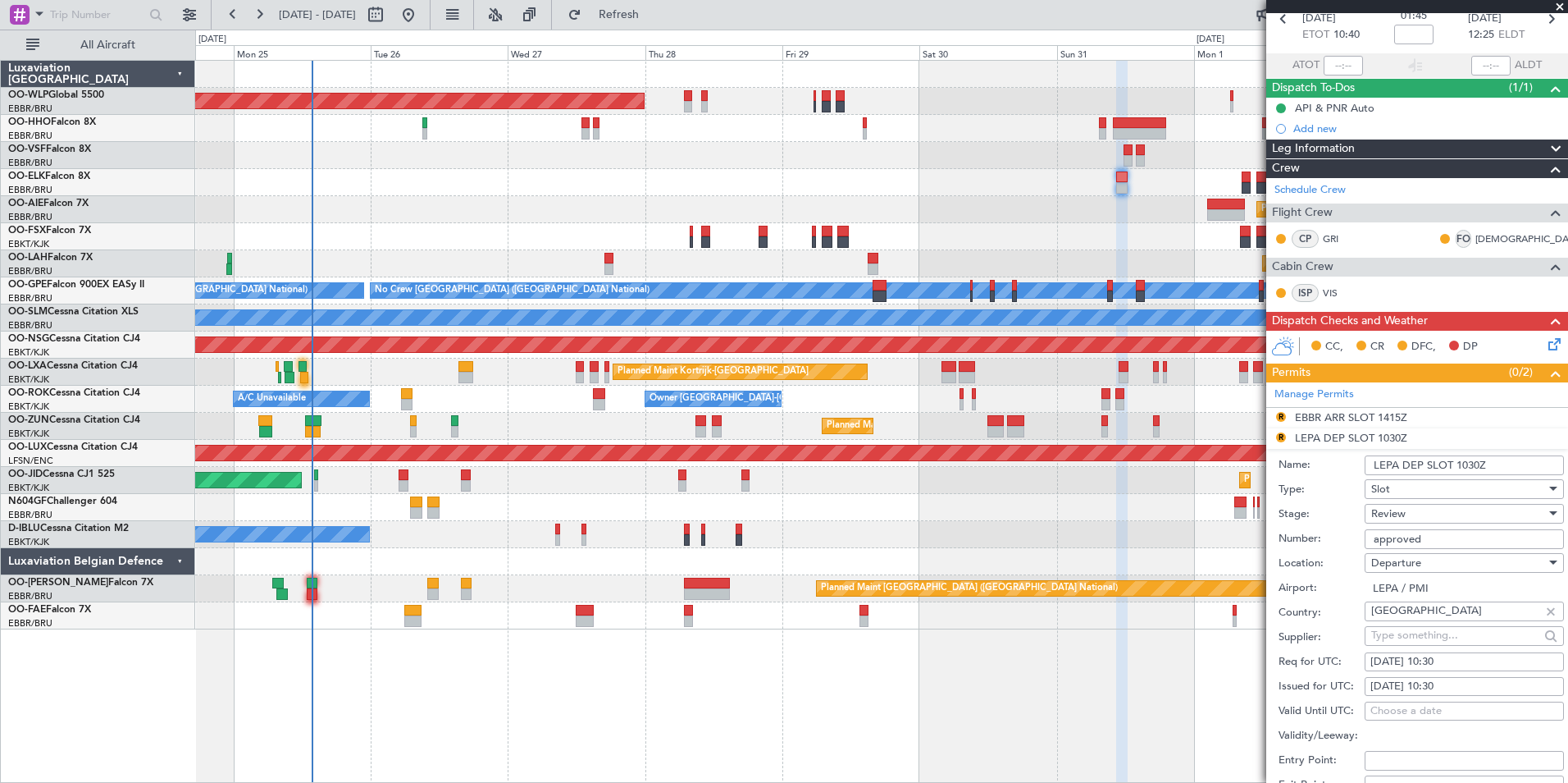
click at [1387, 508] on span "Review" at bounding box center [1388, 514] width 34 height 15
click at [1397, 613] on span "Requested" at bounding box center [1459, 620] width 172 height 25
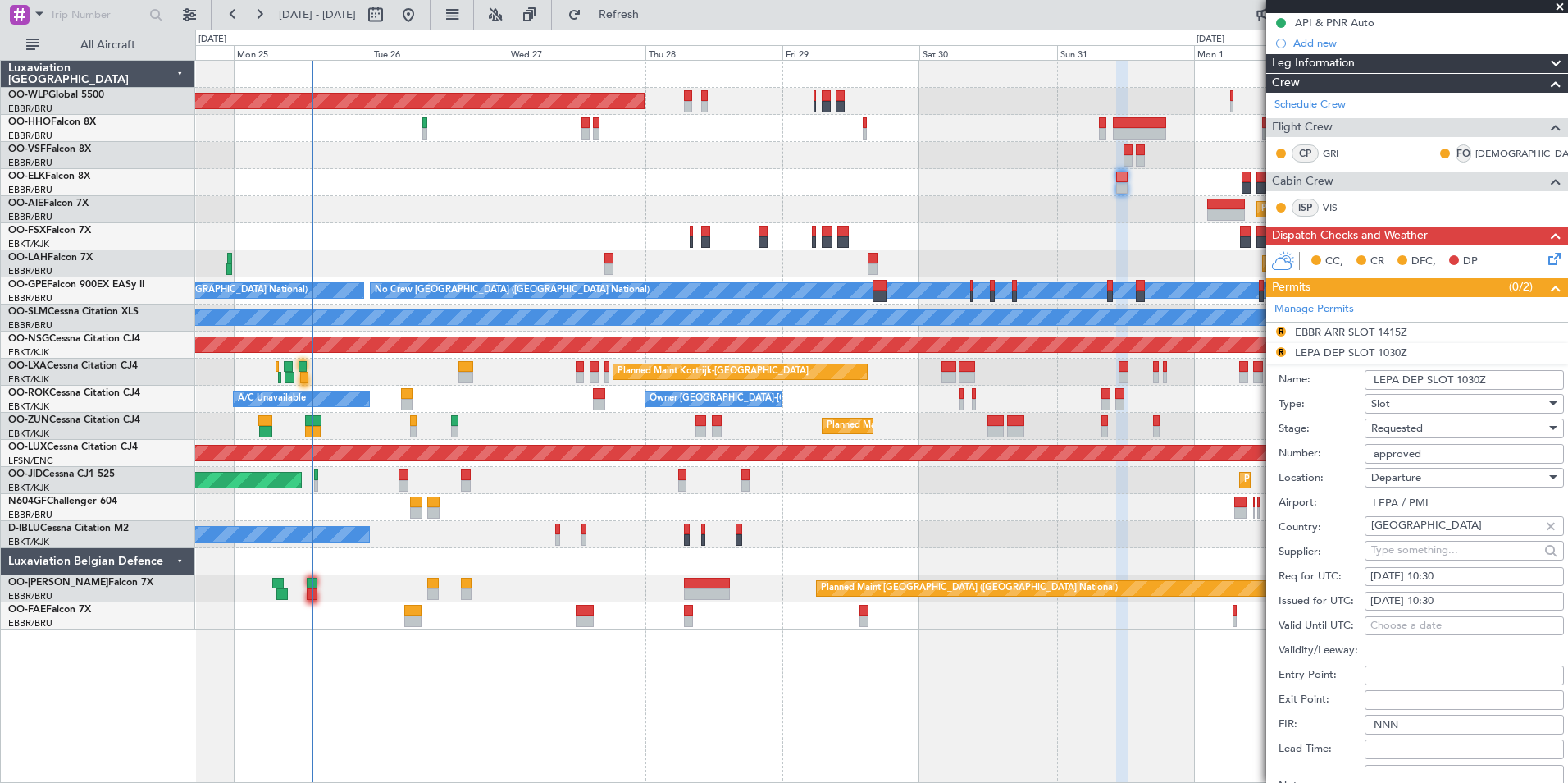
scroll to position [246, 0]
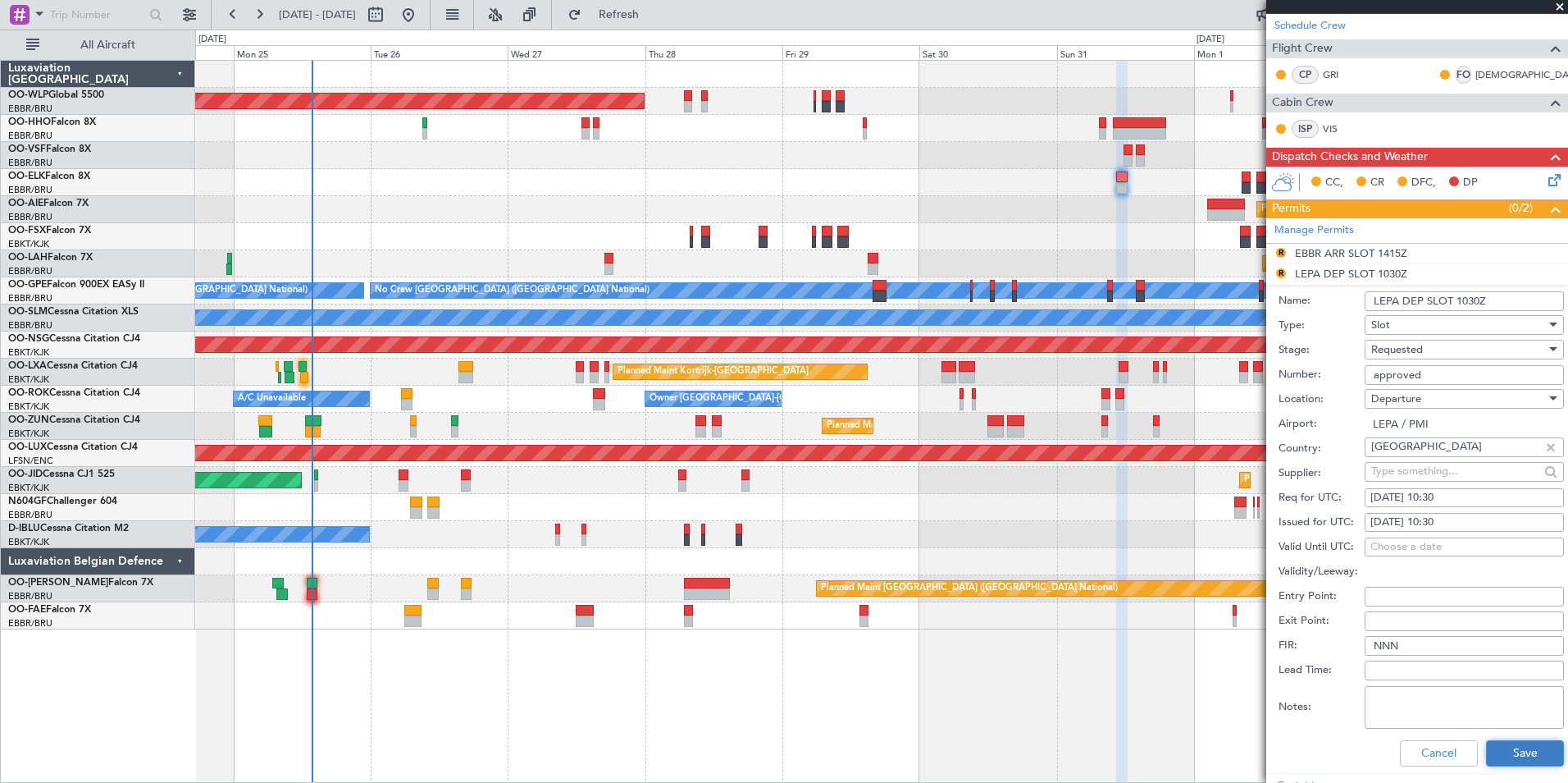
click at [1521, 741] on button "Save" at bounding box center [1525, 753] width 78 height 26
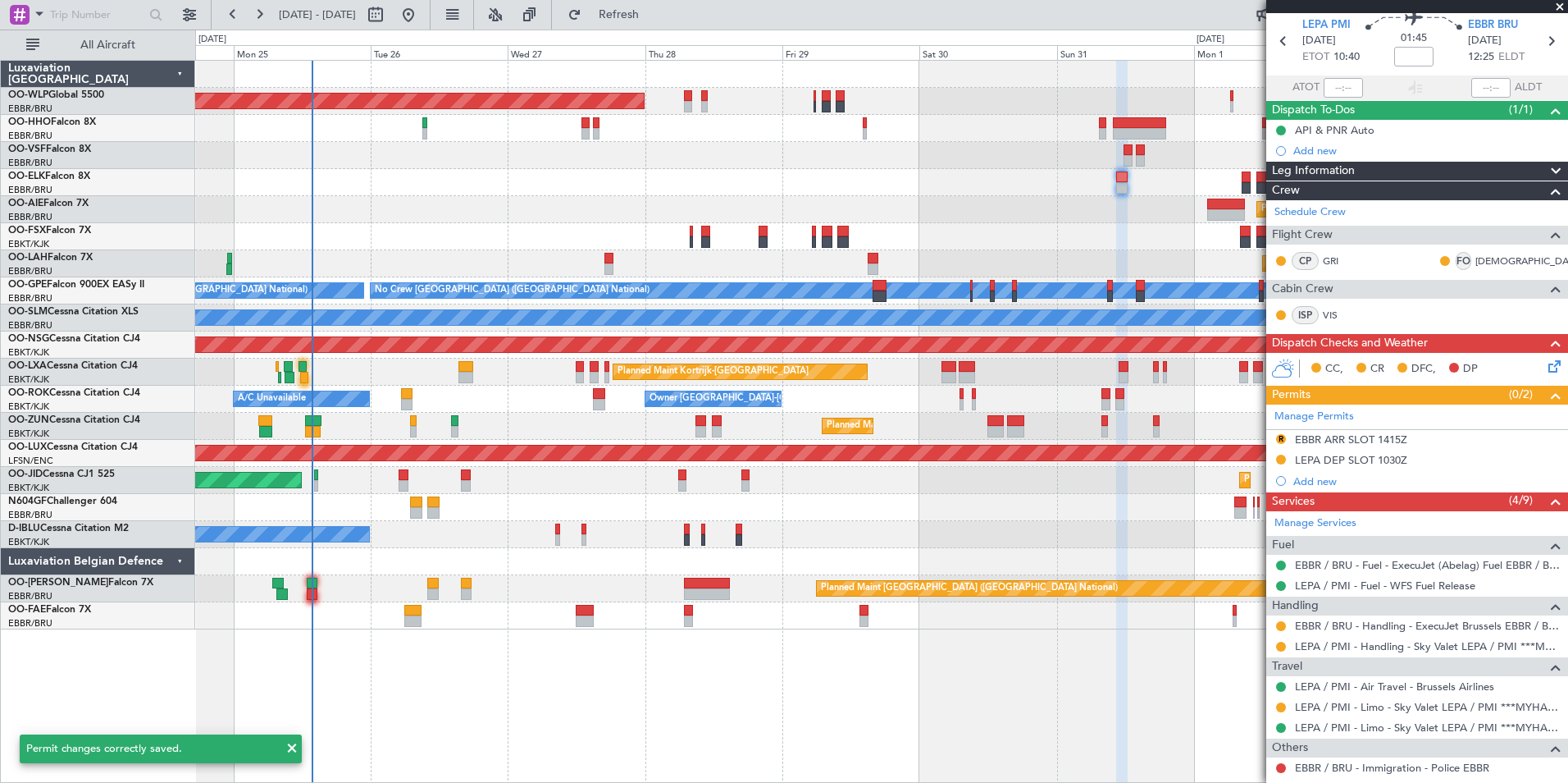
scroll to position [0, 0]
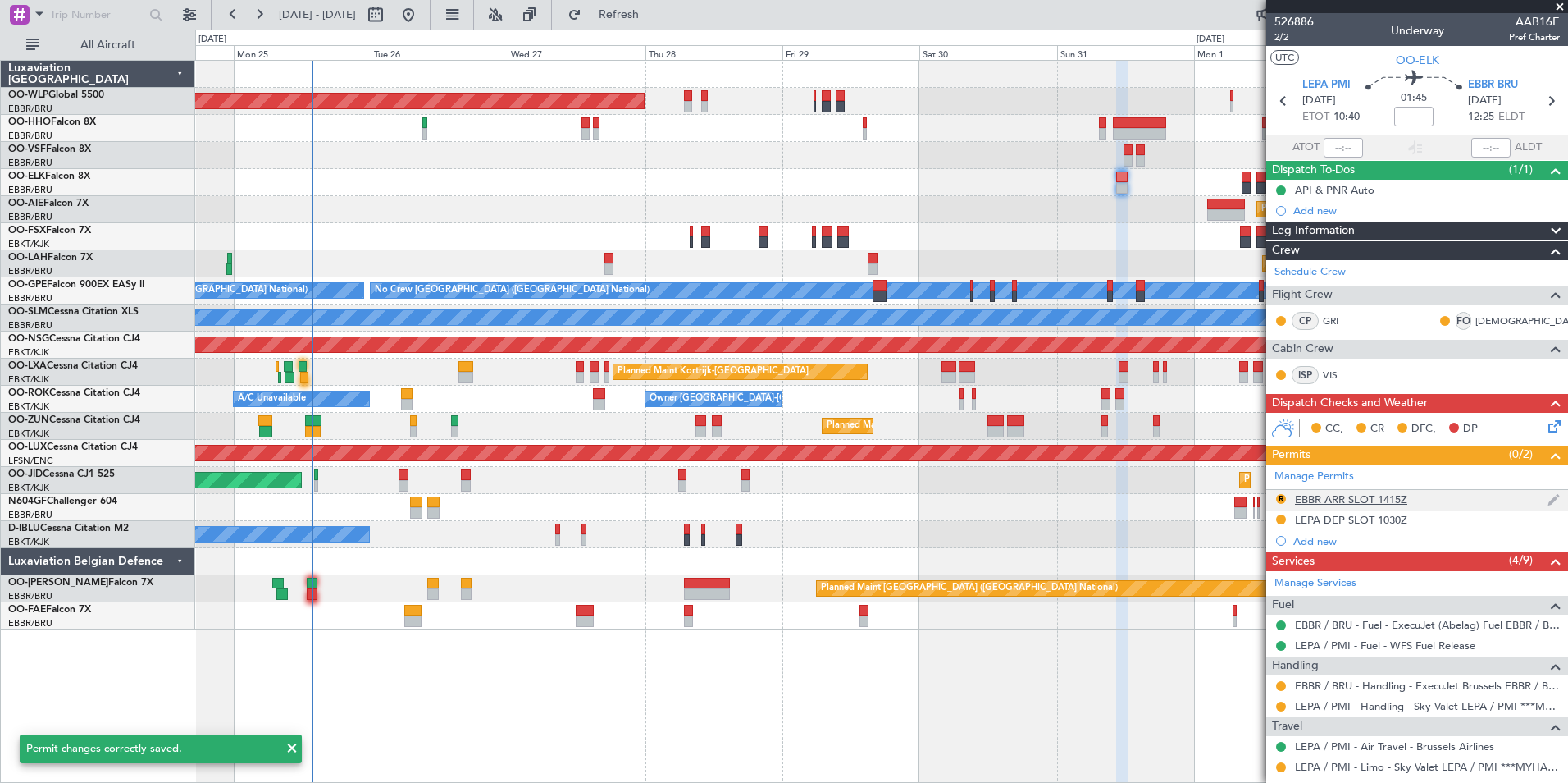
click at [1377, 500] on div "EBBR ARR SLOT 1415Z" at bounding box center [1351, 499] width 112 height 14
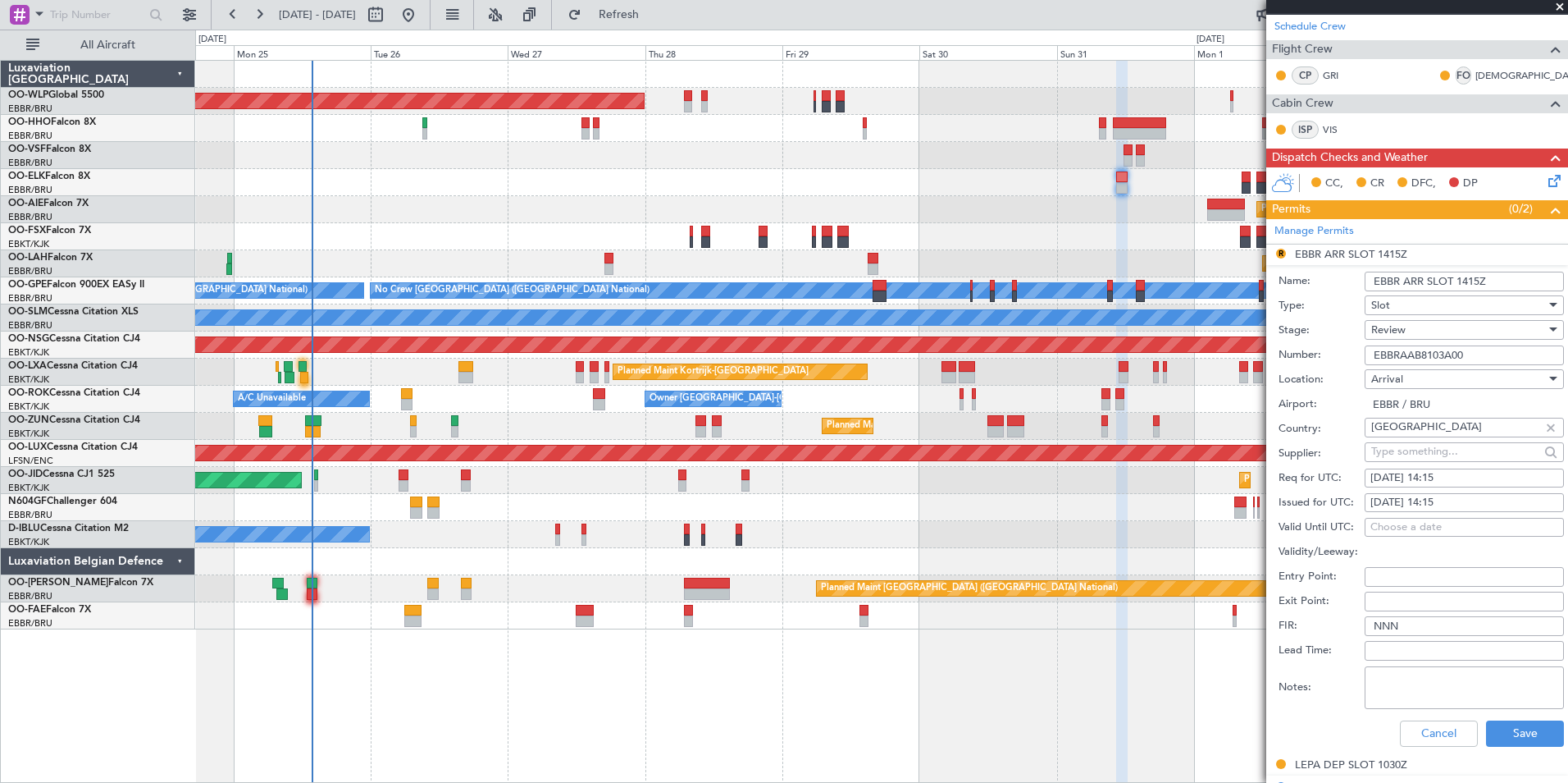
scroll to position [246, 0]
click at [1447, 477] on div "31/08/2025 14:15" at bounding box center [1464, 478] width 188 height 17
select select "8"
select select "2025"
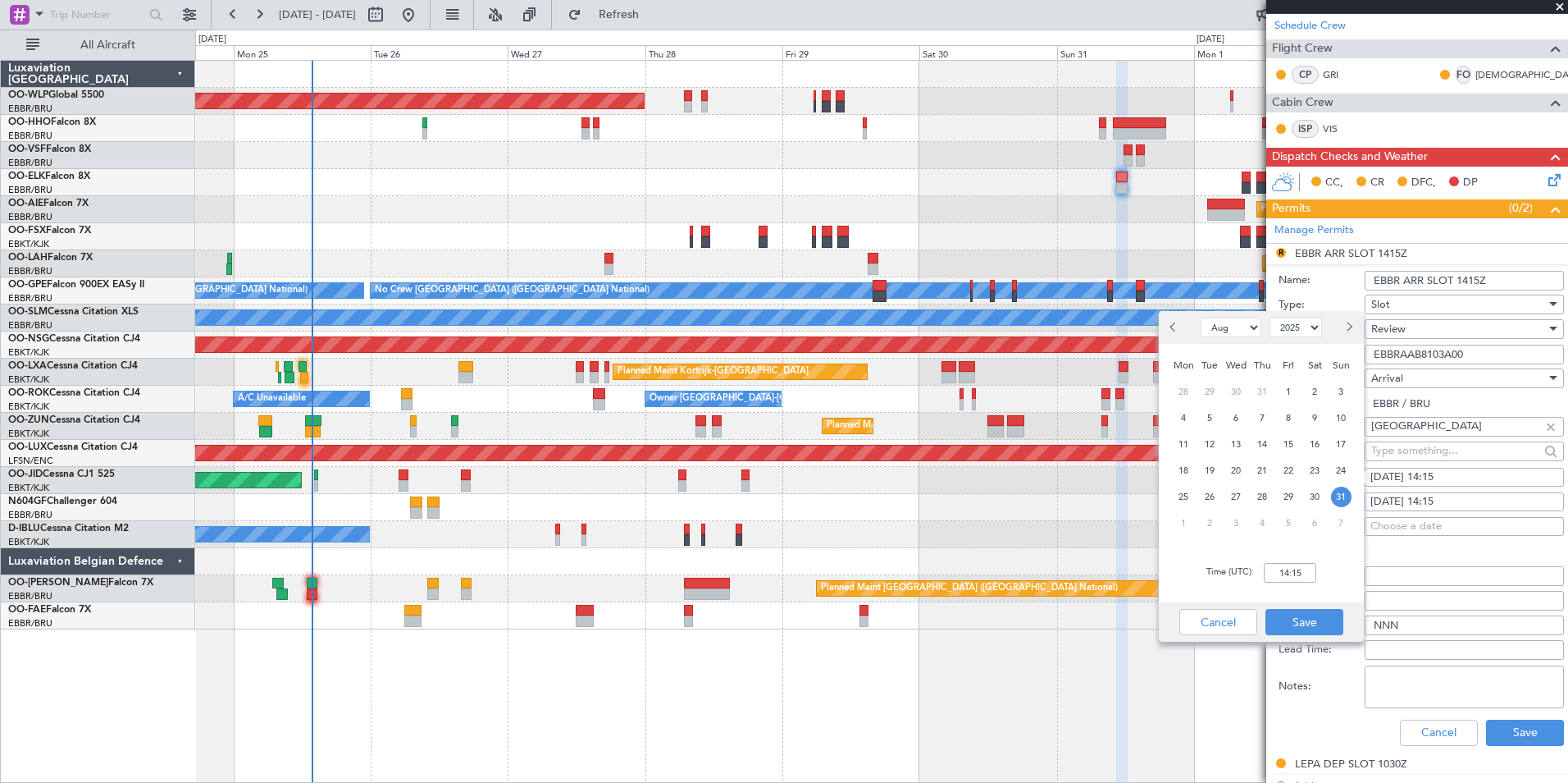
click at [1442, 509] on fb-calendar-cell "31/08/2025 14:15" at bounding box center [1464, 502] width 199 height 19
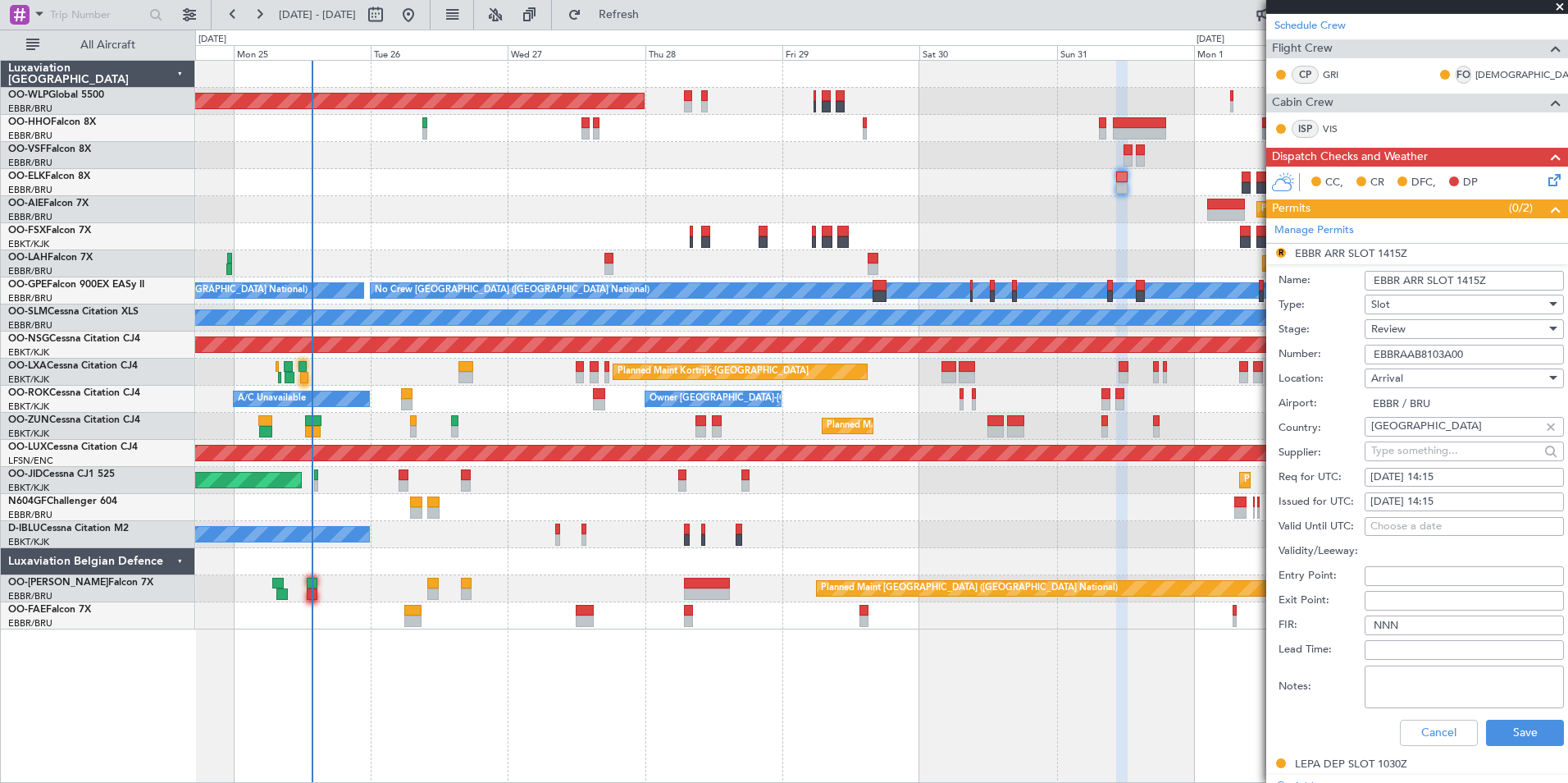
click at [1439, 468] on fb-calendar-cell "31/08/2025 14:15" at bounding box center [1464, 477] width 199 height 19
click at [1439, 484] on div "31/08/2025 14:15" at bounding box center [1464, 478] width 188 height 17
select select "8"
select select "2025"
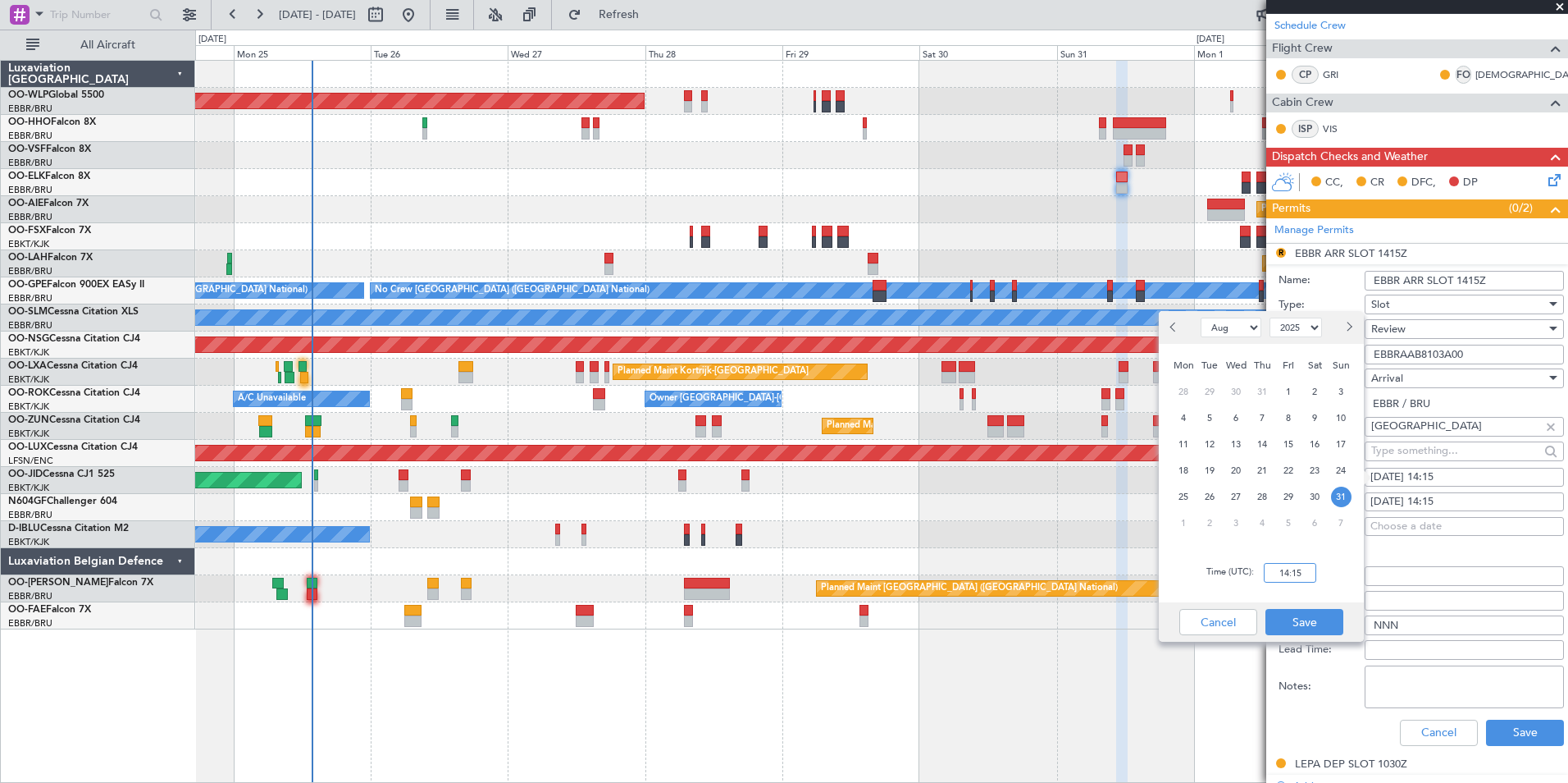
click at [1288, 572] on input "14:15" at bounding box center [1290, 572] width 53 height 19
type input "12:30"
click at [1306, 616] on button "Save" at bounding box center [1305, 622] width 78 height 26
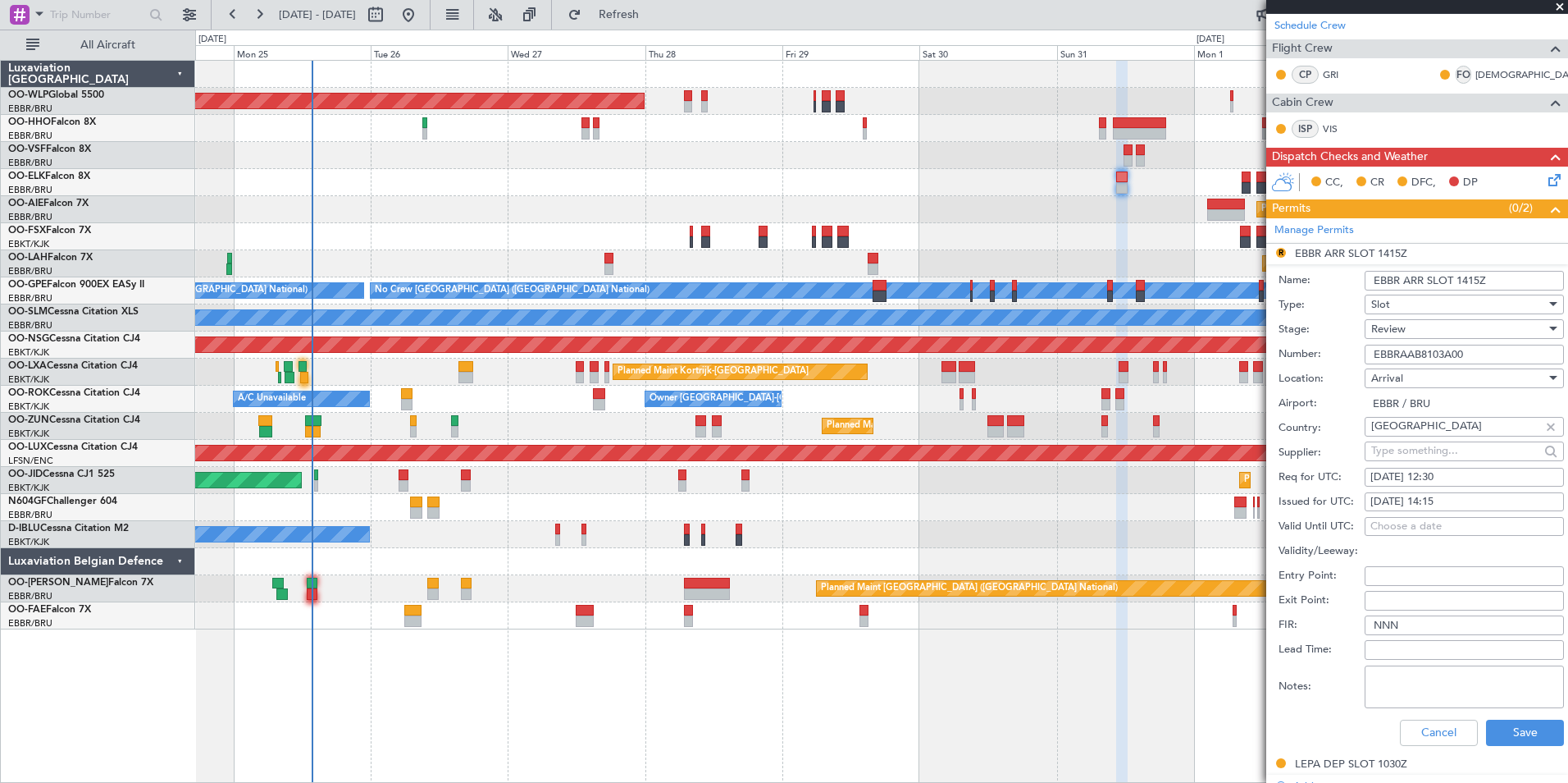
click at [1444, 500] on div "31/08/2025 14:15" at bounding box center [1464, 503] width 188 height 17
select select "8"
select select "2025"
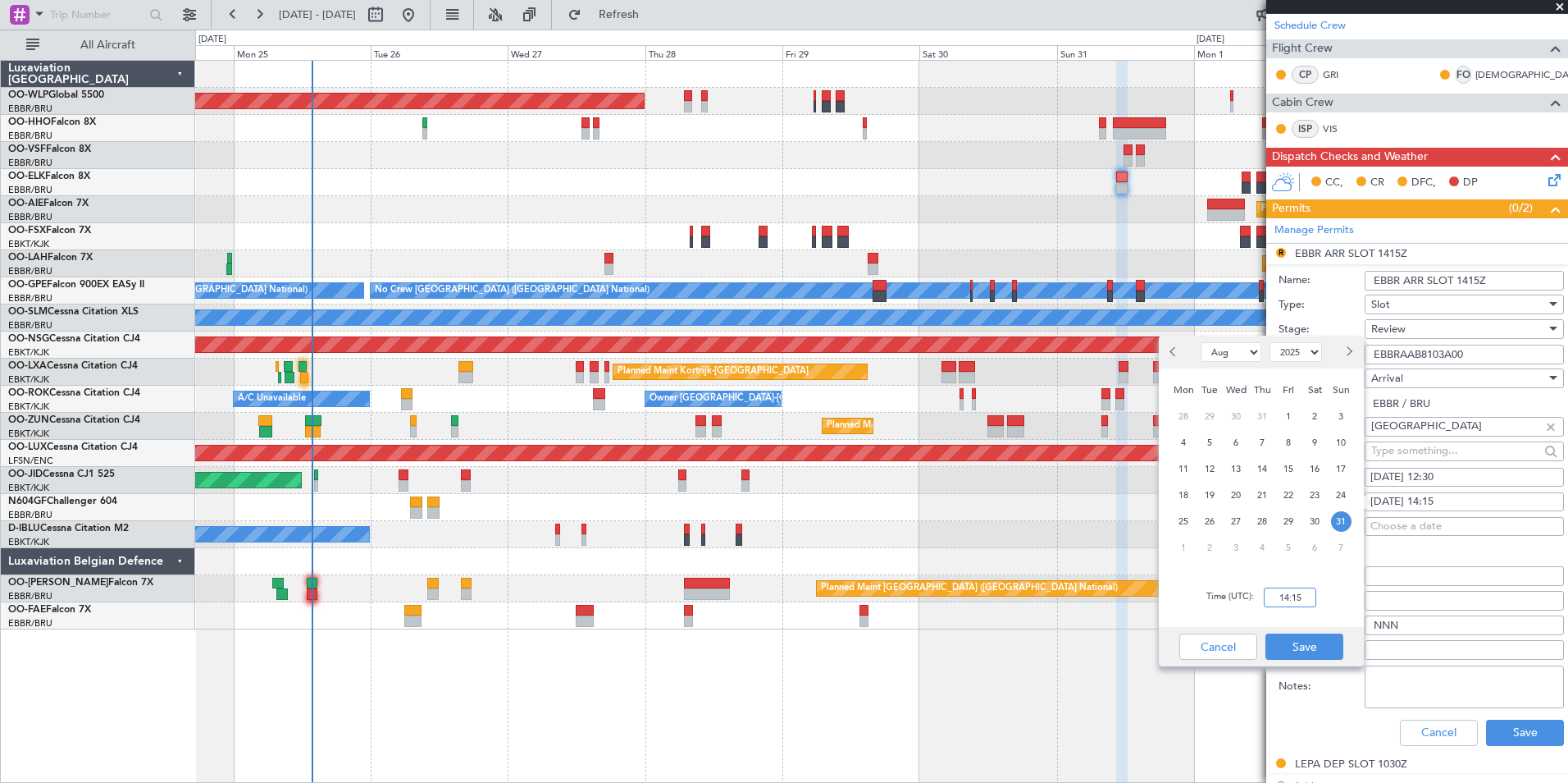
click at [1275, 600] on input "14:15" at bounding box center [1290, 597] width 53 height 19
type input "12:30"
click at [1327, 648] on button "Save" at bounding box center [1305, 647] width 78 height 26
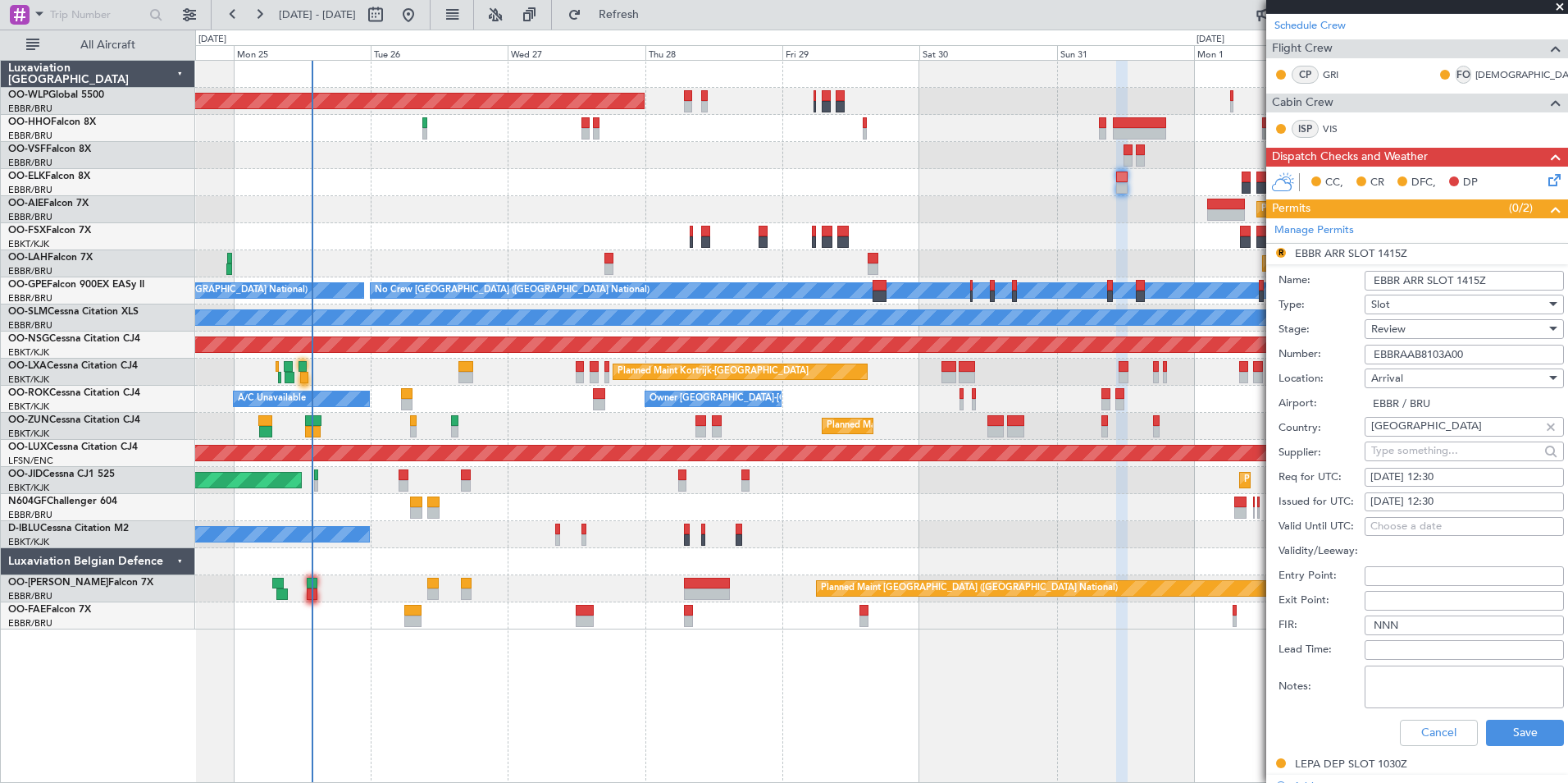
click at [1396, 324] on span "Review" at bounding box center [1388, 329] width 34 height 15
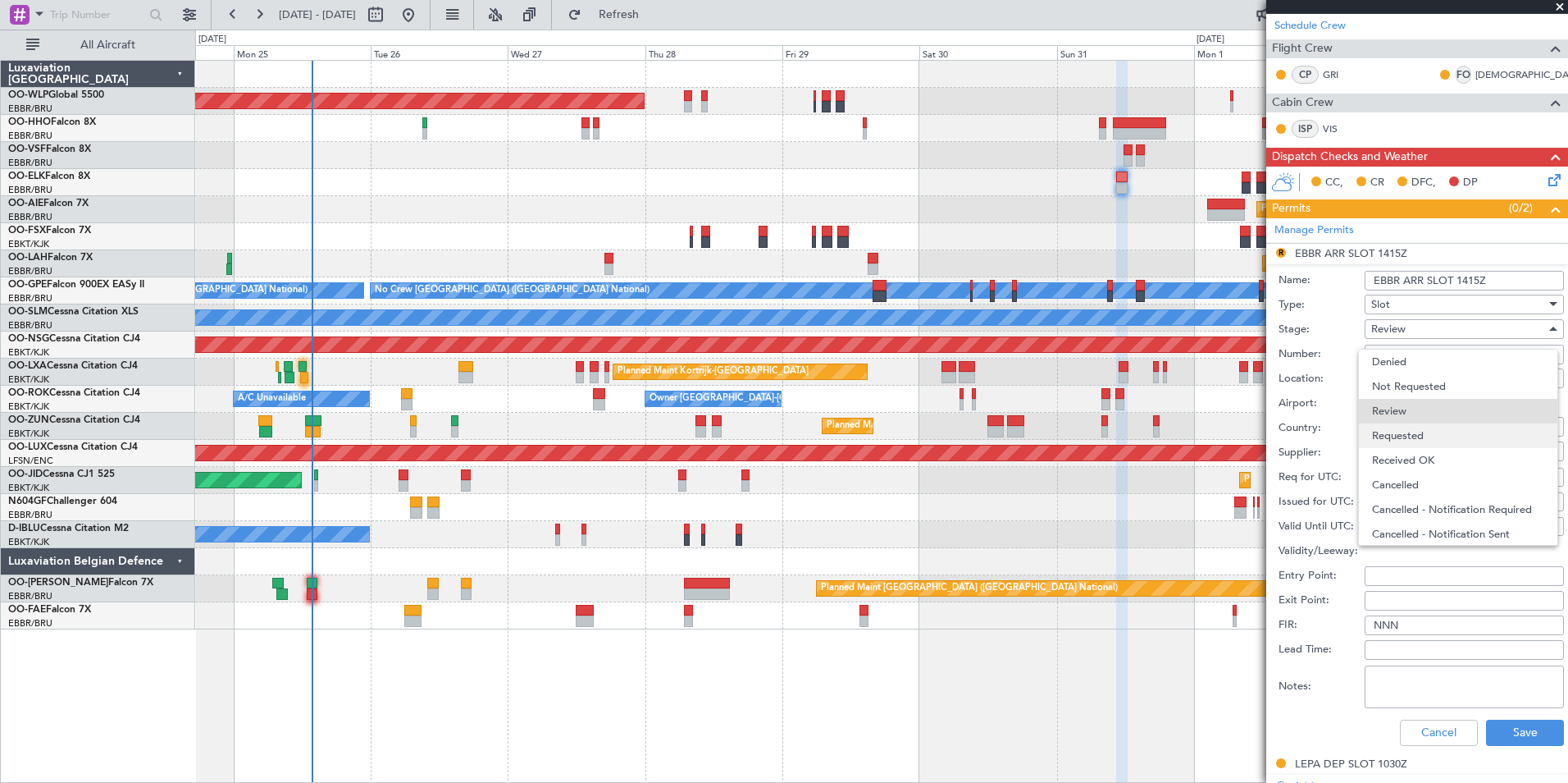
click at [1422, 428] on span "Requested" at bounding box center [1459, 435] width 172 height 25
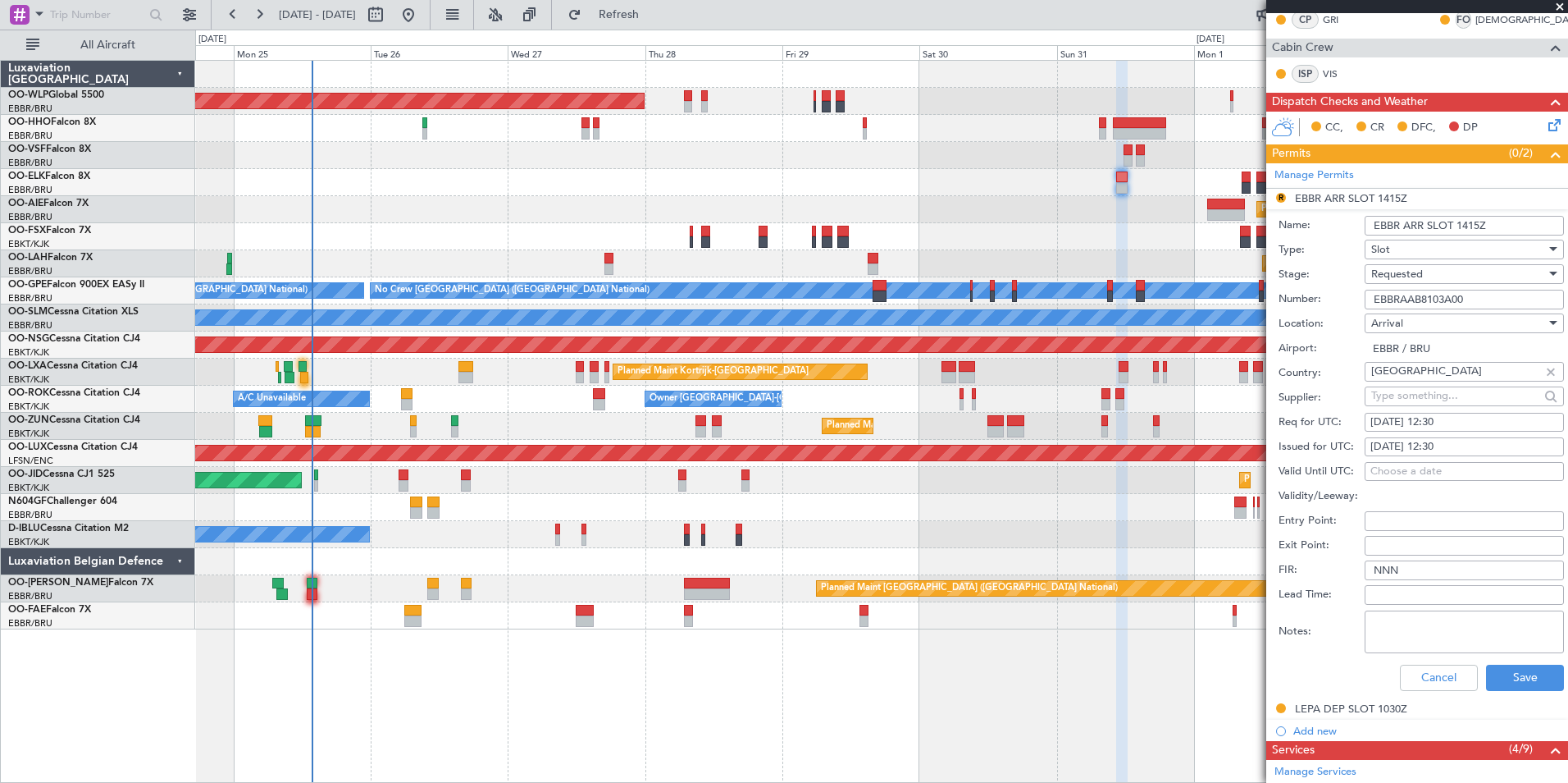
scroll to position [328, 0]
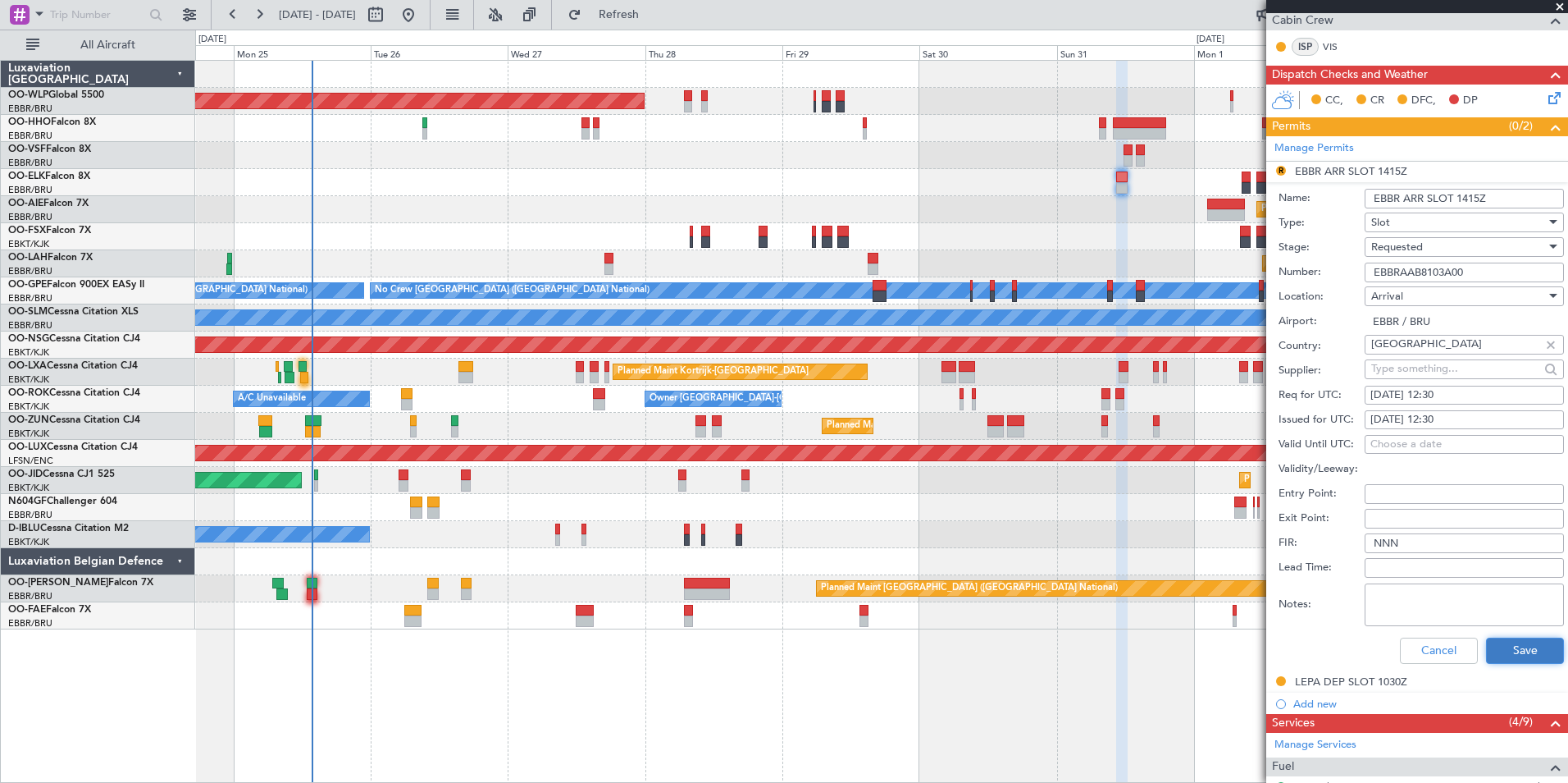
click at [1511, 638] on button "Save" at bounding box center [1525, 650] width 78 height 26
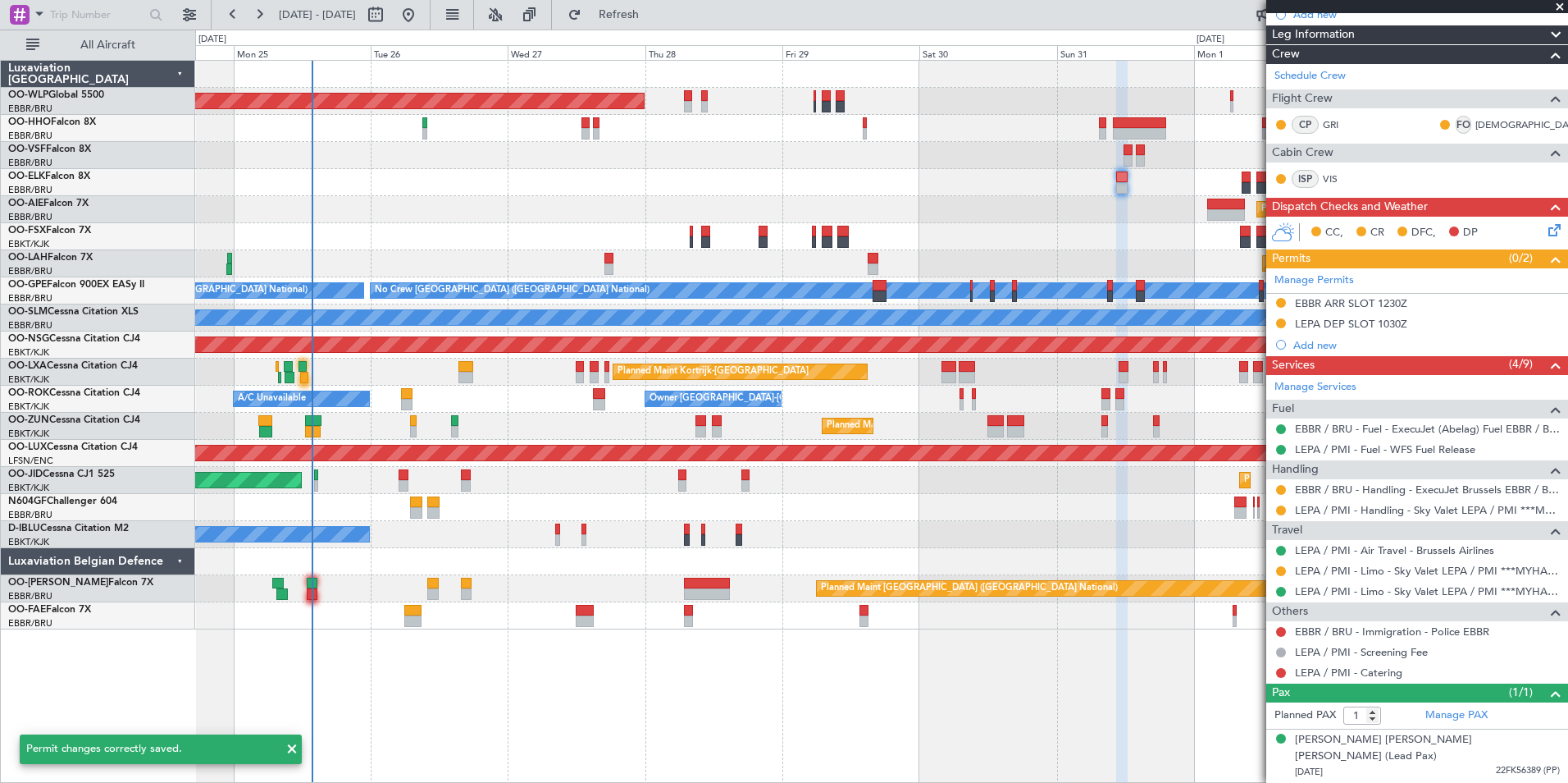
scroll to position [179, 0]
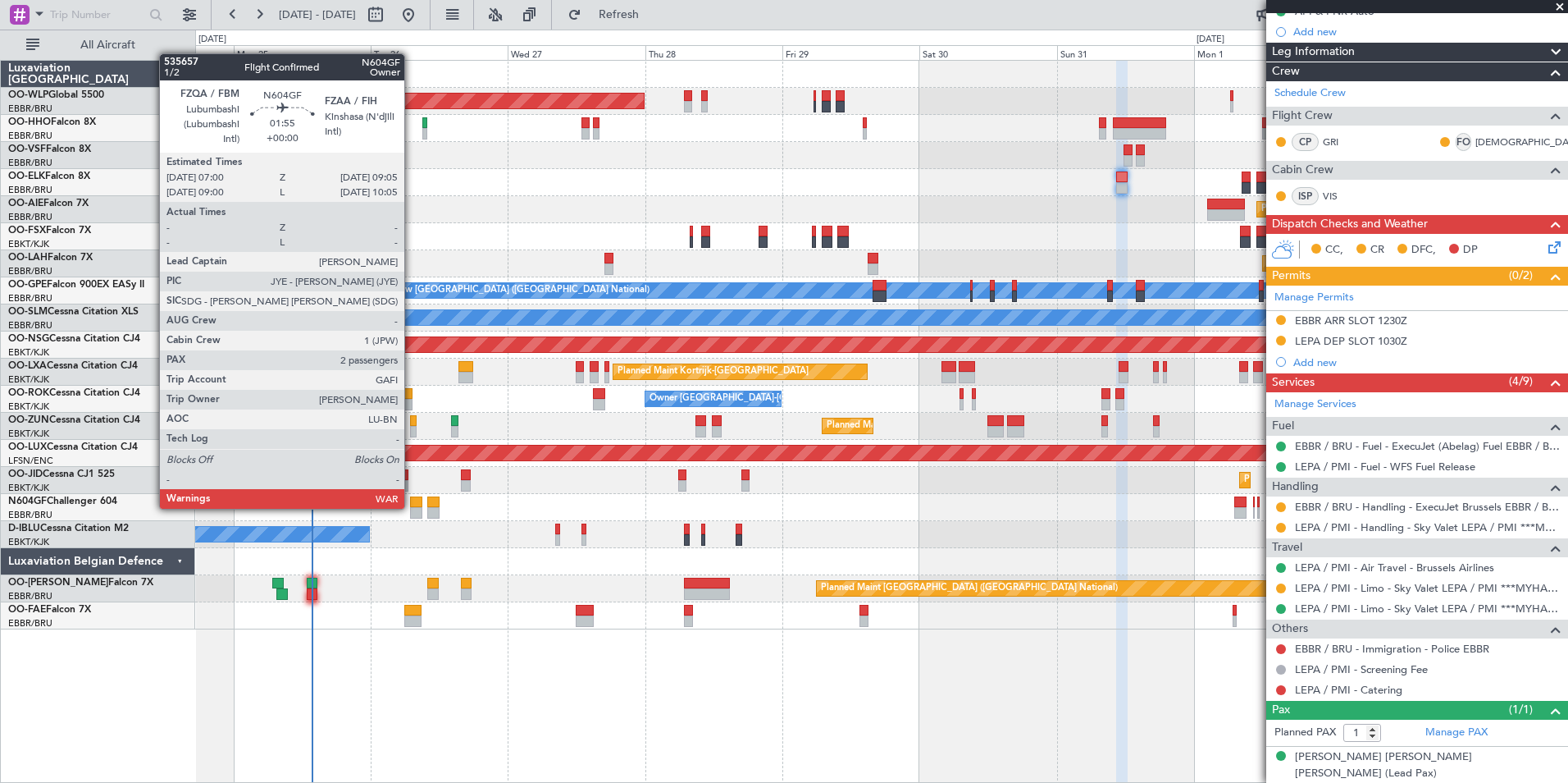
click at [412, 507] on div at bounding box center [415, 513] width 12 height 11
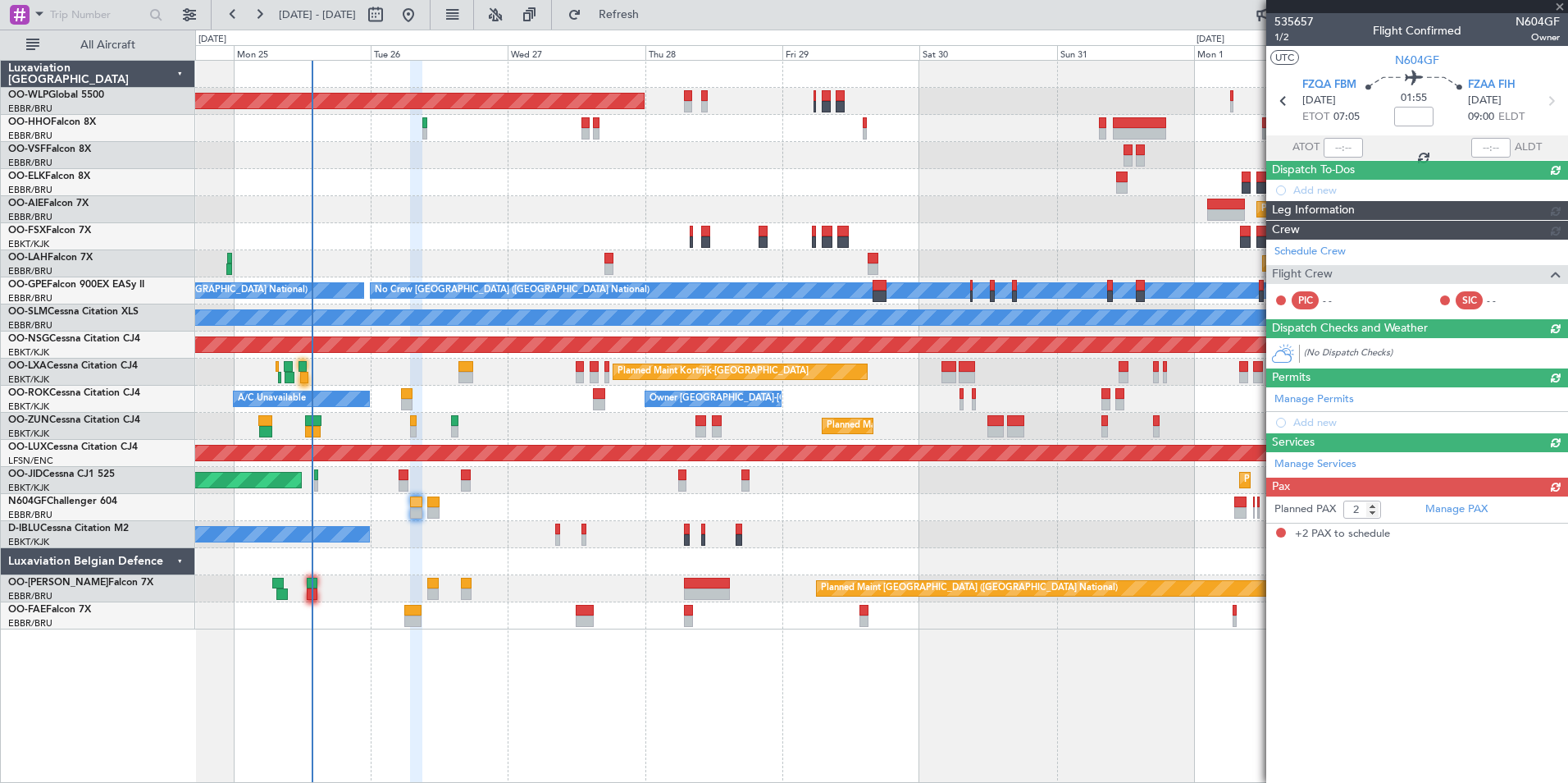
scroll to position [0, 0]
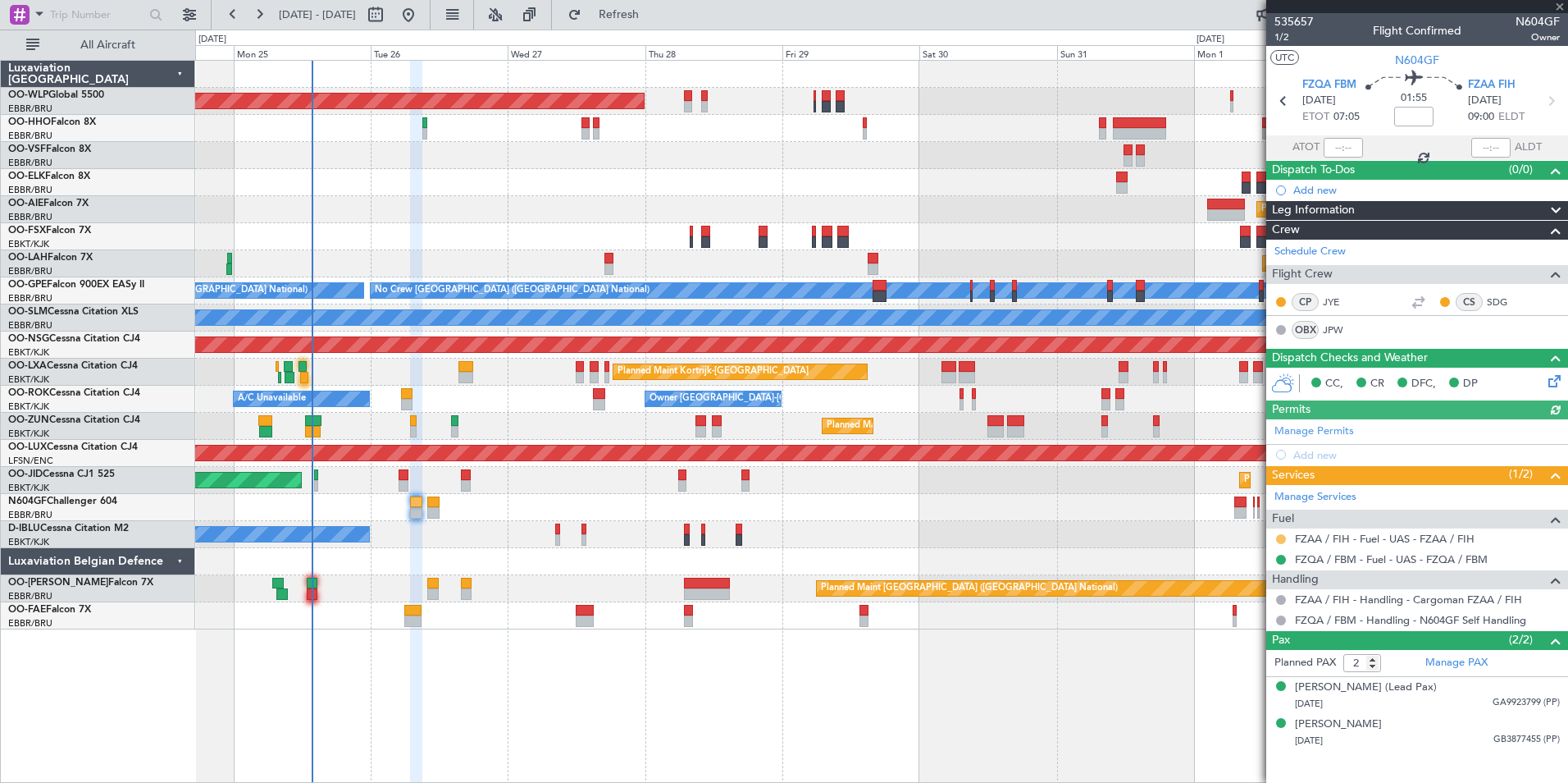
click at [1282, 539] on button at bounding box center [1281, 539] width 10 height 10
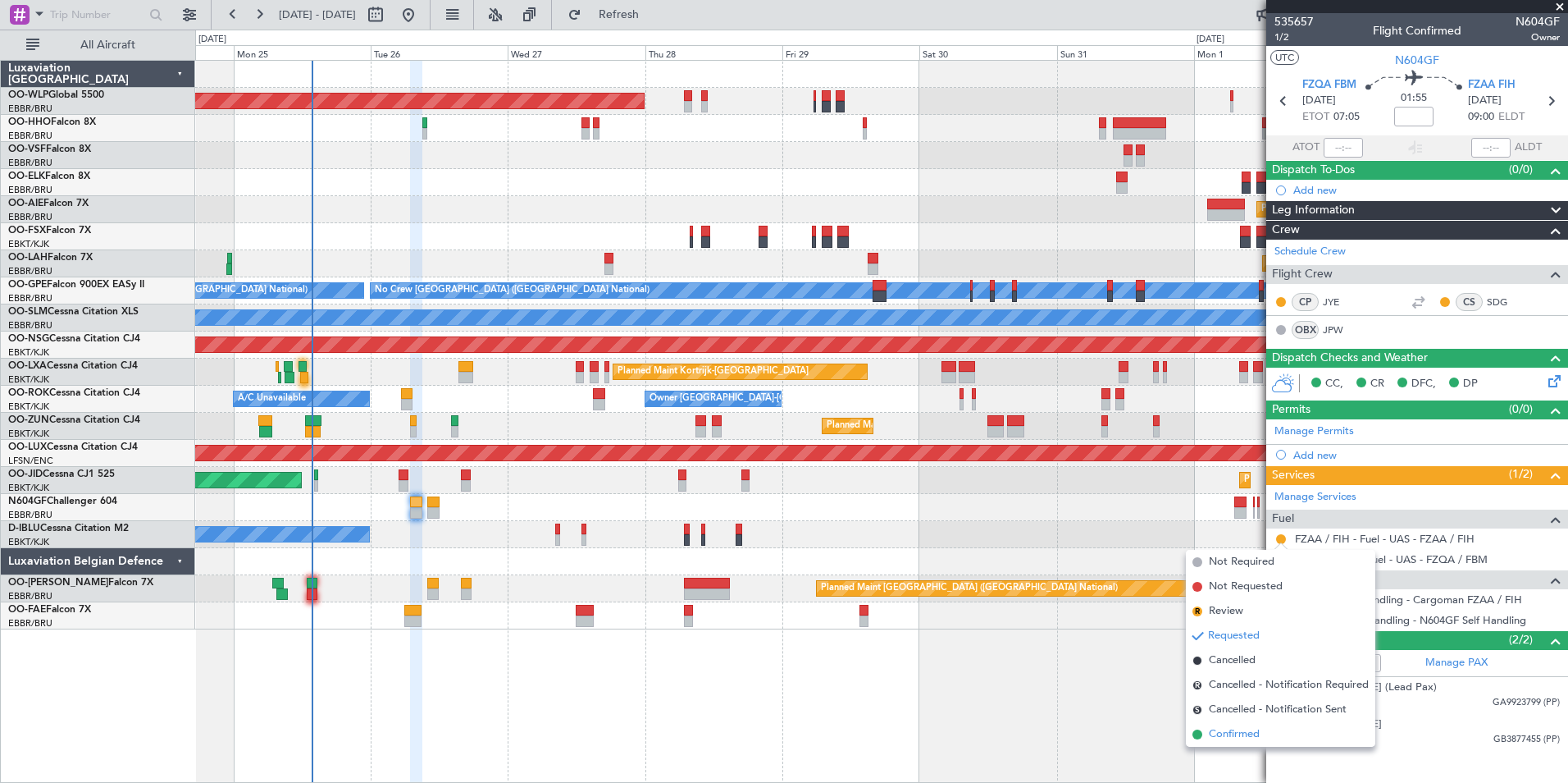
click at [1243, 732] on span "Confirmed" at bounding box center [1234, 735] width 51 height 17
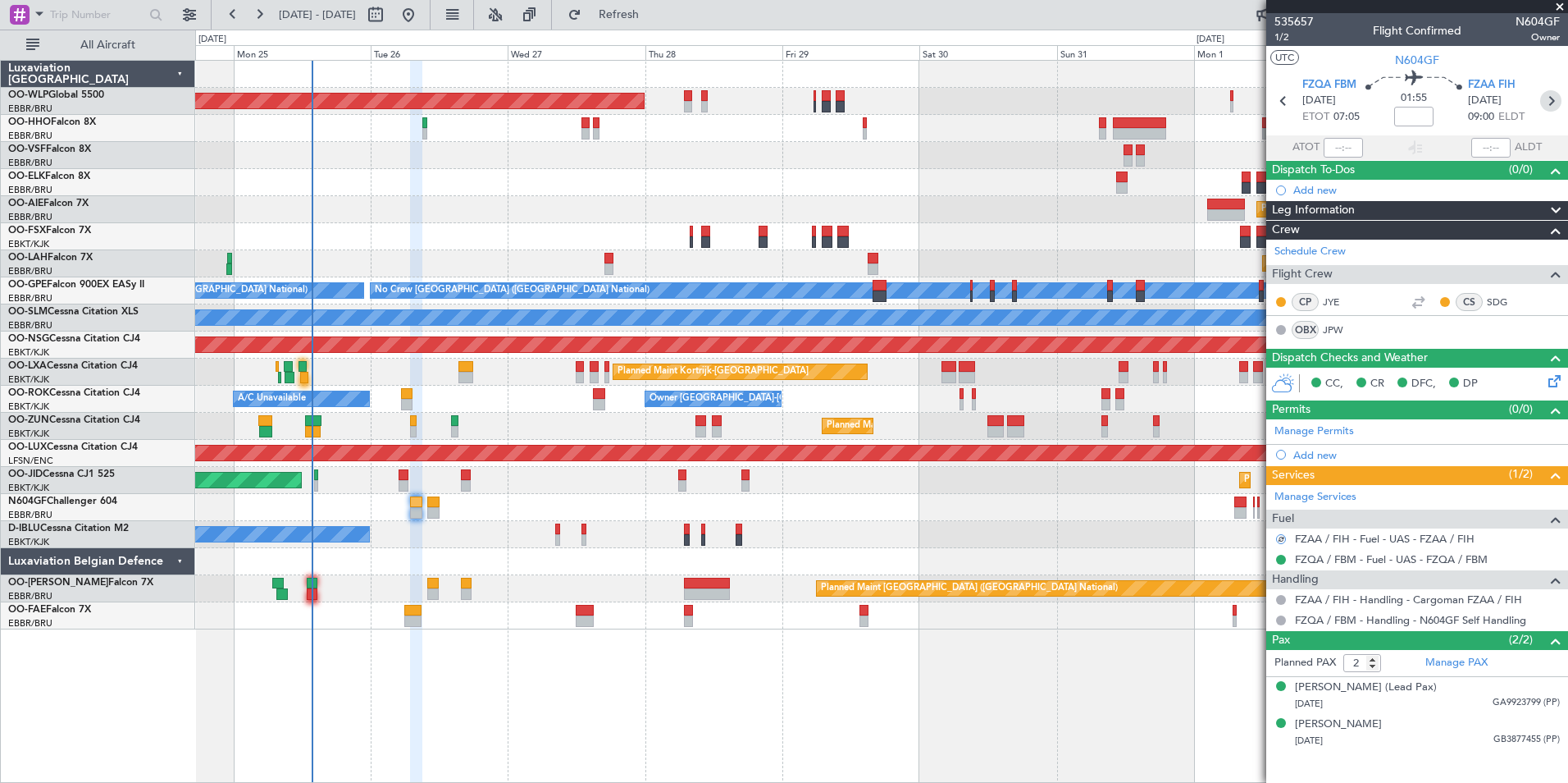
click at [1547, 98] on icon at bounding box center [1550, 100] width 21 height 21
type input "0"
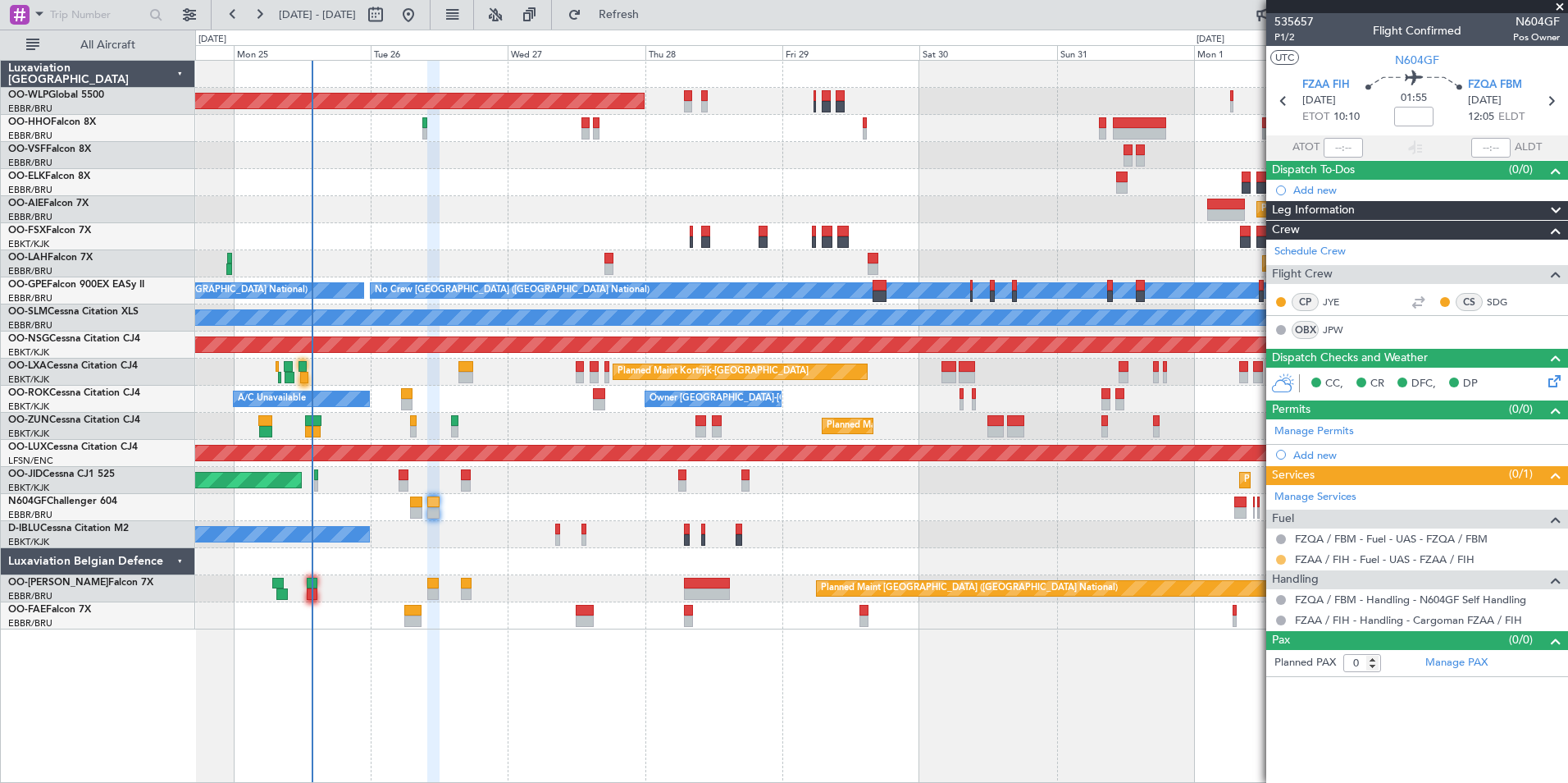
click at [1279, 558] on button at bounding box center [1281, 559] width 10 height 10
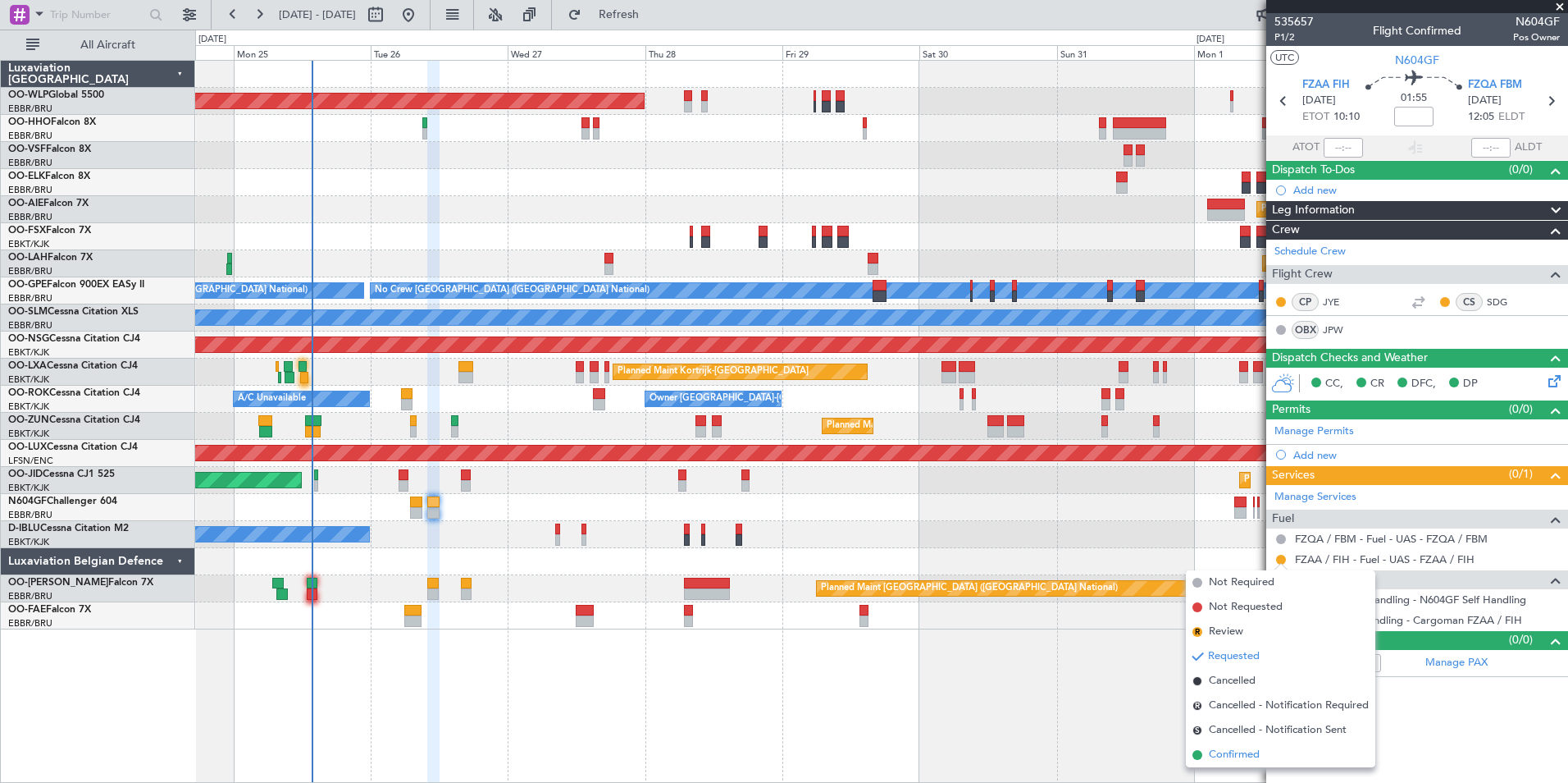
click at [1218, 753] on span "Confirmed" at bounding box center [1234, 755] width 51 height 17
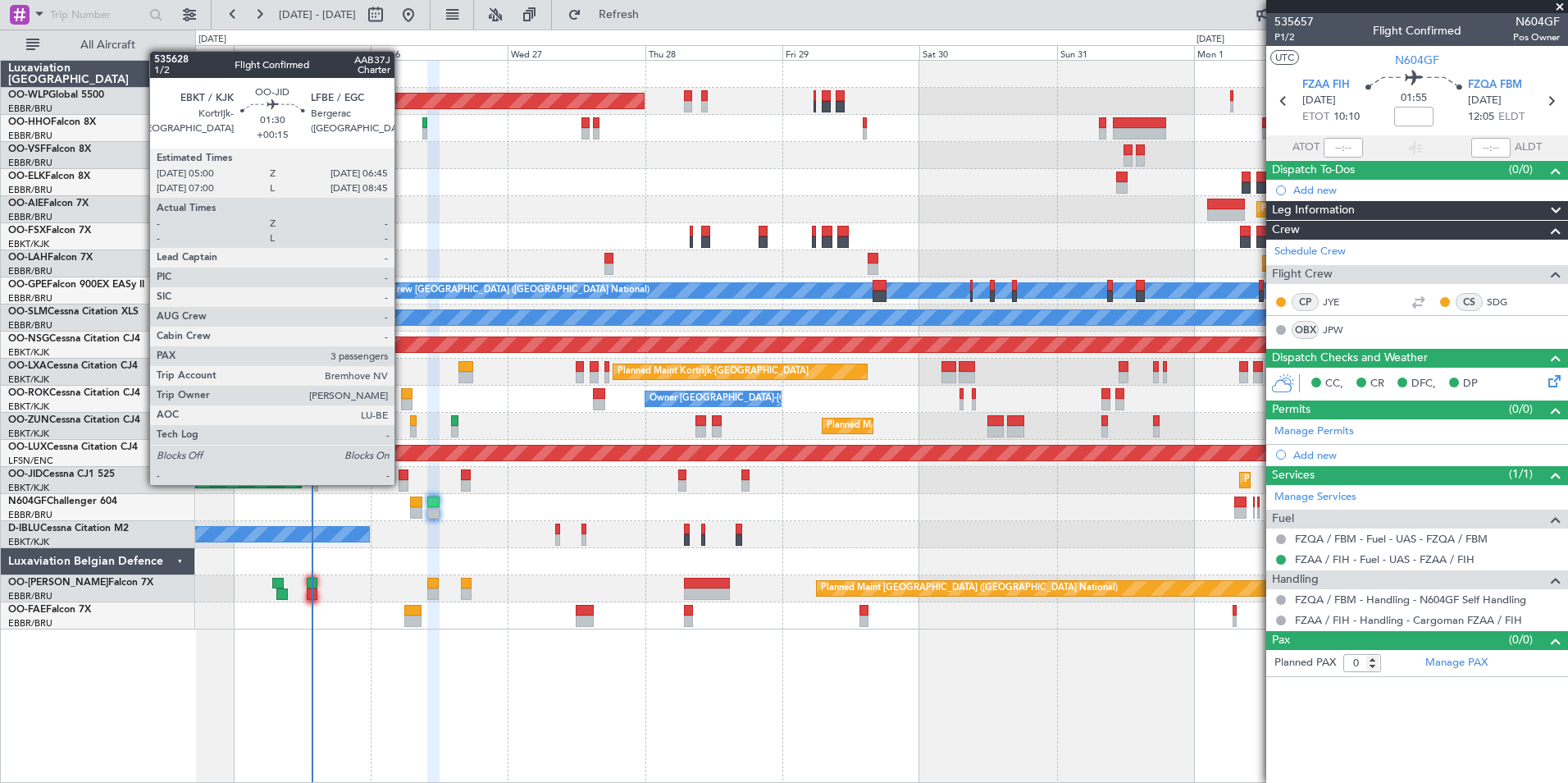
click at [402, 483] on div at bounding box center [403, 485] width 10 height 11
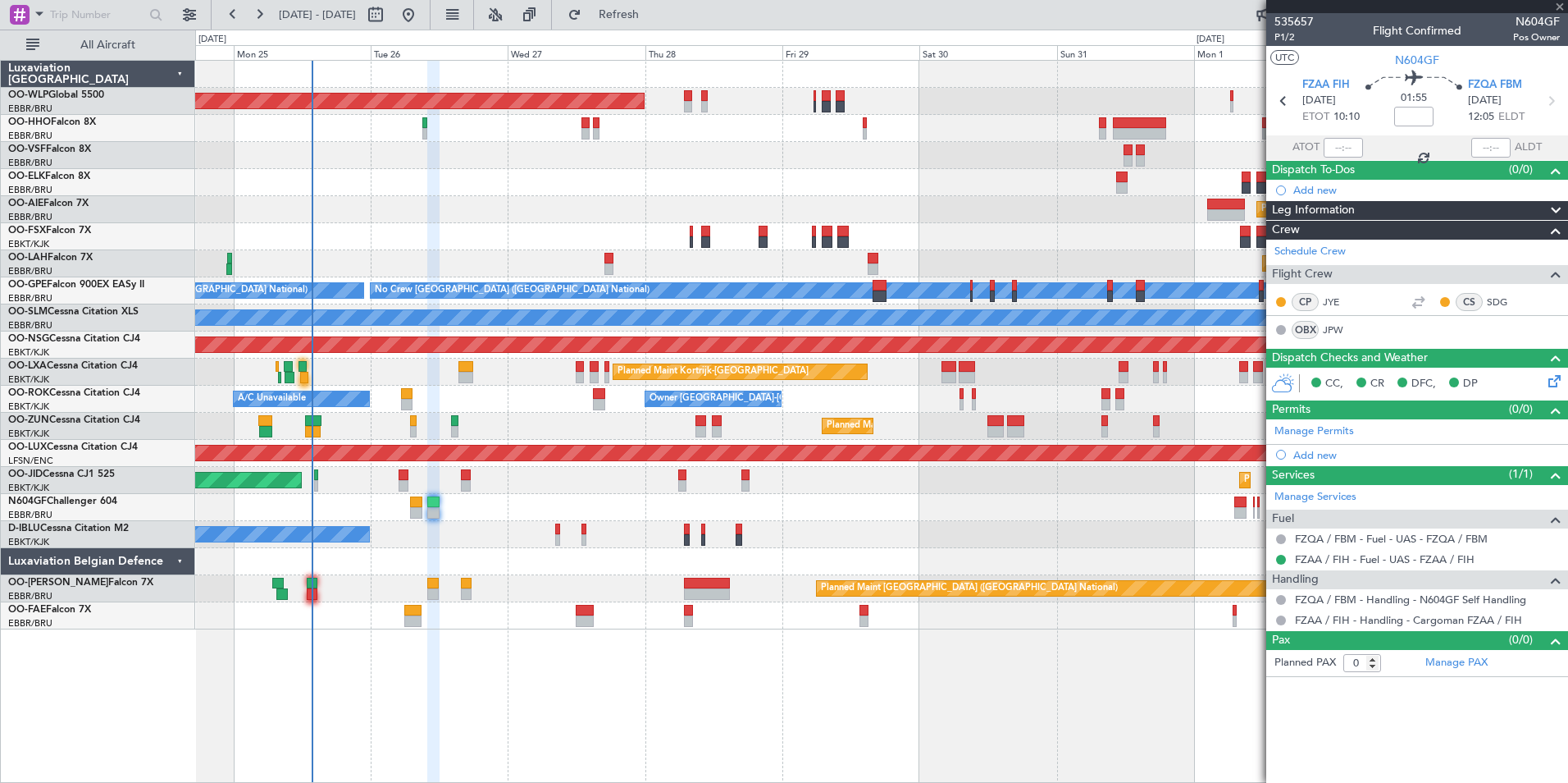
type input "+00:15"
type input "3"
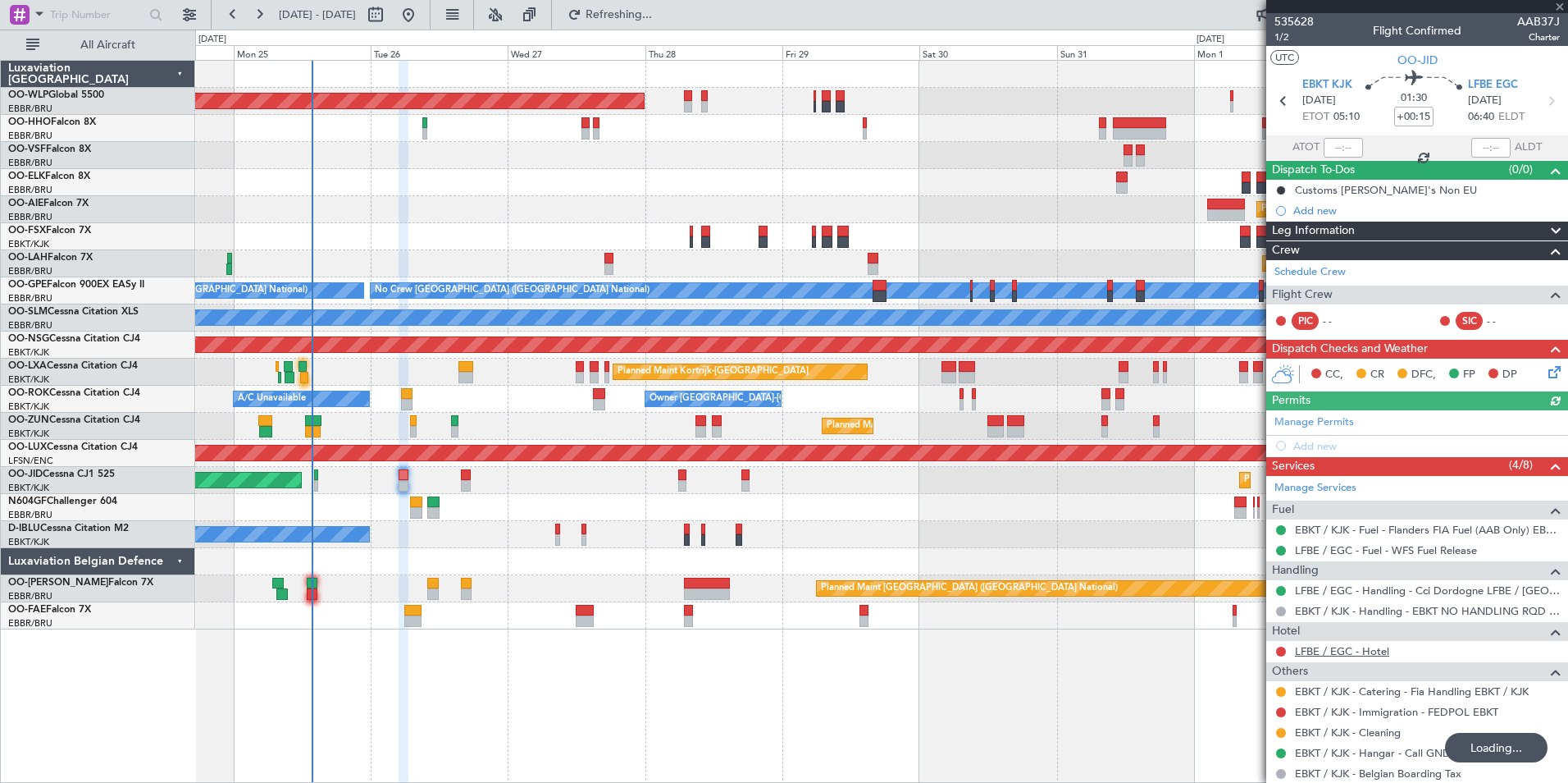
click at [1333, 654] on link "LFBE / EGC - Hotel" at bounding box center [1343, 650] width 95 height 14
drag, startPoint x: 1339, startPoint y: 671, endPoint x: 1338, endPoint y: 661, distance: 10.0
click at [1339, 671] on div "Others" at bounding box center [1418, 672] width 302 height 19
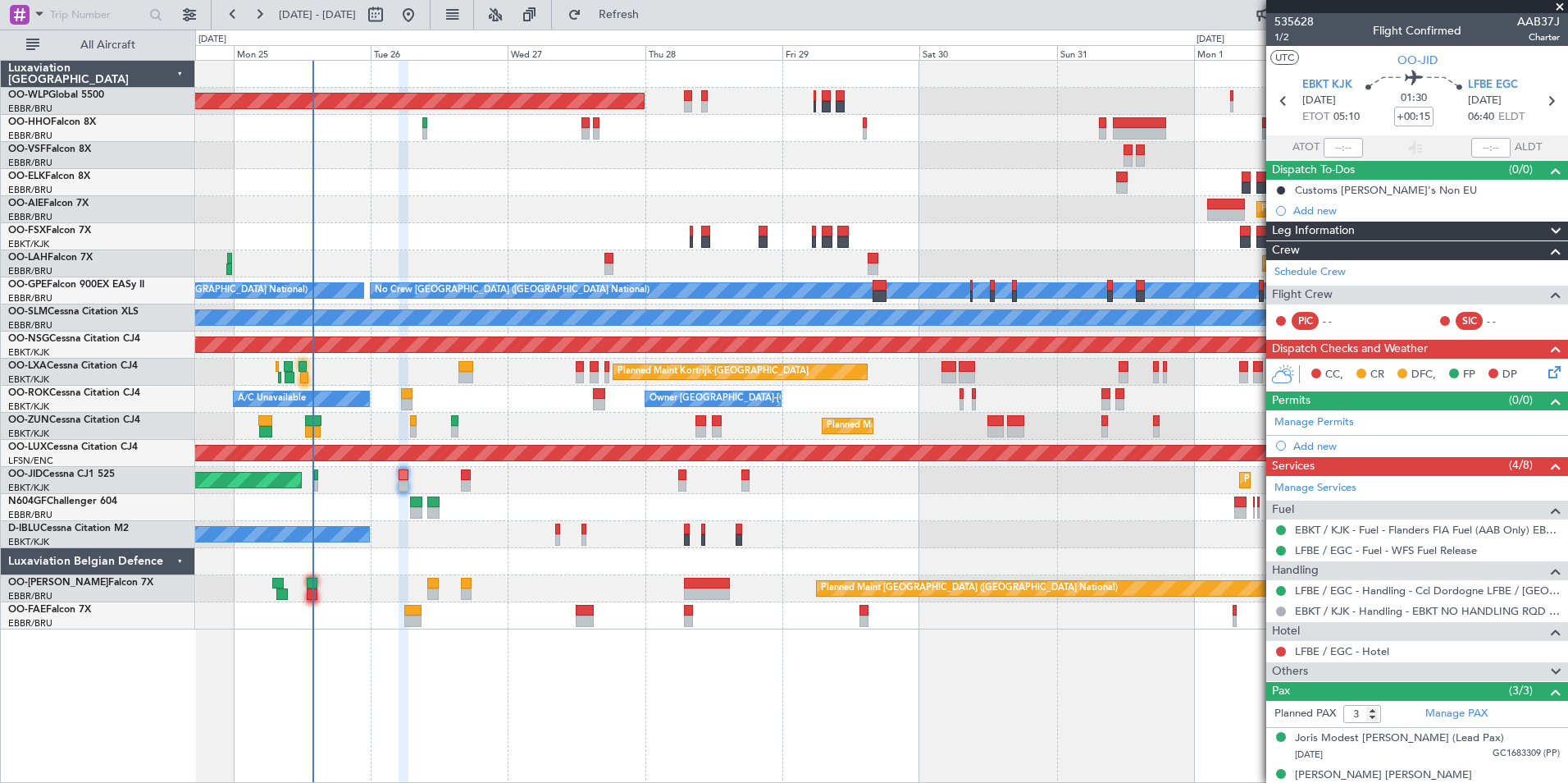
click at [1338, 658] on div "LFBE / EGC - Hotel" at bounding box center [1418, 651] width 302 height 20
click at [1338, 645] on link "LFBE / EGC - Hotel" at bounding box center [1343, 650] width 95 height 14
click at [608, 9] on fb-refresh-button "Refresh" at bounding box center [609, 15] width 115 height 30
click at [617, 15] on button "Refresh" at bounding box center [609, 15] width 98 height 26
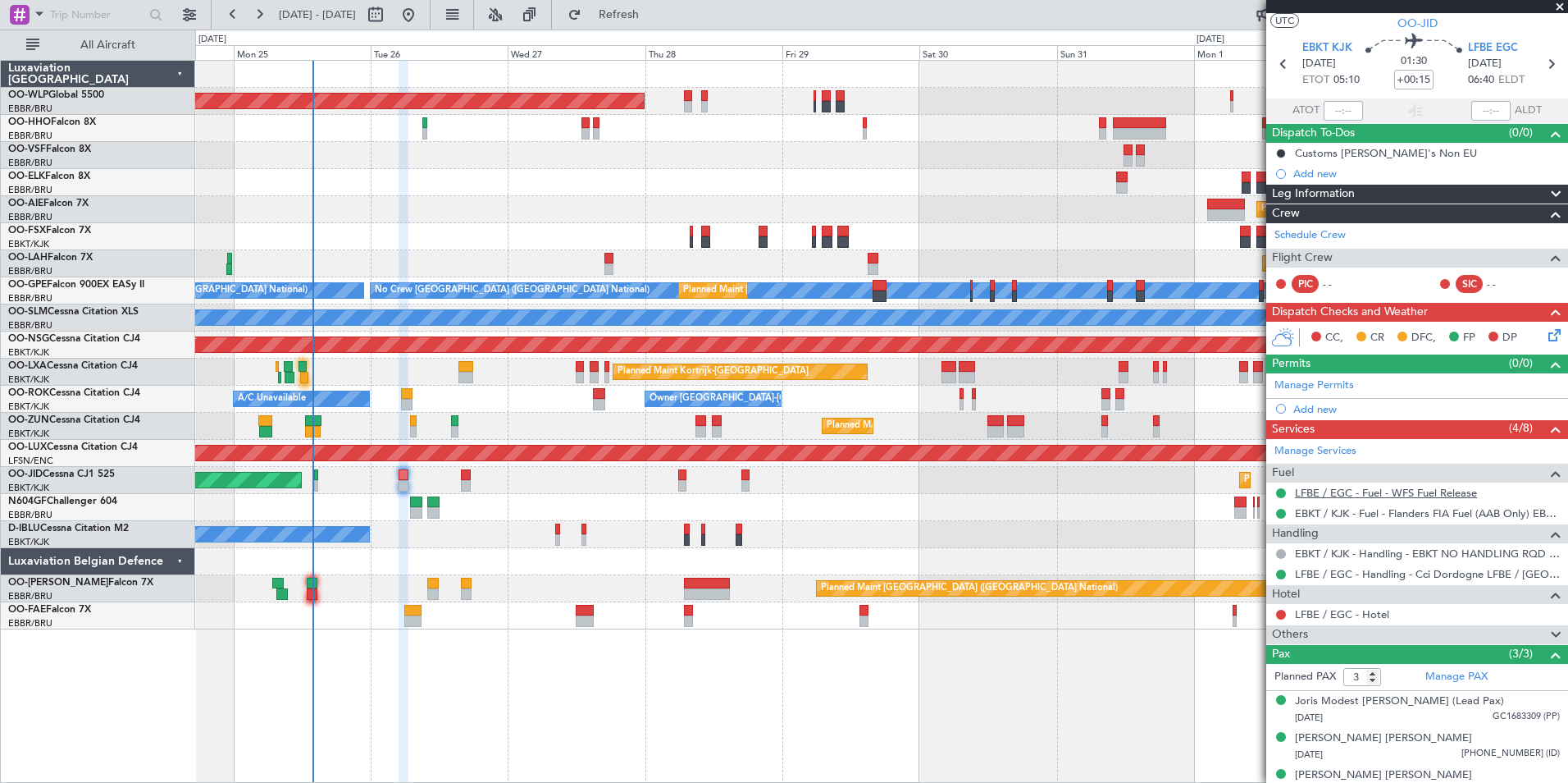
scroll to position [55, 0]
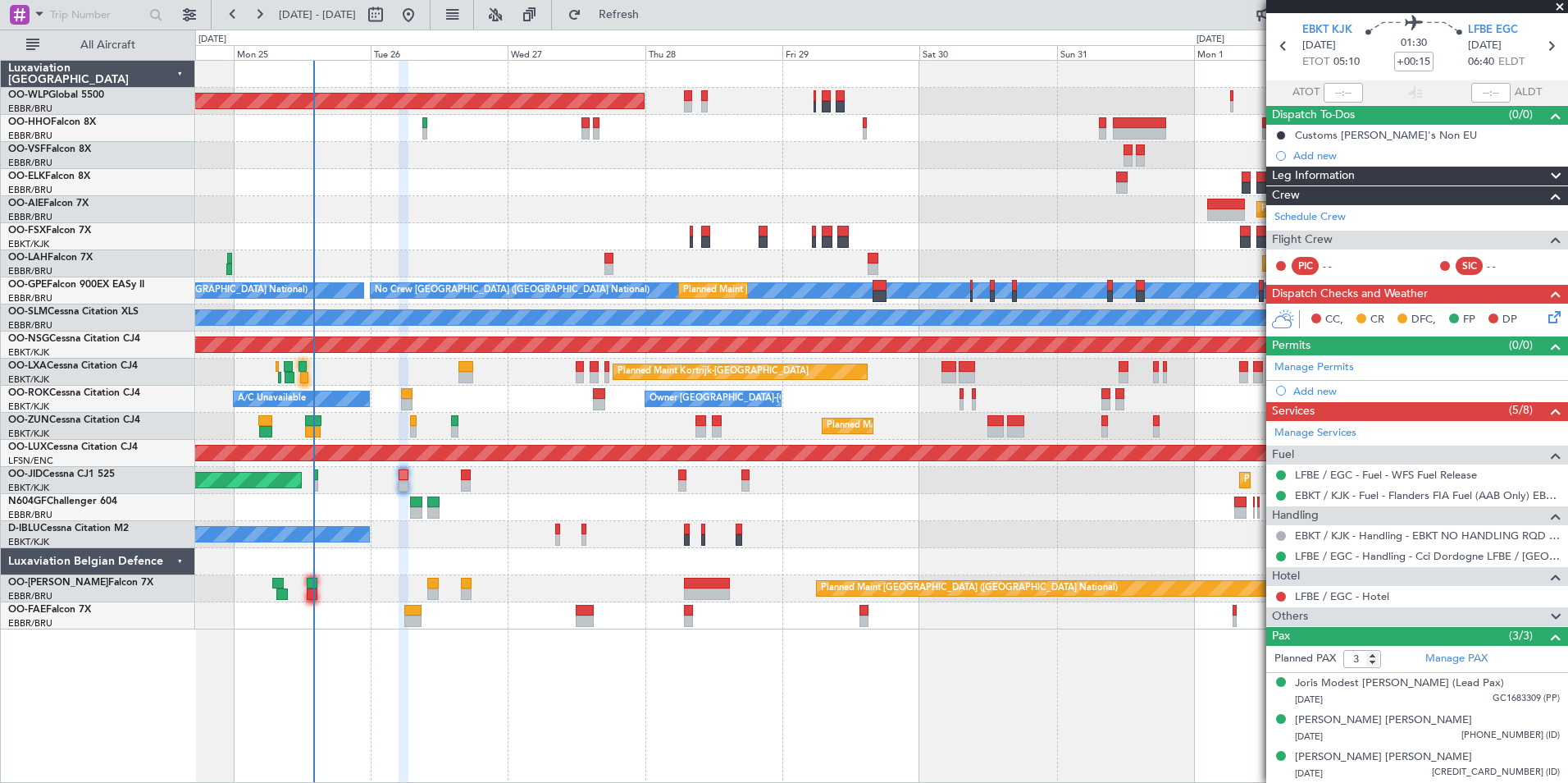
click at [711, 205] on div "Planned Maint [GEOGRAPHIC_DATA] ([GEOGRAPHIC_DATA]) Planned Maint [GEOGRAPHIC_D…" at bounding box center [882, 344] width 1372 height 569
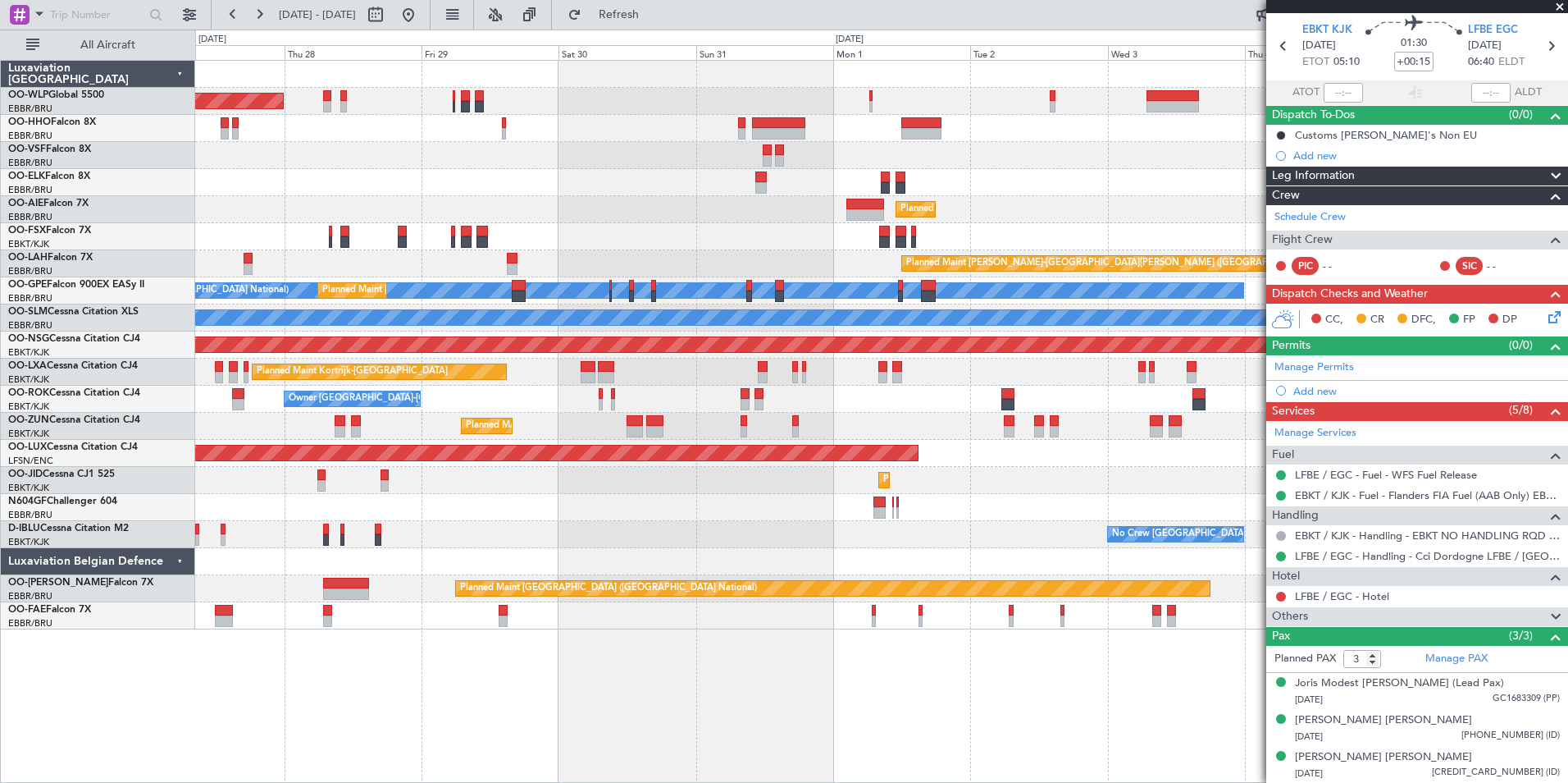
click at [645, 275] on div "Planned Maint Berlin (Brandenburg) Planned Maint Kortrijk-Wevelgem Planned Main…" at bounding box center [882, 344] width 1372 height 569
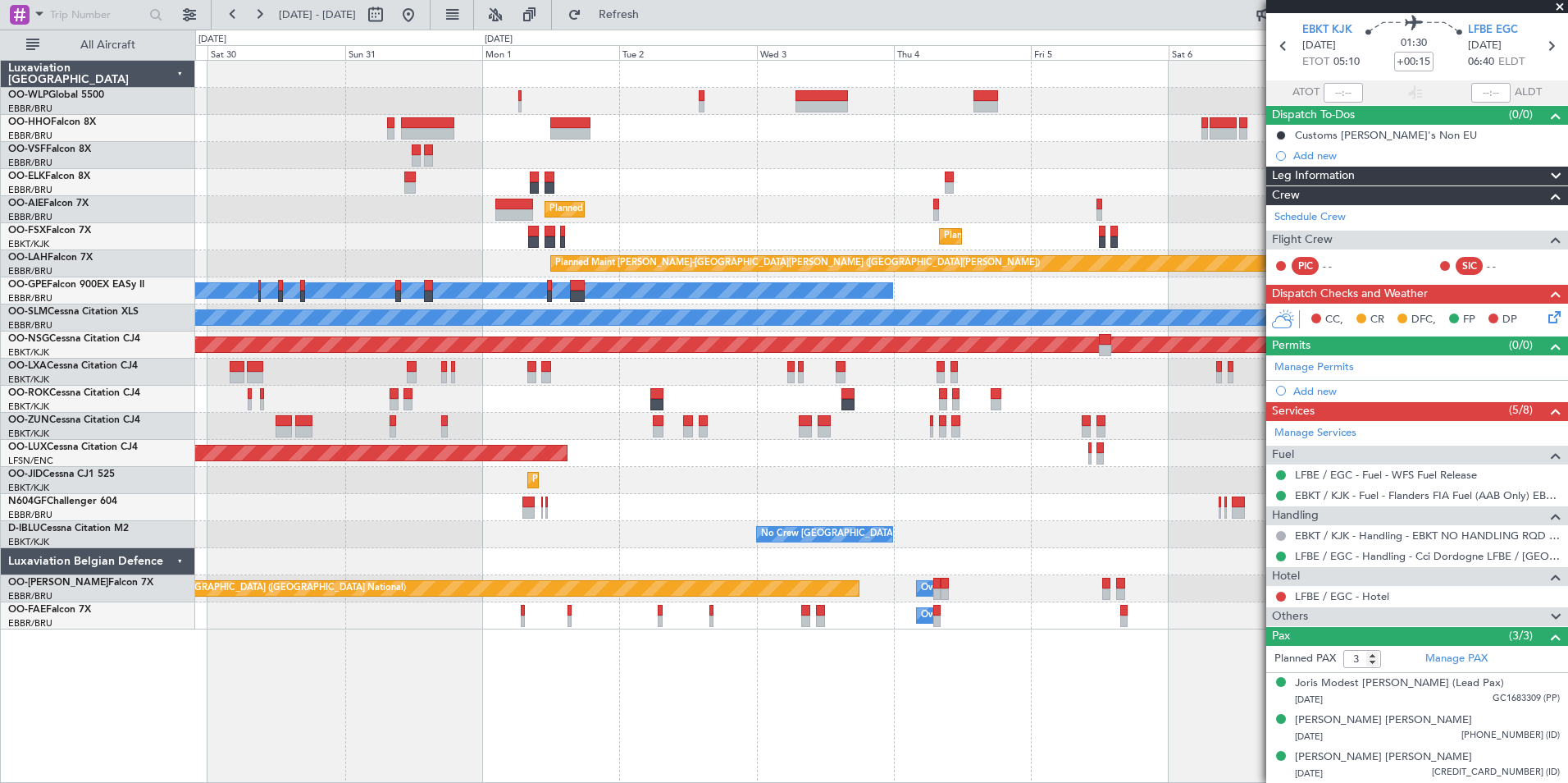
click at [504, 306] on div "Planned Maint Berlin (Brandenburg) Planned Maint Kortrijk-Wevelgem Planned Main…" at bounding box center [882, 344] width 1372 height 569
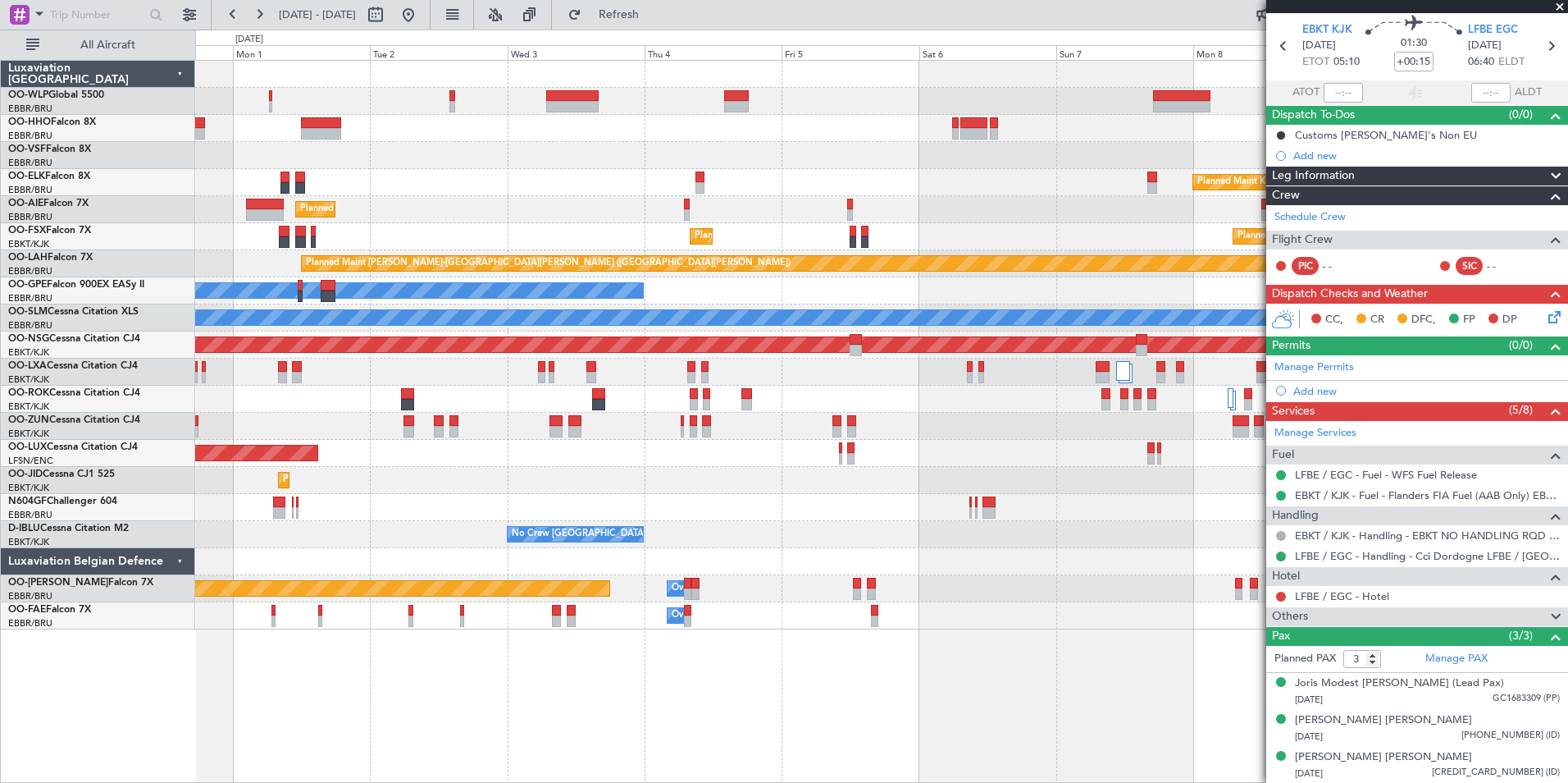
click at [810, 402] on div "Planned Maint Kortrijk-Wevelgem Planned Maint London (Farnborough) Planned Main…" at bounding box center [882, 344] width 1372 height 569
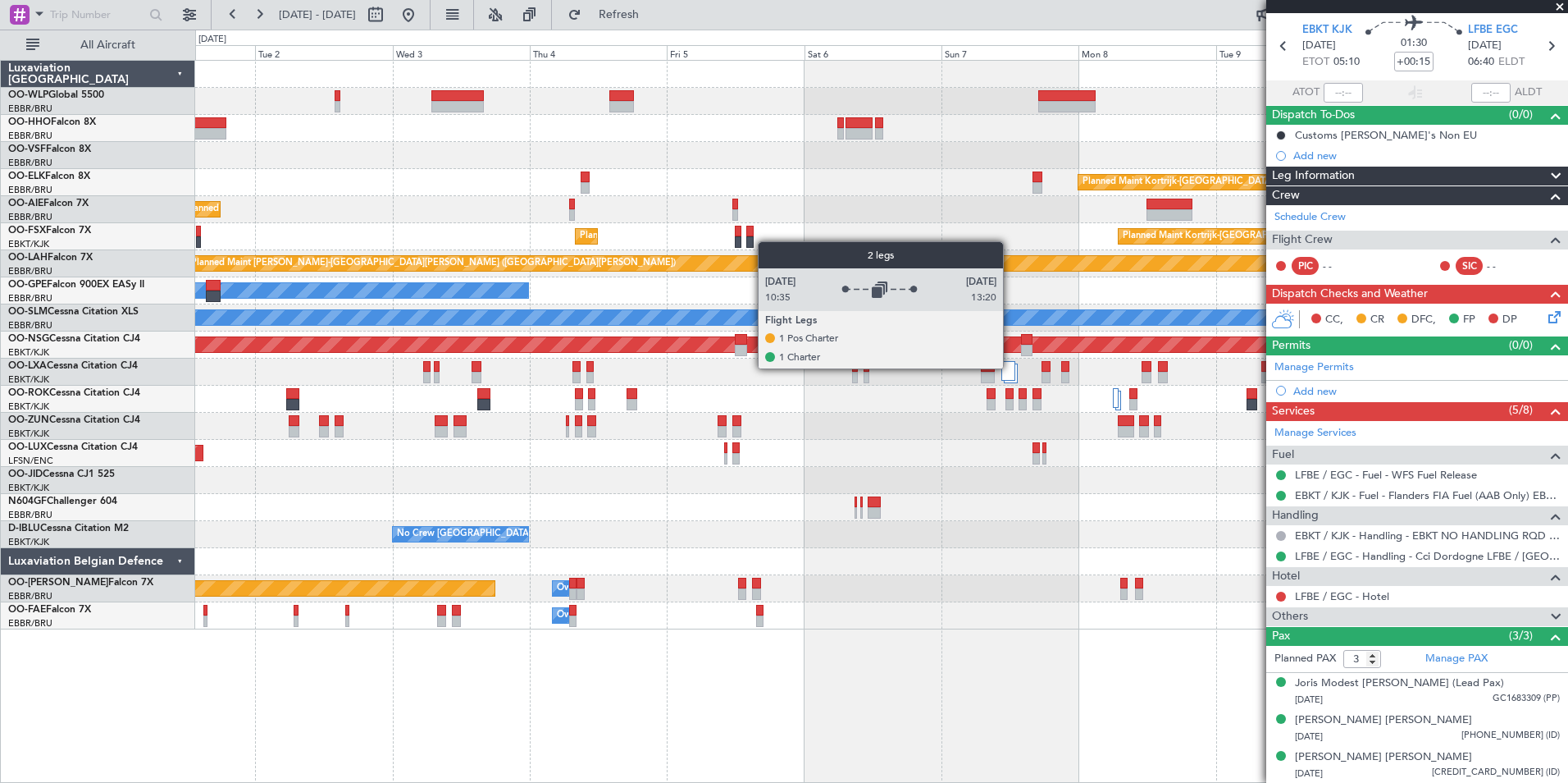
click at [1011, 367] on div at bounding box center [1008, 370] width 14 height 19
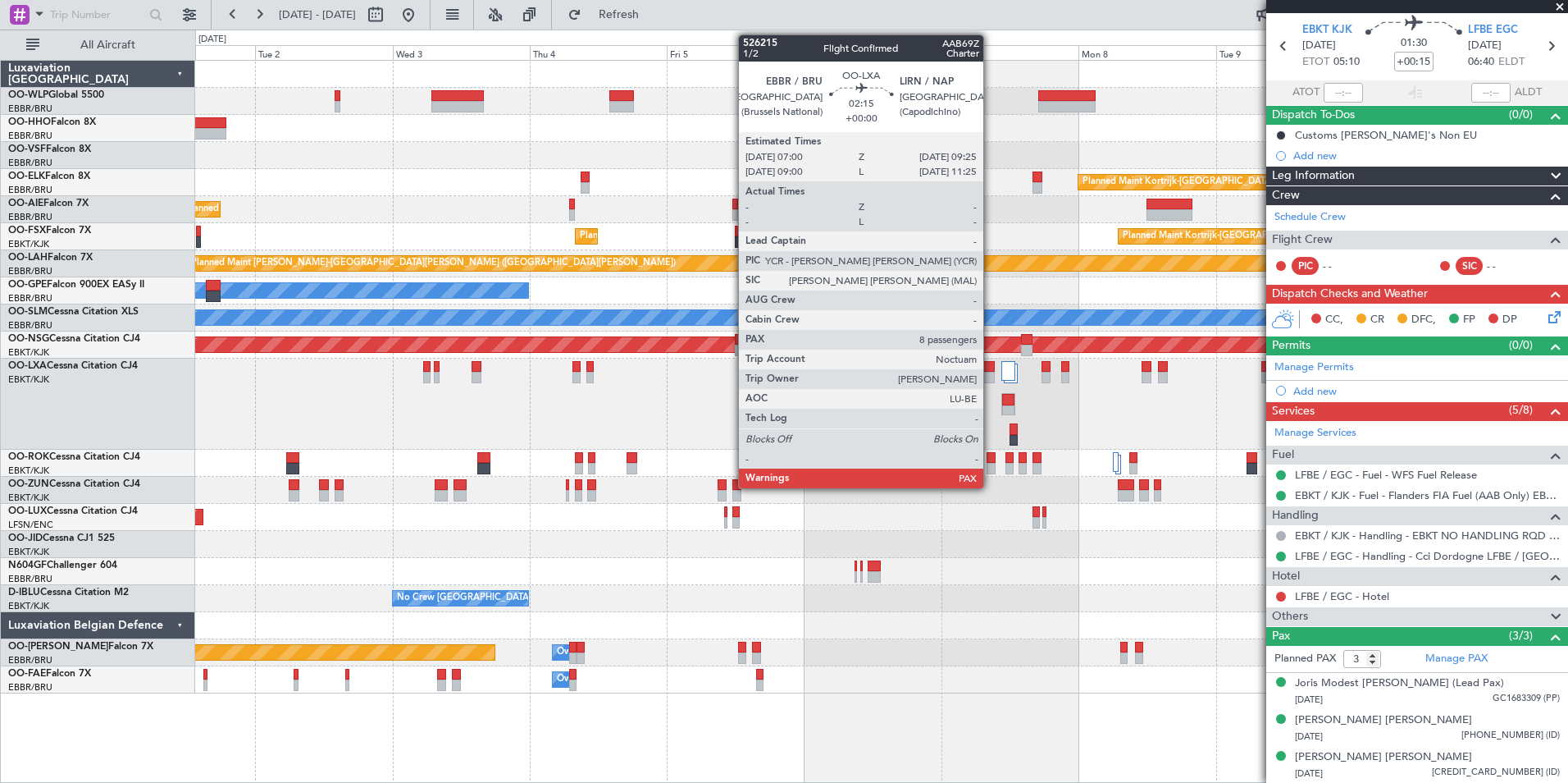
click at [991, 373] on div at bounding box center [988, 378] width 14 height 11
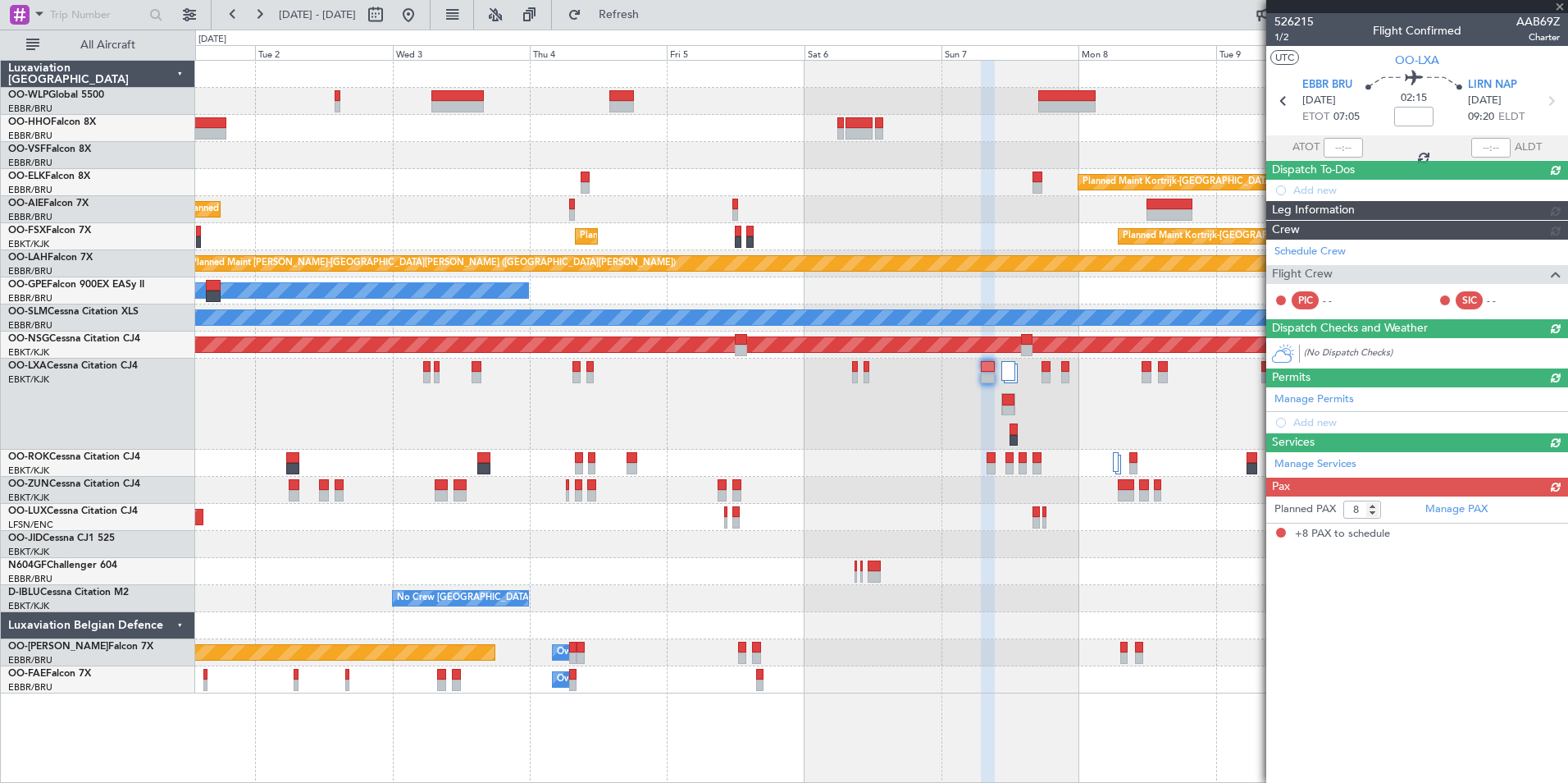
scroll to position [0, 0]
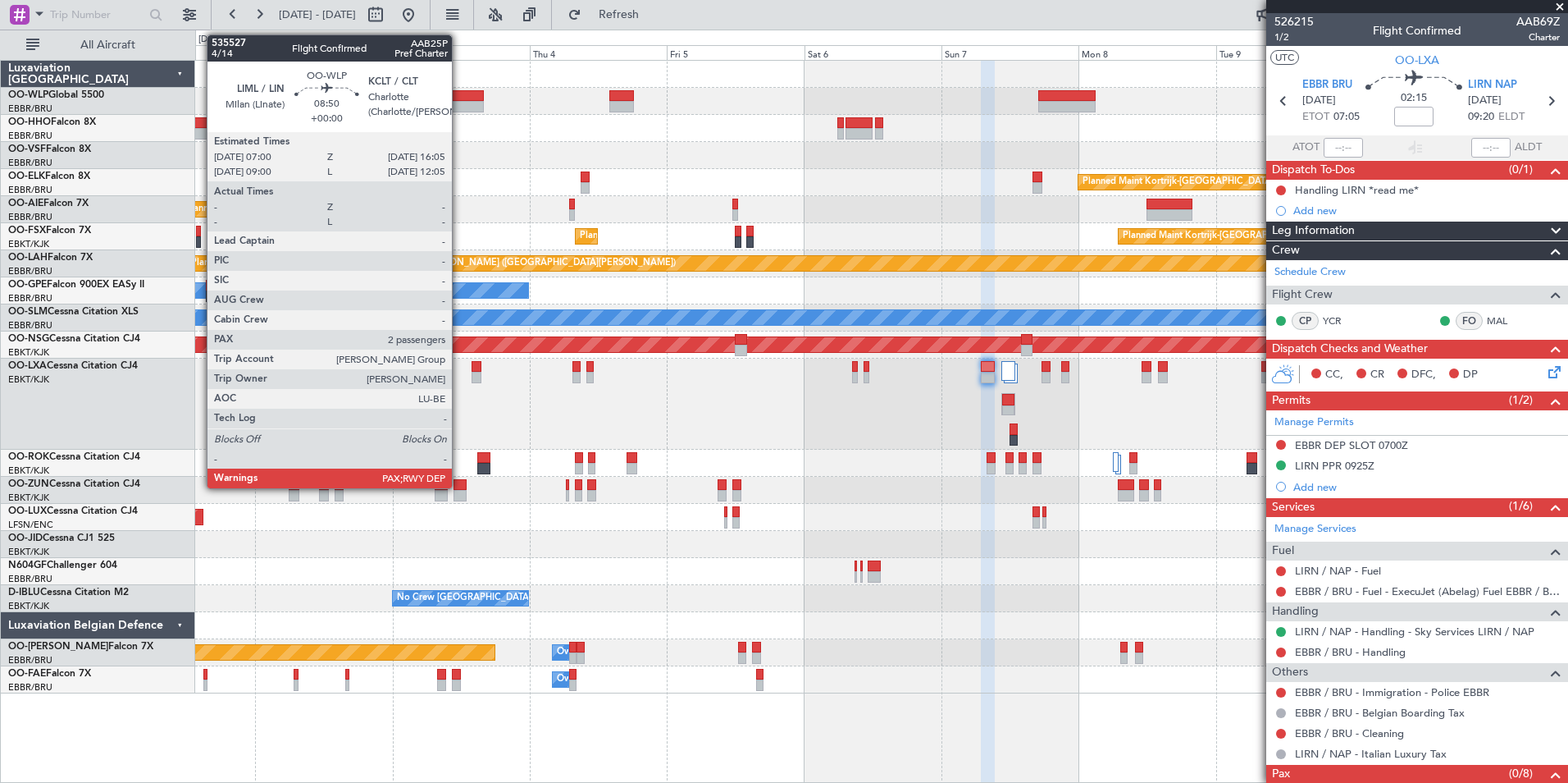
click at [459, 102] on div at bounding box center [457, 107] width 53 height 11
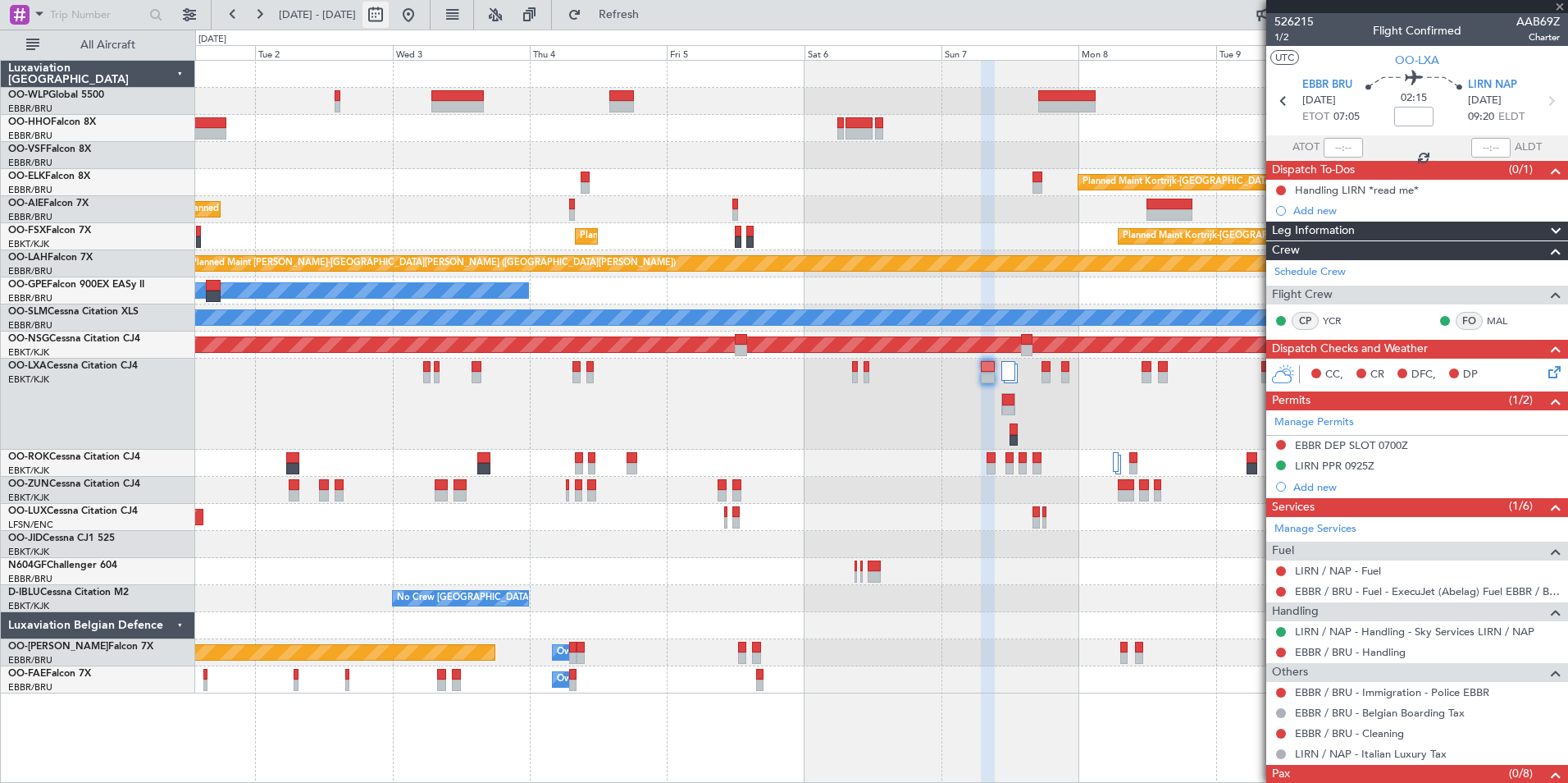
type input "2"
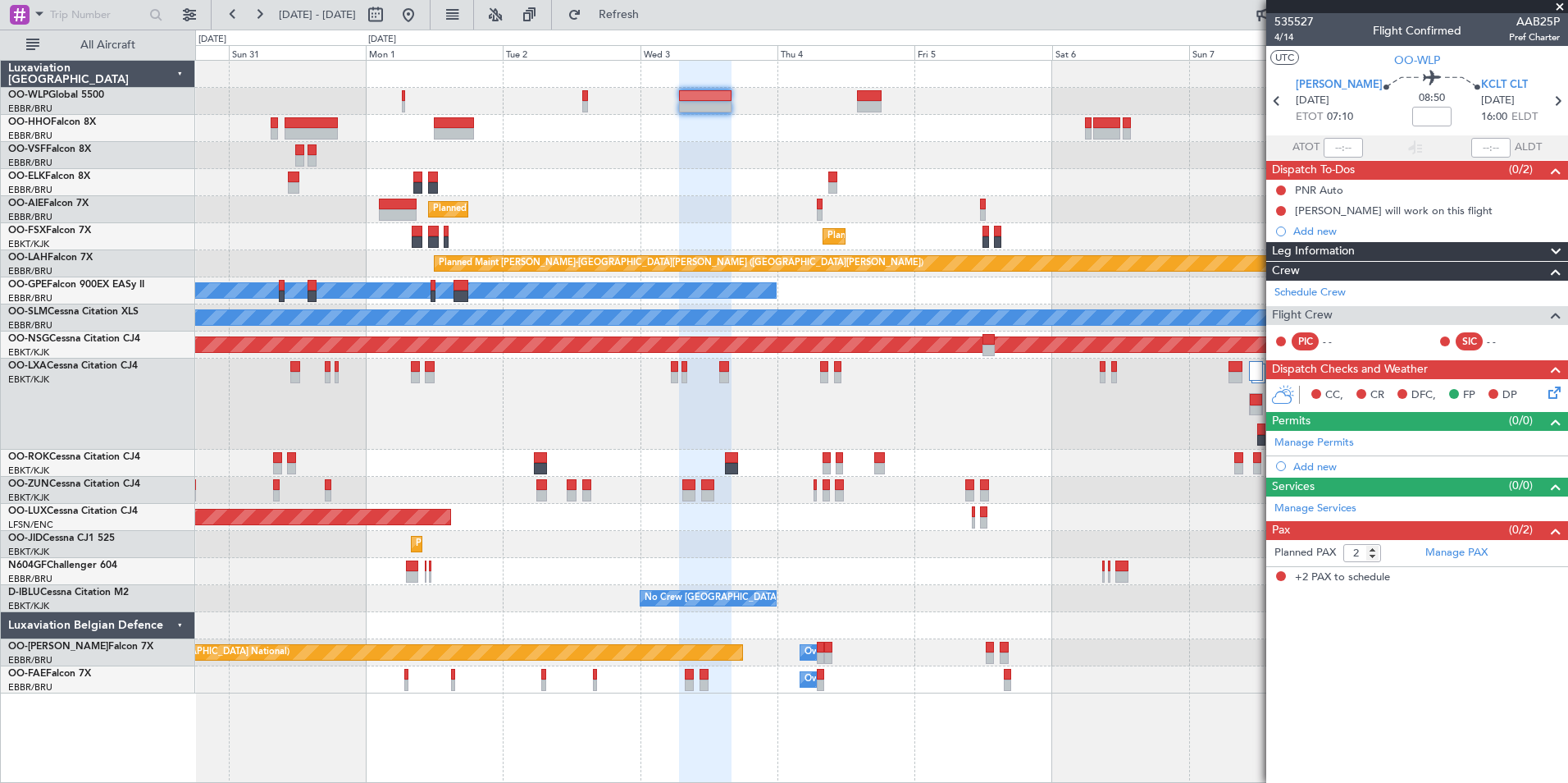
click at [821, 218] on div "Planned Maint Kortrijk-Wevelgem Planned Maint London (Farnborough) Planned Main…" at bounding box center [882, 377] width 1372 height 633
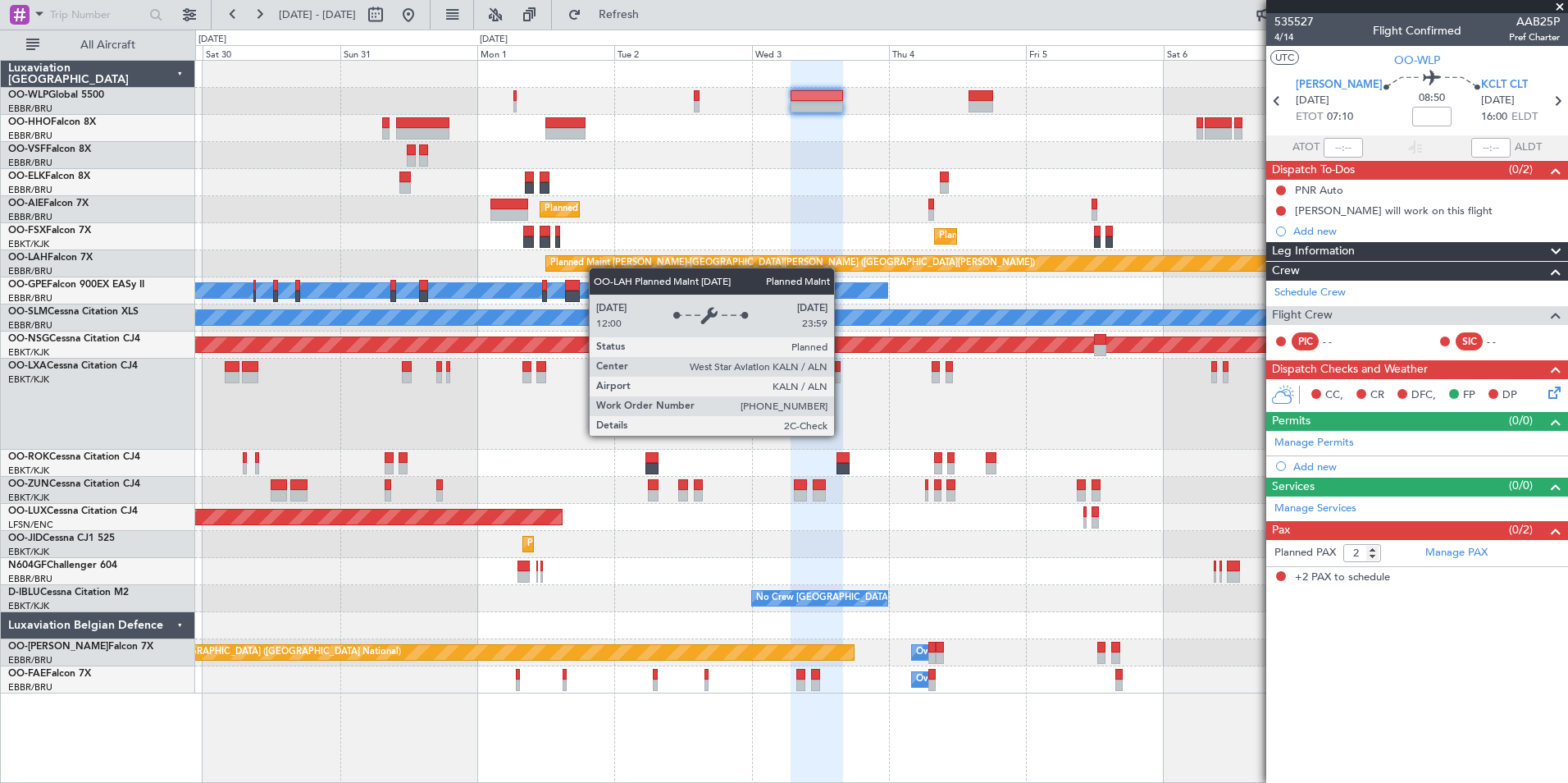
click at [612, 262] on div "Planned Maint Berlin (Brandenburg) Planned Maint Kortrijk-Wevelgem Planned Main…" at bounding box center [882, 377] width 1372 height 633
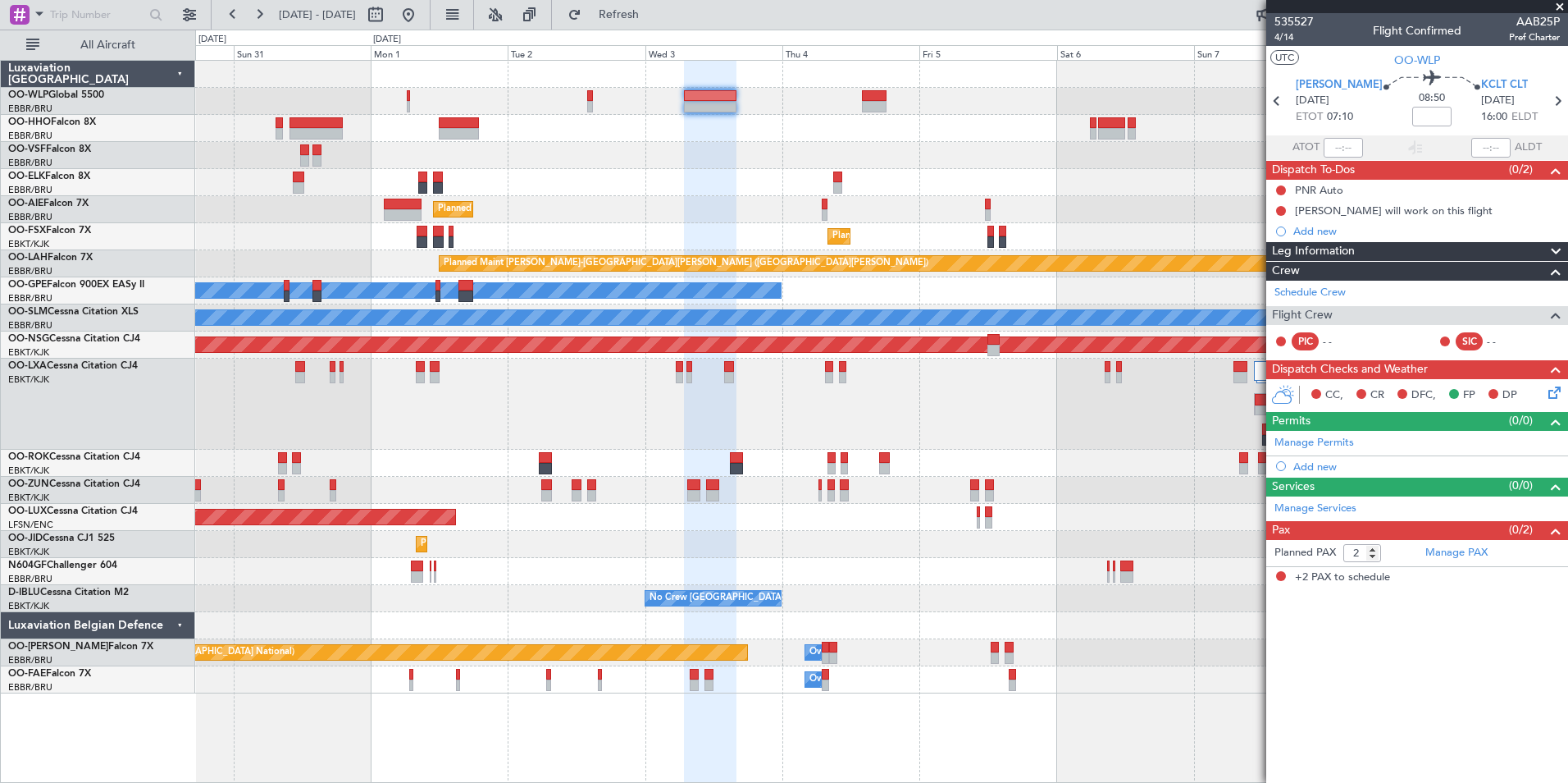
click at [771, 157] on div at bounding box center [882, 155] width 1372 height 27
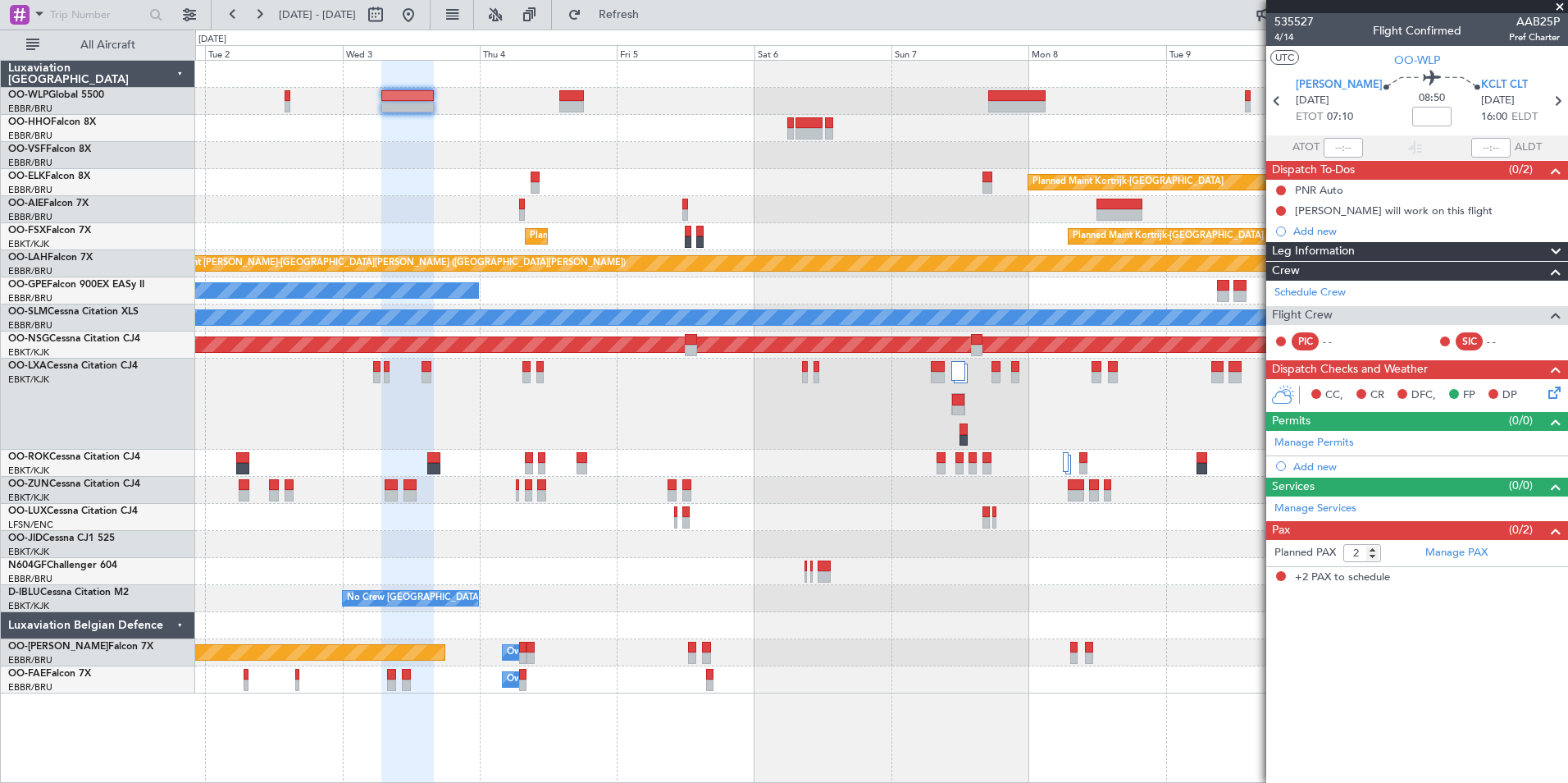
click at [700, 87] on div at bounding box center [882, 73] width 1372 height 27
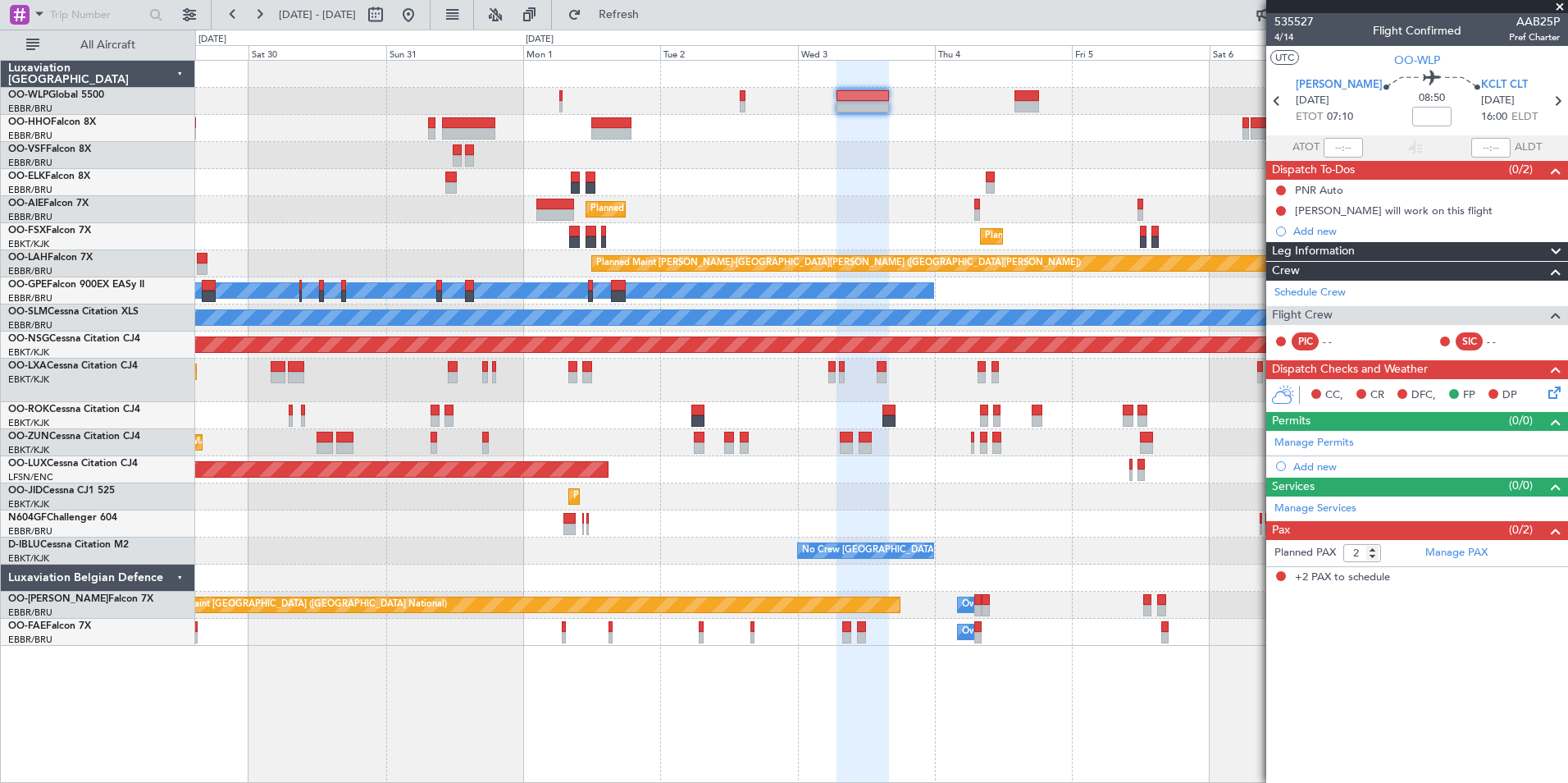
click at [968, 143] on div at bounding box center [882, 155] width 1372 height 27
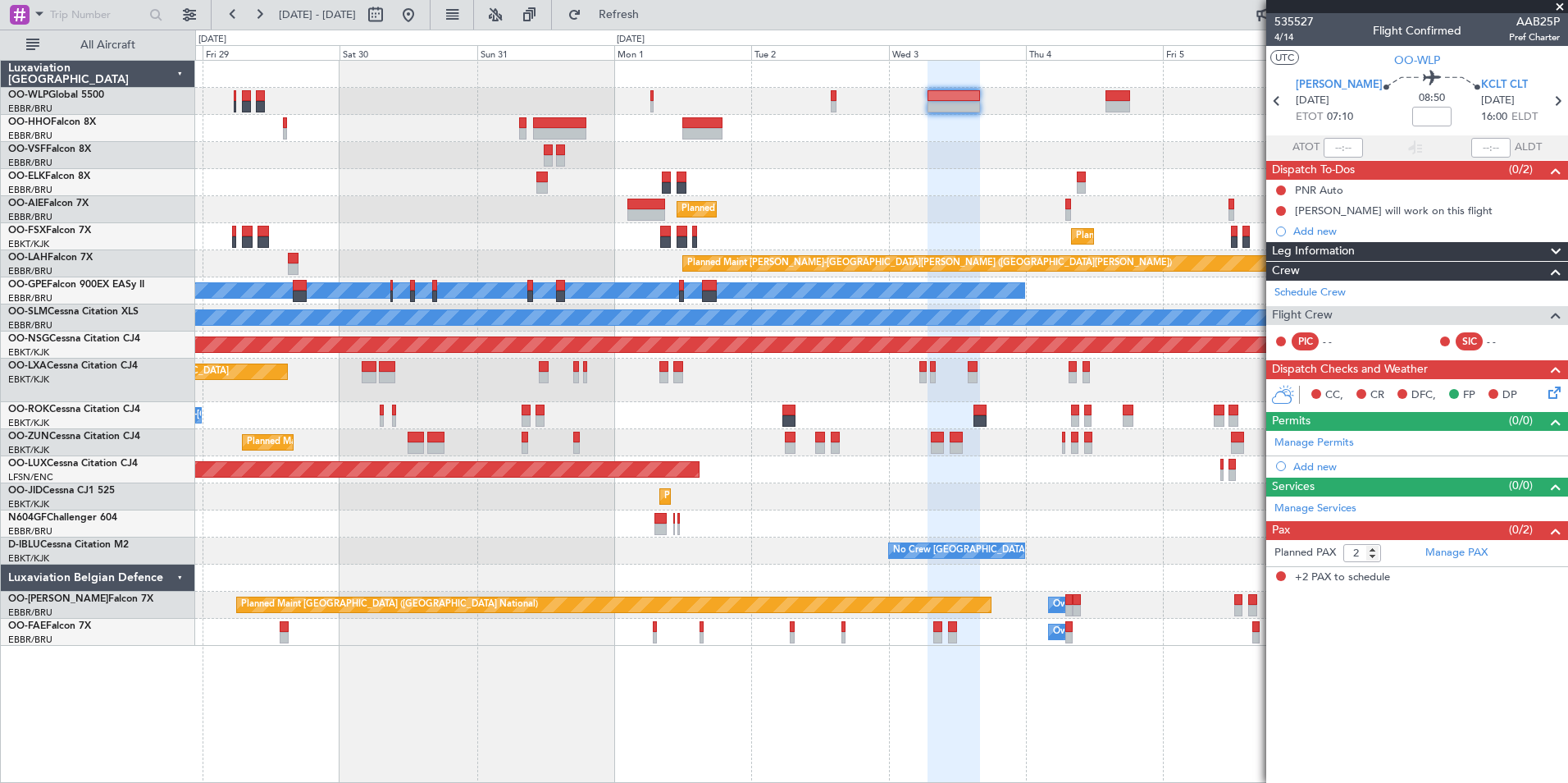
click at [1124, 193] on div "Planned Maint Kortrijk-[GEOGRAPHIC_DATA]" at bounding box center [882, 182] width 1372 height 27
click at [977, 218] on div "Planned Maint [GEOGRAPHIC_DATA] ([GEOGRAPHIC_DATA])" at bounding box center [882, 209] width 1372 height 27
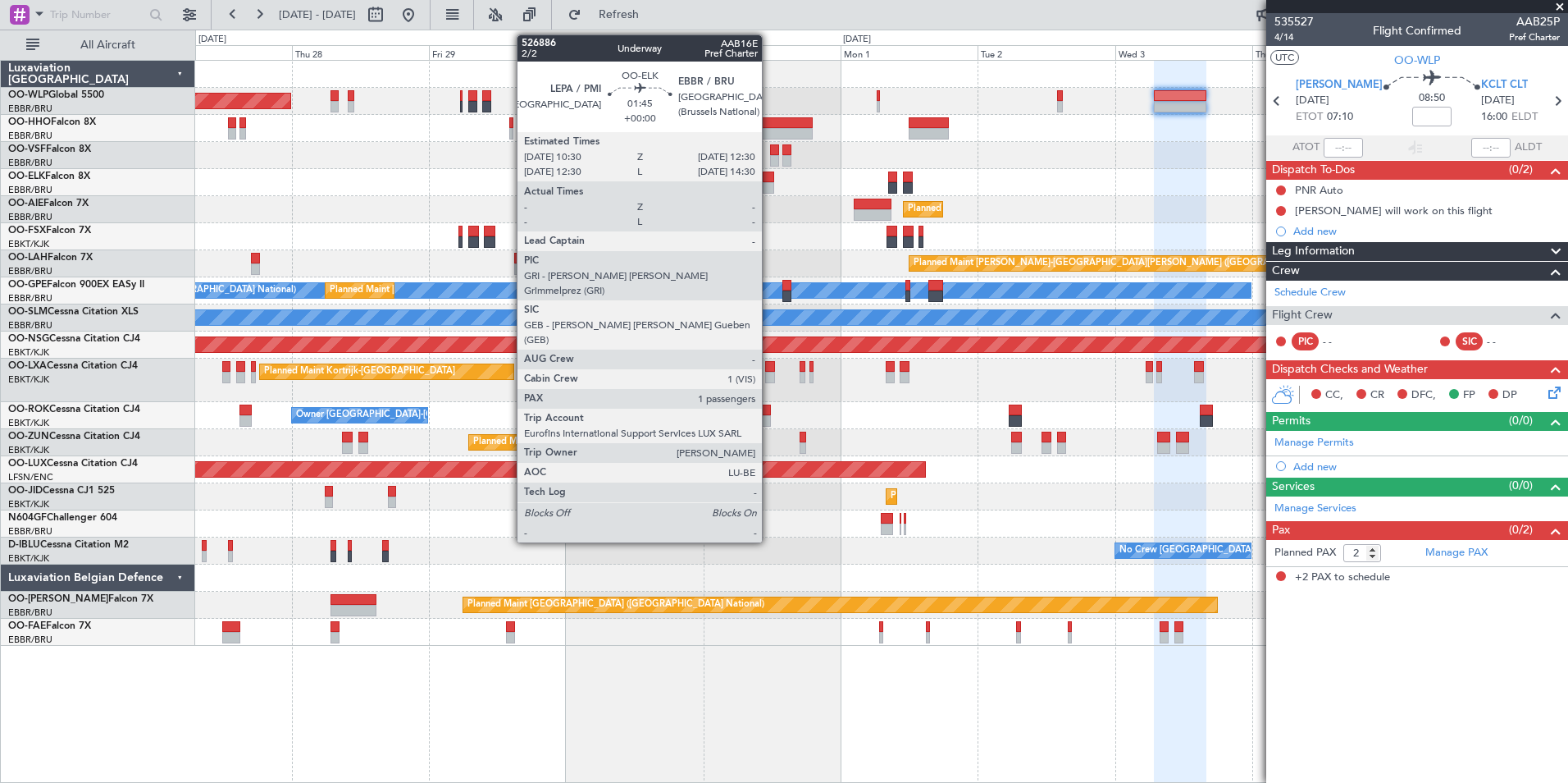
click at [770, 183] on div at bounding box center [769, 187] width 11 height 11
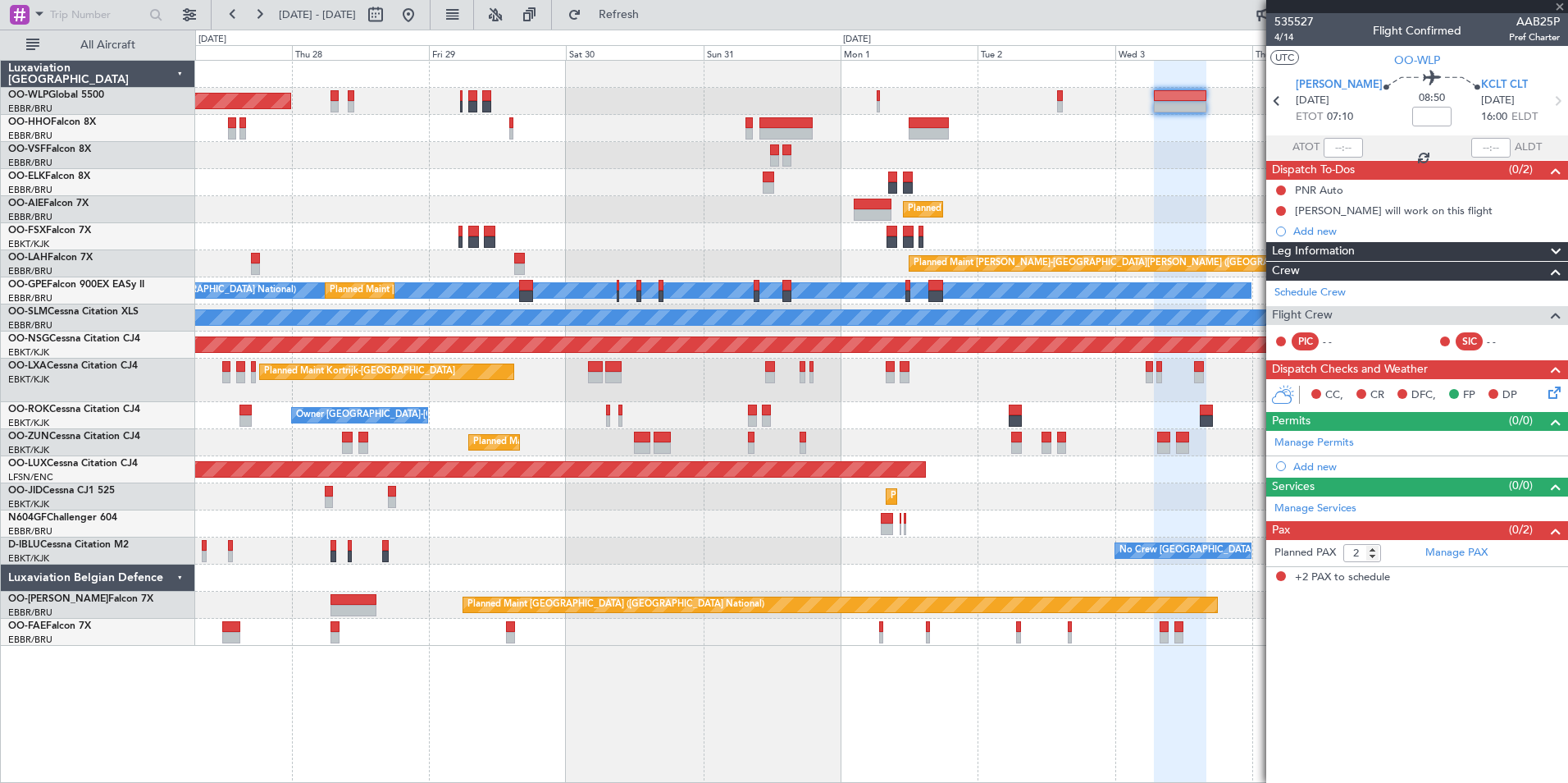
type input "1"
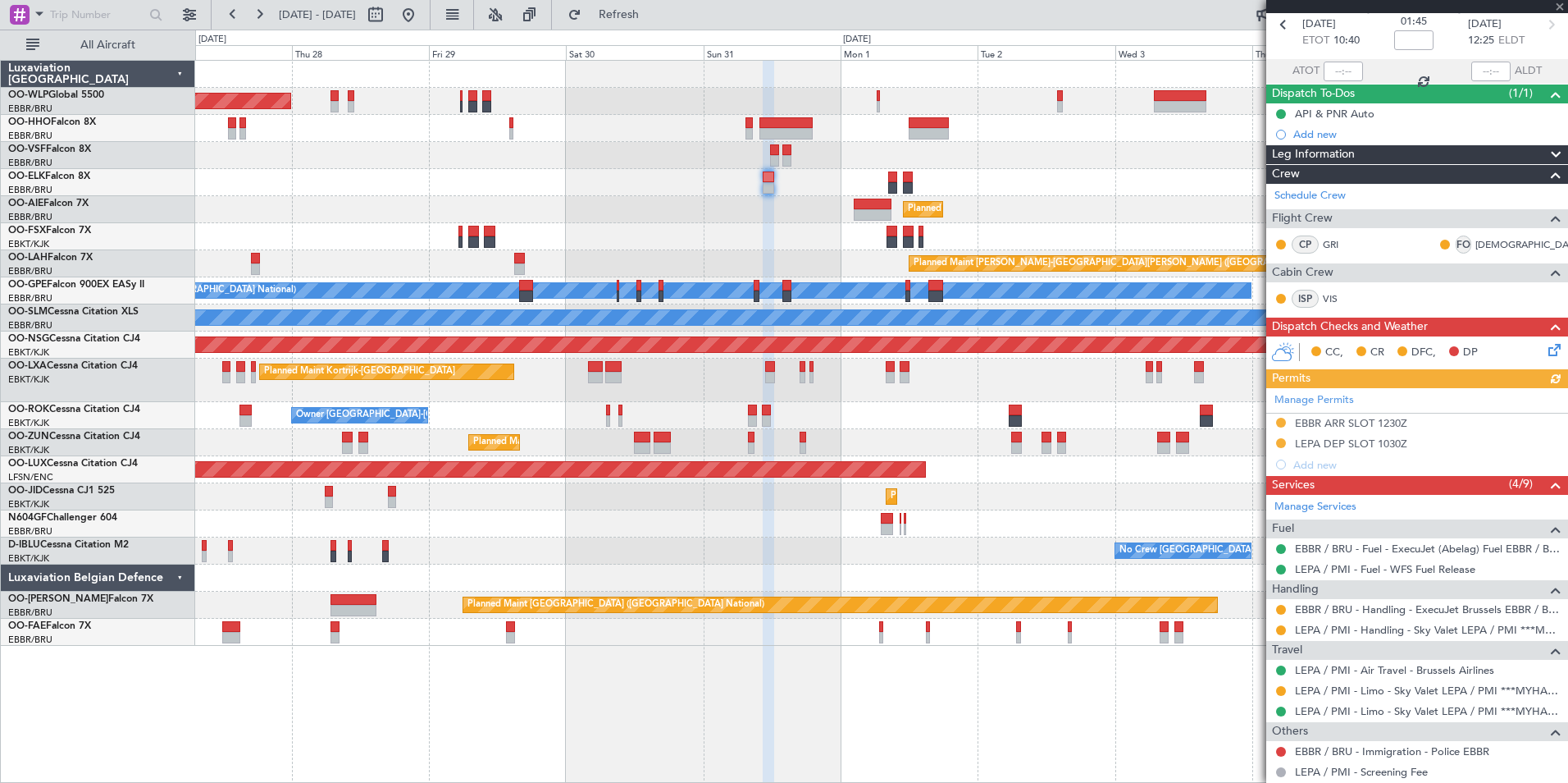
scroll to position [179, 0]
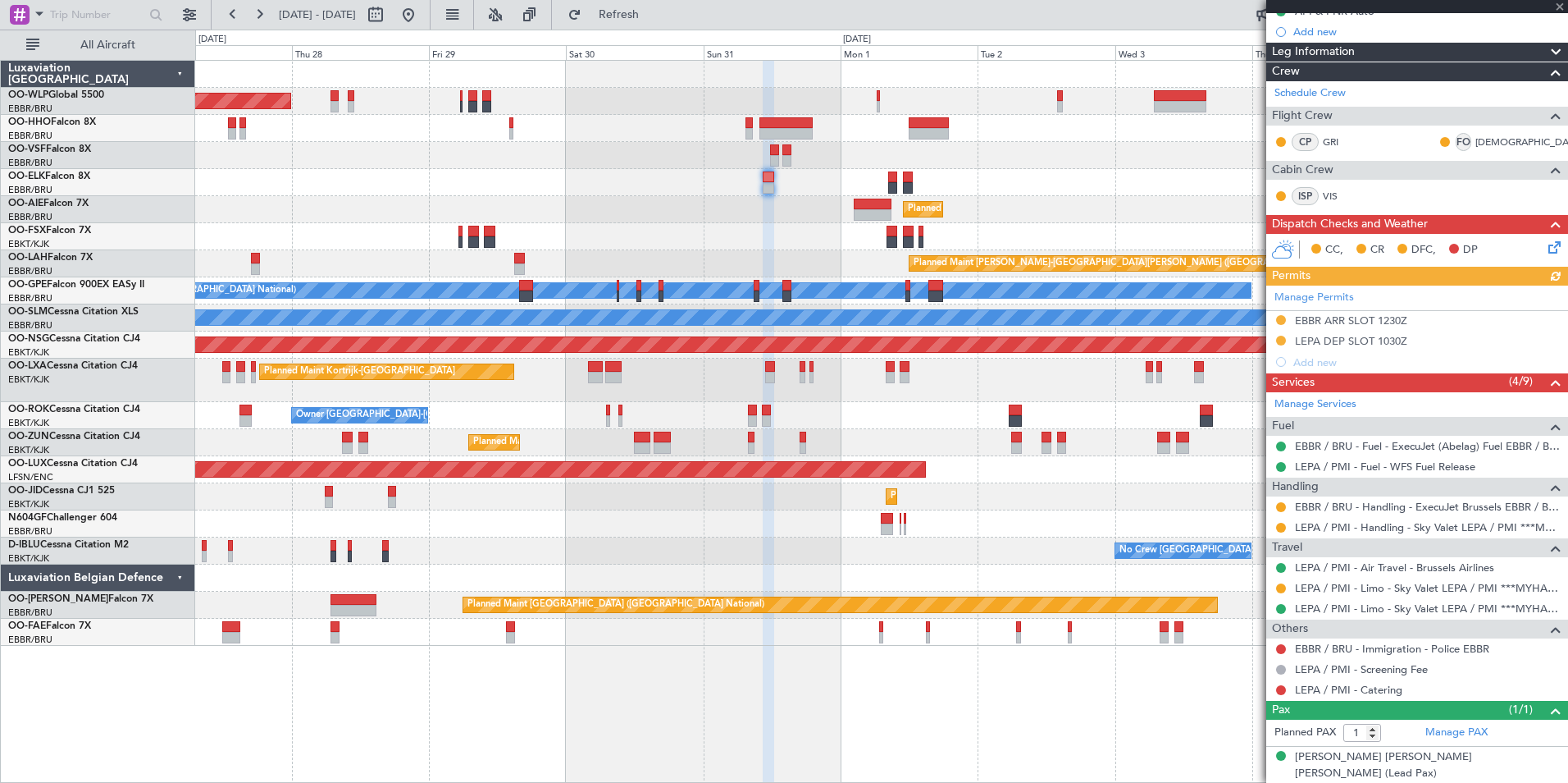
click at [1373, 594] on mat-tooltip-component "LEPA / PMI - Limo - Sky Valet LEPA / PMI ***MYHANDLING***" at bounding box center [1413, 615] width 288 height 44
click at [1373, 592] on link "LEPA / PMI - Limo - Sky Valet LEPA / PMI ***MYHANDLING***" at bounding box center [1428, 587] width 265 height 14
